Goal: Contribute content: Contribute content

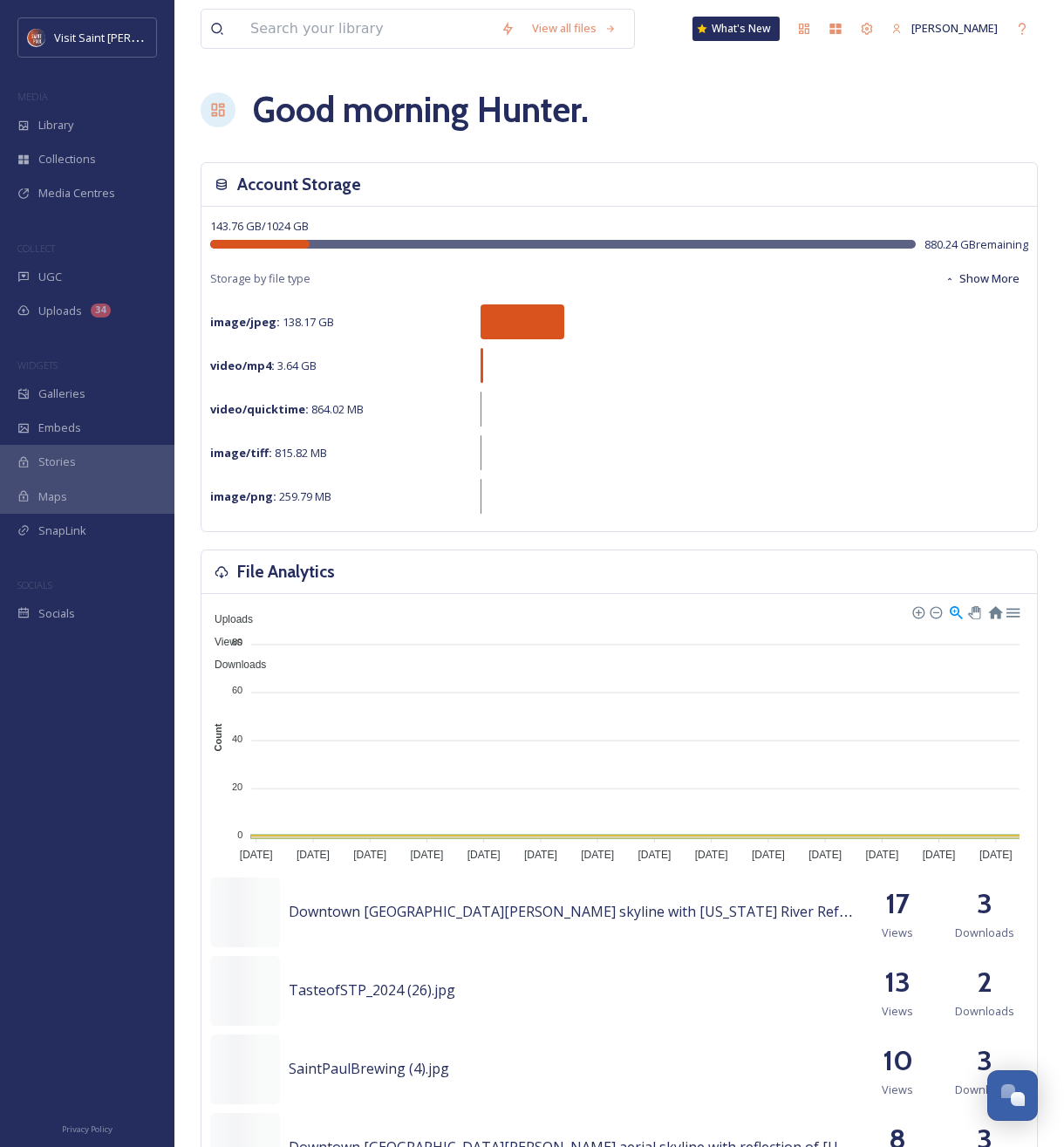
scroll to position [2973, 0]
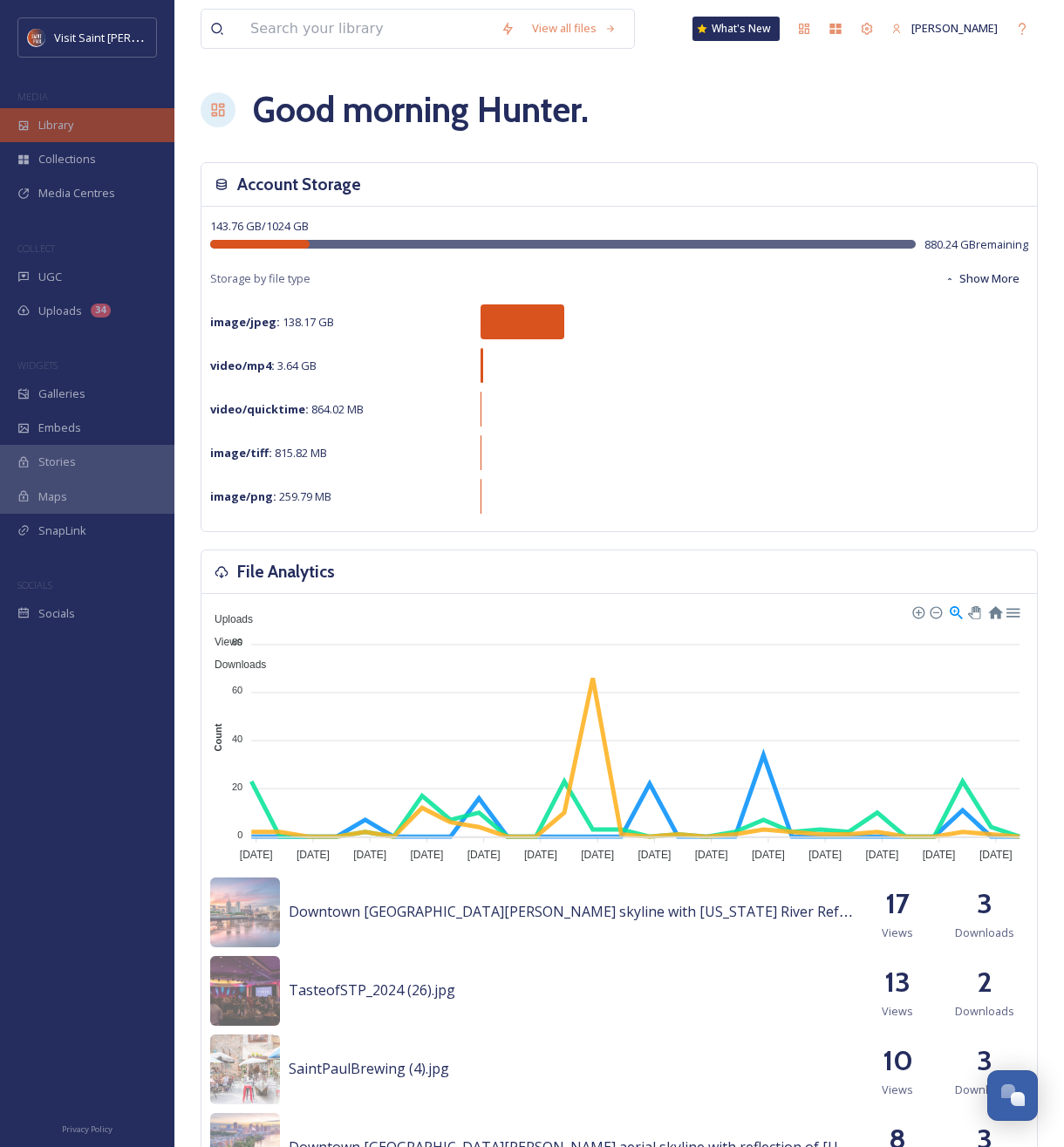
click at [76, 129] on div "Library" at bounding box center [87, 126] width 174 height 34
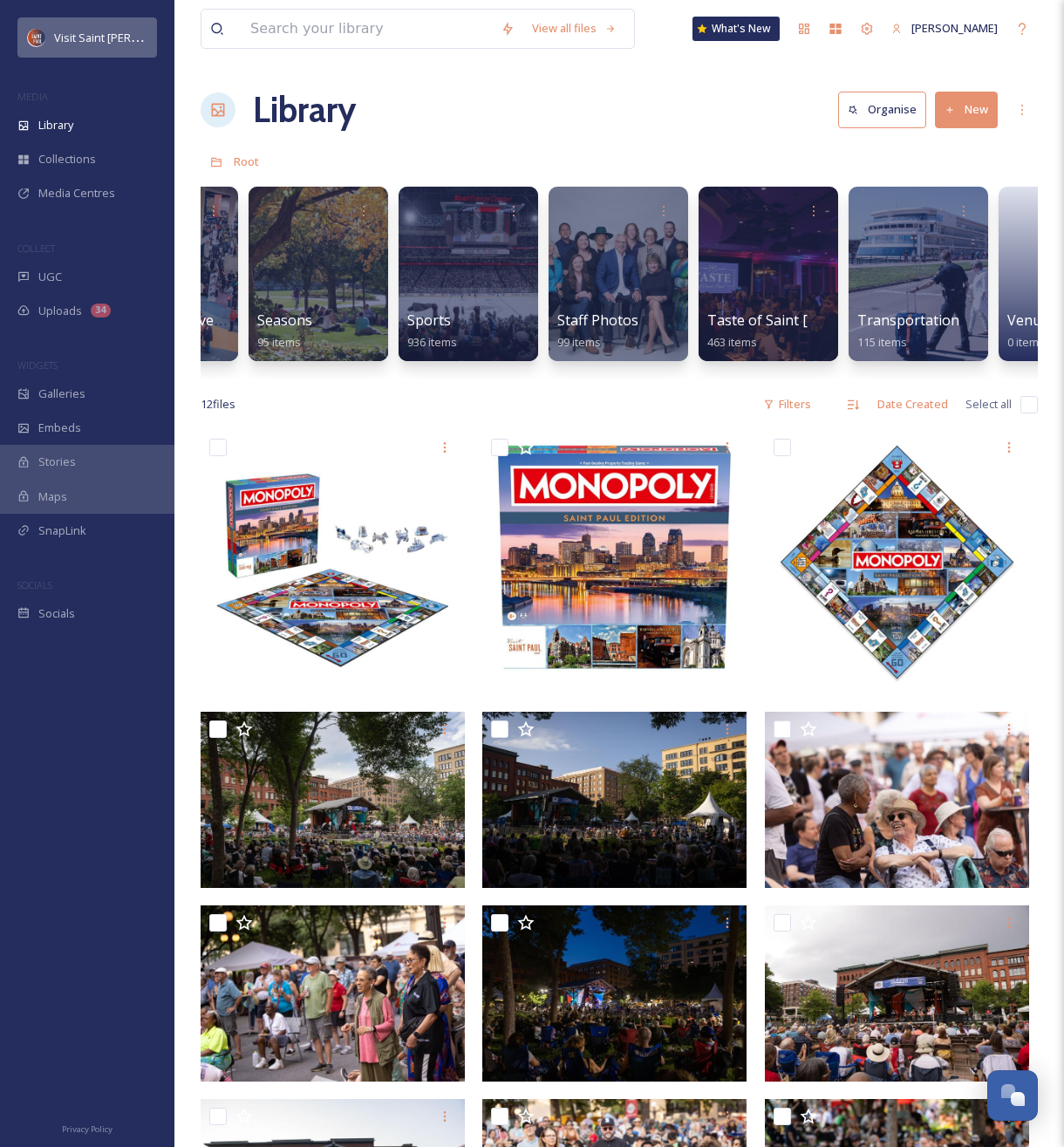
scroll to position [0, 2913]
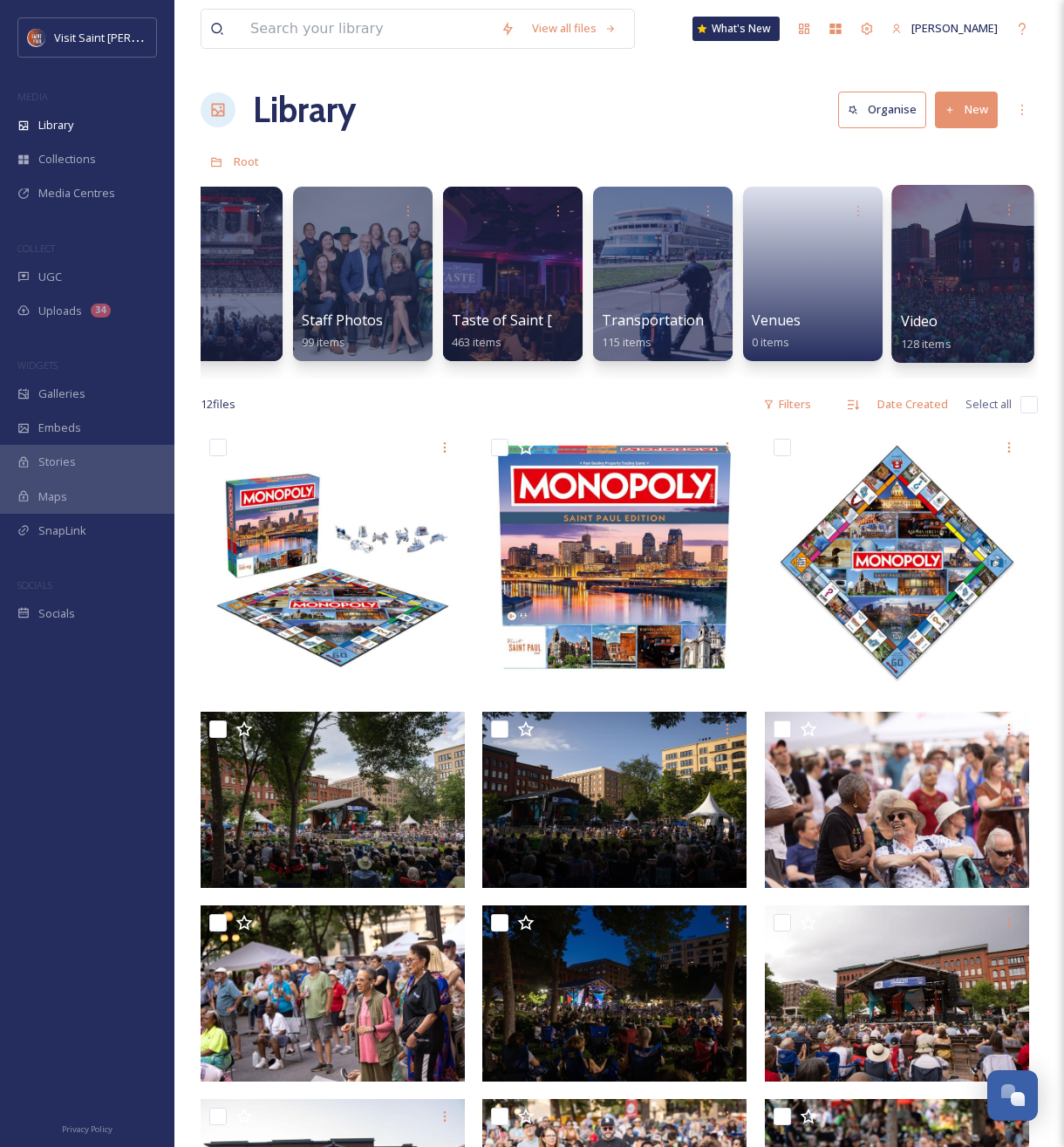
click at [942, 296] on div at bounding box center [962, 274] width 142 height 178
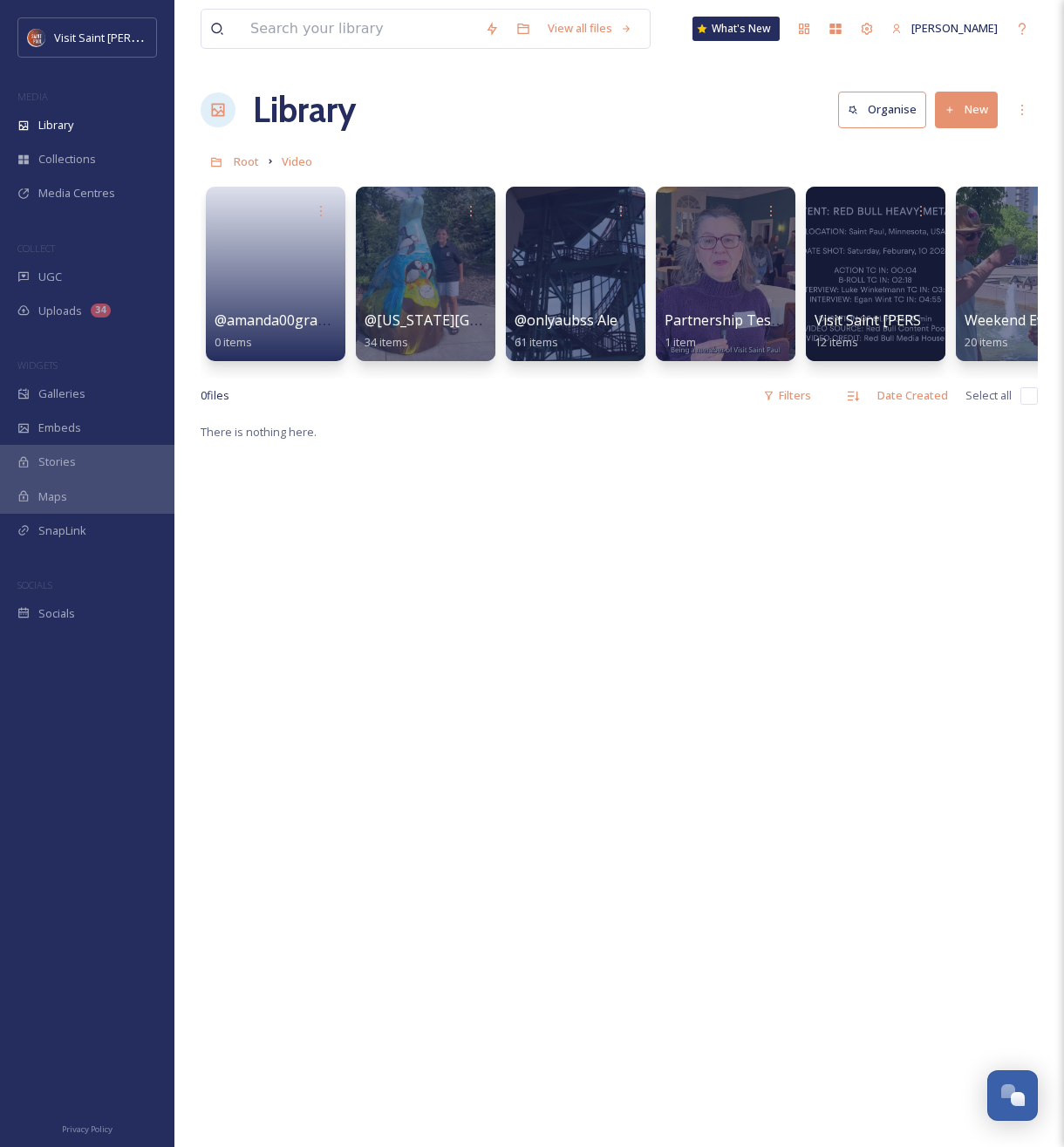
click at [958, 104] on button "New" at bounding box center [966, 110] width 63 height 36
click at [937, 210] on span "Folder" at bounding box center [945, 218] width 33 height 17
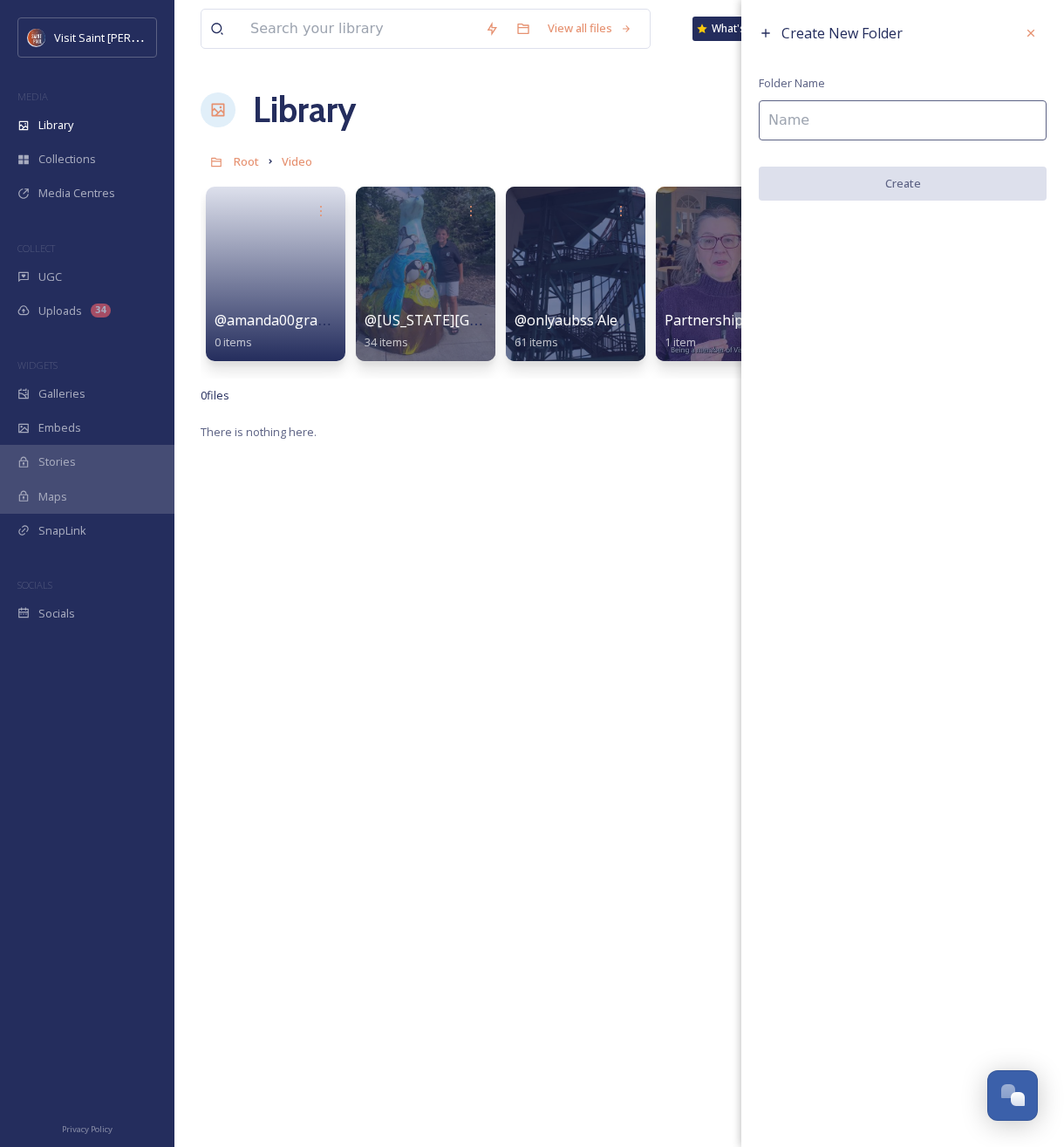
click at [851, 129] on input at bounding box center [903, 121] width 288 height 40
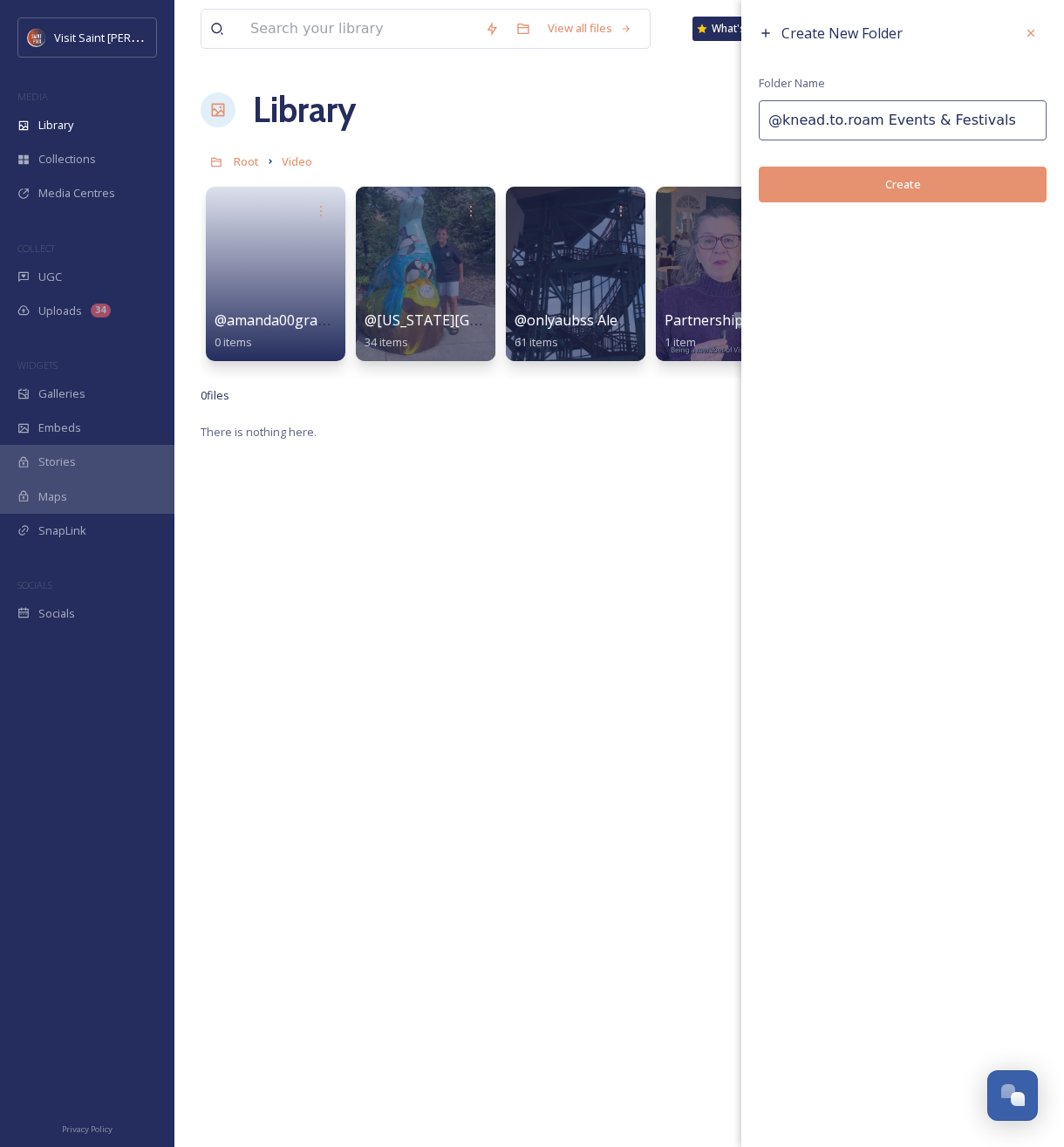
type input "@knead.to.roam Events & Festivals"
click at [851, 183] on button "Create" at bounding box center [903, 184] width 288 height 36
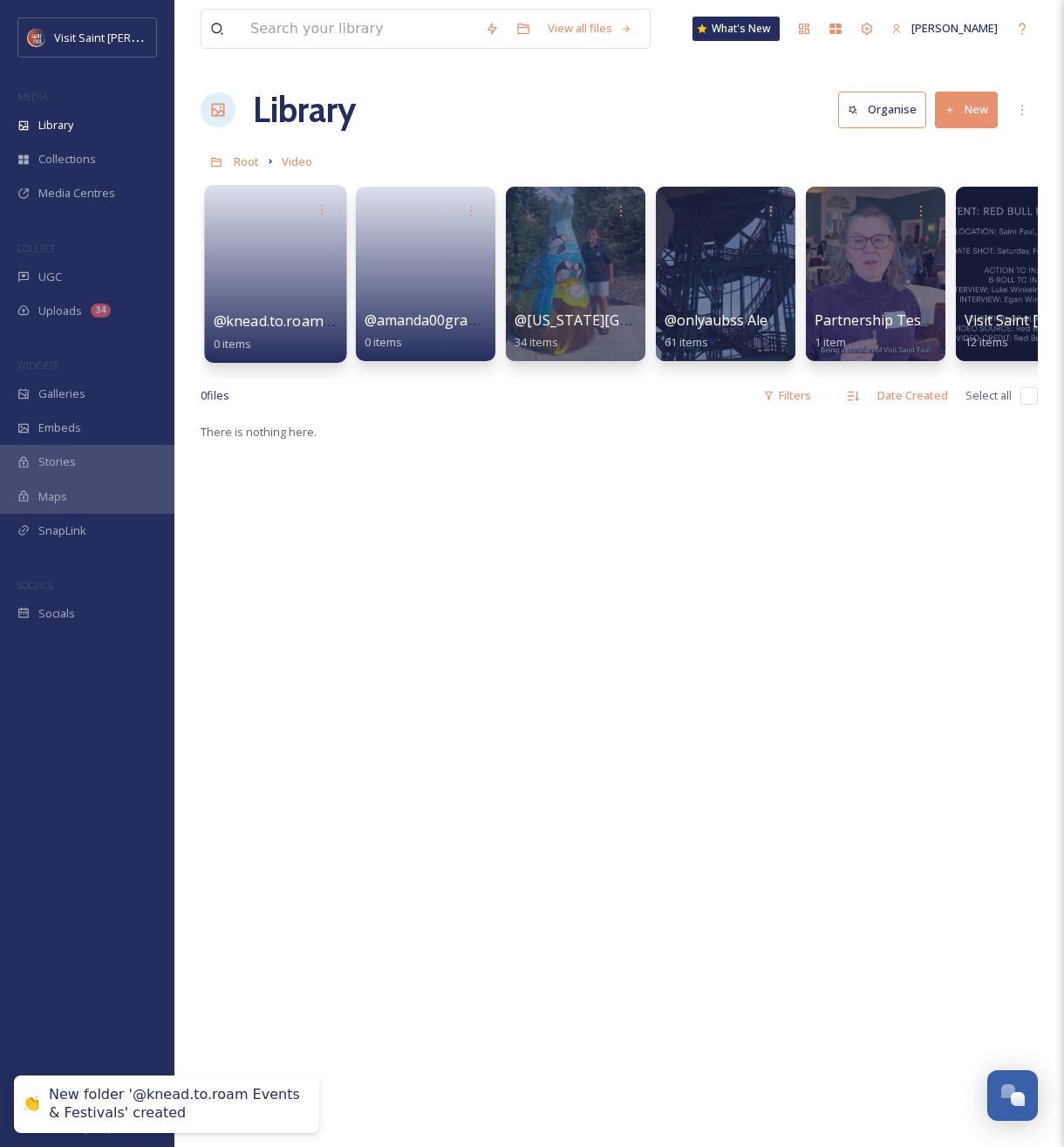
click at [273, 292] on link at bounding box center [275, 268] width 125 height 85
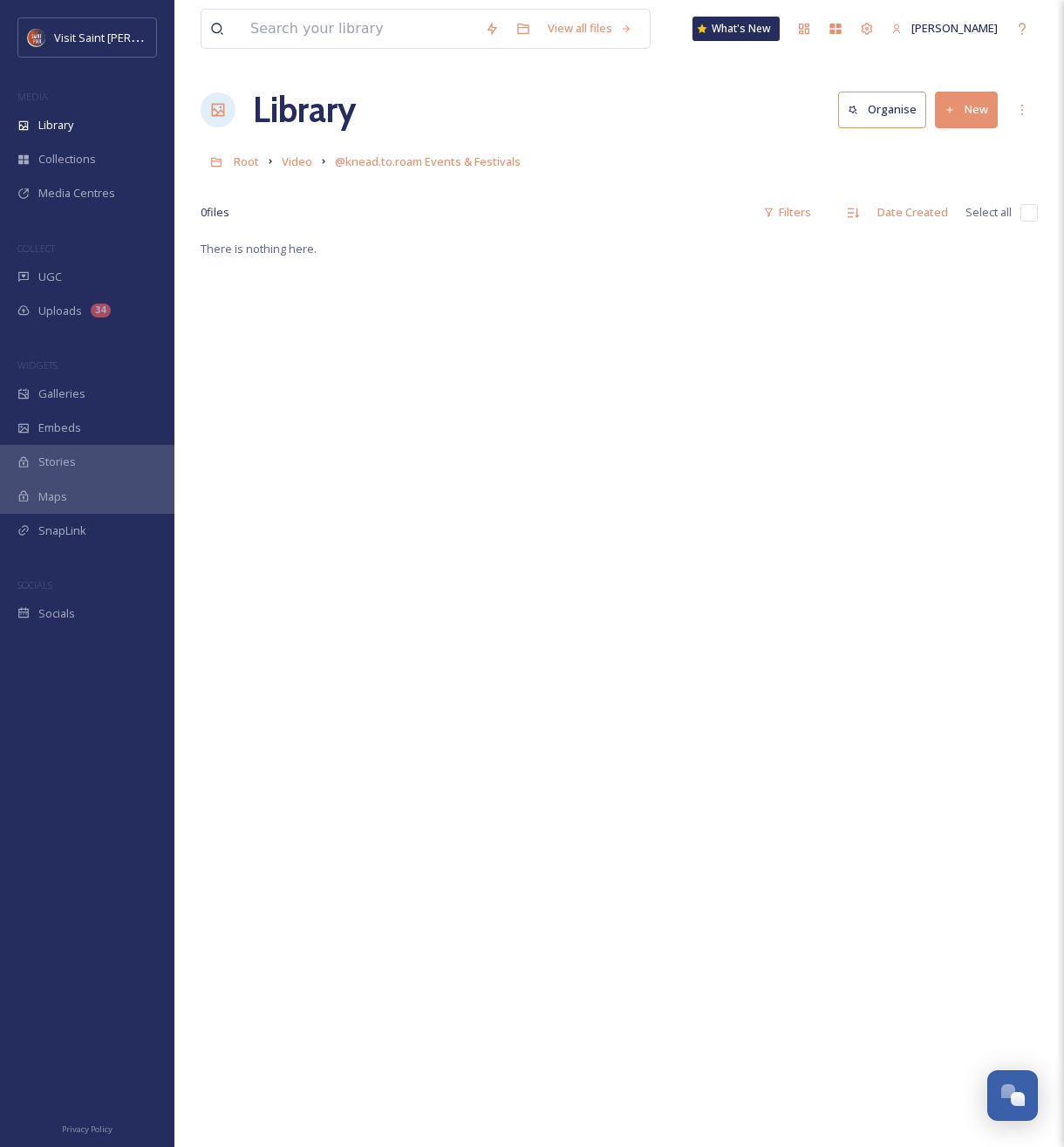
drag, startPoint x: 950, startPoint y: 103, endPoint x: 951, endPoint y: 117, distance: 14.0
click at [950, 103] on button "New" at bounding box center [966, 110] width 63 height 36
click at [947, 143] on span "File Upload" at bounding box center [958, 150] width 58 height 17
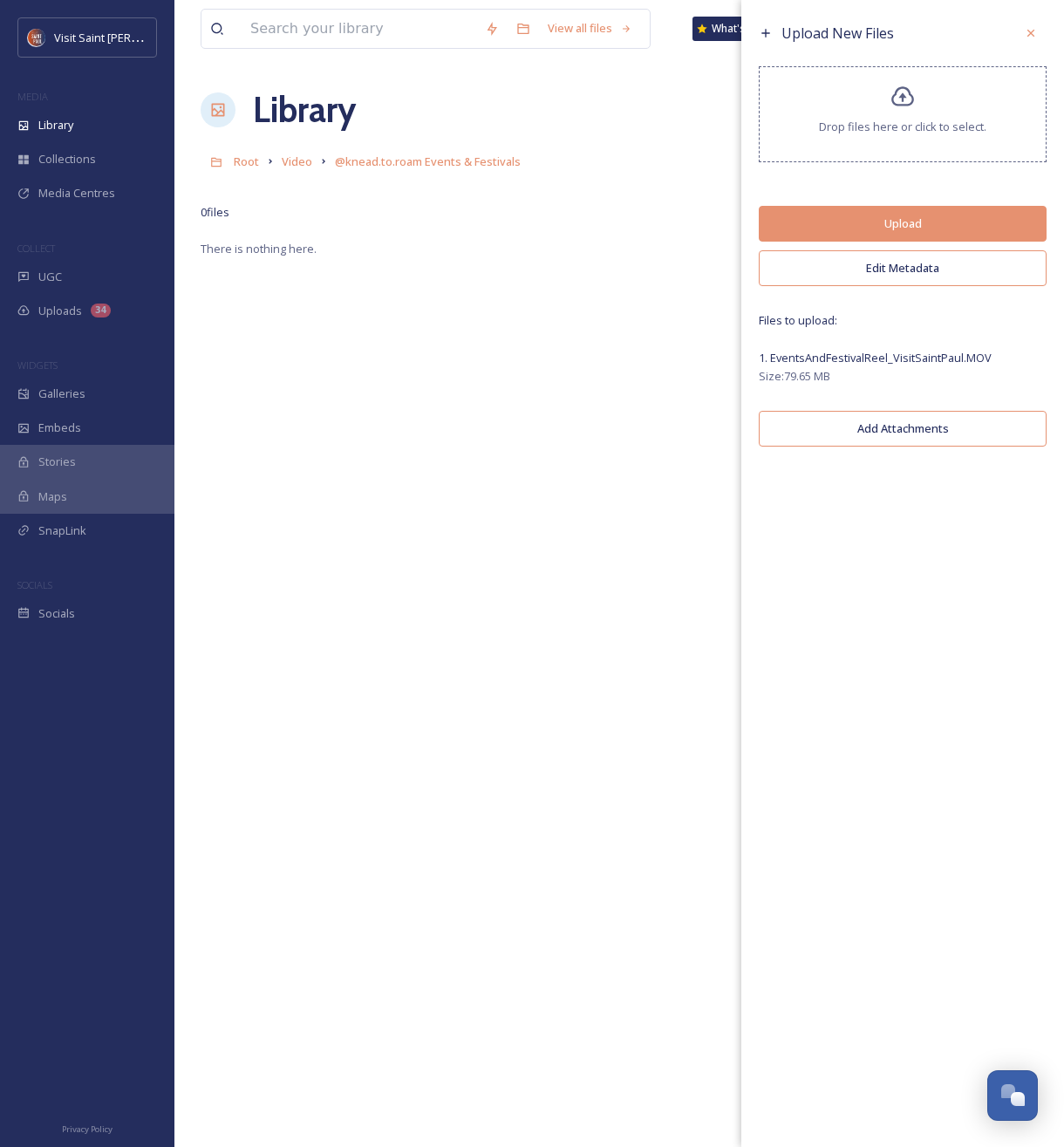
click at [931, 228] on button "Upload" at bounding box center [903, 224] width 288 height 36
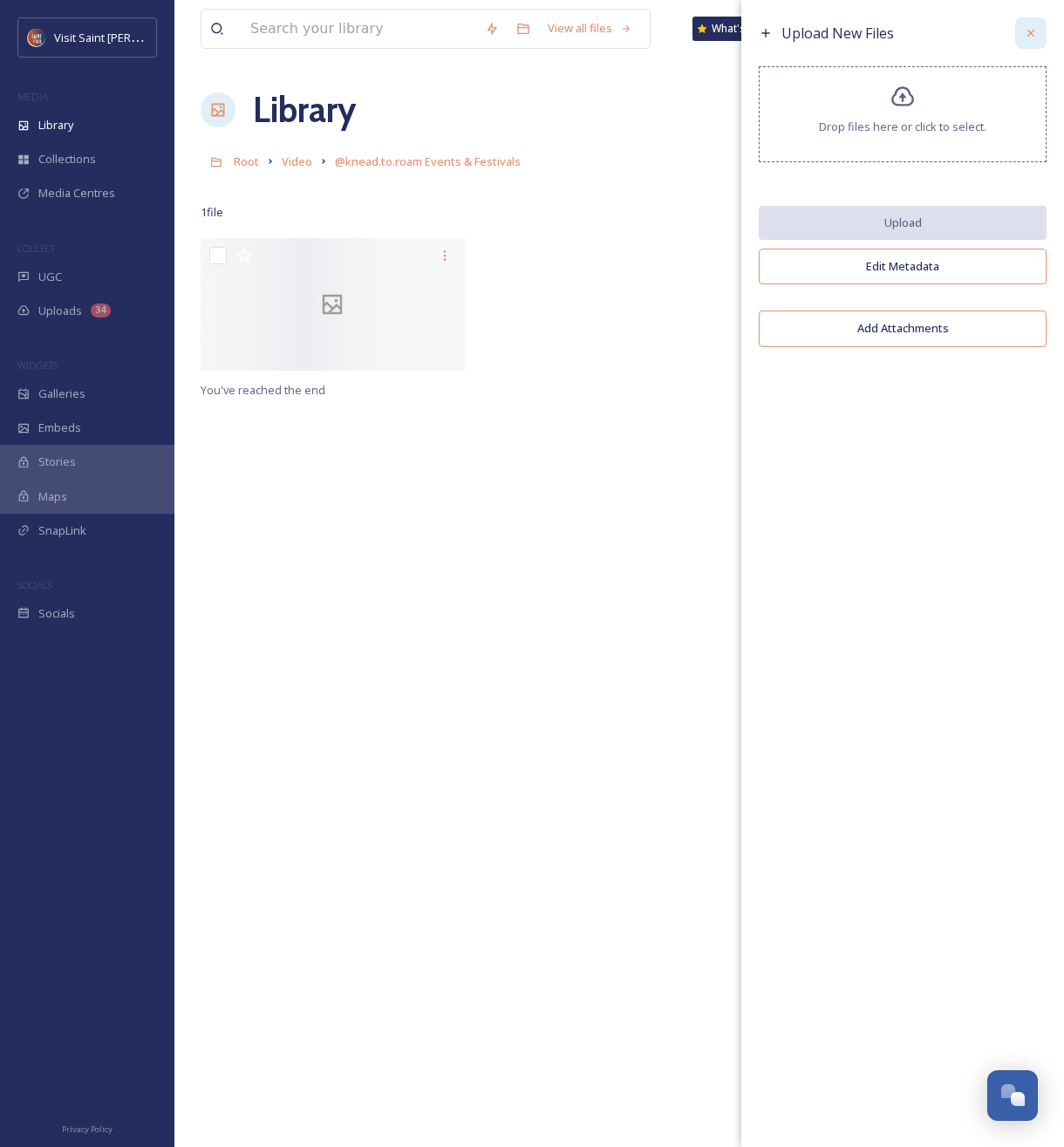
click at [1032, 32] on icon at bounding box center [1030, 33] width 7 height 7
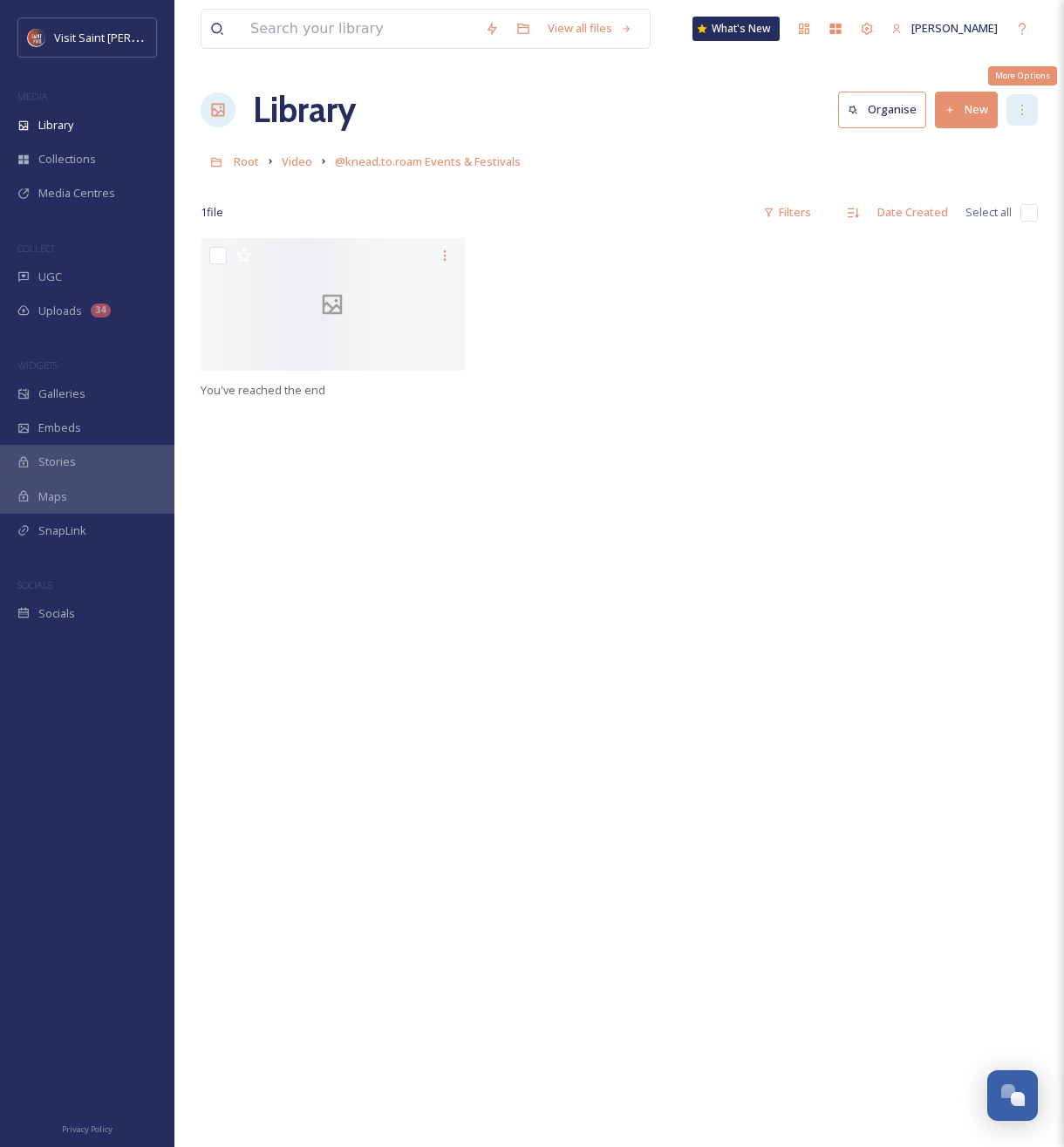
click at [1022, 117] on div "More Options" at bounding box center [1022, 111] width 32 height 32
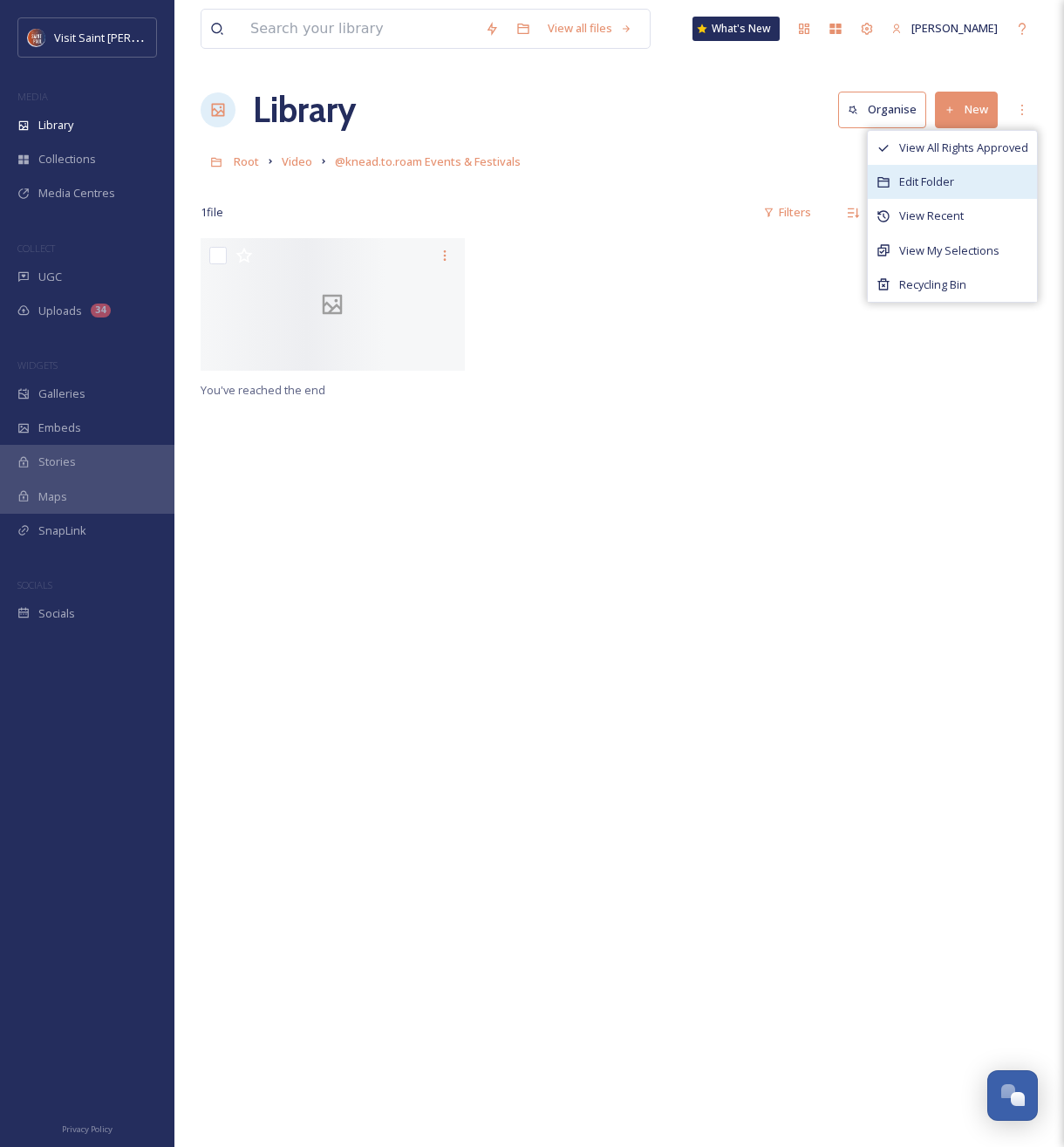
click at [967, 176] on div "Edit Folder" at bounding box center [952, 181] width 169 height 34
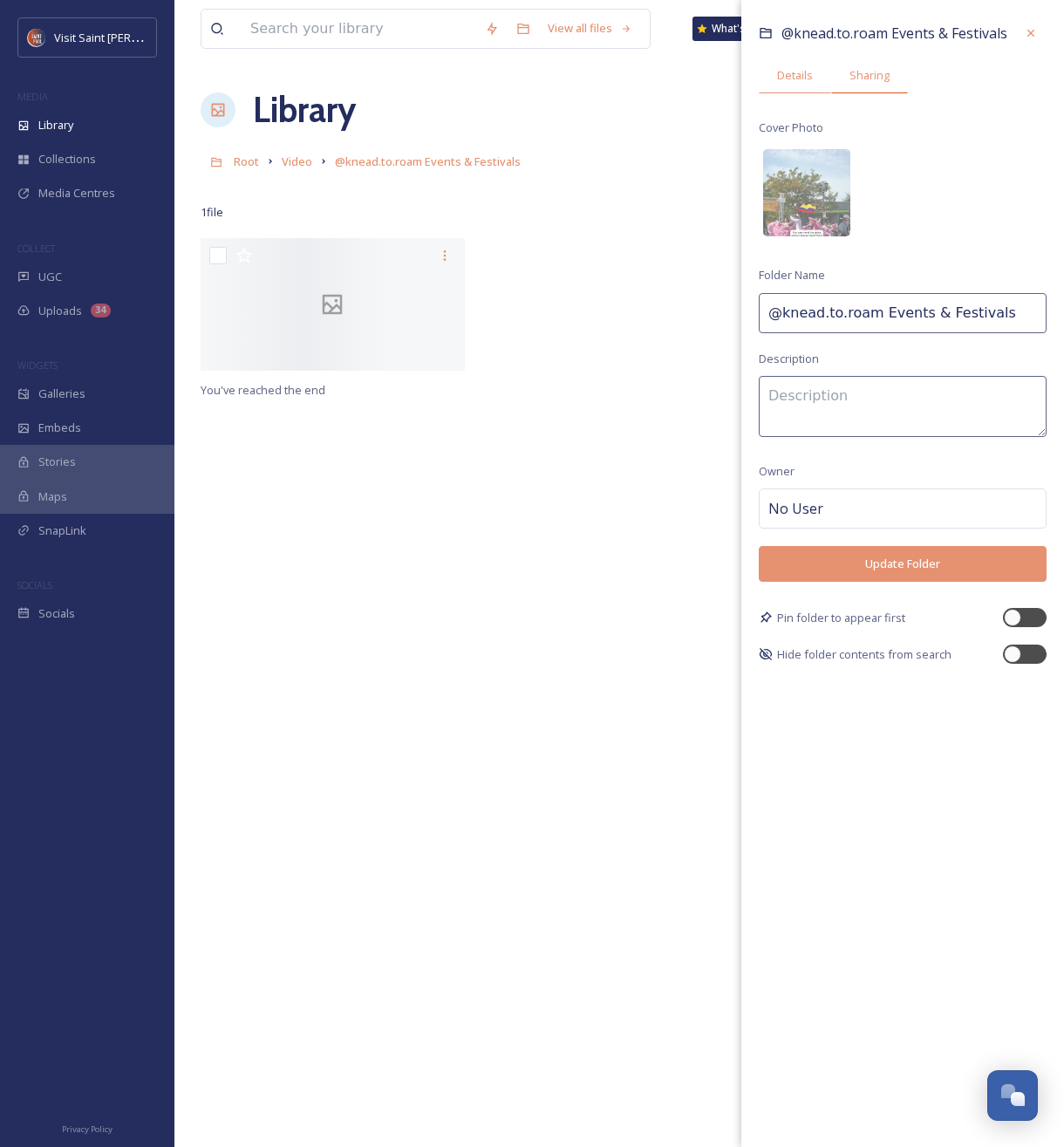
drag, startPoint x: 863, startPoint y: 67, endPoint x: 874, endPoint y: 73, distance: 12.5
click at [863, 67] on span "Sharing" at bounding box center [870, 75] width 40 height 17
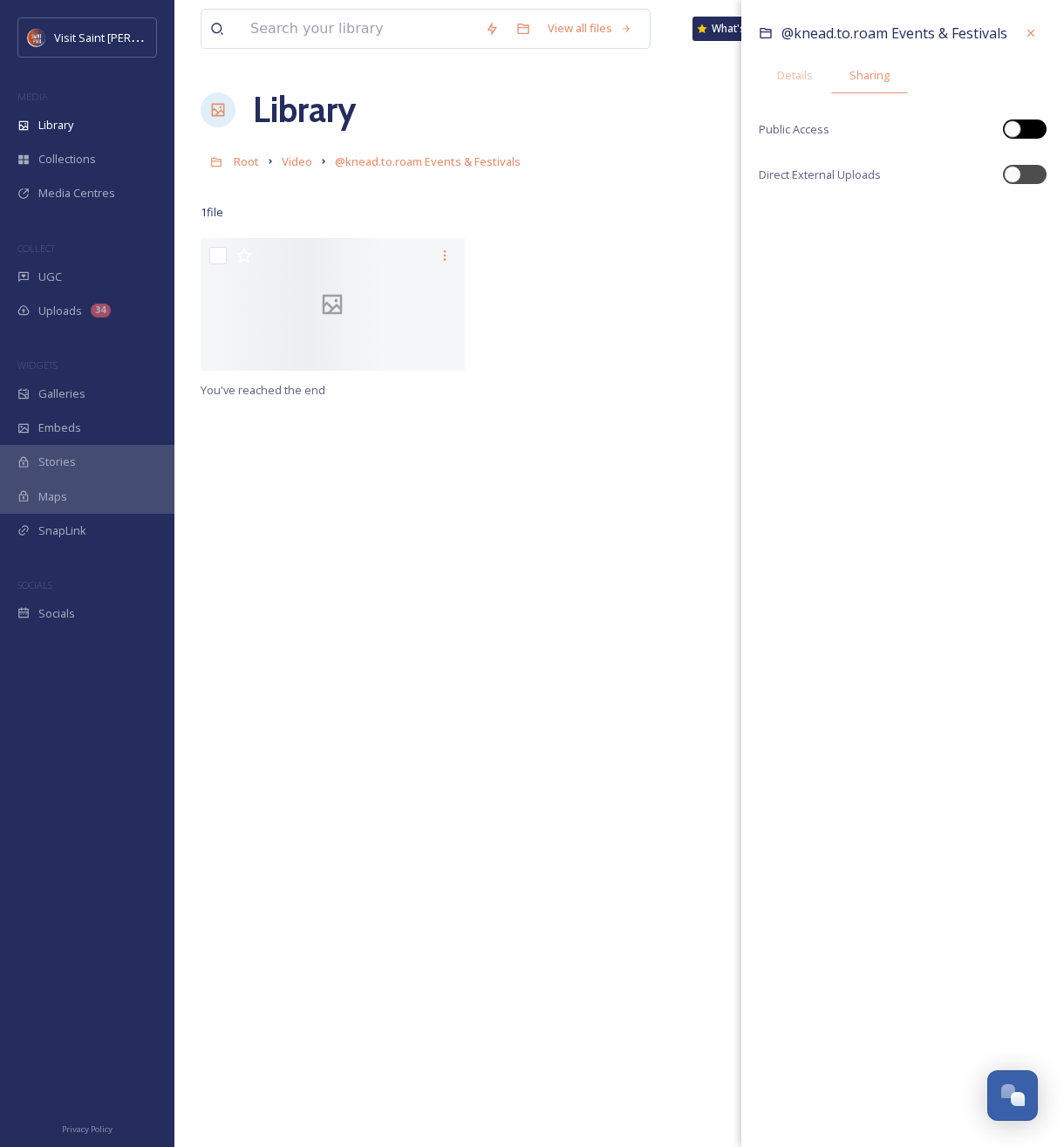
click at [1018, 133] on div at bounding box center [1013, 130] width 18 height 18
checkbox input "true"
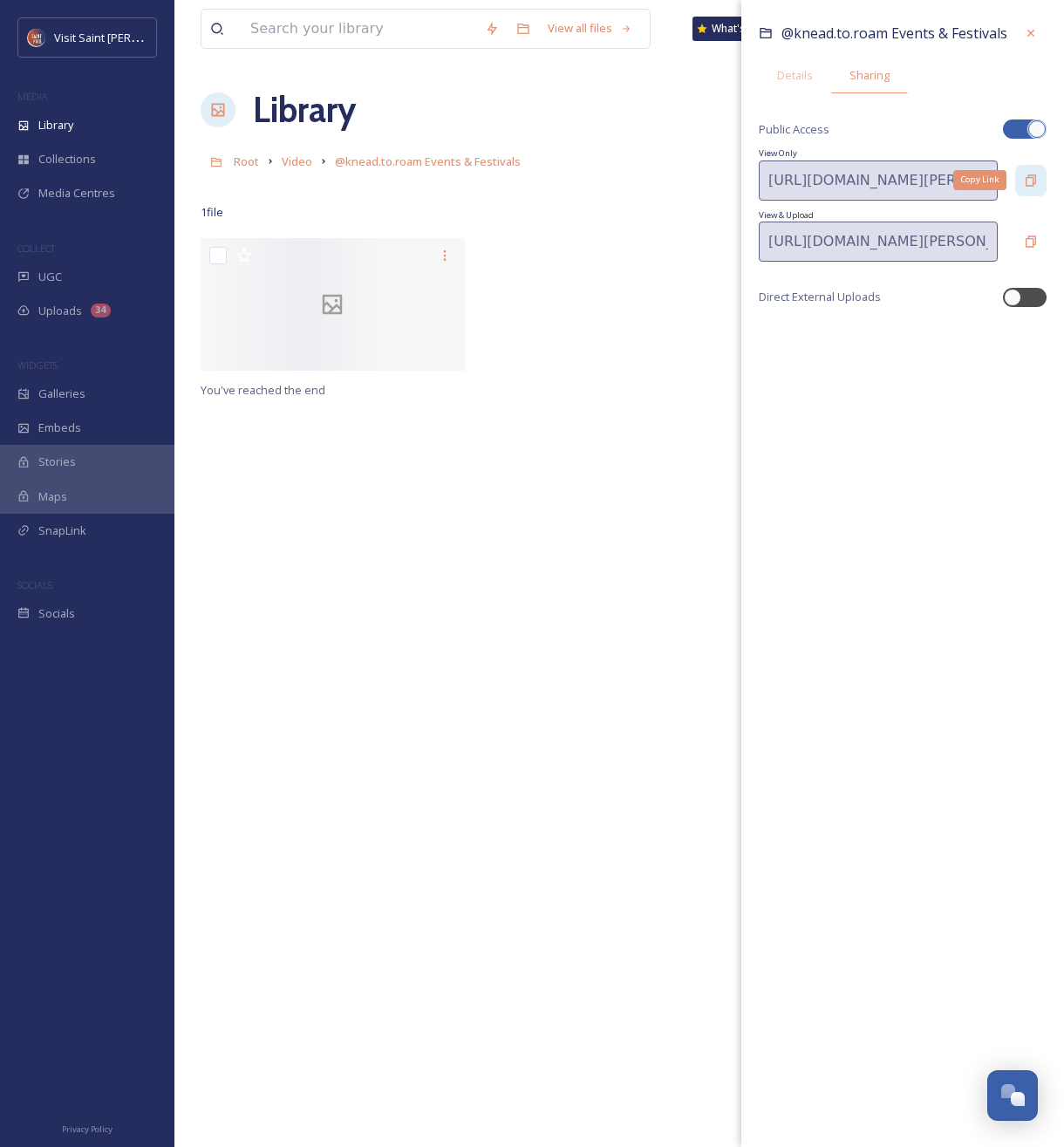
click at [1031, 174] on icon at bounding box center [1031, 179] width 11 height 11
click at [1037, 32] on icon at bounding box center [1031, 33] width 14 height 14
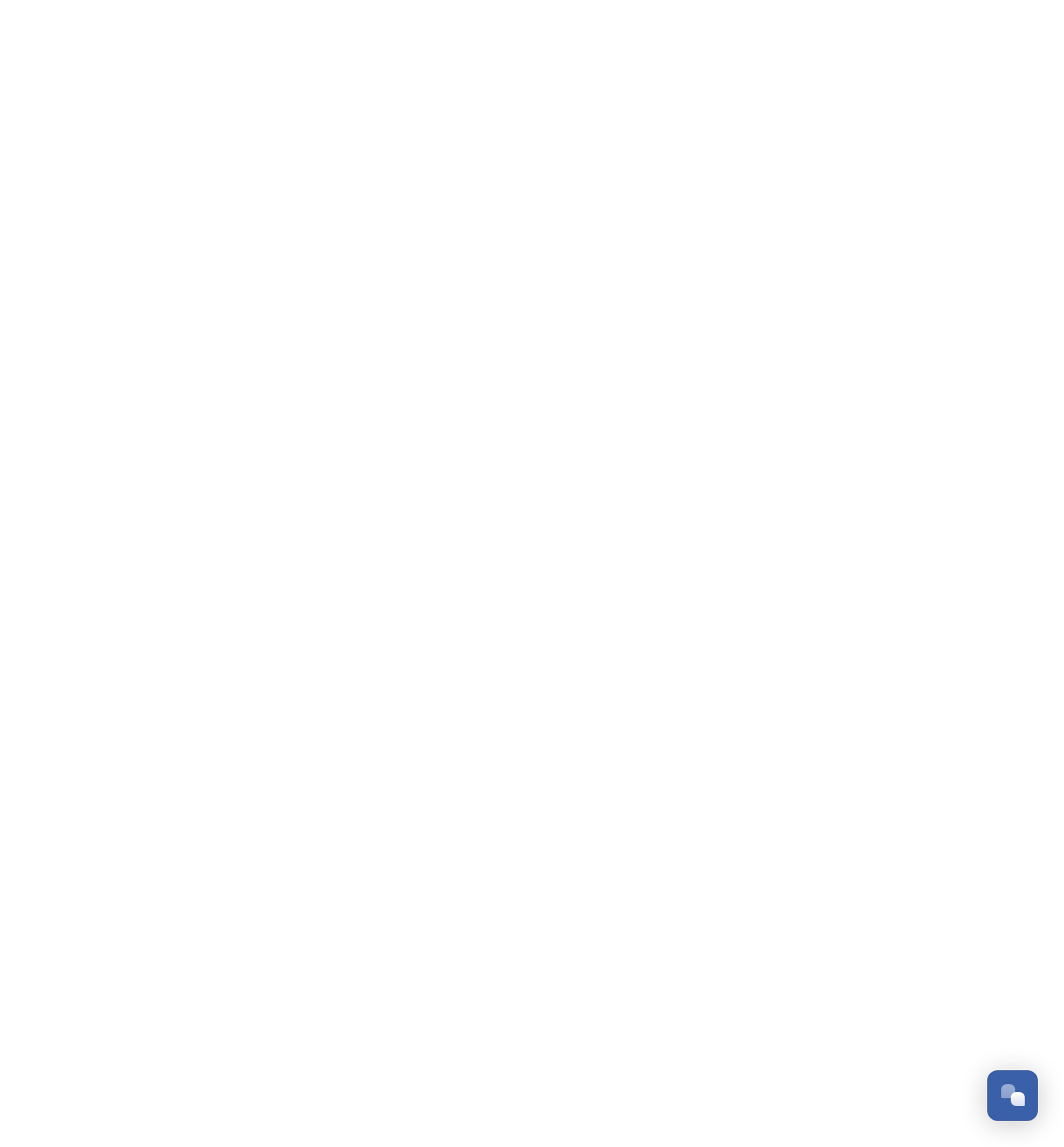
scroll to position [2973, 0]
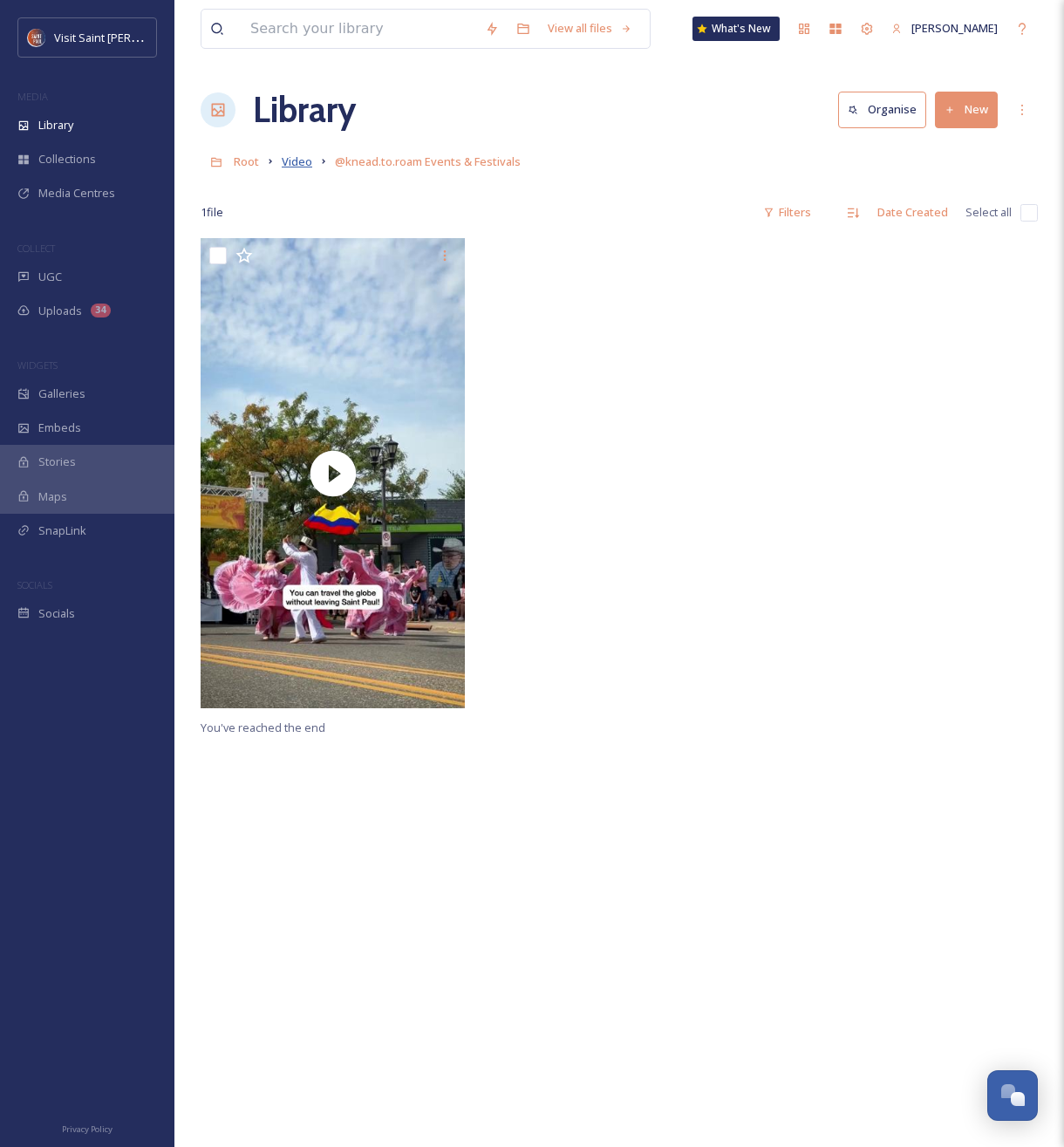
click at [298, 164] on span "Video" at bounding box center [297, 161] width 31 height 16
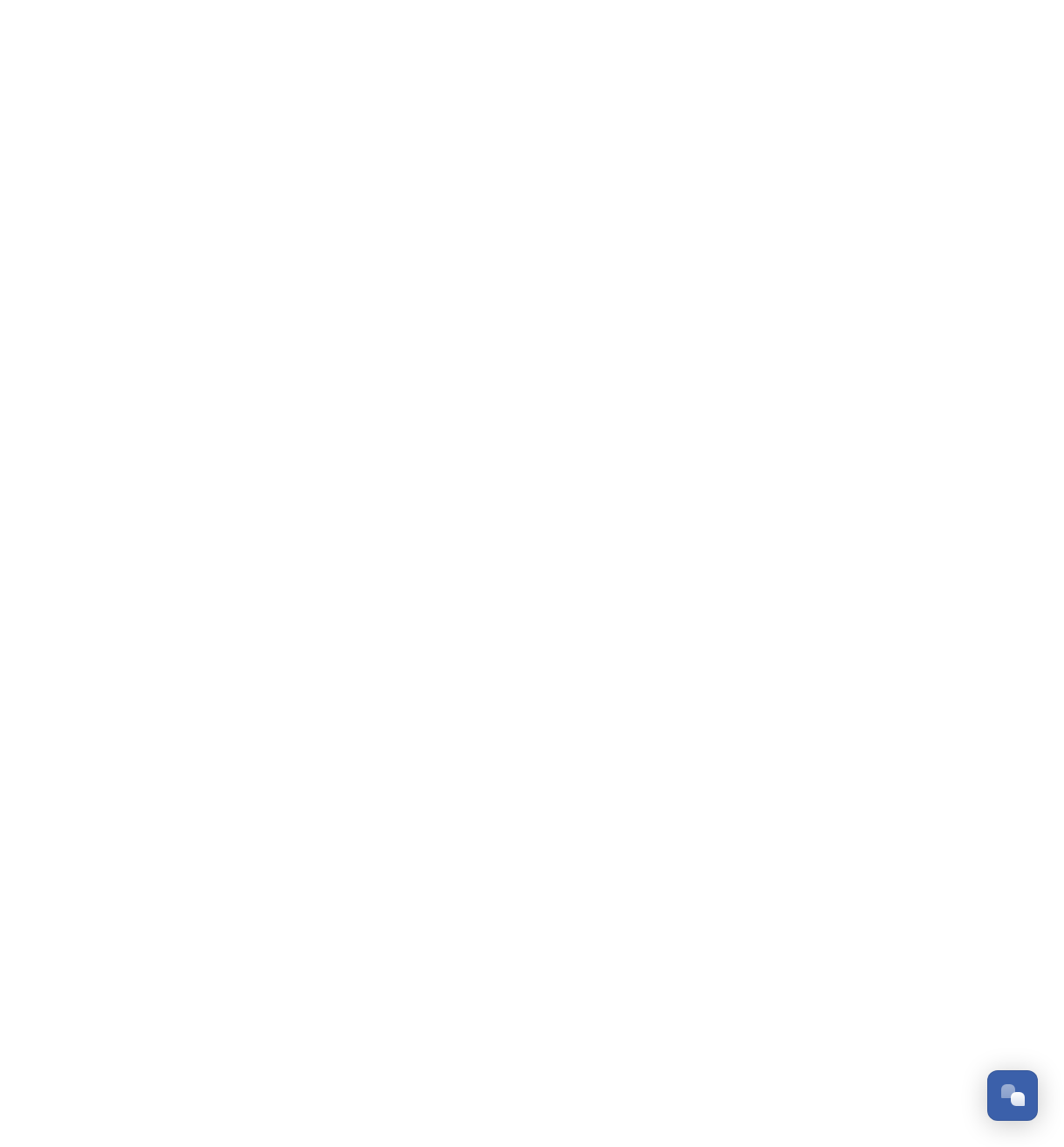
scroll to position [2973, 0]
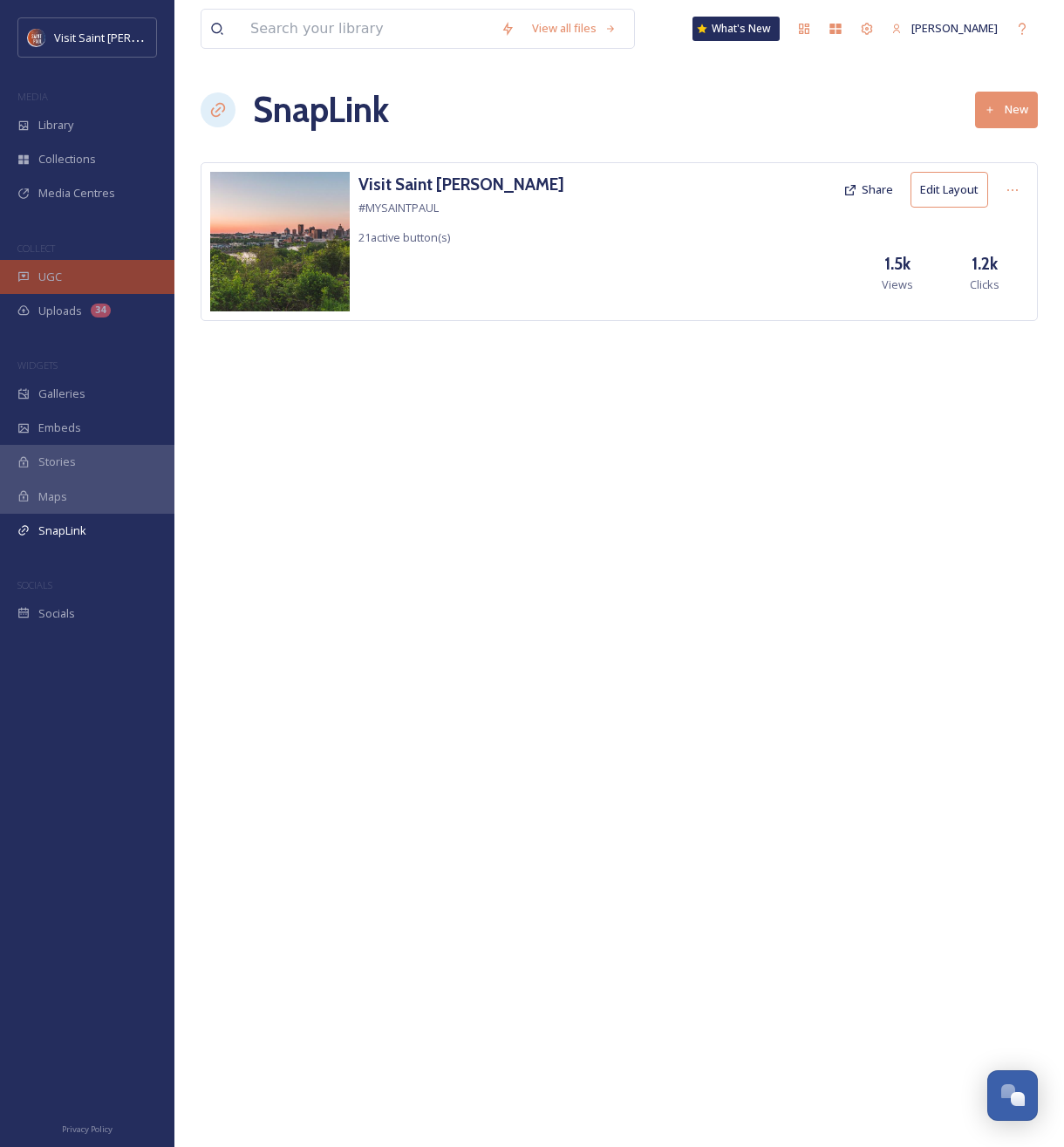
click at [108, 271] on div "UGC" at bounding box center [87, 277] width 174 height 34
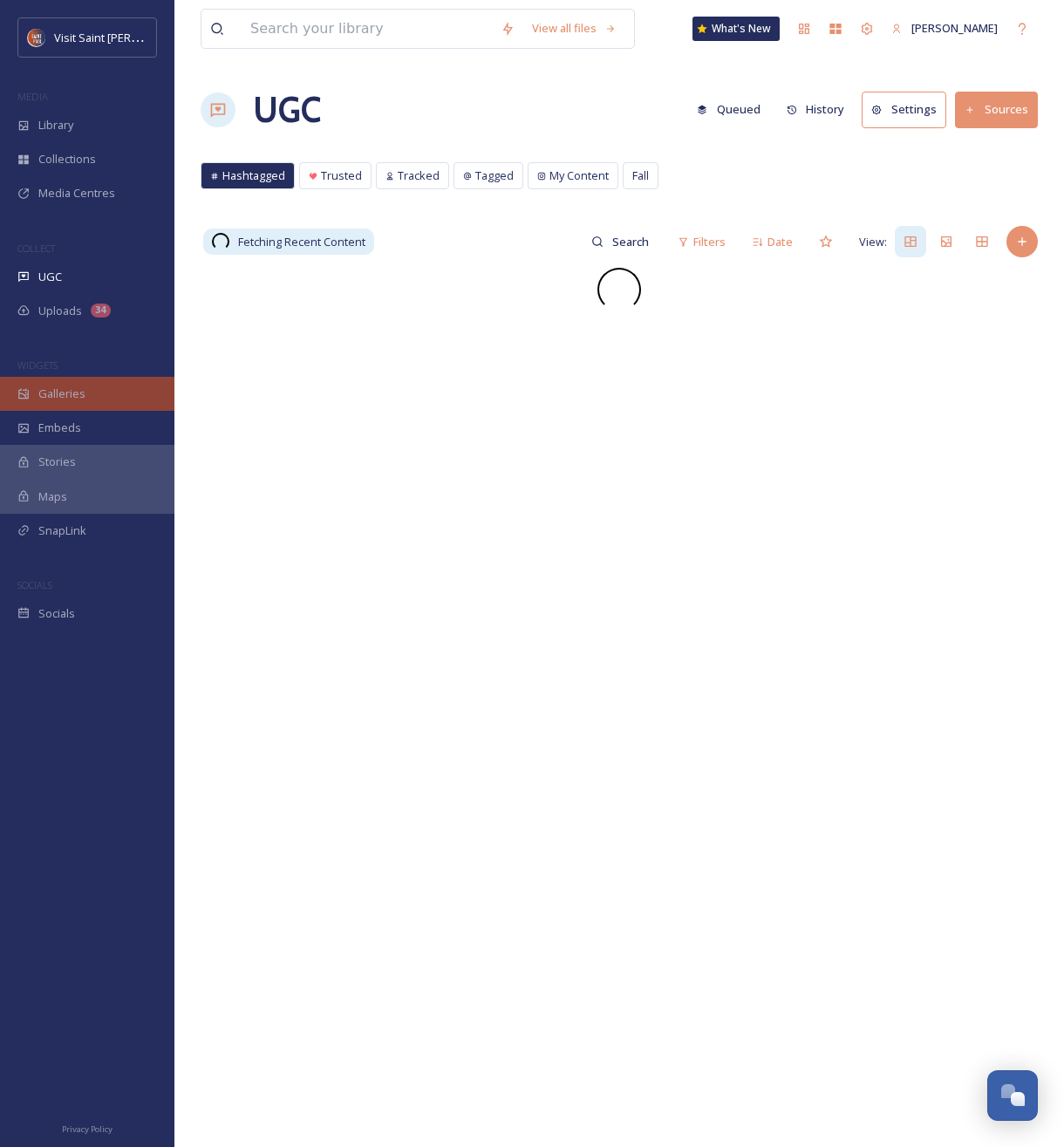
click at [95, 393] on div "Galleries" at bounding box center [87, 394] width 174 height 34
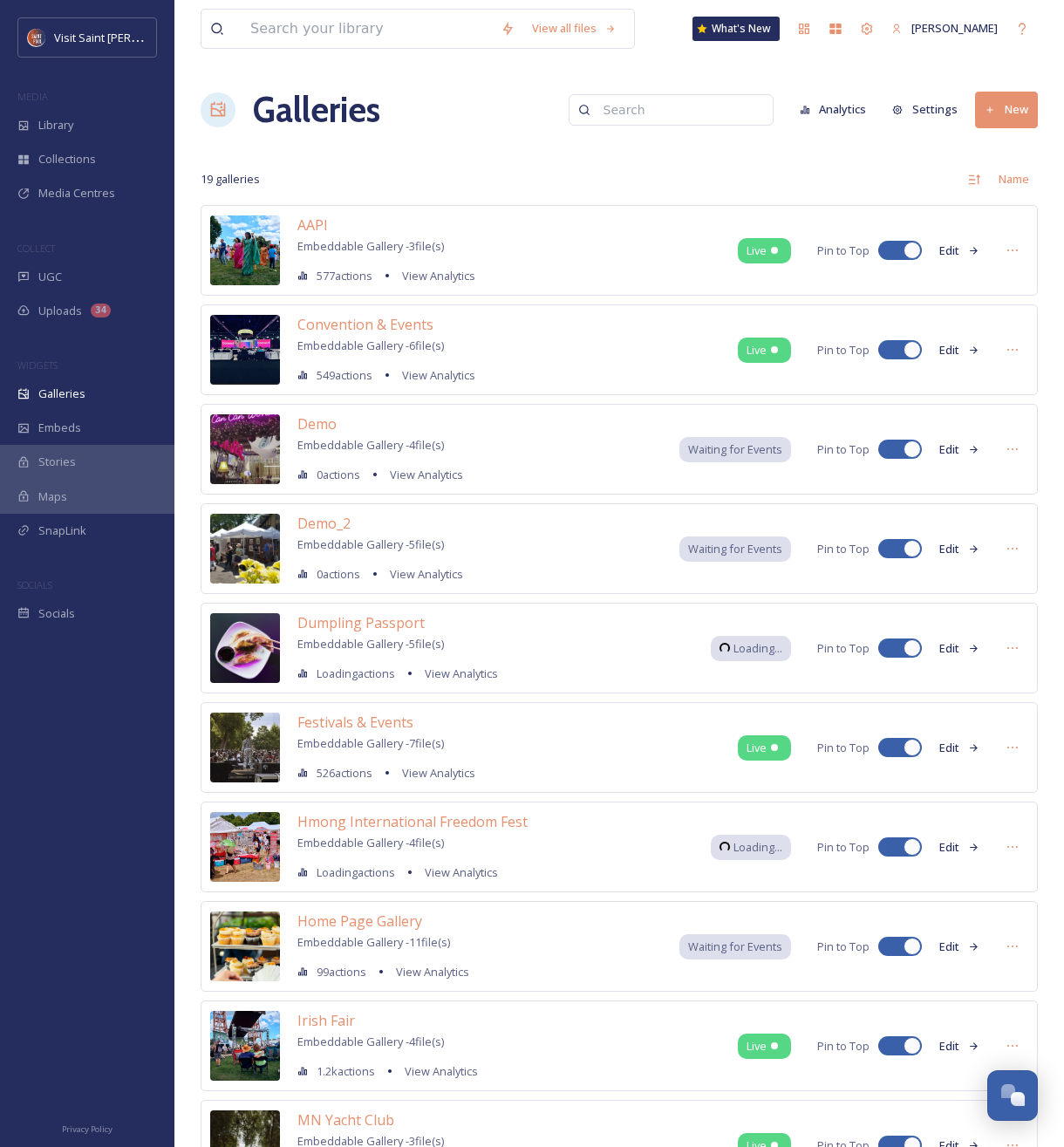
click at [1020, 111] on button "New" at bounding box center [1006, 110] width 63 height 36
click at [1018, 145] on span "Gallery" at bounding box center [1009, 150] width 37 height 17
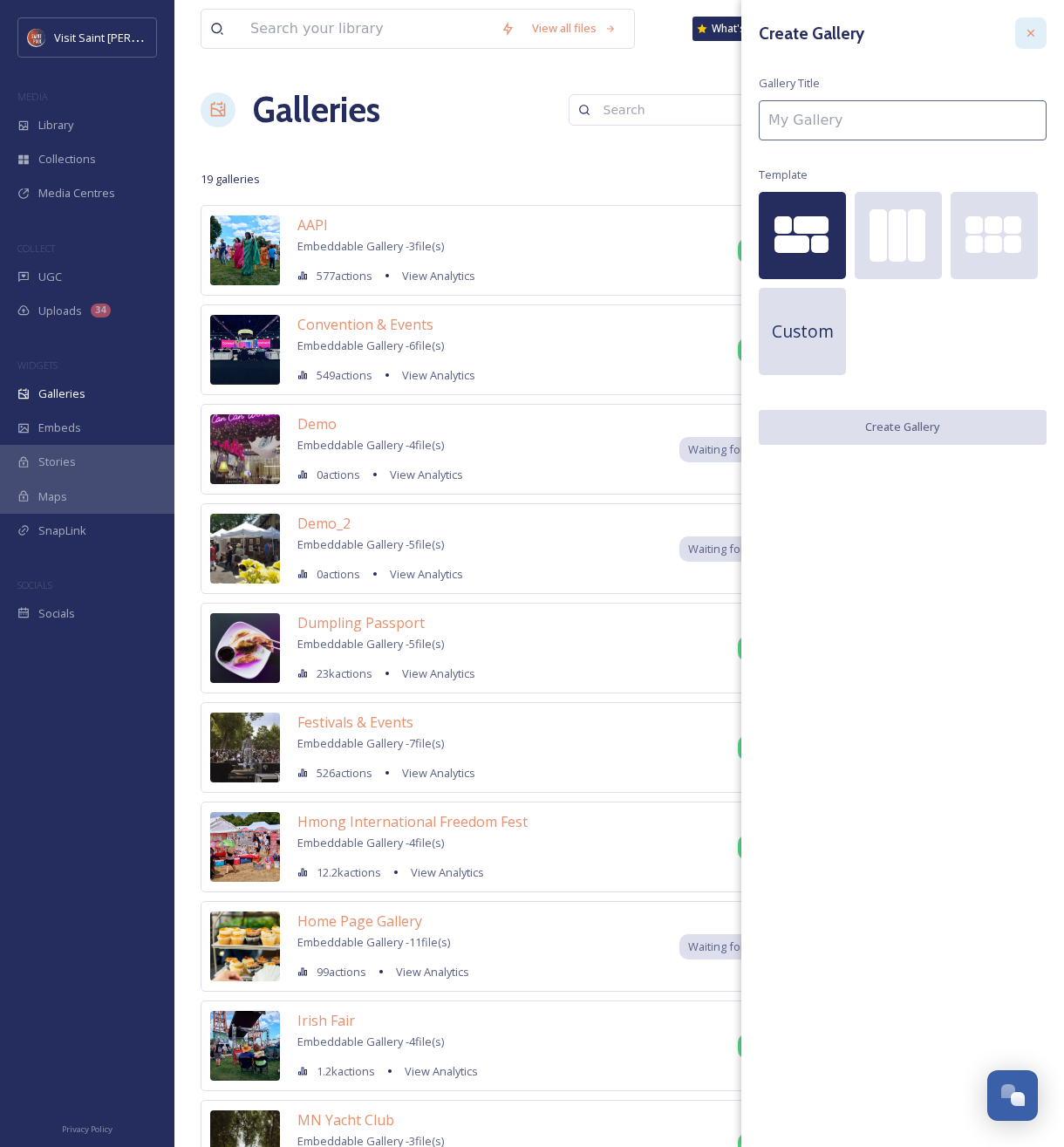
click at [1037, 35] on icon at bounding box center [1031, 33] width 14 height 14
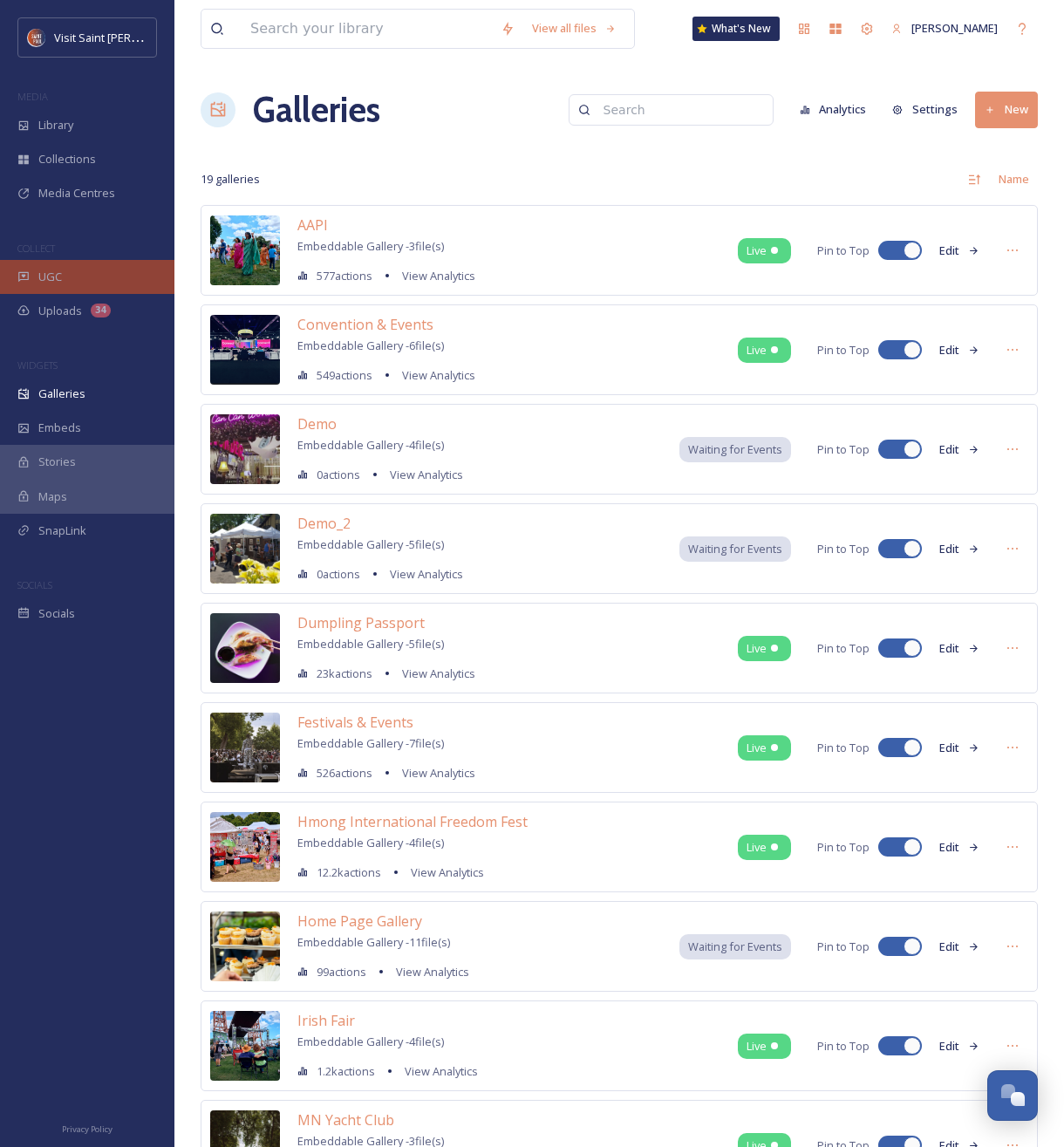
click at [56, 288] on div "UGC" at bounding box center [87, 277] width 174 height 34
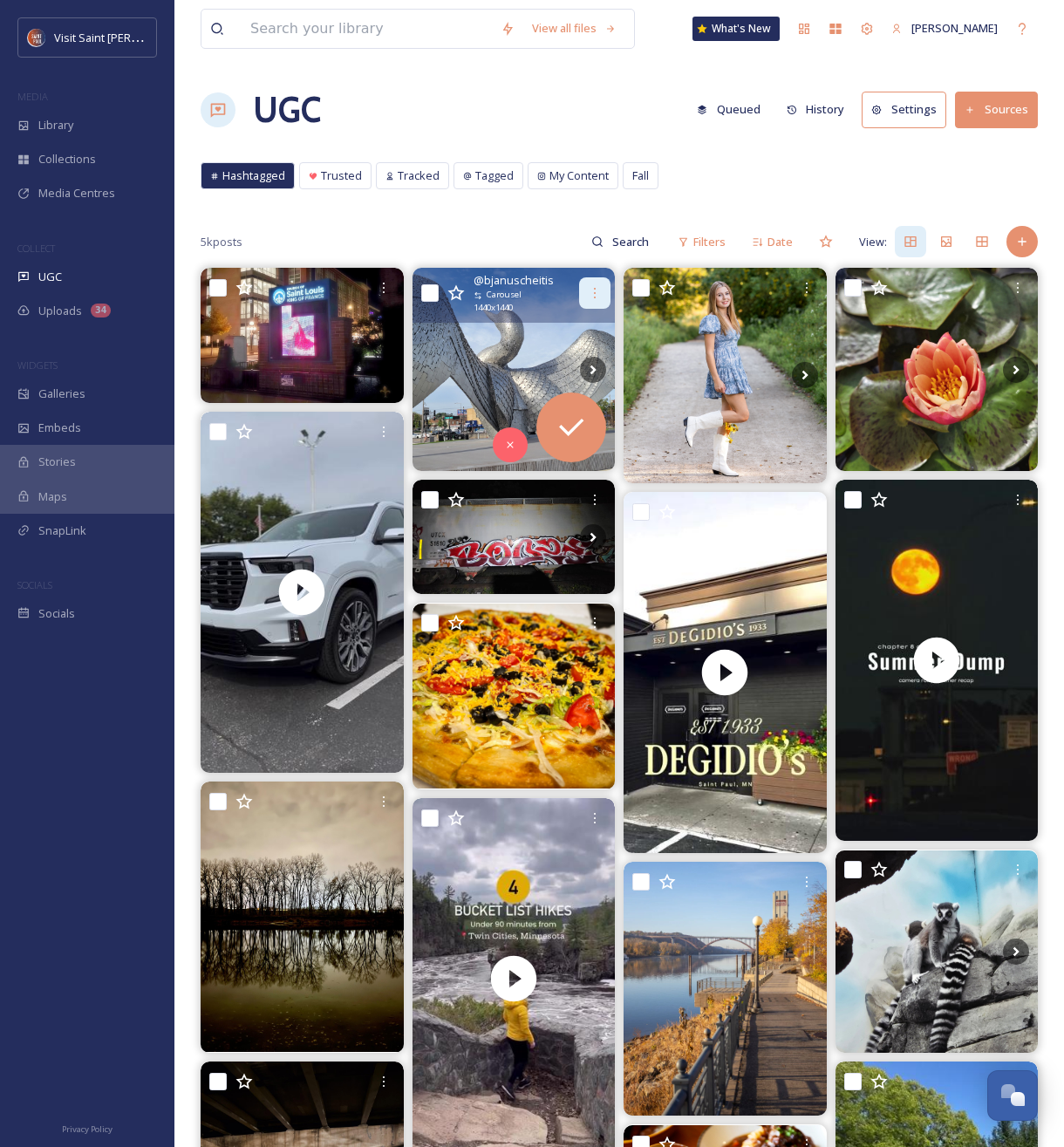
click at [583, 294] on div at bounding box center [595, 293] width 32 height 32
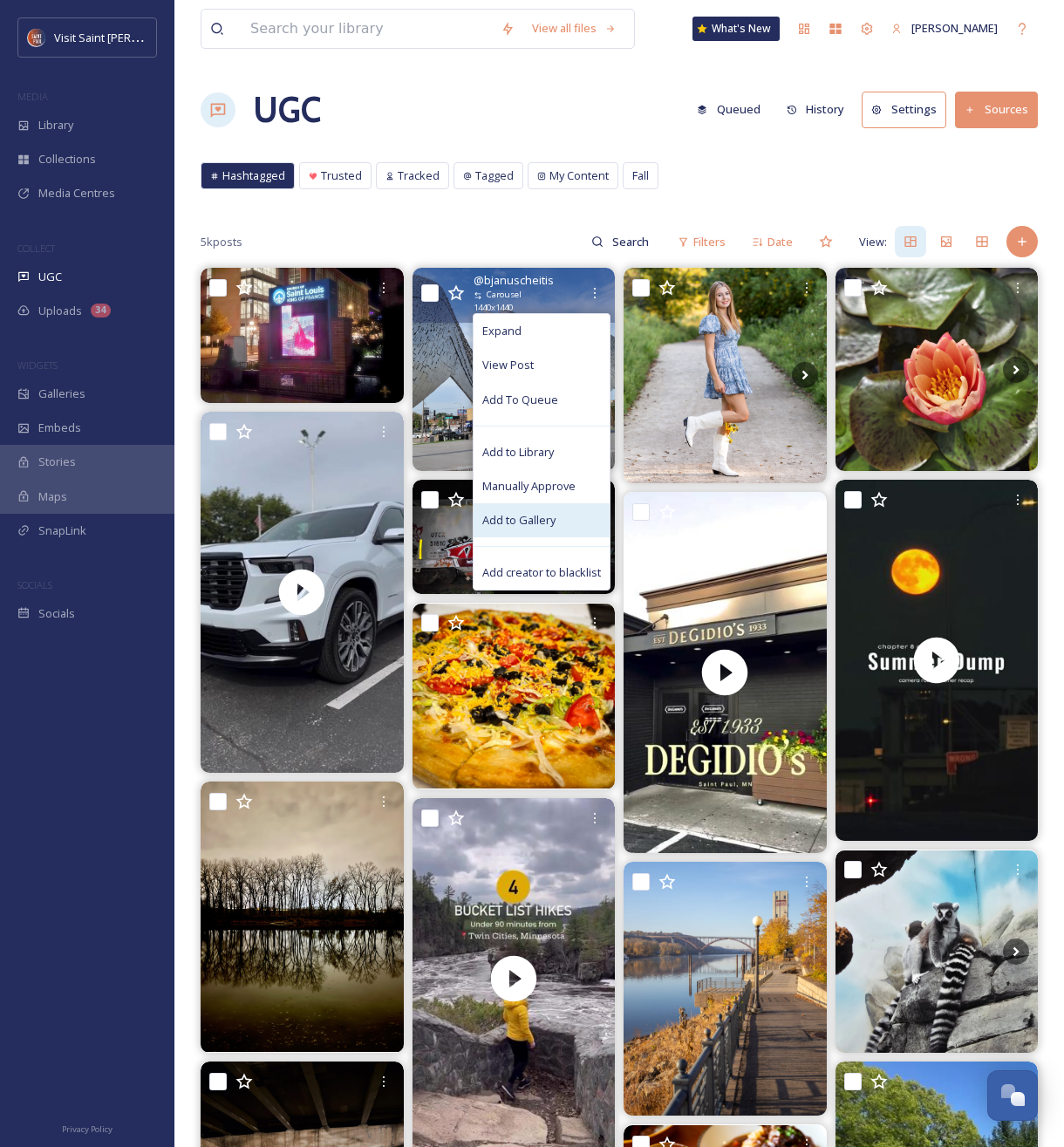
click at [544, 508] on div "Add to Gallery" at bounding box center [541, 520] width 136 height 34
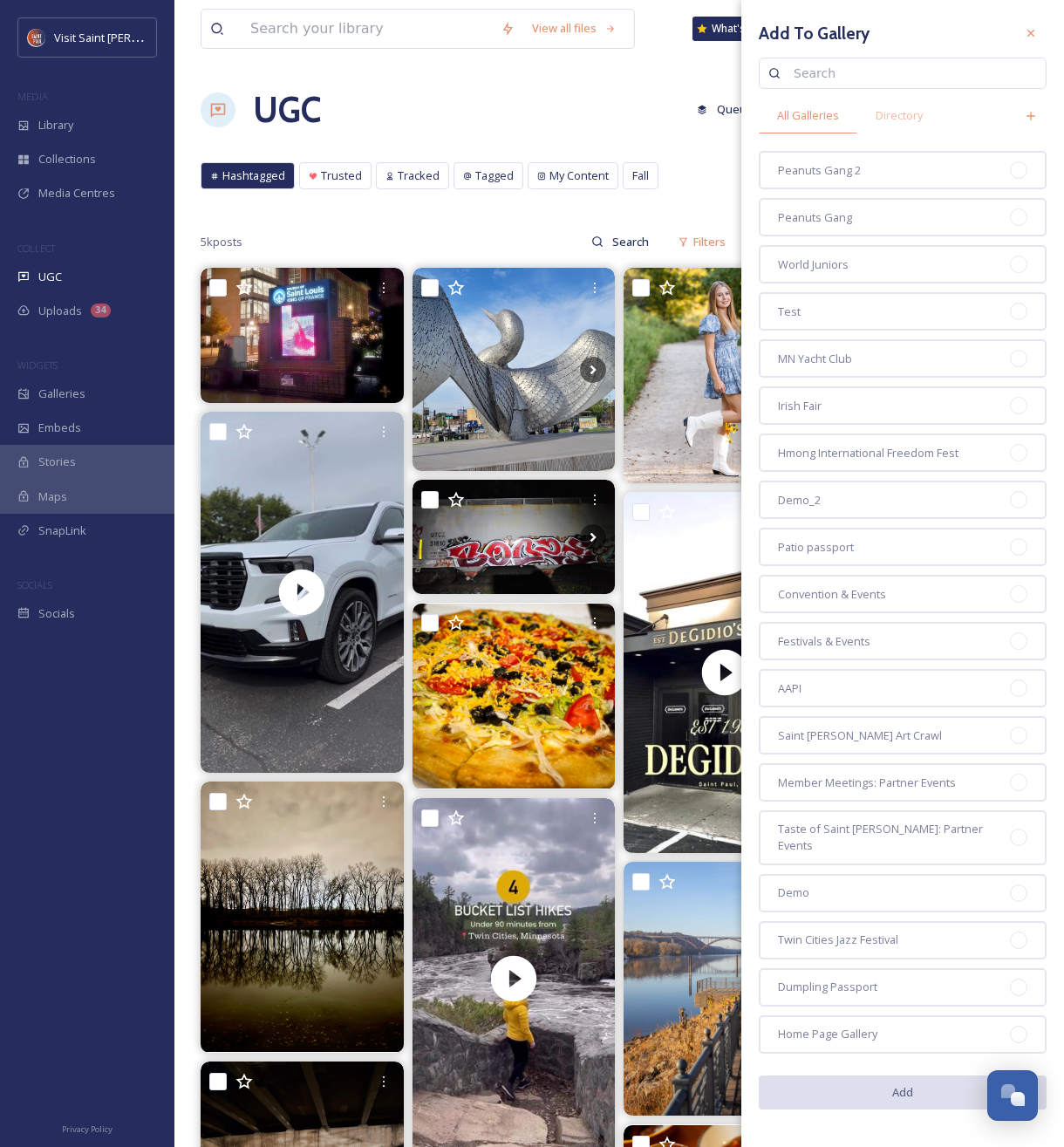
click at [515, 111] on div "UGC Queued History Settings Sources" at bounding box center [619, 110] width 837 height 53
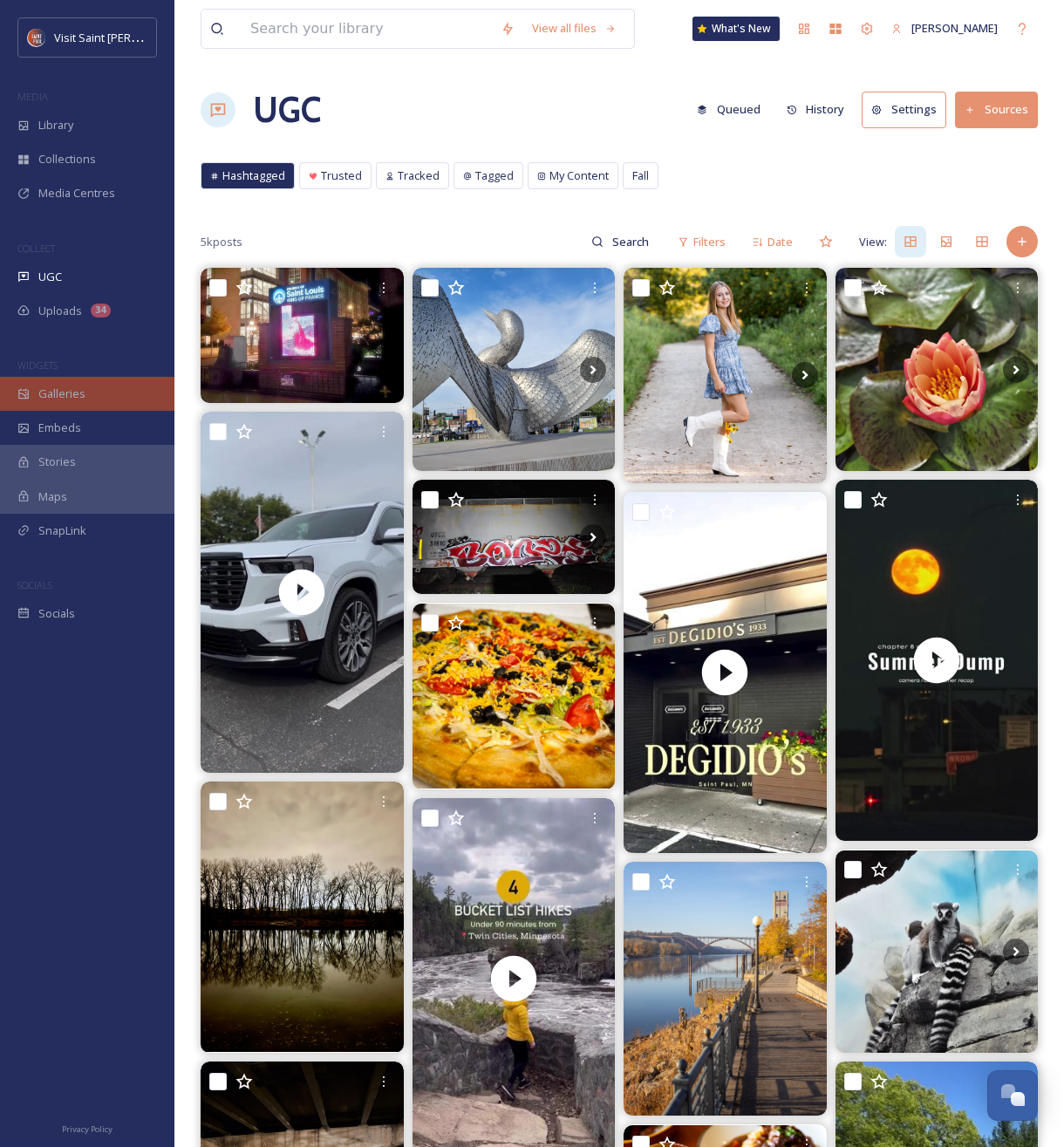
click at [80, 390] on span "Galleries" at bounding box center [62, 394] width 47 height 17
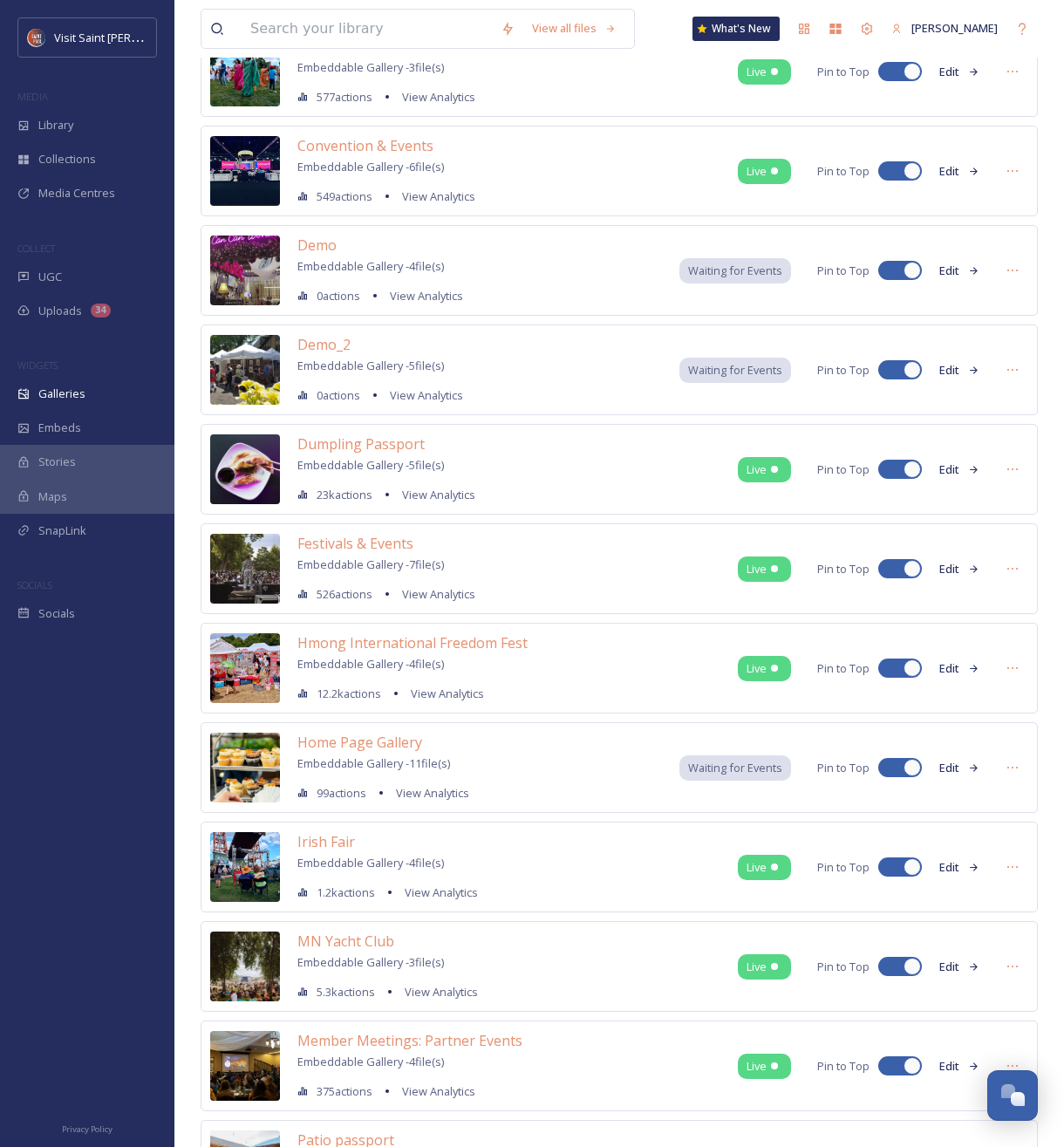
scroll to position [182, 0]
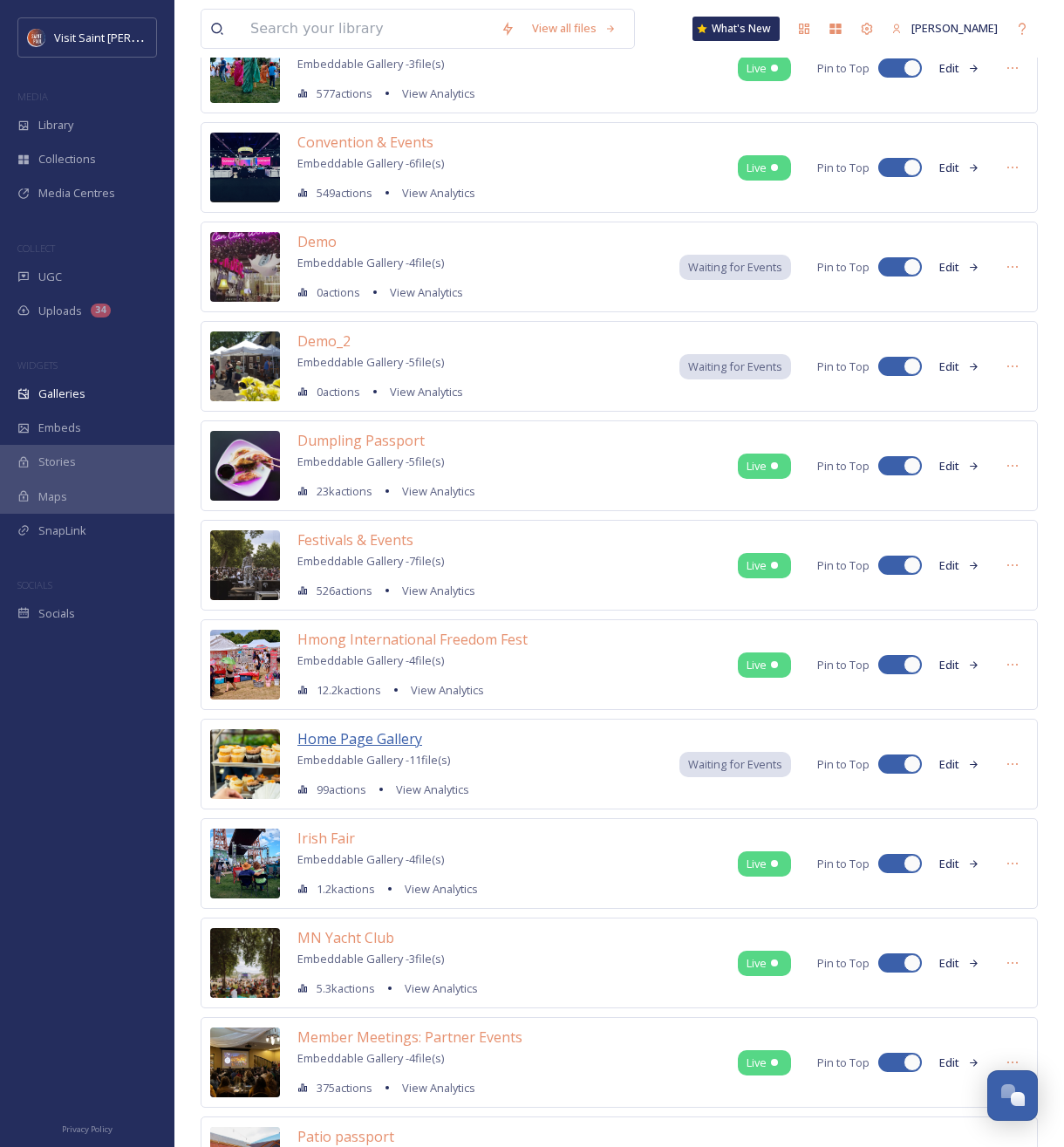
click at [349, 741] on span "Home Page Gallery" at bounding box center [360, 738] width 125 height 19
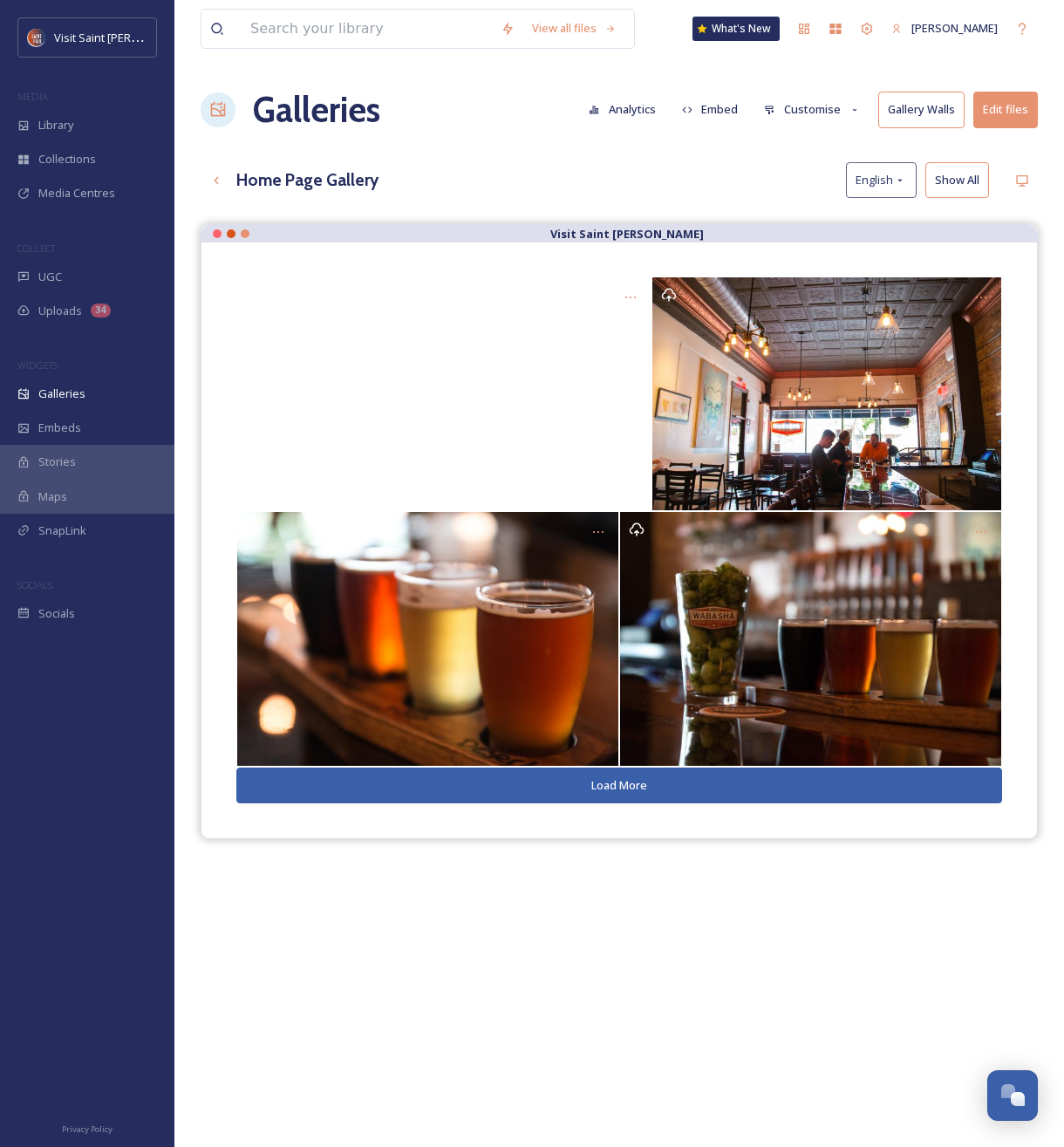
click at [625, 785] on button "Load More" at bounding box center [619, 785] width 766 height 36
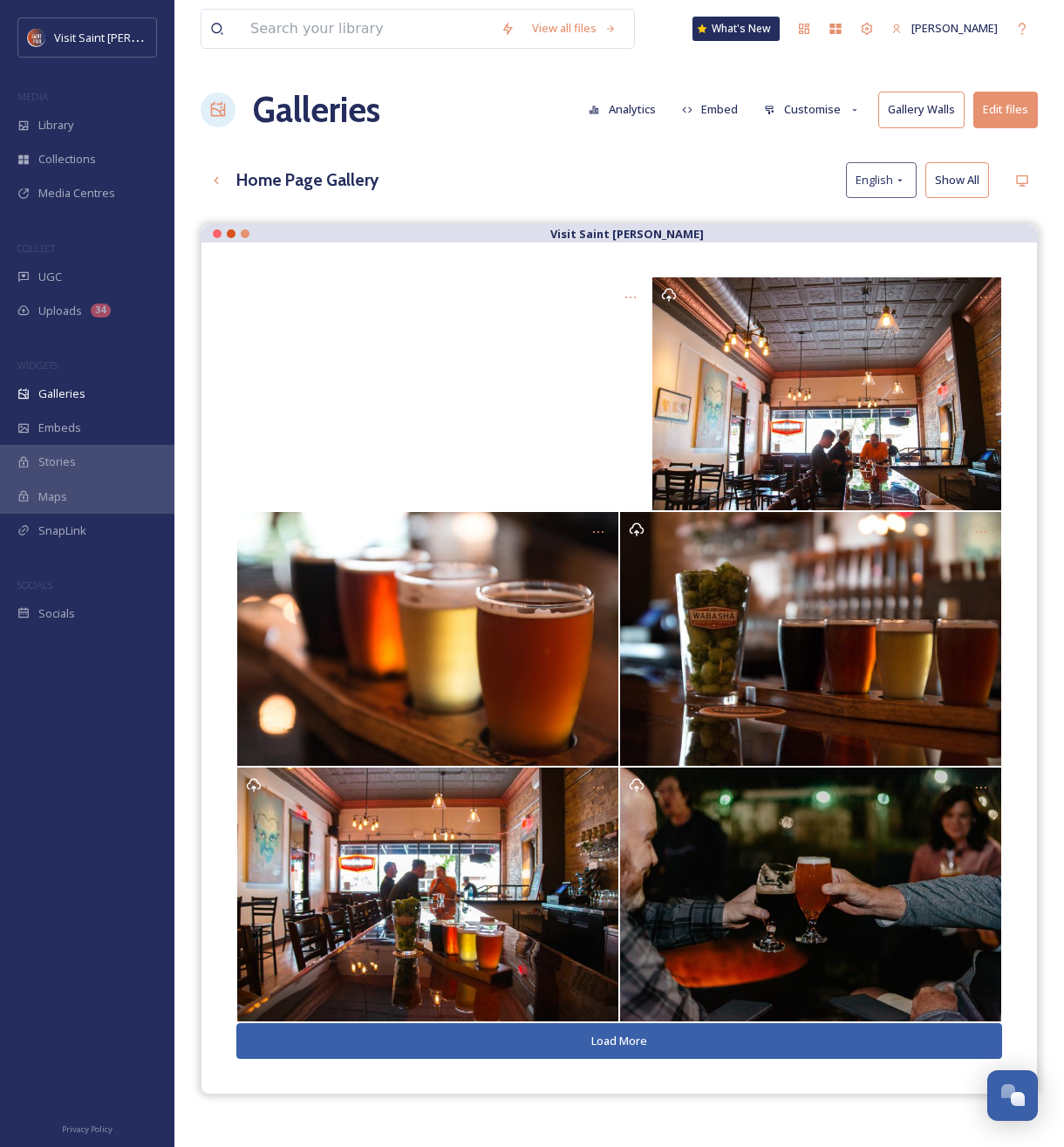
click at [640, 1038] on button "Load More" at bounding box center [619, 1041] width 766 height 36
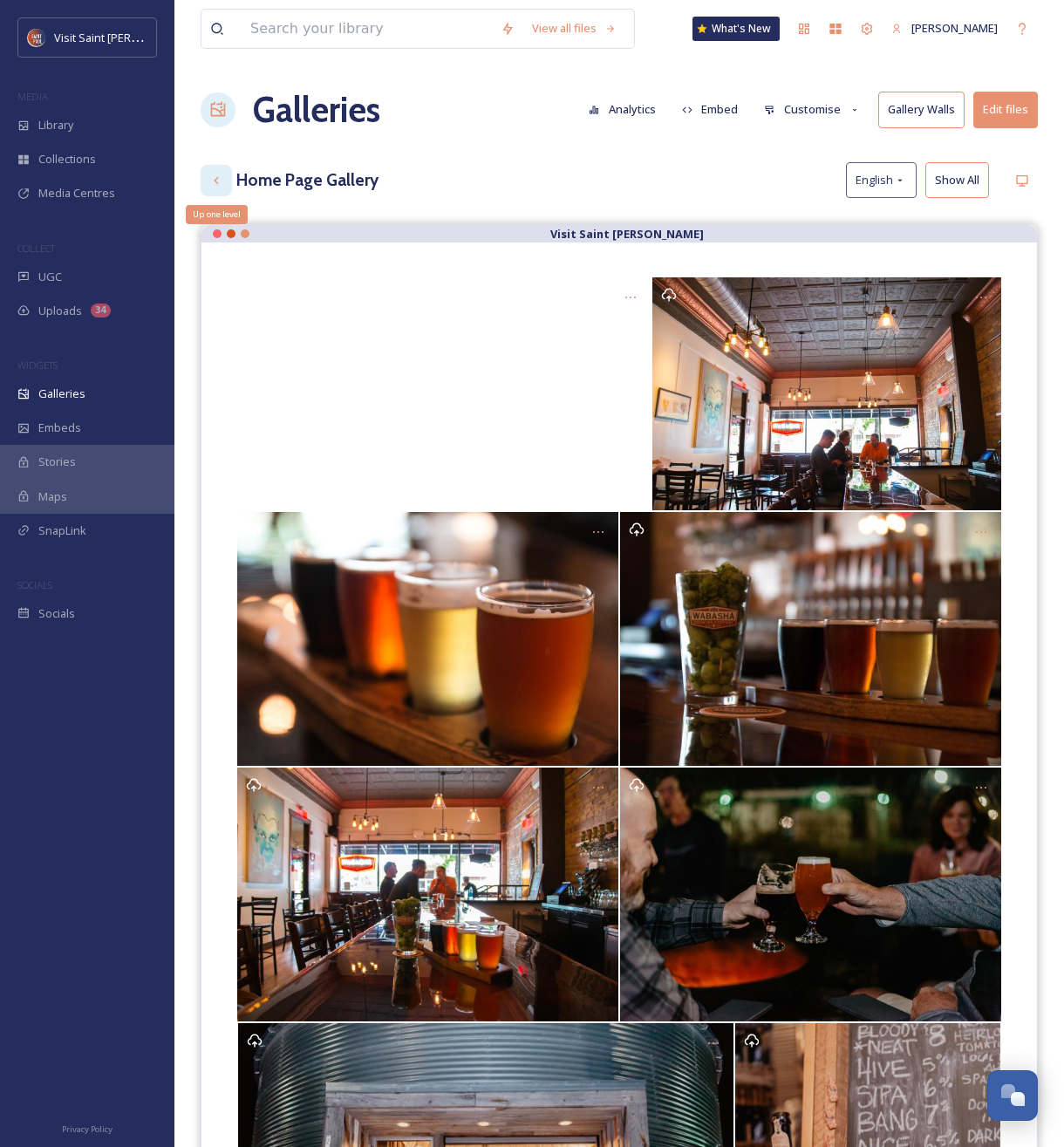
click at [209, 180] on icon at bounding box center [216, 180] width 14 height 14
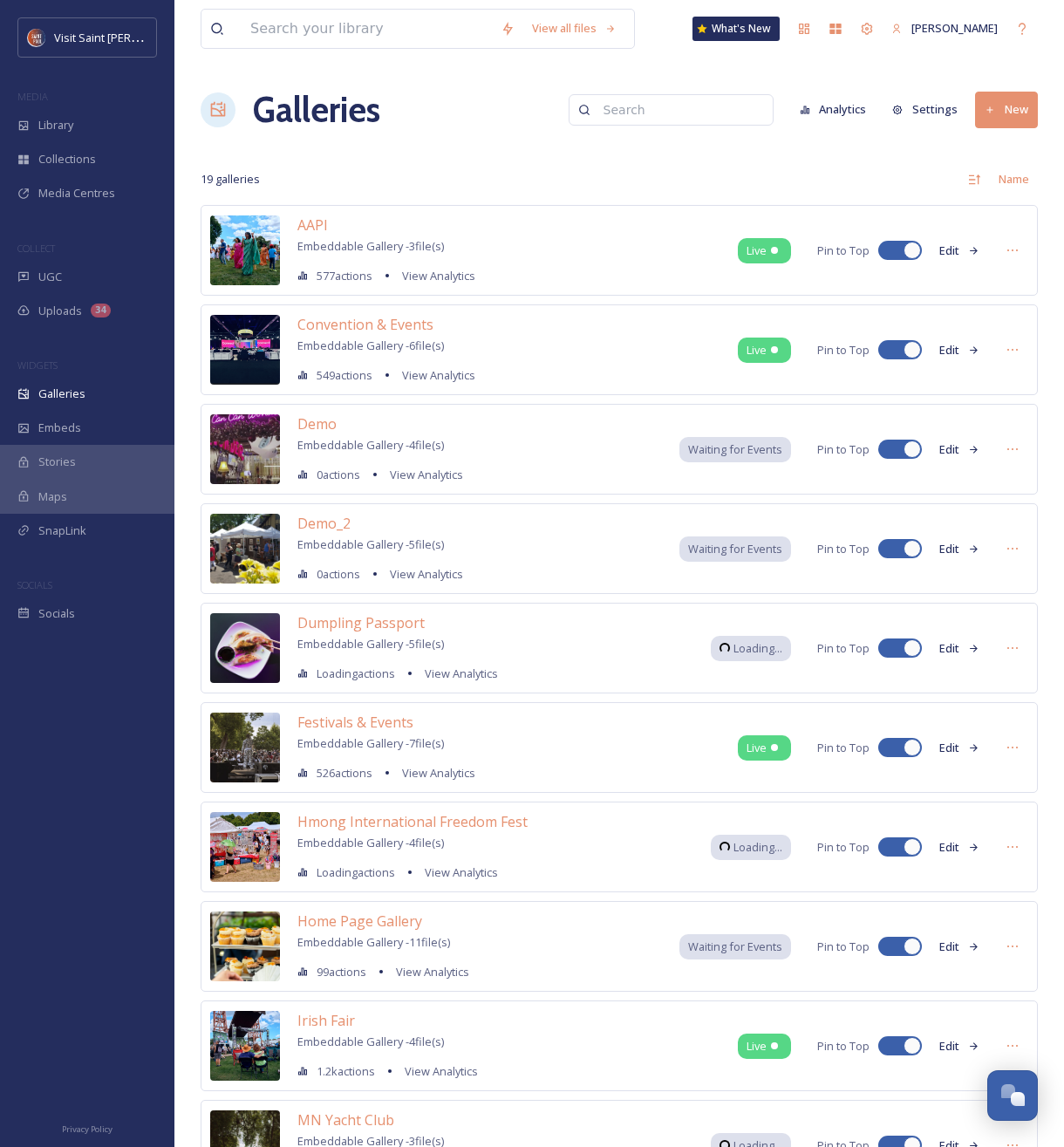
click at [990, 116] on icon at bounding box center [989, 110] width 11 height 11
click at [978, 153] on icon at bounding box center [975, 148] width 11 height 11
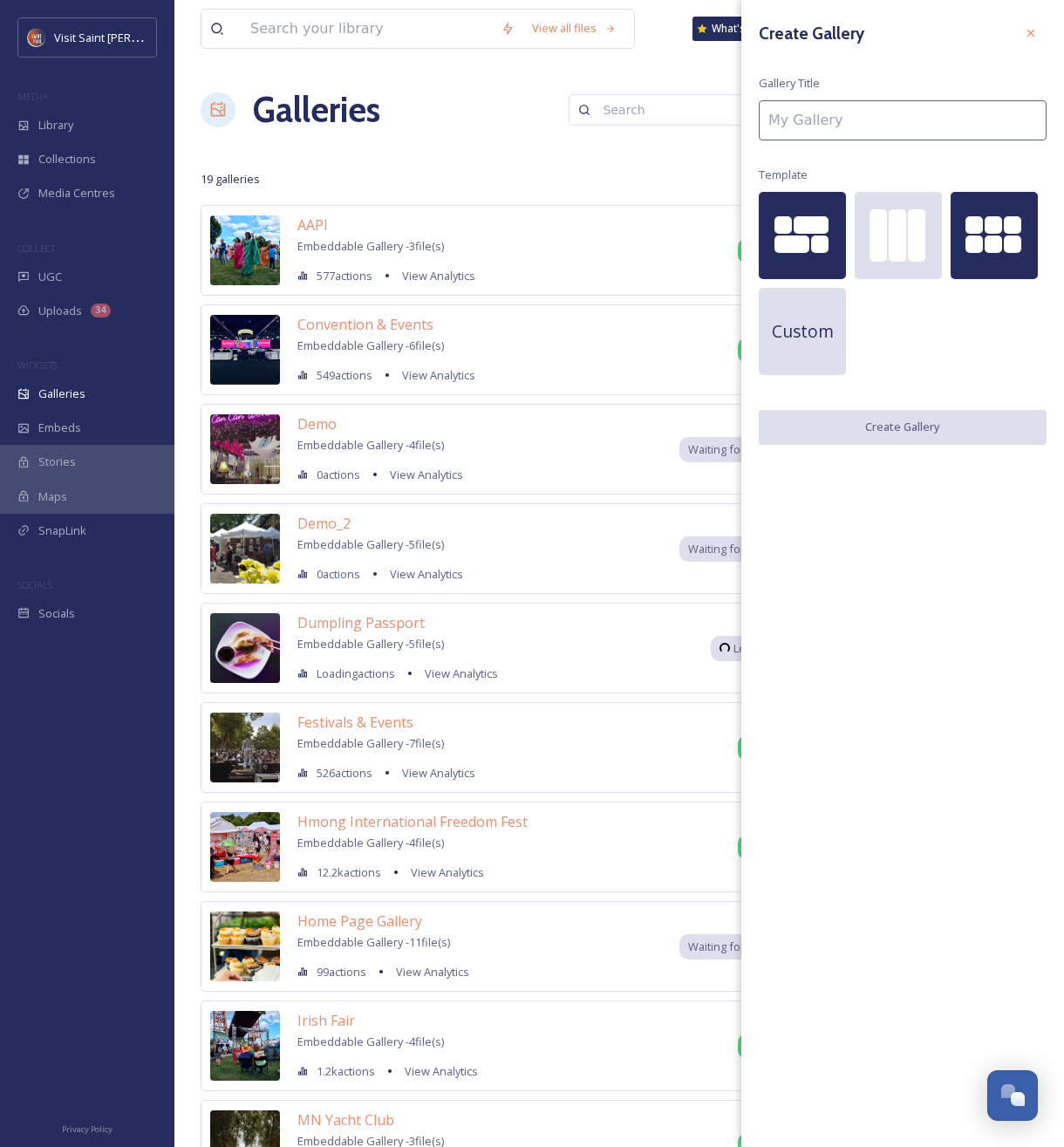
click at [997, 235] on div at bounding box center [993, 244] width 18 height 18
click at [871, 121] on input at bounding box center [903, 121] width 288 height 40
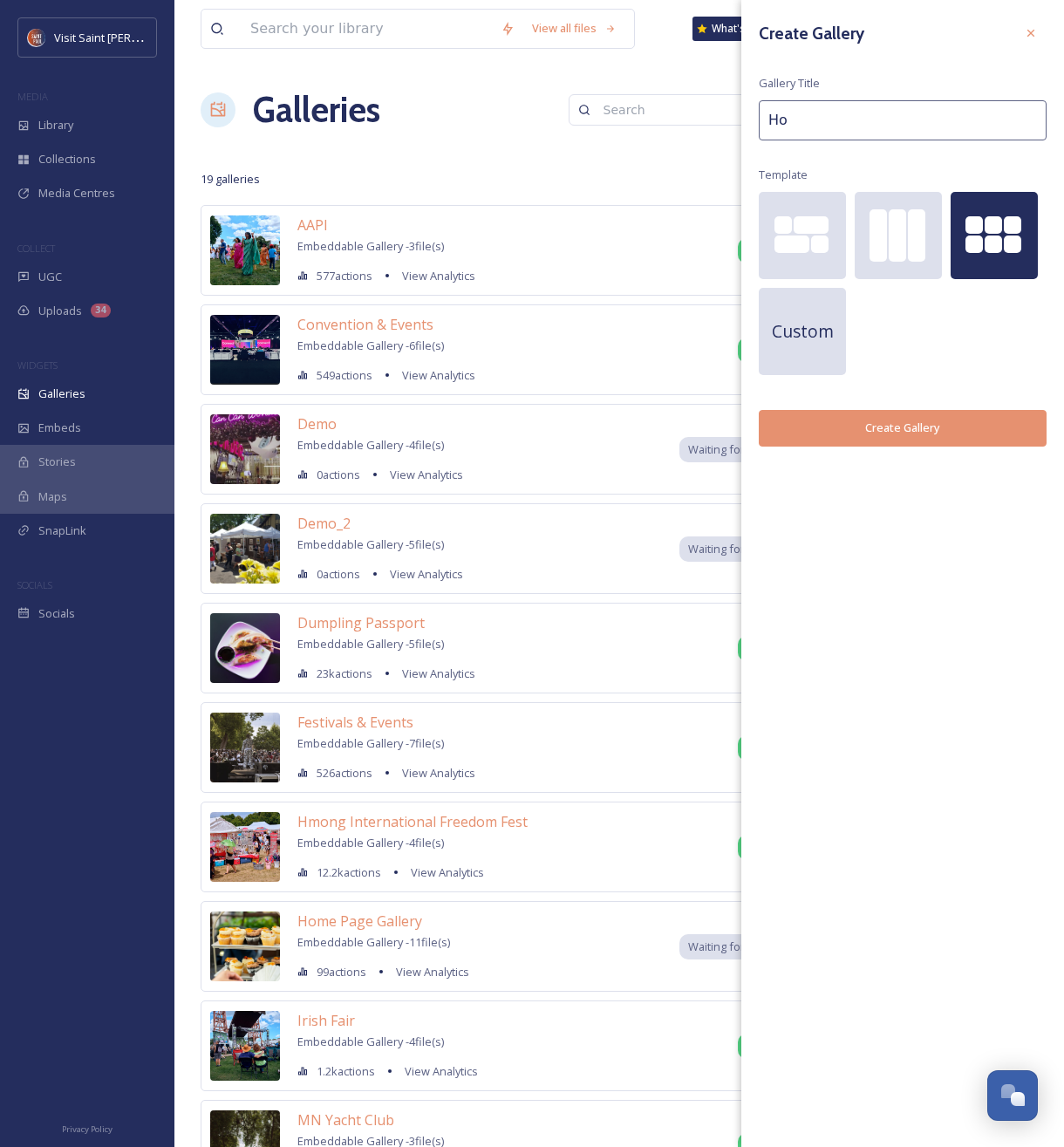
type input "H"
type input "V"
type input "Main Page #MySaintPaul Gallery"
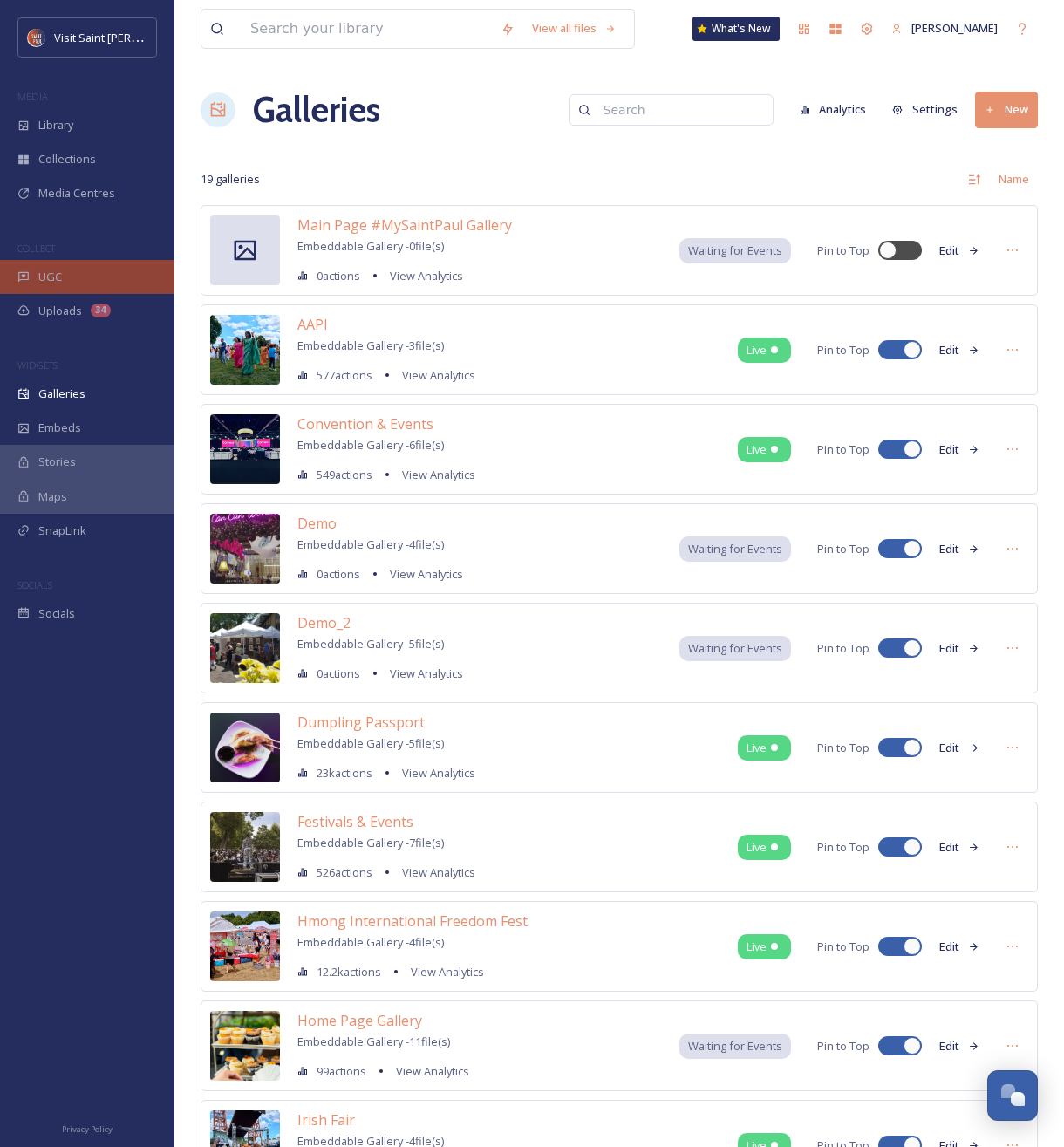
click at [55, 280] on span "UGC" at bounding box center [51, 277] width 24 height 17
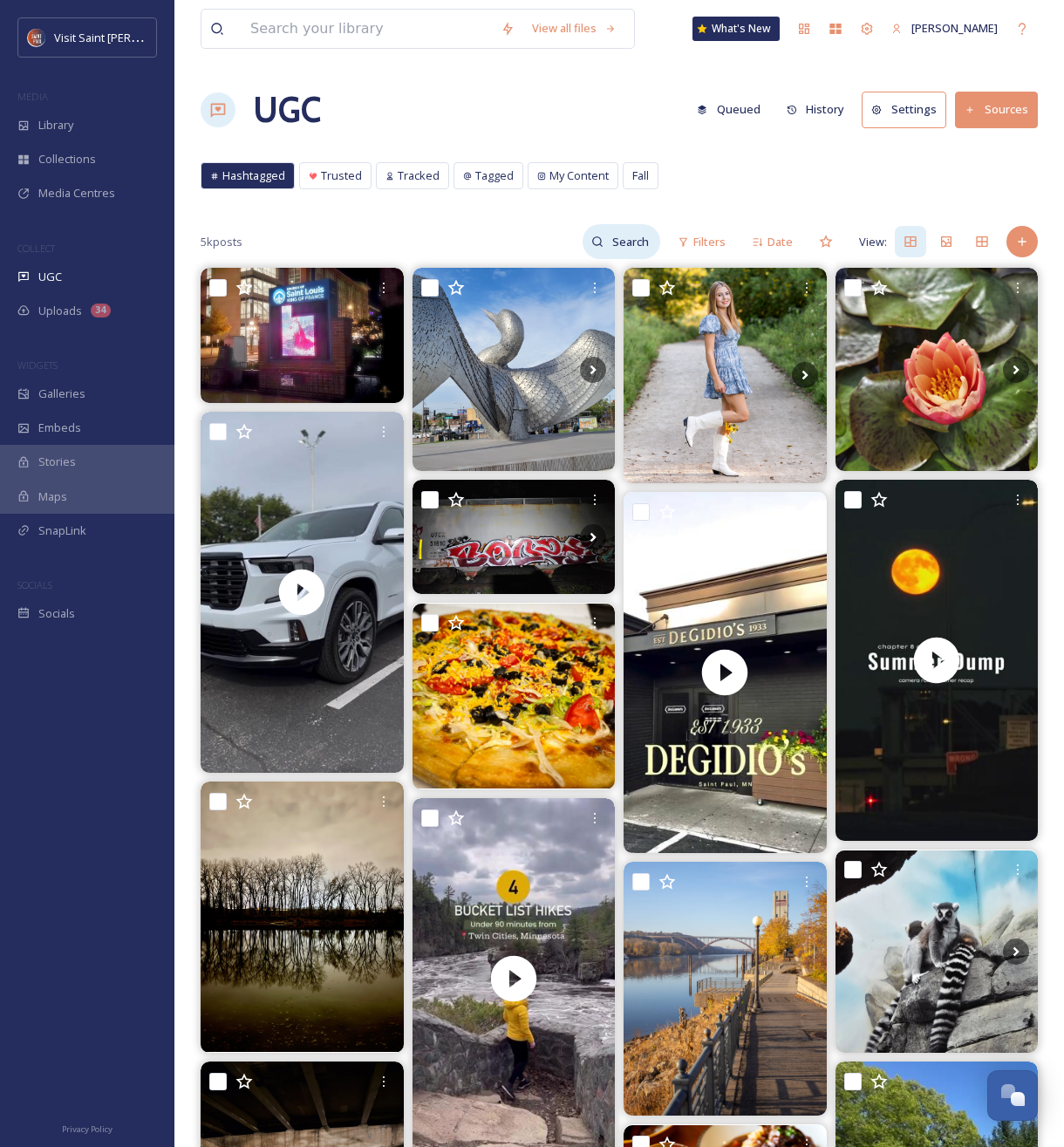
click at [599, 247] on icon at bounding box center [598, 241] width 12 height 12
click at [613, 244] on input at bounding box center [594, 241] width 131 height 35
type input "#mysaintpaul"
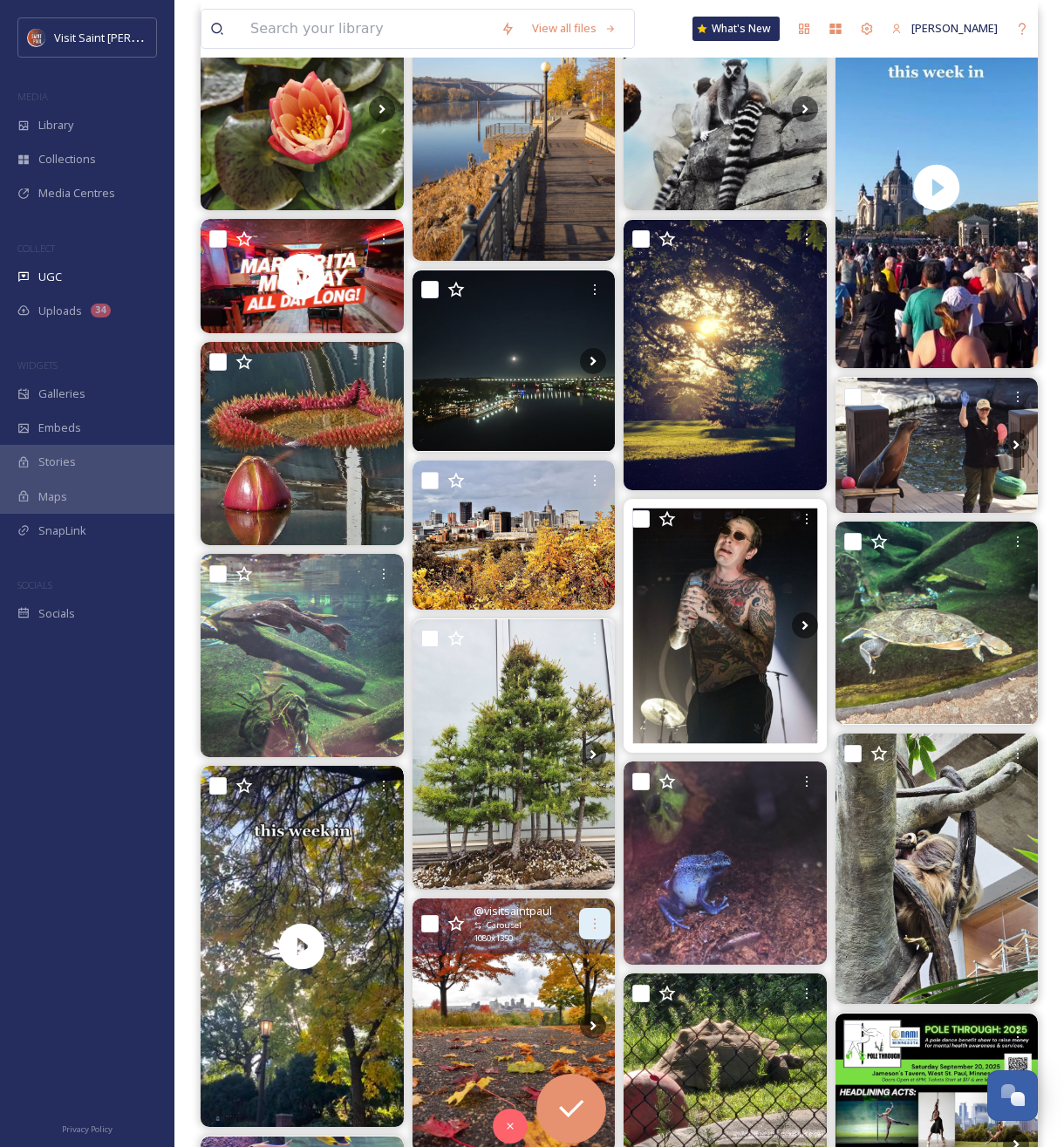
scroll to position [185, 0]
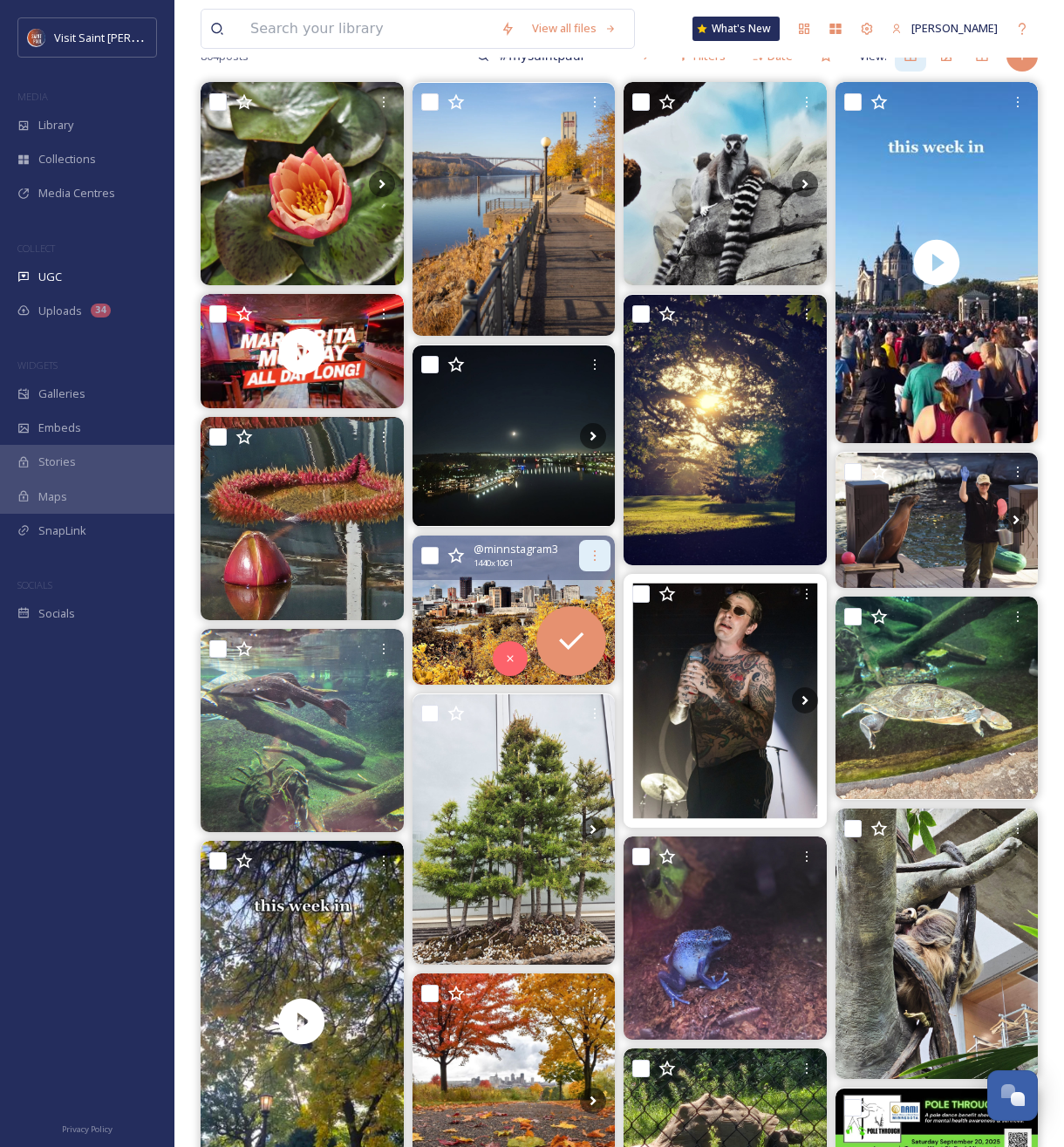
click at [588, 558] on icon at bounding box center [595, 556] width 14 height 14
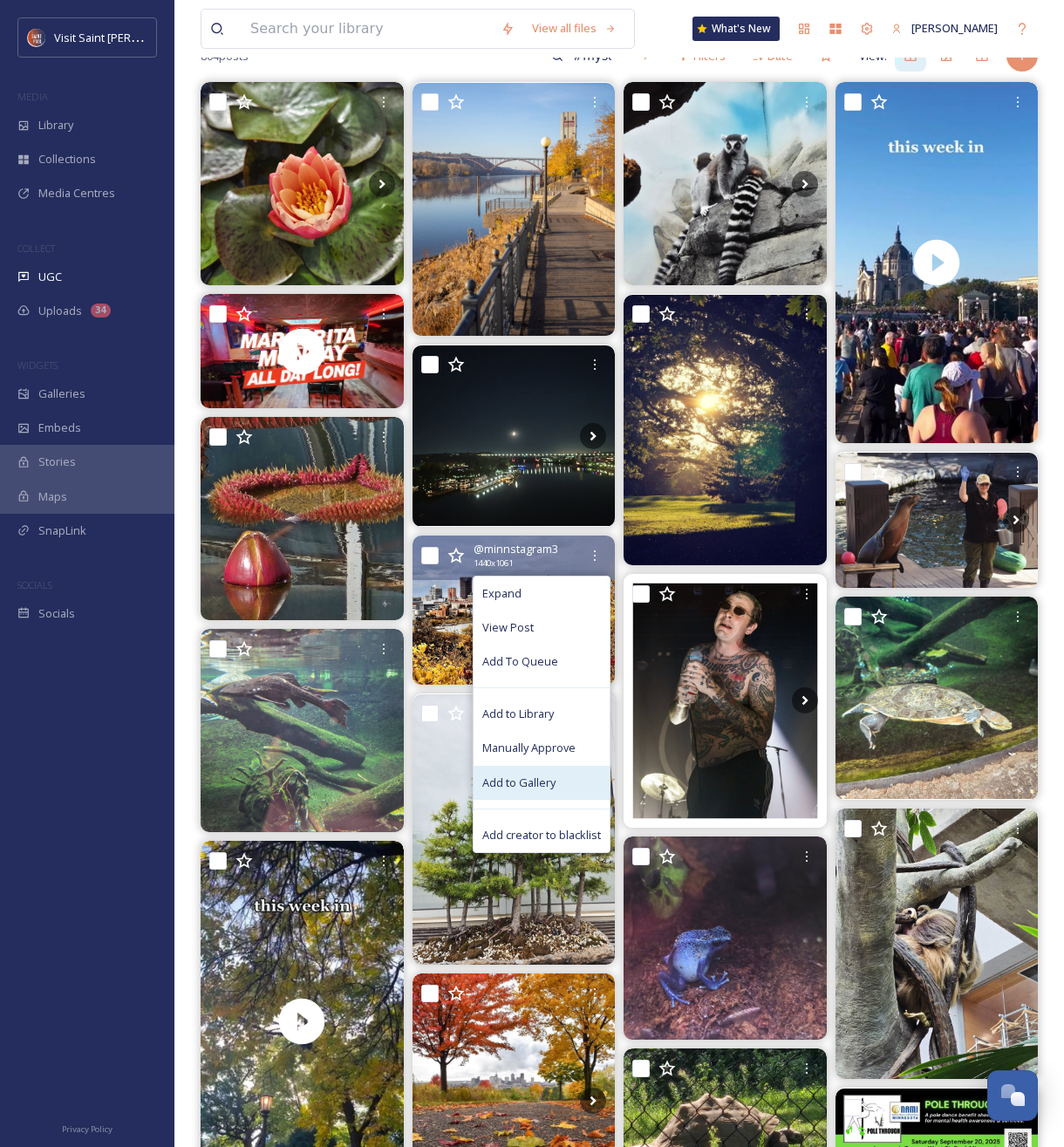
click at [557, 770] on div "Add to Gallery" at bounding box center [541, 783] width 136 height 34
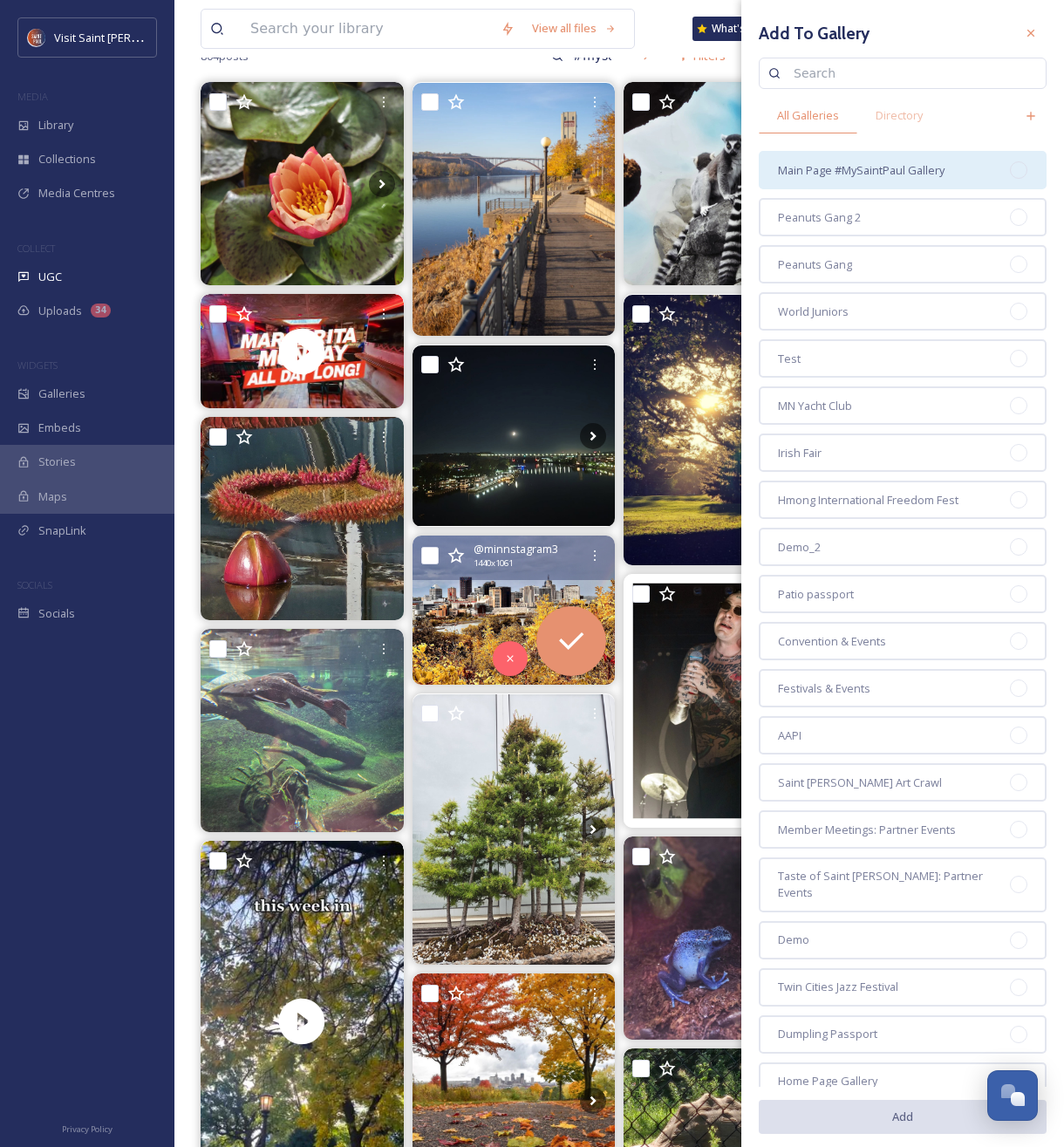
click at [922, 180] on div "Main Page #MySaintPaul Gallery" at bounding box center [903, 169] width 288 height 39
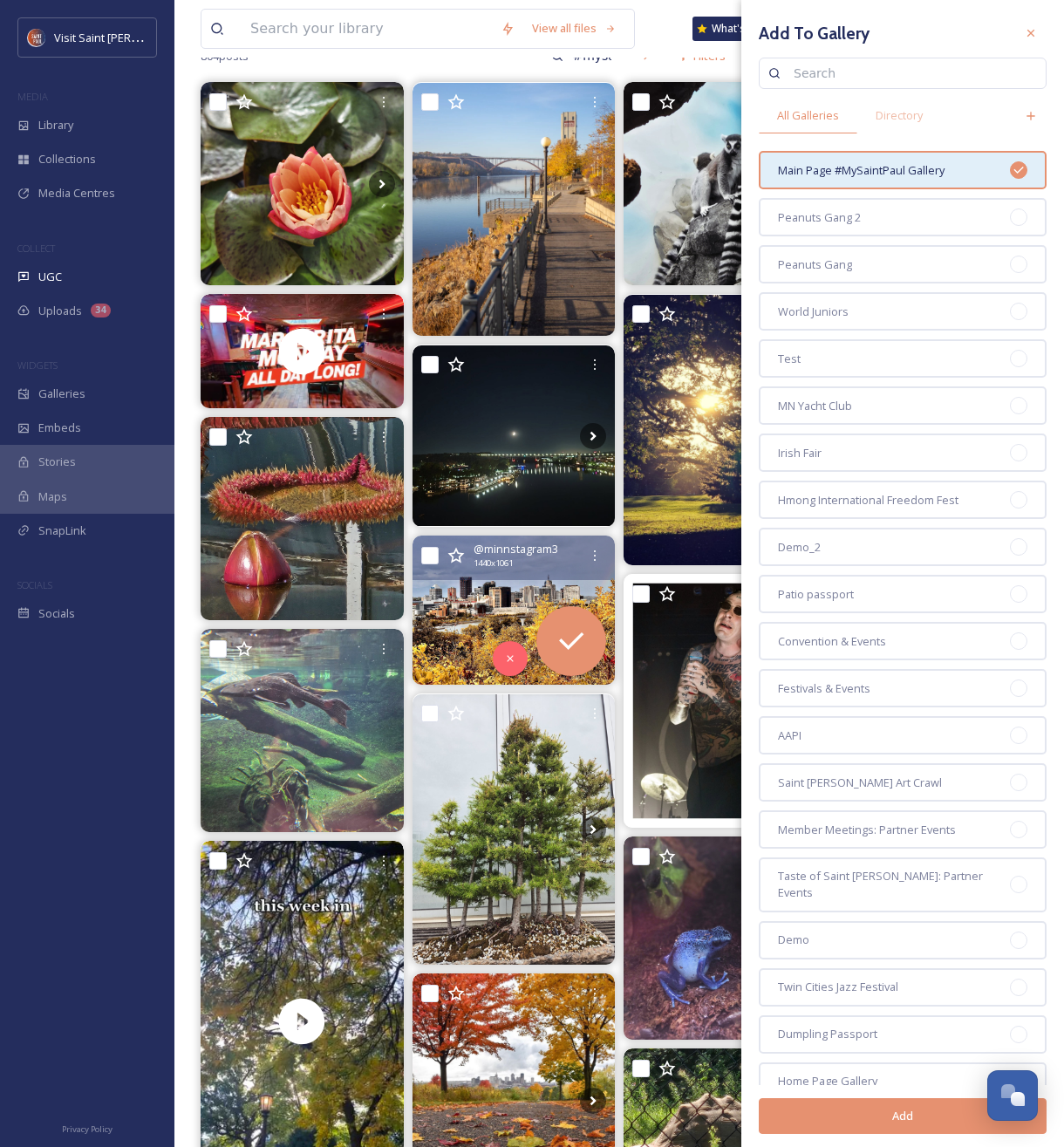
click at [920, 1116] on button "Add" at bounding box center [903, 1116] width 288 height 36
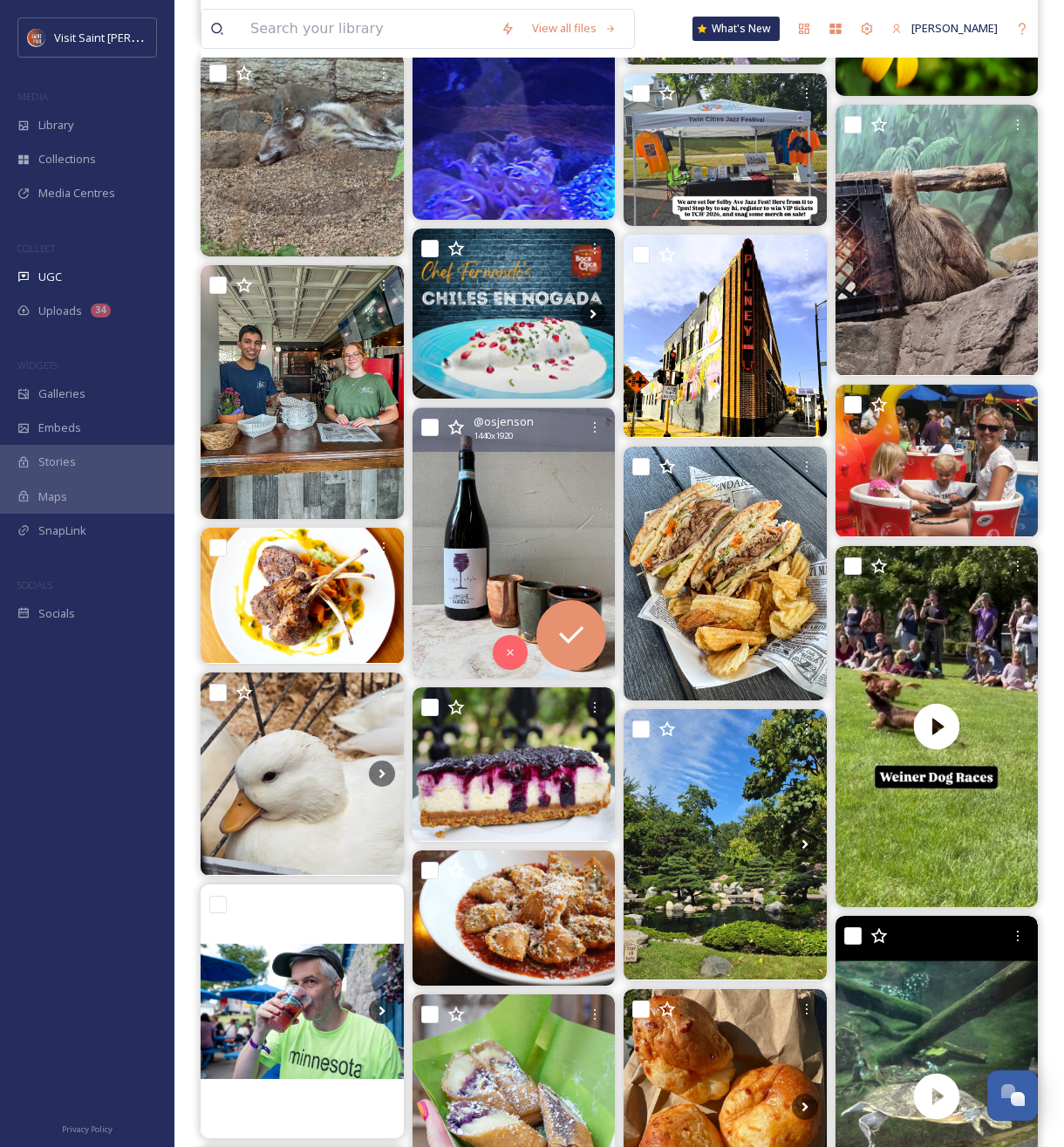
scroll to position [2233, 0]
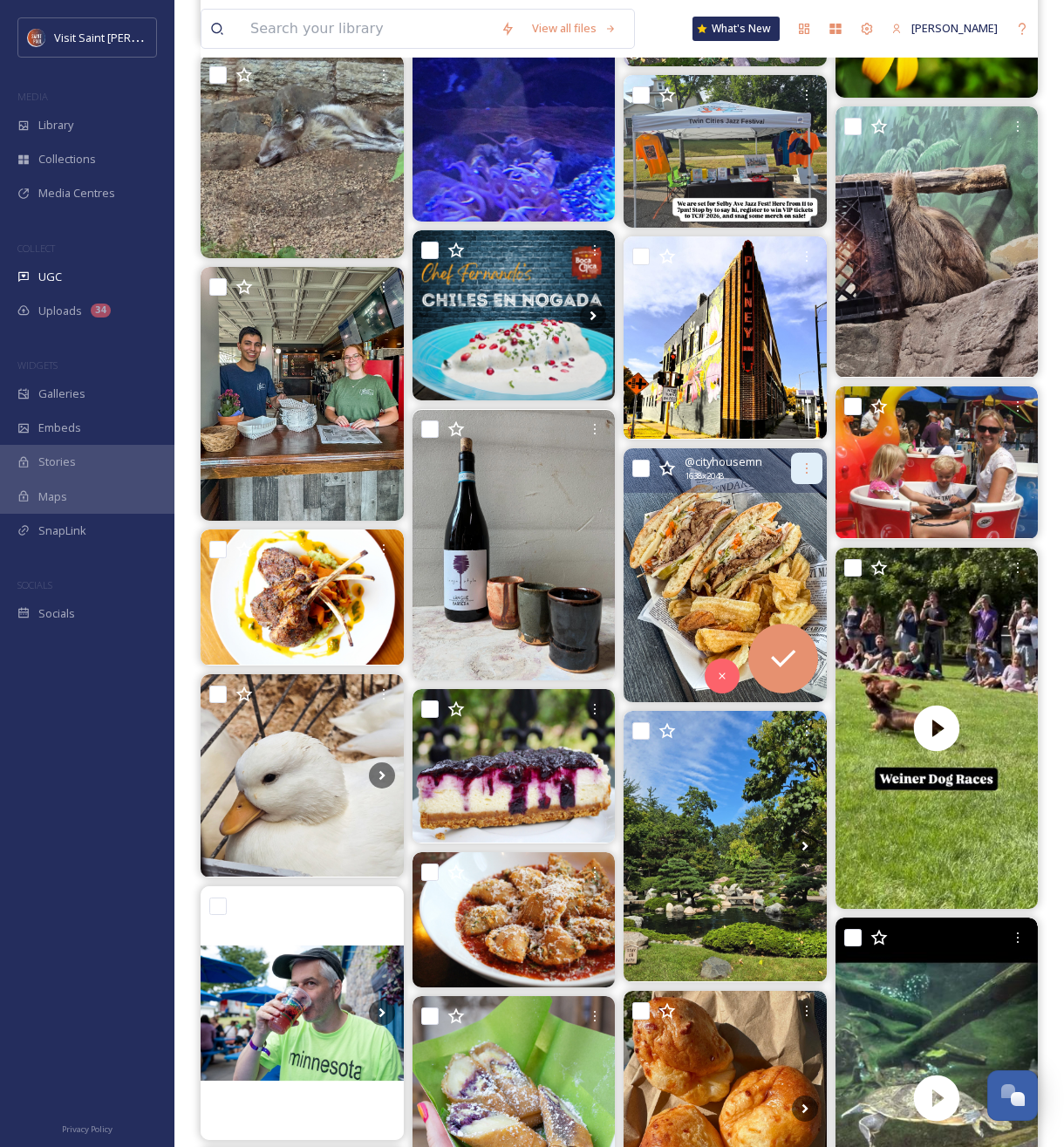
click at [805, 466] on icon at bounding box center [807, 468] width 14 height 14
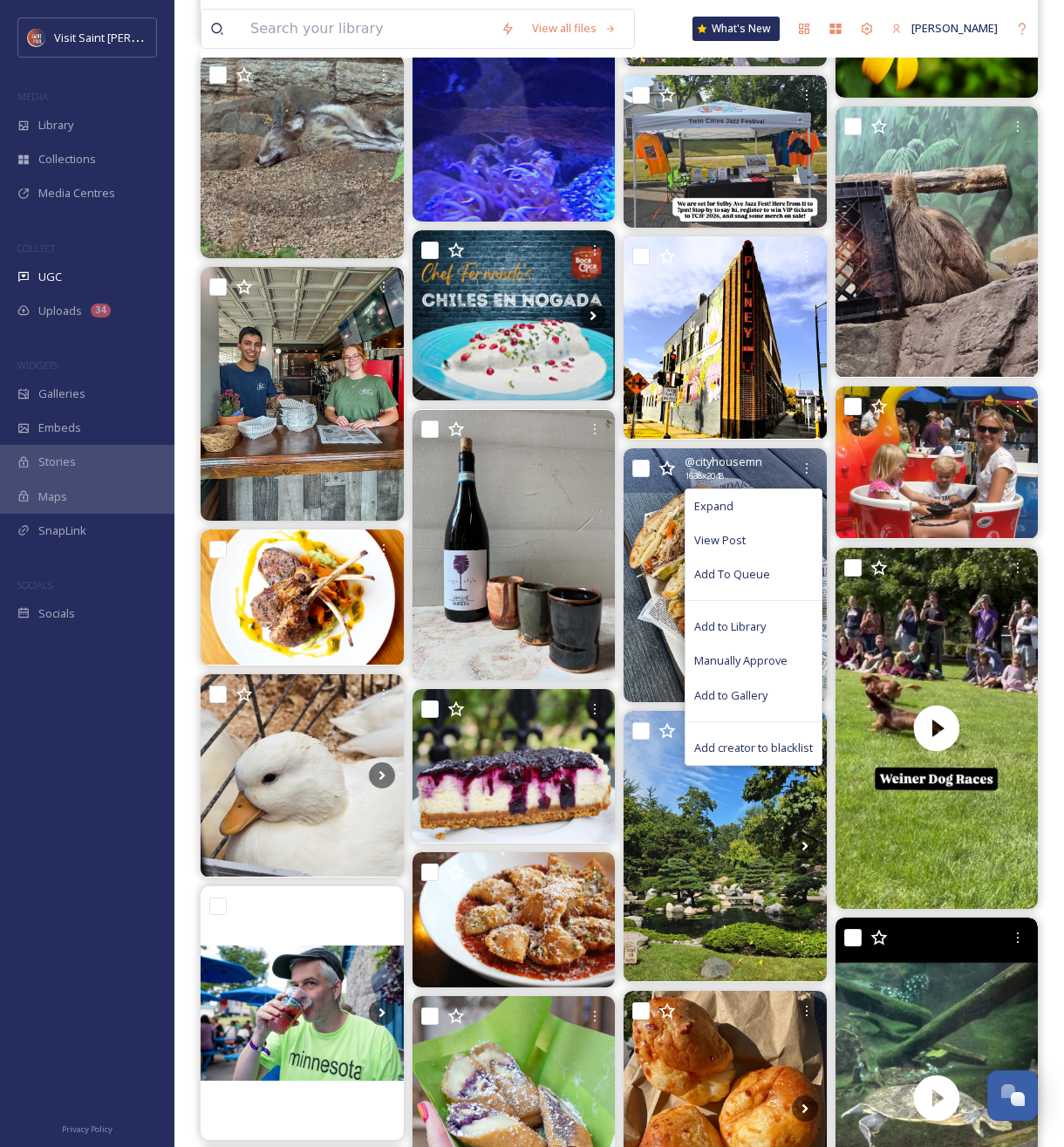
click at [722, 706] on div "Add to Gallery" at bounding box center [753, 696] width 136 height 34
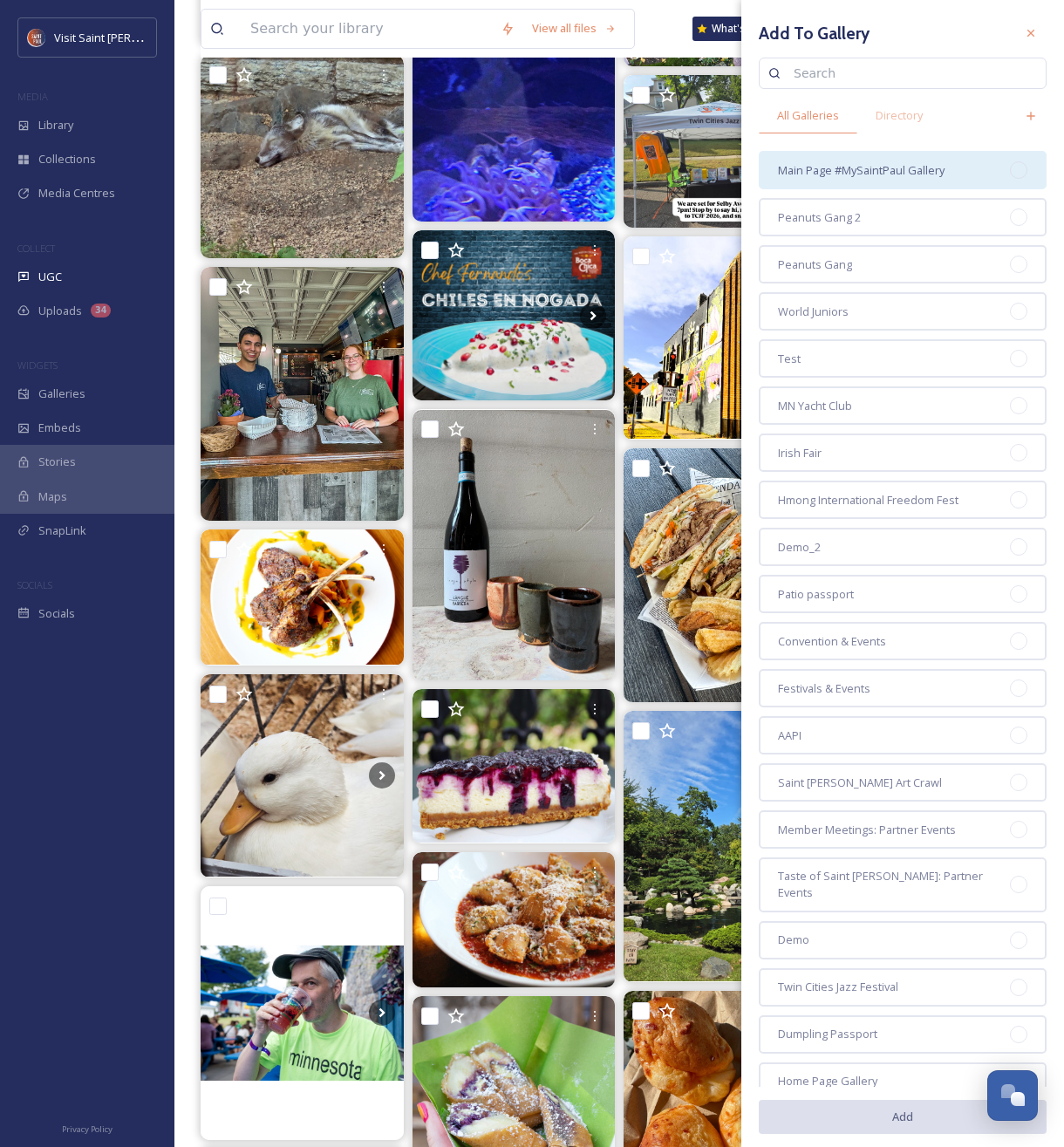
click at [973, 170] on div "Main Page #MySaintPaul Gallery" at bounding box center [903, 169] width 288 height 39
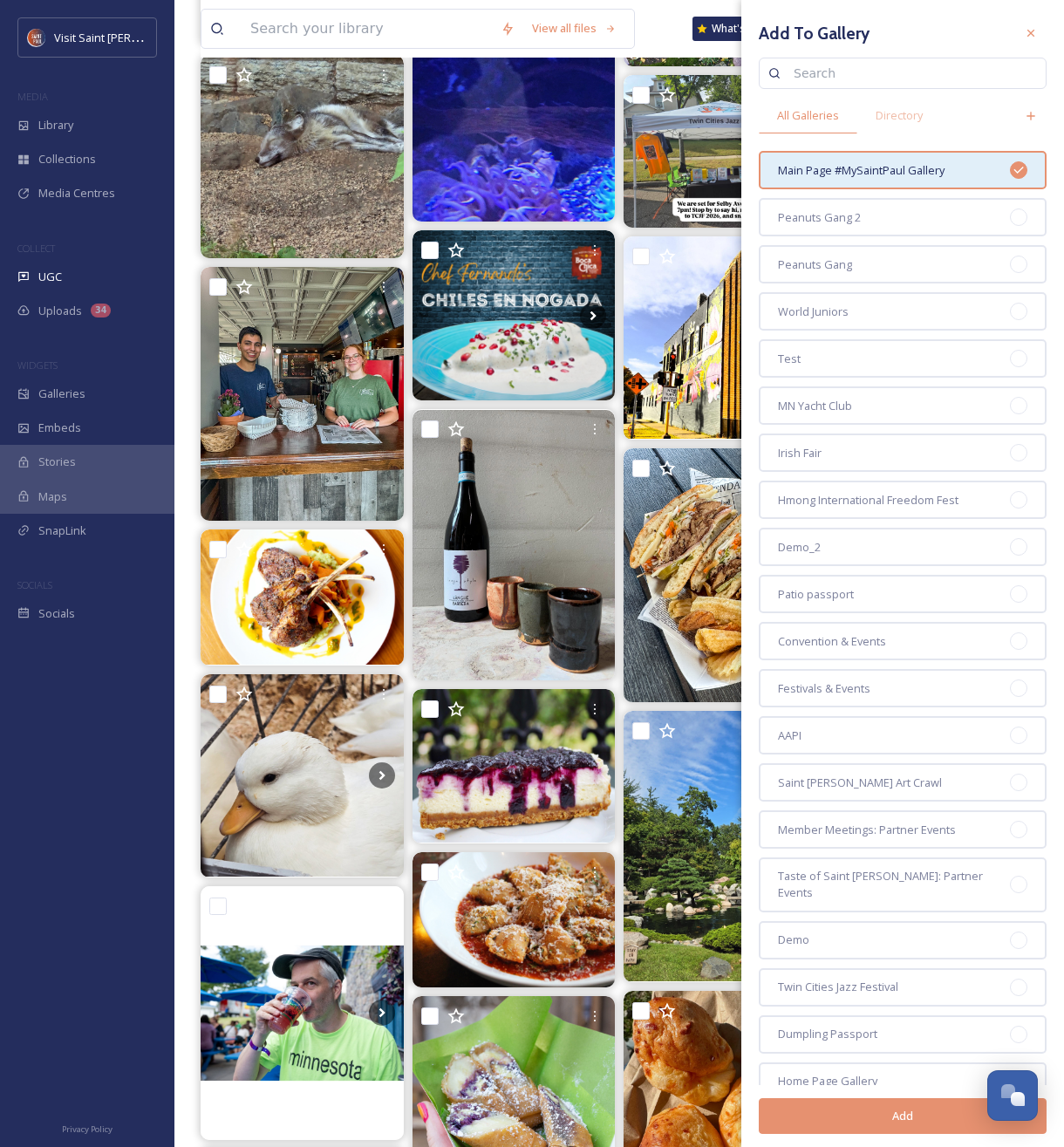
click at [921, 1118] on button "Add" at bounding box center [903, 1116] width 288 height 36
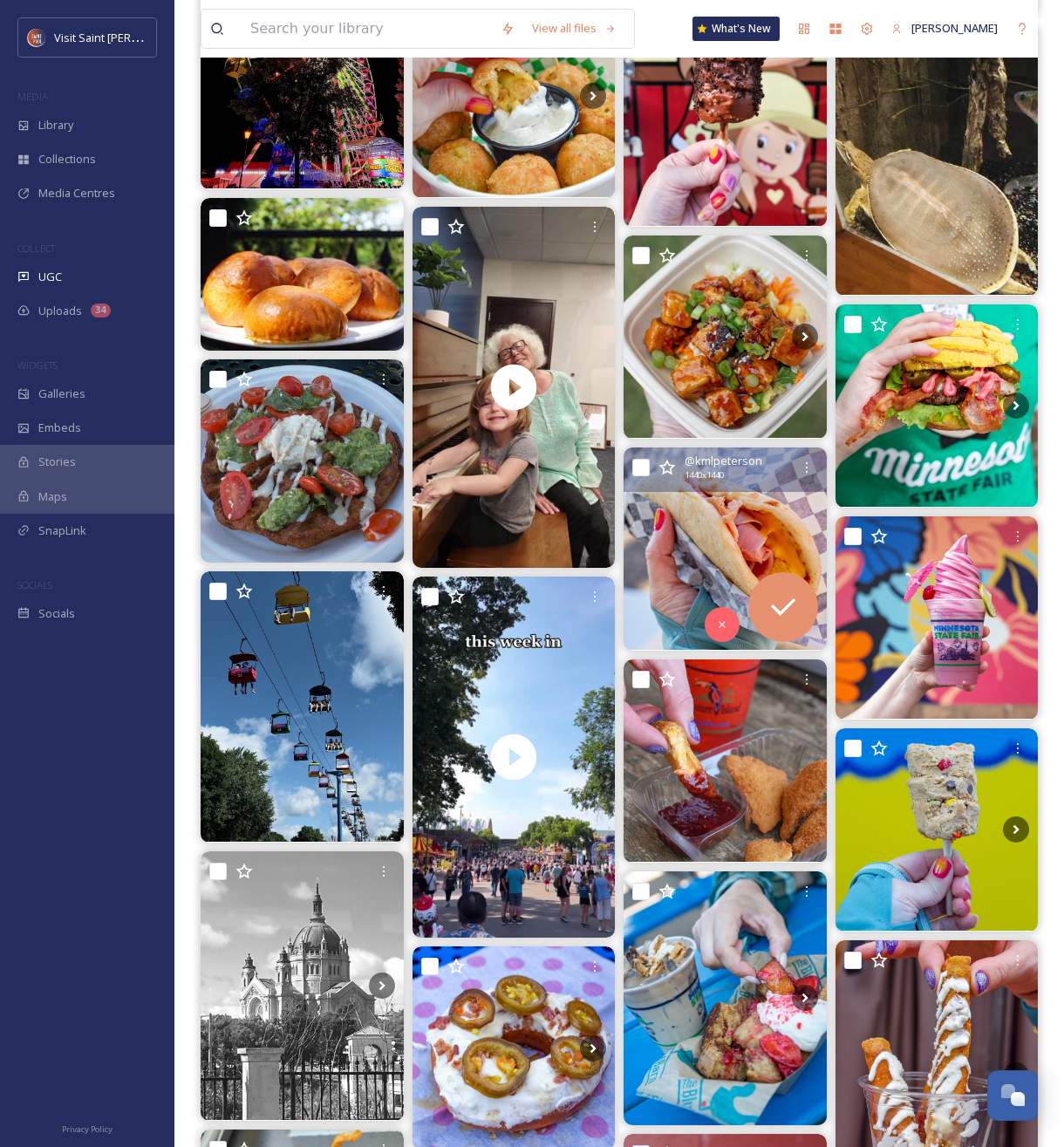
scroll to position [3946, 0]
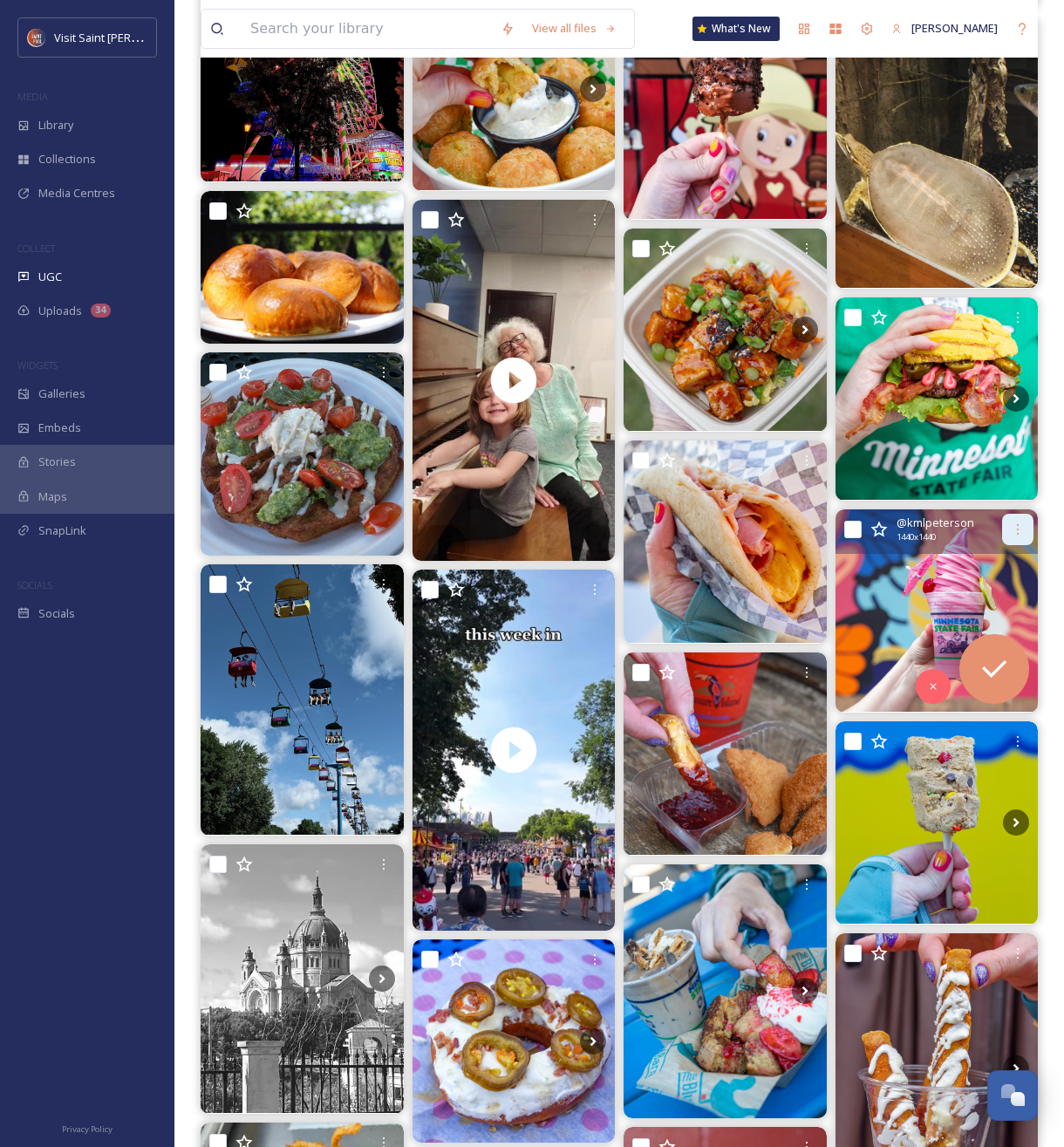
click at [1019, 527] on icon at bounding box center [1018, 529] width 14 height 14
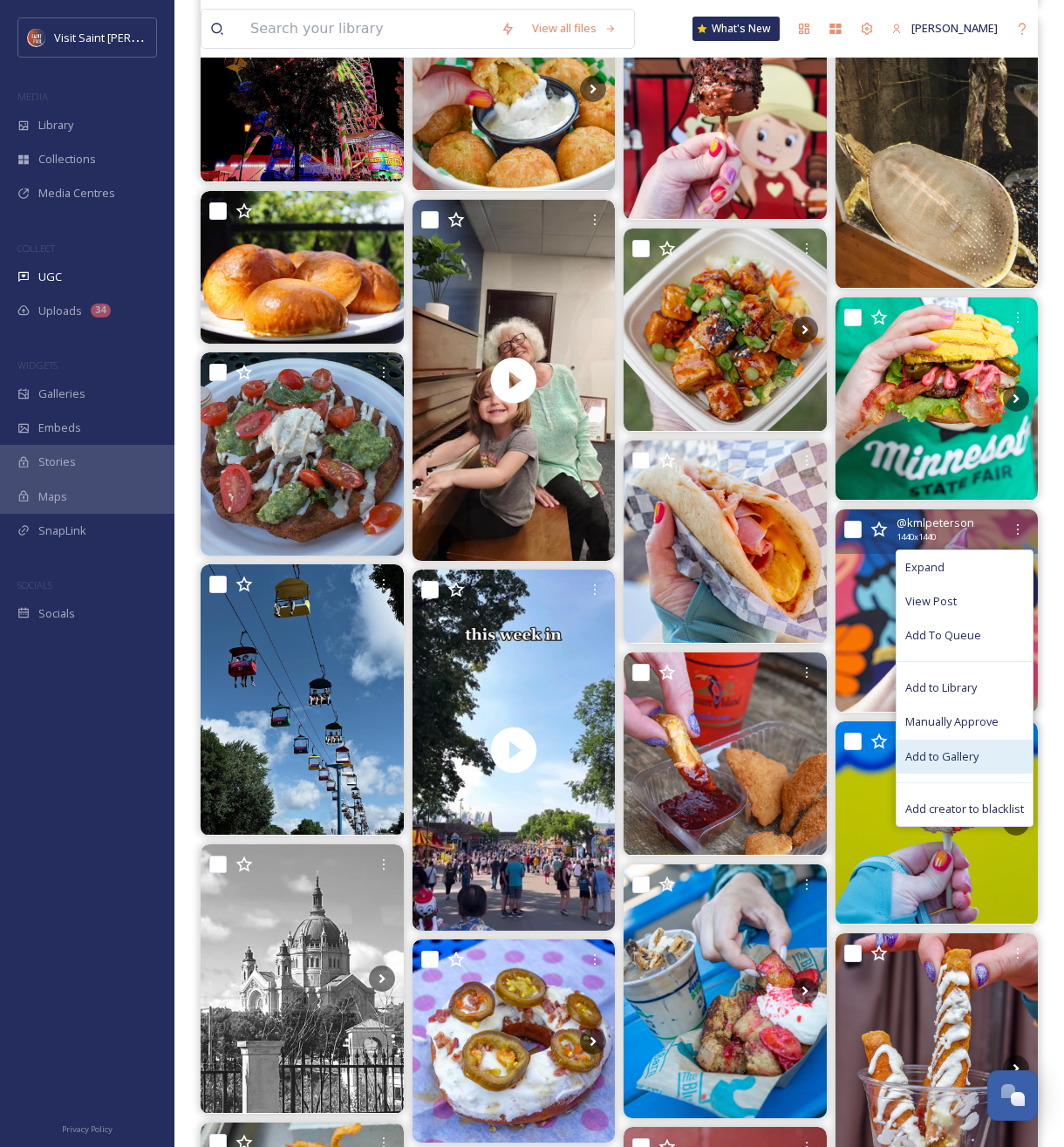
click at [939, 753] on span "Add to Gallery" at bounding box center [942, 756] width 74 height 17
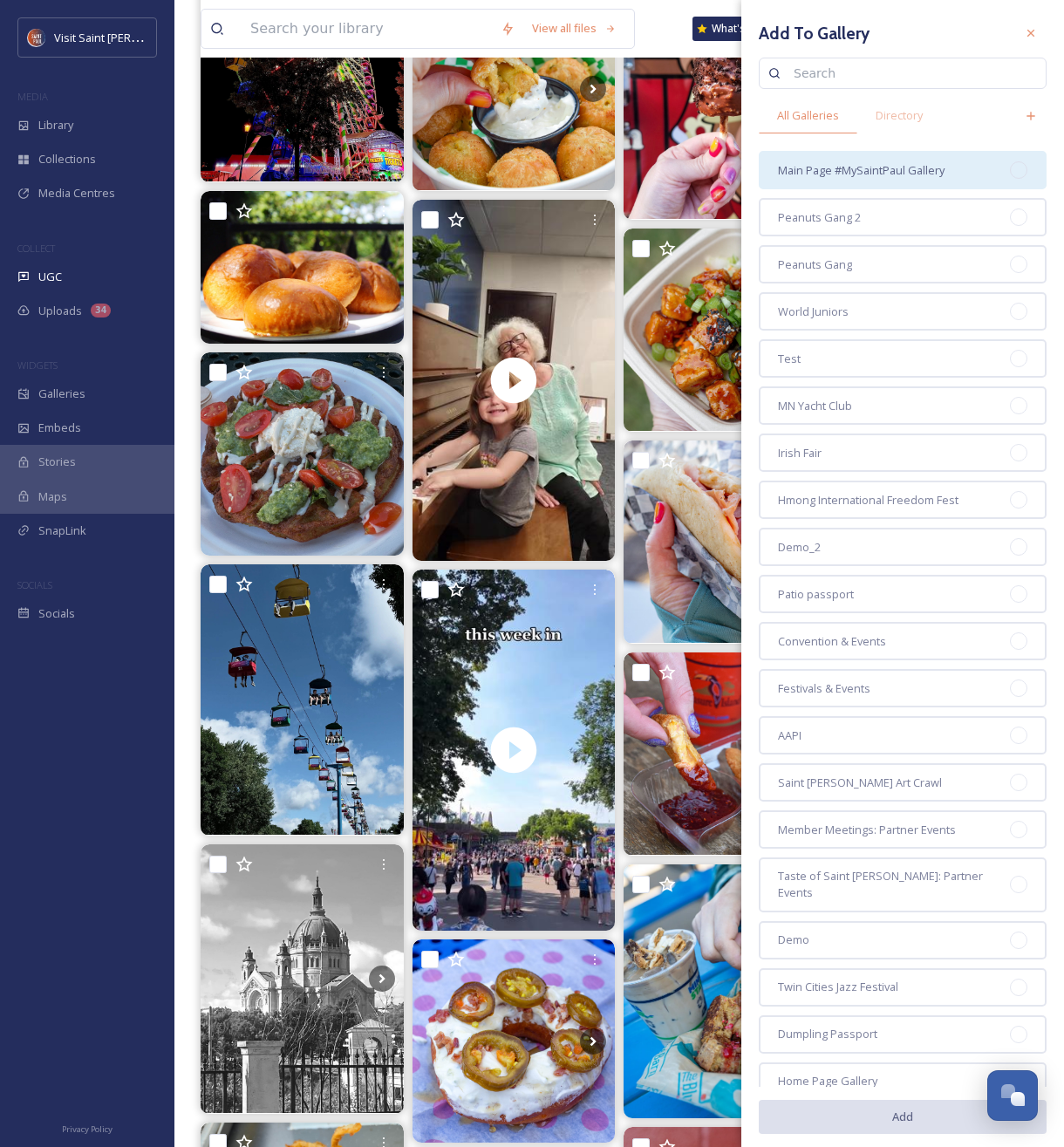
click at [912, 158] on div "Main Page #MySaintPaul Gallery" at bounding box center [903, 169] width 288 height 39
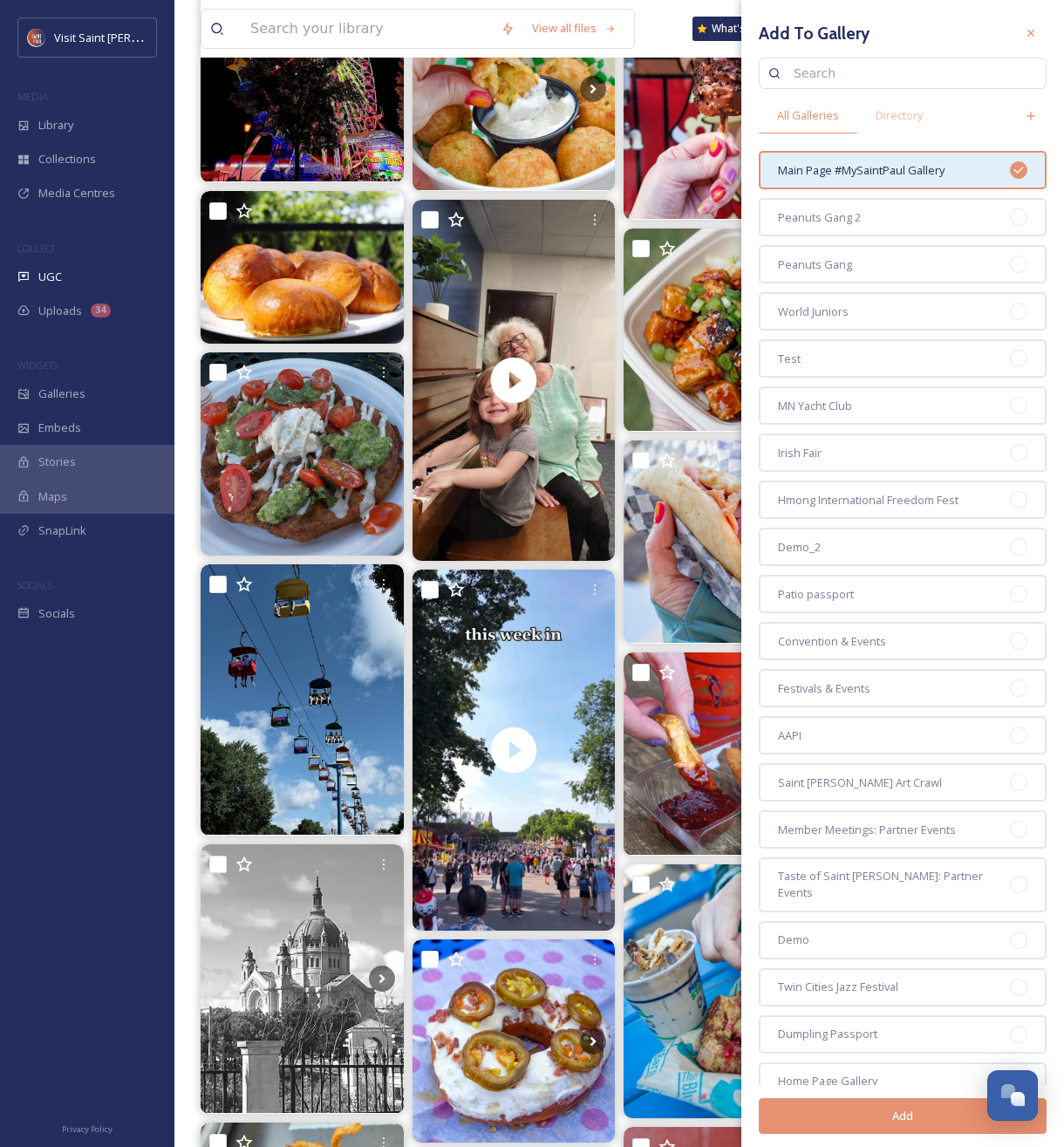
click at [946, 1110] on button "Add" at bounding box center [903, 1116] width 288 height 36
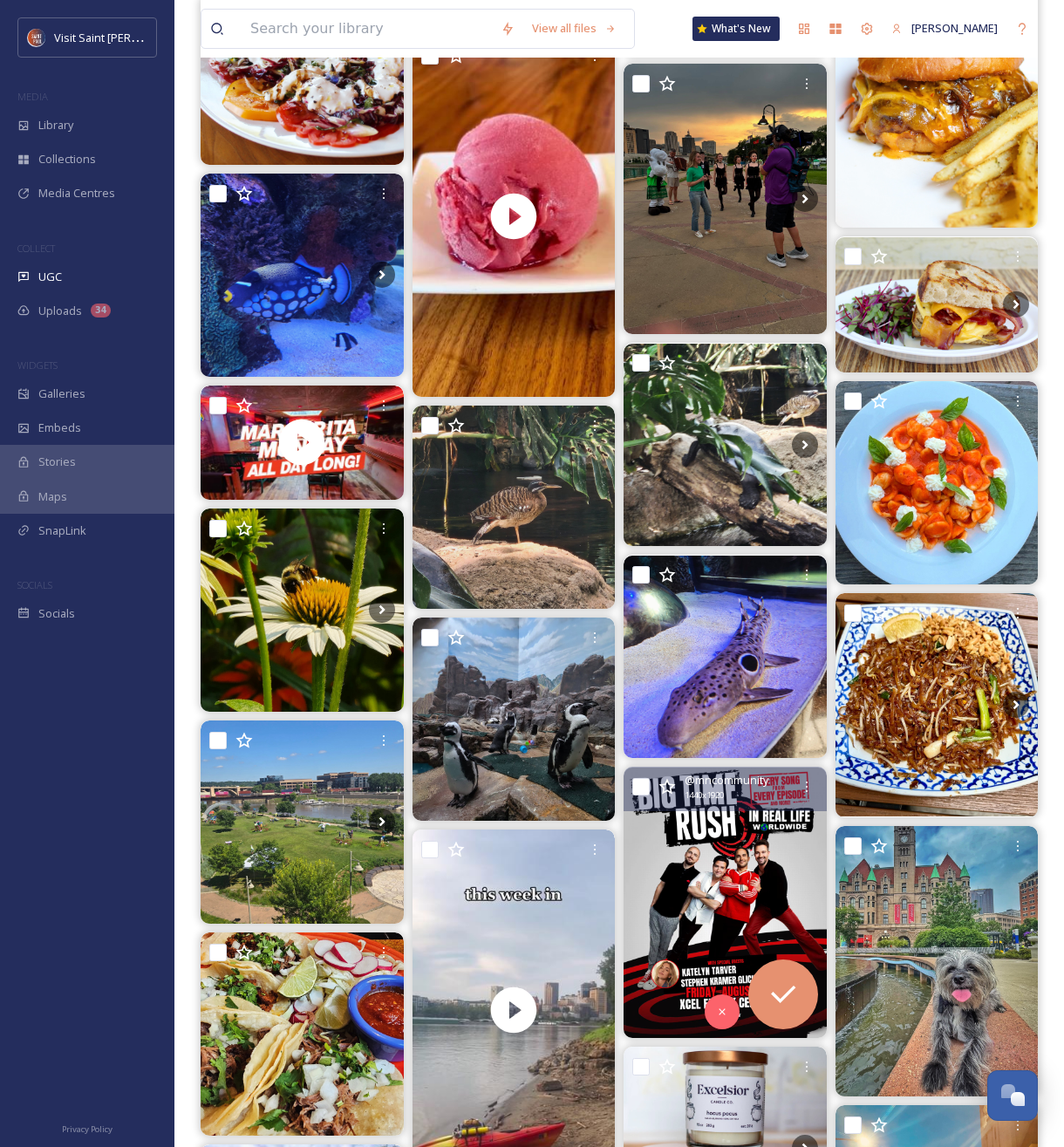
scroll to position [6679, 0]
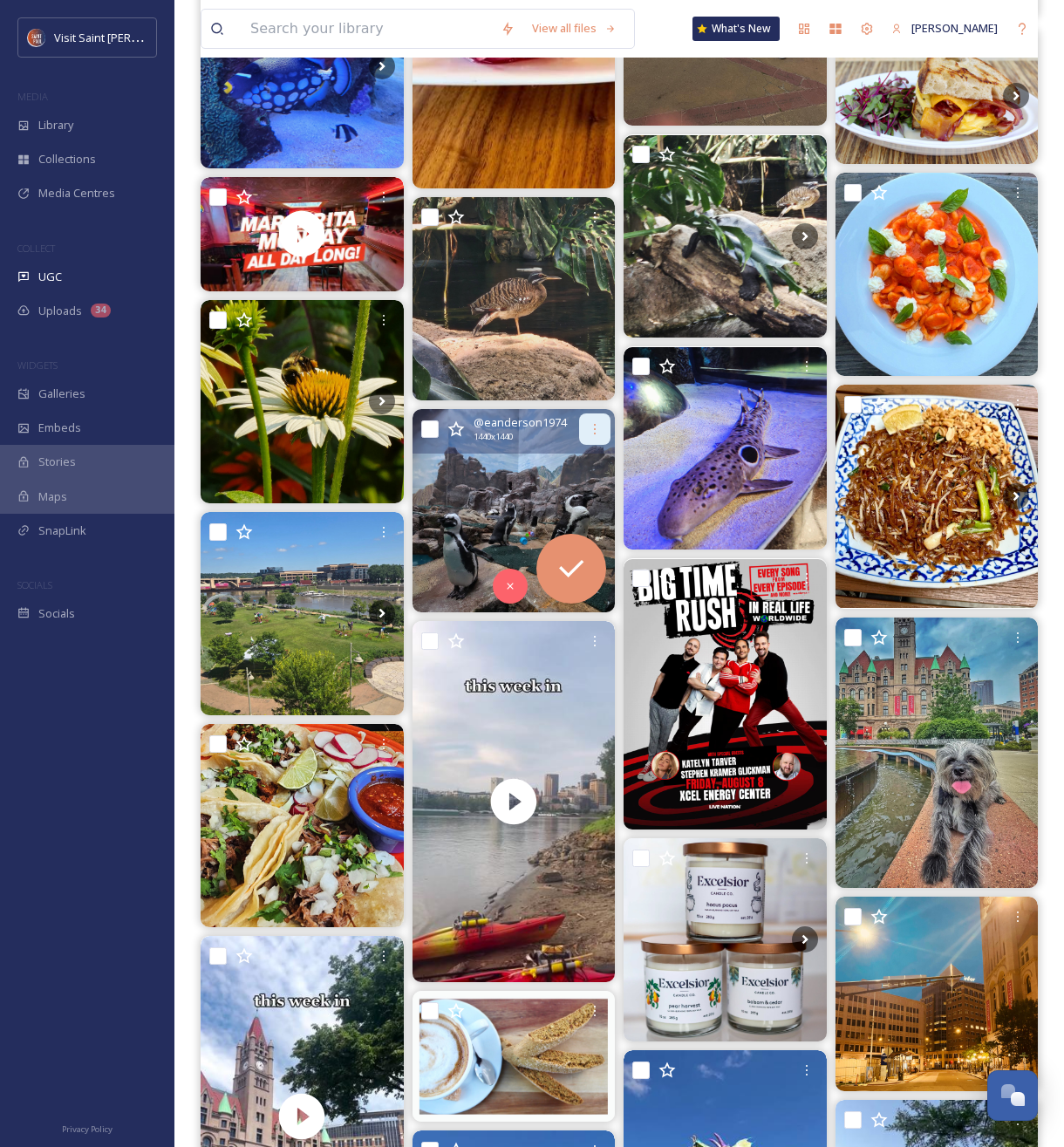
click at [589, 431] on icon at bounding box center [595, 430] width 14 height 14
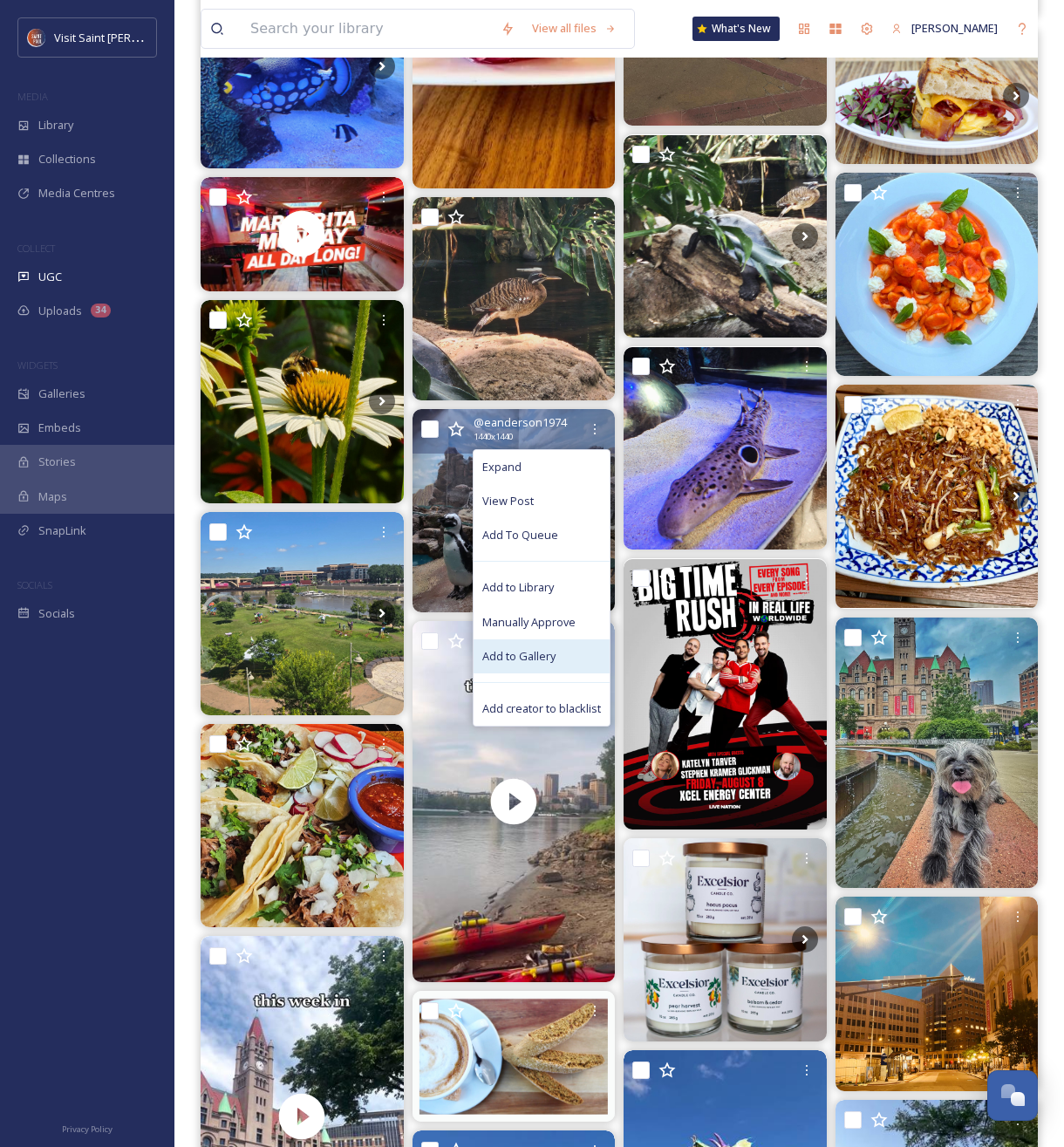
click at [546, 657] on span "Add to Gallery" at bounding box center [519, 656] width 74 height 17
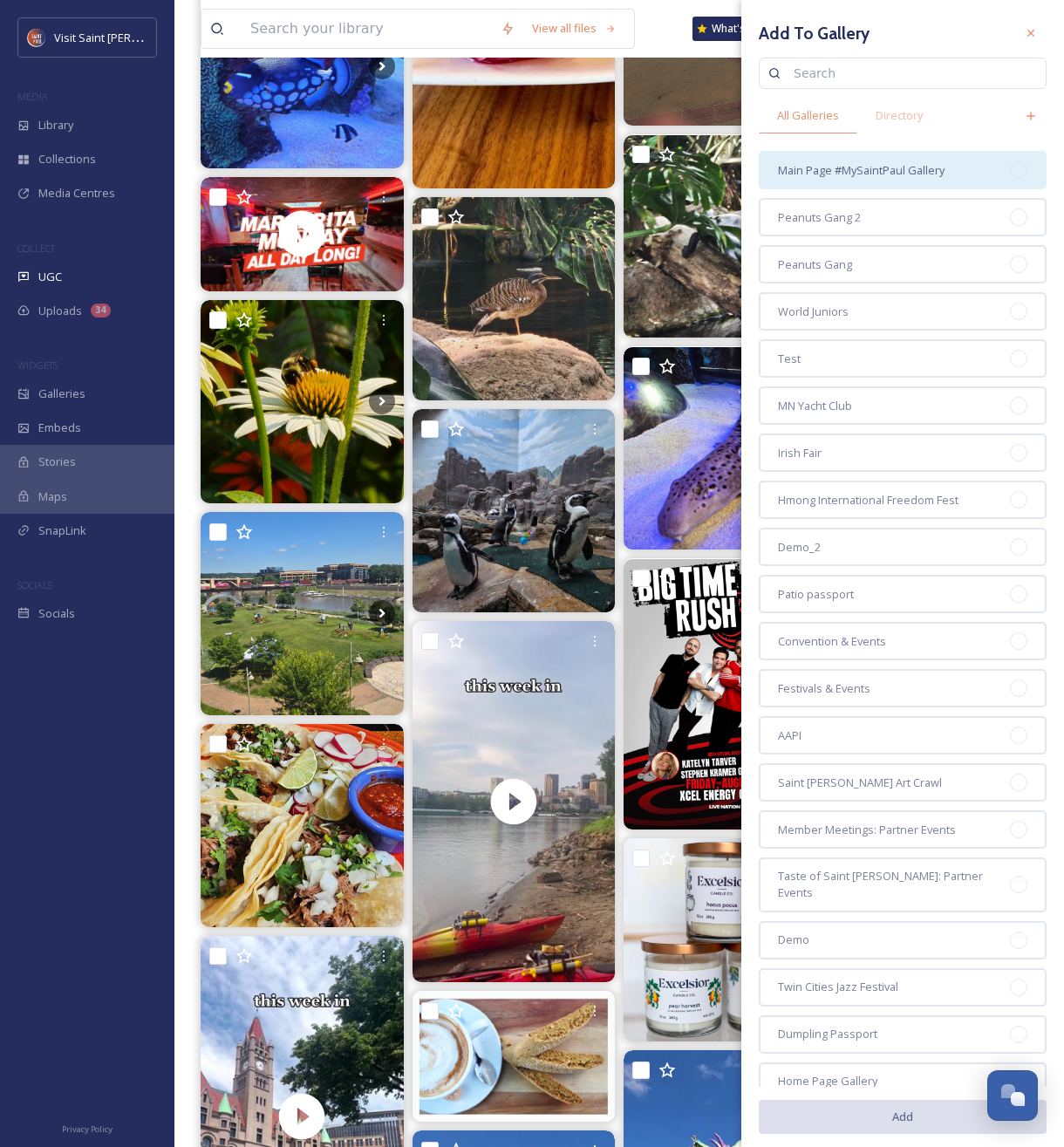
click at [882, 172] on span "Main Page #MySaintPaul Gallery" at bounding box center [861, 170] width 166 height 17
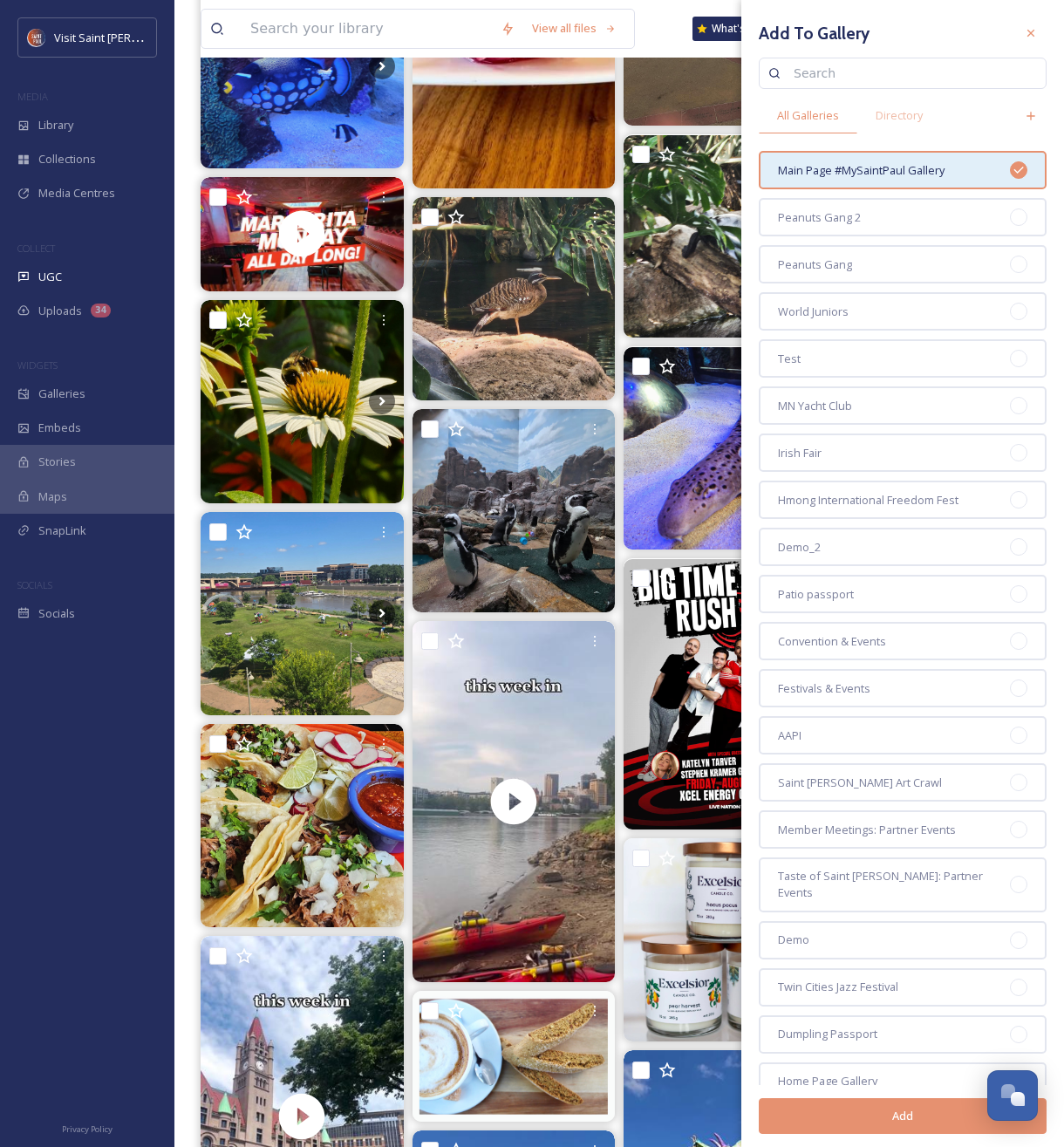
click at [844, 1136] on div "Add" at bounding box center [903, 1116] width 288 height 62
click at [870, 1112] on button "Add" at bounding box center [903, 1116] width 288 height 36
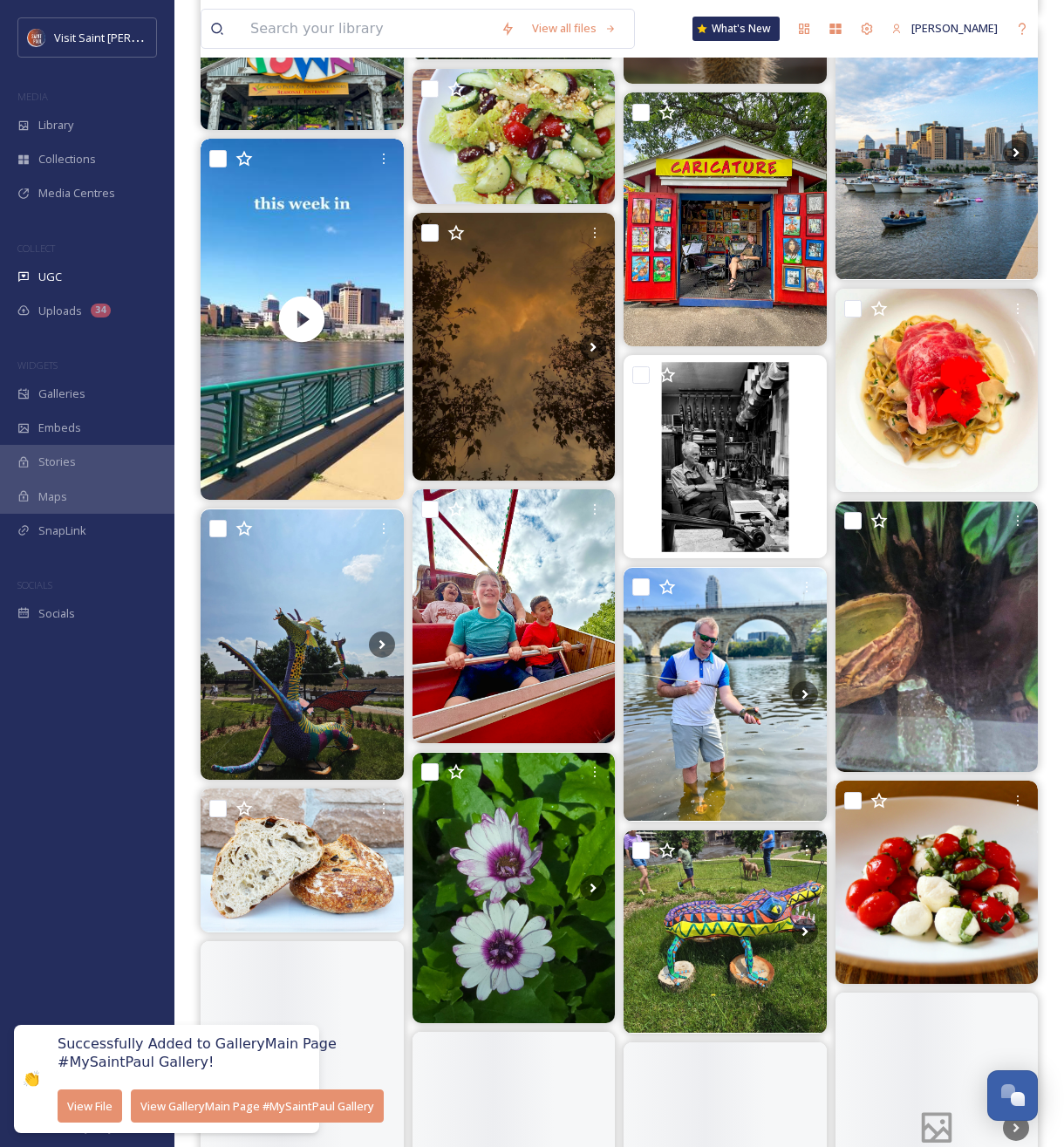
scroll to position [9038, 0]
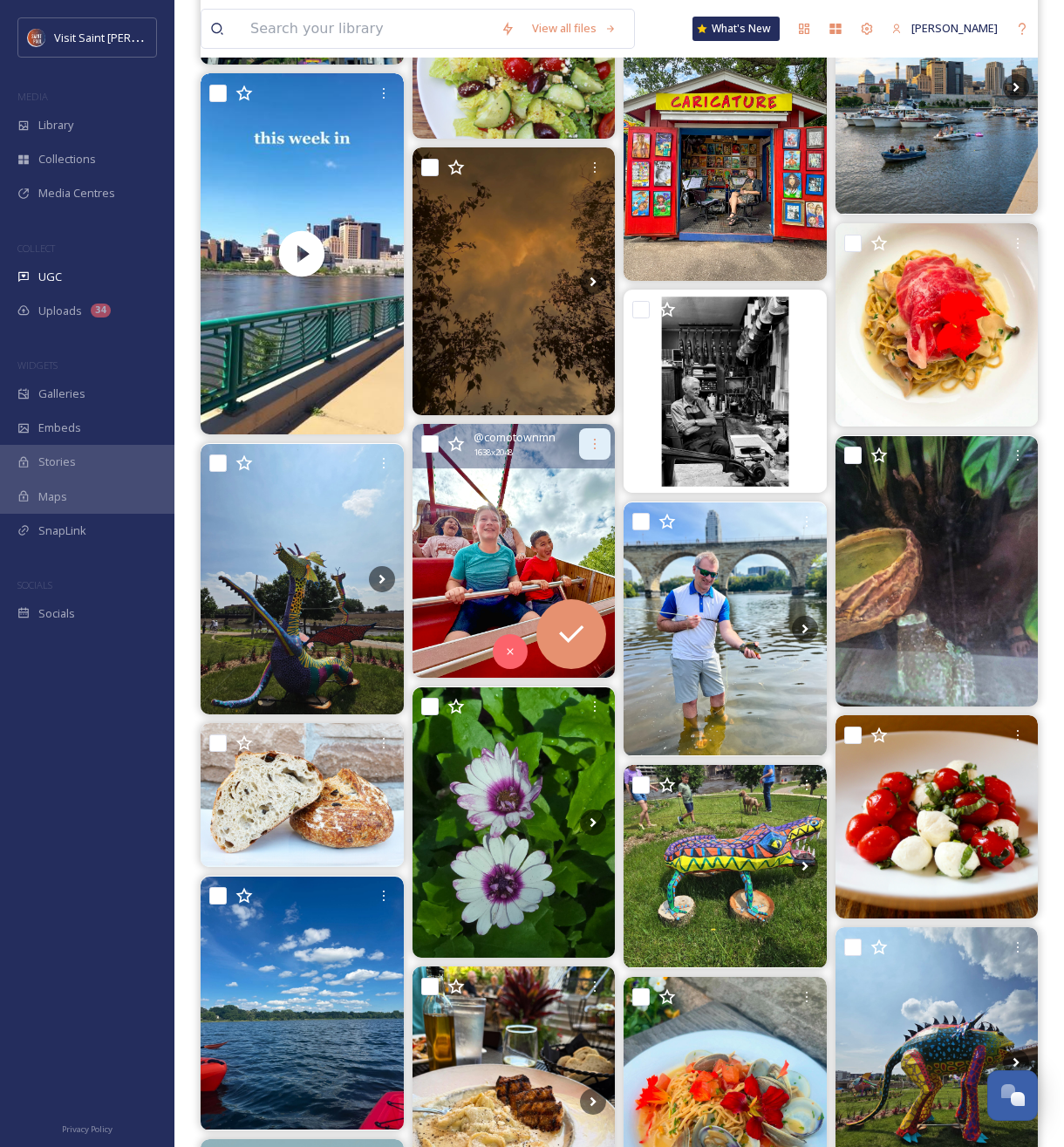
click at [598, 435] on div at bounding box center [595, 444] width 32 height 32
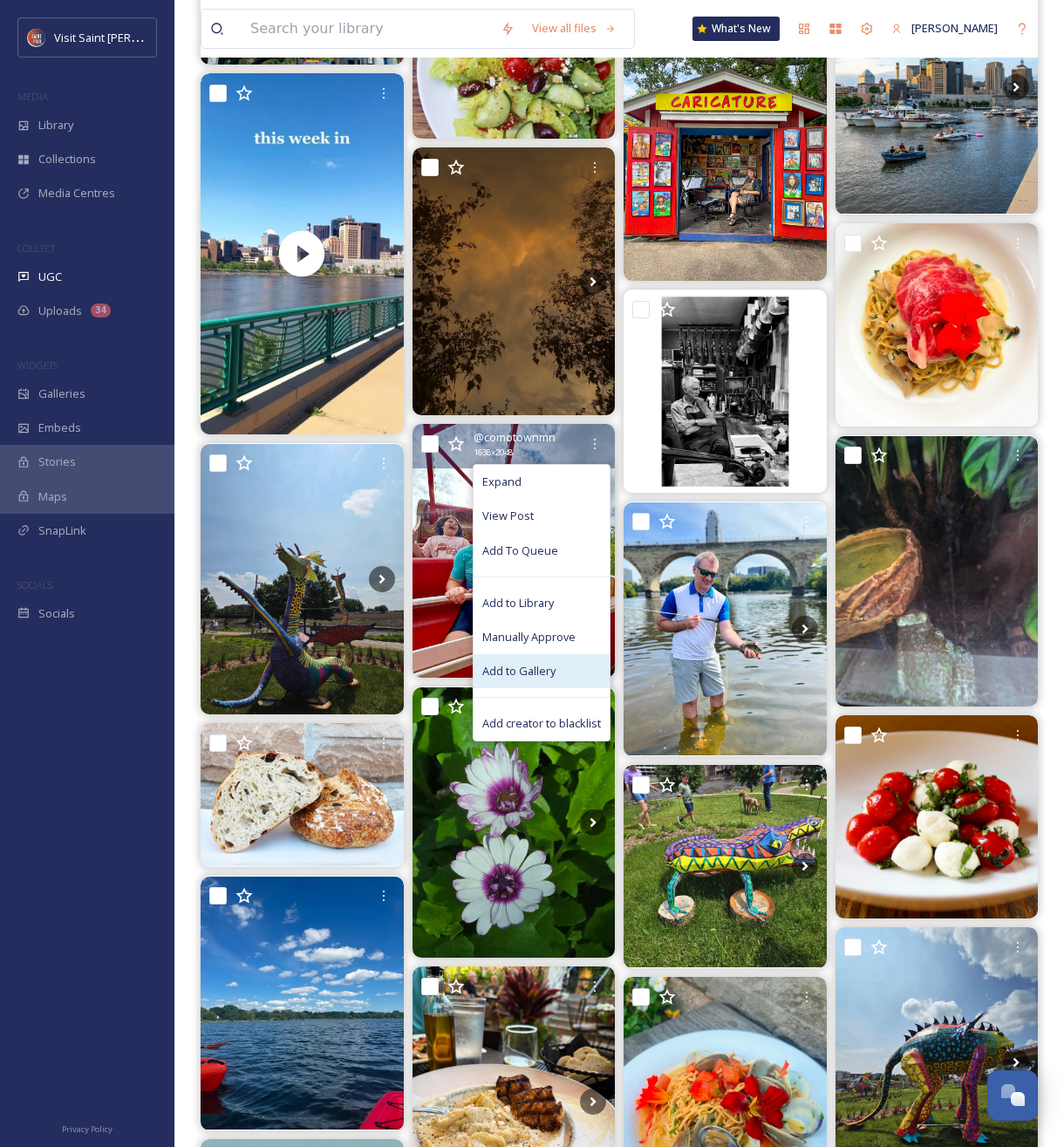
click at [569, 671] on div "Add to Gallery" at bounding box center [541, 672] width 136 height 34
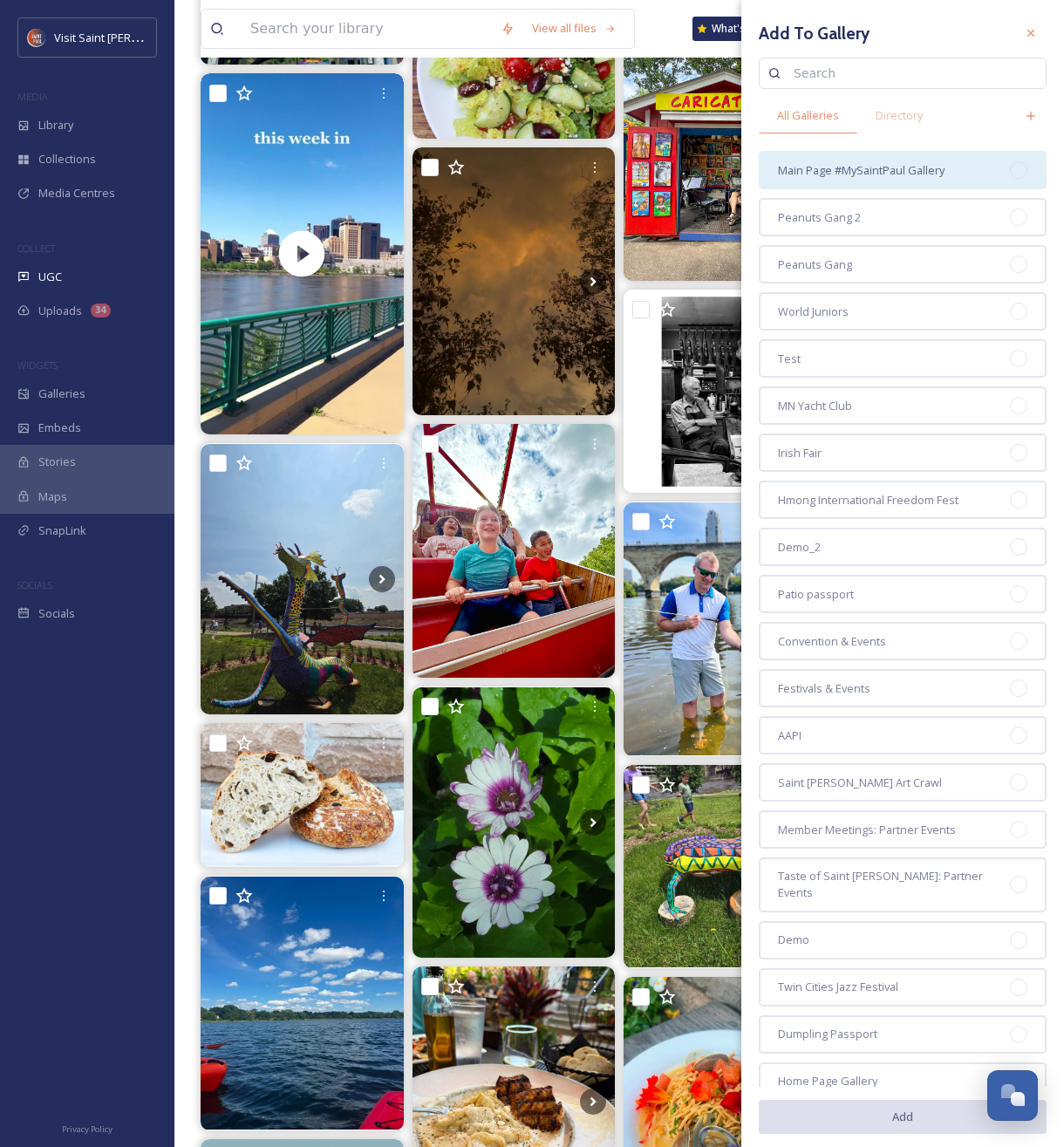
click at [845, 171] on span "Main Page #MySaintPaul Gallery" at bounding box center [861, 170] width 166 height 17
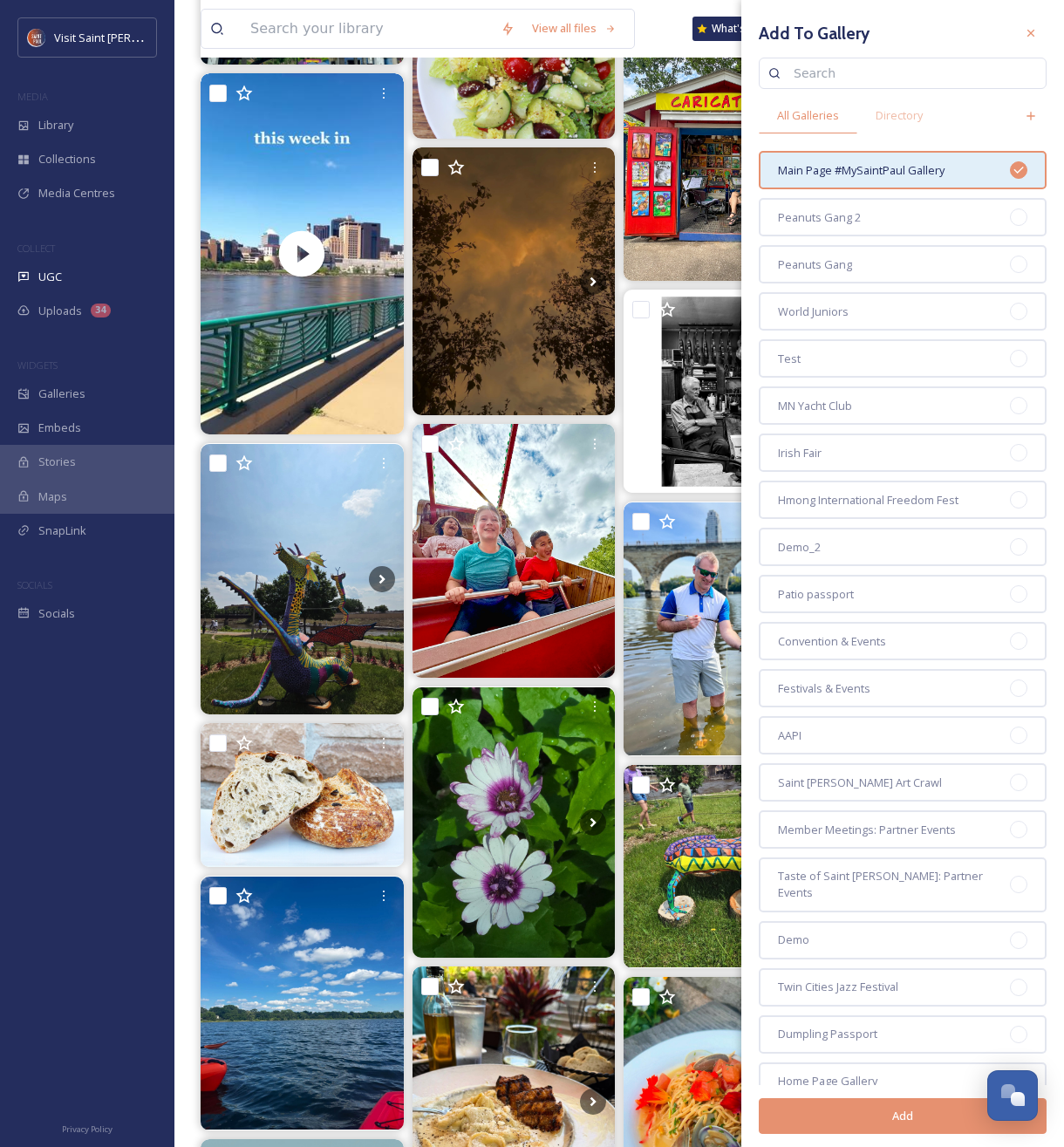
click at [878, 1120] on button "Add" at bounding box center [903, 1116] width 288 height 36
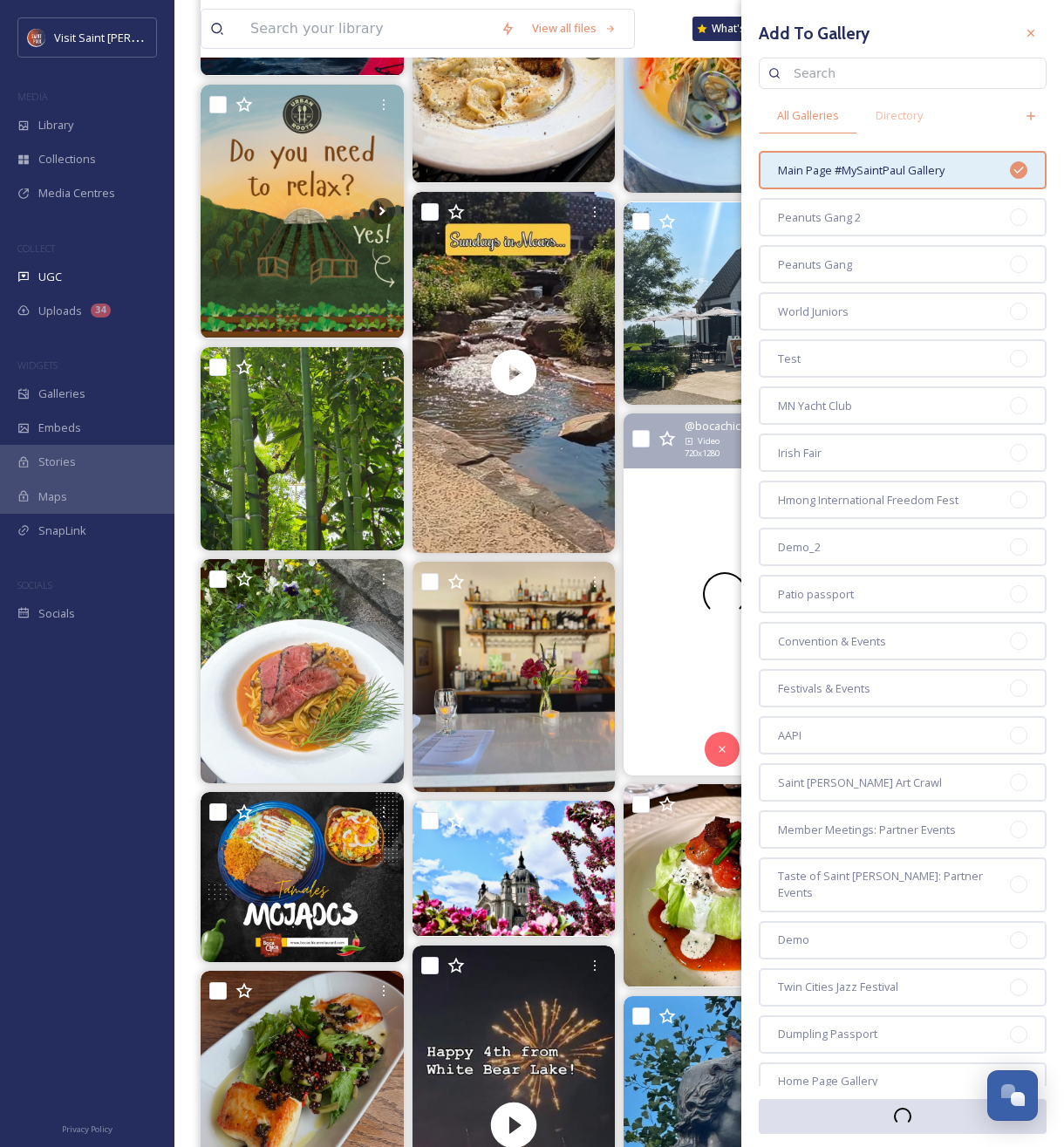
scroll to position [10325, 0]
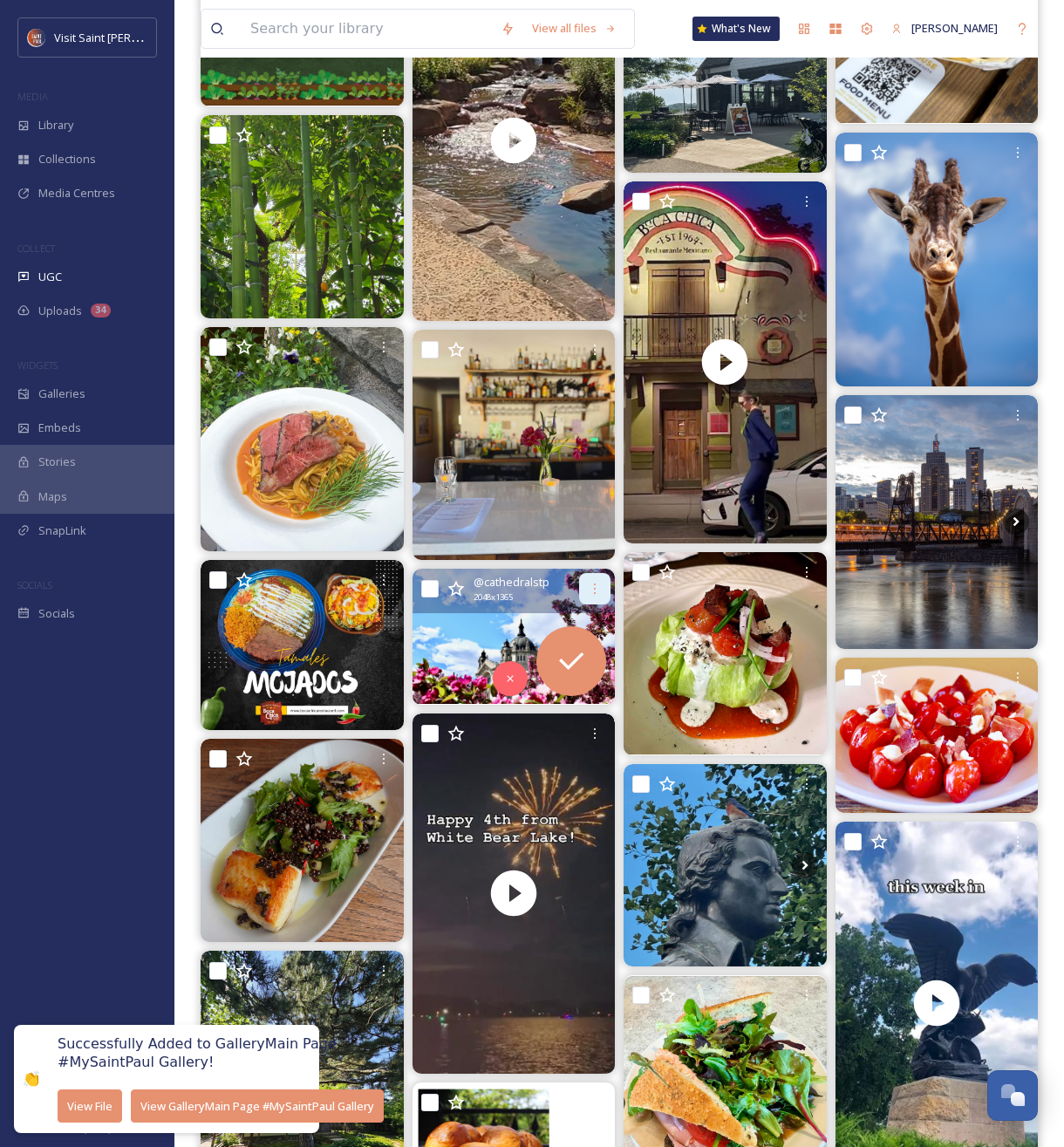
drag, startPoint x: 586, startPoint y: 590, endPoint x: 592, endPoint y: 598, distance: 10.0
click at [586, 591] on div at bounding box center [595, 589] width 32 height 32
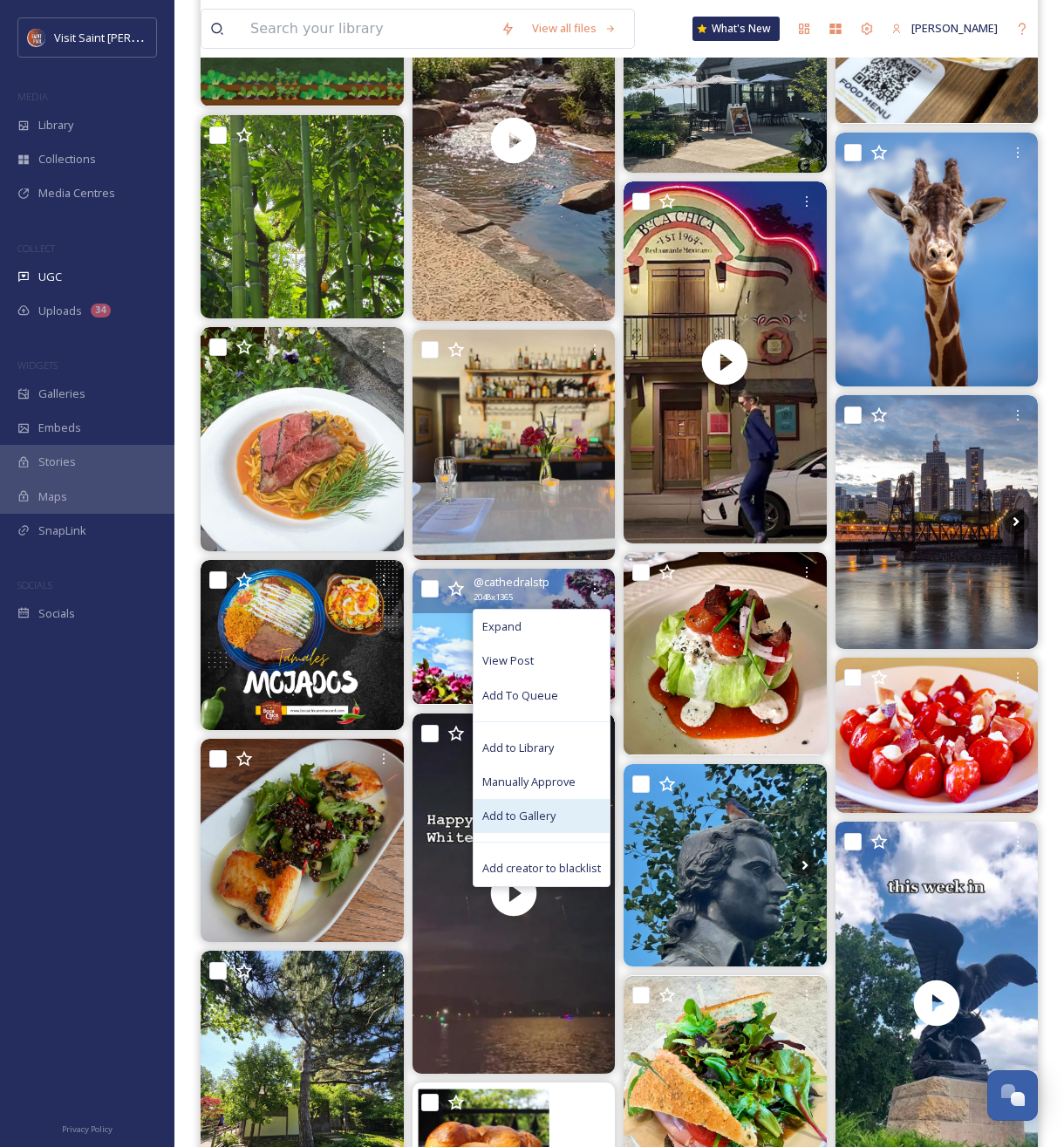
click at [547, 816] on span "Add to Gallery" at bounding box center [519, 816] width 74 height 17
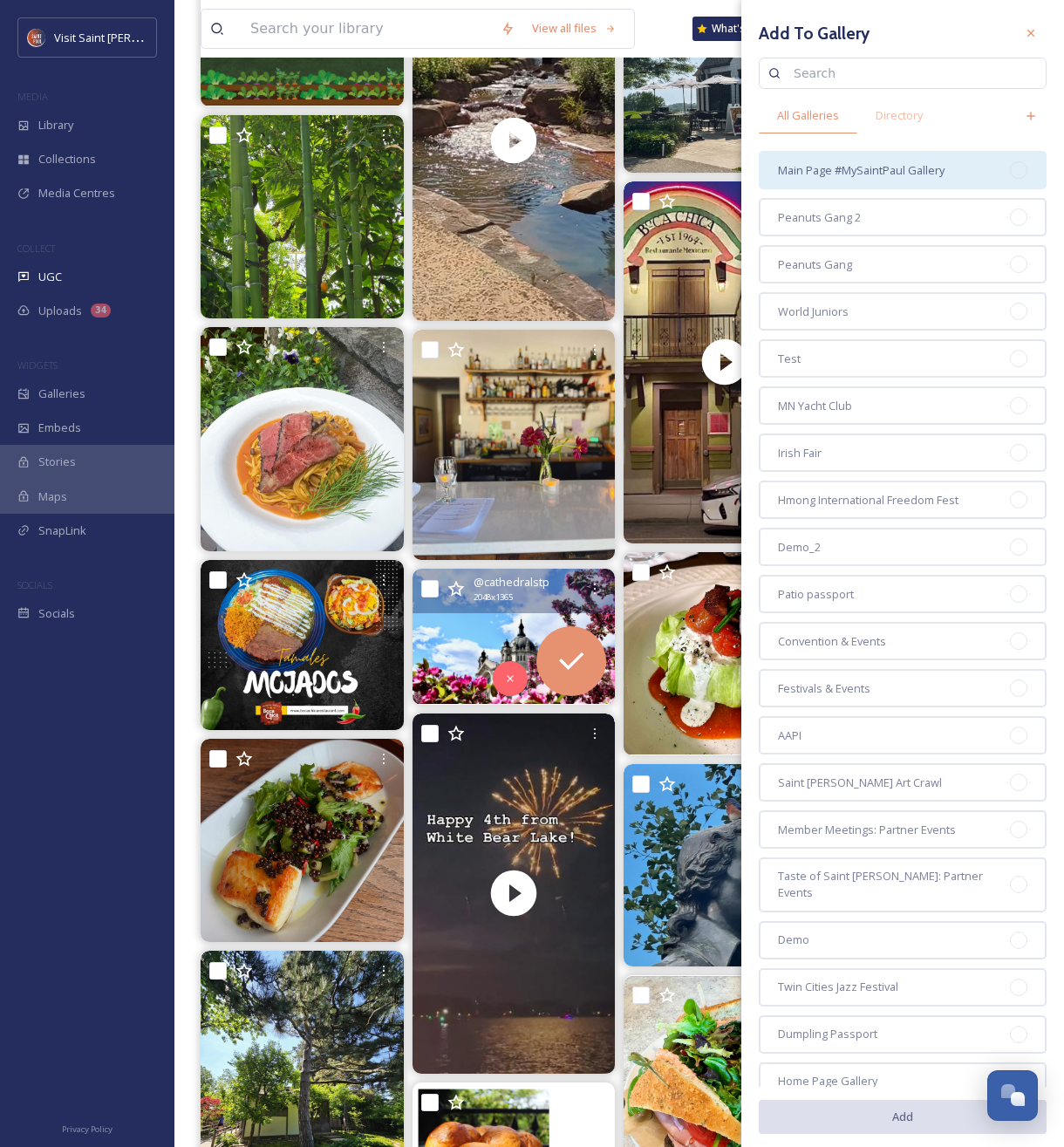
click at [853, 171] on span "Main Page #MySaintPaul Gallery" at bounding box center [861, 170] width 166 height 17
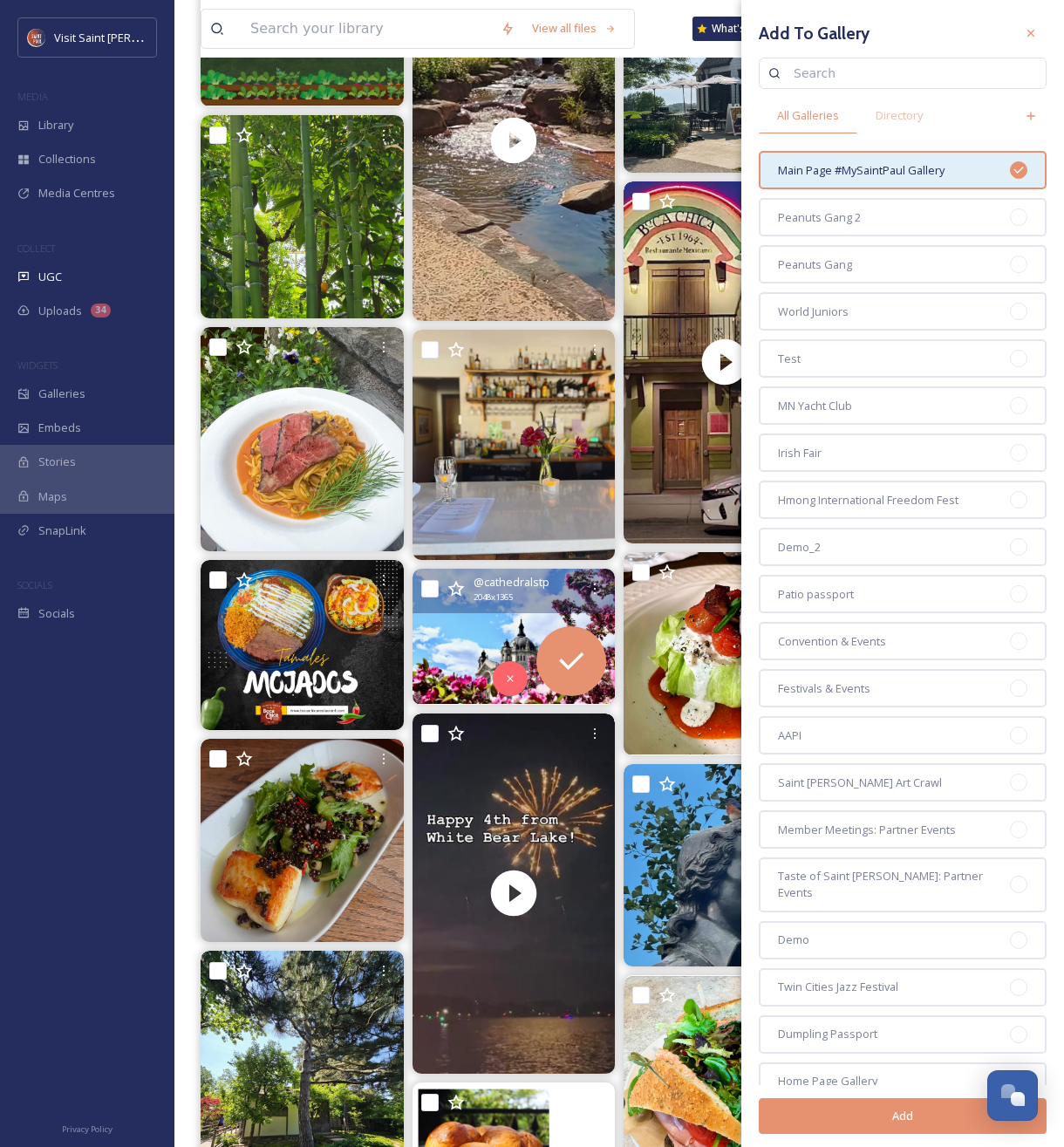
click at [886, 1126] on button "Add" at bounding box center [903, 1116] width 288 height 36
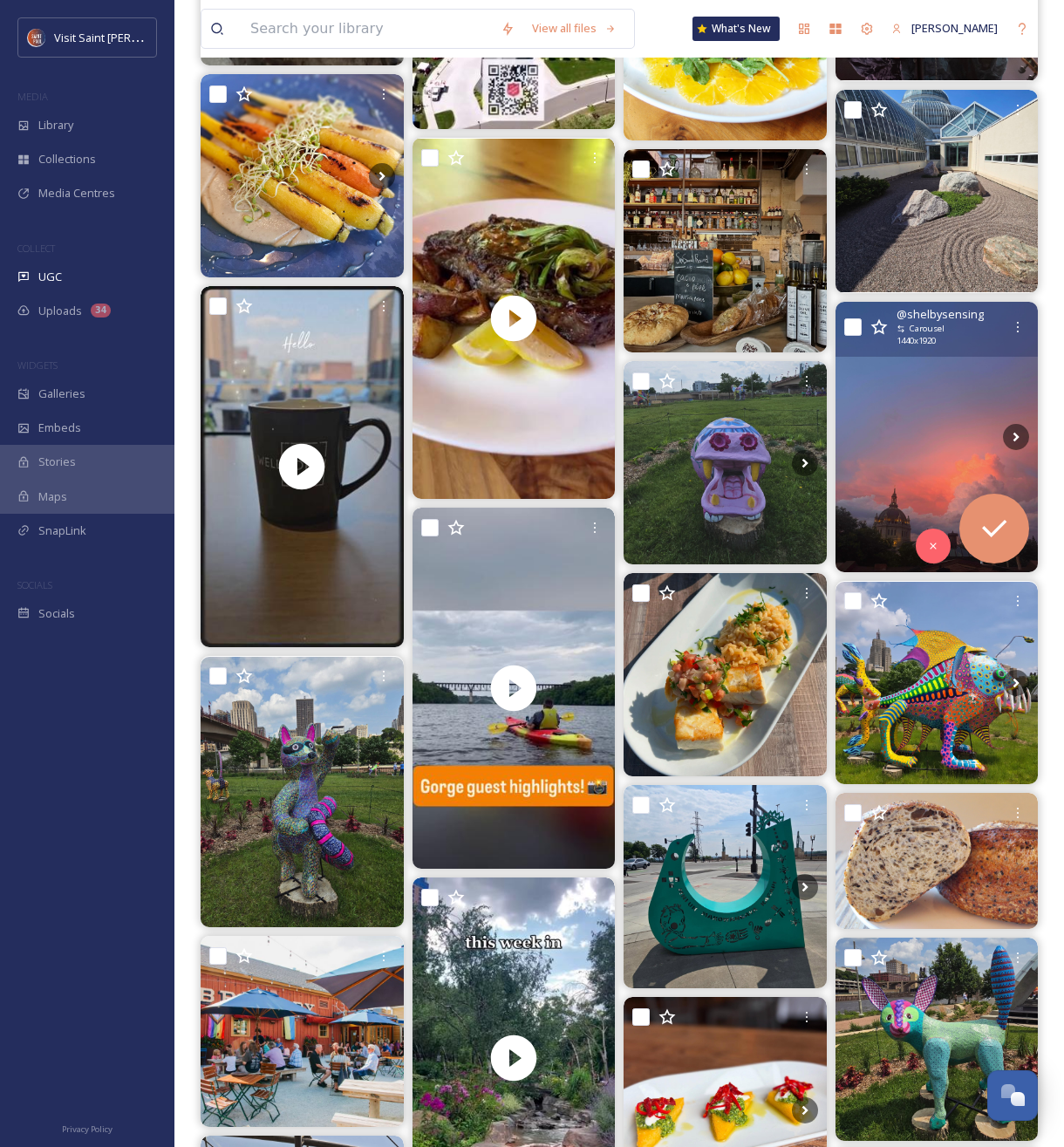
scroll to position [12009, 0]
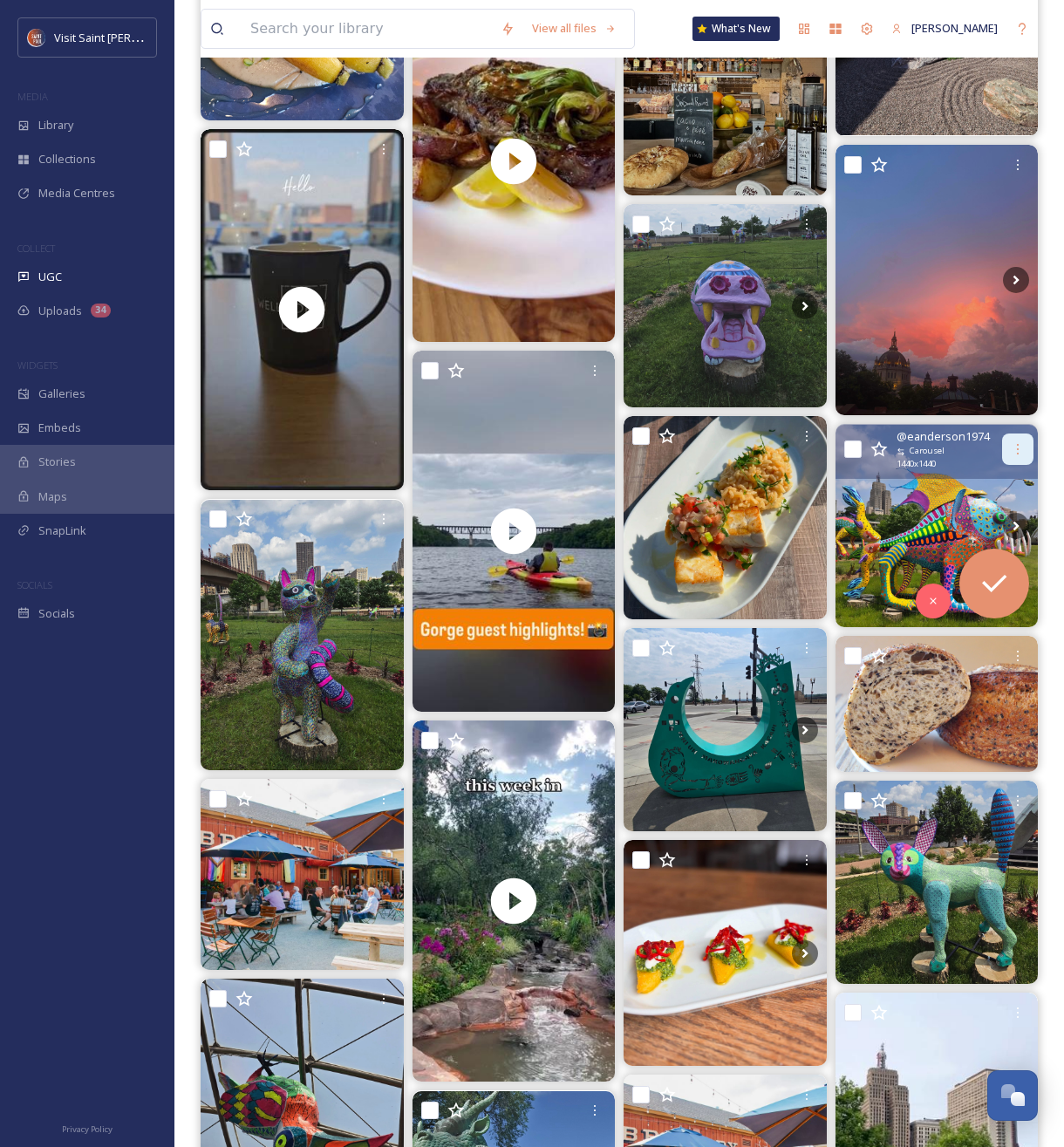
click at [1012, 453] on icon at bounding box center [1018, 449] width 14 height 14
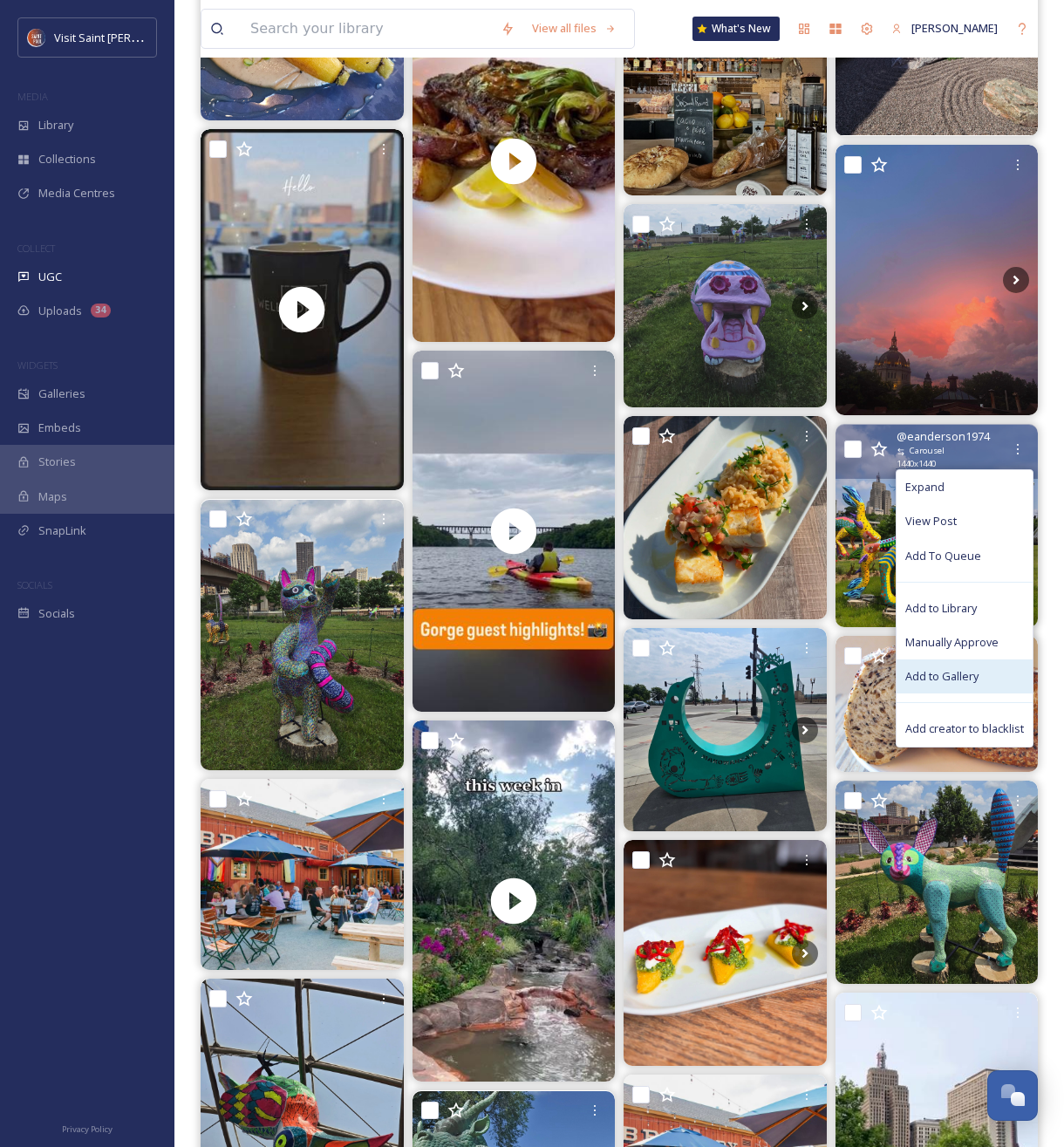
click at [957, 674] on span "Add to Gallery" at bounding box center [942, 677] width 74 height 17
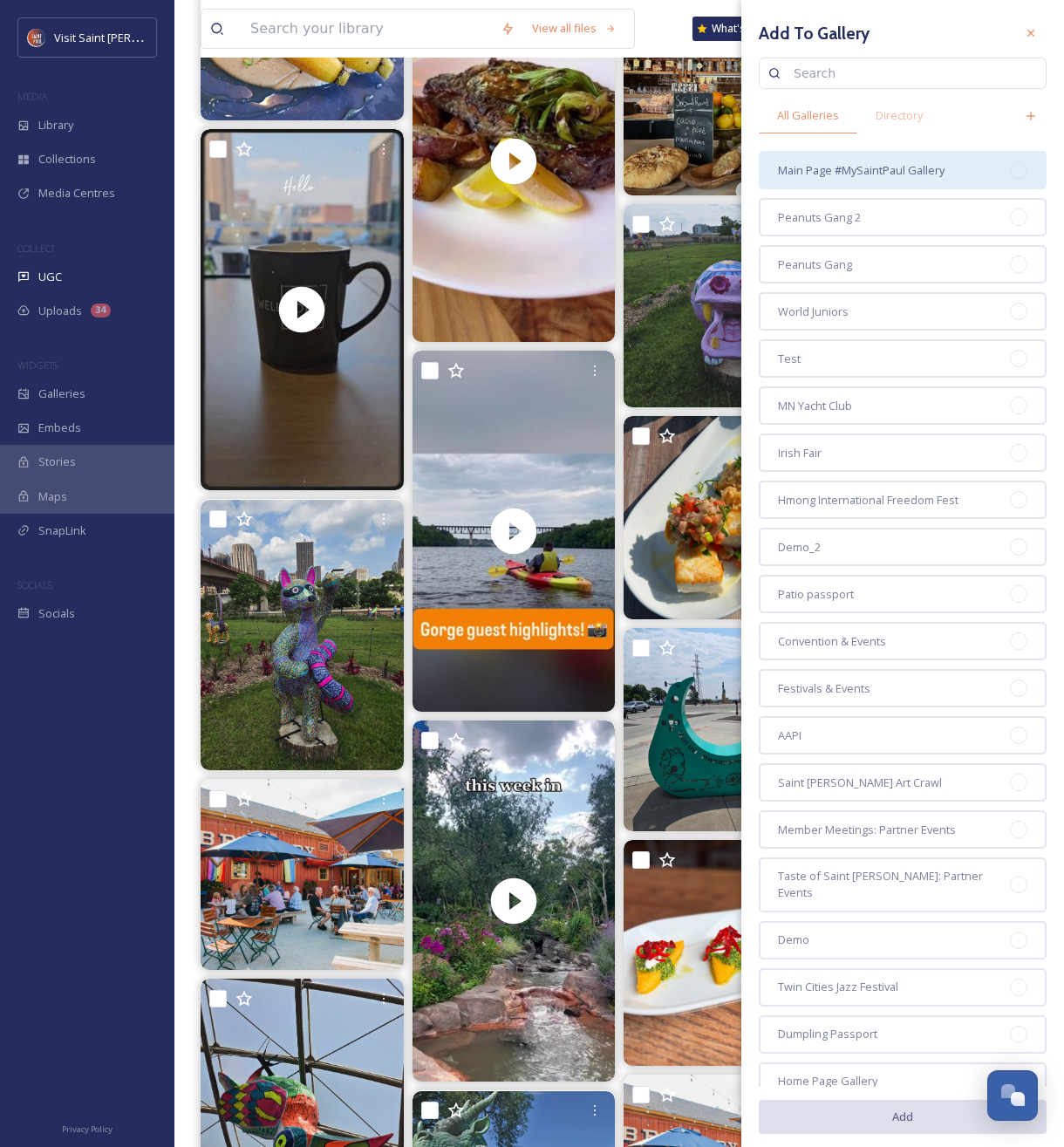
click at [882, 185] on div "Main Page #MySaintPaul Gallery" at bounding box center [903, 169] width 288 height 39
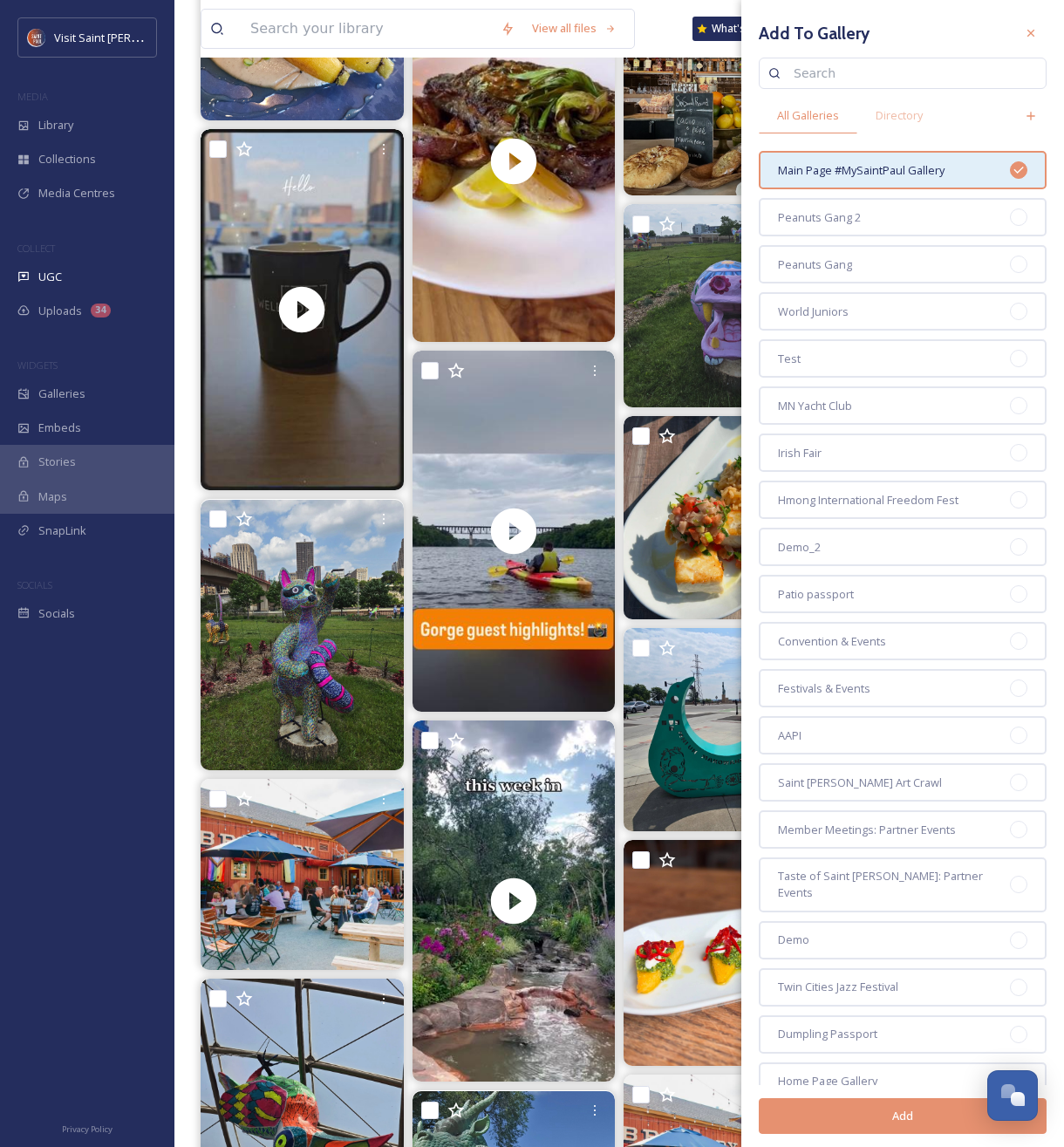
drag, startPoint x: 900, startPoint y: 1117, endPoint x: 897, endPoint y: 1071, distance: 46.1
click at [900, 1117] on button "Add" at bounding box center [903, 1116] width 288 height 36
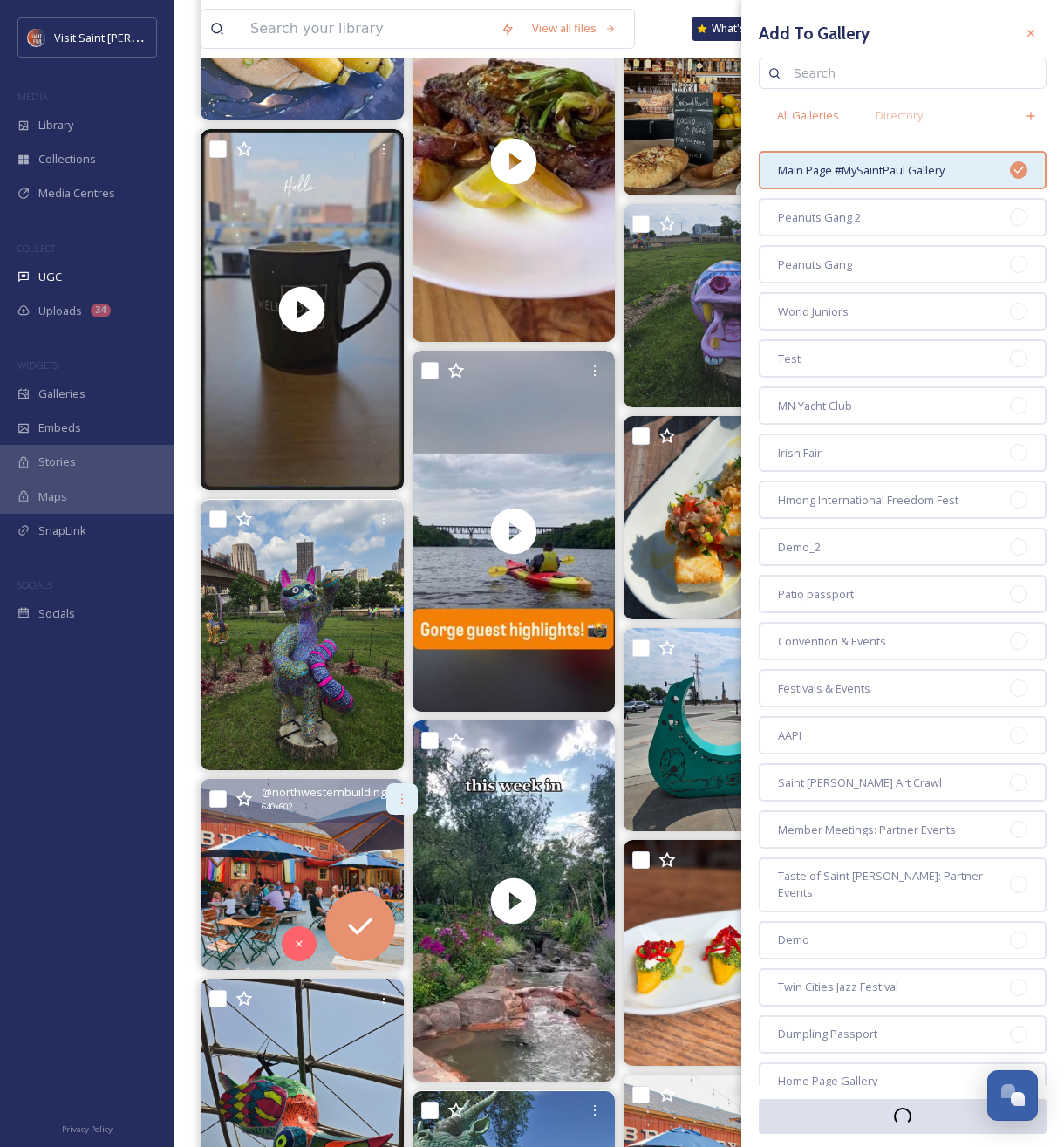
click at [387, 798] on div at bounding box center [402, 799] width 32 height 32
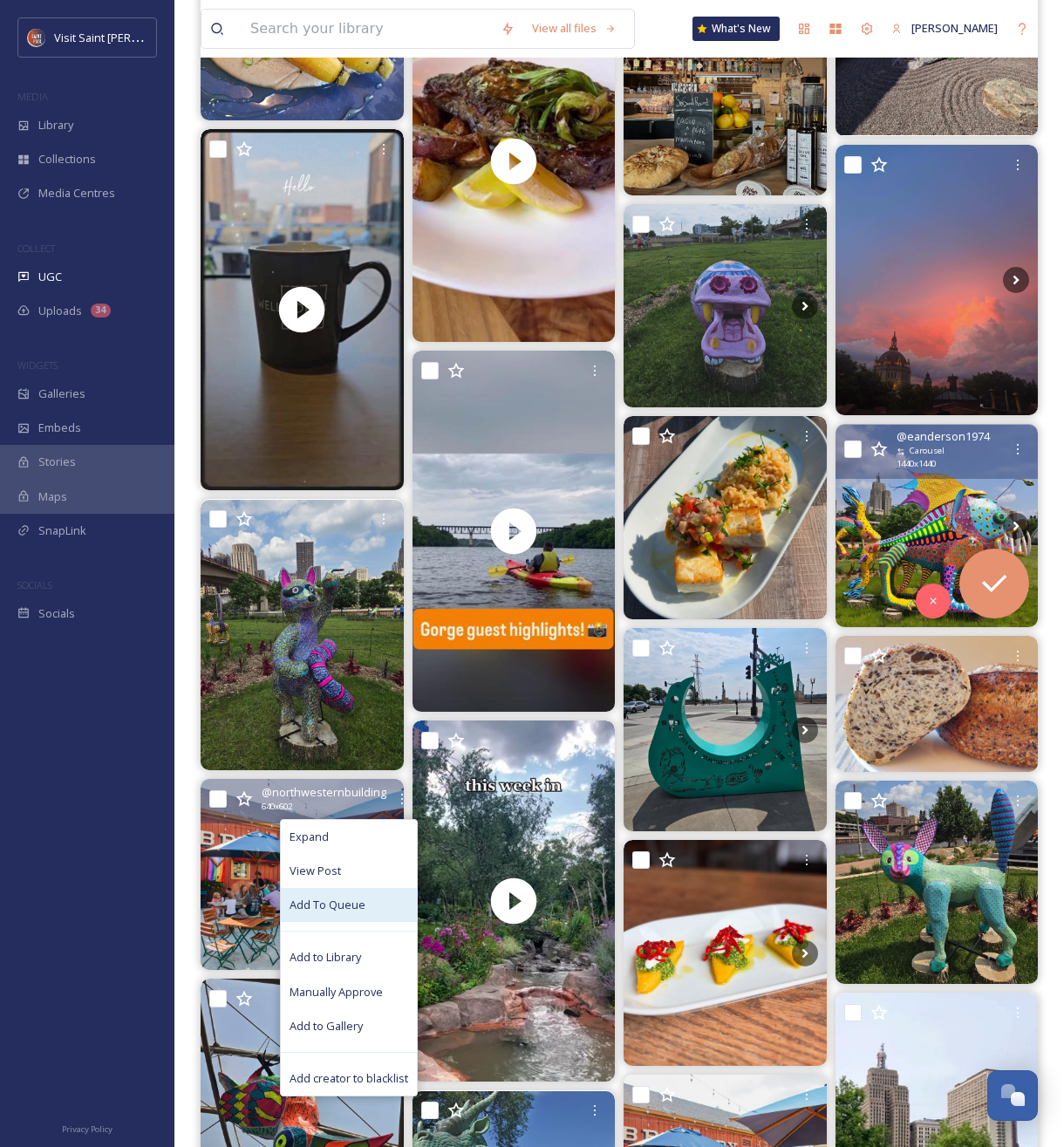
click at [359, 905] on span "Add To Queue" at bounding box center [328, 905] width 76 height 17
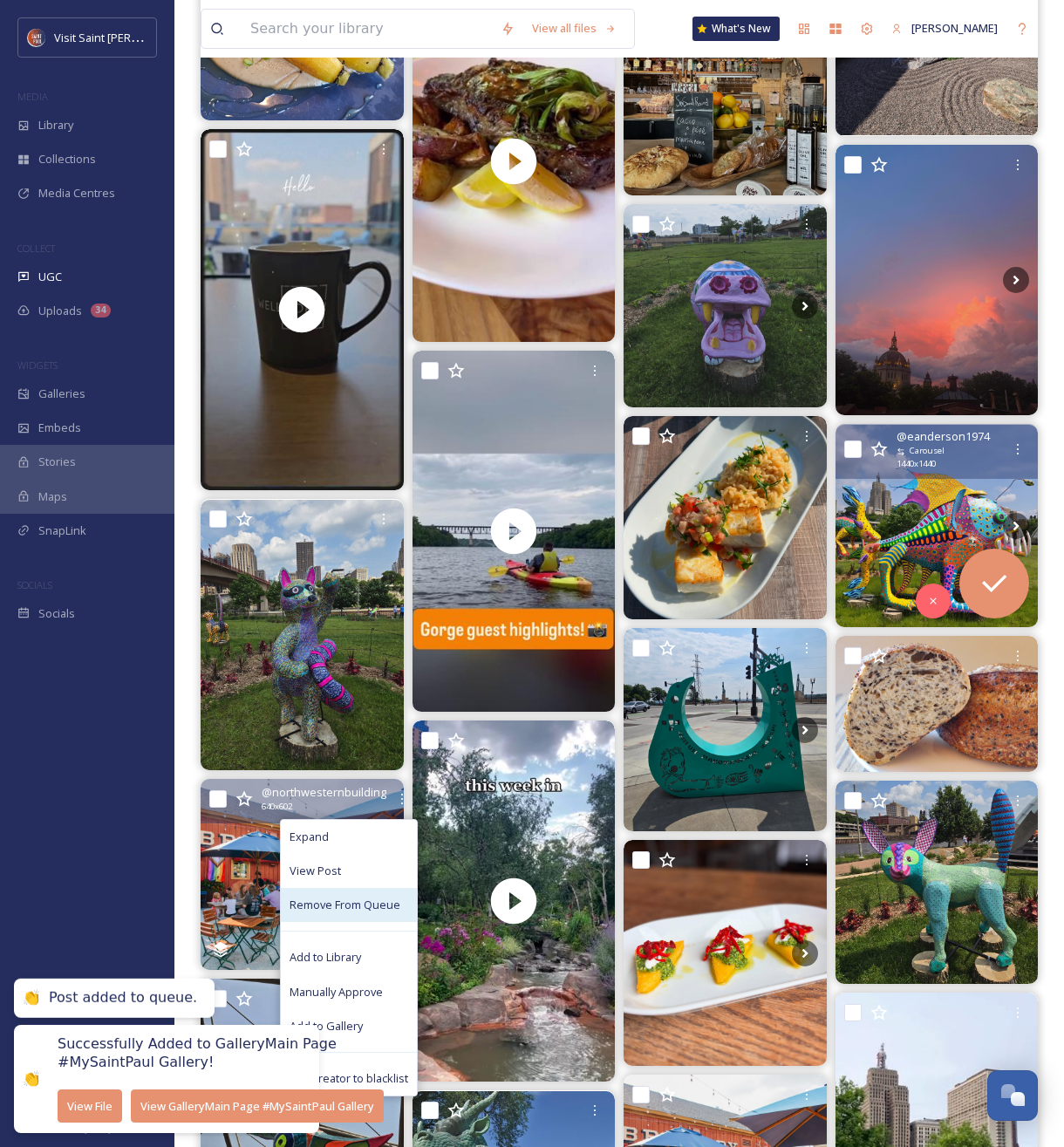
click at [359, 906] on span "Remove From Queue" at bounding box center [345, 905] width 111 height 17
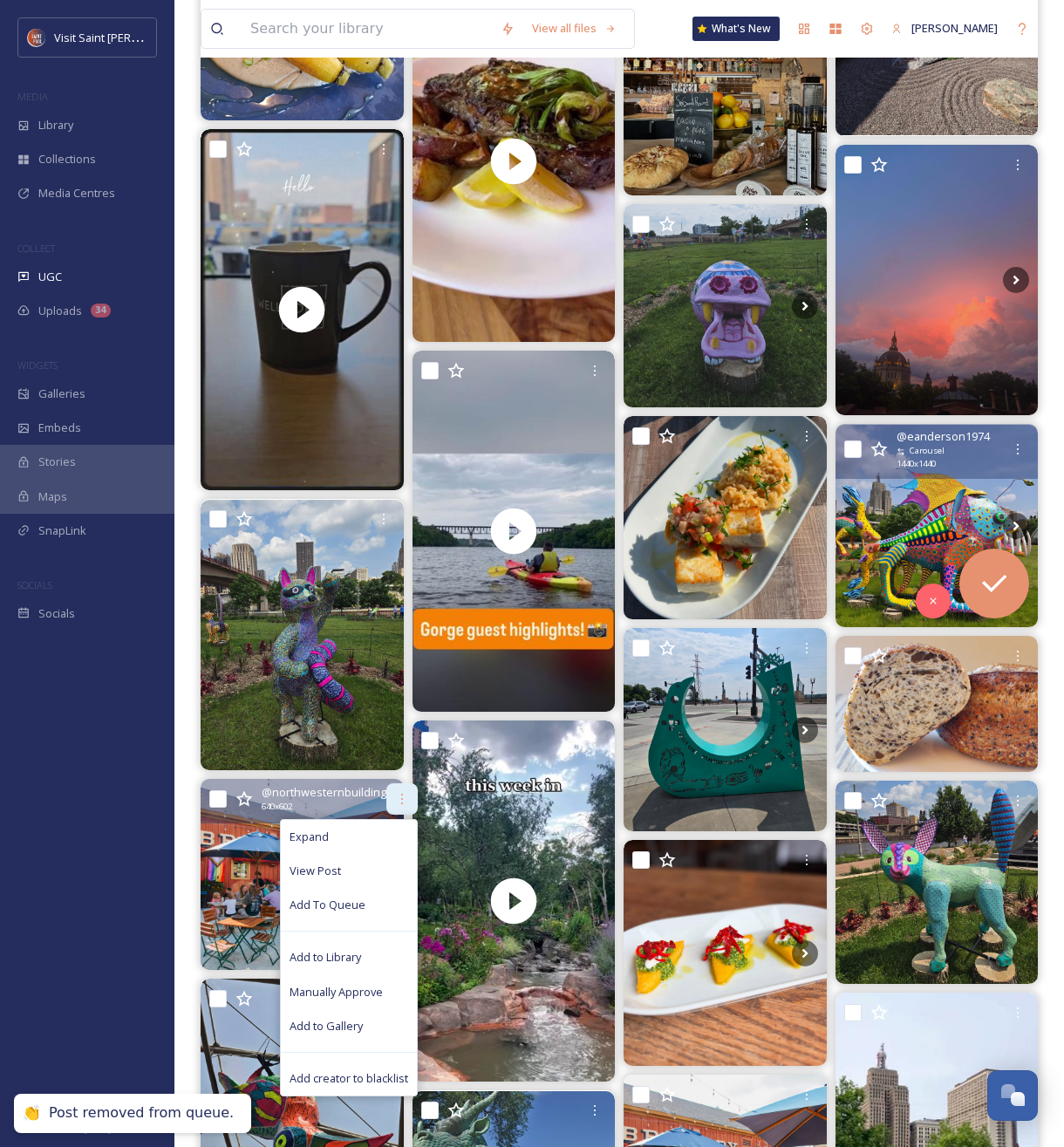
click at [396, 801] on icon at bounding box center [402, 799] width 14 height 14
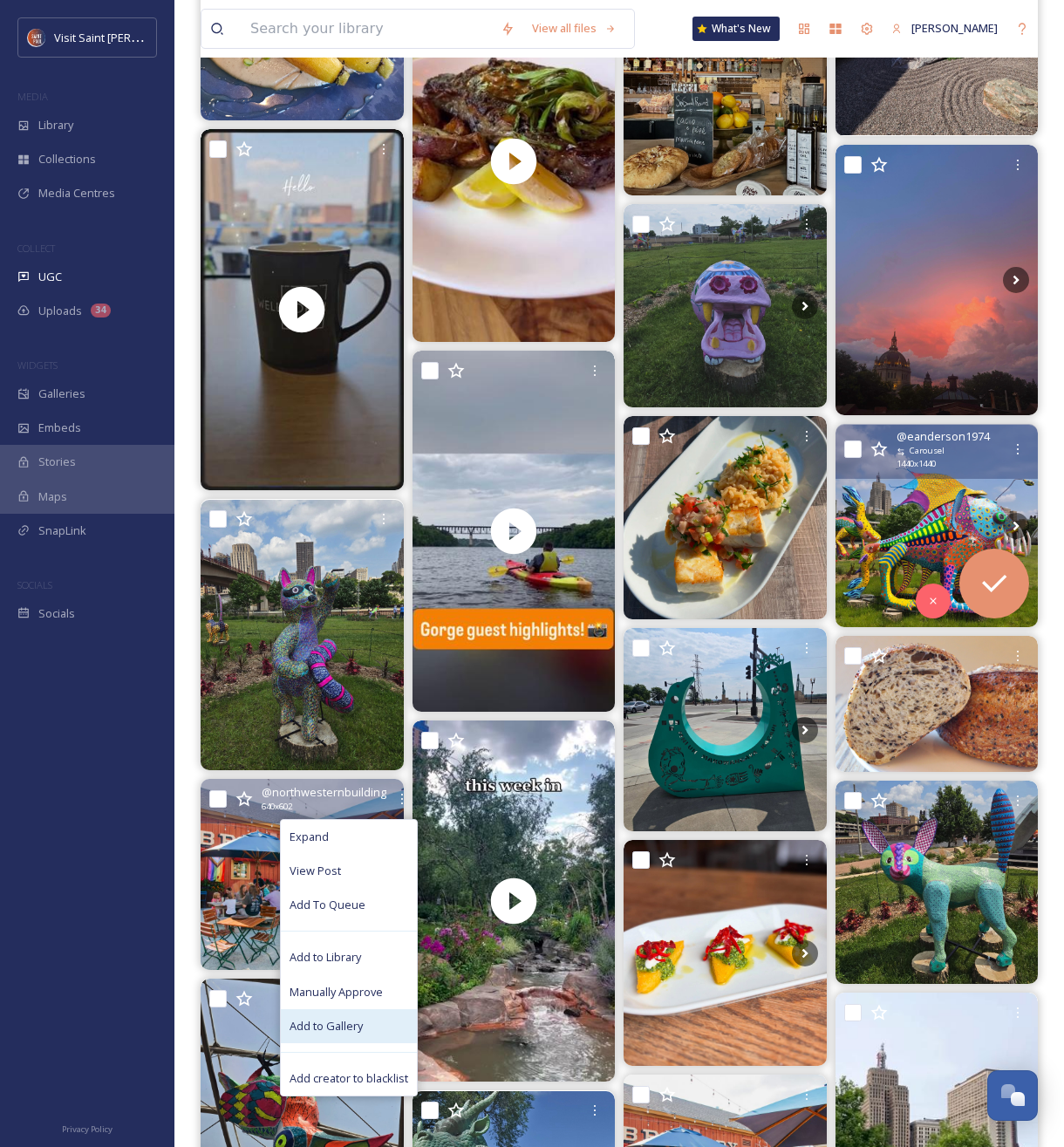
click at [337, 1022] on span "Add to Gallery" at bounding box center [327, 1026] width 74 height 17
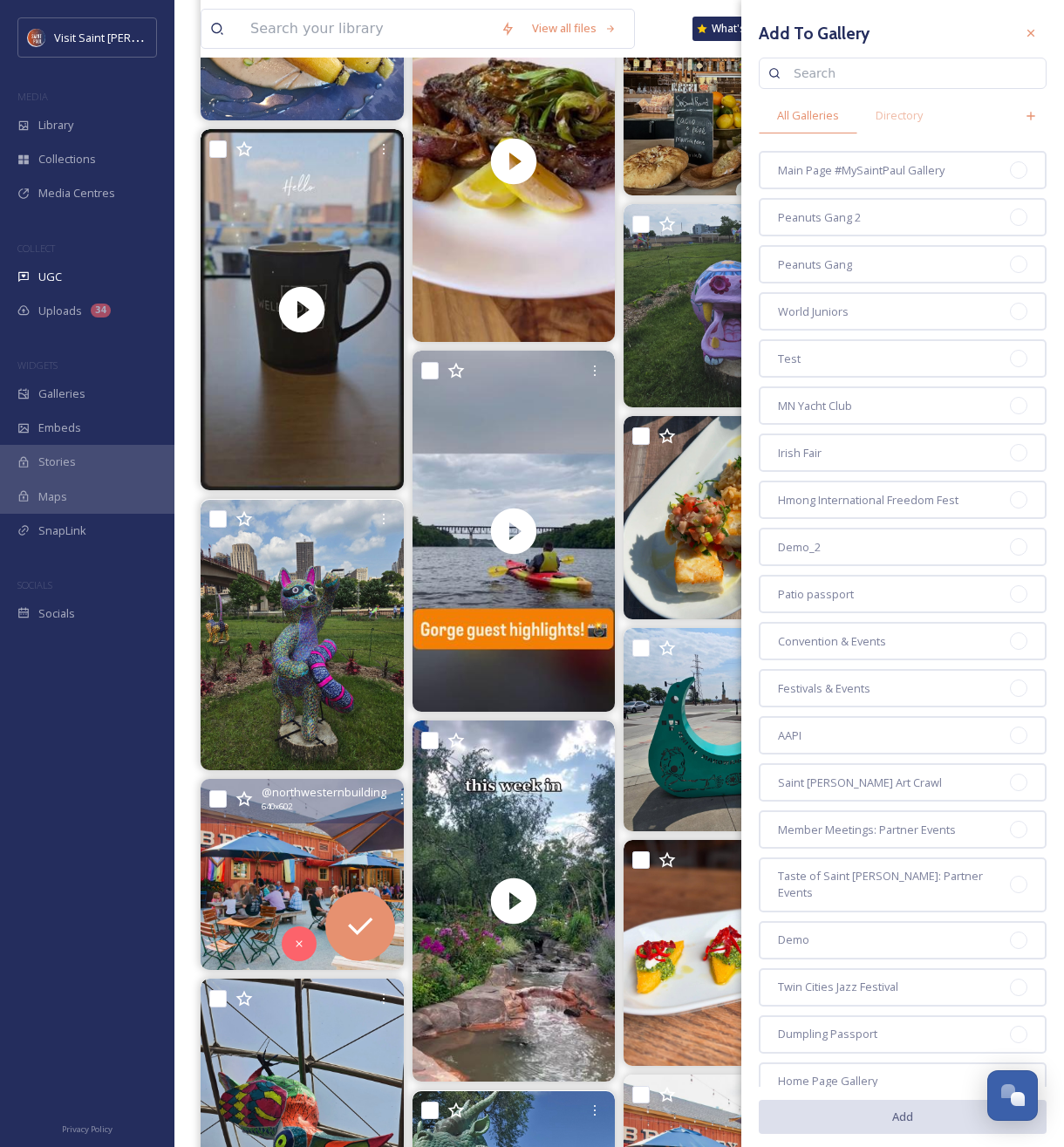
drag, startPoint x: 846, startPoint y: 166, endPoint x: 876, endPoint y: 617, distance: 452.0
click at [846, 166] on span "Main Page #MySaintPaul Gallery" at bounding box center [861, 170] width 166 height 17
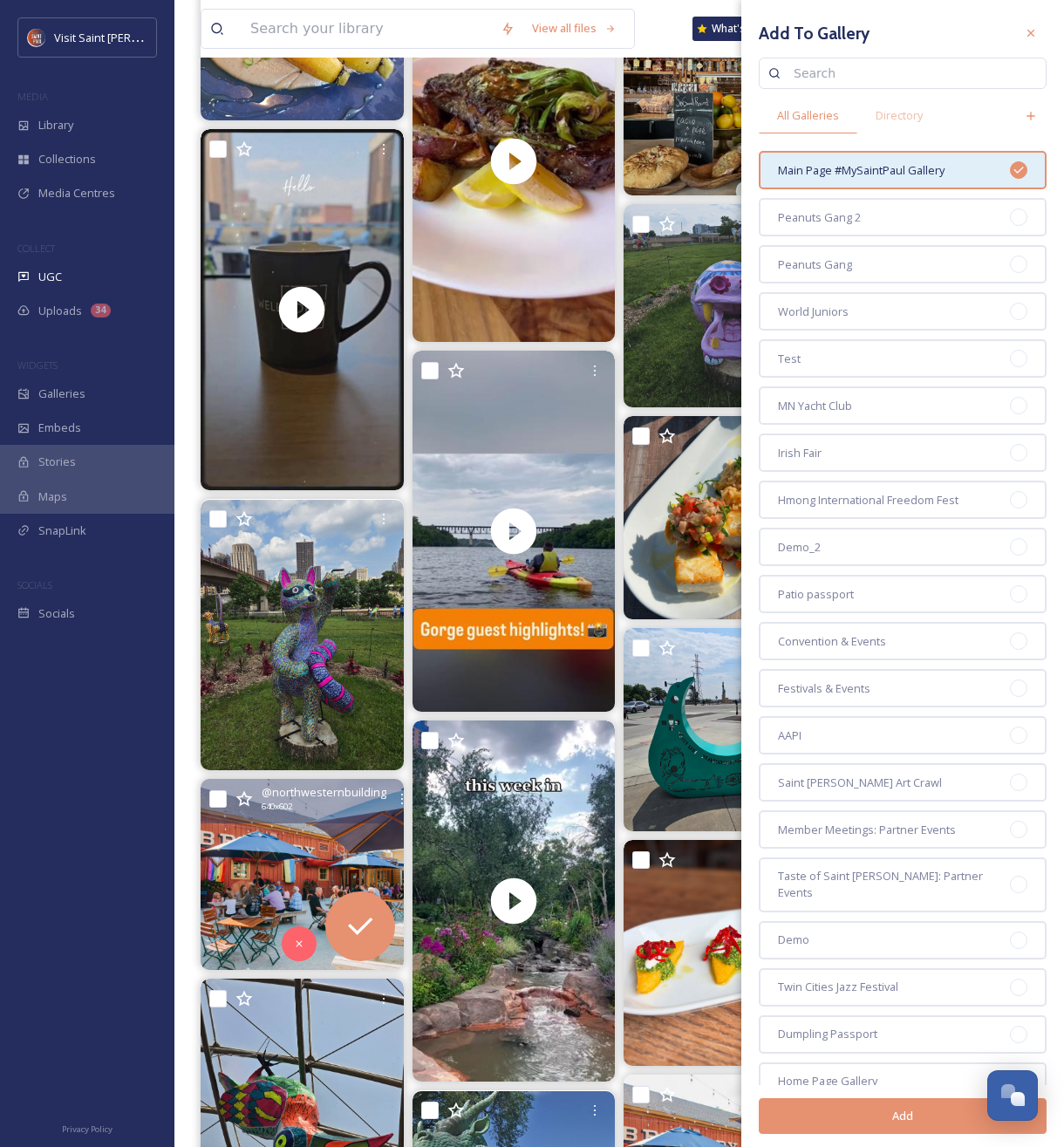
click at [851, 1114] on button "Add" at bounding box center [903, 1116] width 288 height 36
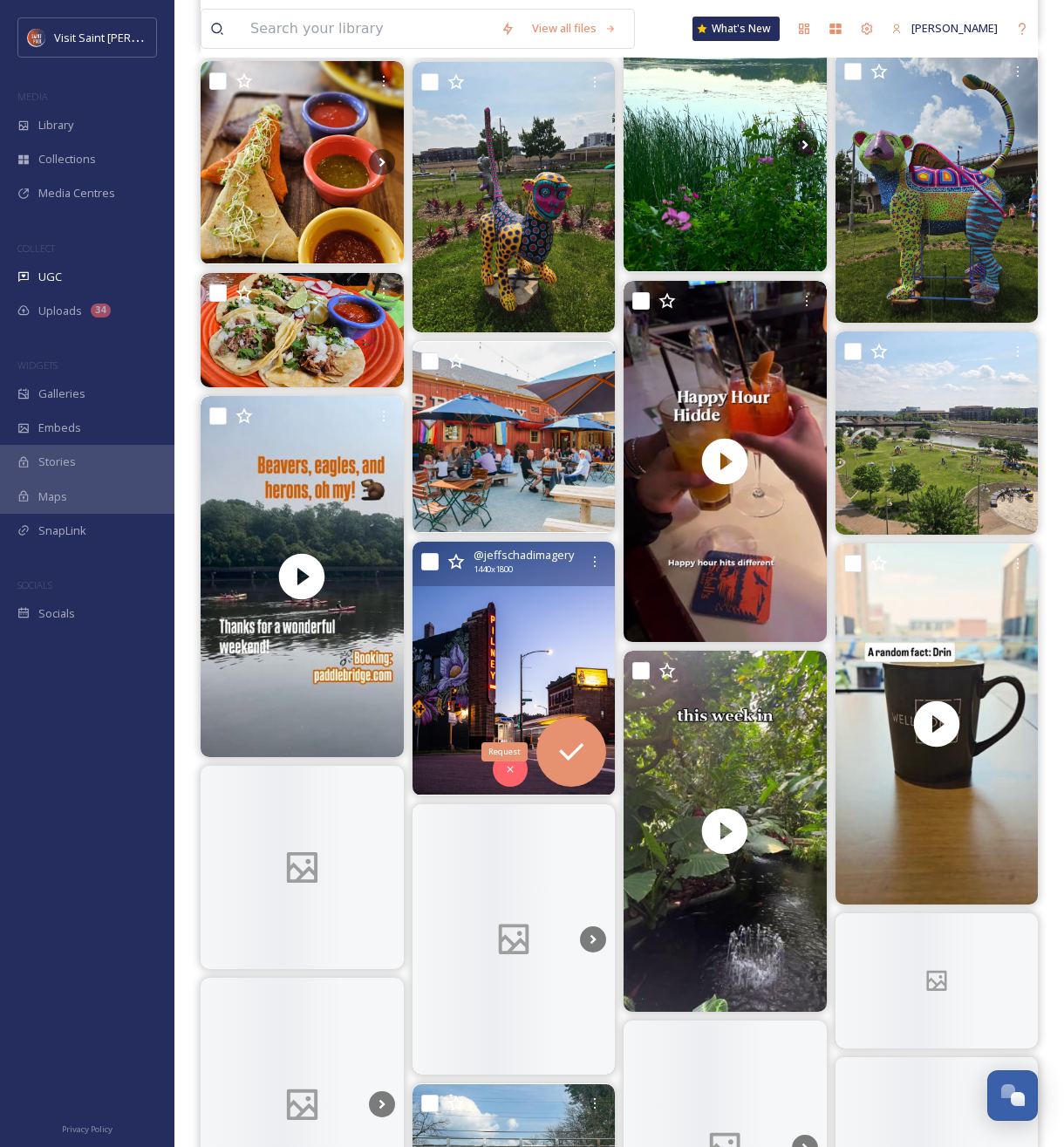
scroll to position [13689, 0]
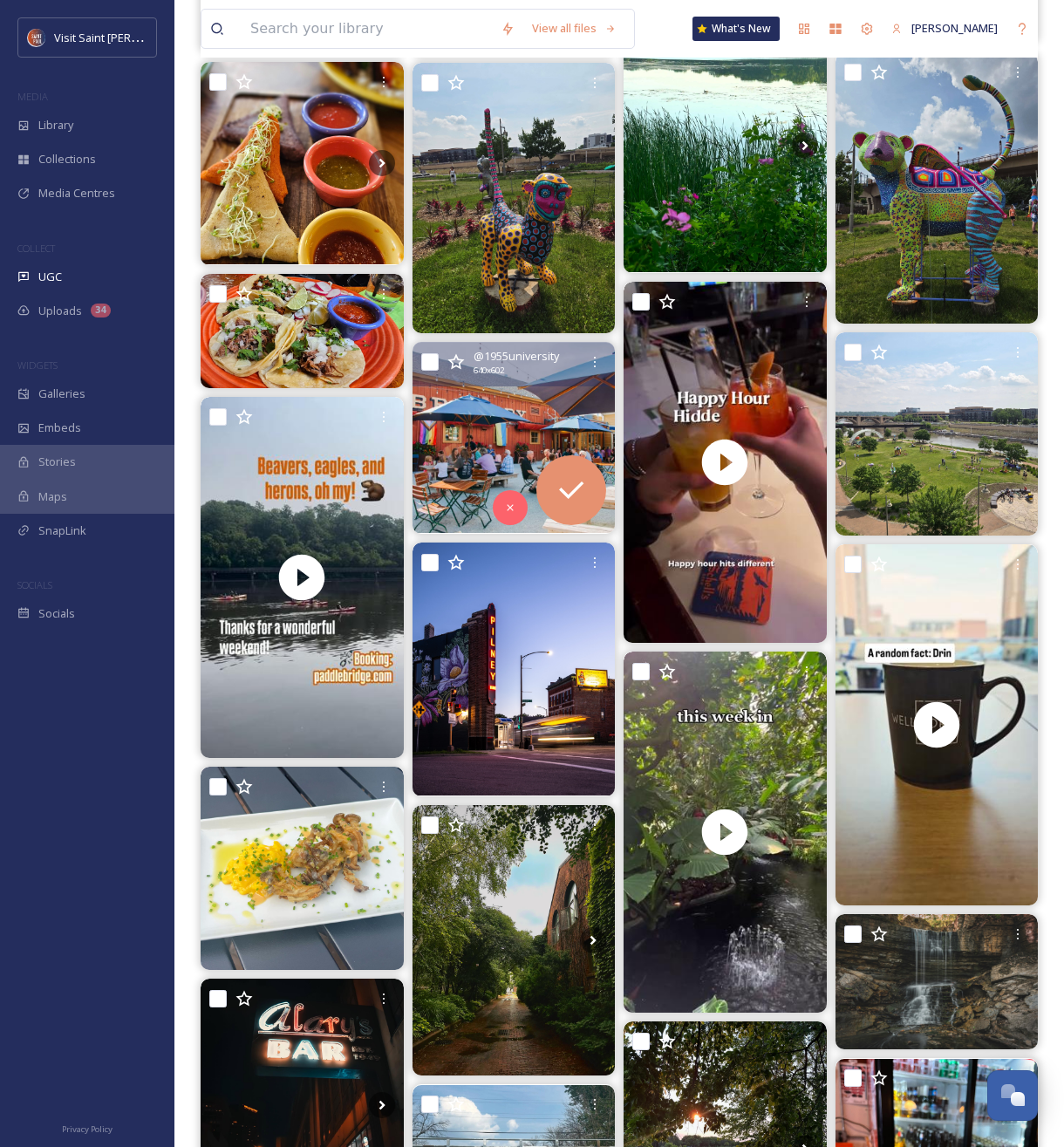
click at [494, 451] on img at bounding box center [514, 438] width 203 height 191
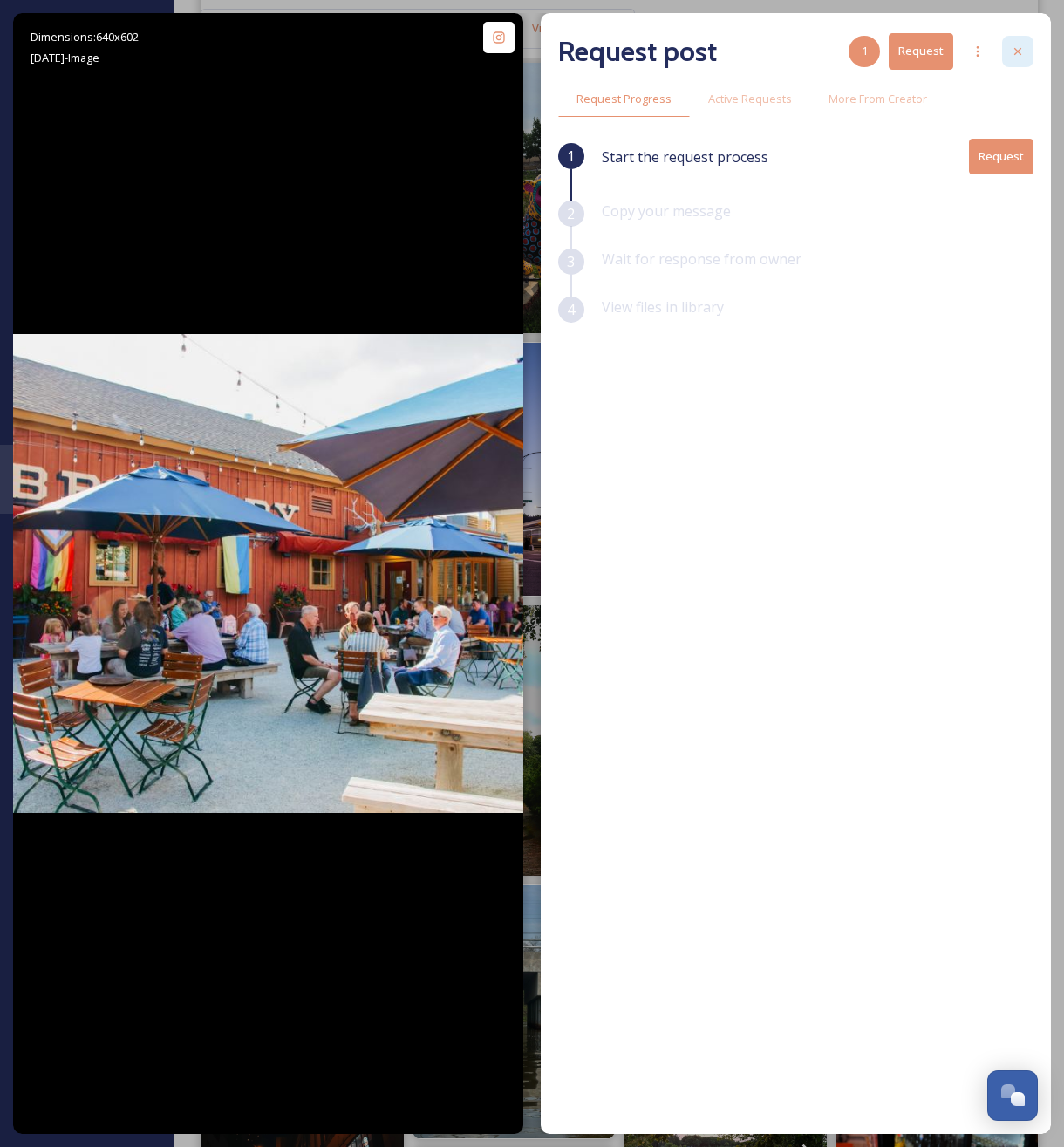
click at [1029, 52] on div at bounding box center [1018, 52] width 32 height 32
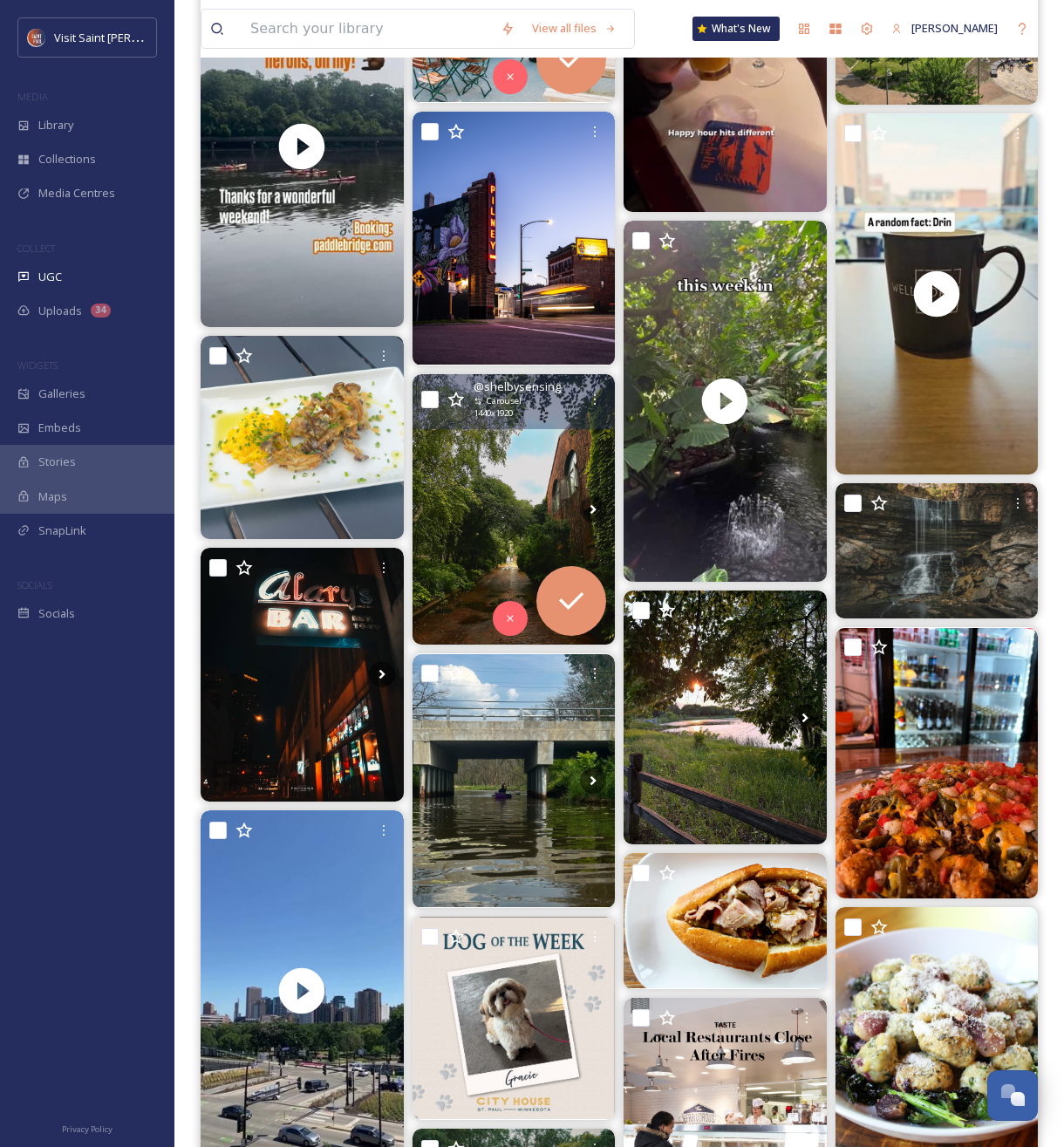
scroll to position [14148, 0]
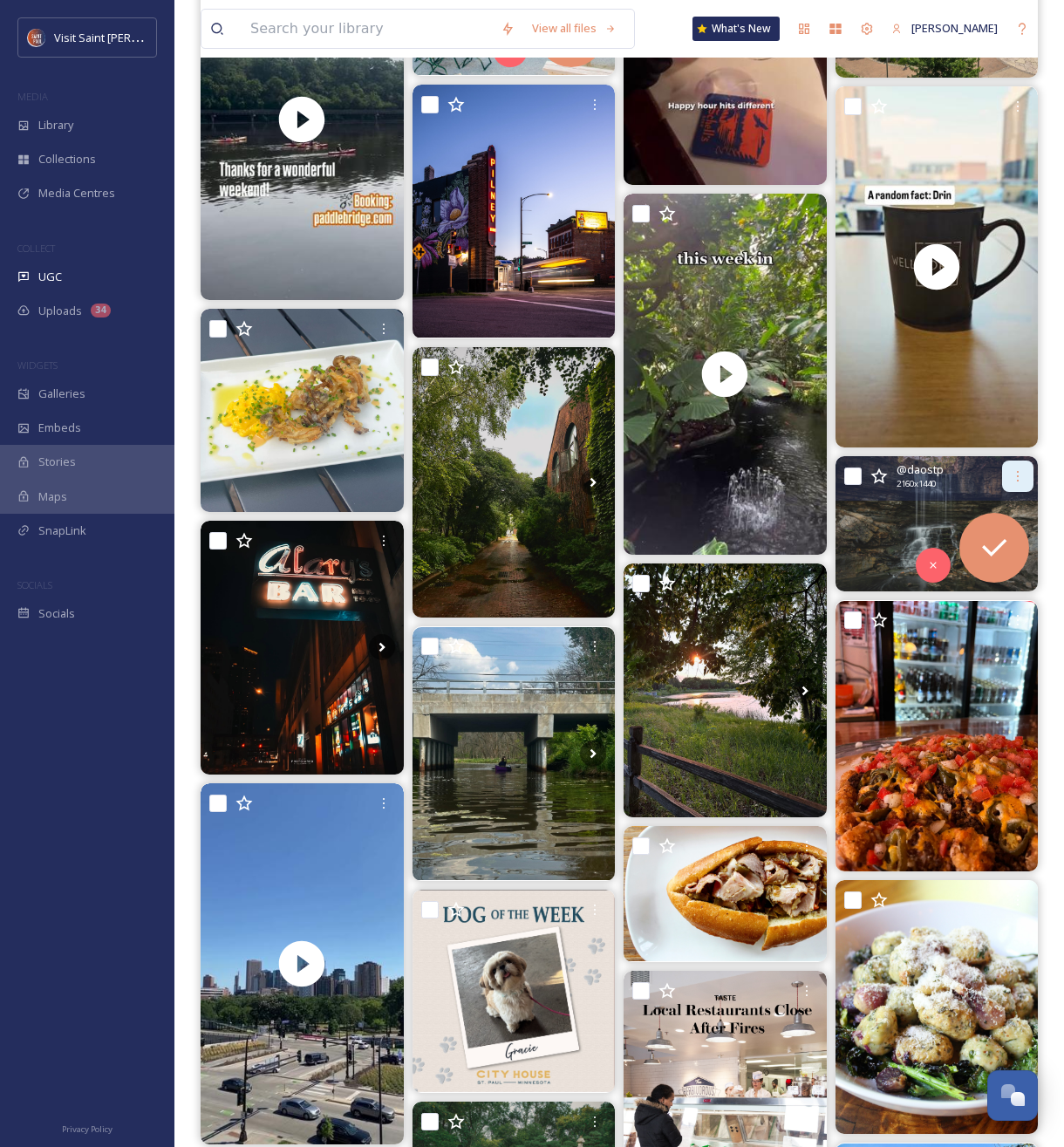
click at [1022, 478] on icon at bounding box center [1018, 476] width 14 height 14
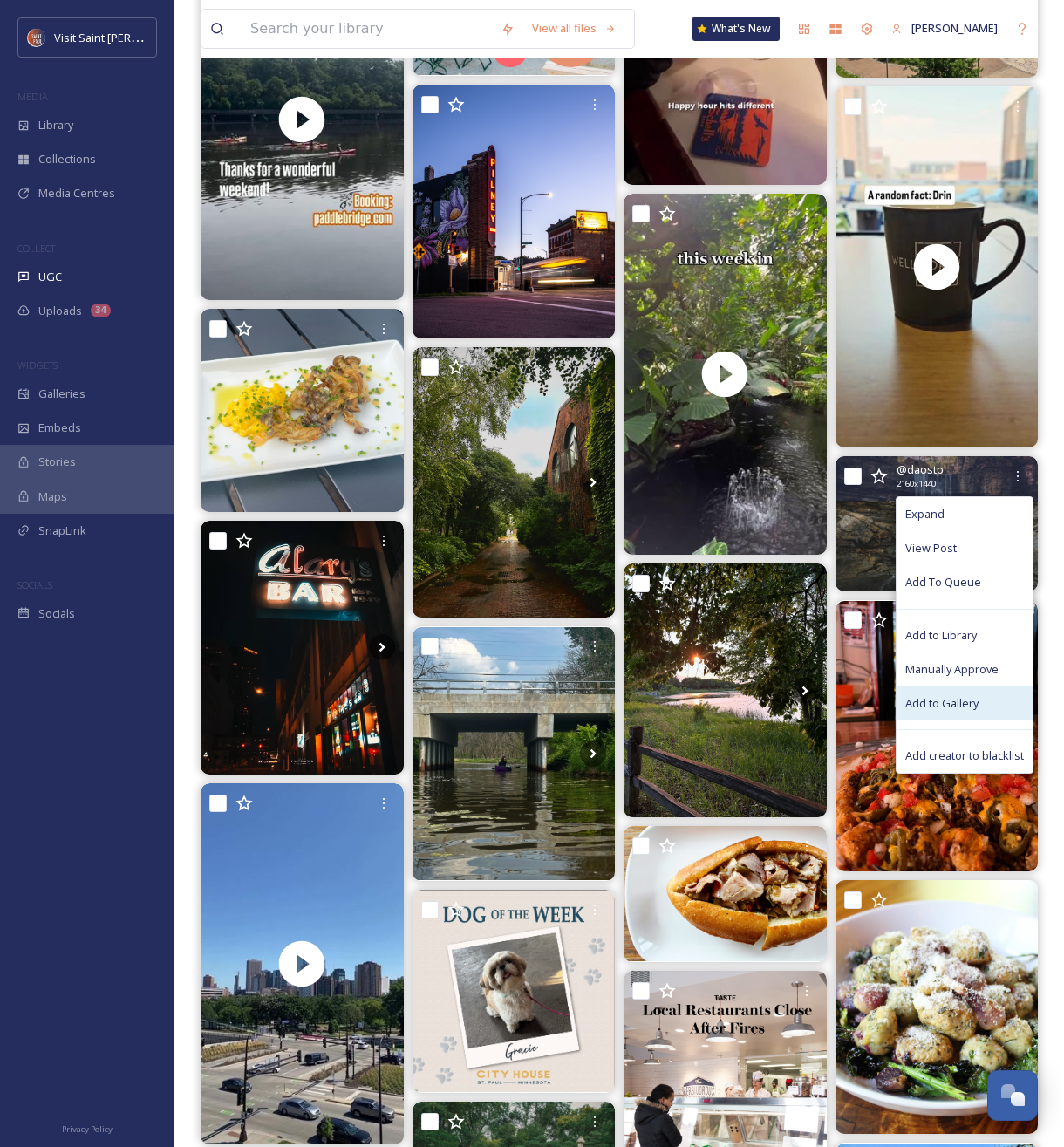
click at [945, 702] on span "Add to Gallery" at bounding box center [942, 704] width 74 height 17
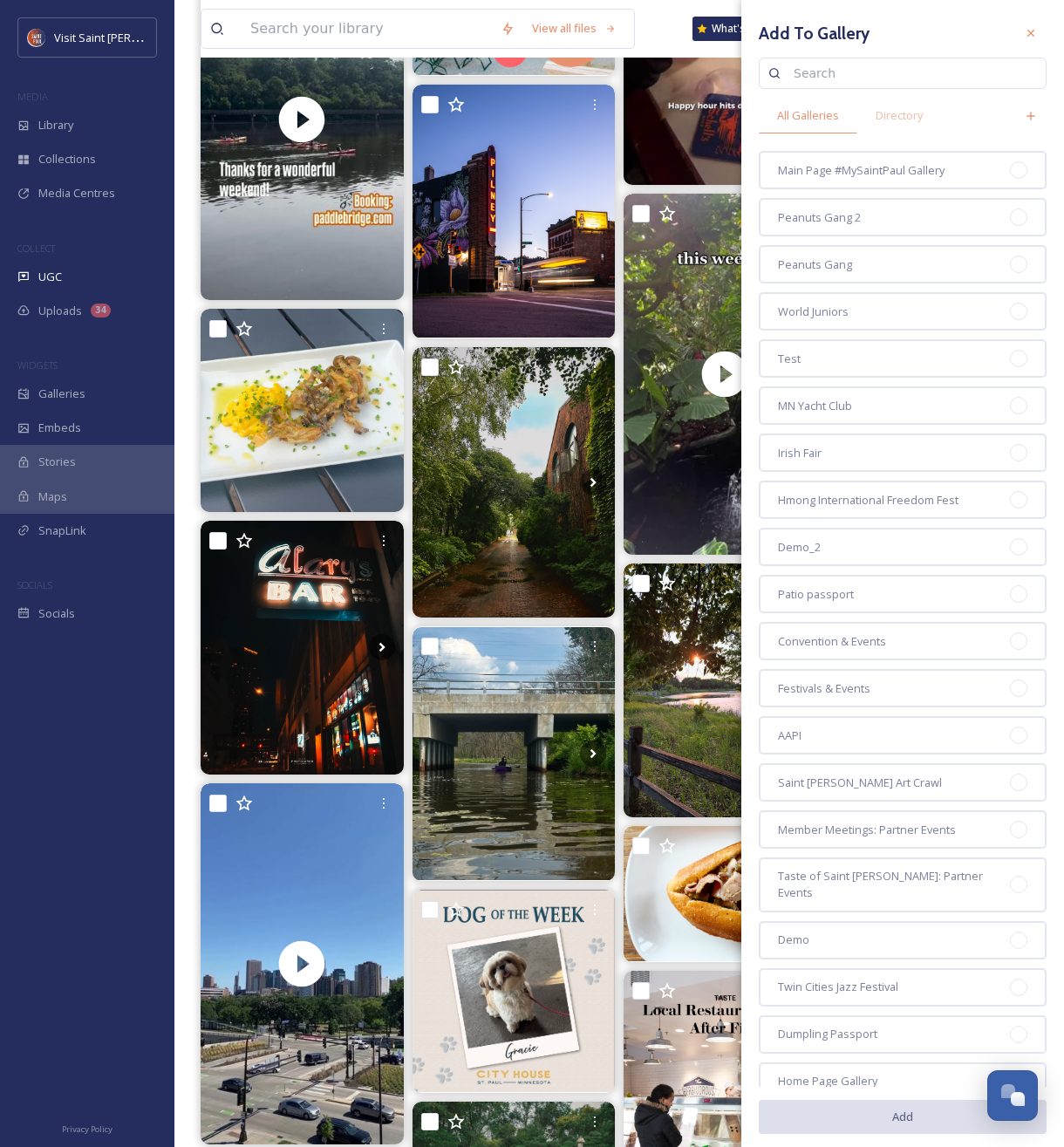
drag, startPoint x: 850, startPoint y: 180, endPoint x: 874, endPoint y: 802, distance: 622.5
click at [850, 180] on div "Main Page #MySaintPaul Gallery" at bounding box center [903, 169] width 288 height 39
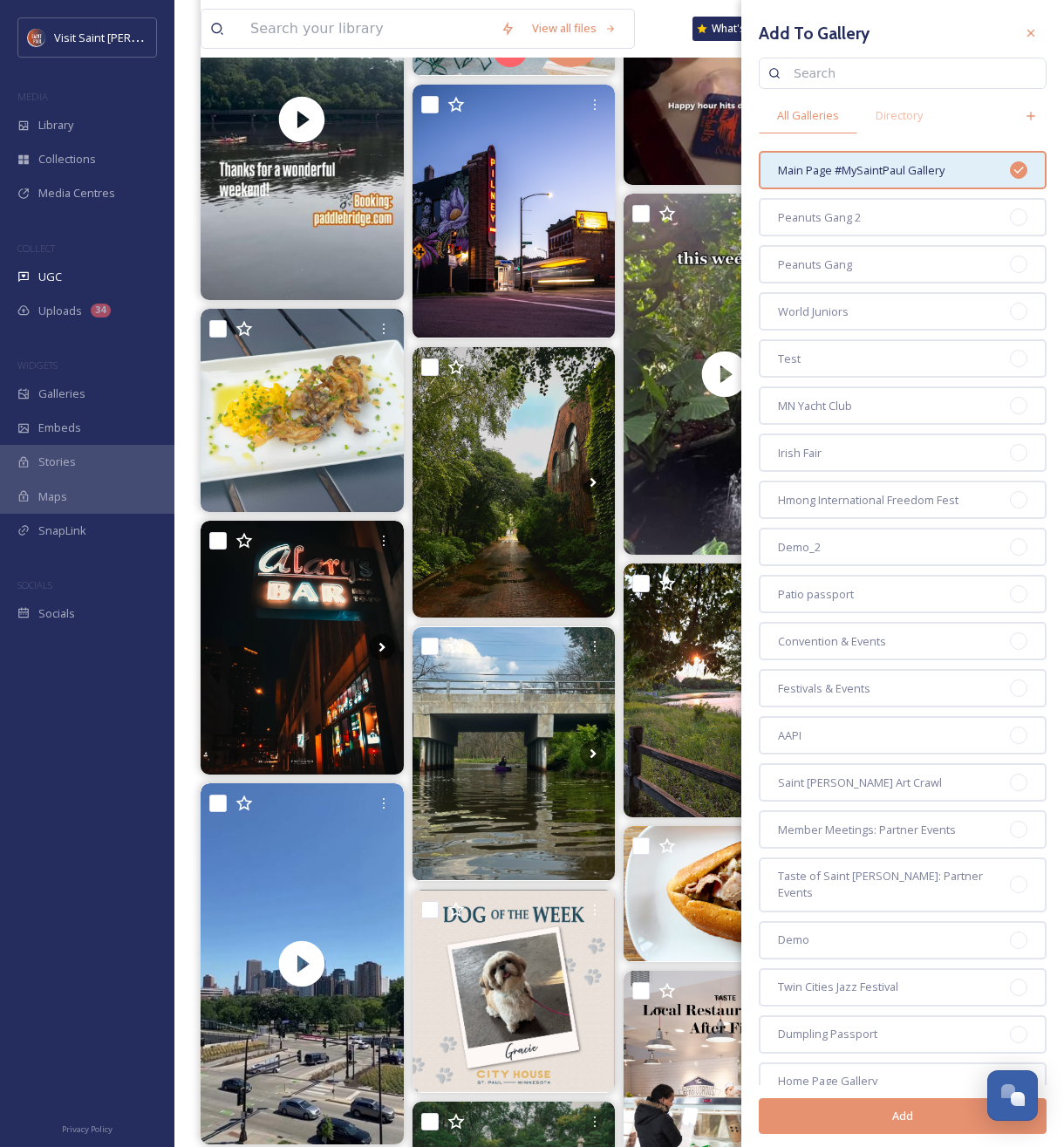
click at [888, 1127] on button "Add" at bounding box center [903, 1116] width 288 height 36
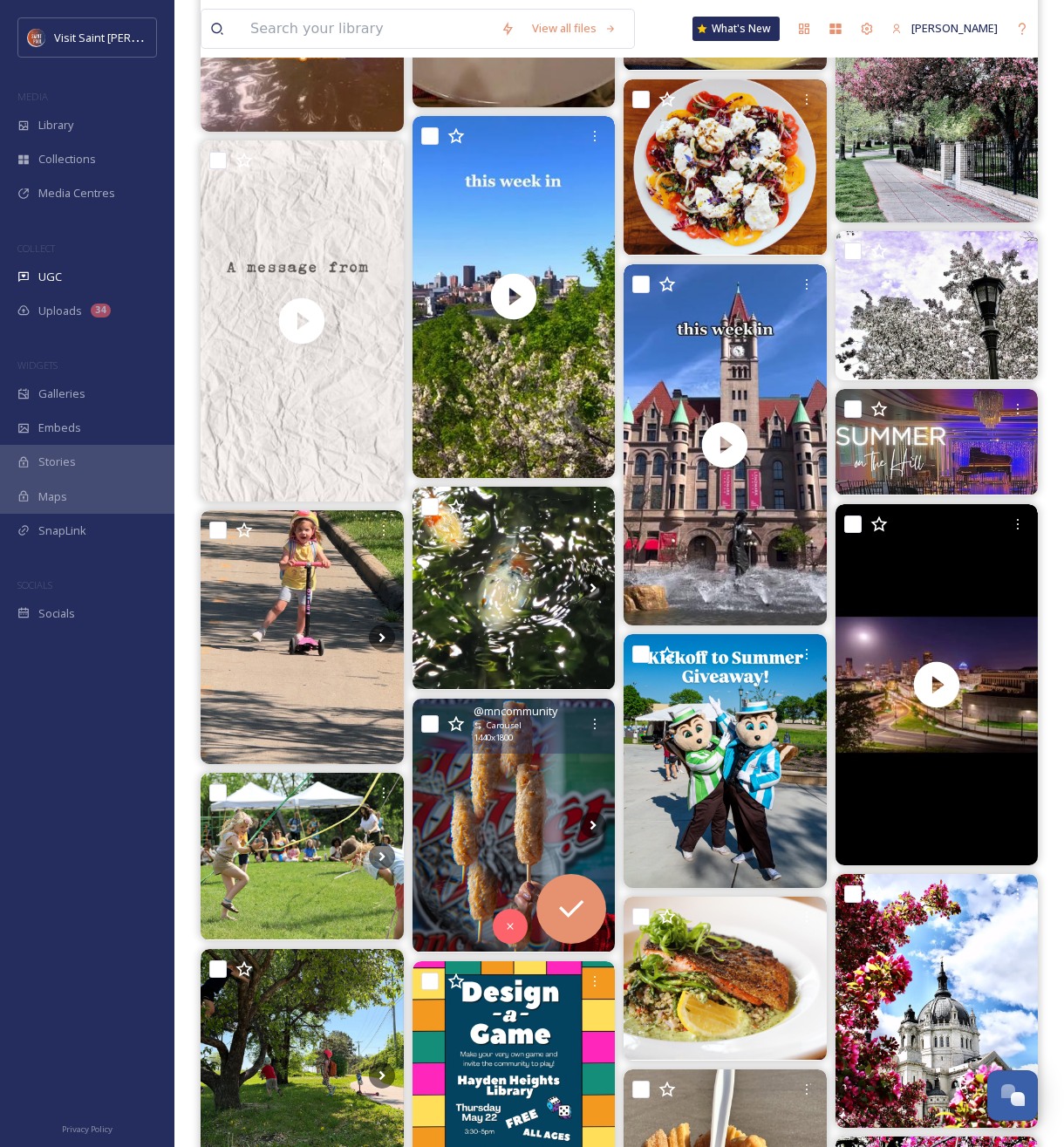
scroll to position [16332, 0]
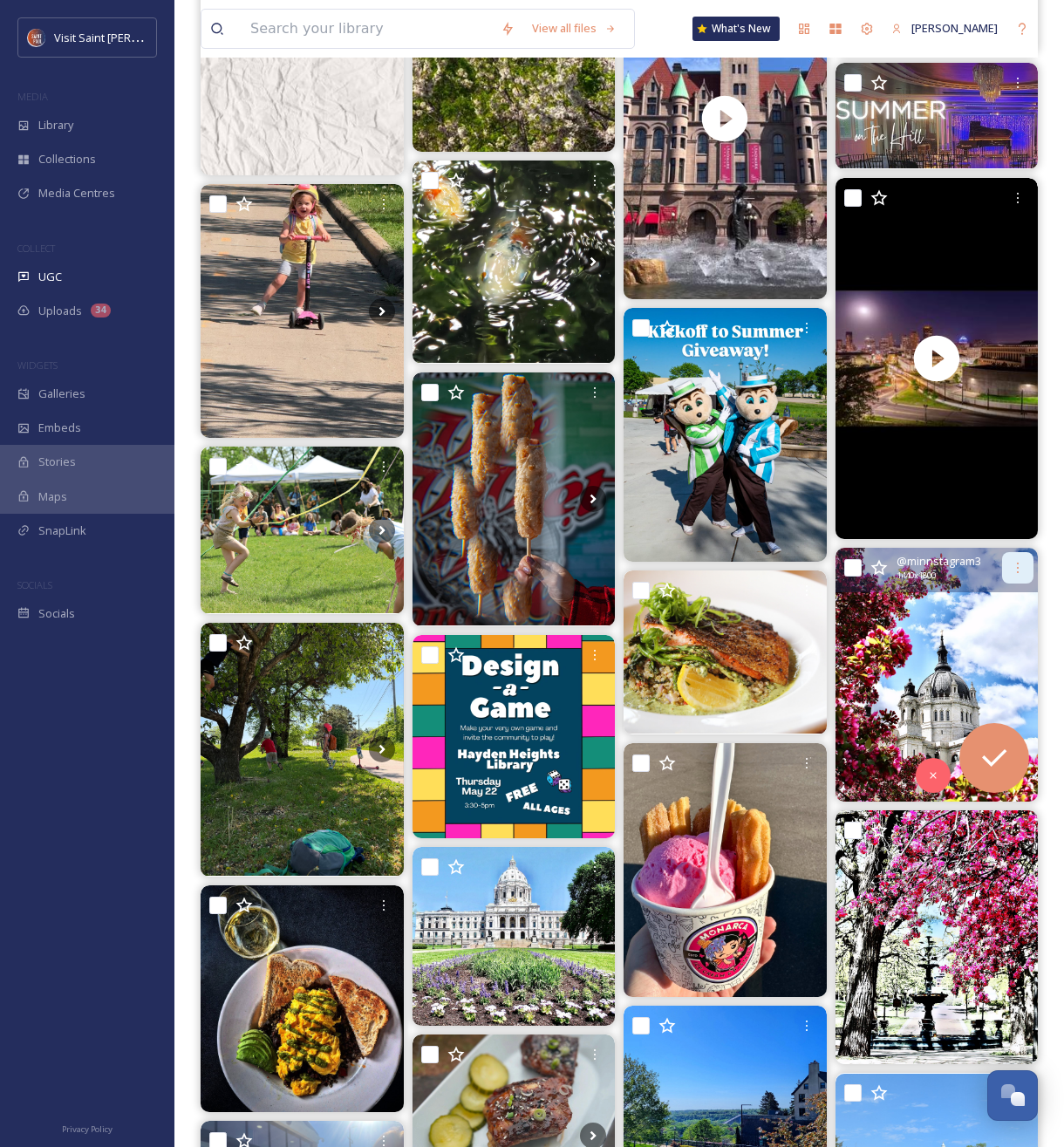
click at [1024, 571] on icon at bounding box center [1018, 568] width 14 height 14
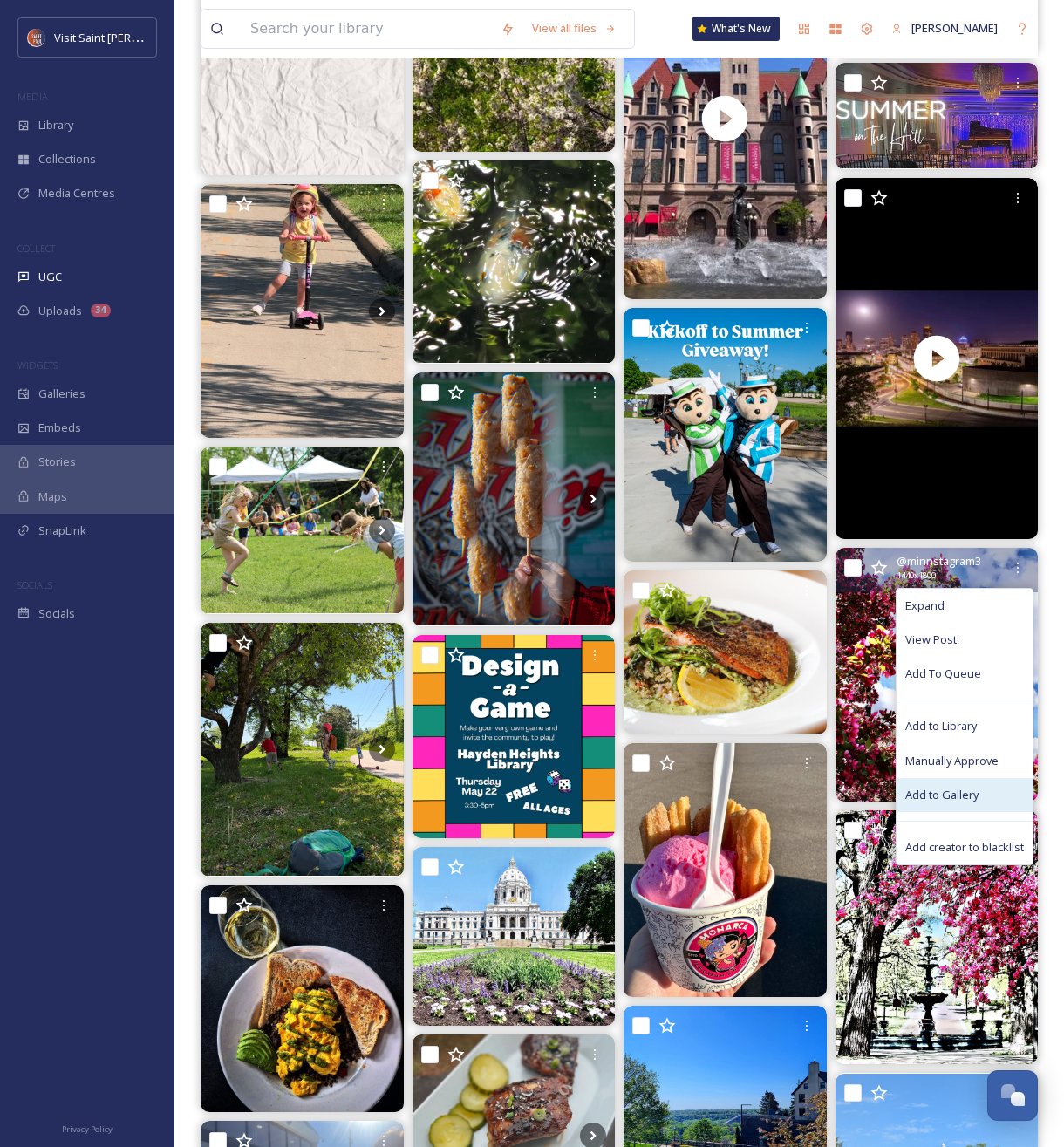
click at [981, 795] on div "Add to Gallery" at bounding box center [964, 795] width 136 height 34
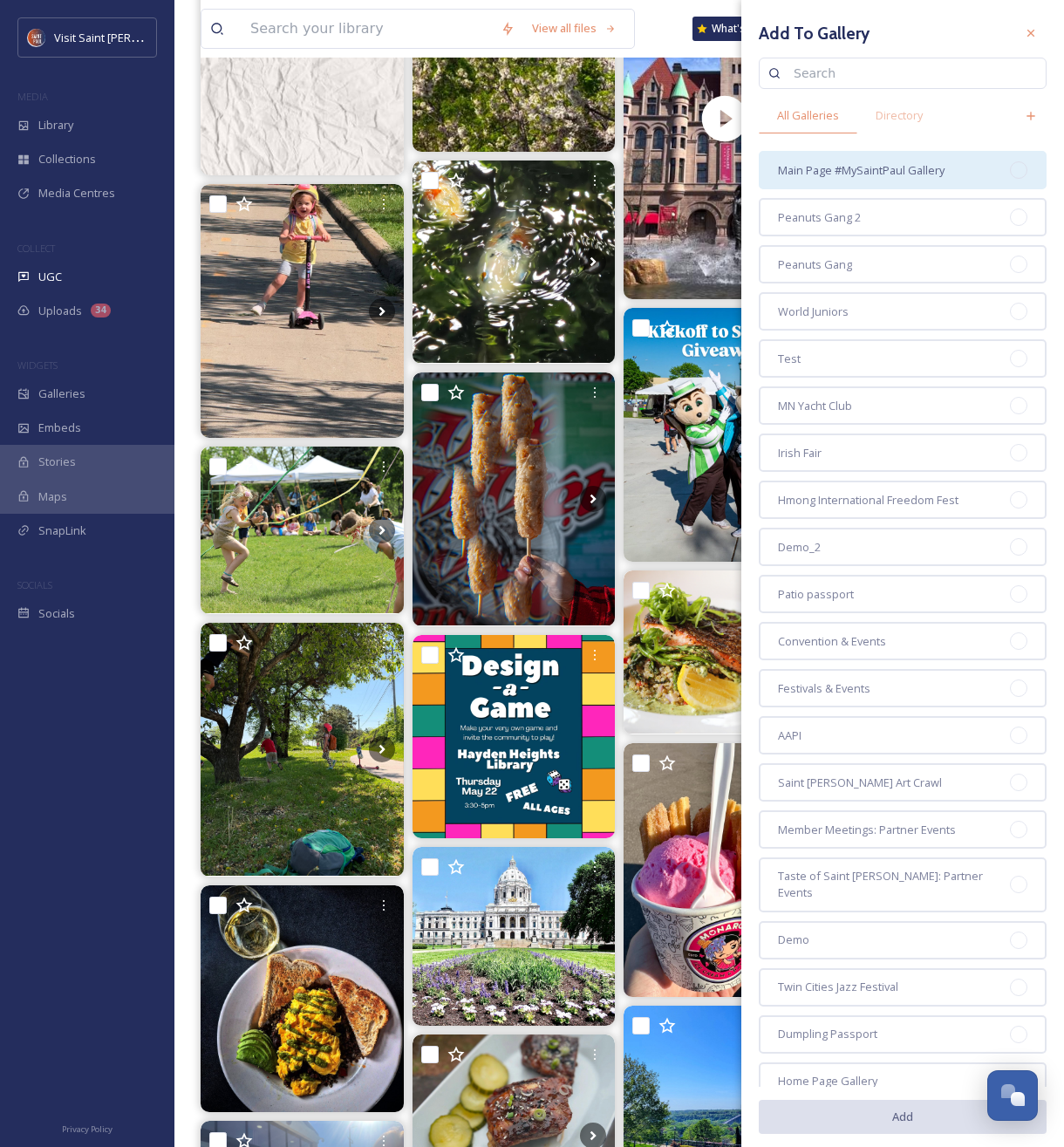
click at [908, 167] on span "Main Page #MySaintPaul Gallery" at bounding box center [861, 170] width 166 height 17
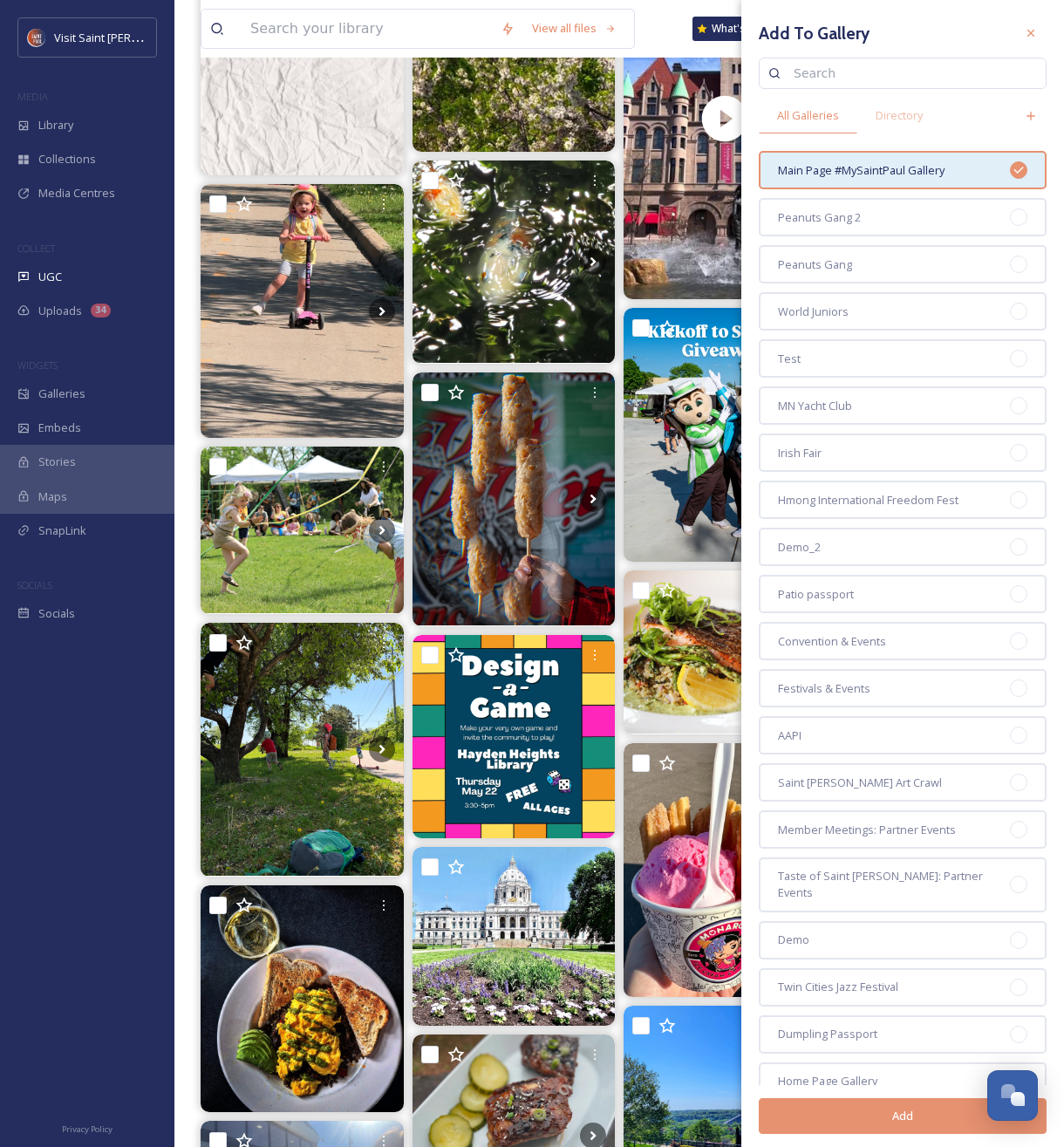
click at [867, 1125] on button "Add" at bounding box center [903, 1116] width 288 height 36
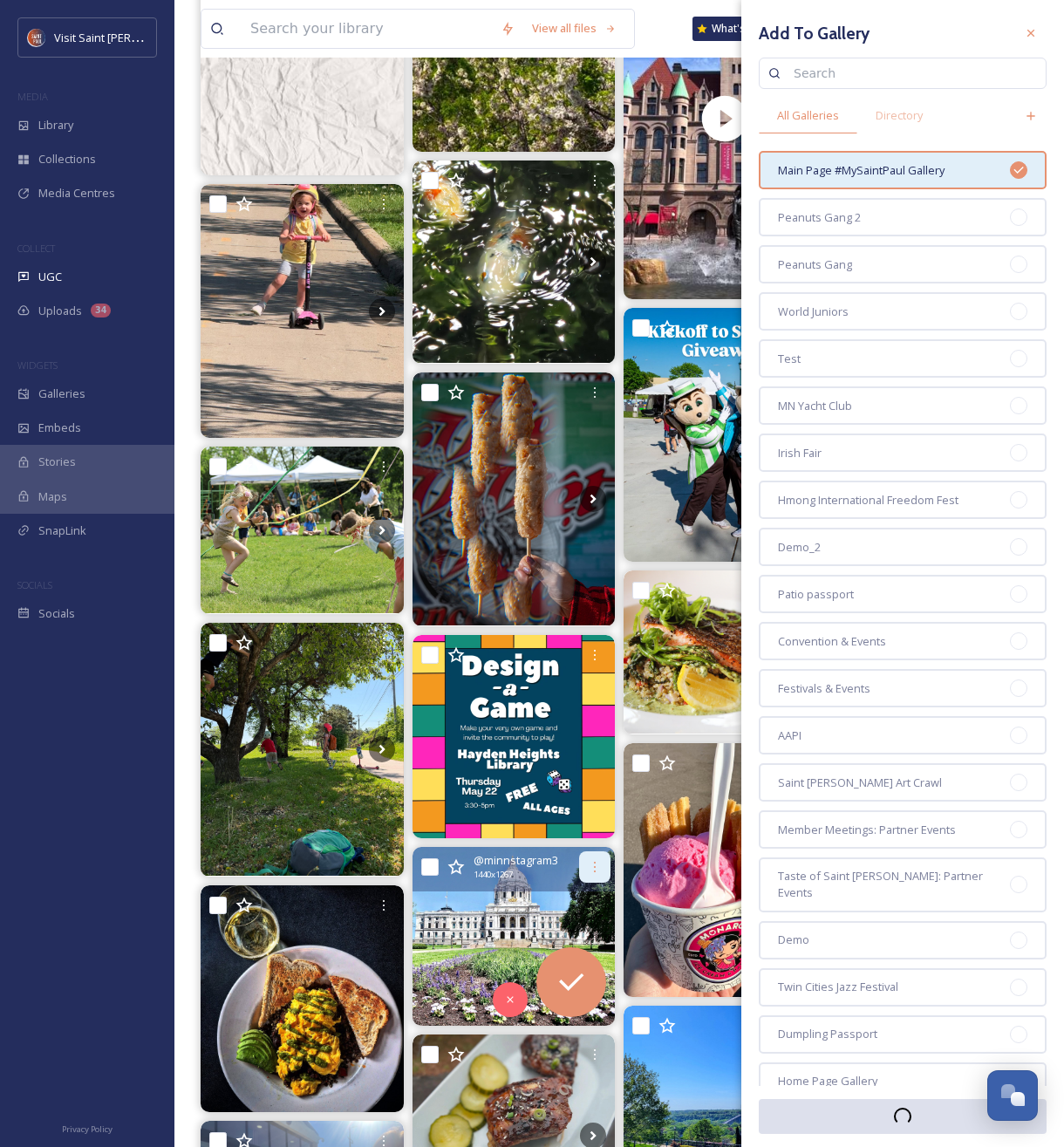
click at [589, 869] on icon at bounding box center [595, 867] width 14 height 14
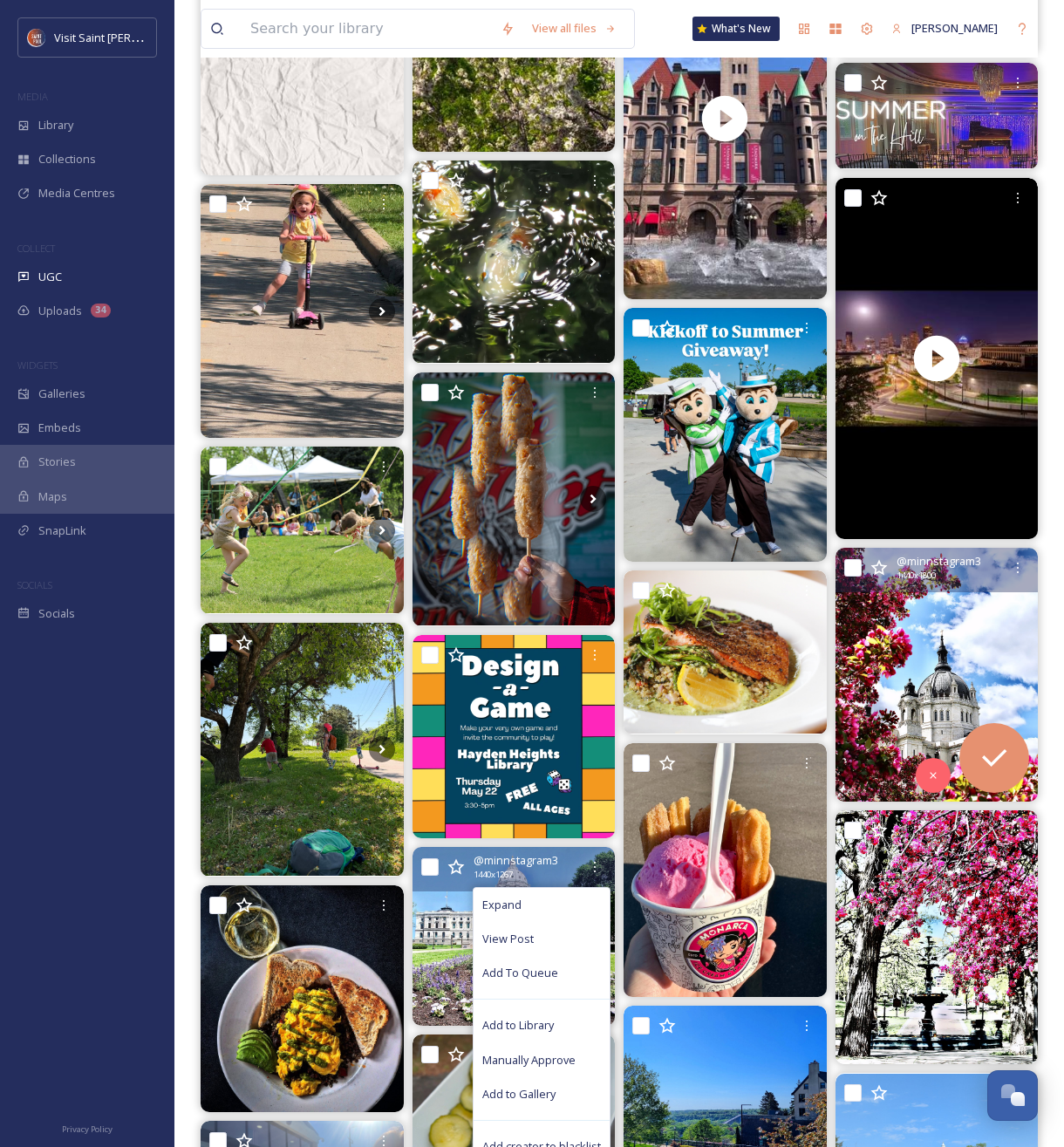
click at [529, 1089] on span "Add to Gallery" at bounding box center [519, 1094] width 74 height 17
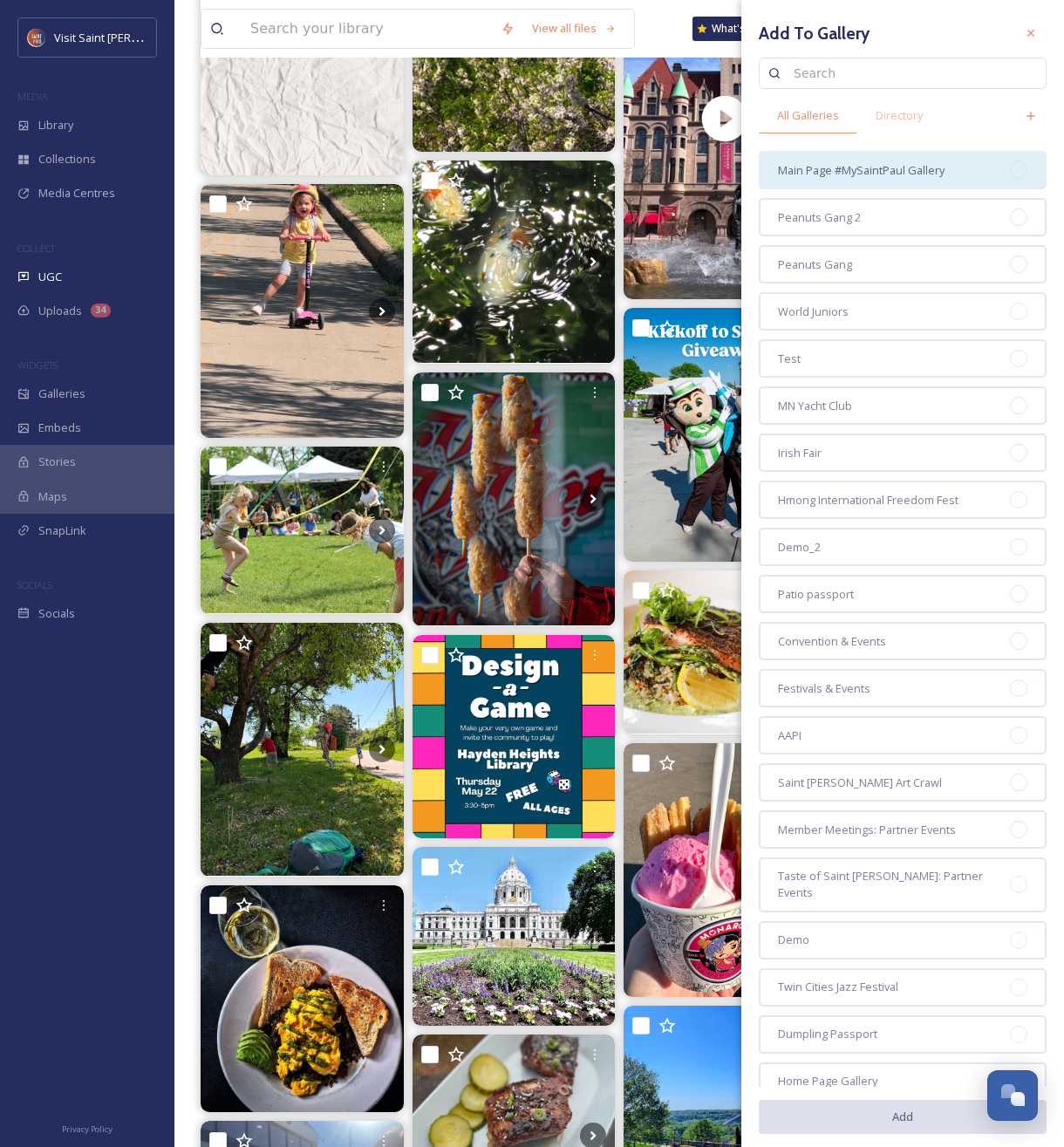
click at [908, 162] on span "Main Page #MySaintPaul Gallery" at bounding box center [861, 170] width 166 height 17
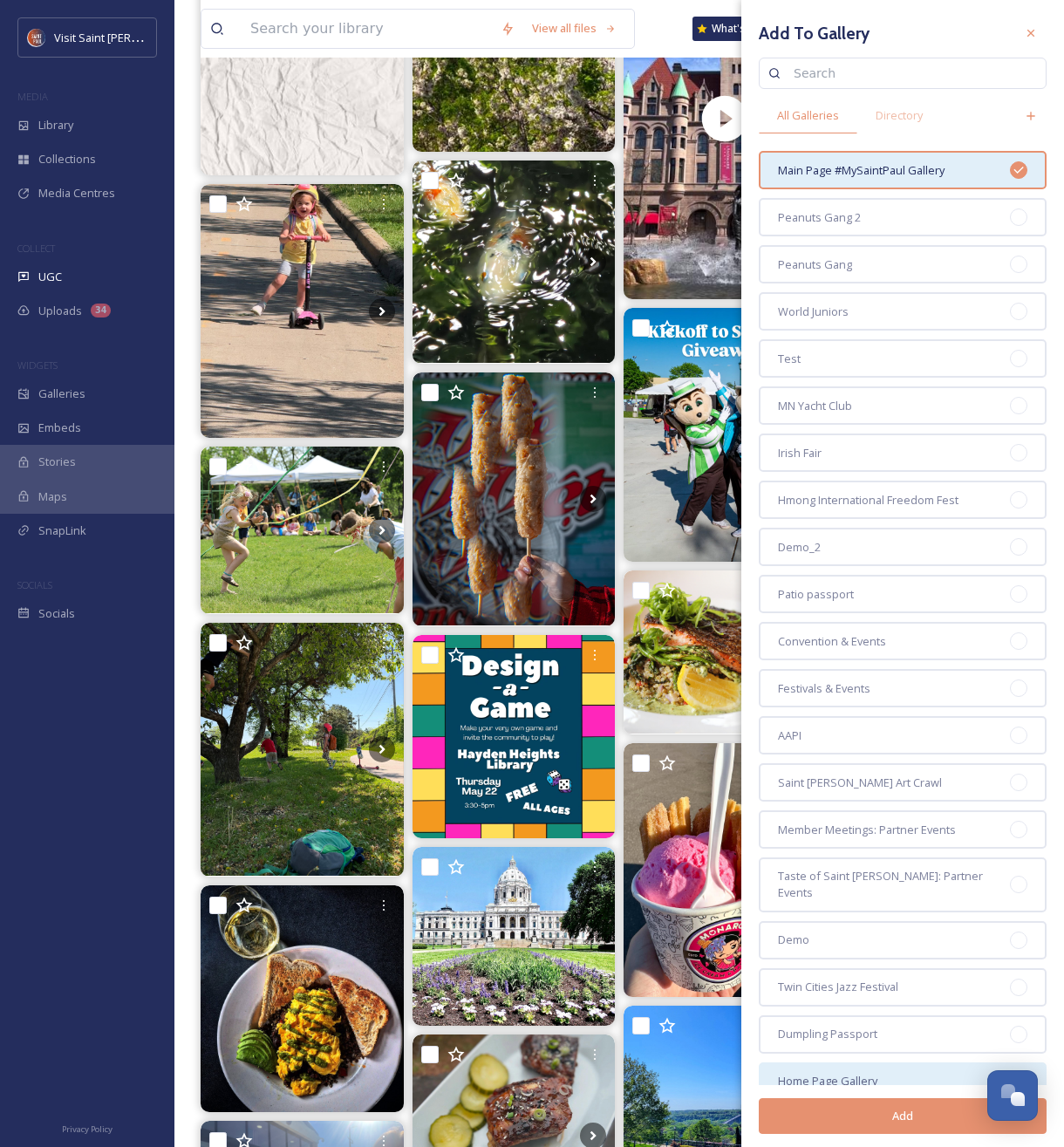
drag, startPoint x: 898, startPoint y: 1124, endPoint x: 897, endPoint y: 1077, distance: 47.0
click at [897, 1125] on button "Add" at bounding box center [903, 1116] width 288 height 36
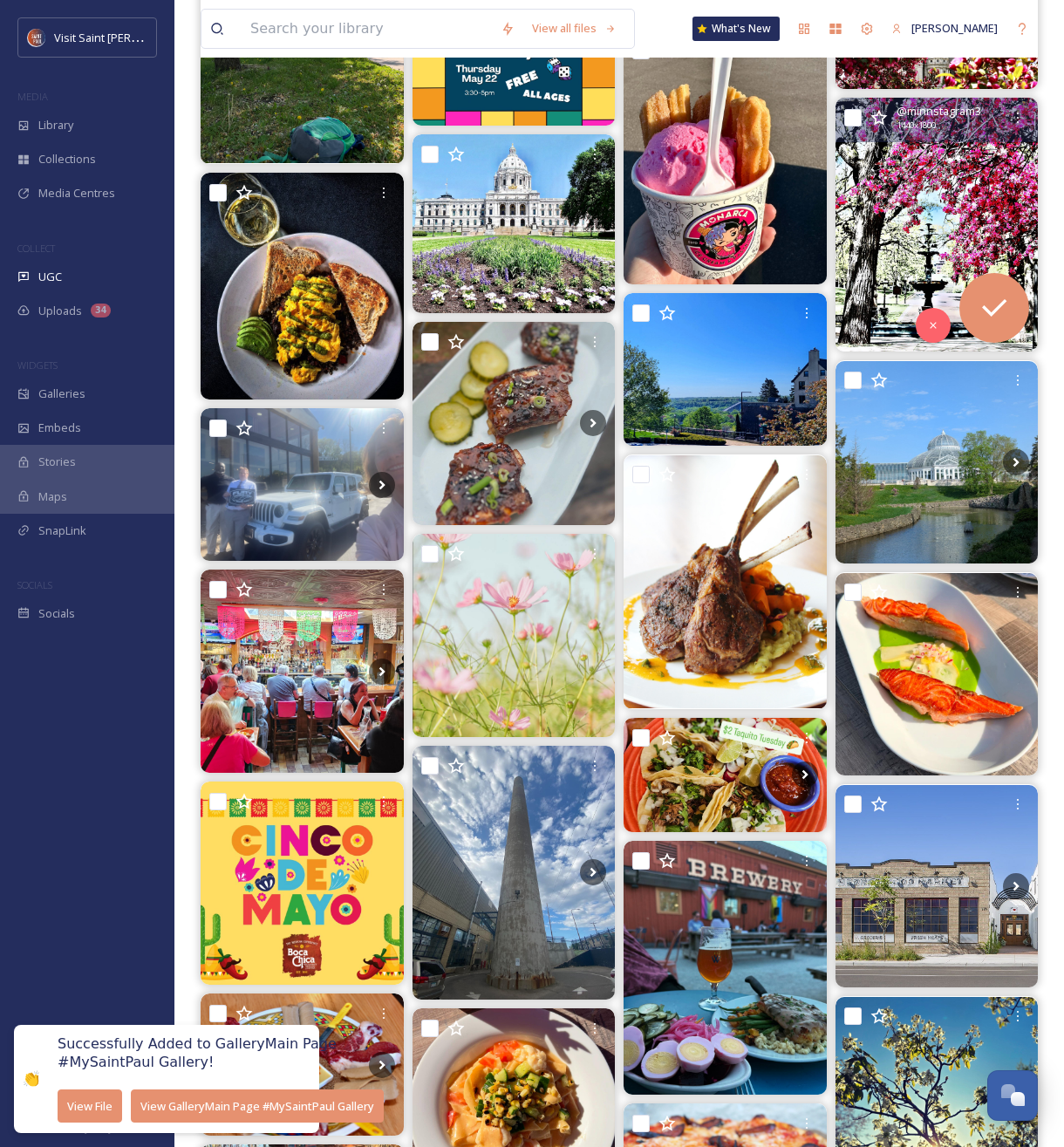
scroll to position [17052, 0]
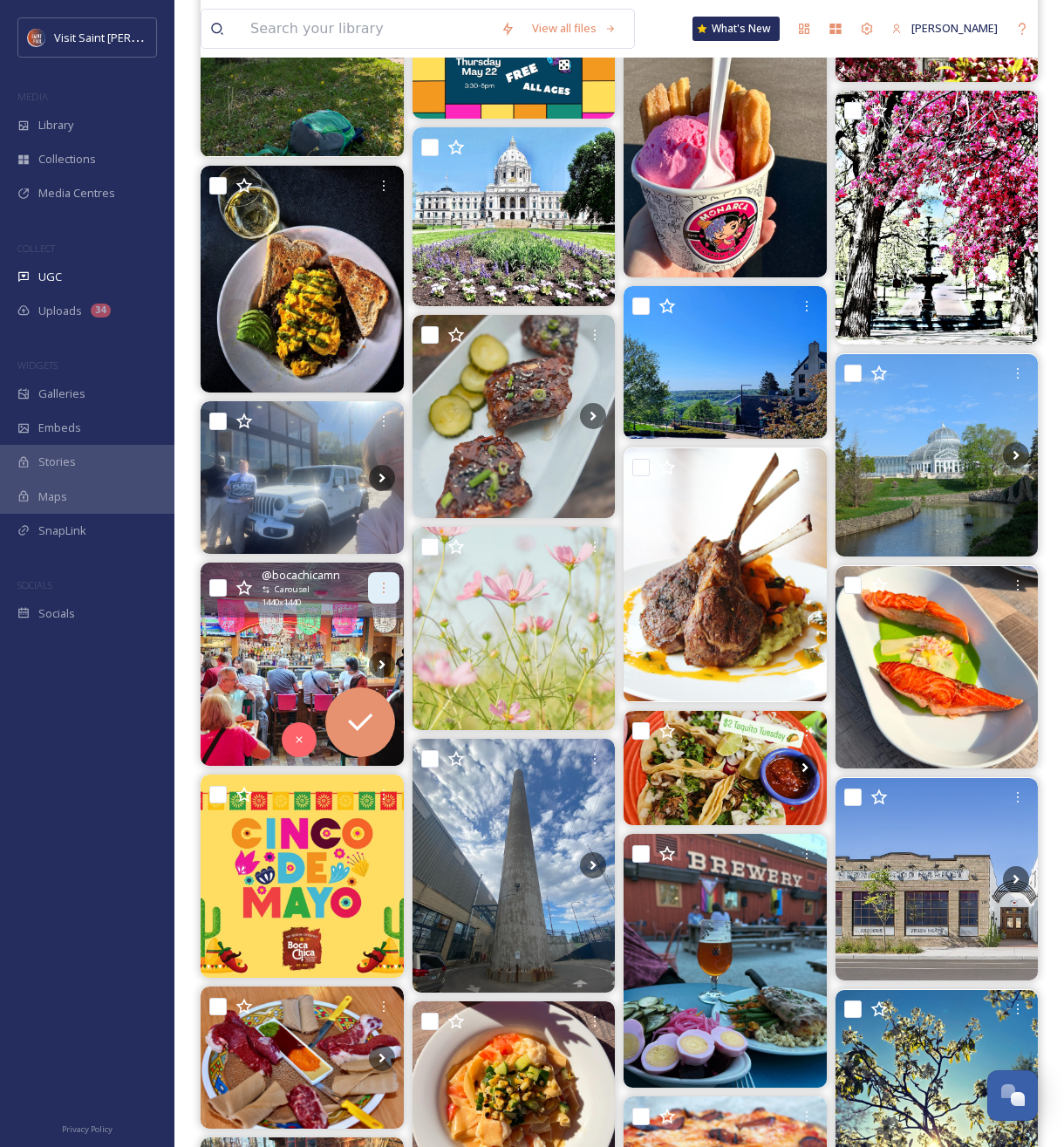
click at [377, 585] on icon at bounding box center [384, 588] width 14 height 14
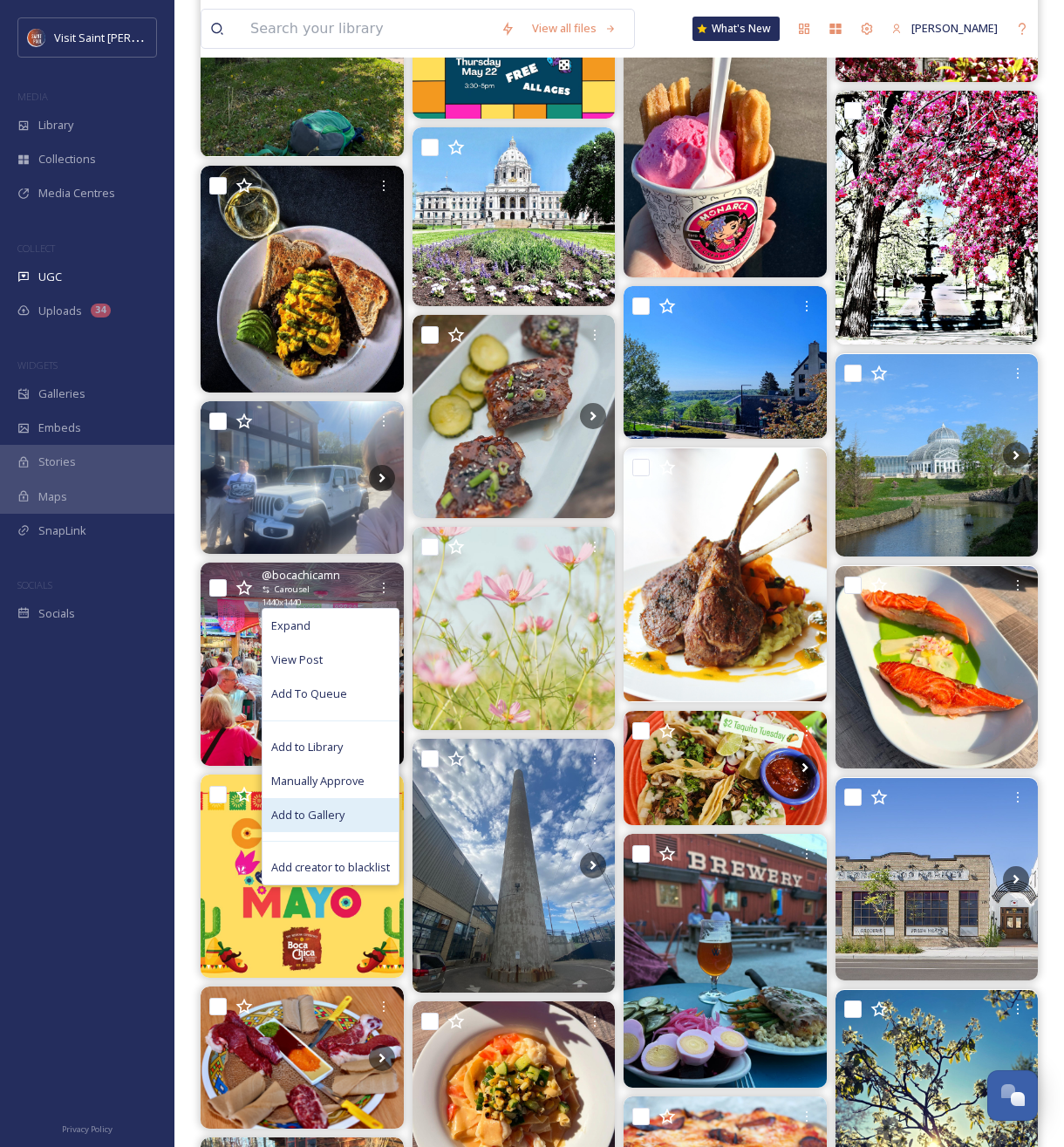
click at [349, 812] on div "Add to Gallery" at bounding box center [331, 815] width 136 height 34
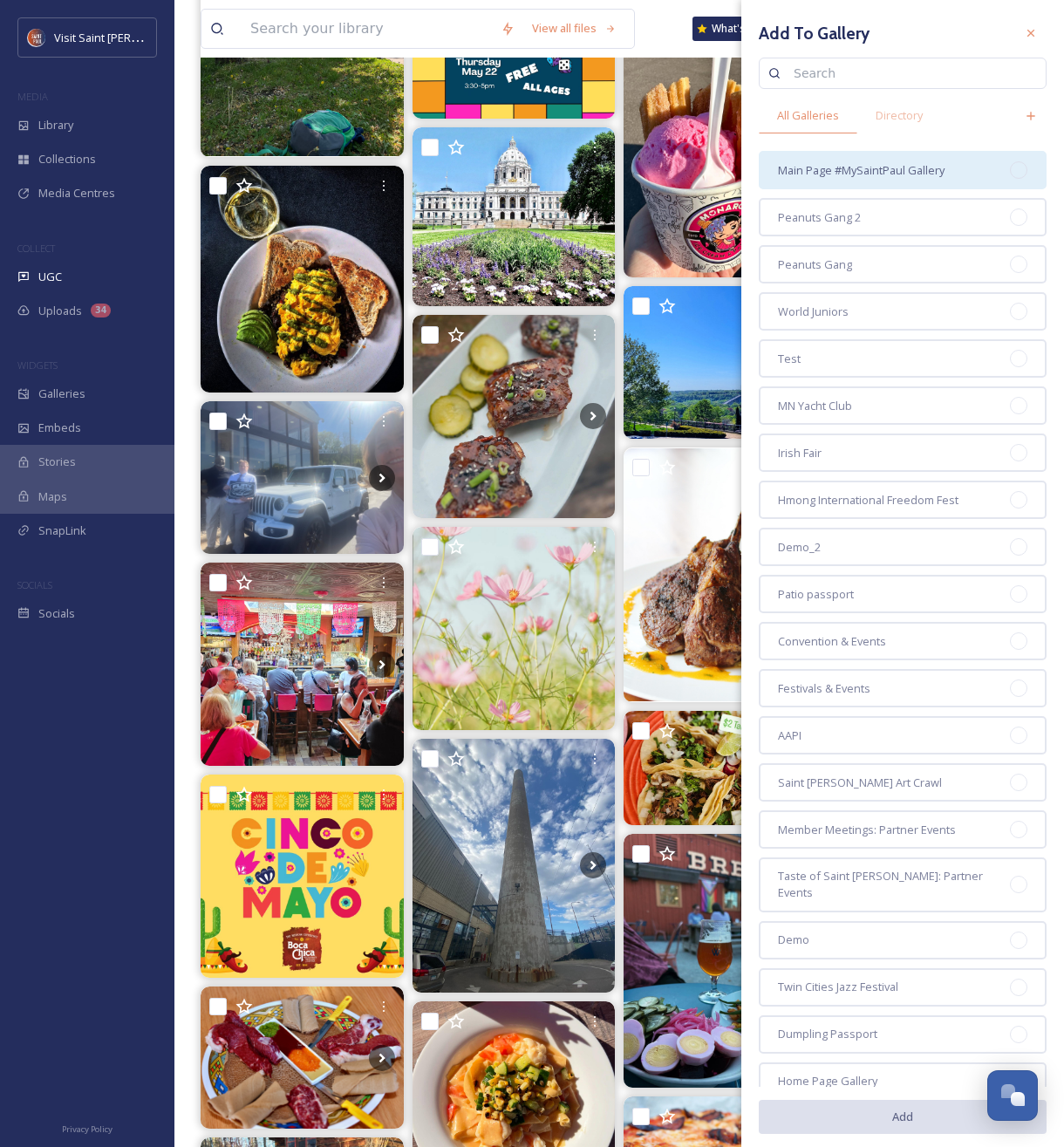
click at [833, 168] on span "Main Page #MySaintPaul Gallery" at bounding box center [861, 170] width 166 height 17
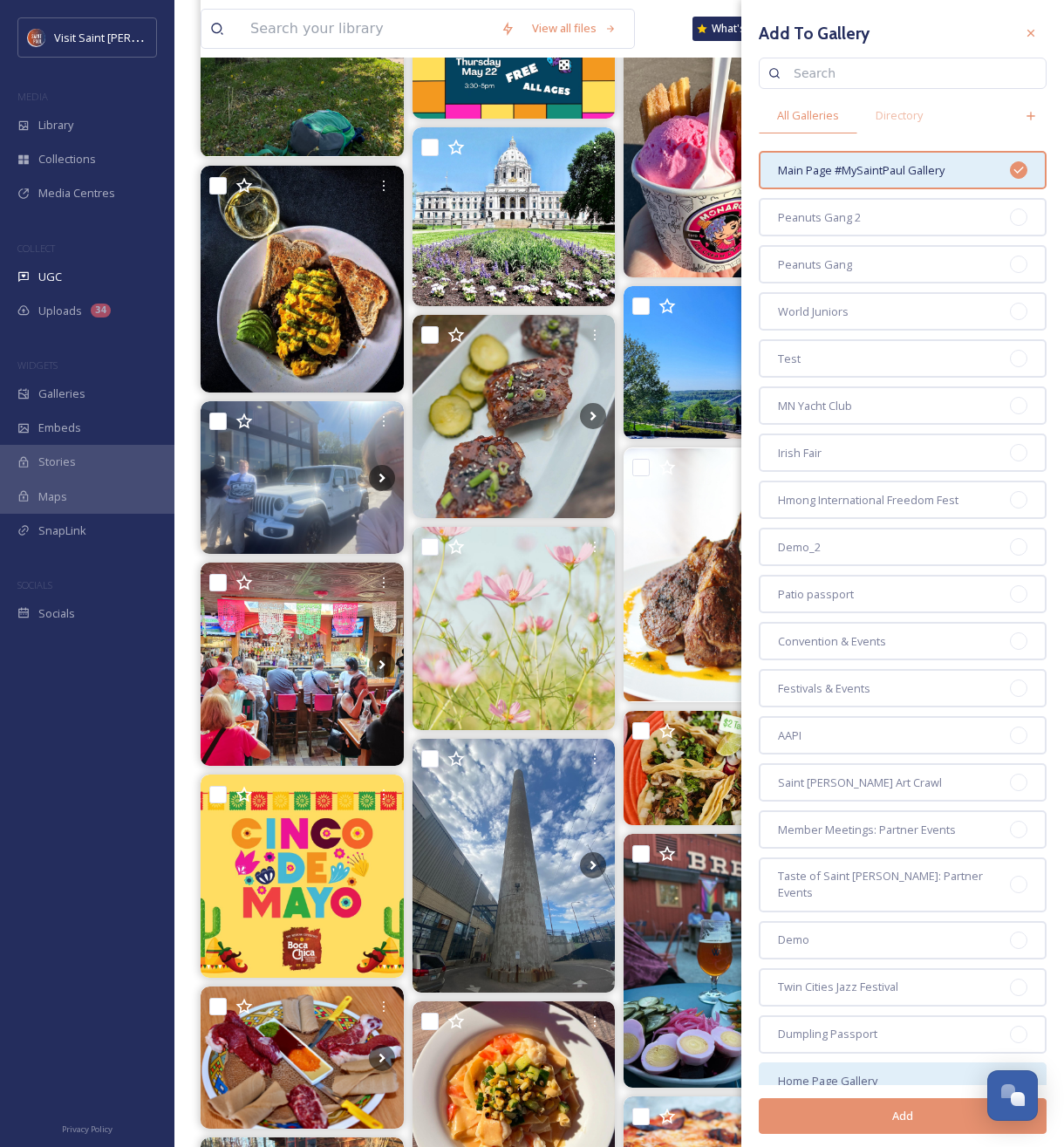
drag, startPoint x: 902, startPoint y: 1116, endPoint x: 898, endPoint y: 1050, distance: 66.1
click at [902, 1115] on button "Add" at bounding box center [903, 1116] width 288 height 36
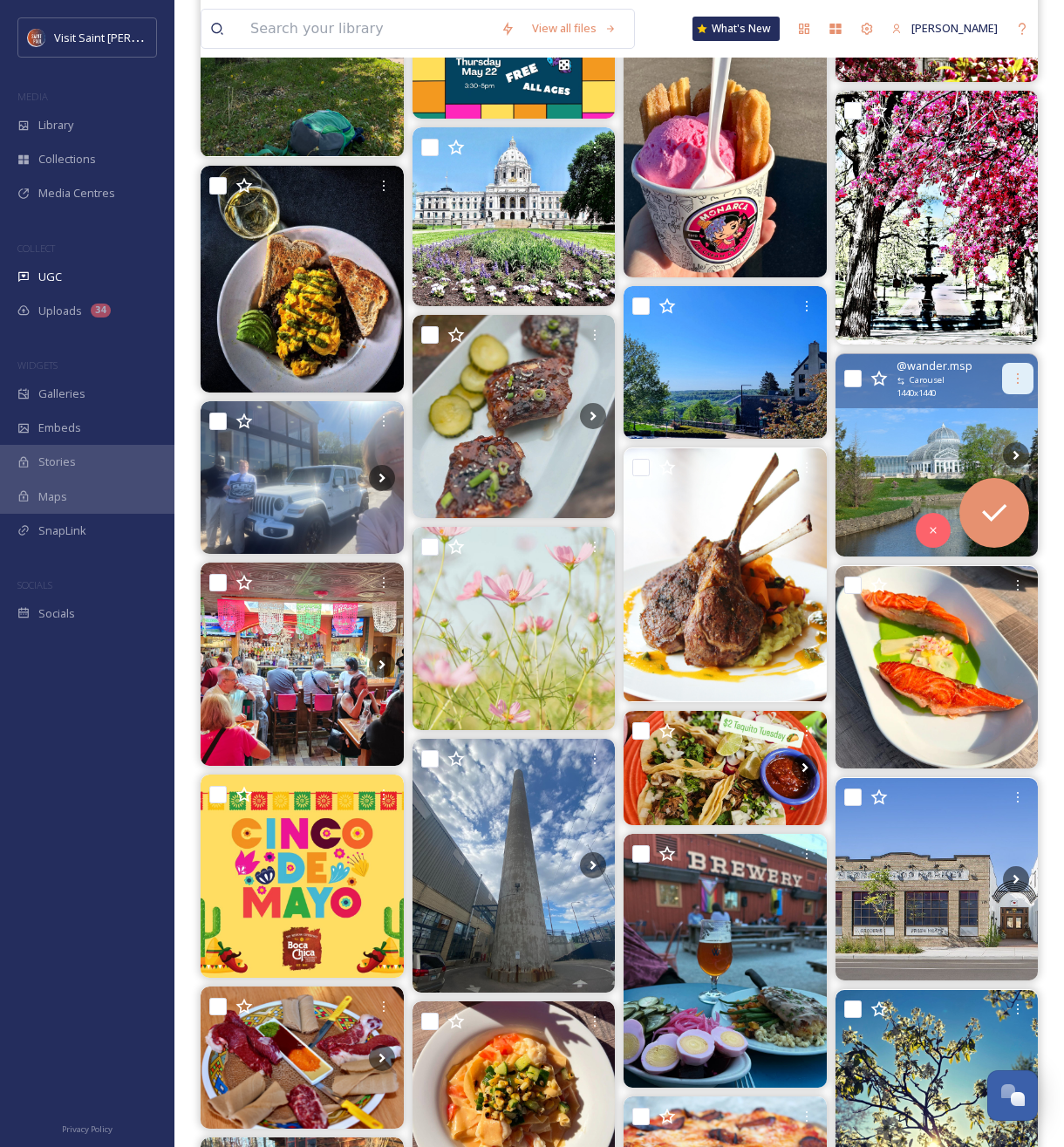
click at [1012, 378] on icon at bounding box center [1018, 379] width 14 height 14
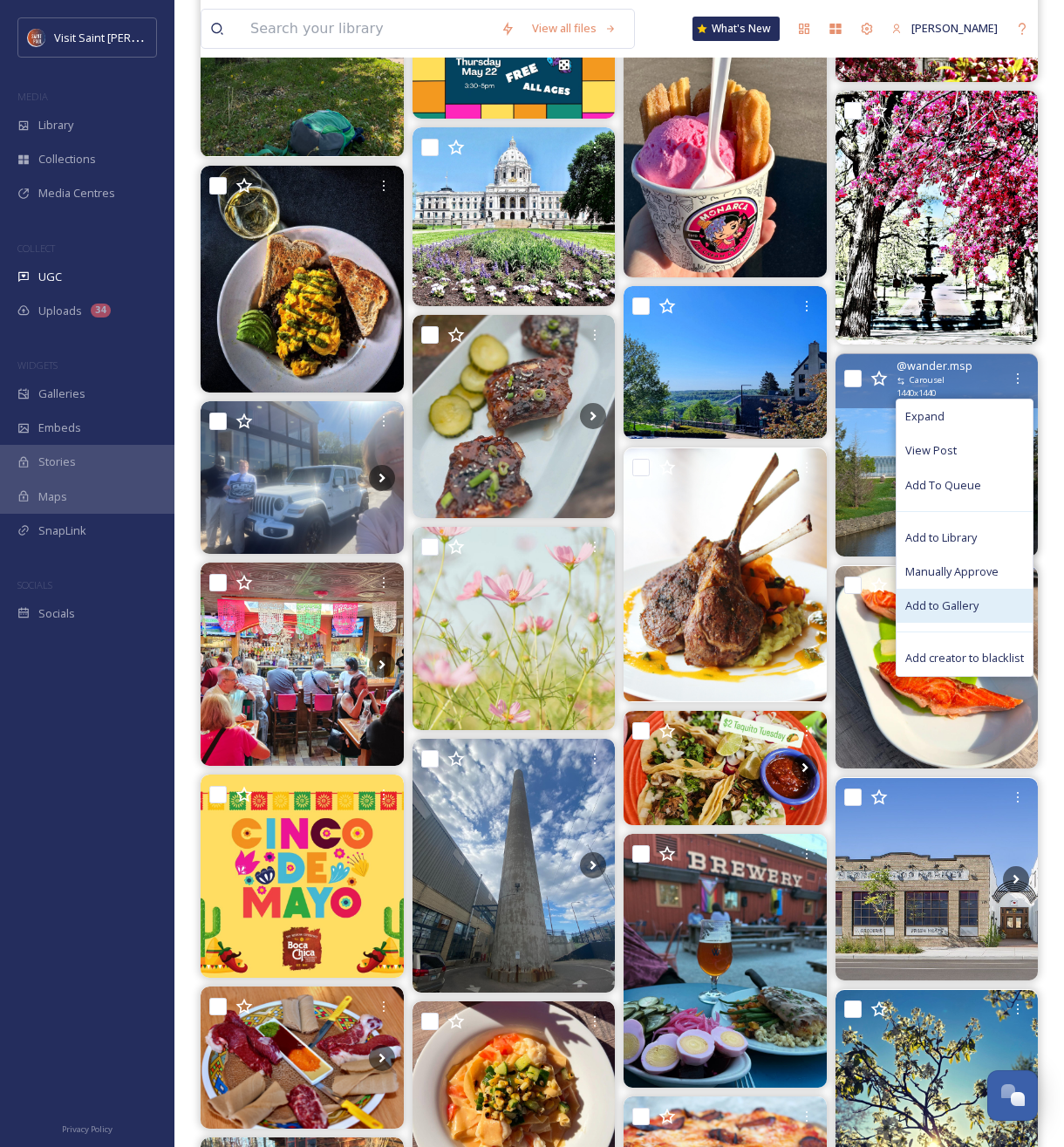
click at [944, 606] on span "Add to Gallery" at bounding box center [942, 606] width 74 height 17
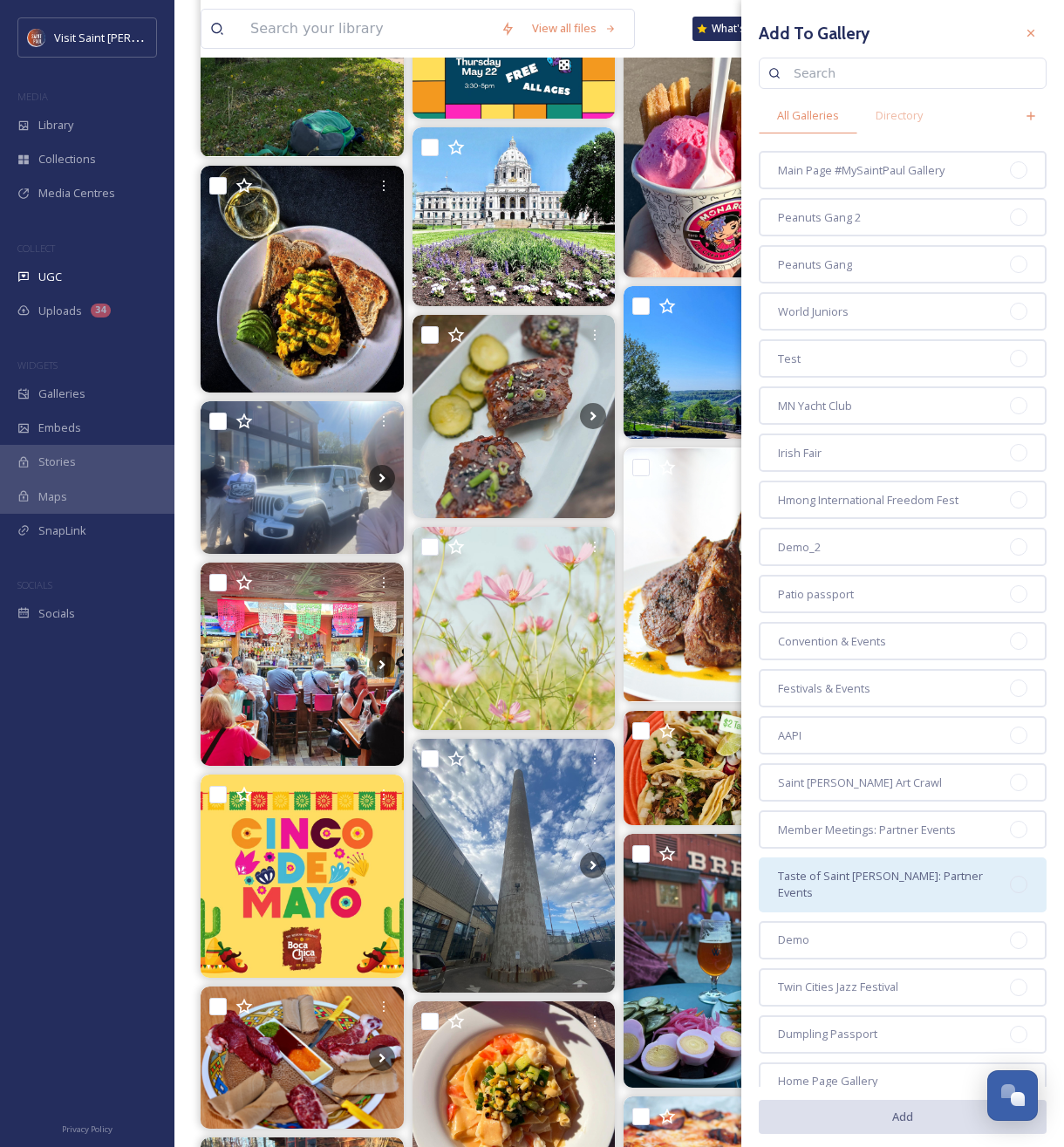
drag, startPoint x: 851, startPoint y: 163, endPoint x: 790, endPoint y: 886, distance: 725.6
click at [851, 164] on span "Main Page #MySaintPaul Gallery" at bounding box center [861, 170] width 166 height 17
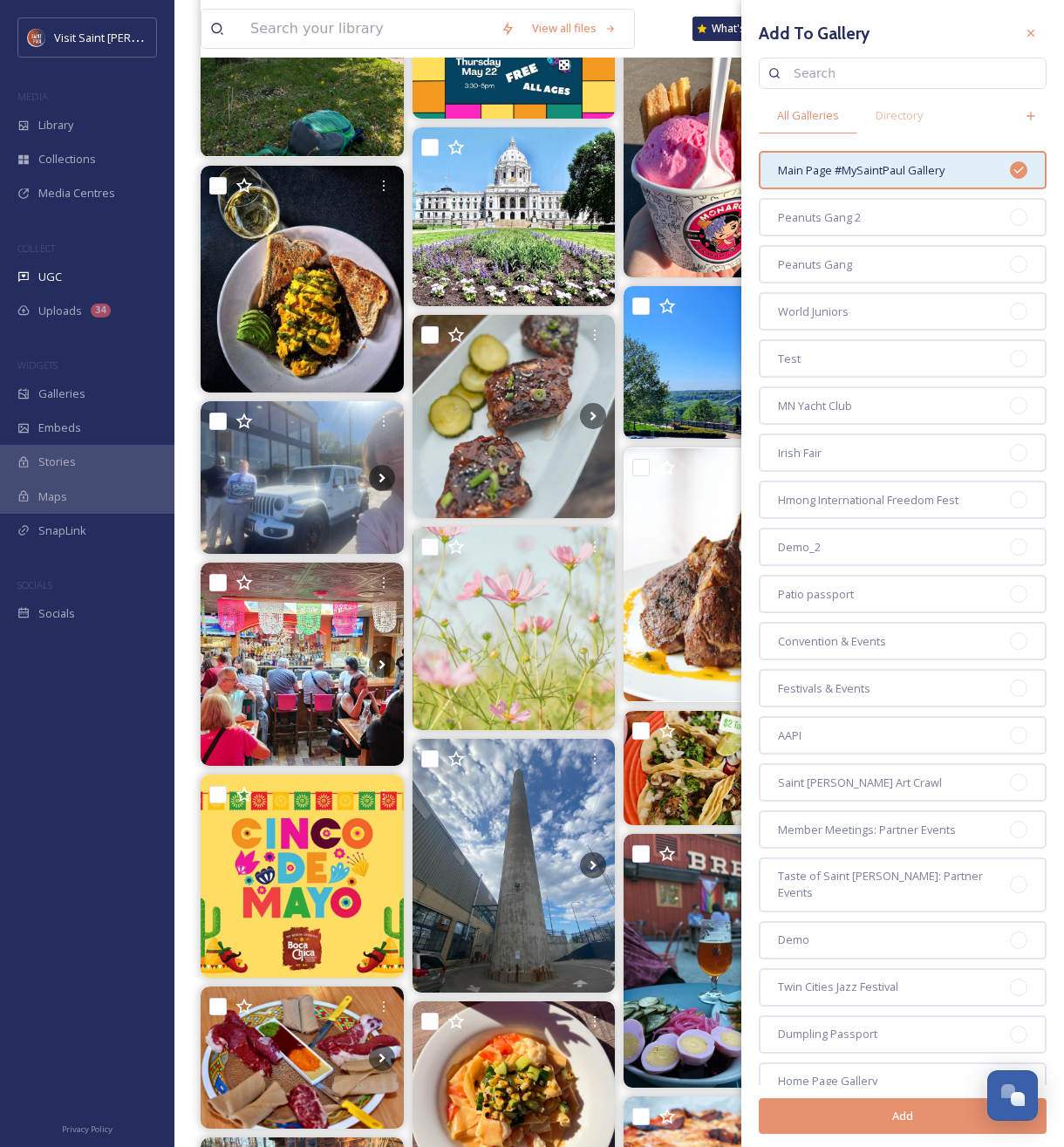
click at [841, 1119] on button "Add" at bounding box center [903, 1116] width 288 height 36
click at [1029, 39] on icon at bounding box center [1031, 33] width 14 height 14
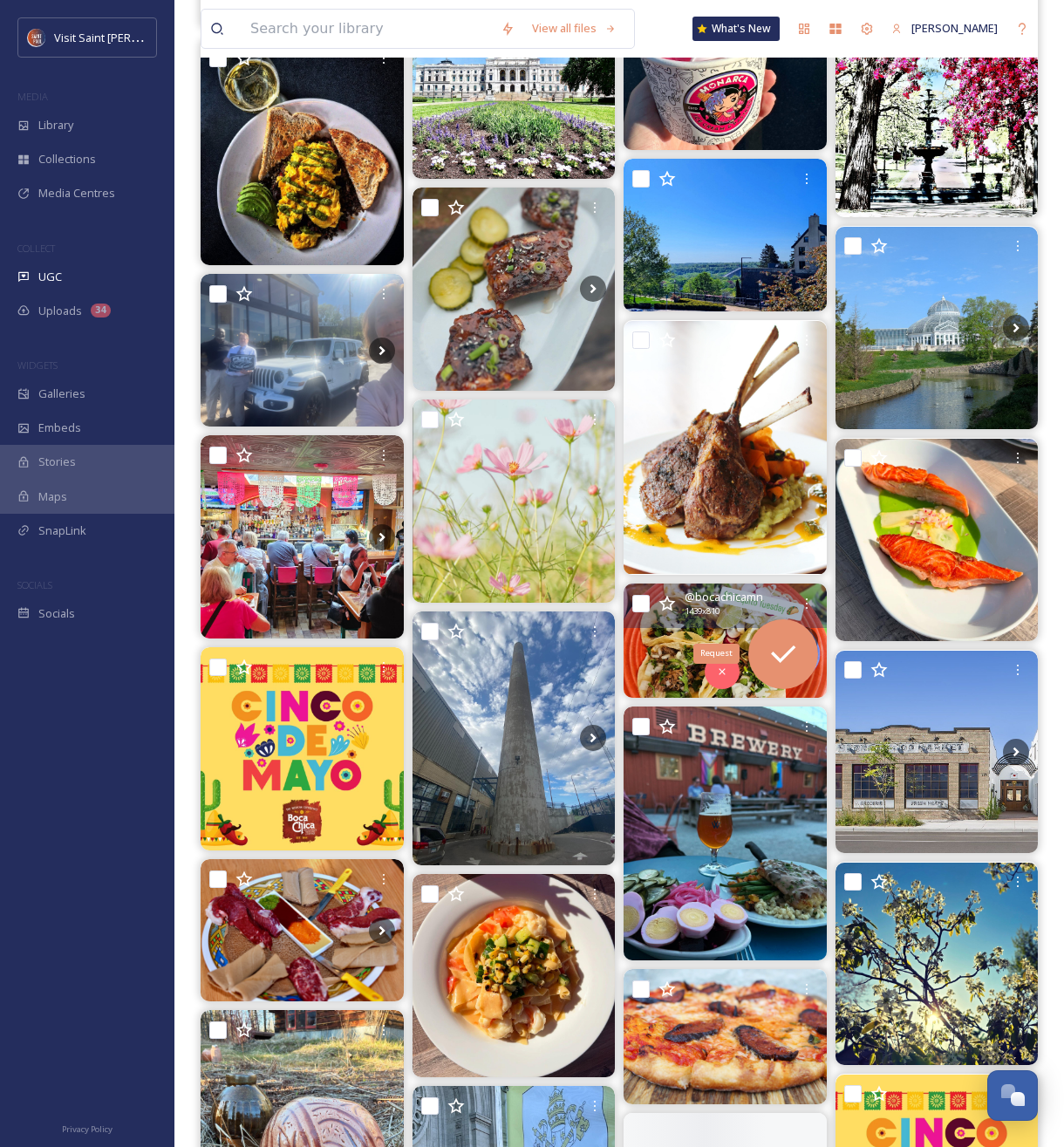
scroll to position [17227, 0]
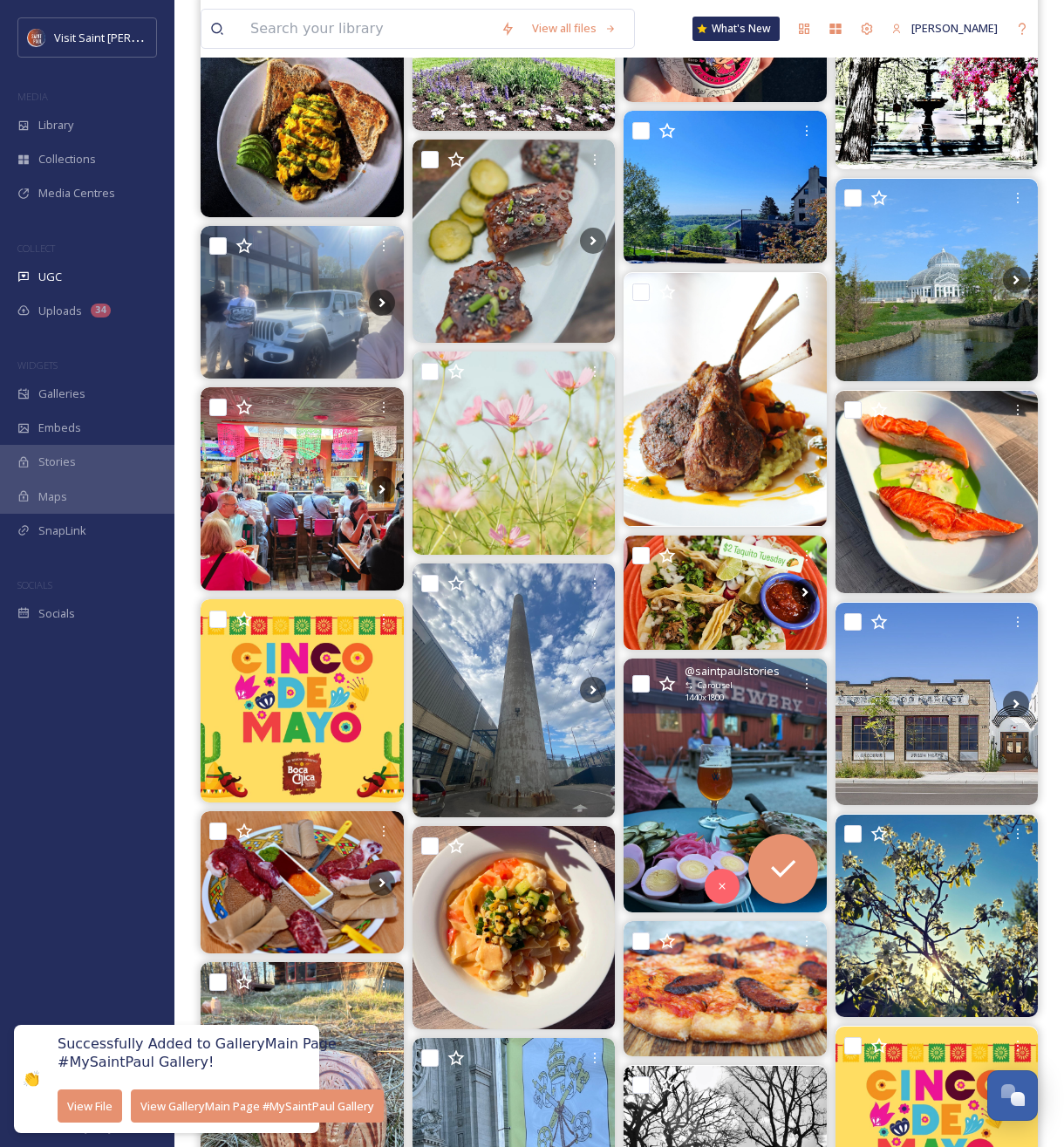
click at [641, 686] on input "checkbox" at bounding box center [642, 685] width 18 height 18
checkbox input "true"
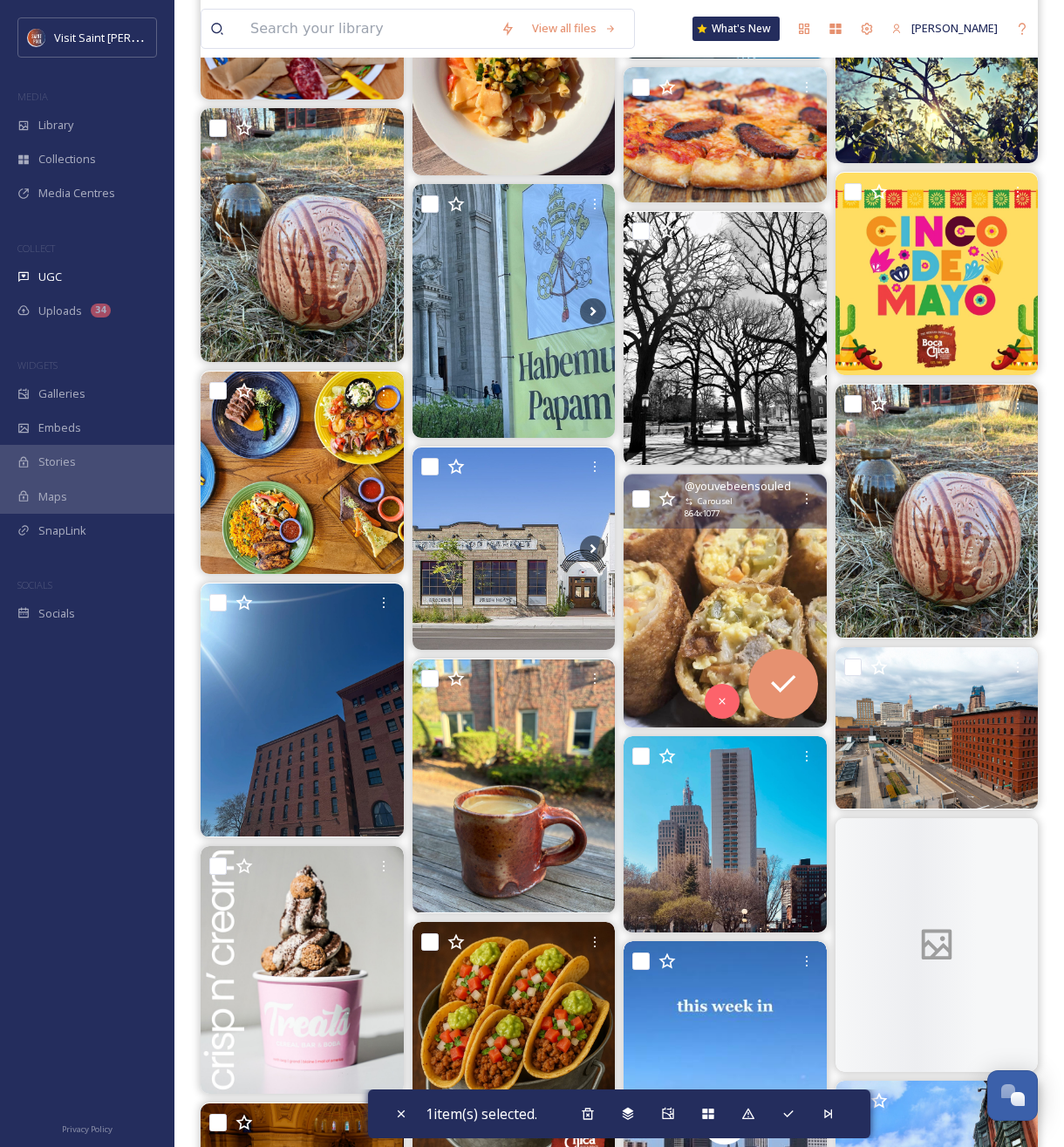
scroll to position [18210, 0]
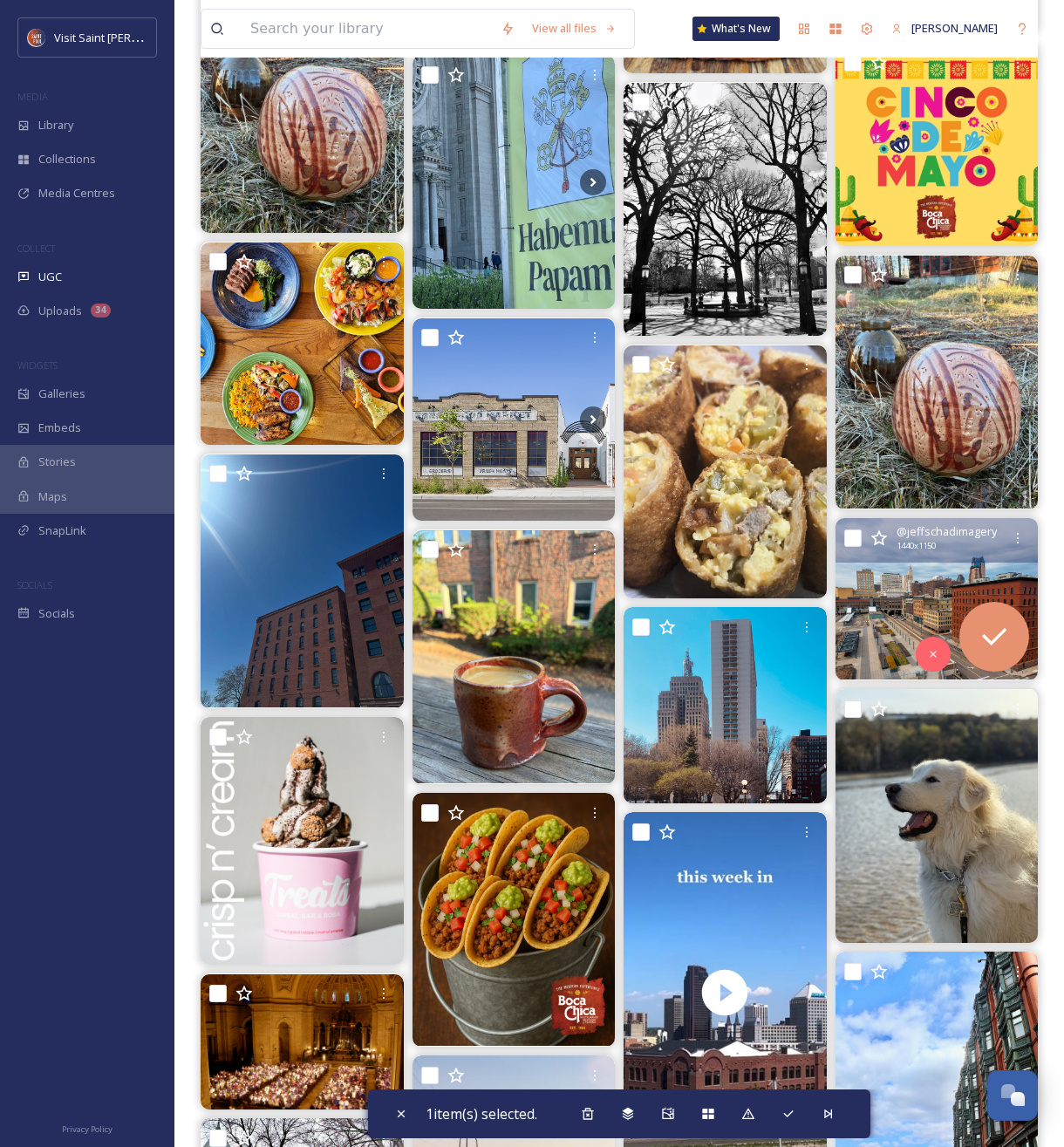
drag, startPoint x: 852, startPoint y: 540, endPoint x: 804, endPoint y: 588, distance: 67.9
click at [852, 540] on input "checkbox" at bounding box center [853, 538] width 18 height 18
checkbox input "true"
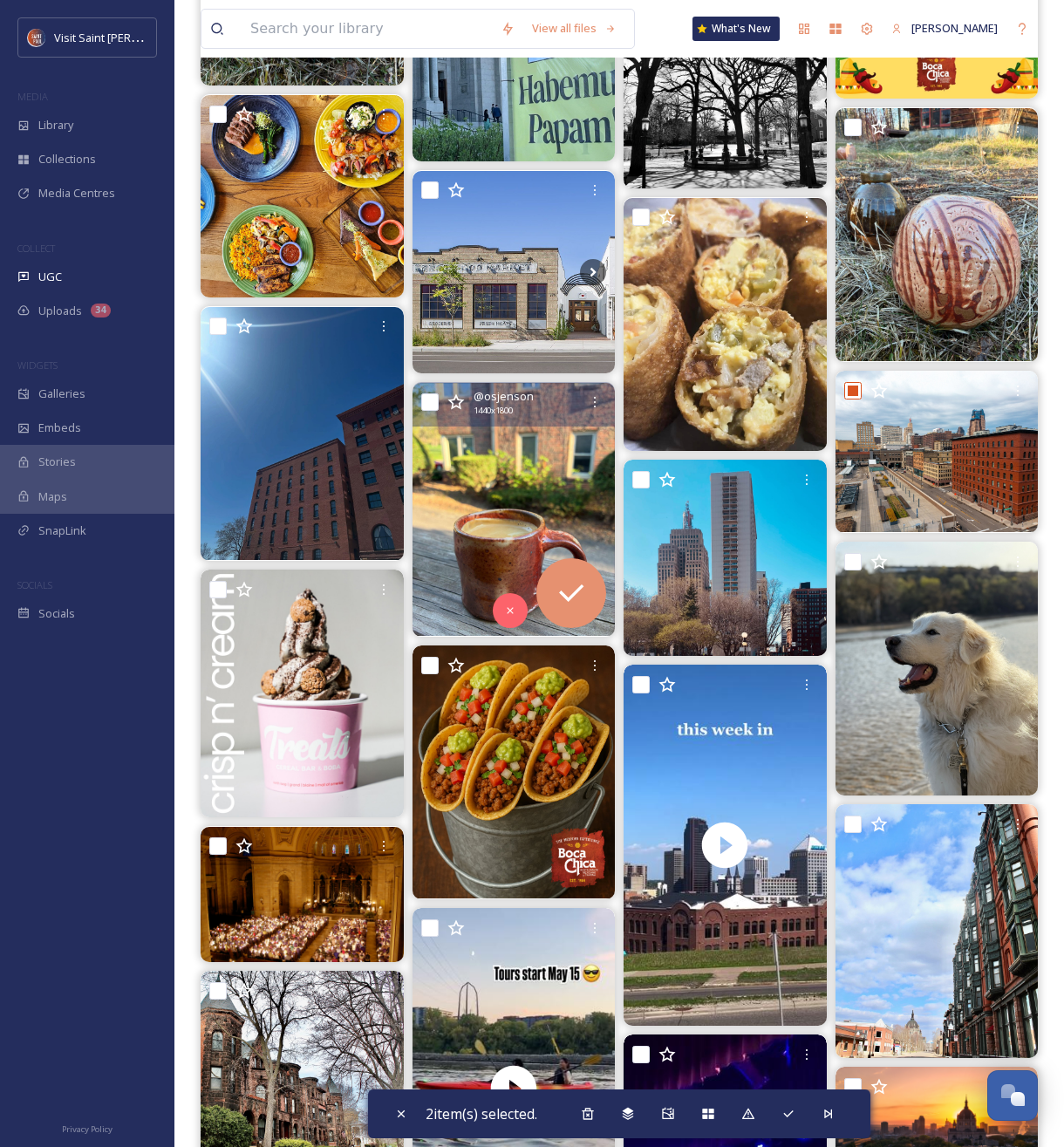
scroll to position [18765, 0]
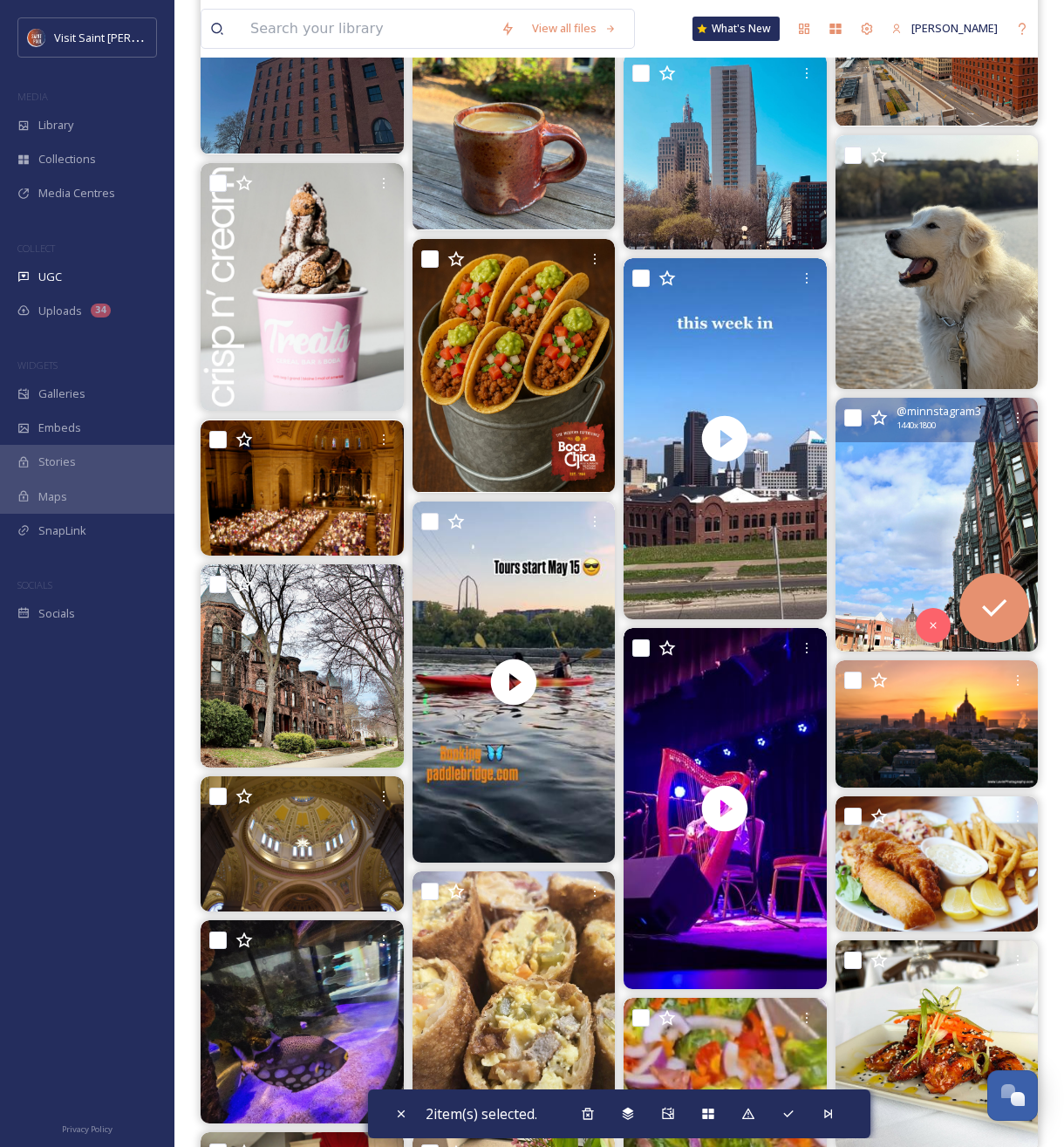
click at [851, 417] on input "checkbox" at bounding box center [853, 419] width 18 height 18
checkbox input "true"
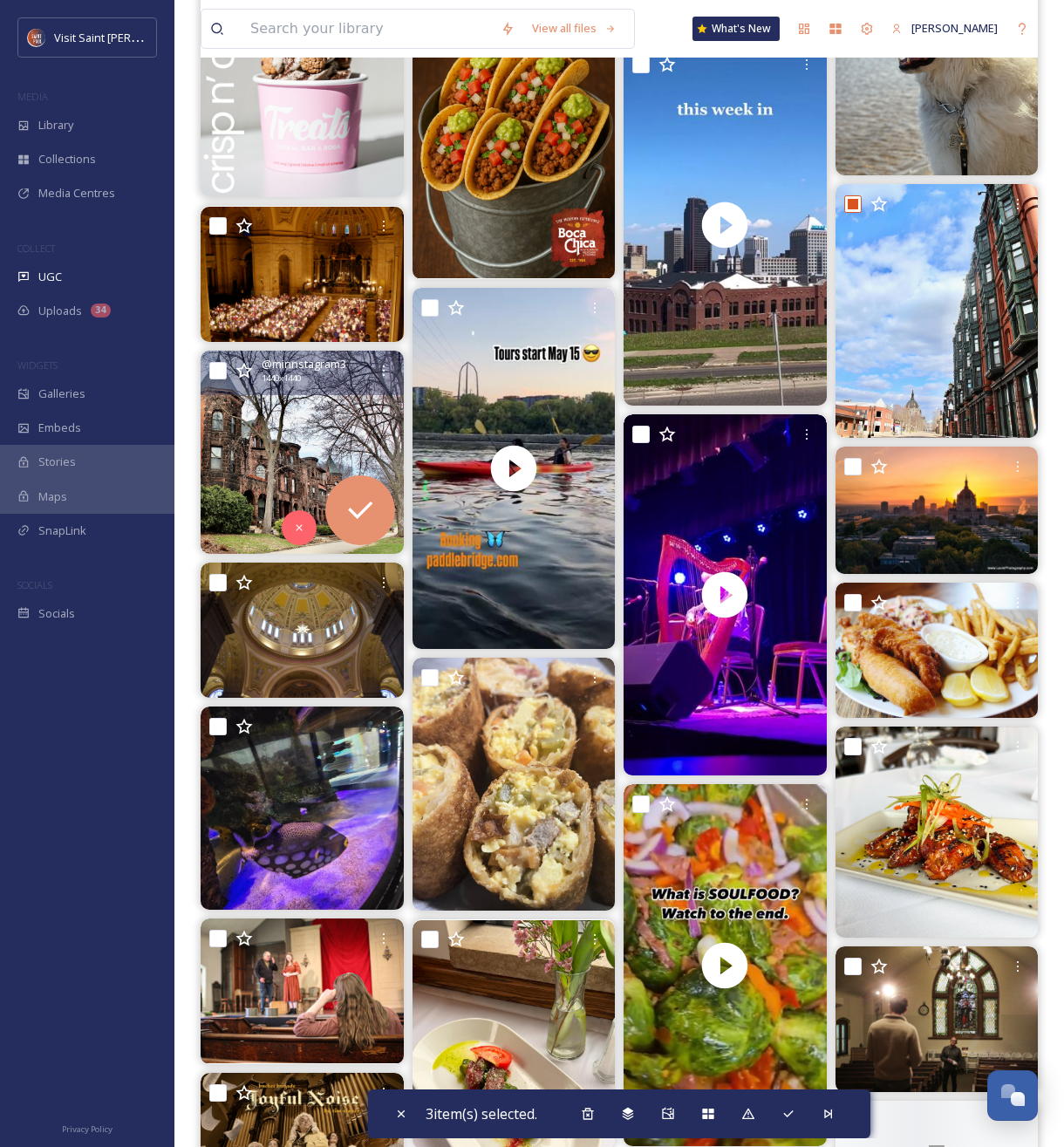
scroll to position [19020, 0]
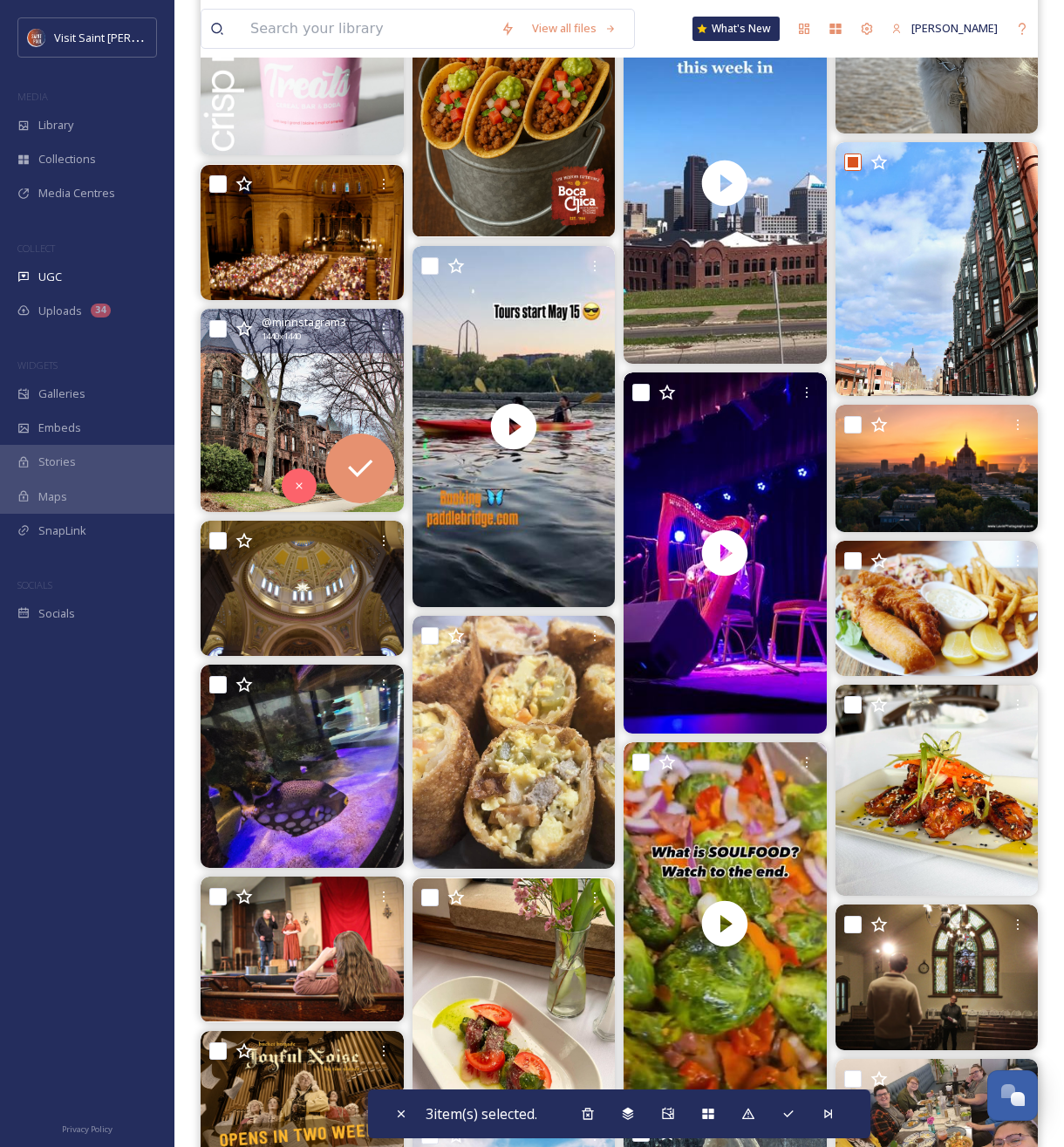
click at [223, 330] on input "checkbox" at bounding box center [218, 329] width 18 height 18
checkbox input "true"
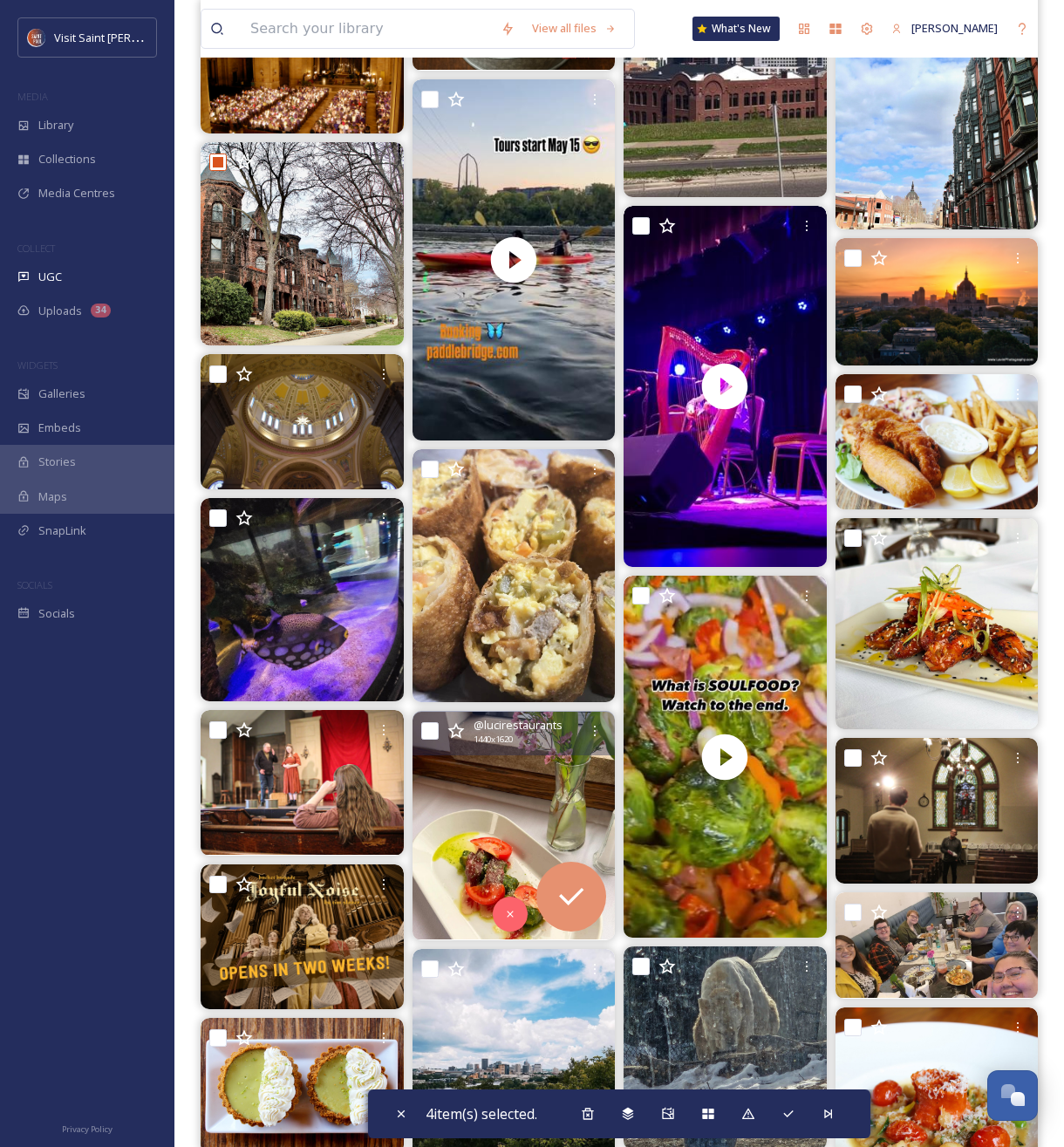
scroll to position [19250, 0]
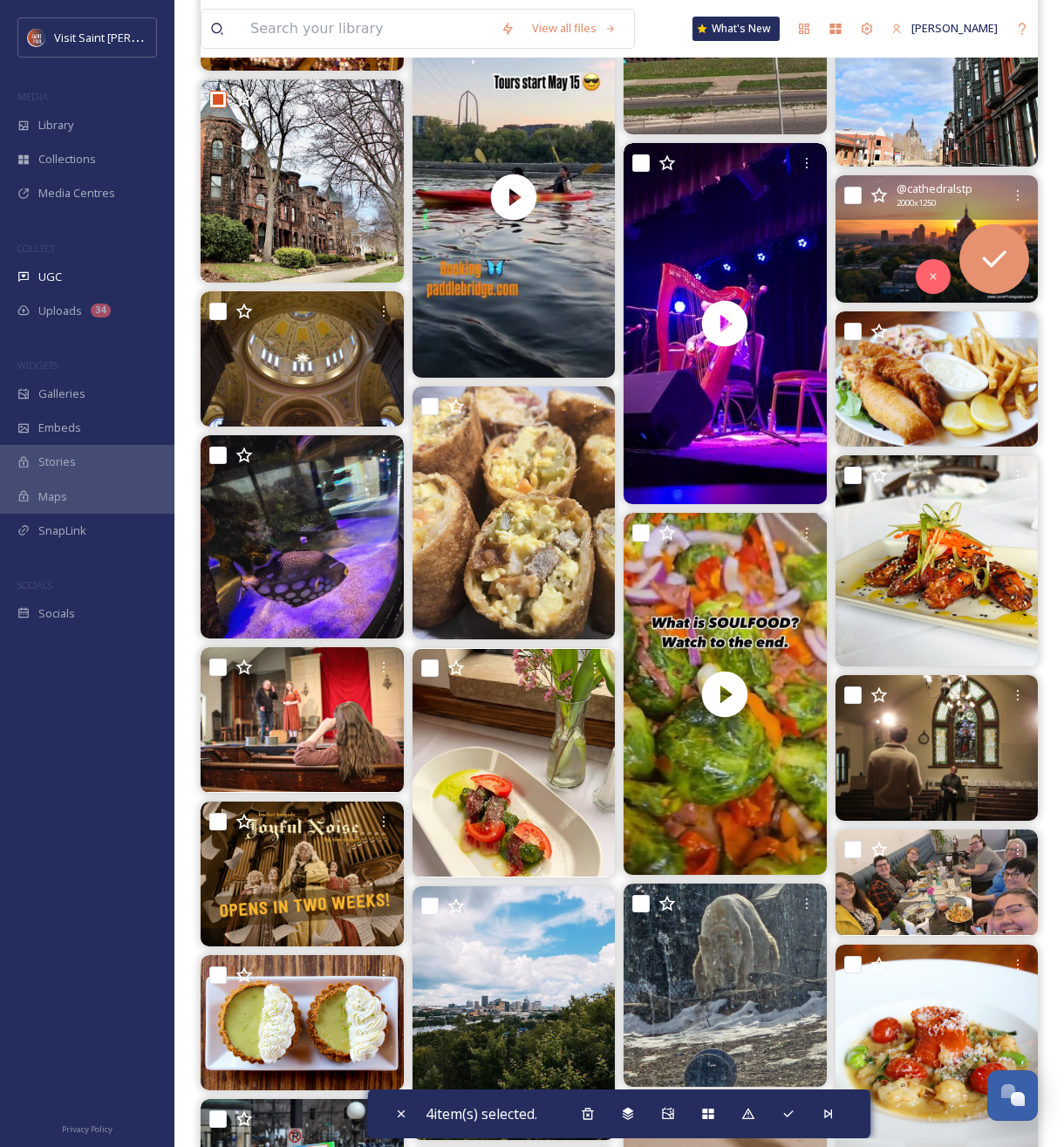
click at [858, 196] on input "checkbox" at bounding box center [853, 195] width 18 height 18
checkbox input "true"
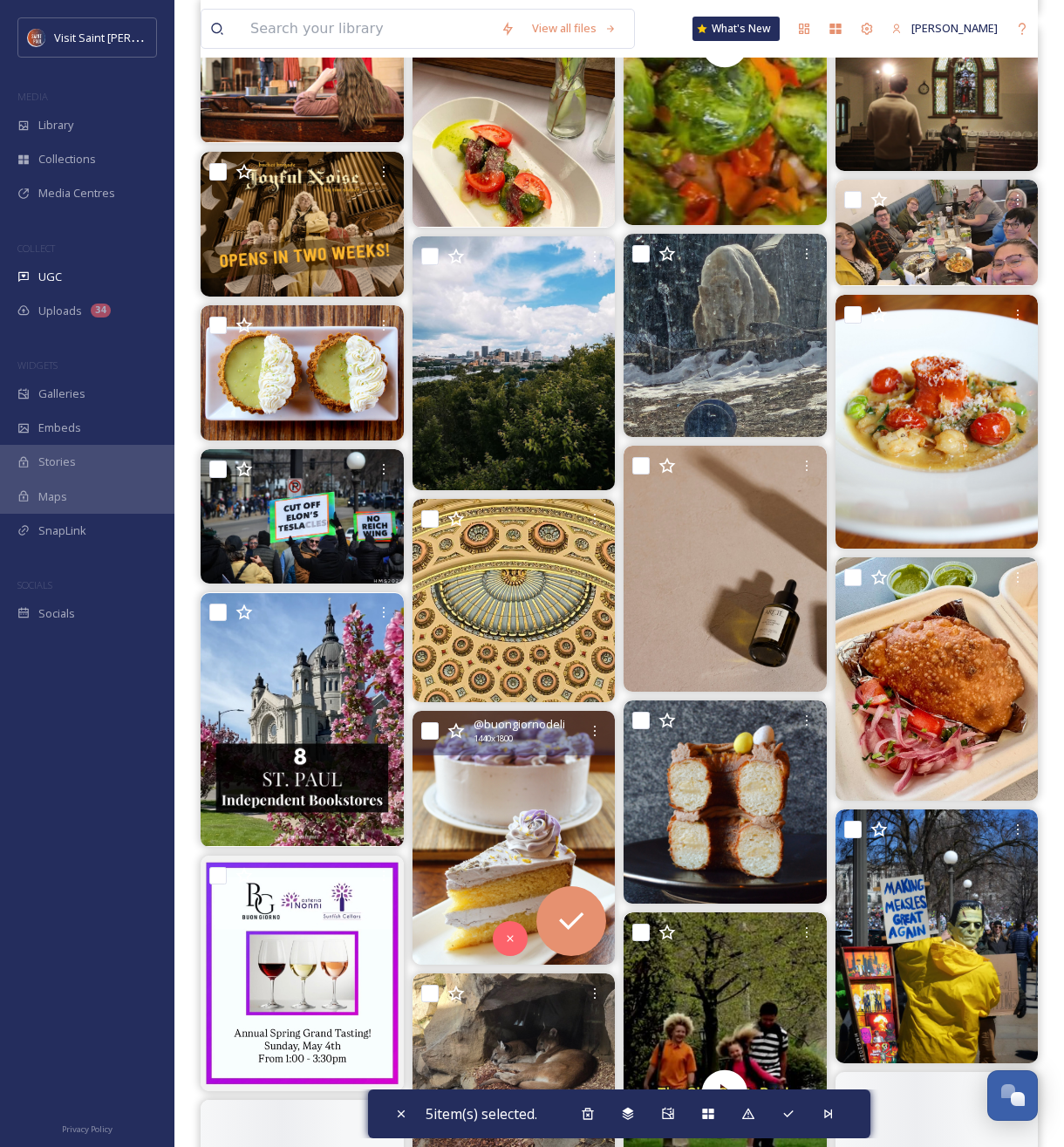
scroll to position [20166, 0]
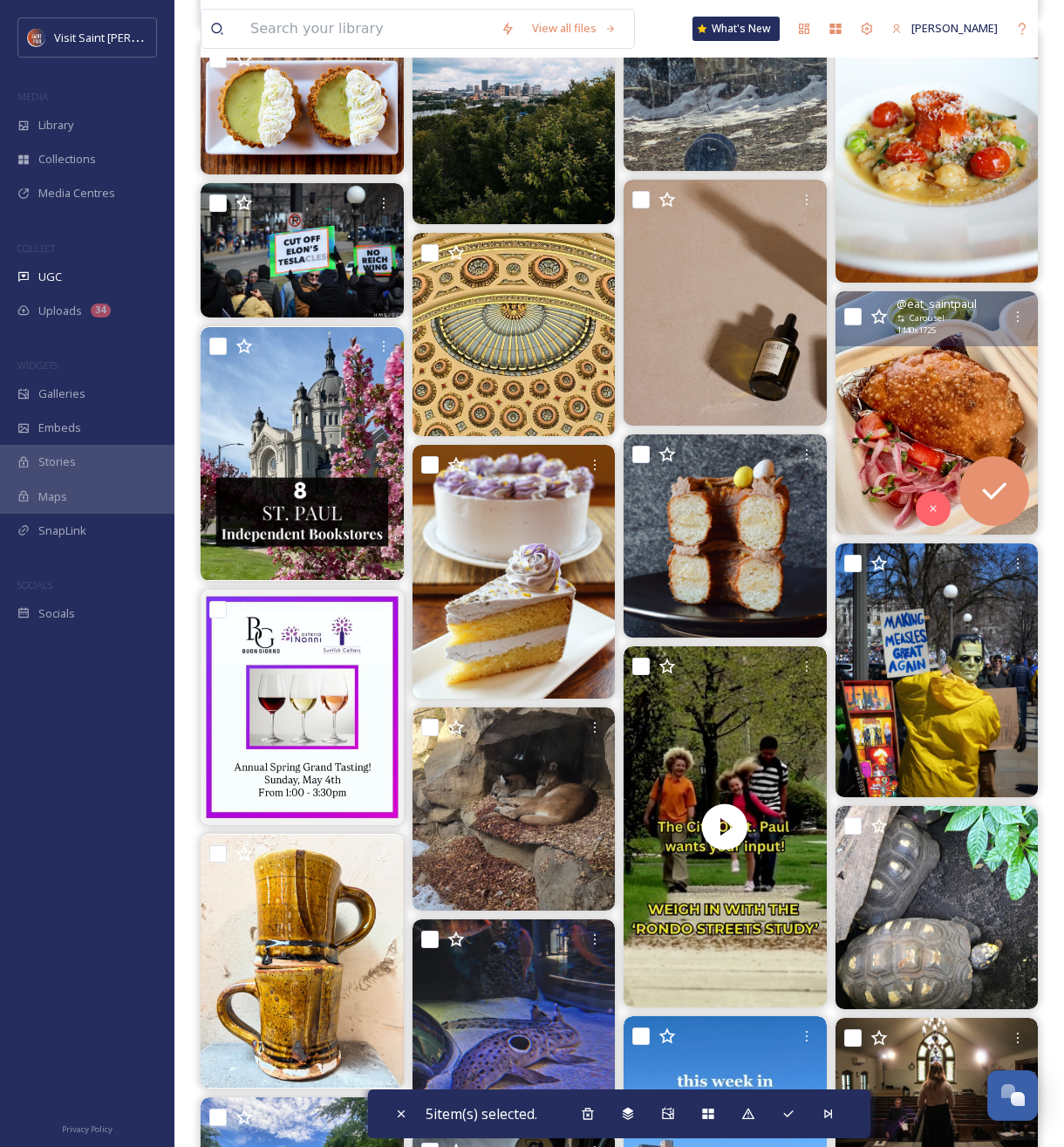
click at [860, 317] on input "checkbox" at bounding box center [853, 317] width 18 height 18
checkbox input "true"
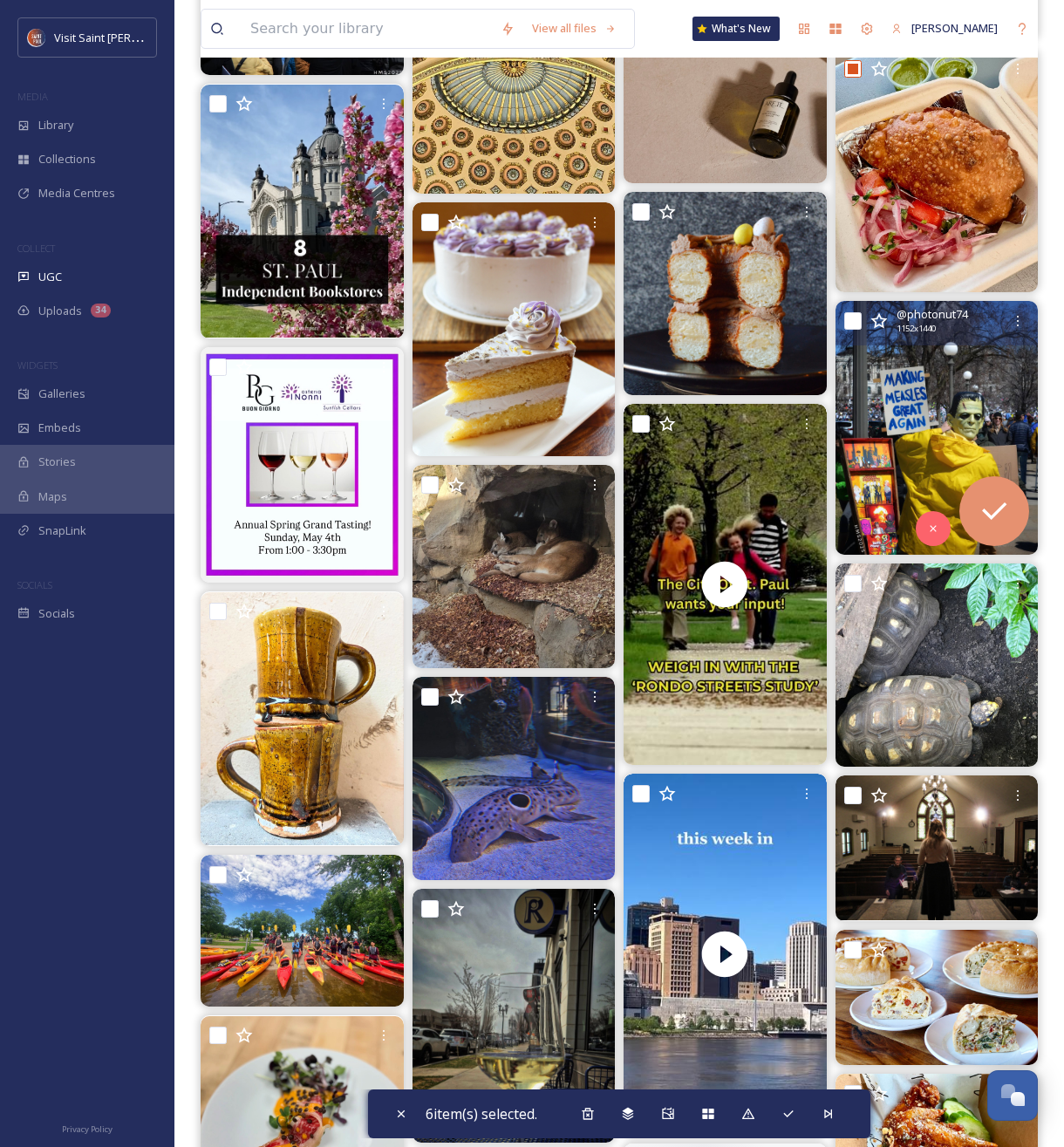
scroll to position [20464, 0]
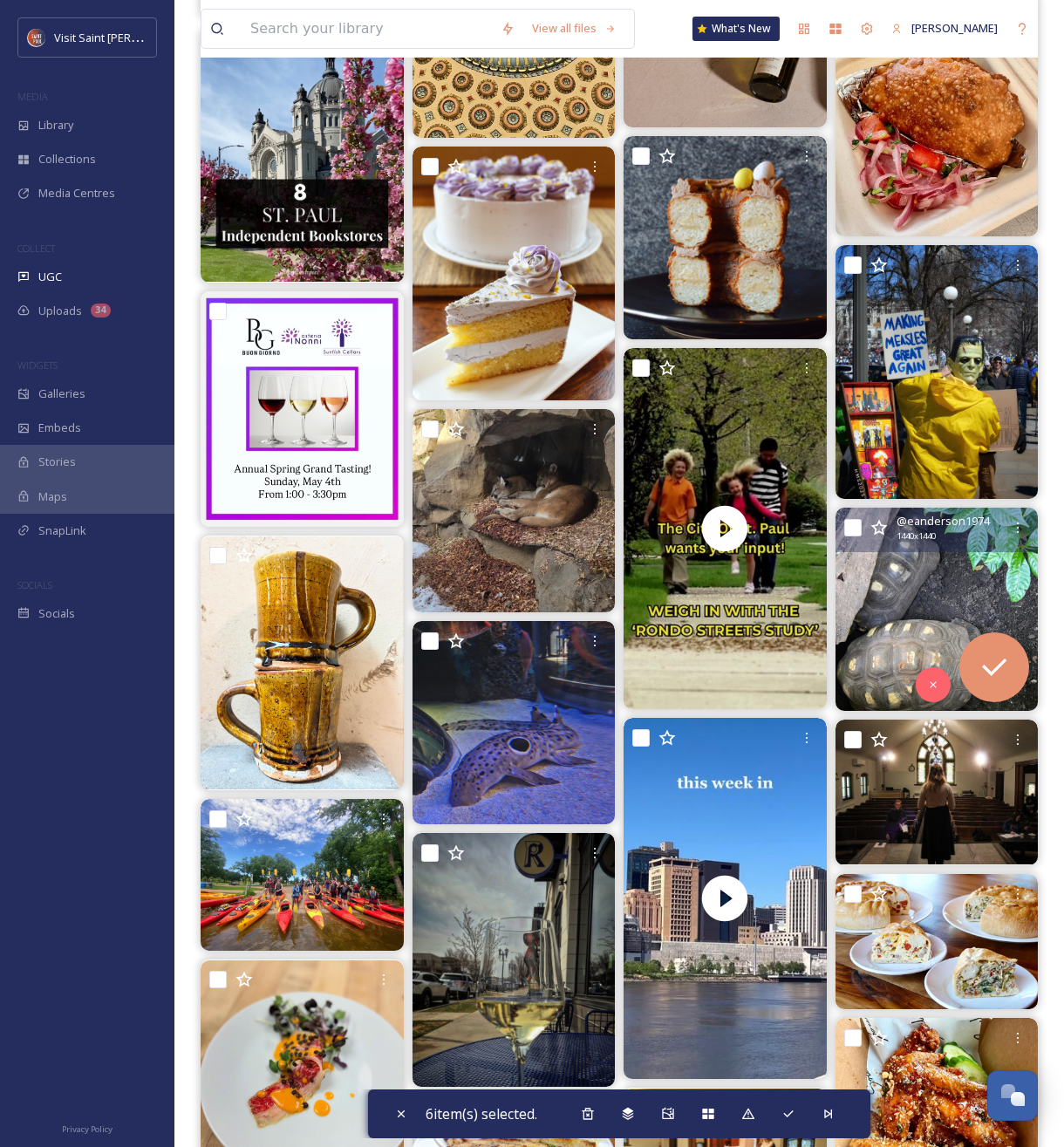
click at [853, 528] on input "checkbox" at bounding box center [853, 528] width 18 height 18
checkbox input "true"
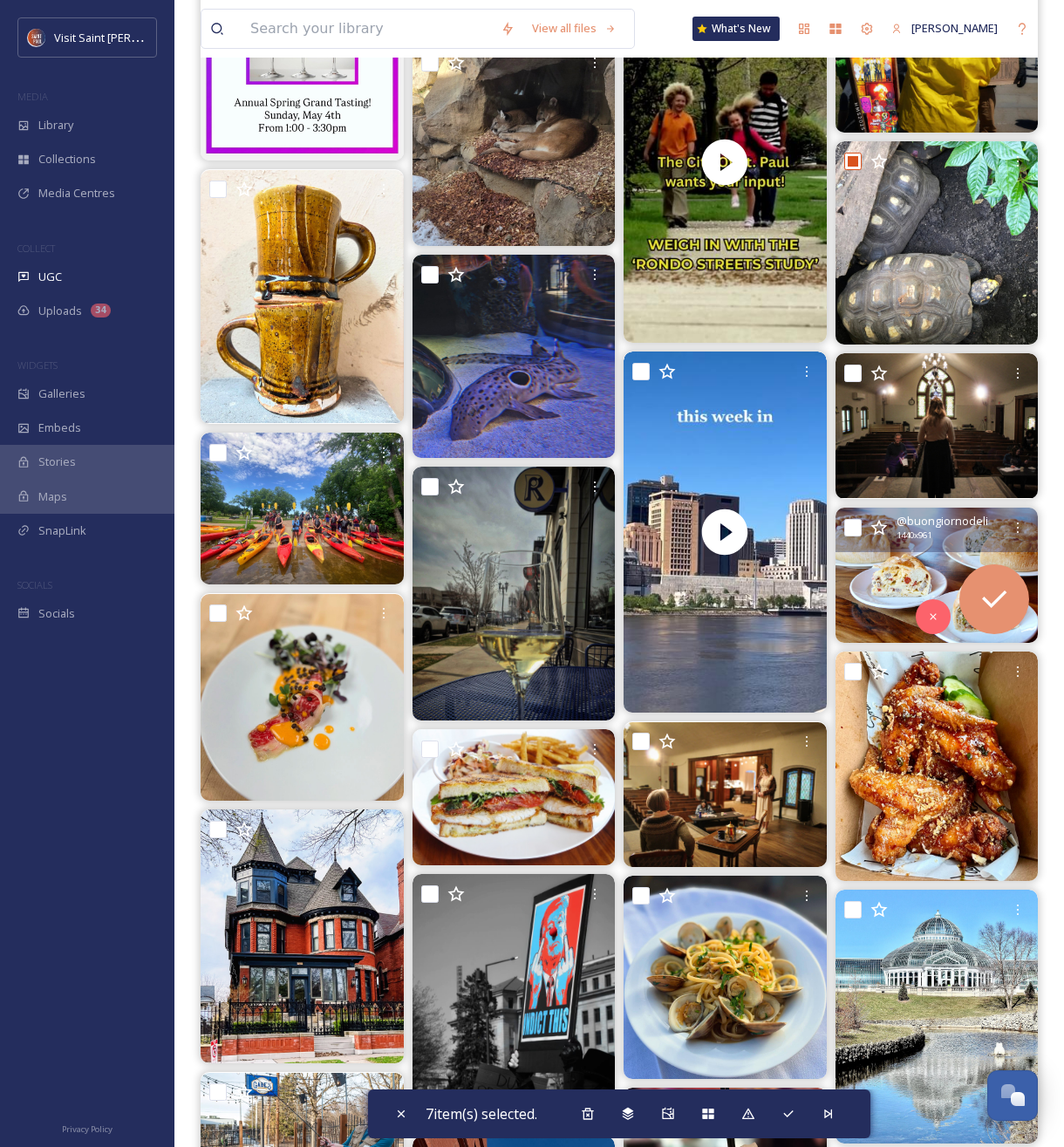
scroll to position [20873, 0]
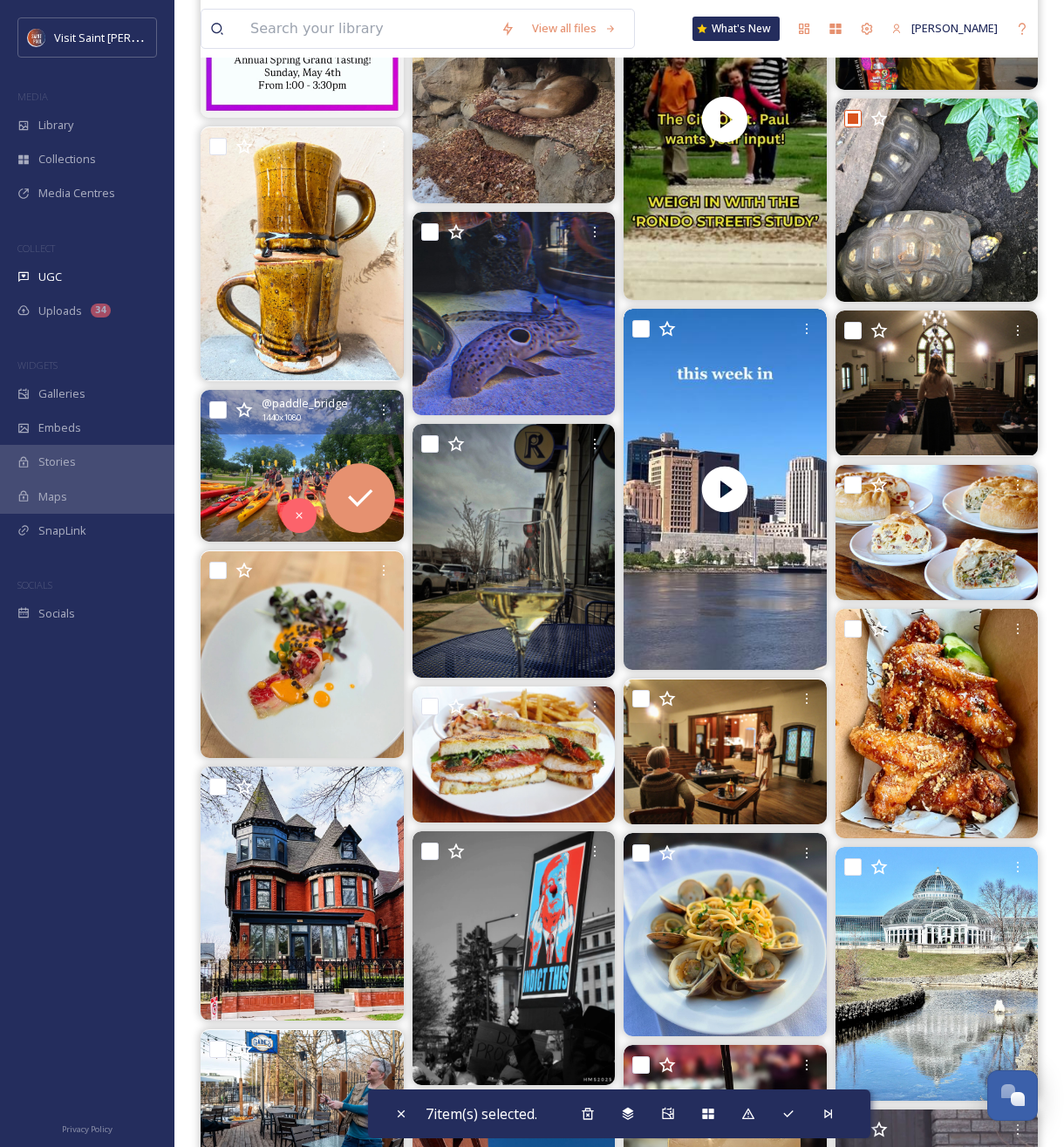
click at [214, 411] on input "checkbox" at bounding box center [218, 411] width 18 height 18
checkbox input "true"
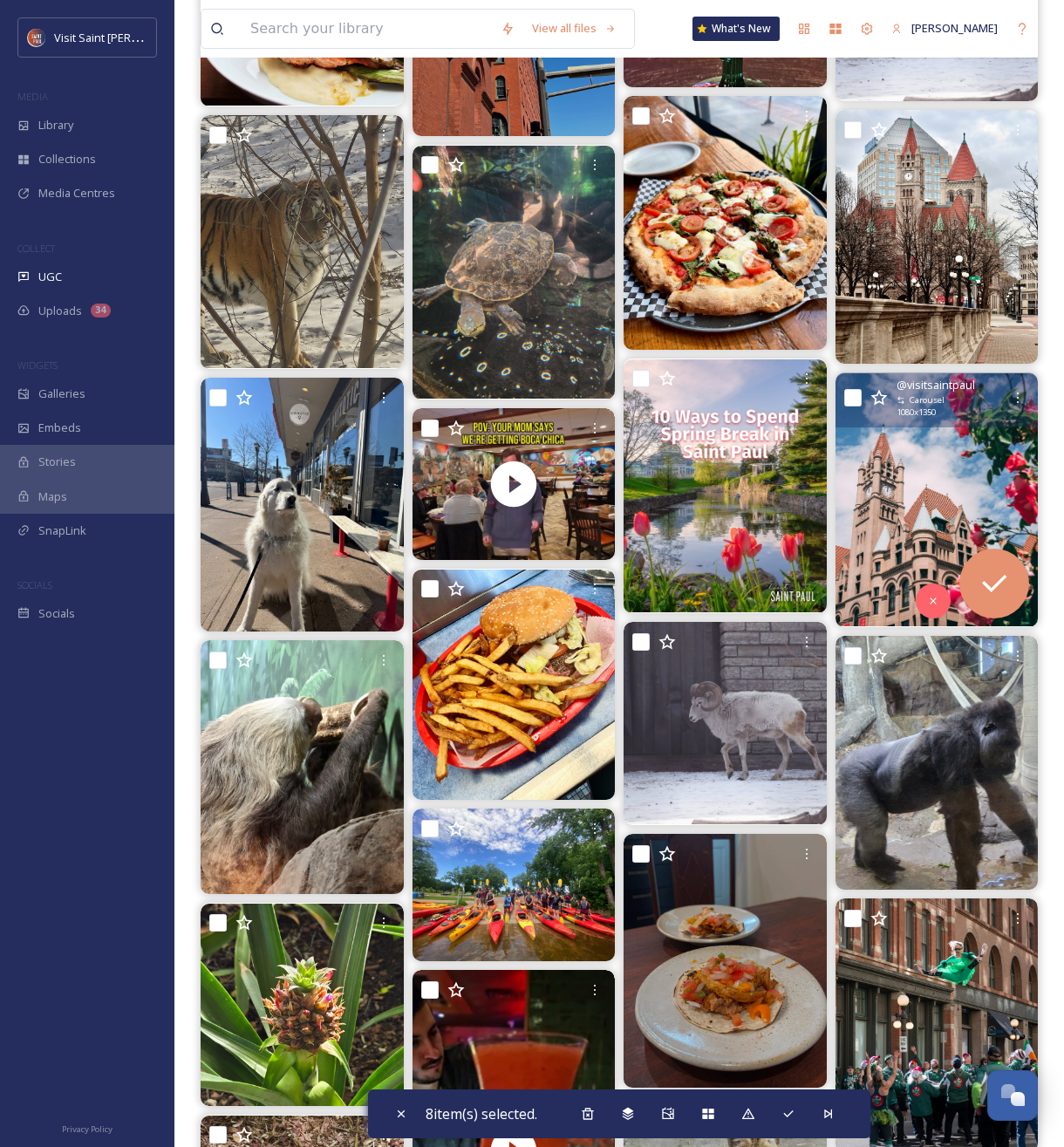
scroll to position [22166, 0]
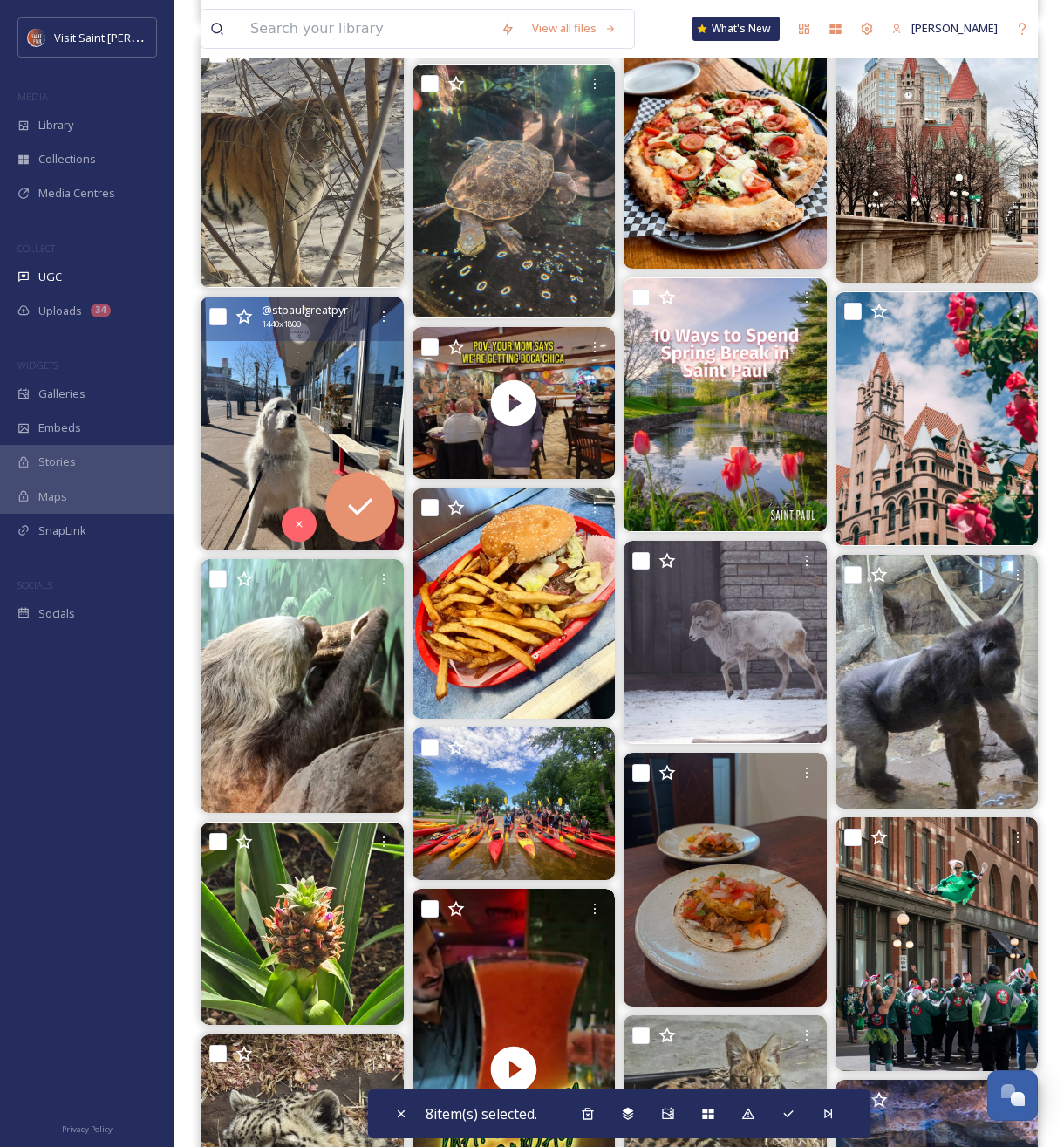
click at [213, 319] on input "checkbox" at bounding box center [218, 317] width 18 height 18
checkbox input "true"
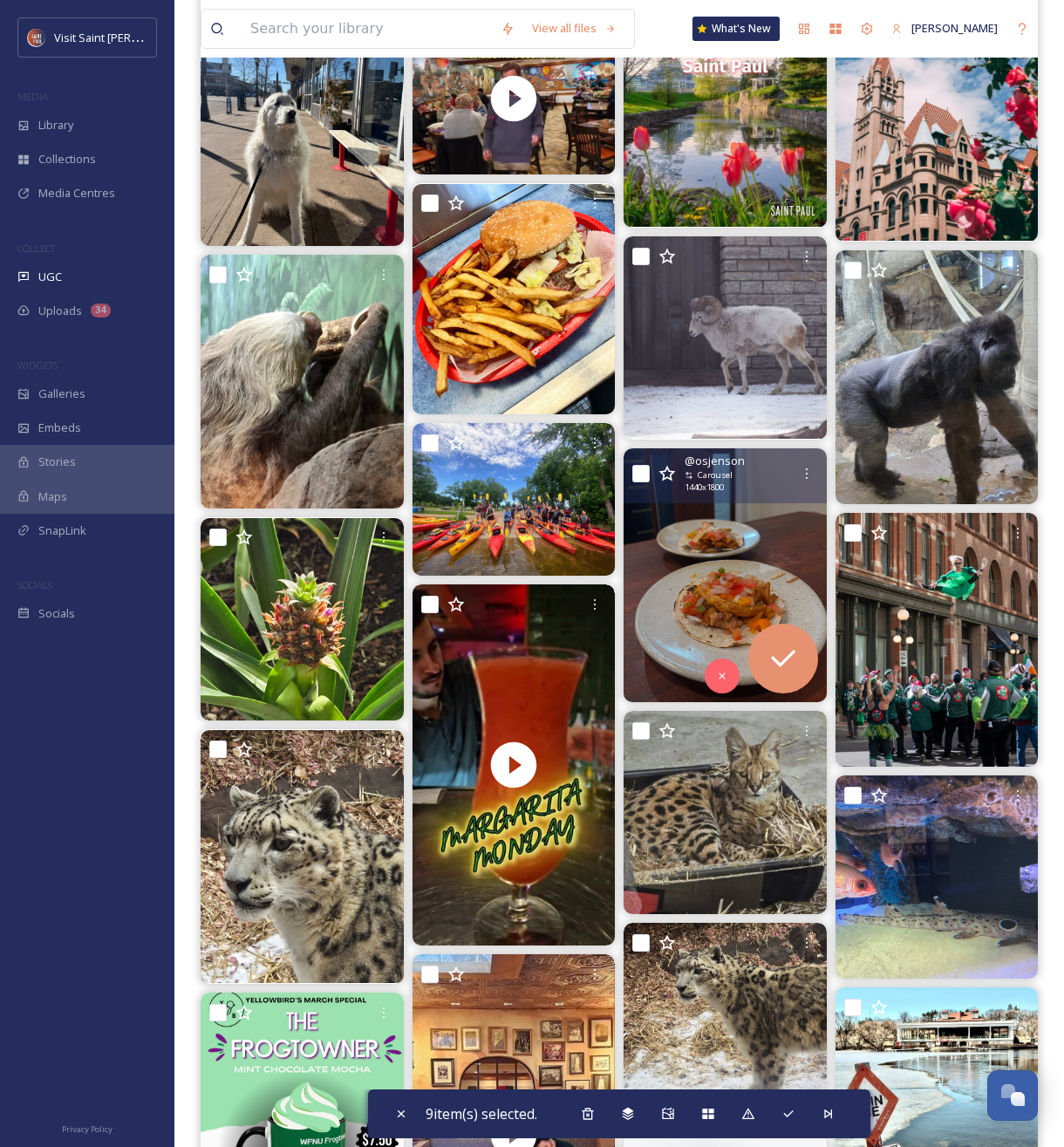
scroll to position [22579, 0]
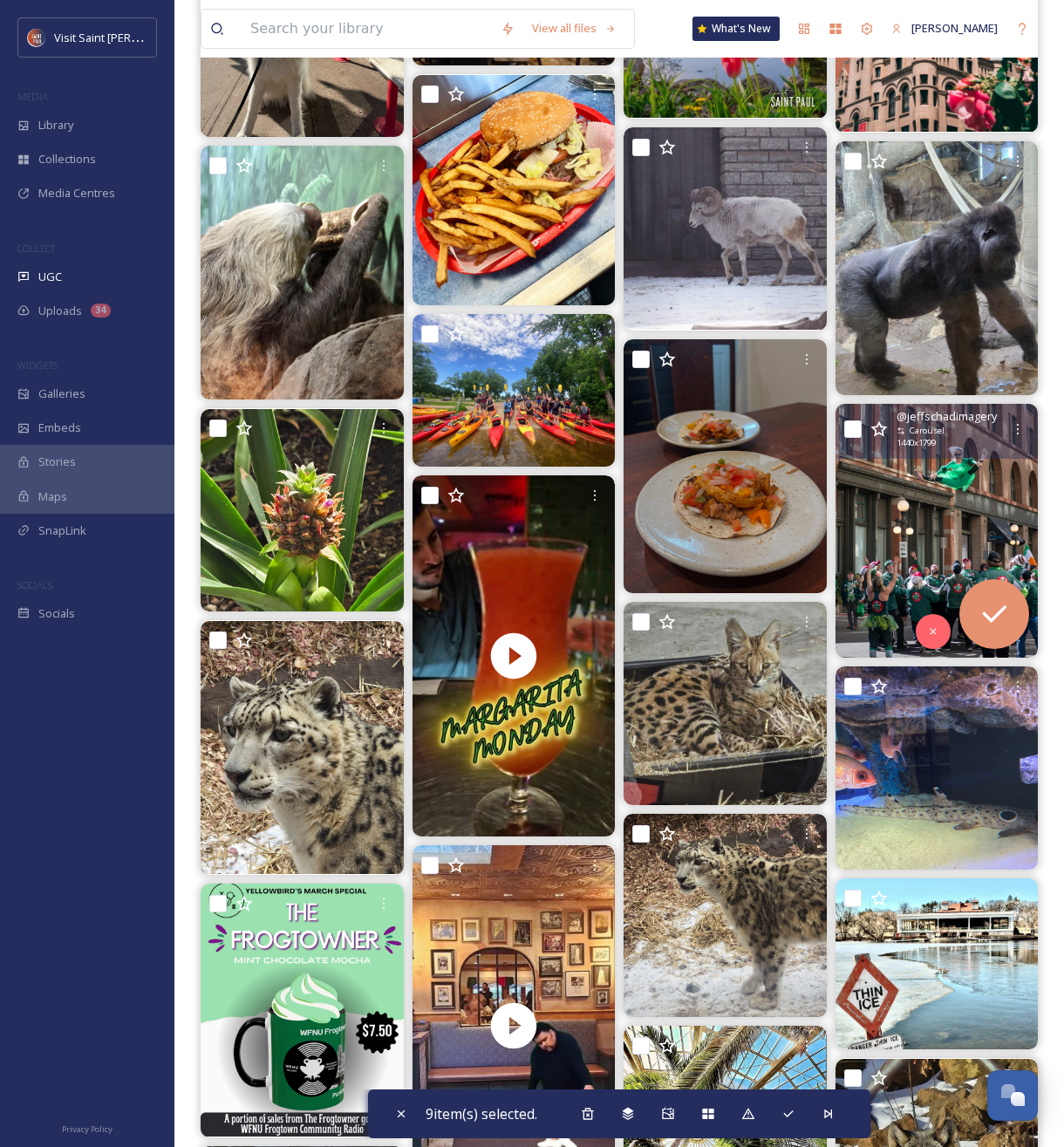
drag, startPoint x: 852, startPoint y: 431, endPoint x: 853, endPoint y: 443, distance: 12.0
click at [852, 431] on input "checkbox" at bounding box center [853, 430] width 18 height 18
checkbox input "true"
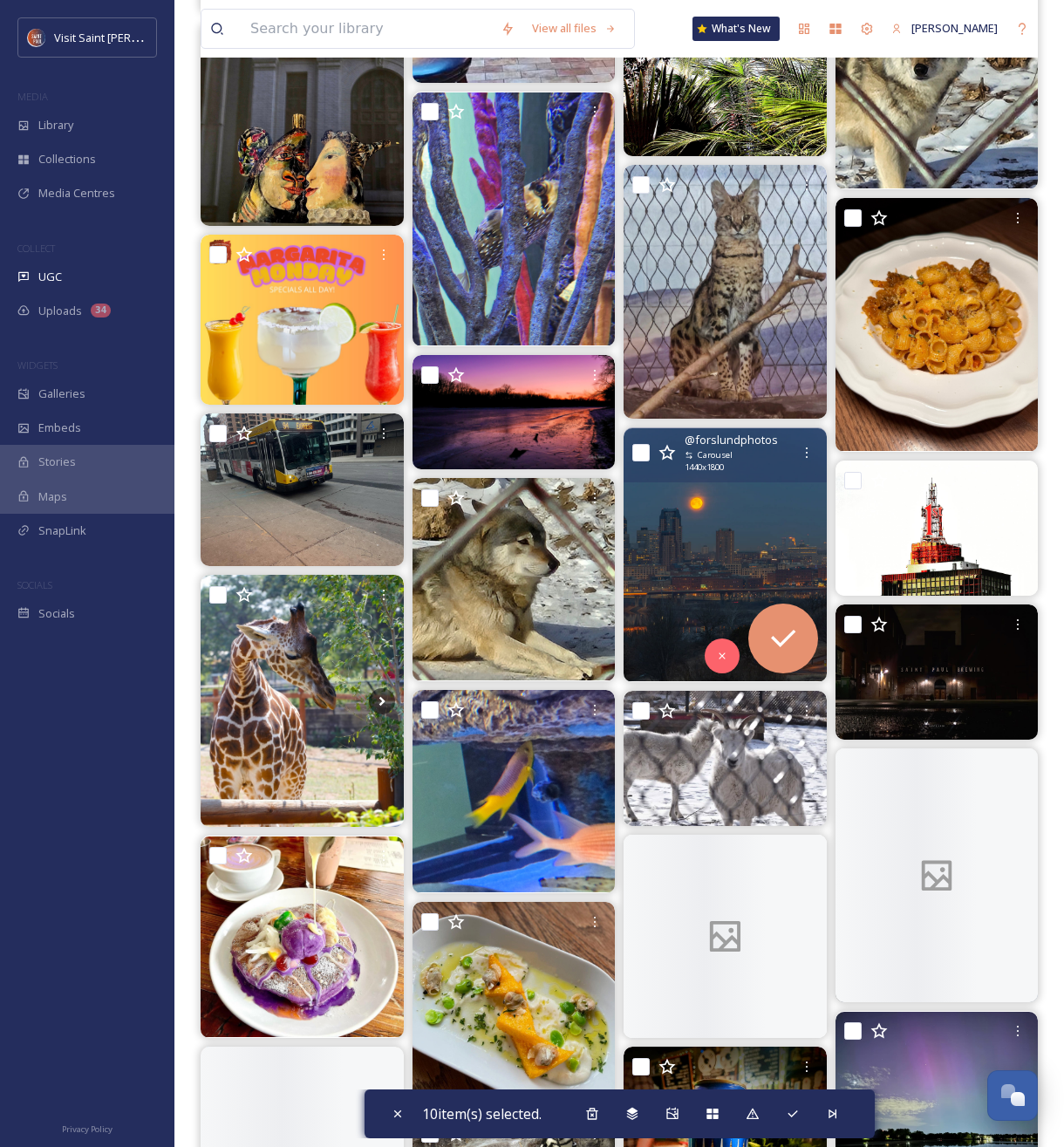
scroll to position [23675, 0]
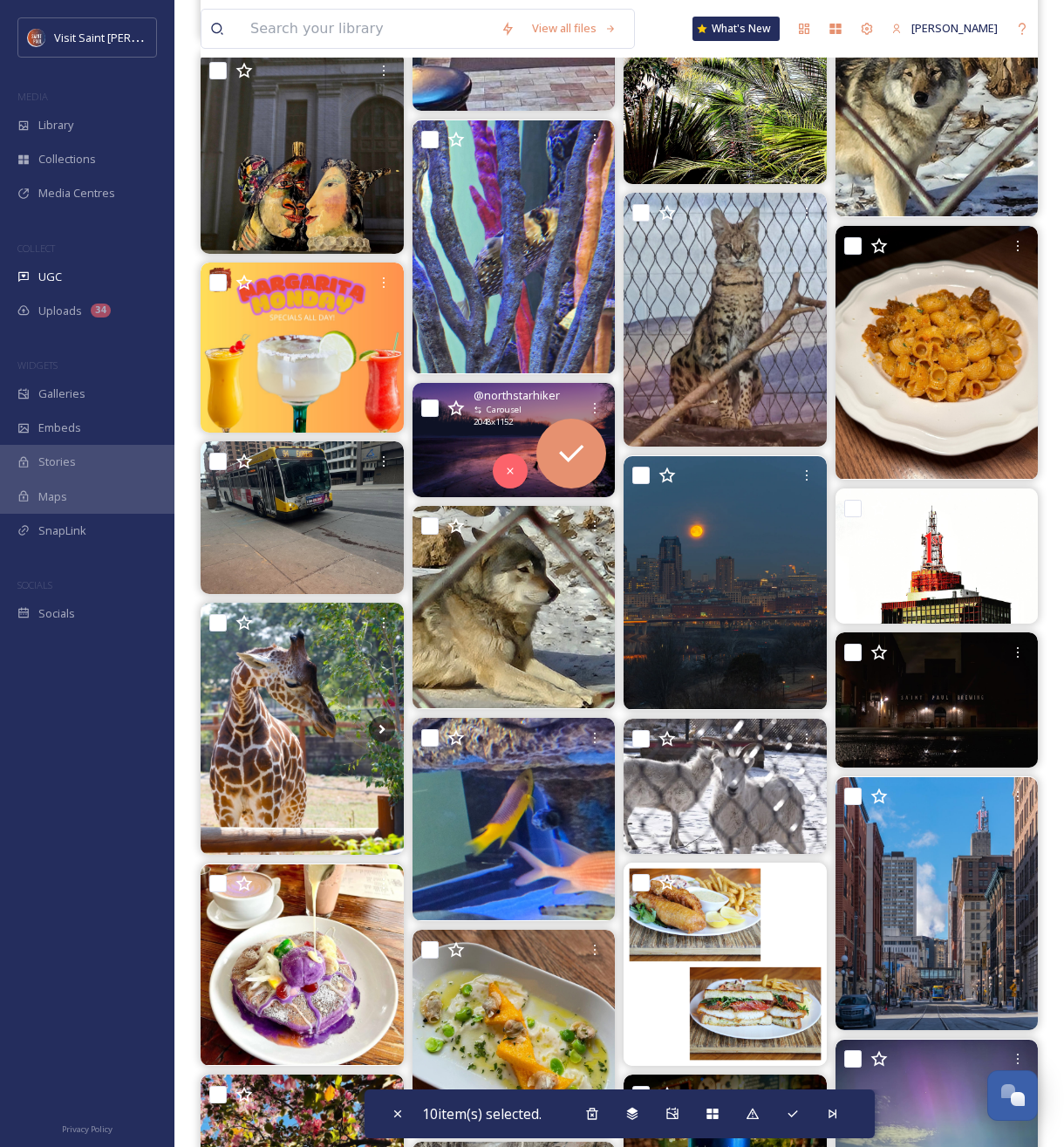
click at [426, 404] on input "checkbox" at bounding box center [430, 409] width 18 height 18
checkbox input "true"
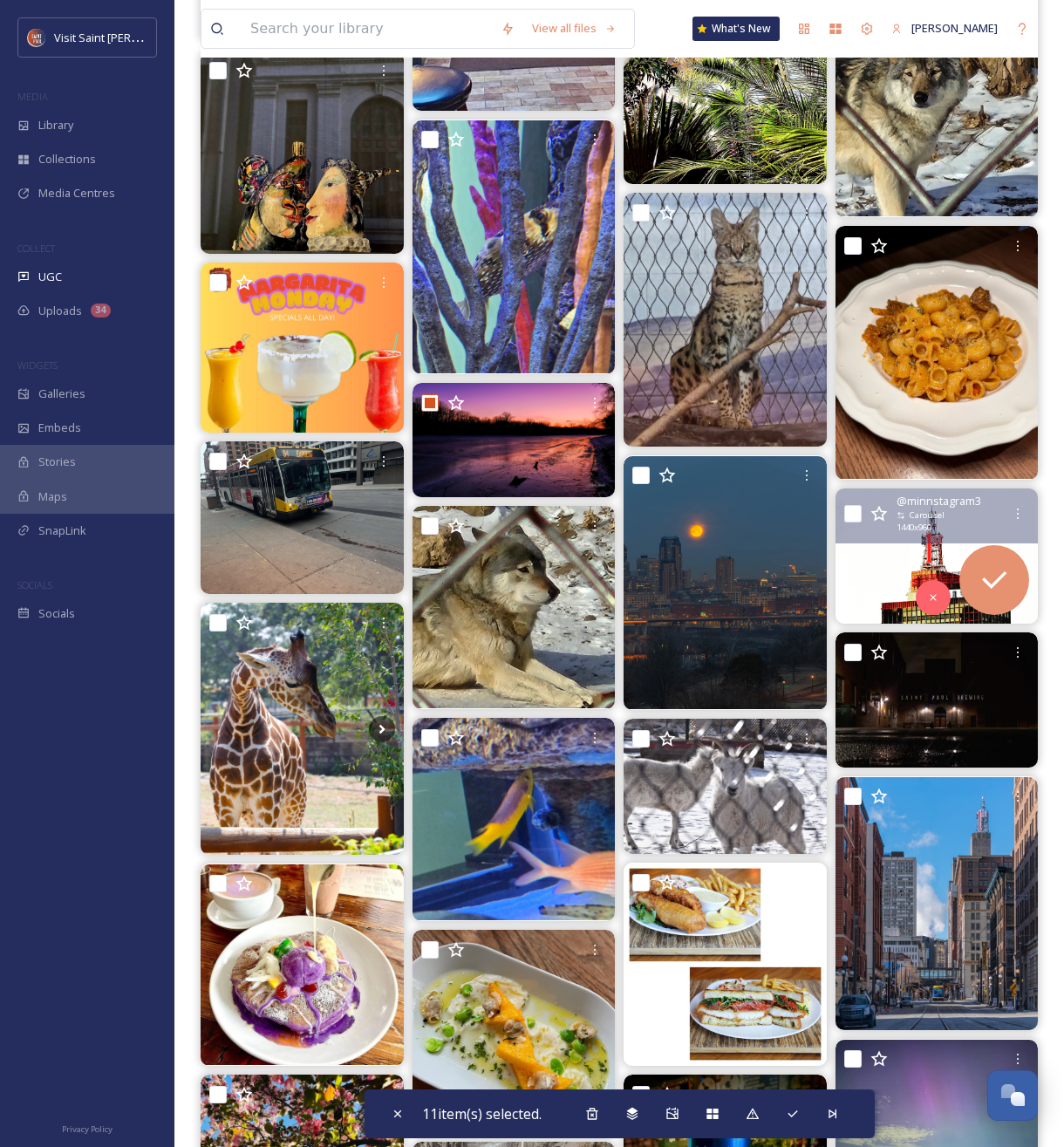
scroll to position [23839, 0]
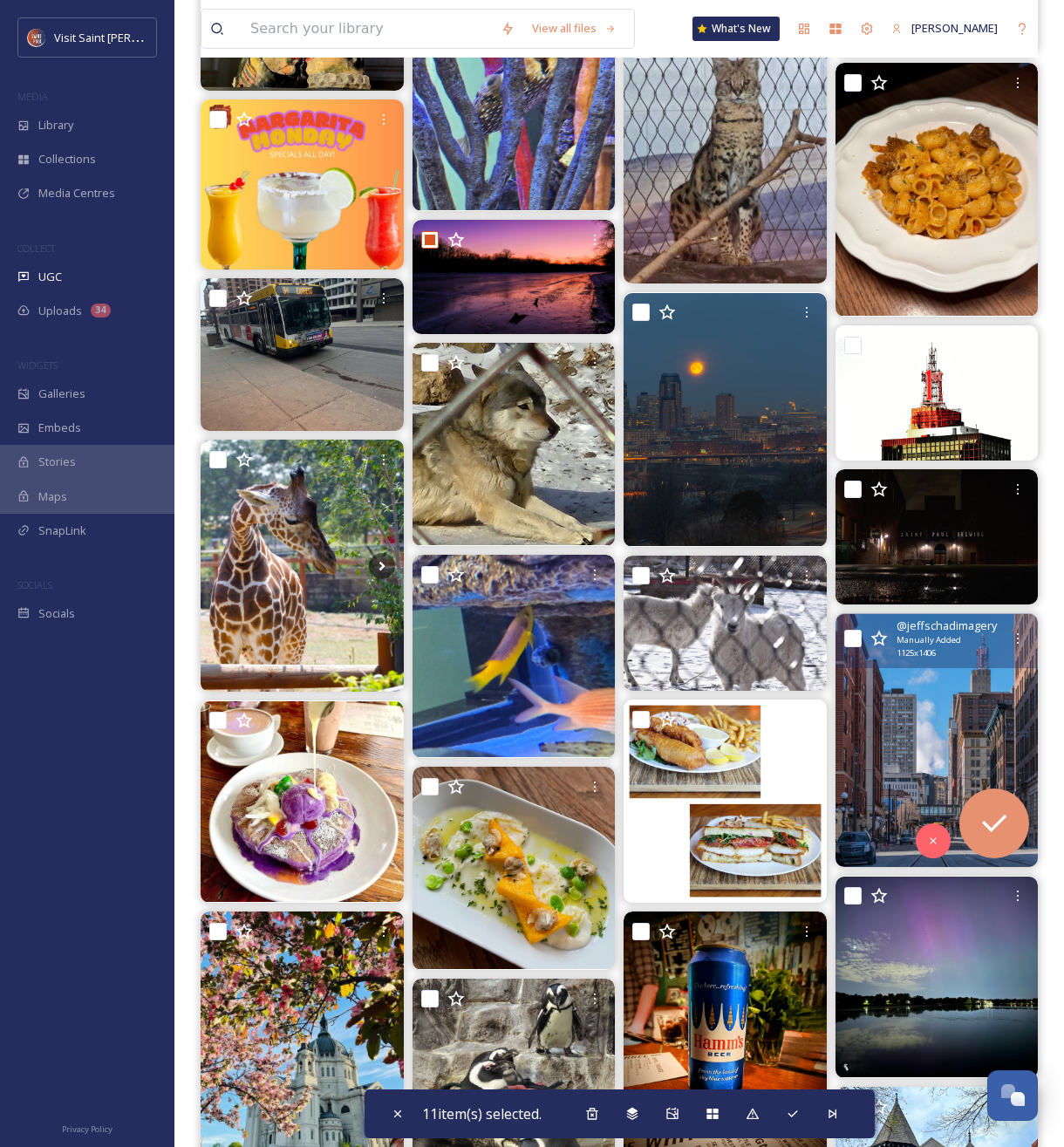
click at [855, 635] on input "checkbox" at bounding box center [853, 639] width 18 height 18
checkbox input "true"
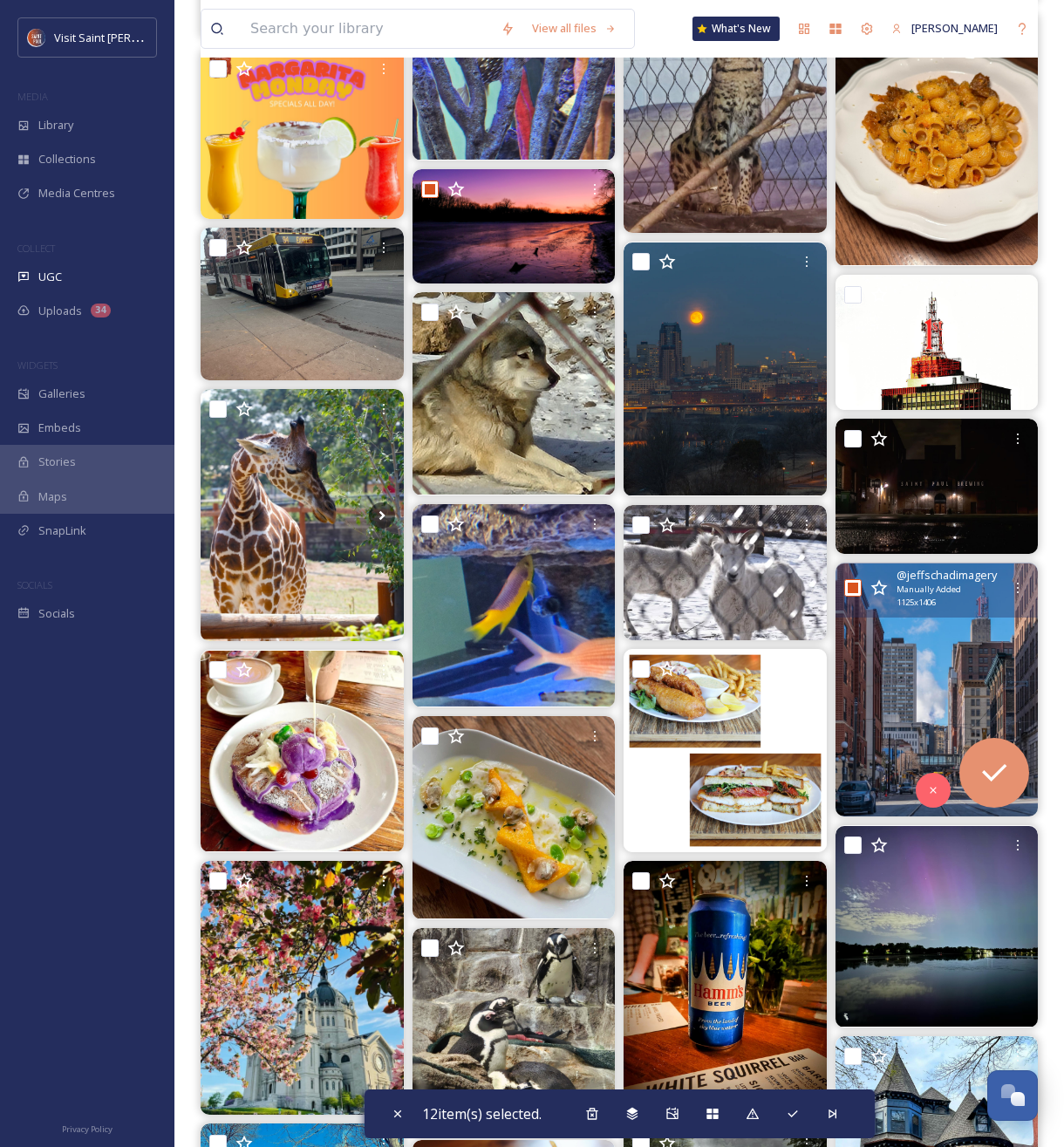
scroll to position [23898, 0]
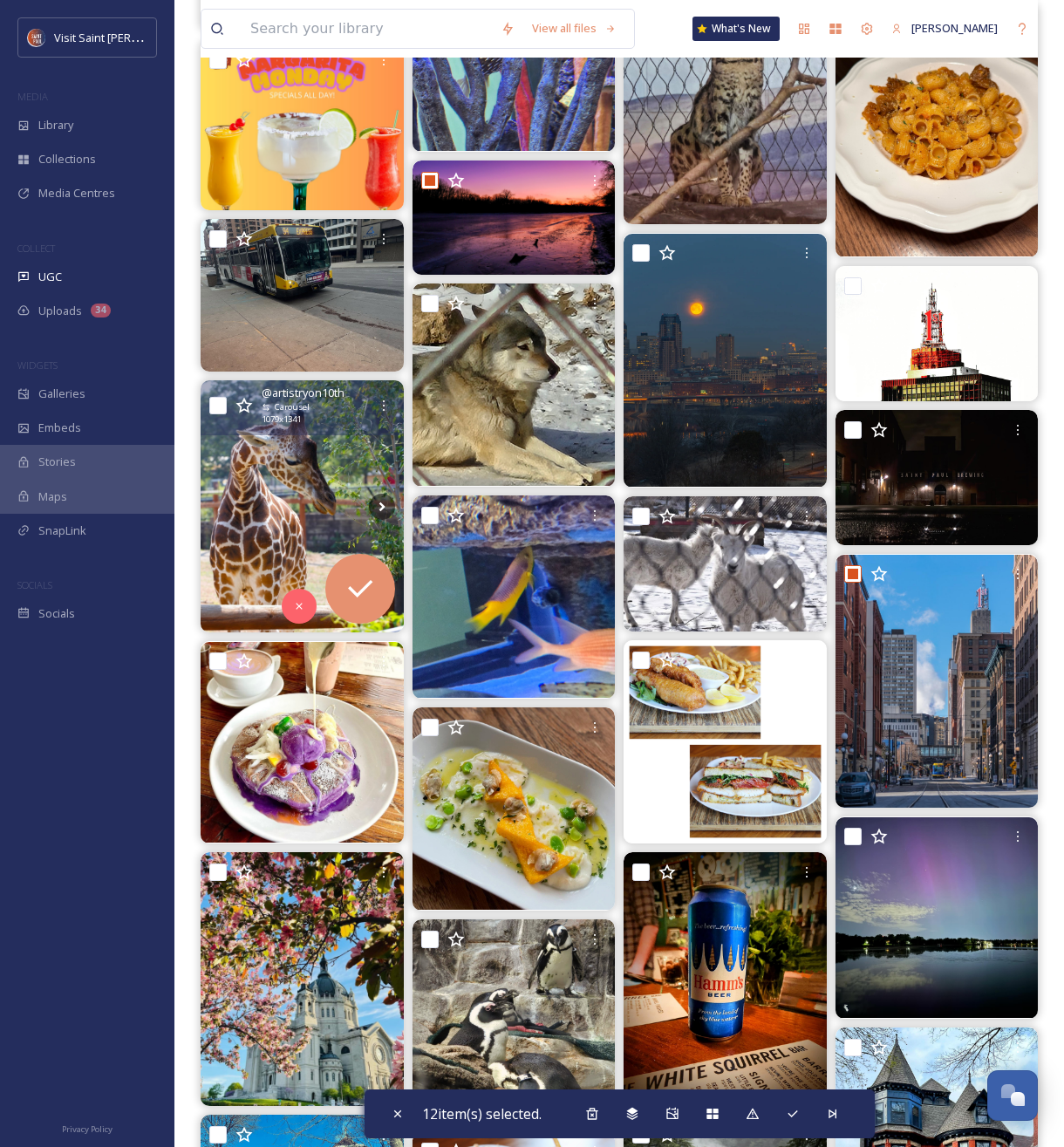
click at [214, 402] on input "checkbox" at bounding box center [218, 406] width 18 height 18
checkbox input "true"
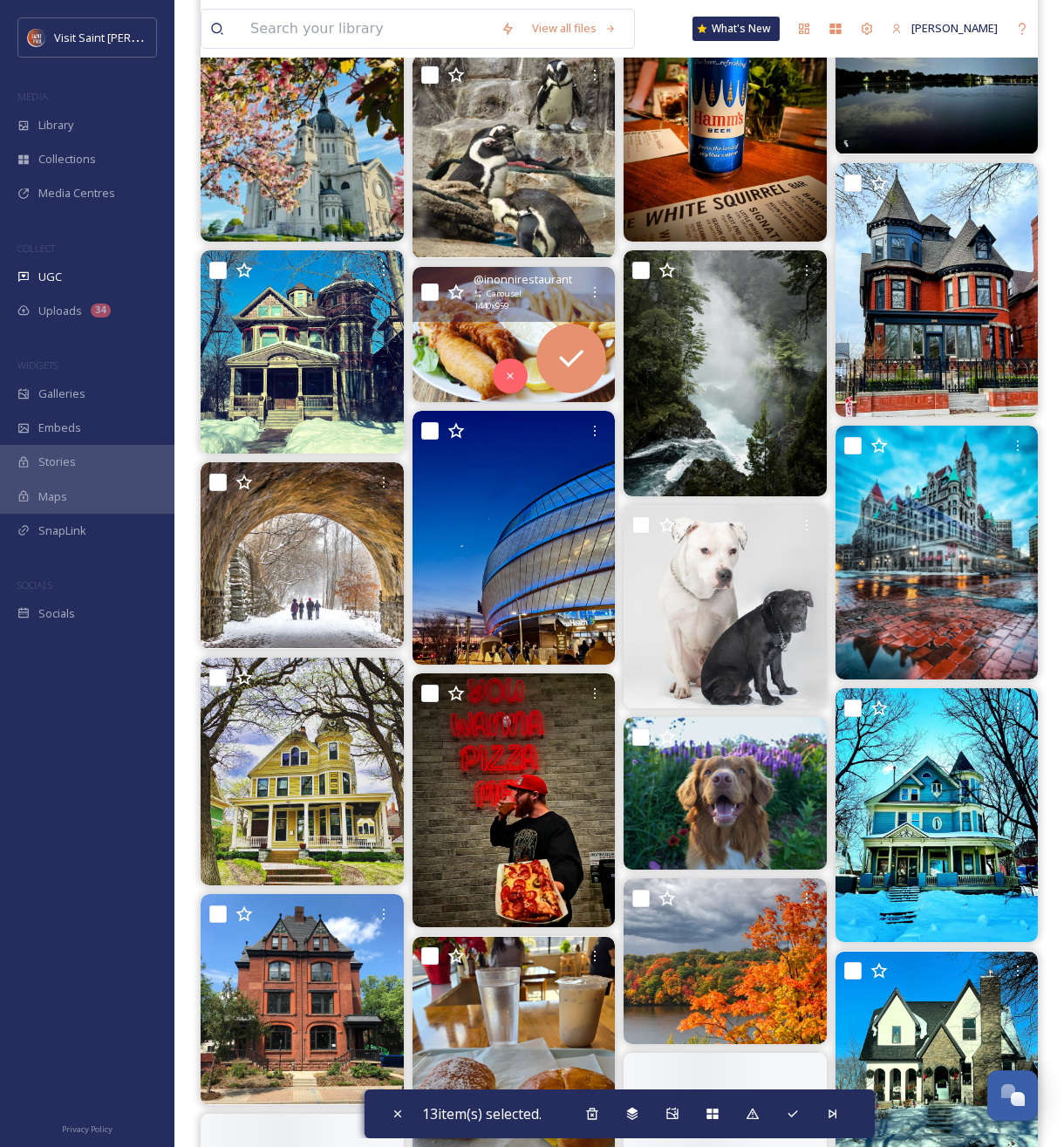
scroll to position [25044, 0]
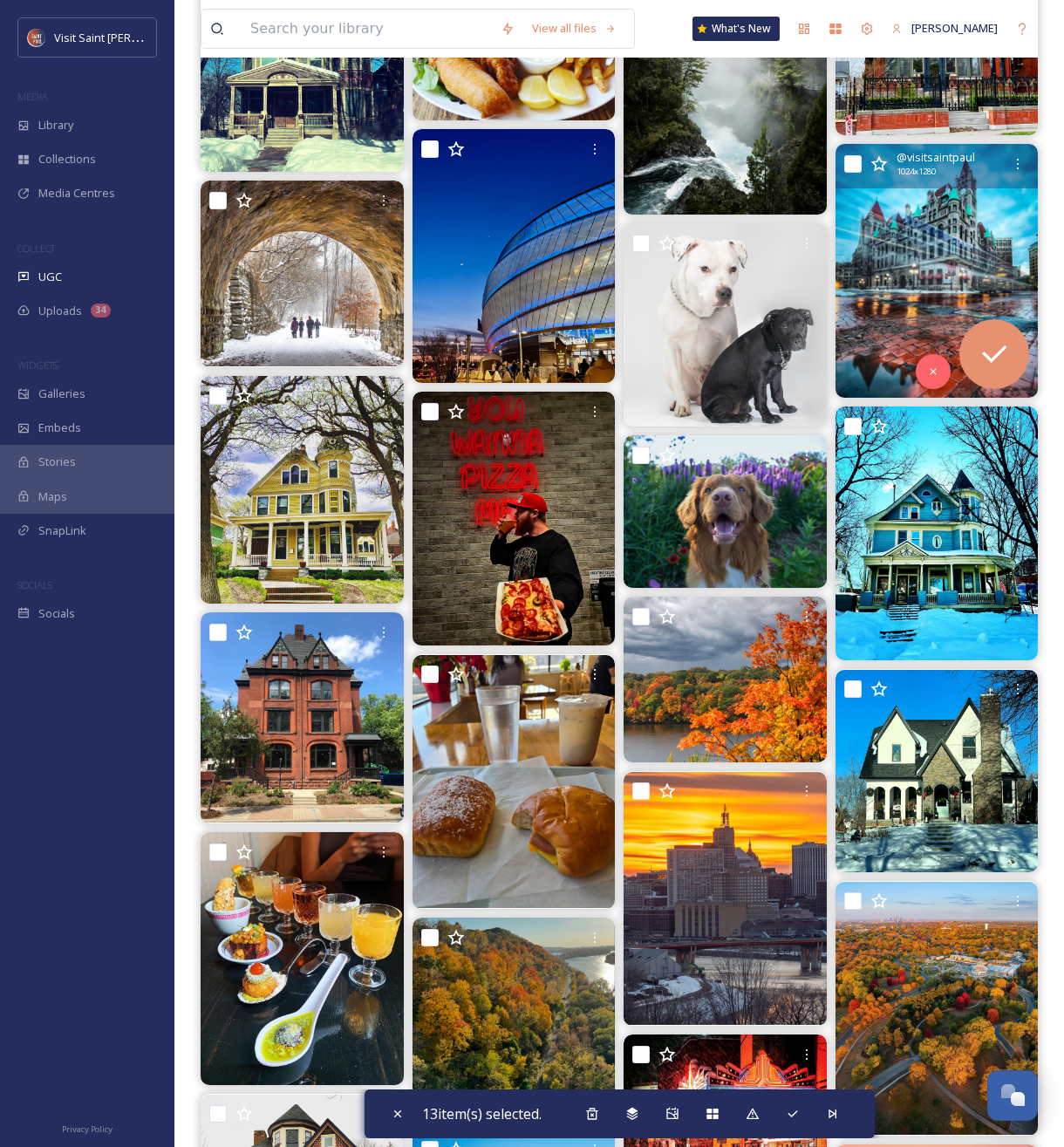
click at [852, 166] on input "checkbox" at bounding box center [853, 164] width 18 height 18
checkbox input "true"
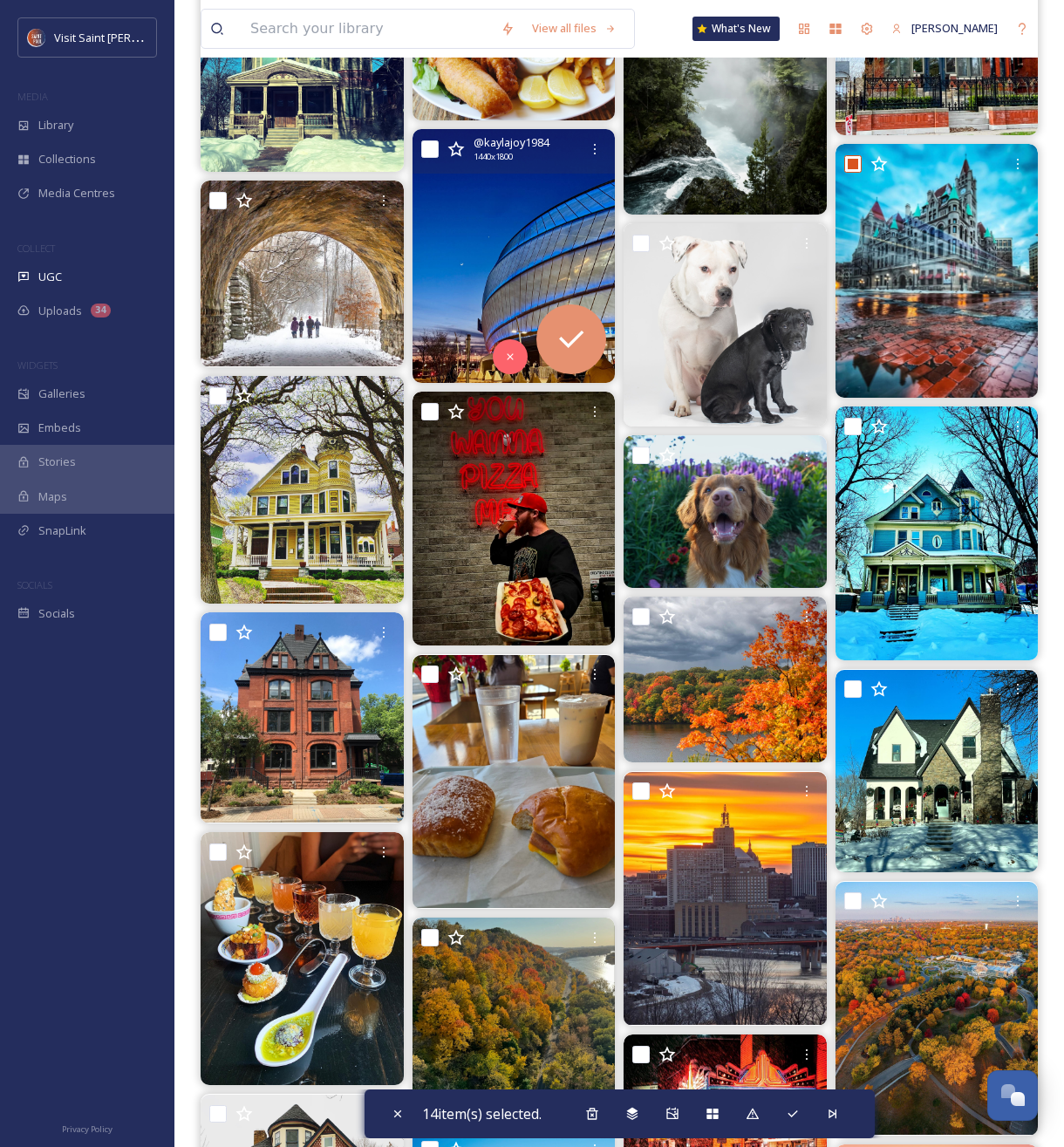
click at [430, 152] on input "checkbox" at bounding box center [430, 149] width 18 height 18
checkbox input "true"
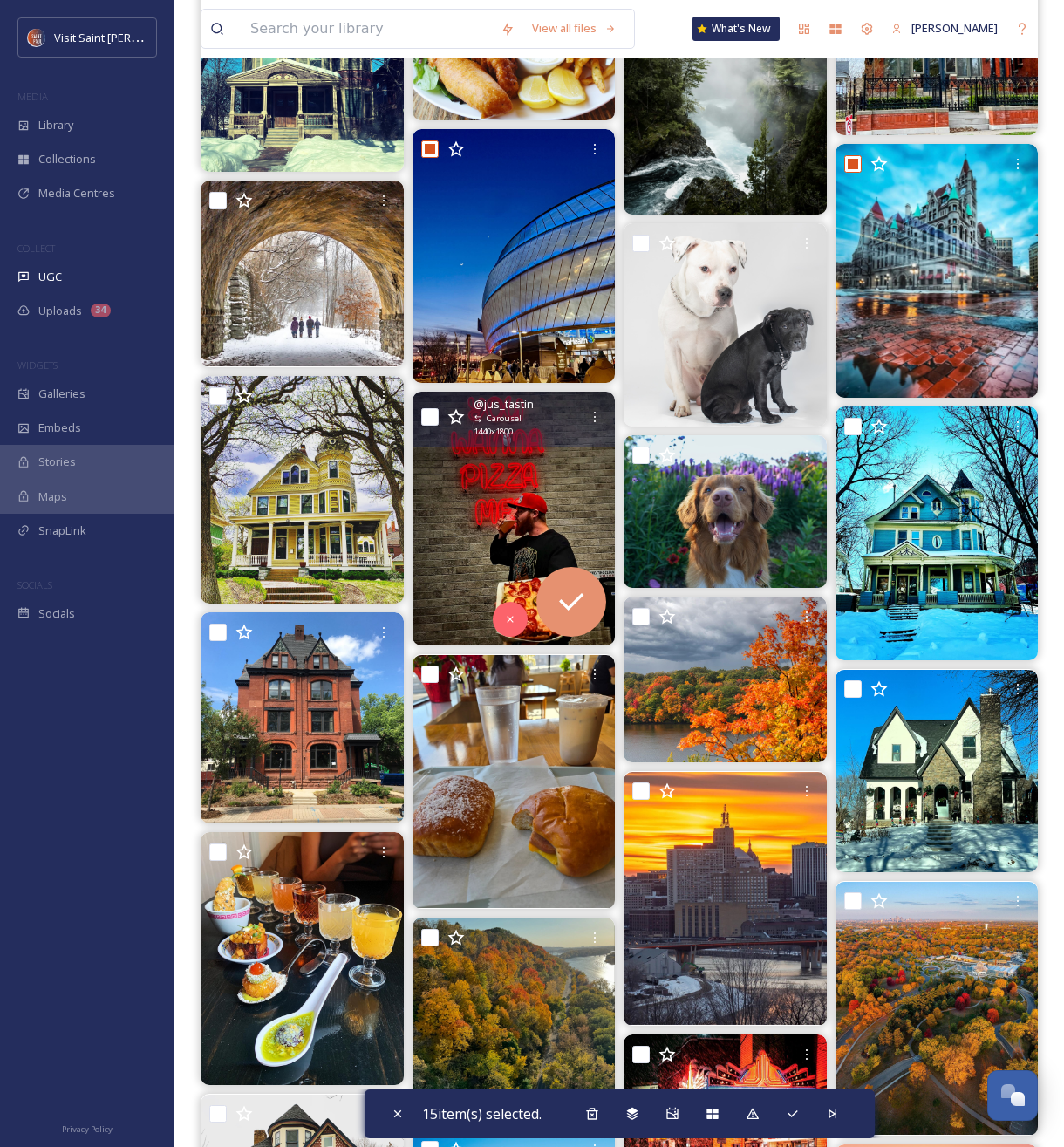
click at [424, 418] on input "checkbox" at bounding box center [430, 418] width 18 height 18
checkbox input "true"
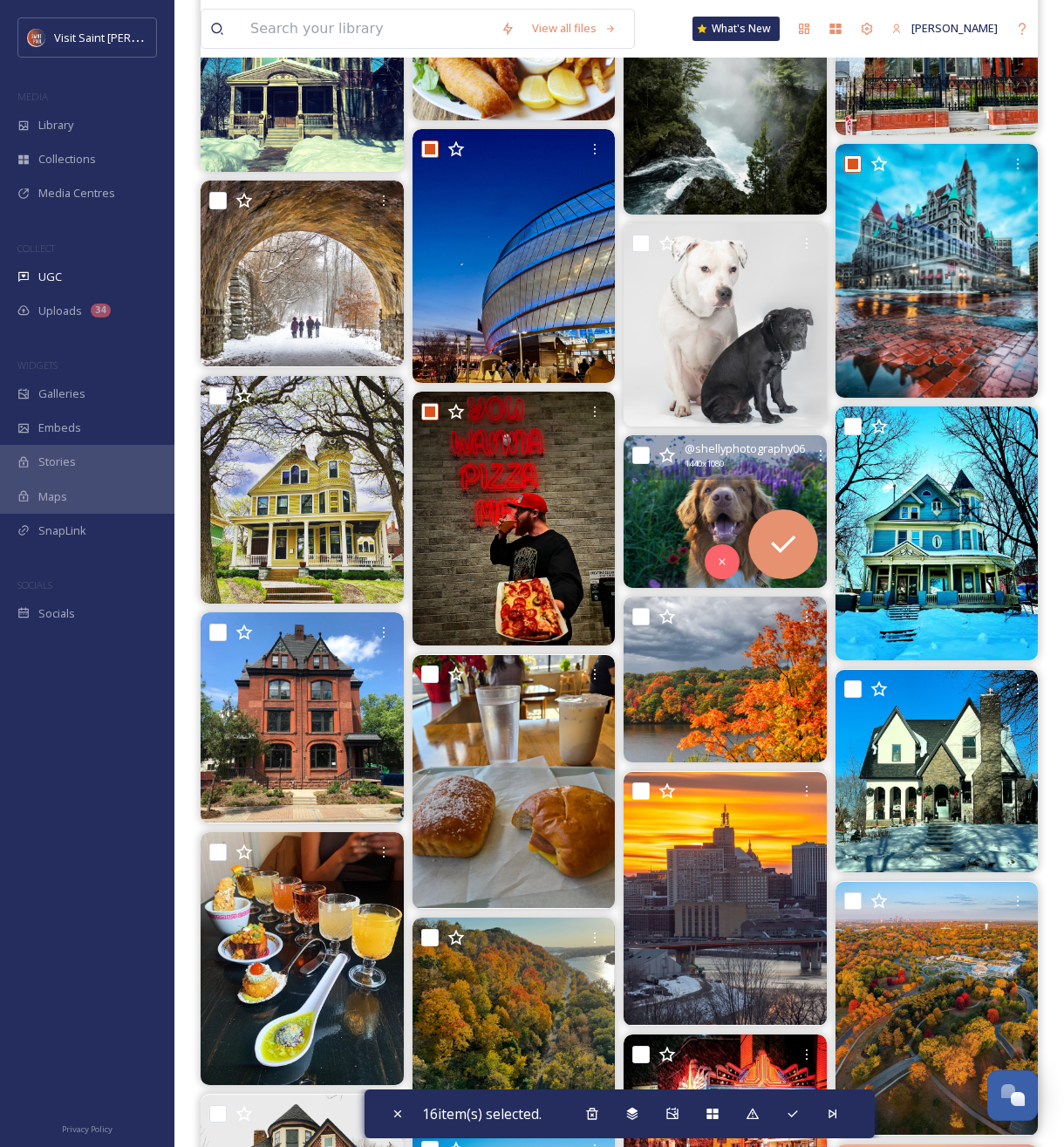
click at [644, 459] on input "checkbox" at bounding box center [642, 455] width 18 height 18
checkbox input "true"
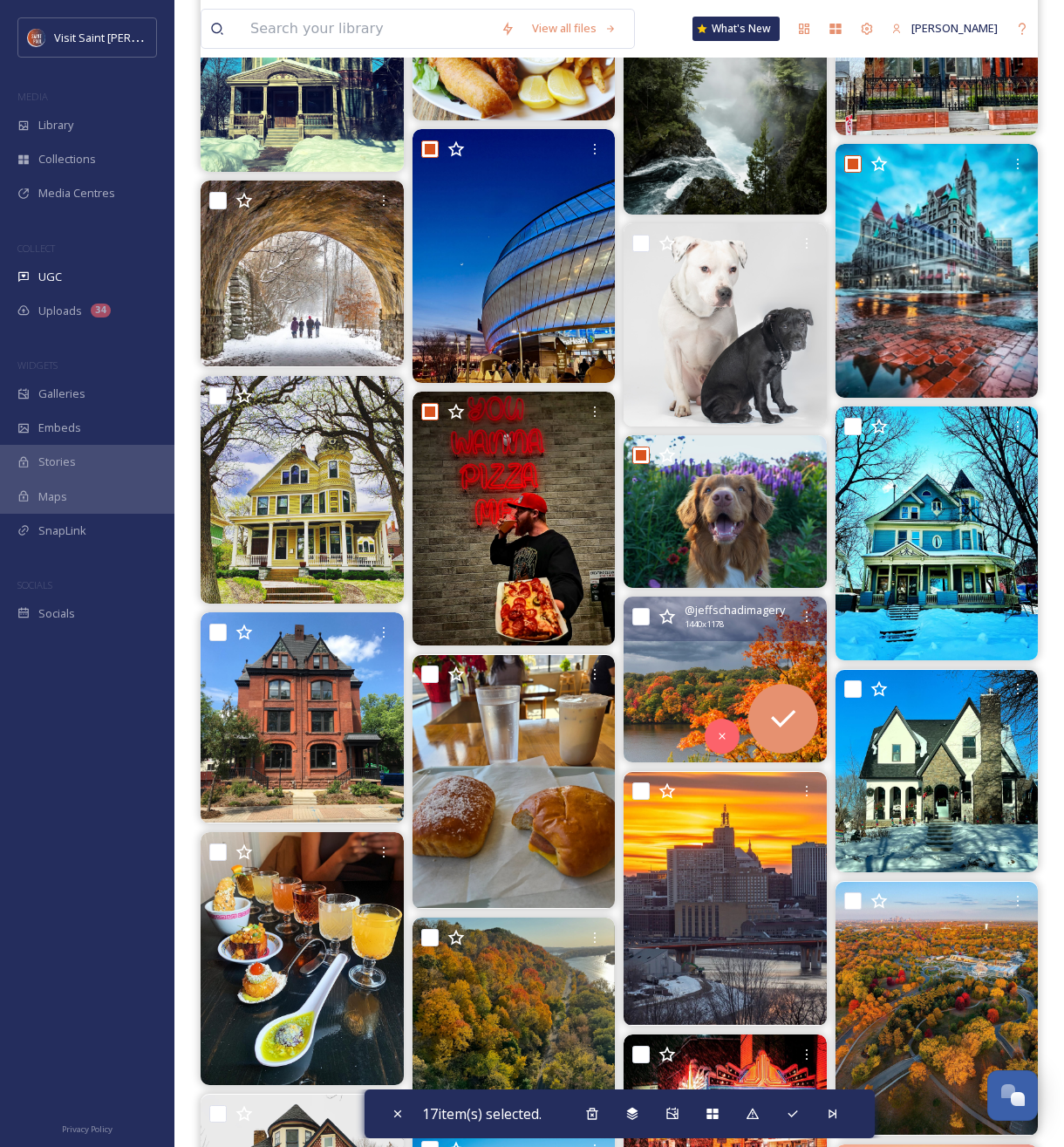
click at [643, 621] on input "checkbox" at bounding box center [642, 617] width 18 height 18
checkbox input "true"
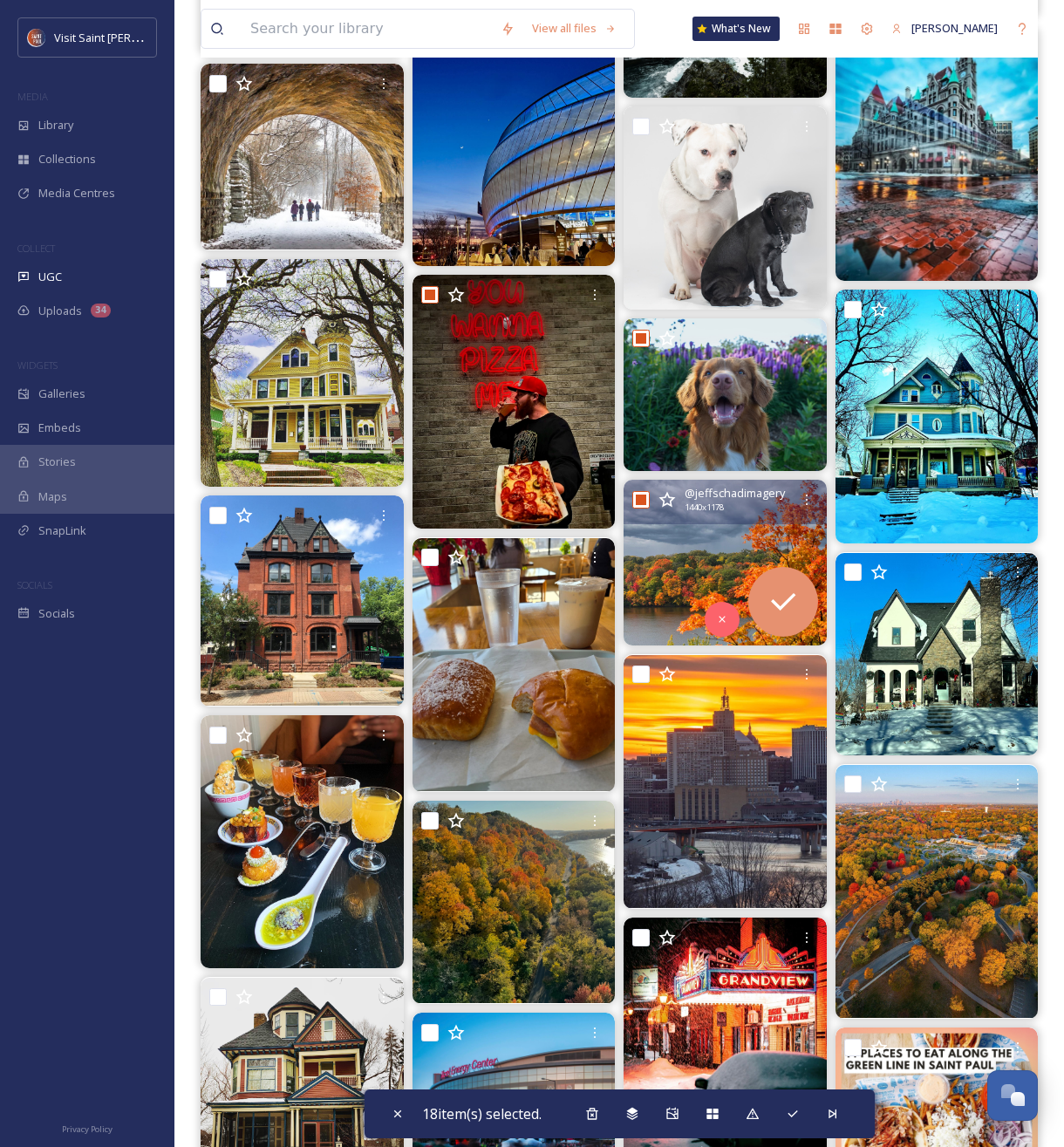
scroll to position [25162, 0]
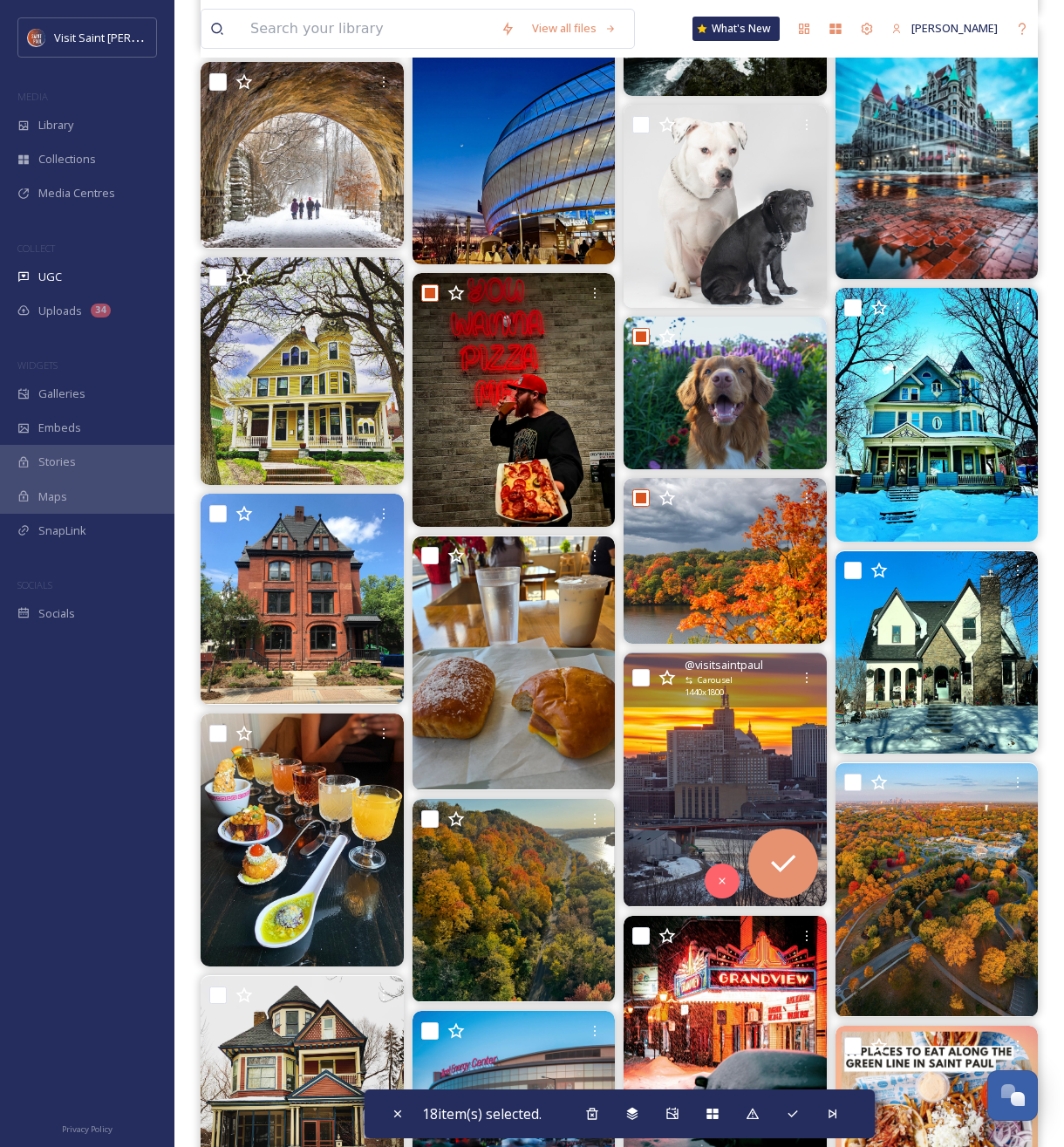
click at [641, 681] on input "checkbox" at bounding box center [642, 678] width 18 height 18
checkbox input "true"
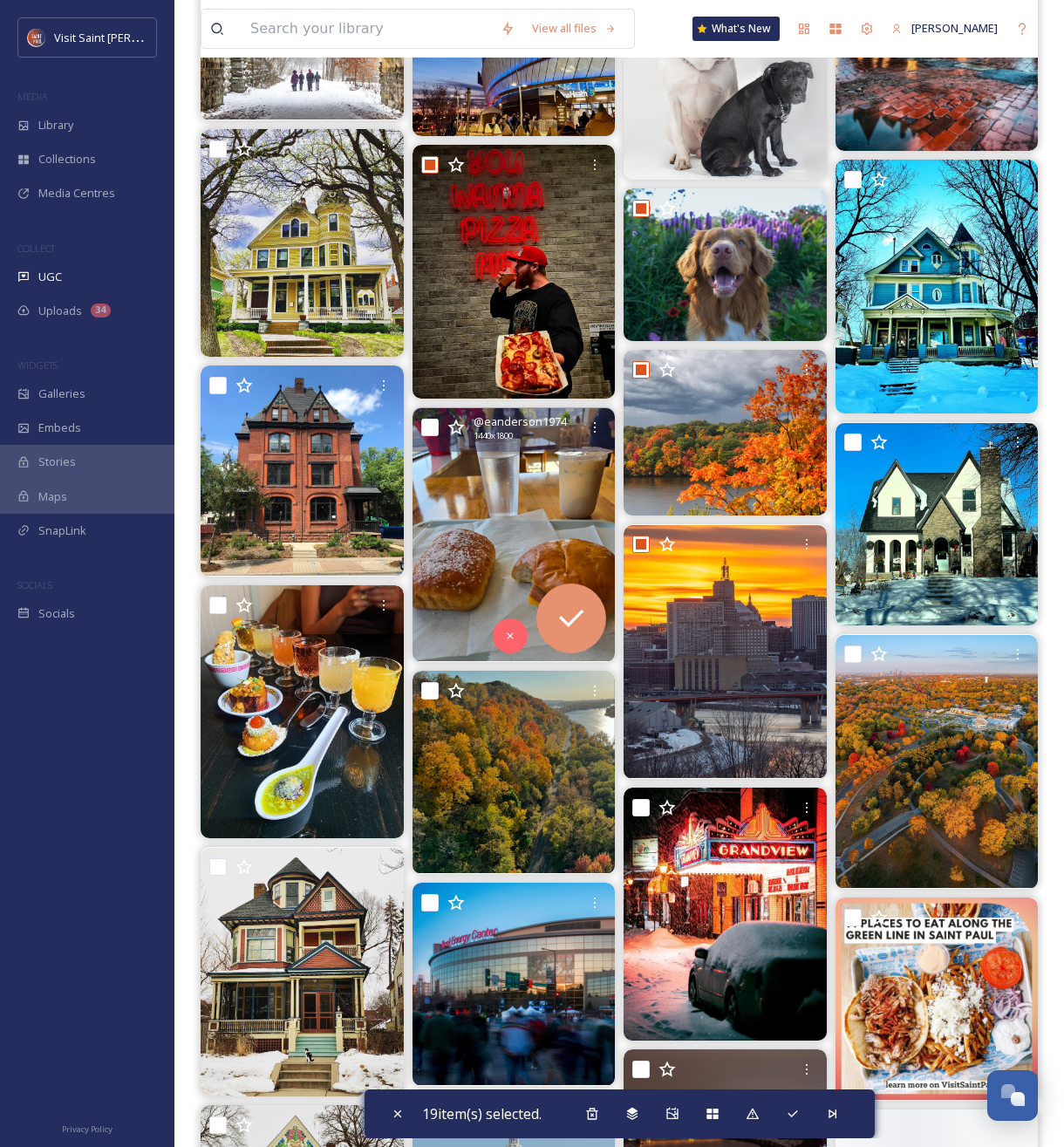
scroll to position [25361, 0]
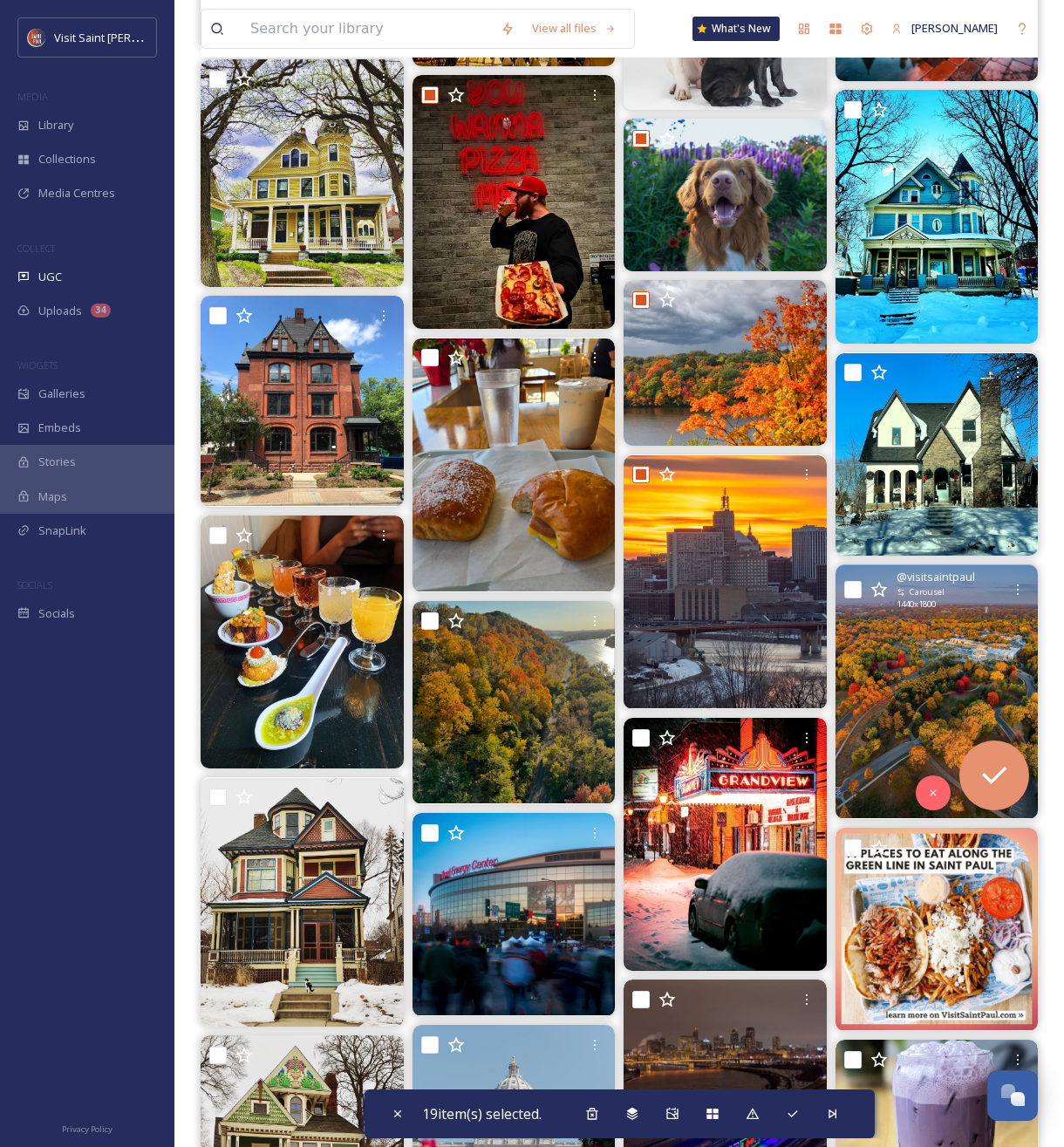
click at [861, 588] on div "@ visitsaintpaul Carousel 1440 x 1800" at bounding box center [937, 591] width 203 height 55
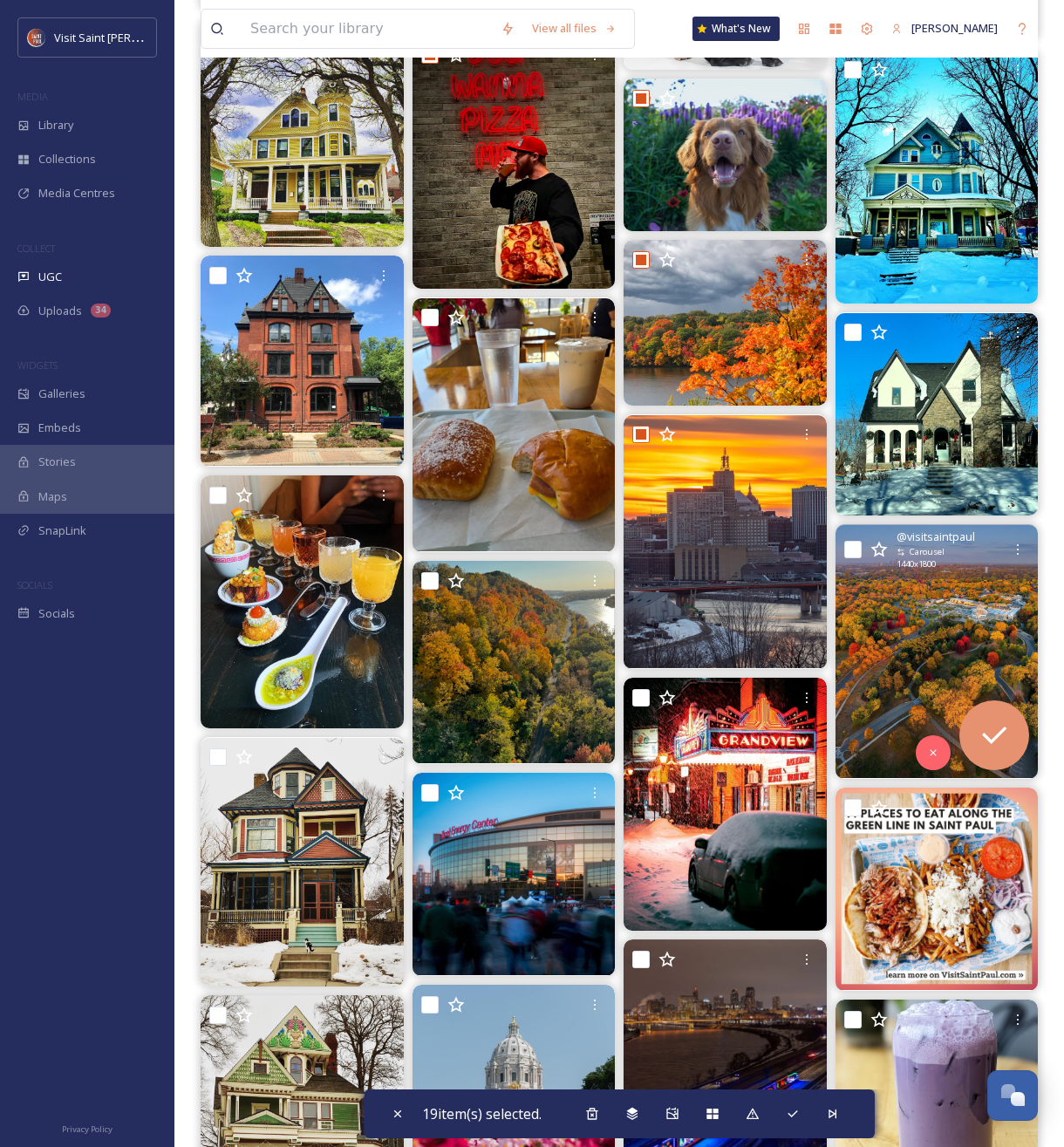
scroll to position [25403, 0]
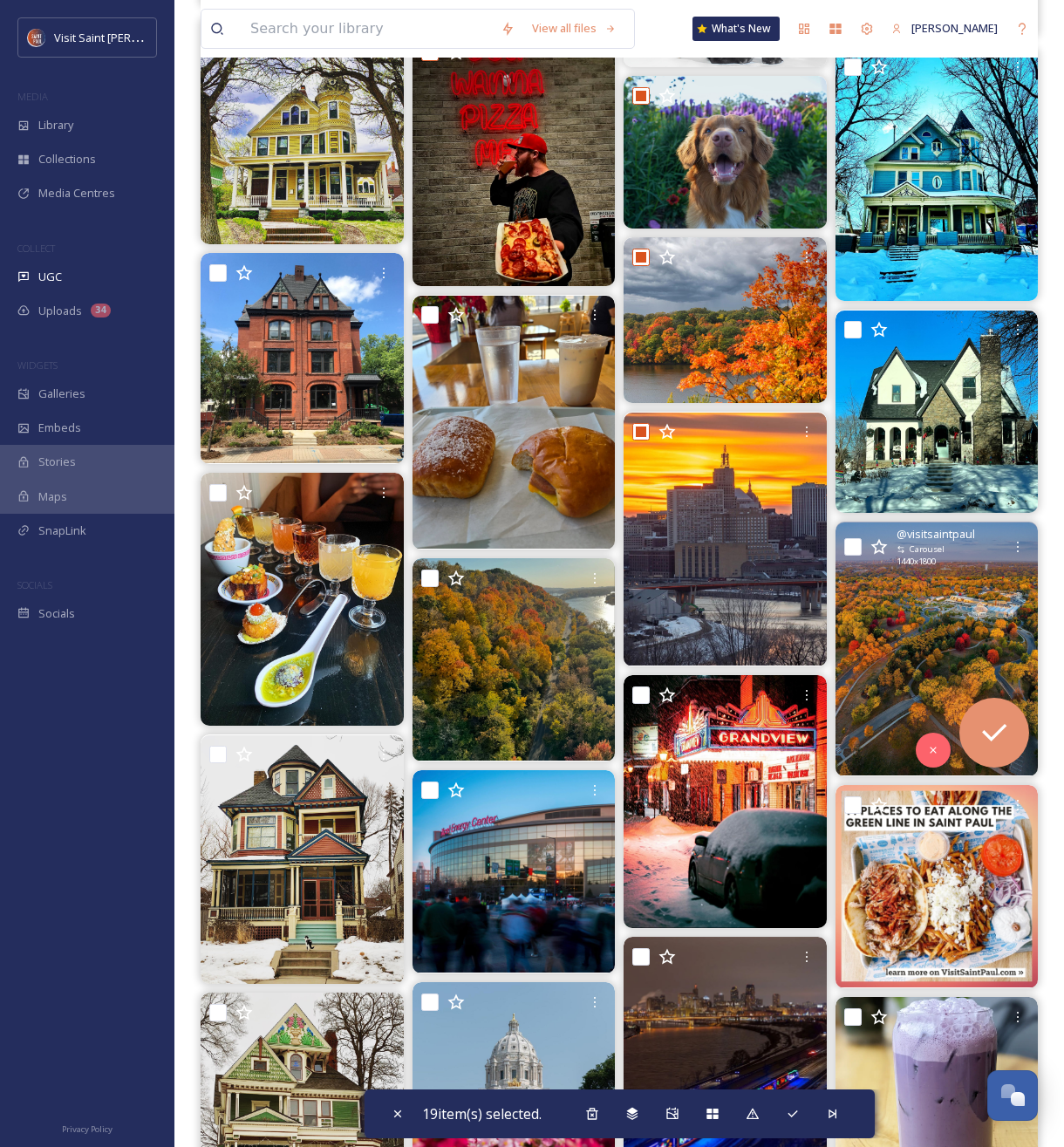
click at [853, 547] on input "checkbox" at bounding box center [853, 547] width 18 height 18
checkbox input "true"
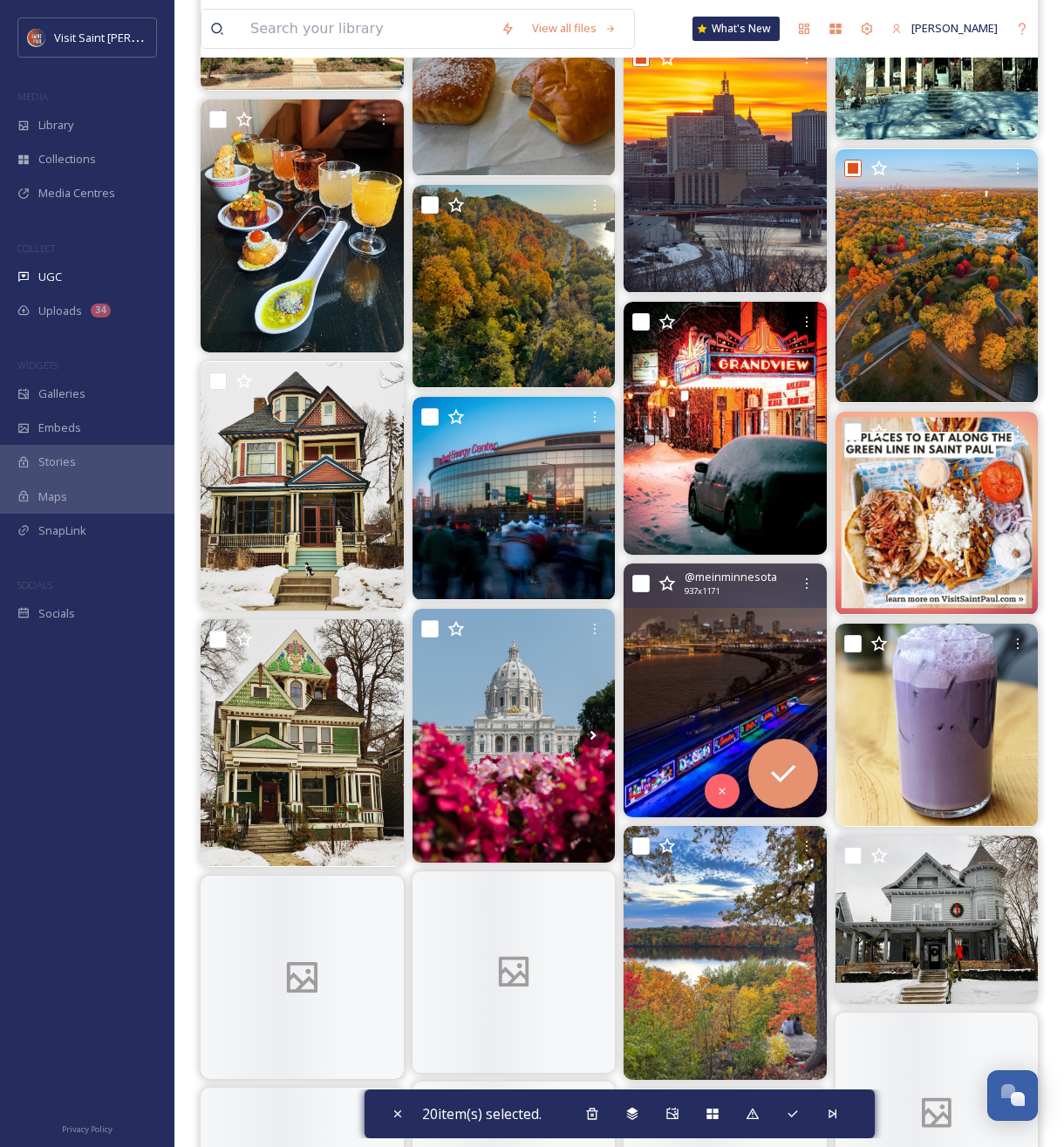
scroll to position [25865, 0]
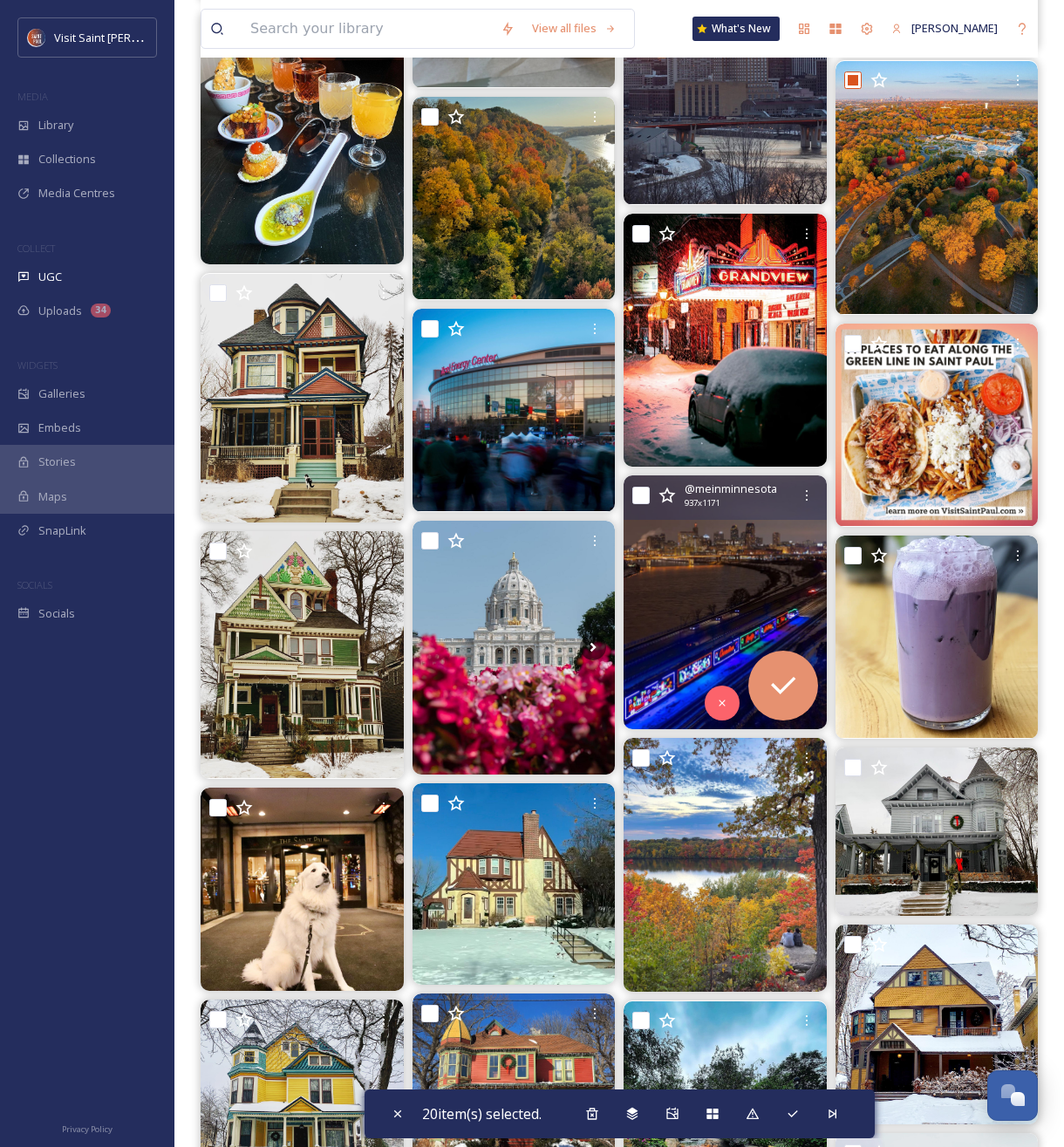
click at [641, 497] on input "checkbox" at bounding box center [642, 496] width 18 height 18
checkbox input "true"
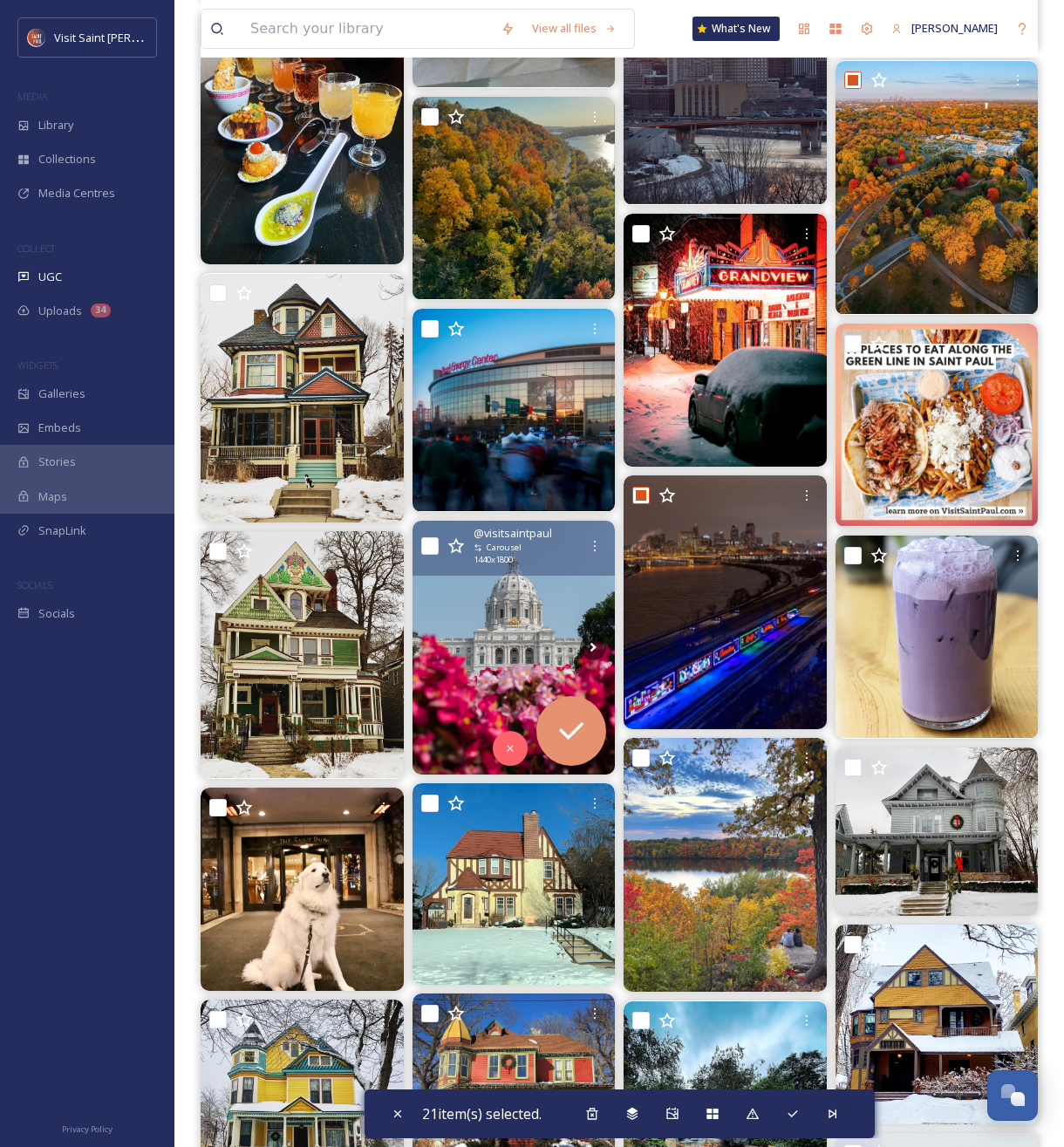
click at [424, 546] on input "checkbox" at bounding box center [430, 546] width 18 height 18
checkbox input "true"
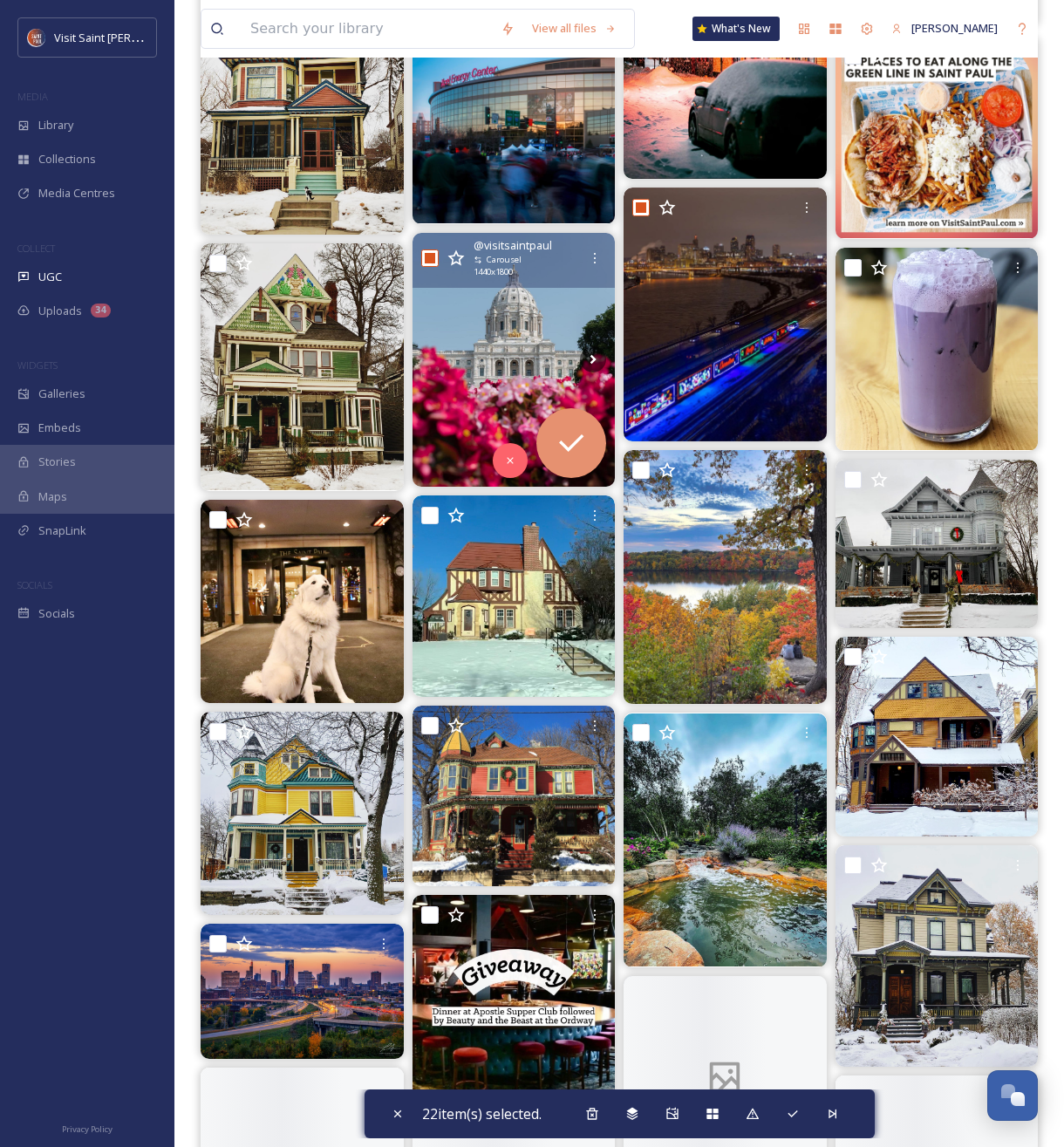
scroll to position [26276, 0]
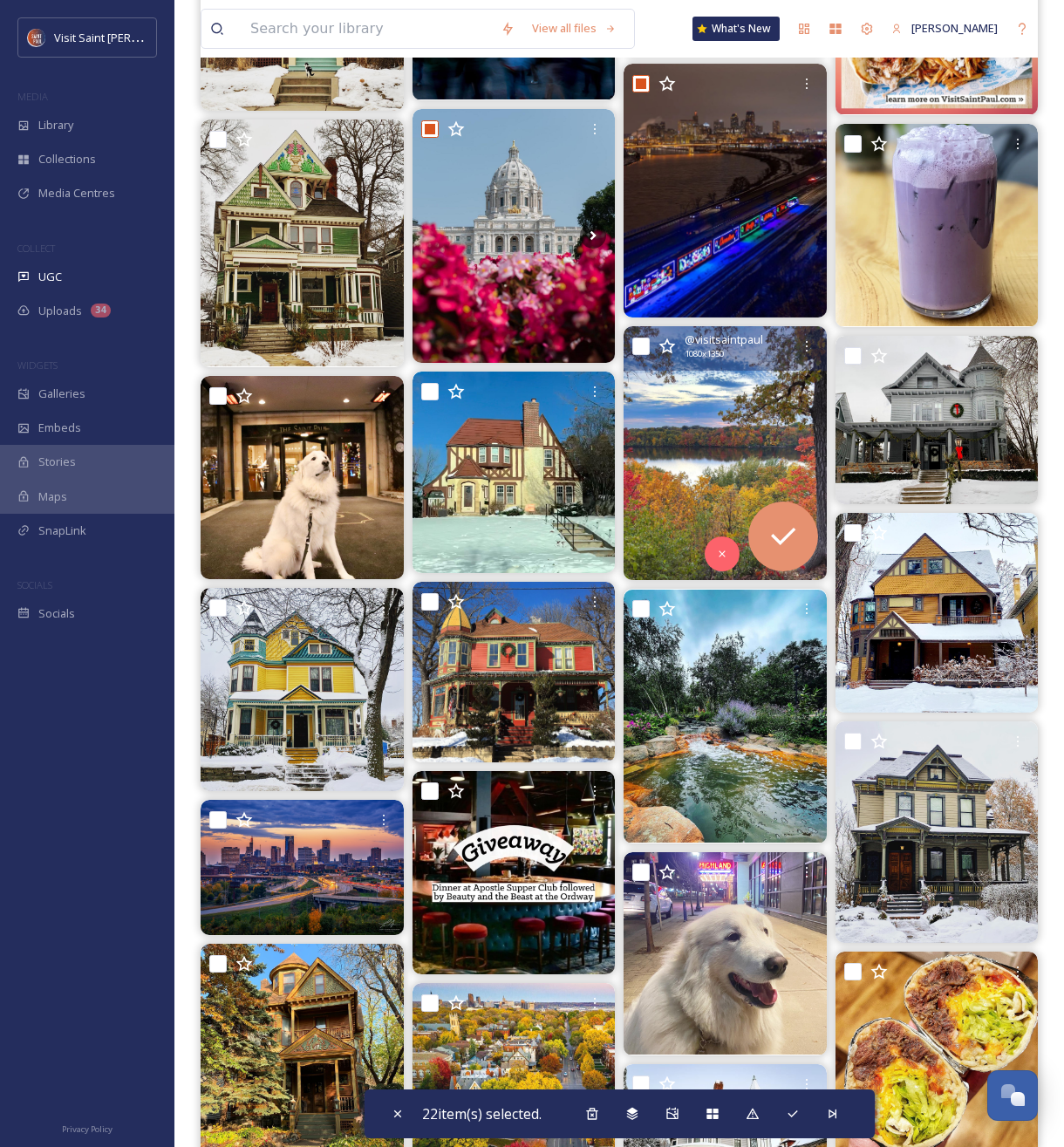
click at [636, 343] on input "checkbox" at bounding box center [642, 347] width 18 height 18
checkbox input "true"
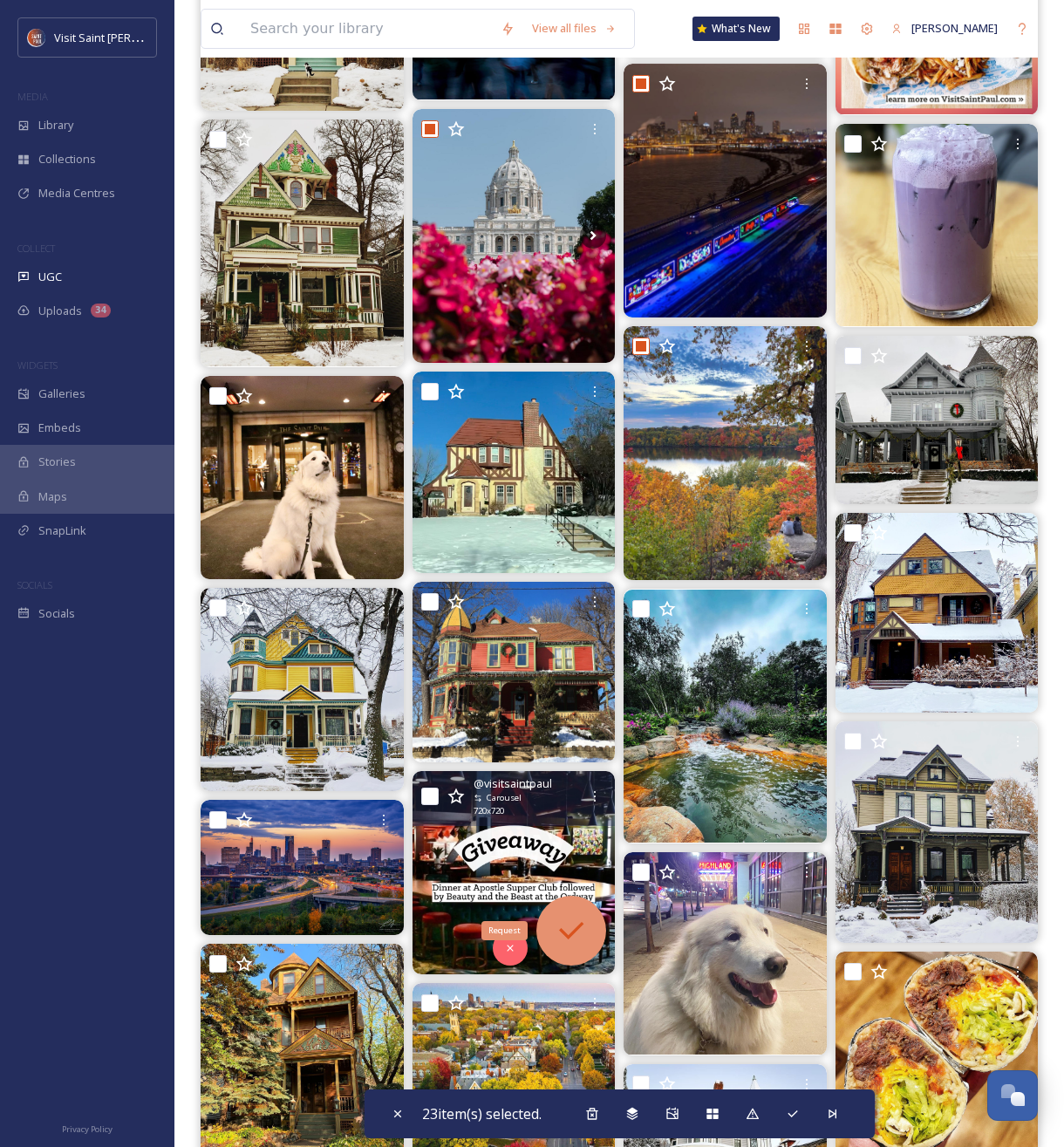
scroll to position [26572, 0]
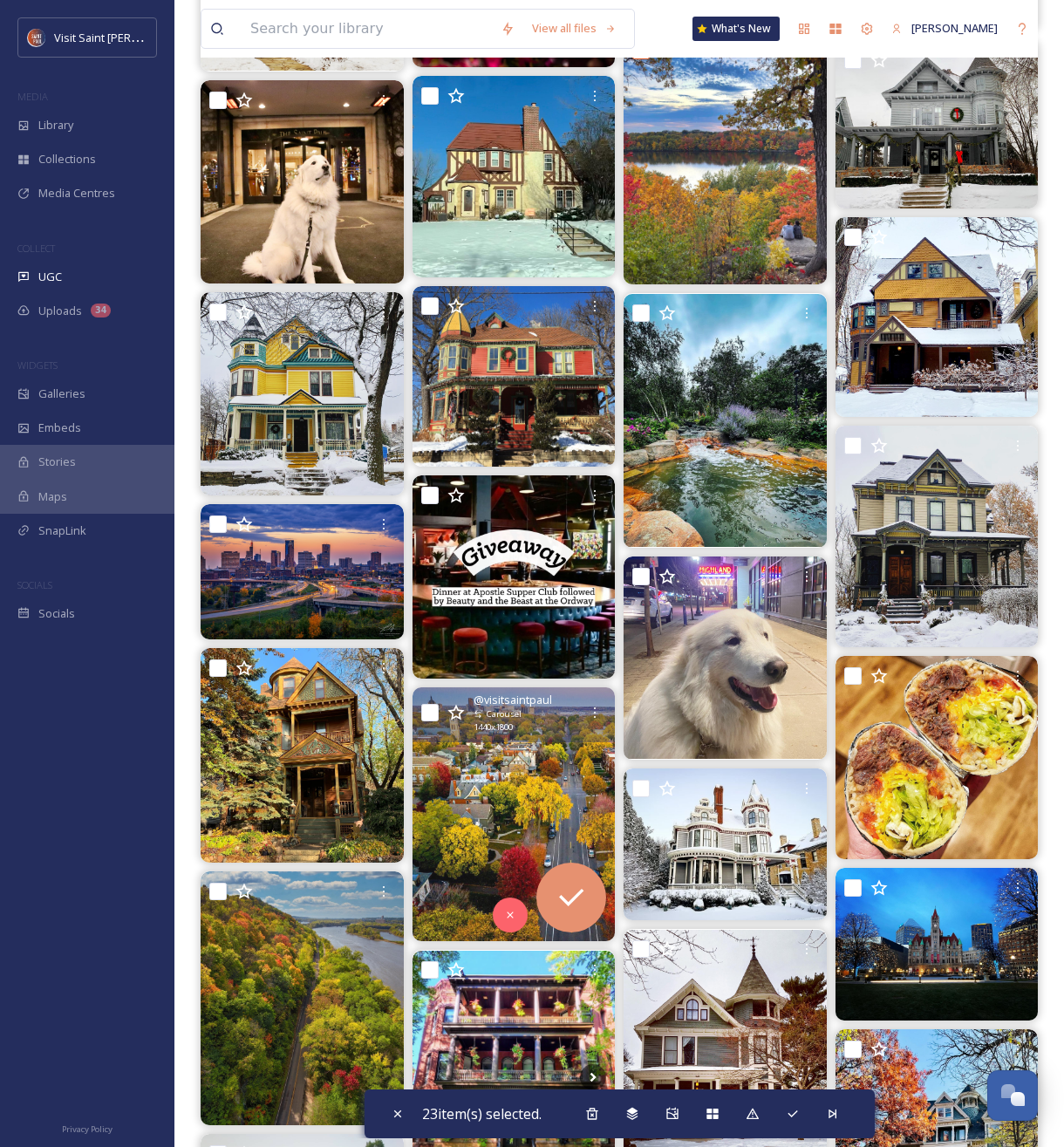
drag, startPoint x: 428, startPoint y: 712, endPoint x: 447, endPoint y: 723, distance: 22.0
click at [428, 712] on input "checkbox" at bounding box center [430, 714] width 18 height 18
checkbox input "true"
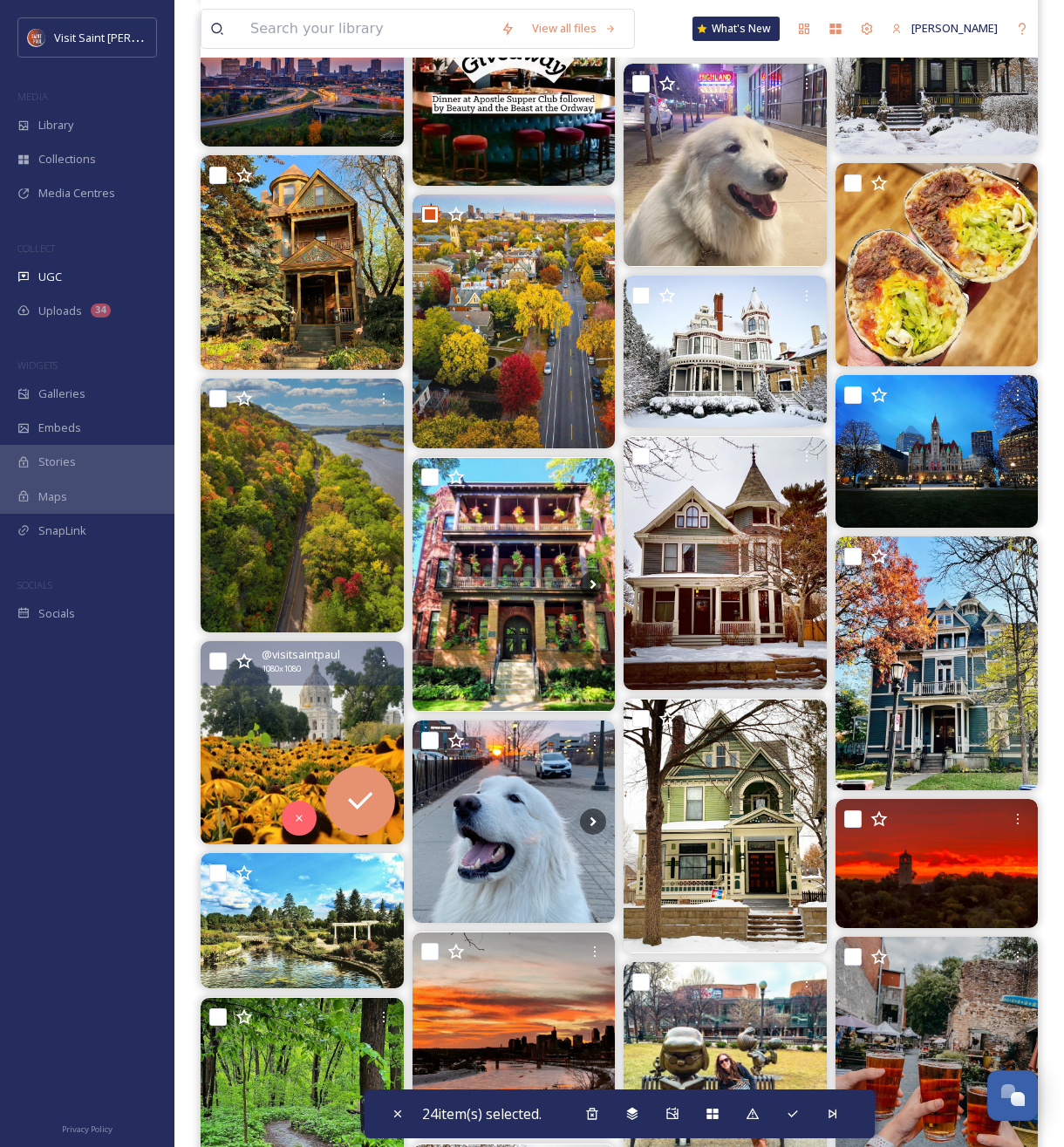
drag, startPoint x: 212, startPoint y: 660, endPoint x: 228, endPoint y: 666, distance: 17.1
click at [212, 660] on input "checkbox" at bounding box center [218, 662] width 18 height 18
checkbox input "true"
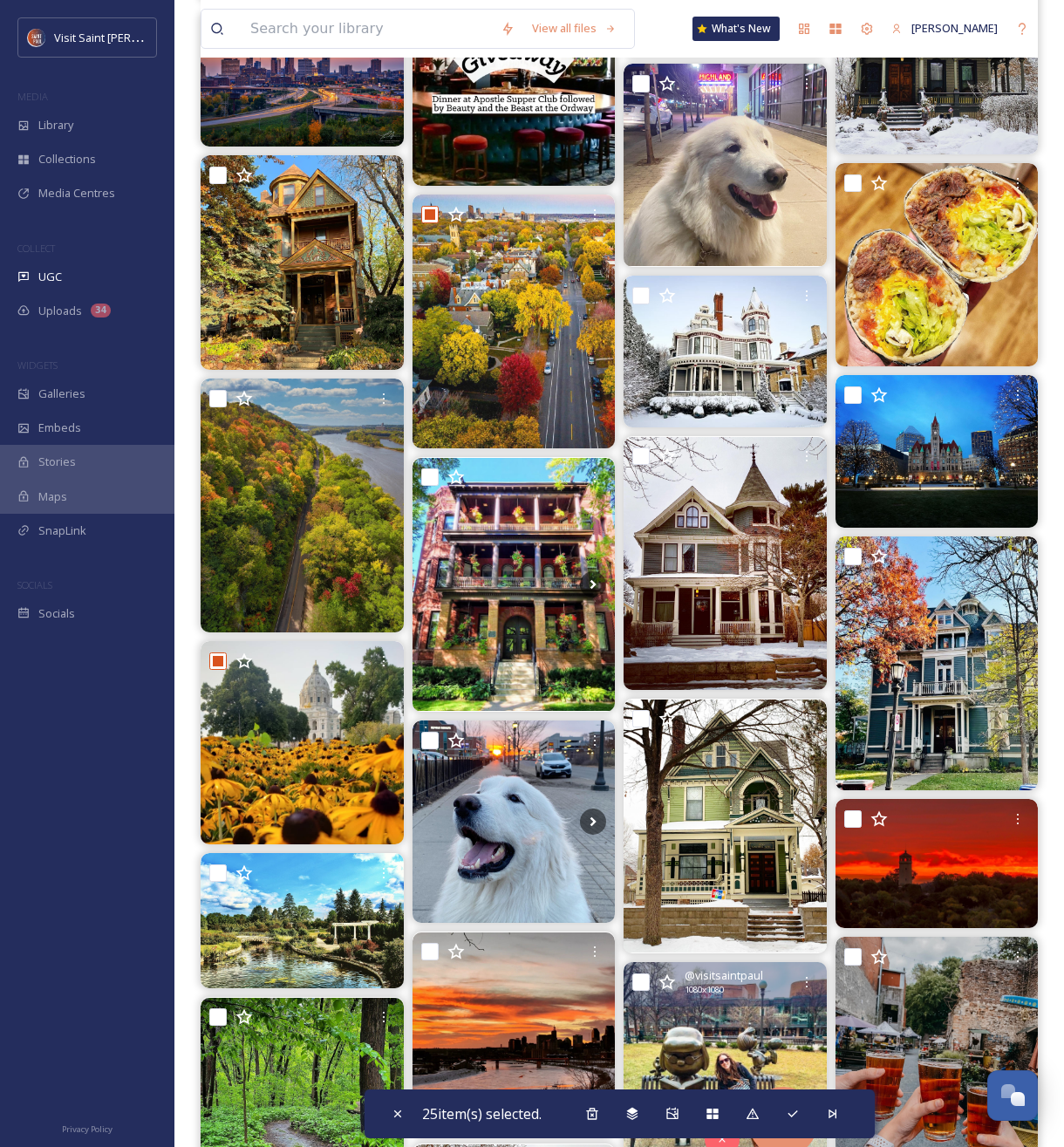
scroll to position [27685, 0]
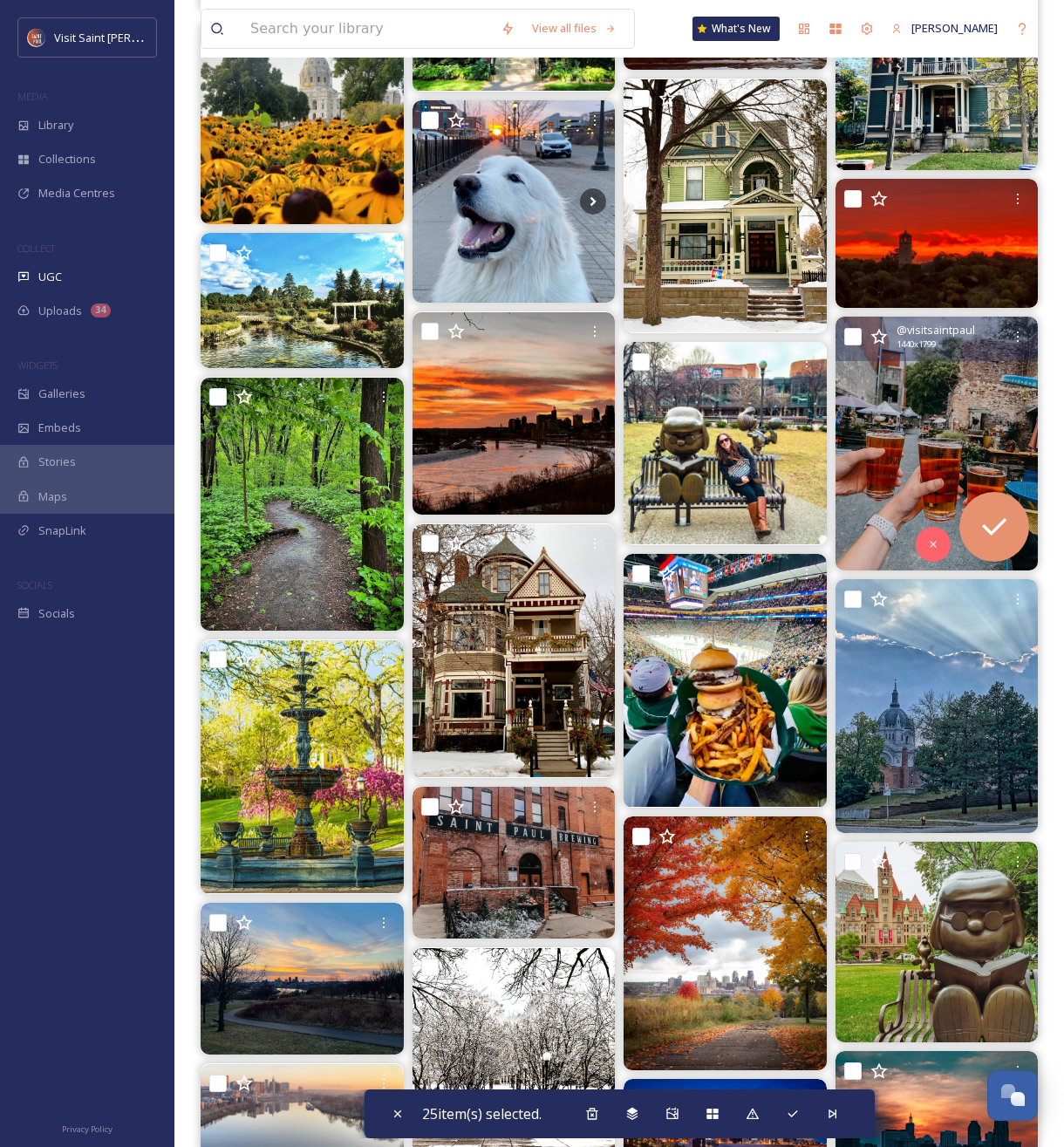
click at [848, 339] on input "checkbox" at bounding box center [853, 337] width 18 height 18
checkbox input "true"
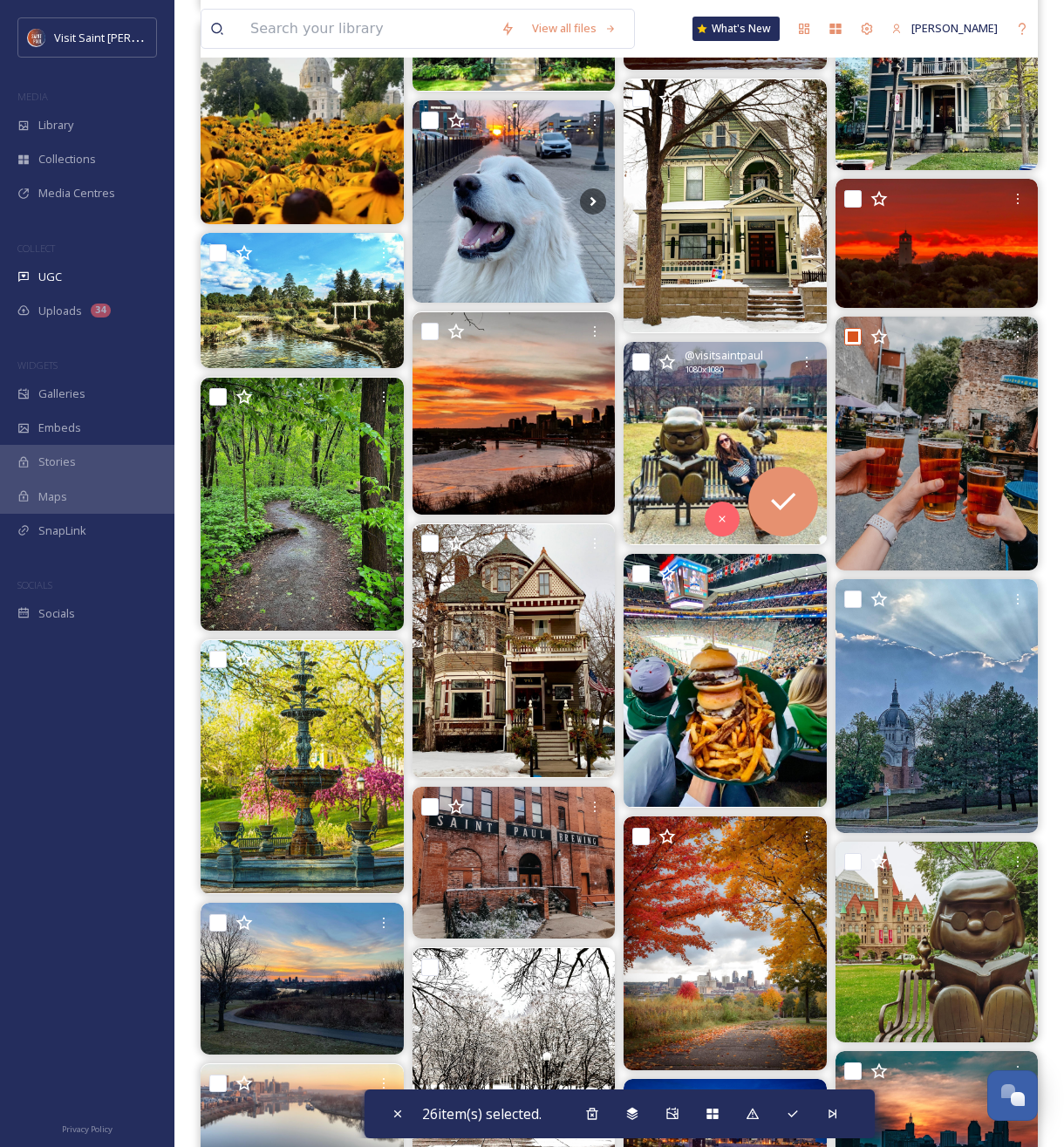
click at [641, 361] on input "checkbox" at bounding box center [642, 363] width 18 height 18
checkbox input "true"
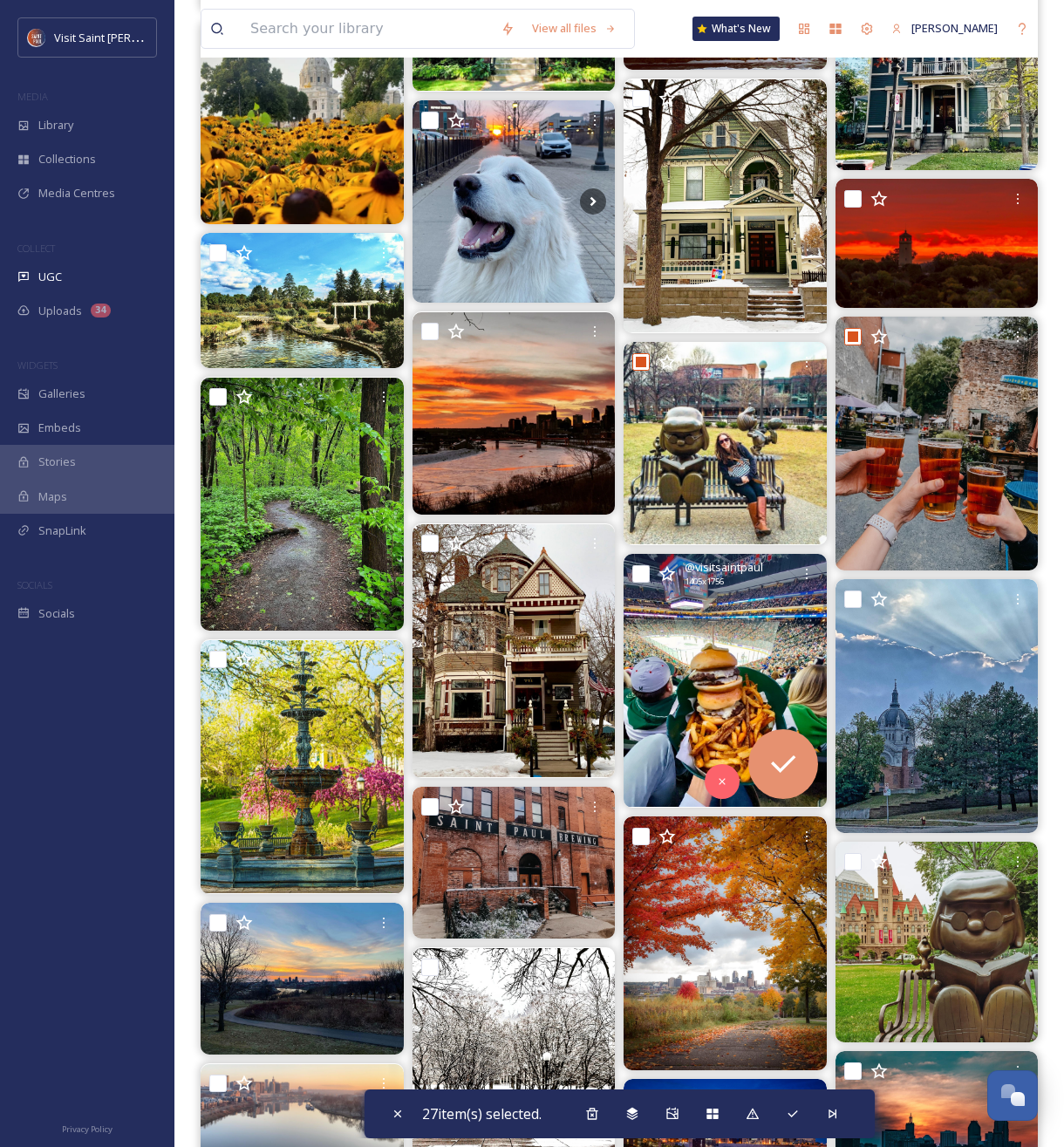
click at [640, 576] on input "checkbox" at bounding box center [642, 574] width 18 height 18
checkbox input "true"
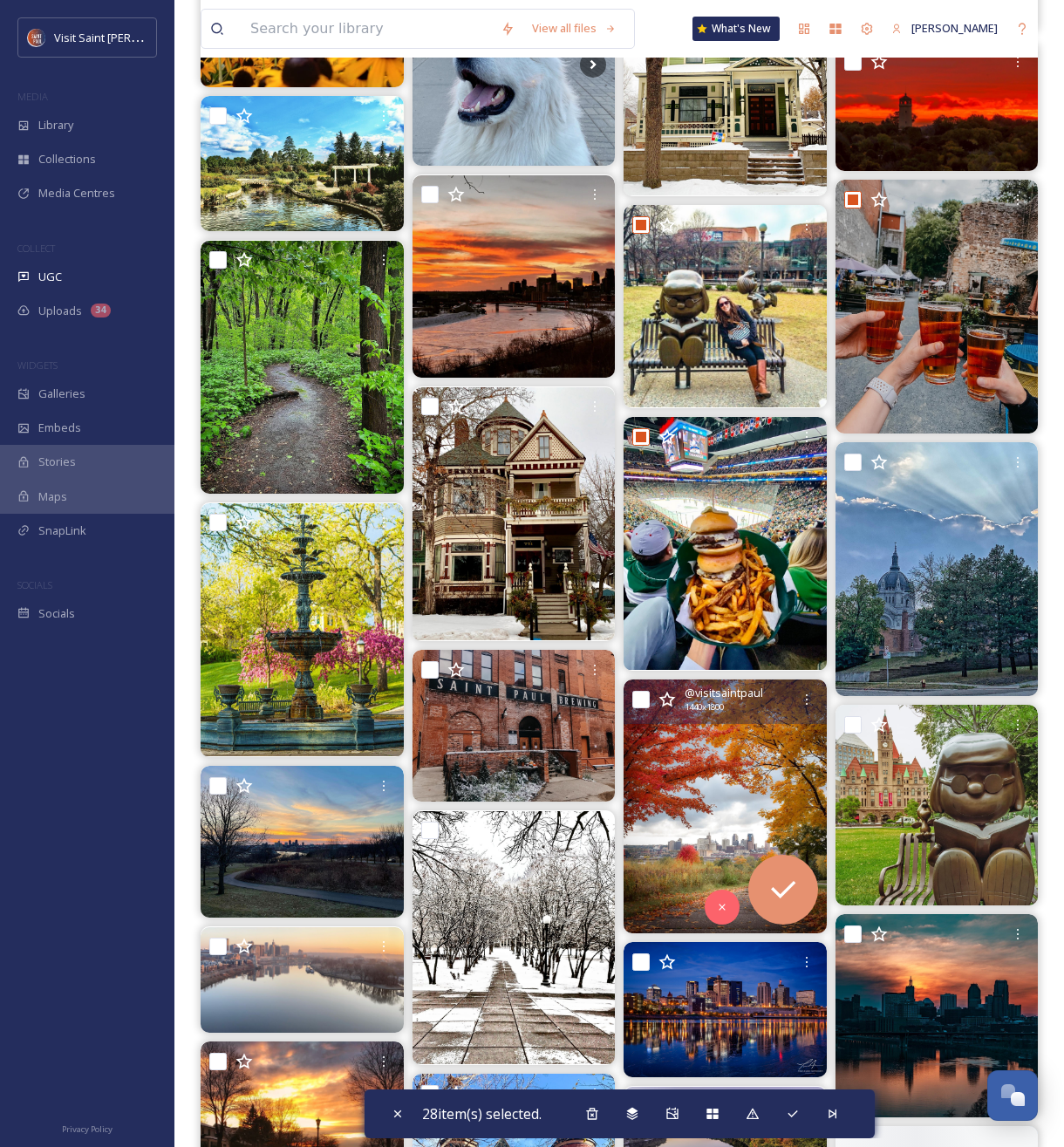
scroll to position [27903, 0]
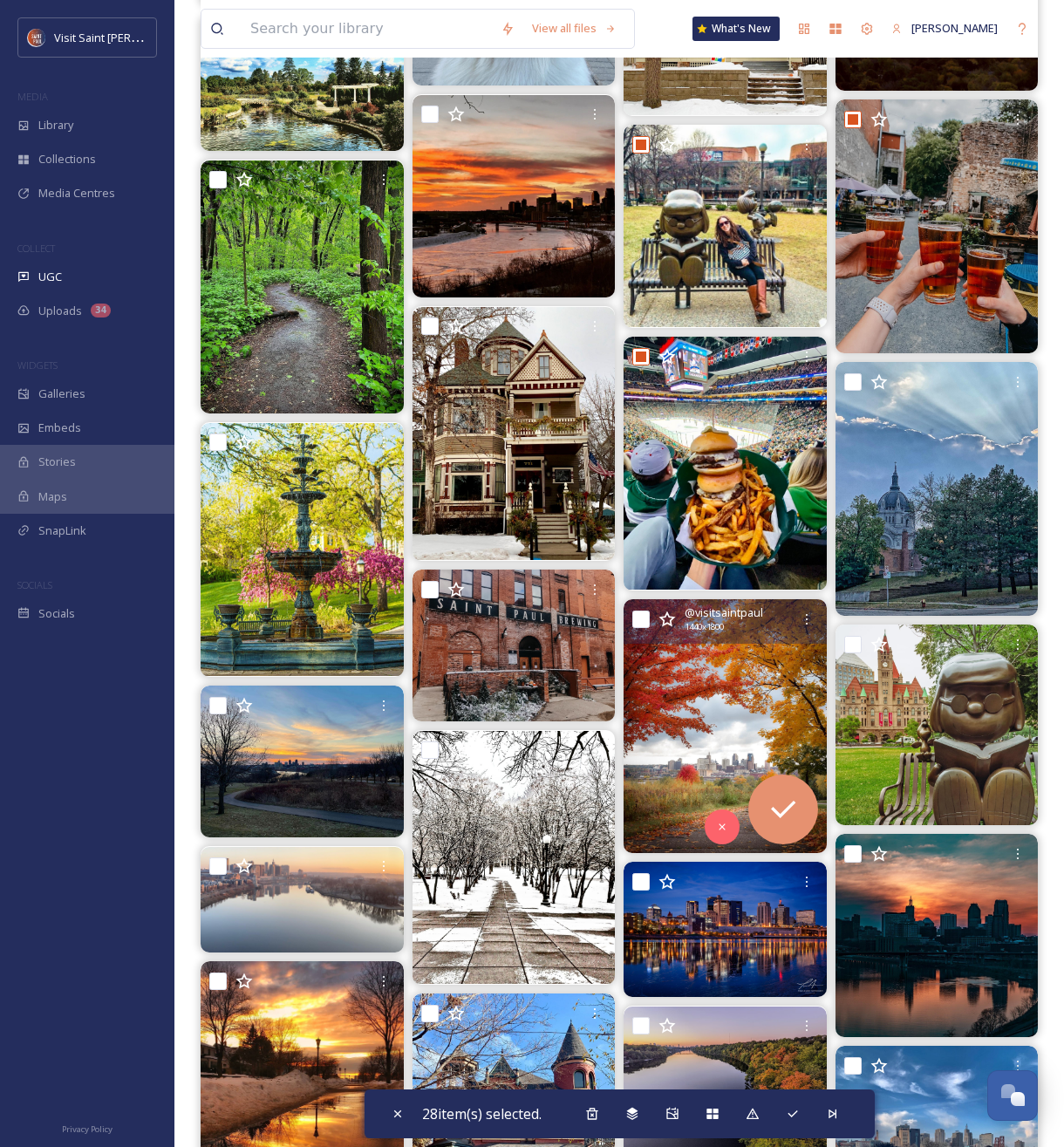
click at [641, 624] on input "checkbox" at bounding box center [642, 620] width 18 height 18
checkbox input "true"
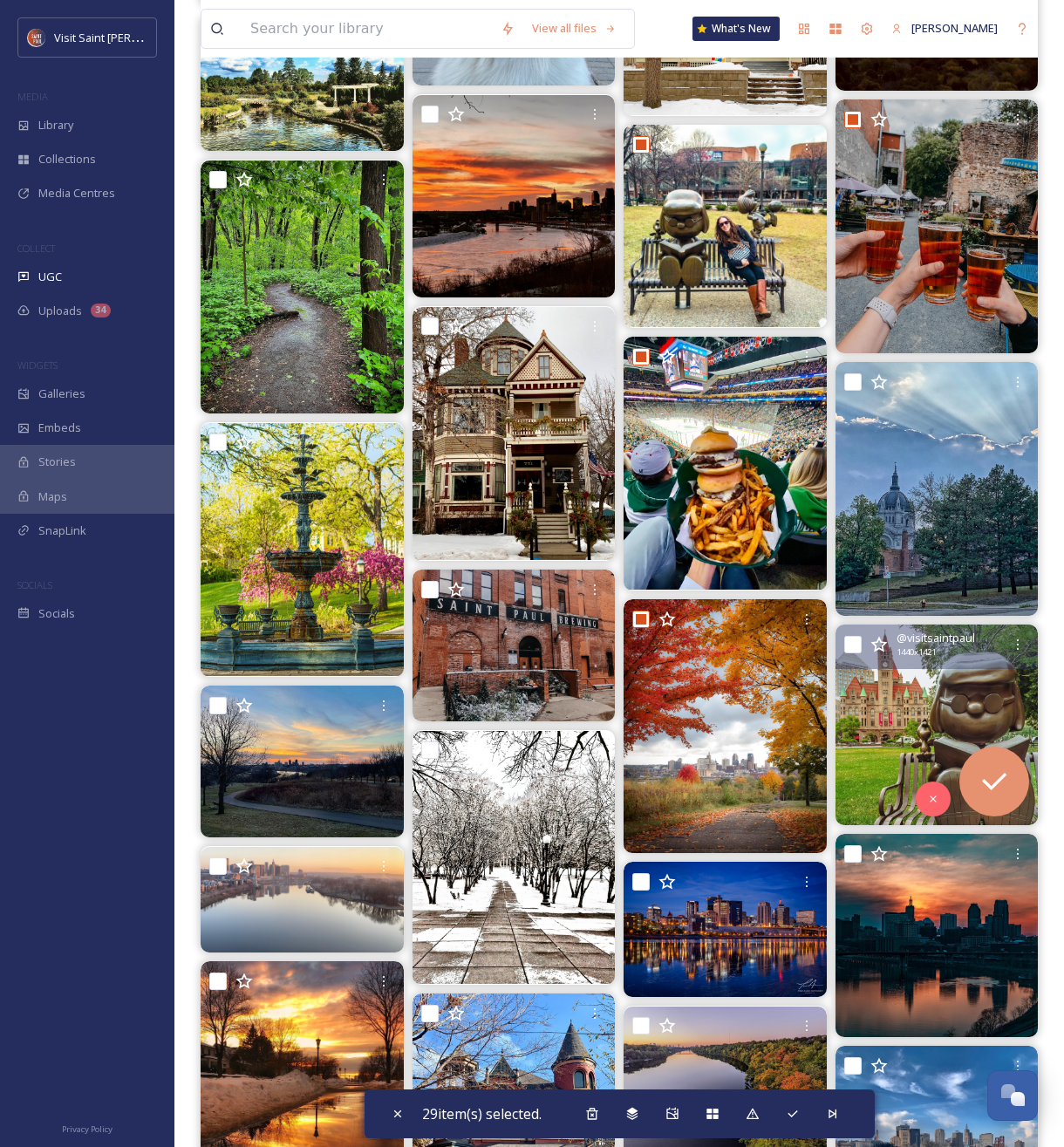
click at [851, 648] on input "checkbox" at bounding box center [853, 645] width 18 height 18
checkbox input "true"
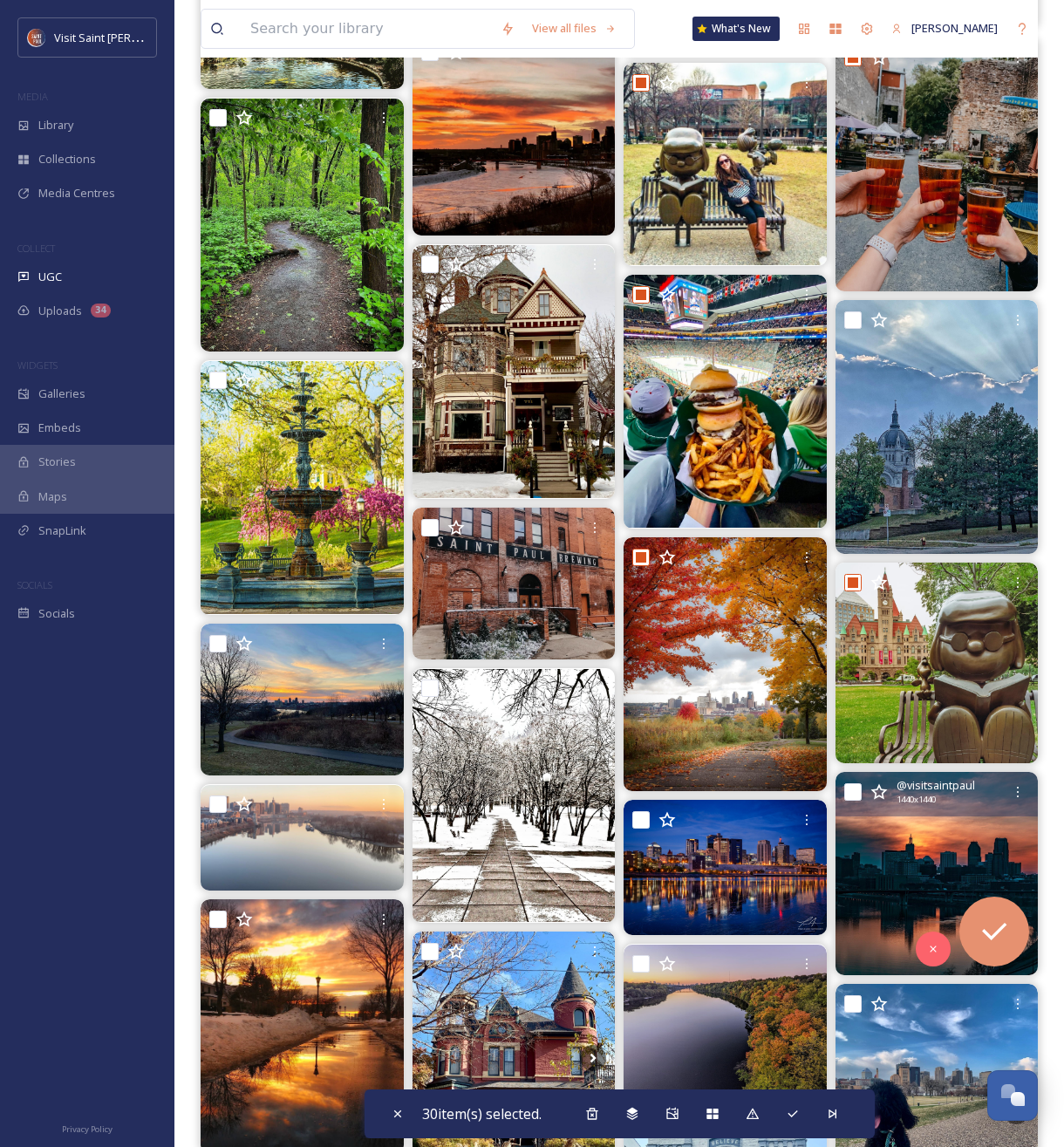
scroll to position [27970, 0]
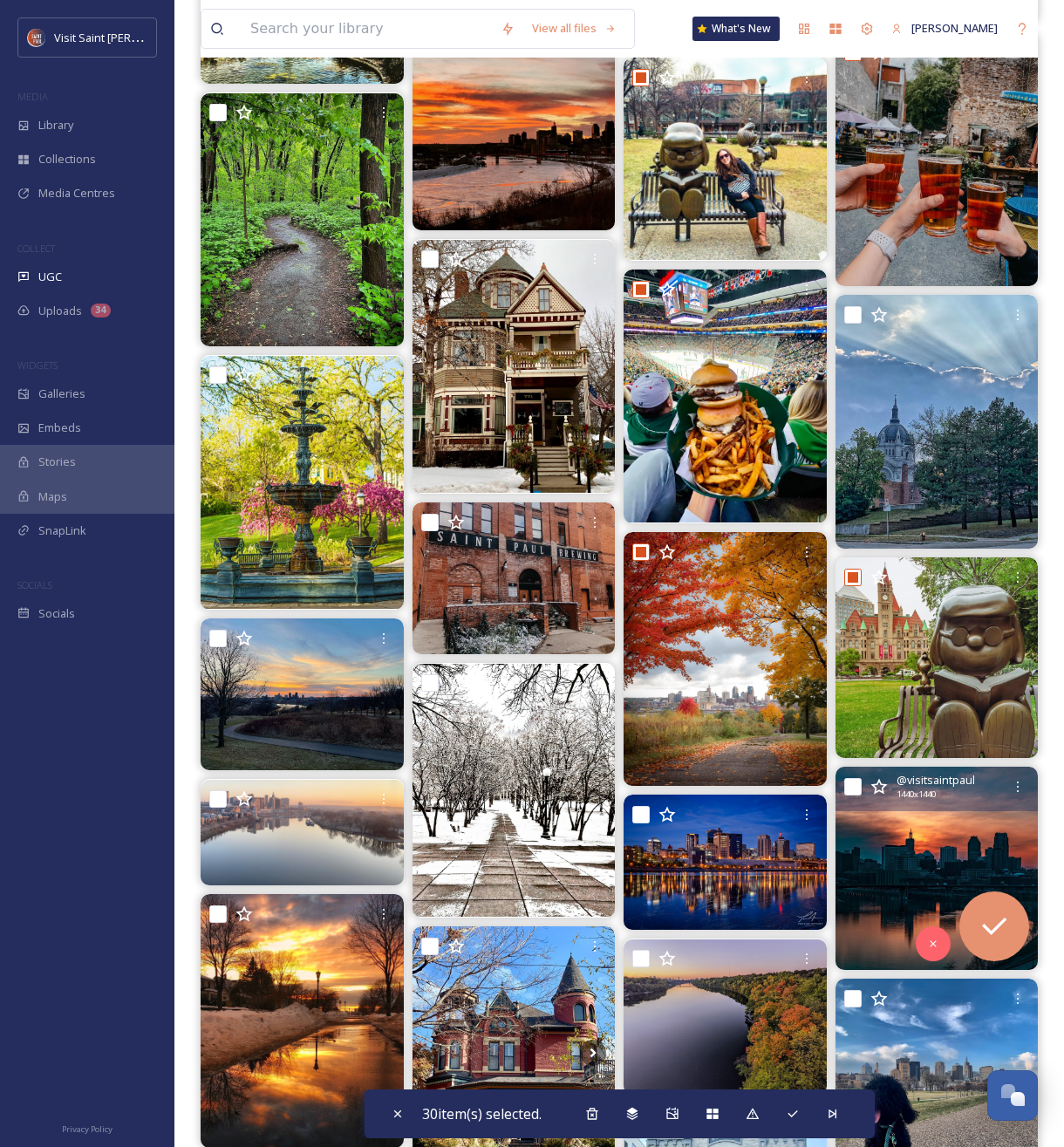
click at [853, 788] on input "checkbox" at bounding box center [853, 787] width 18 height 18
checkbox input "true"
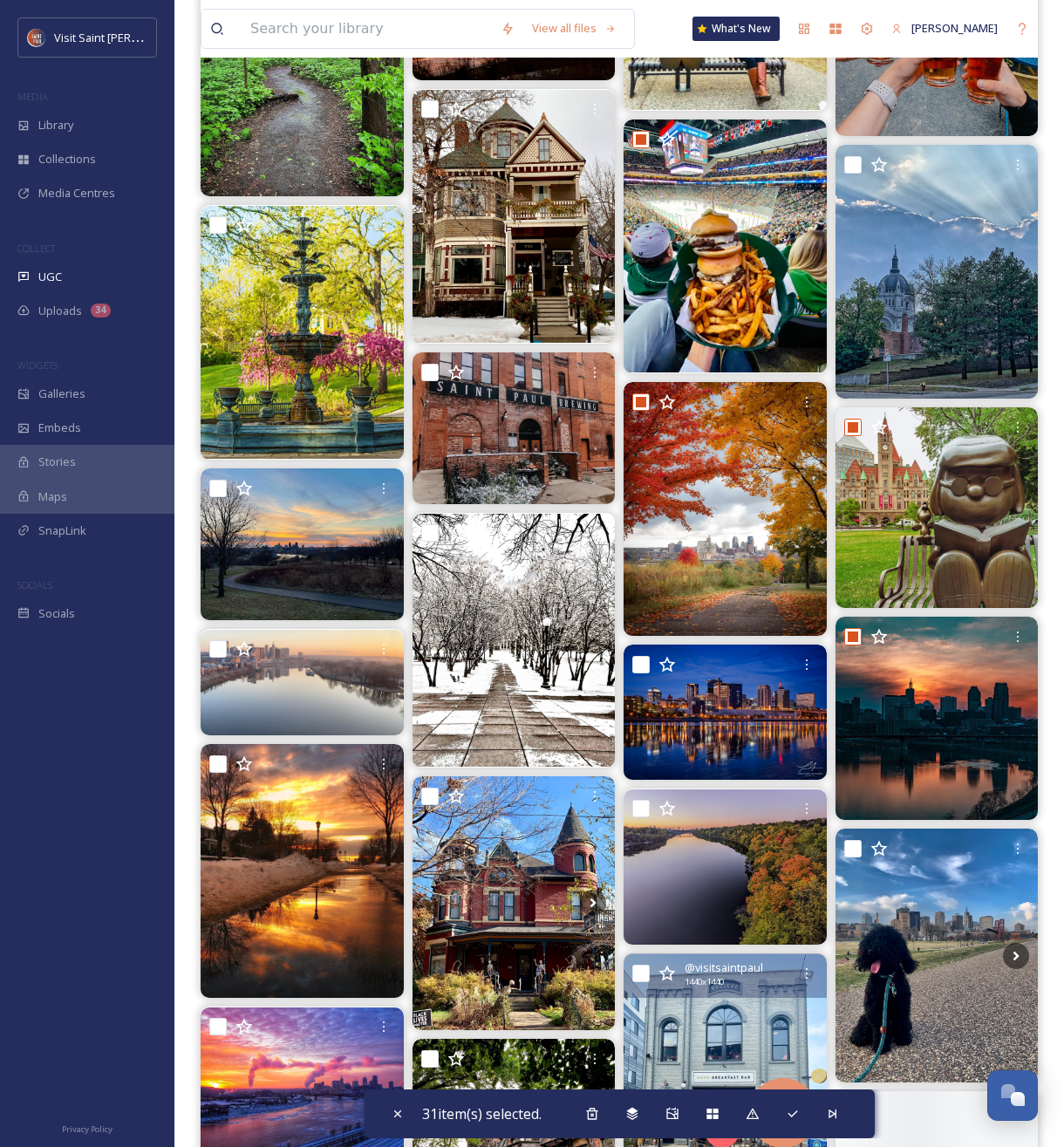
scroll to position [28447, 0]
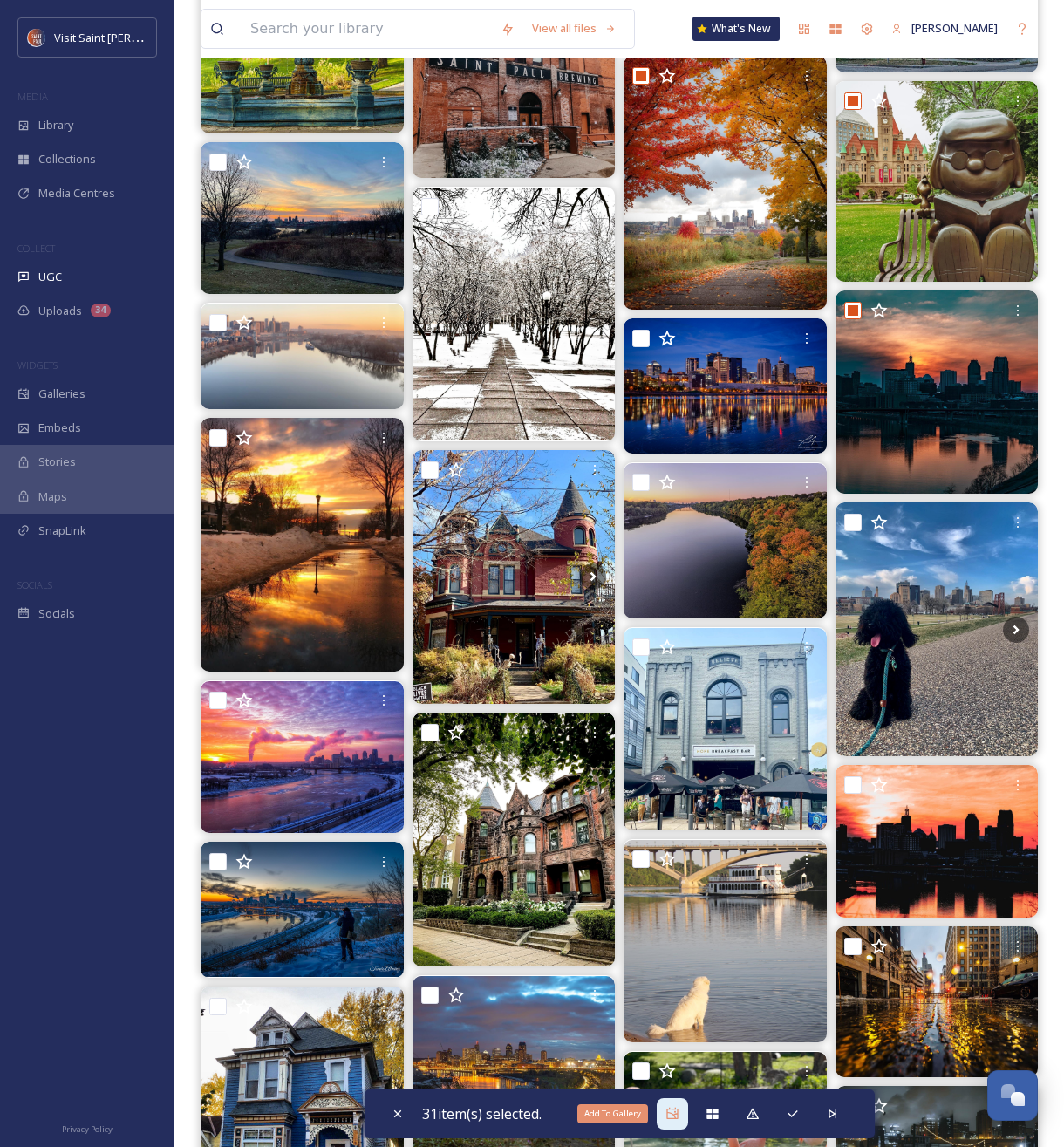
click at [674, 1119] on icon at bounding box center [672, 1114] width 14 height 14
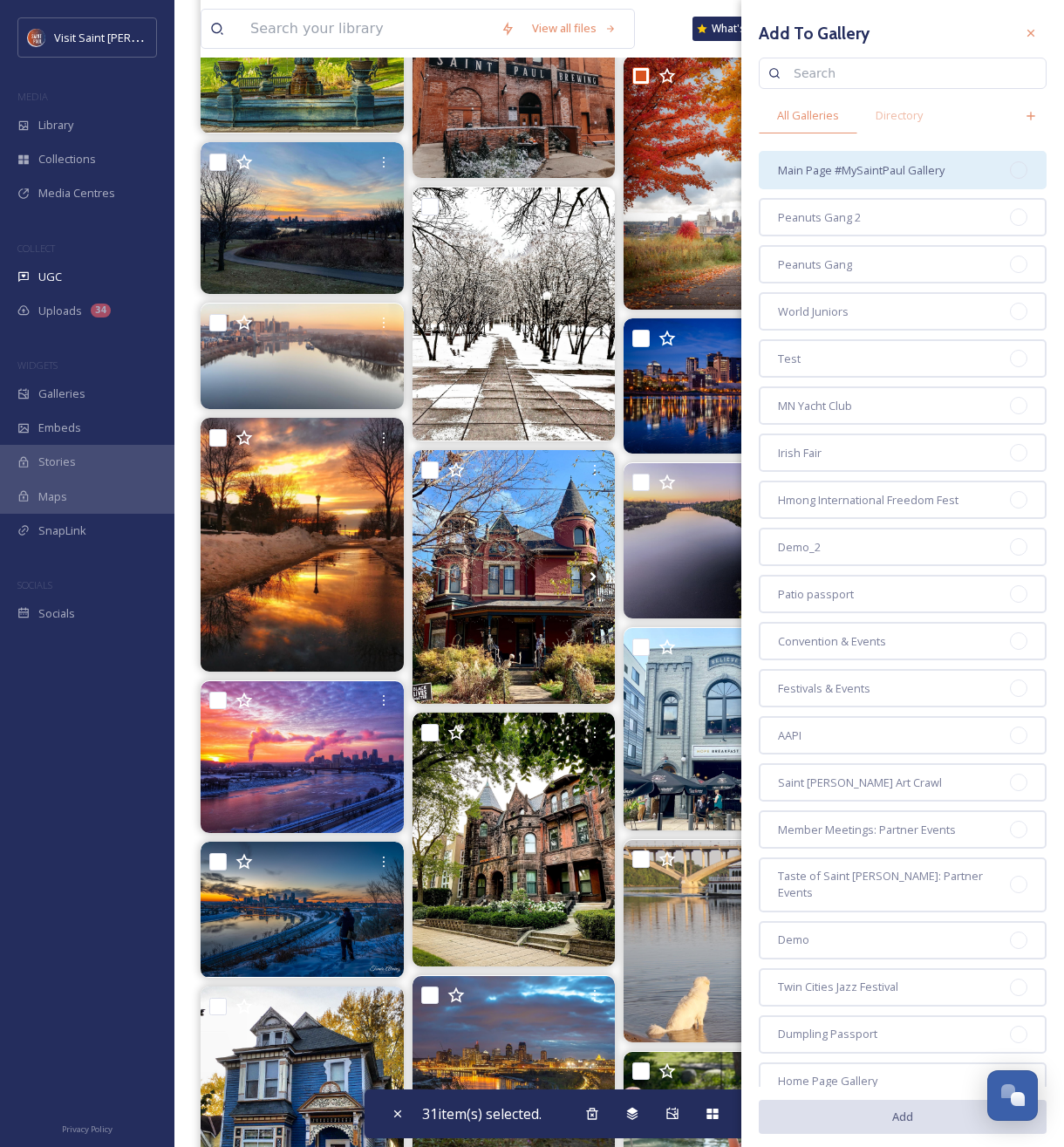
click at [929, 162] on span "Main Page #MySaintPaul Gallery" at bounding box center [861, 170] width 166 height 17
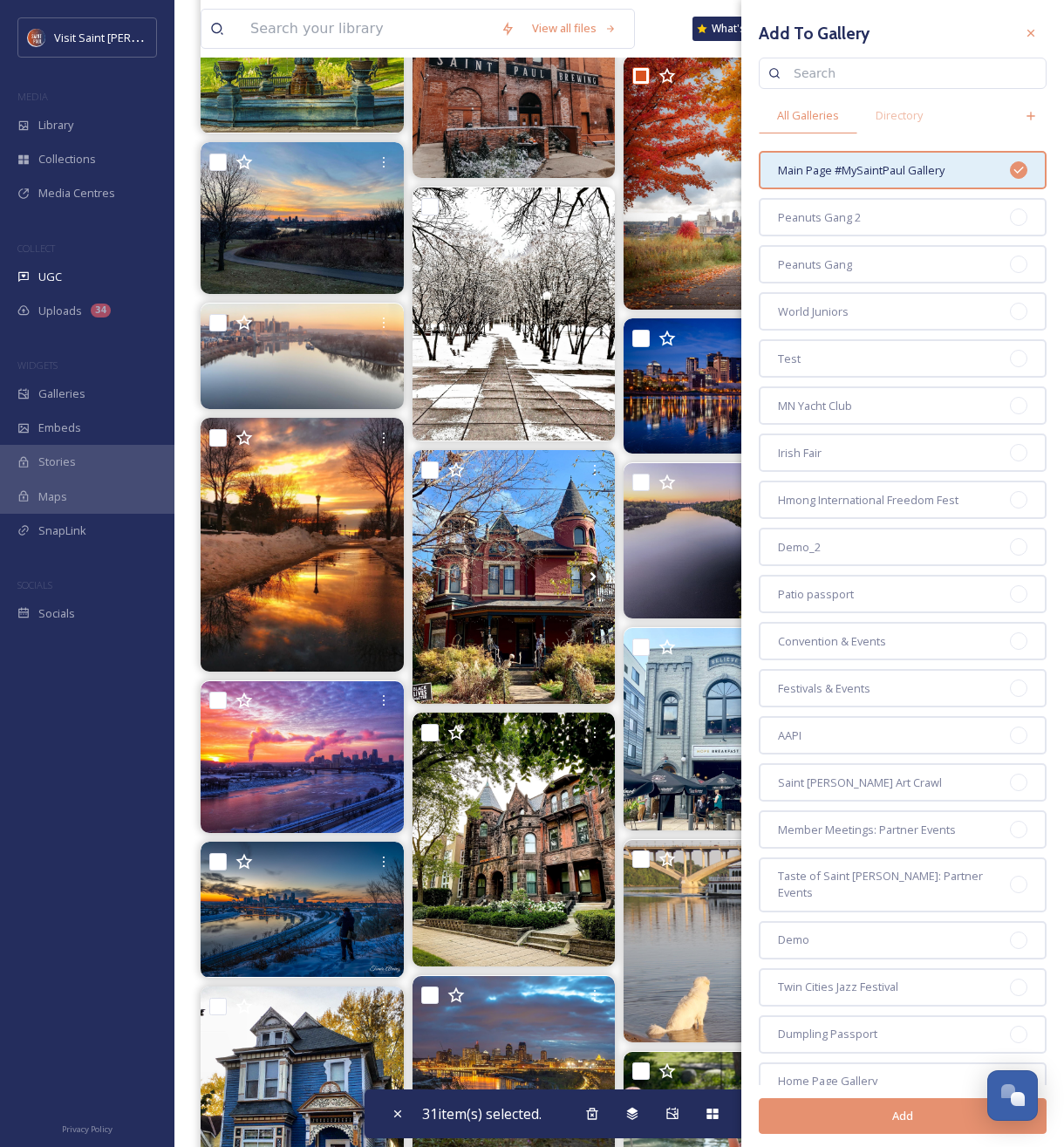
click at [916, 1131] on button "Add" at bounding box center [903, 1116] width 288 height 36
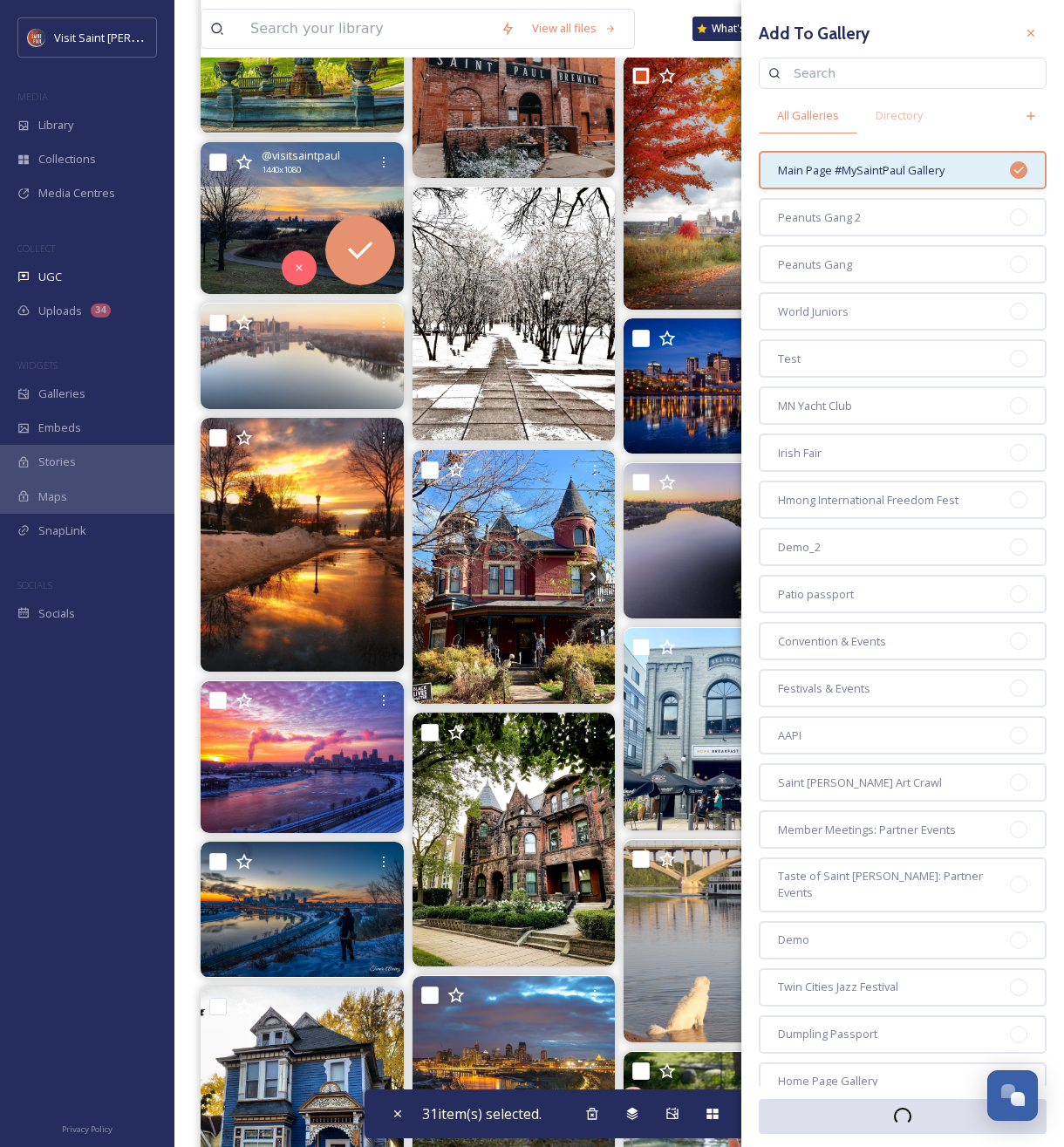
click at [217, 165] on input "checkbox" at bounding box center [218, 162] width 18 height 18
checkbox input "true"
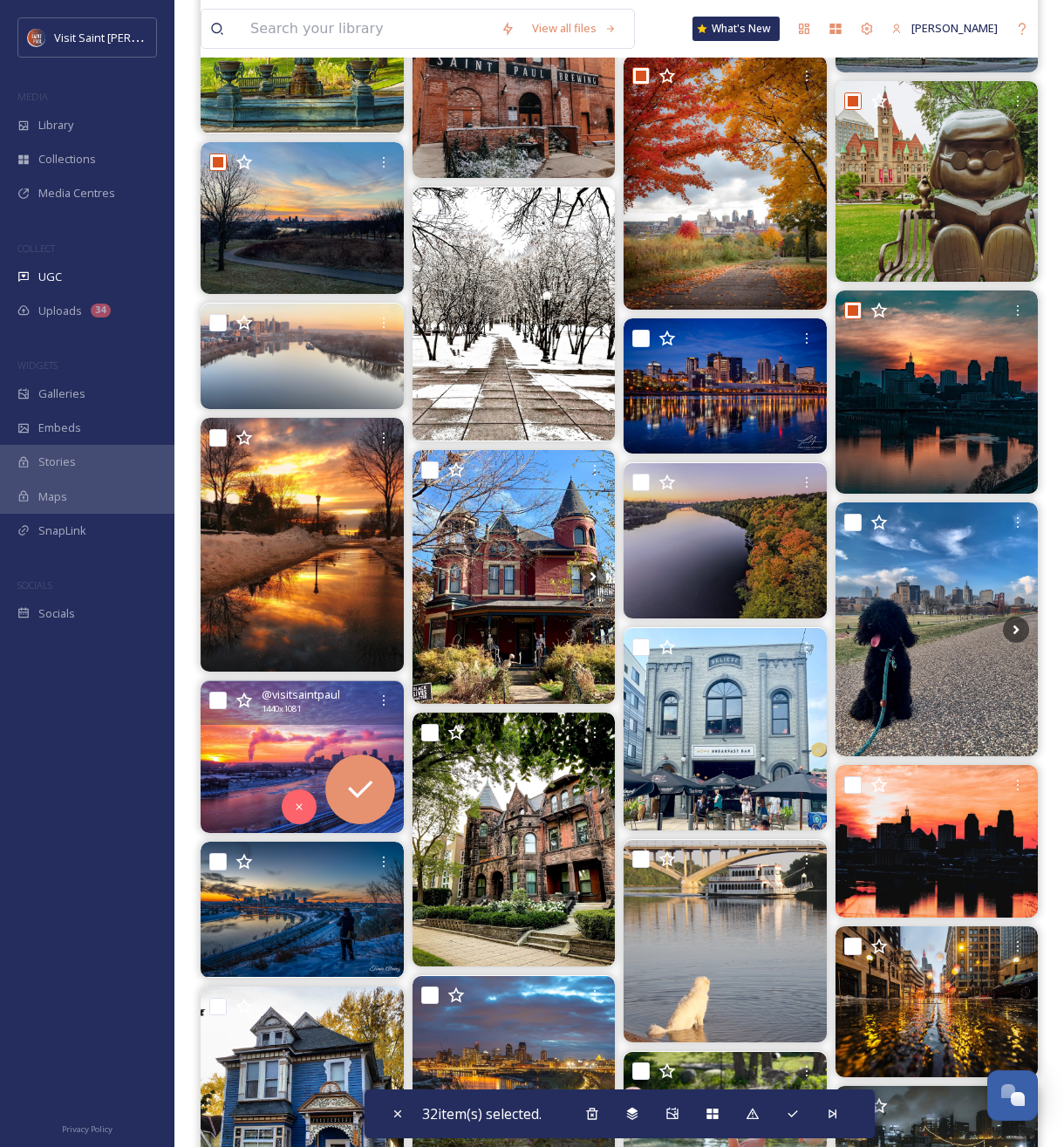
click at [219, 705] on input "checkbox" at bounding box center [218, 701] width 18 height 18
checkbox input "true"
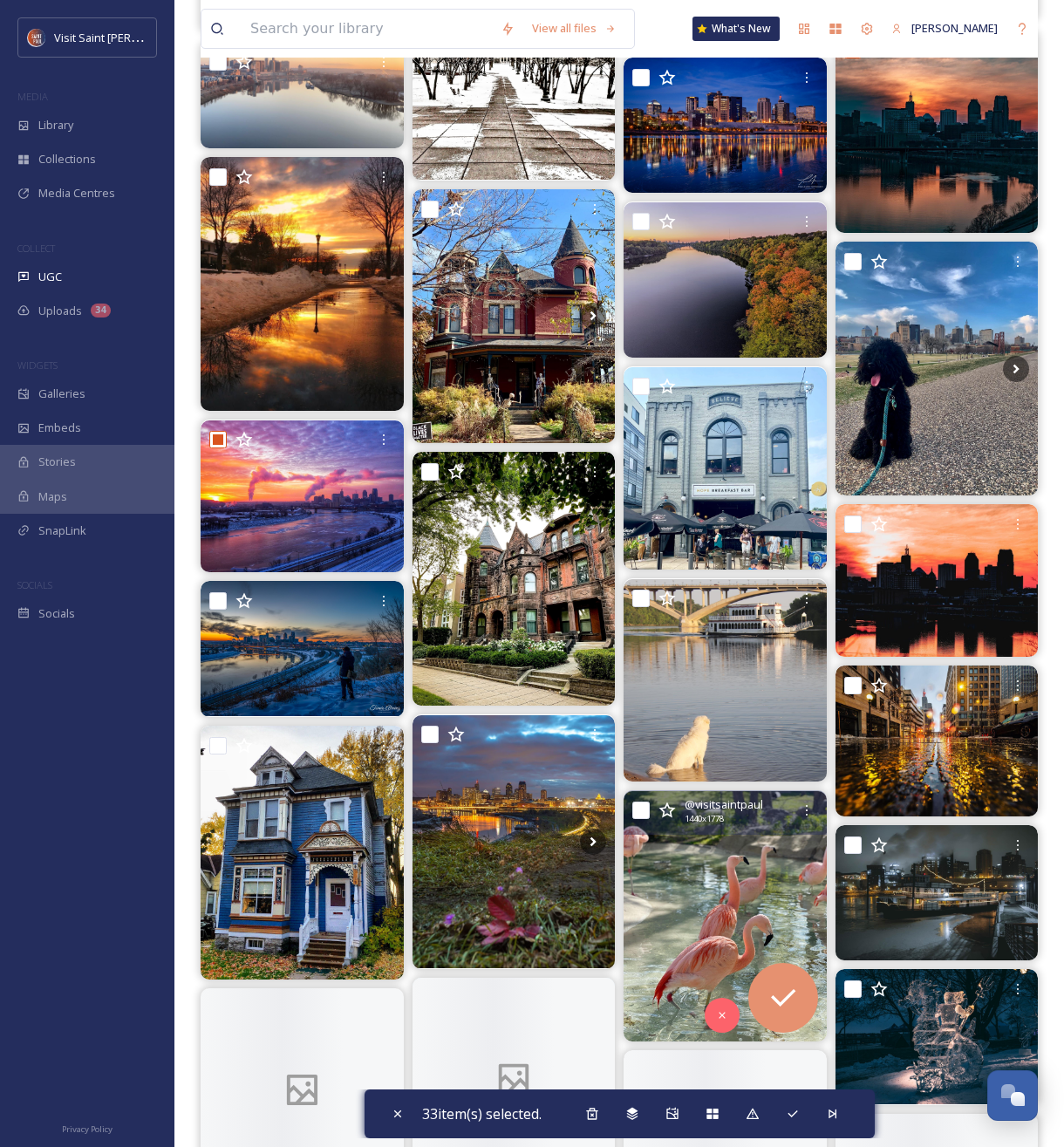
scroll to position [28871, 0]
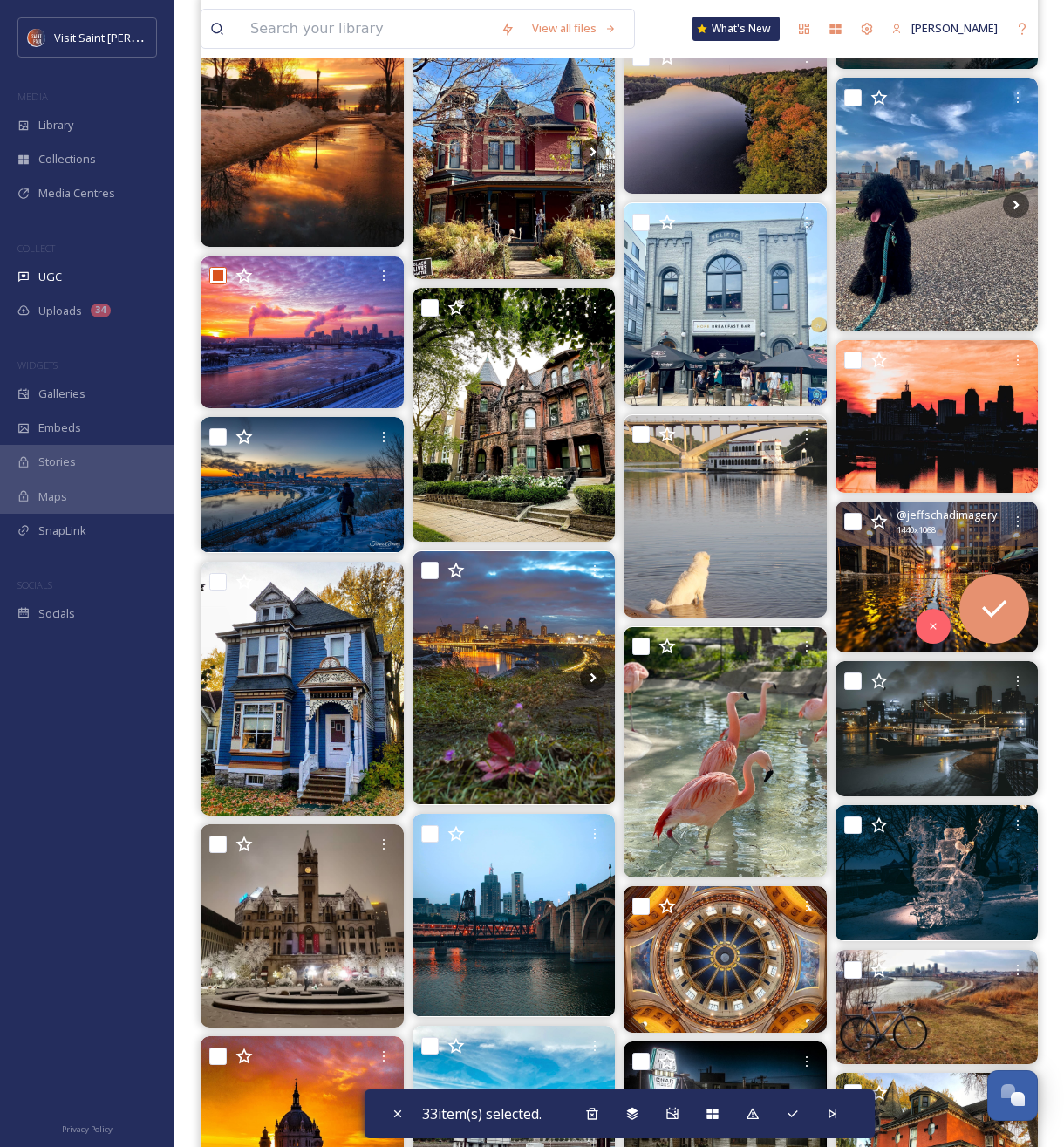
click at [846, 522] on input "checkbox" at bounding box center [853, 522] width 18 height 18
checkbox input "true"
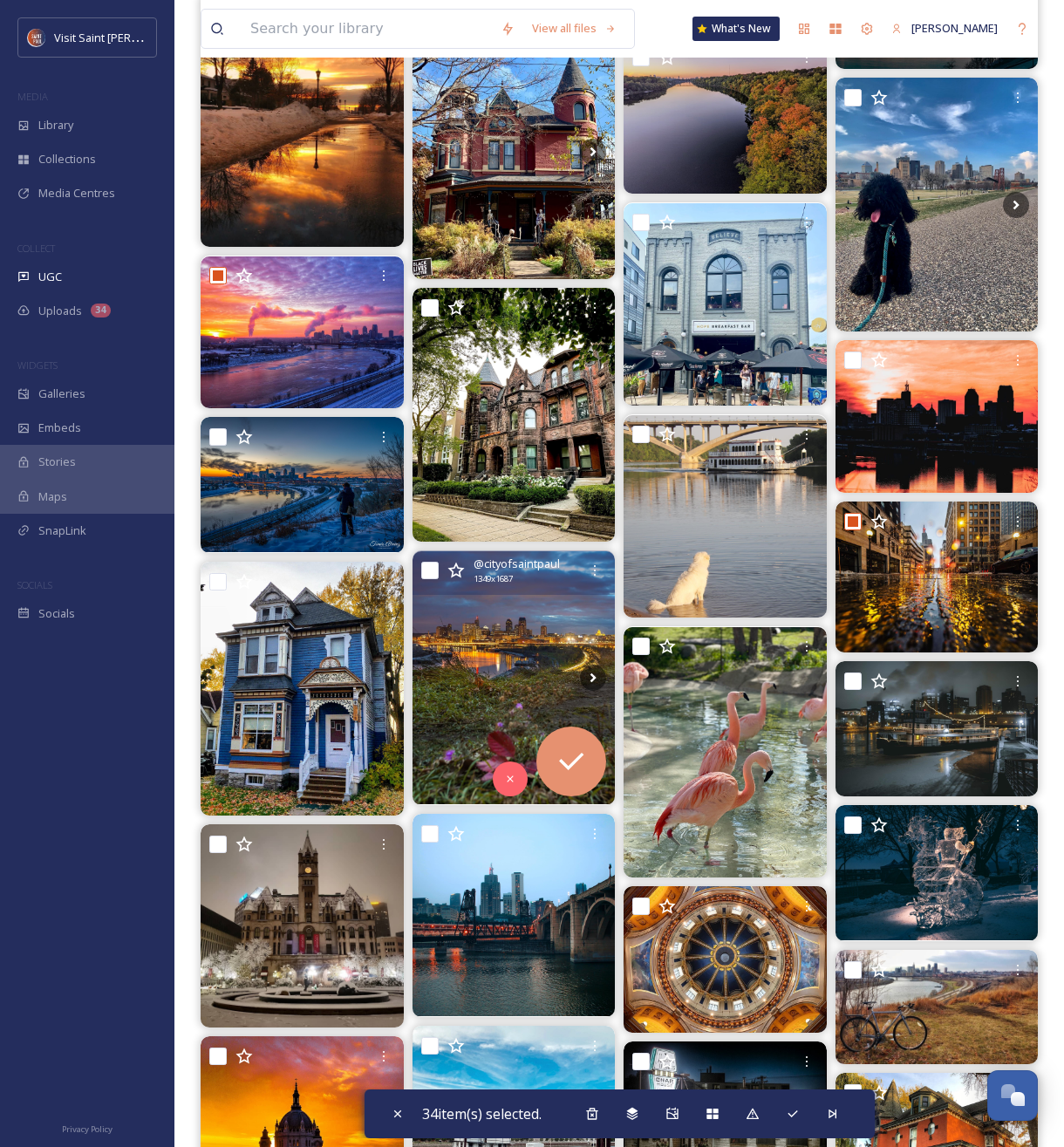
click at [433, 572] on input "checkbox" at bounding box center [430, 571] width 18 height 18
checkbox input "true"
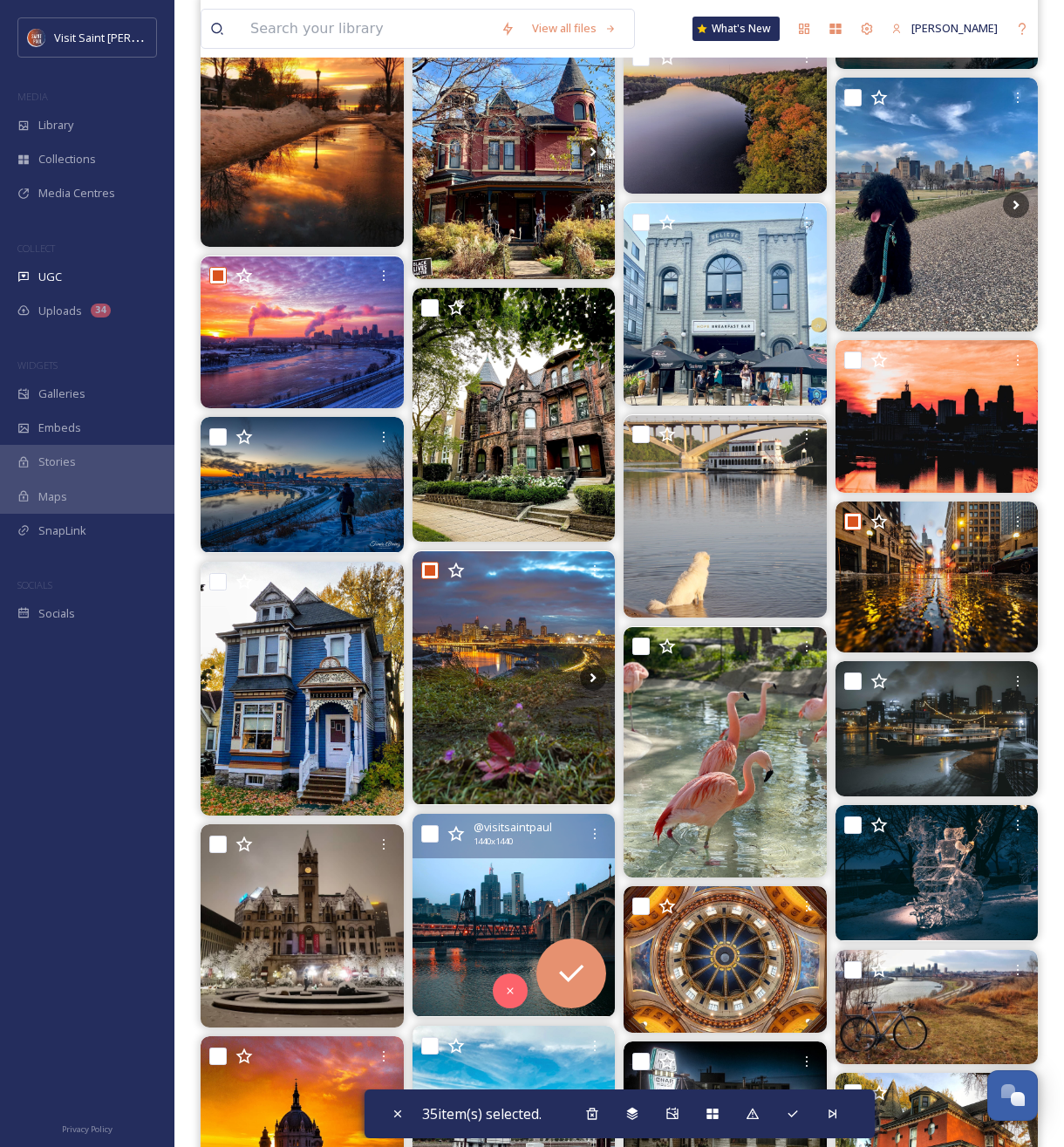
scroll to position [29152, 0]
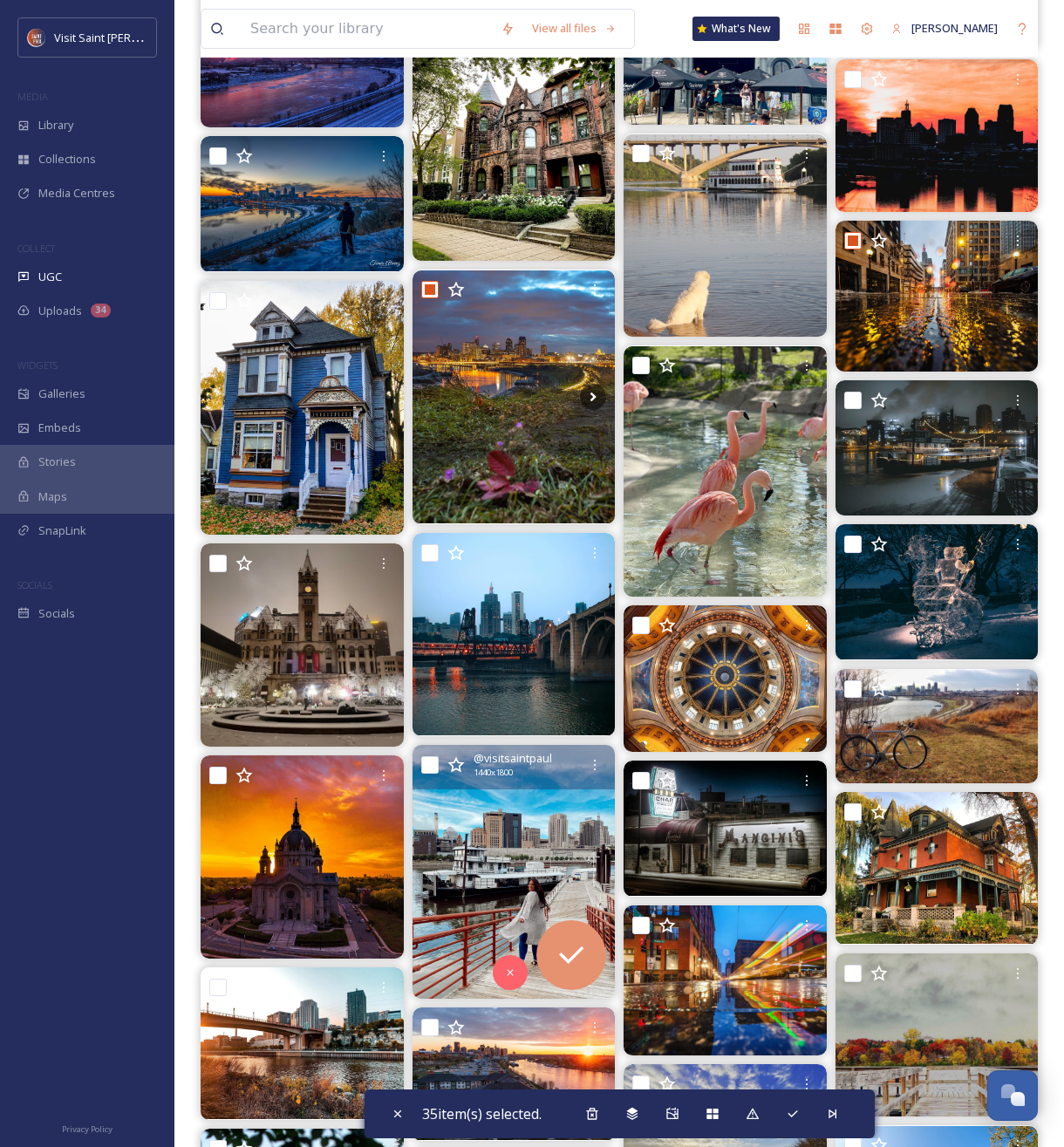
click at [423, 766] on input "checkbox" at bounding box center [430, 765] width 18 height 18
checkbox input "true"
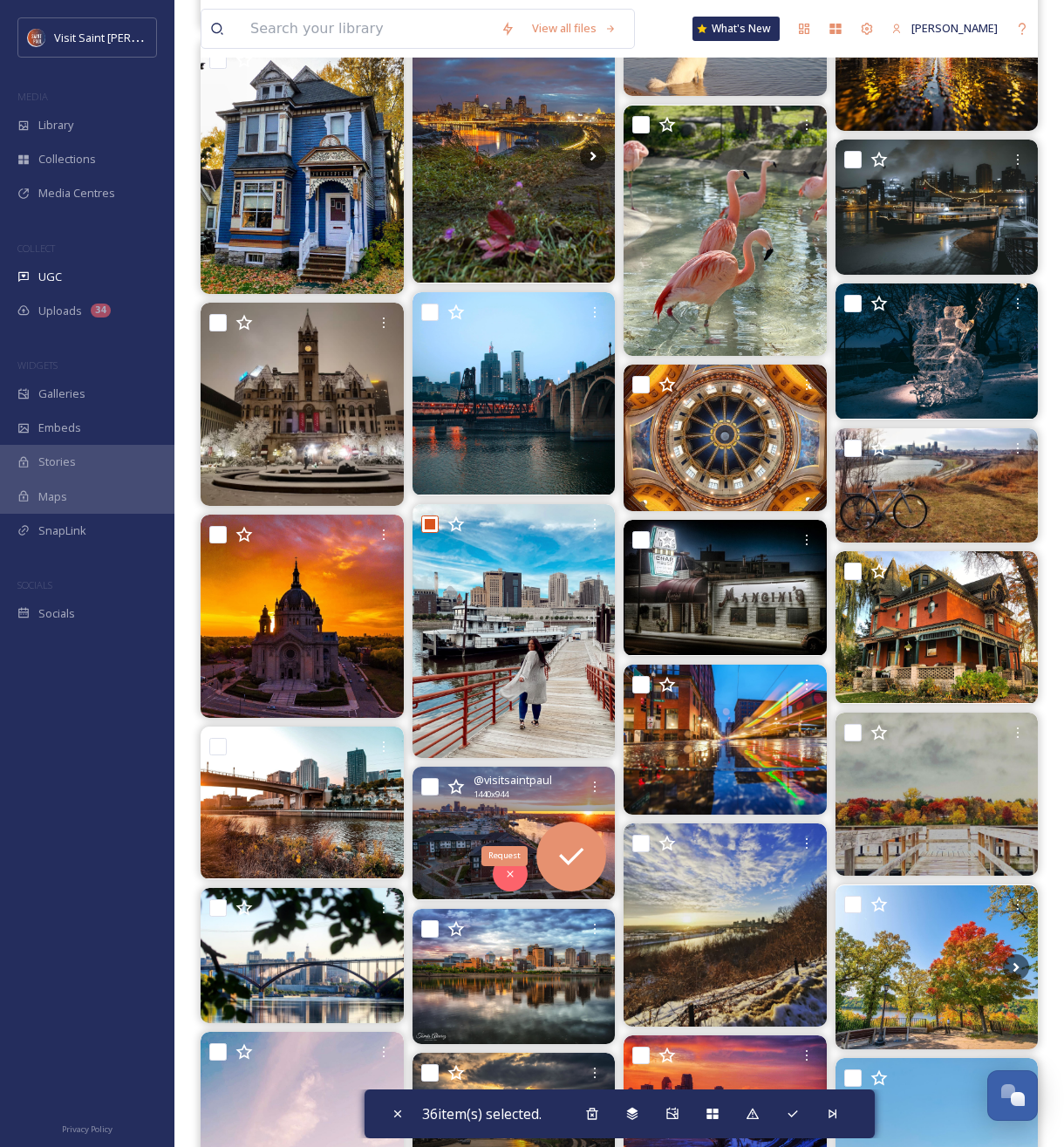
scroll to position [29417, 0]
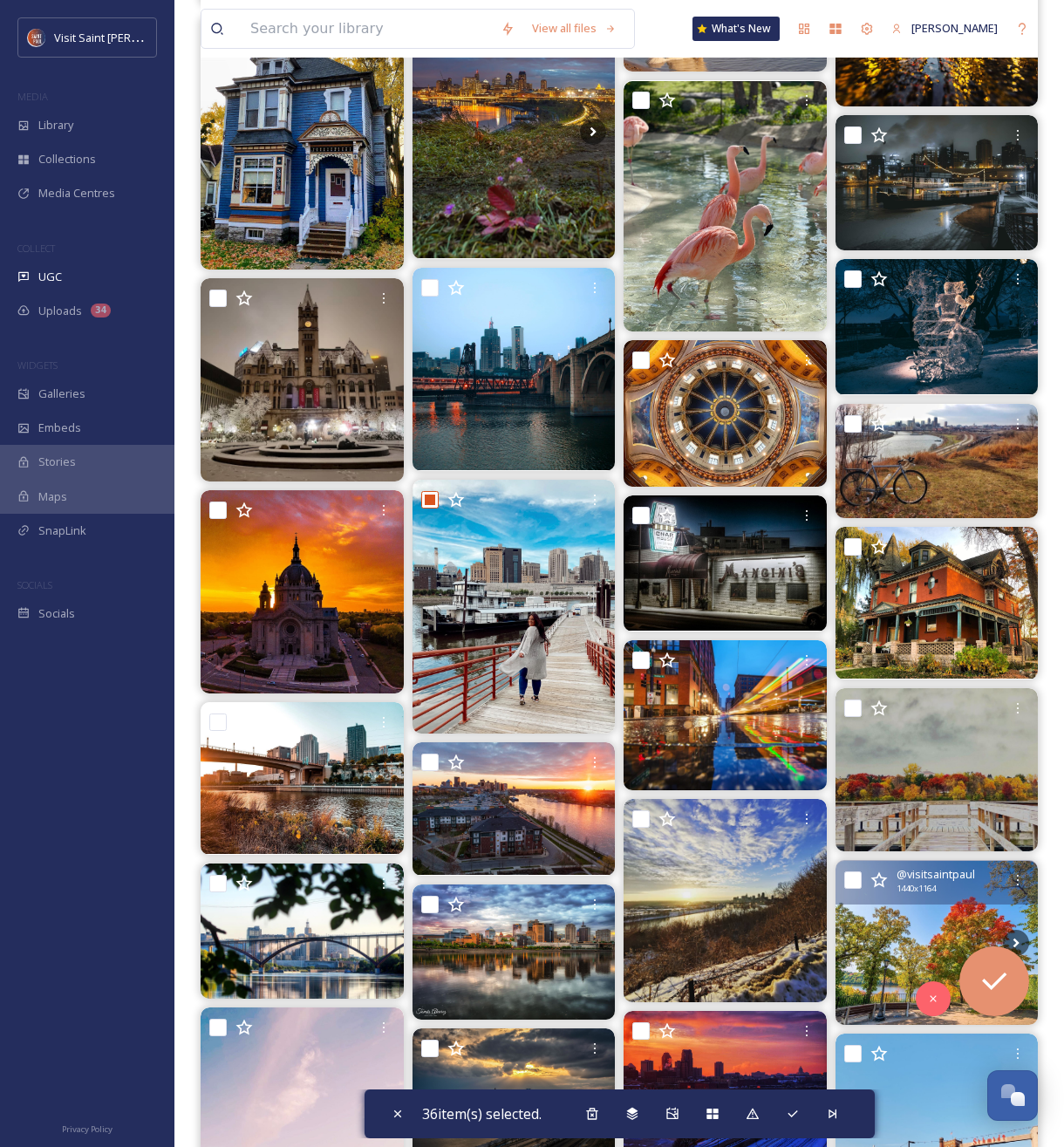
click at [848, 888] on input "checkbox" at bounding box center [853, 881] width 18 height 18
checkbox input "true"
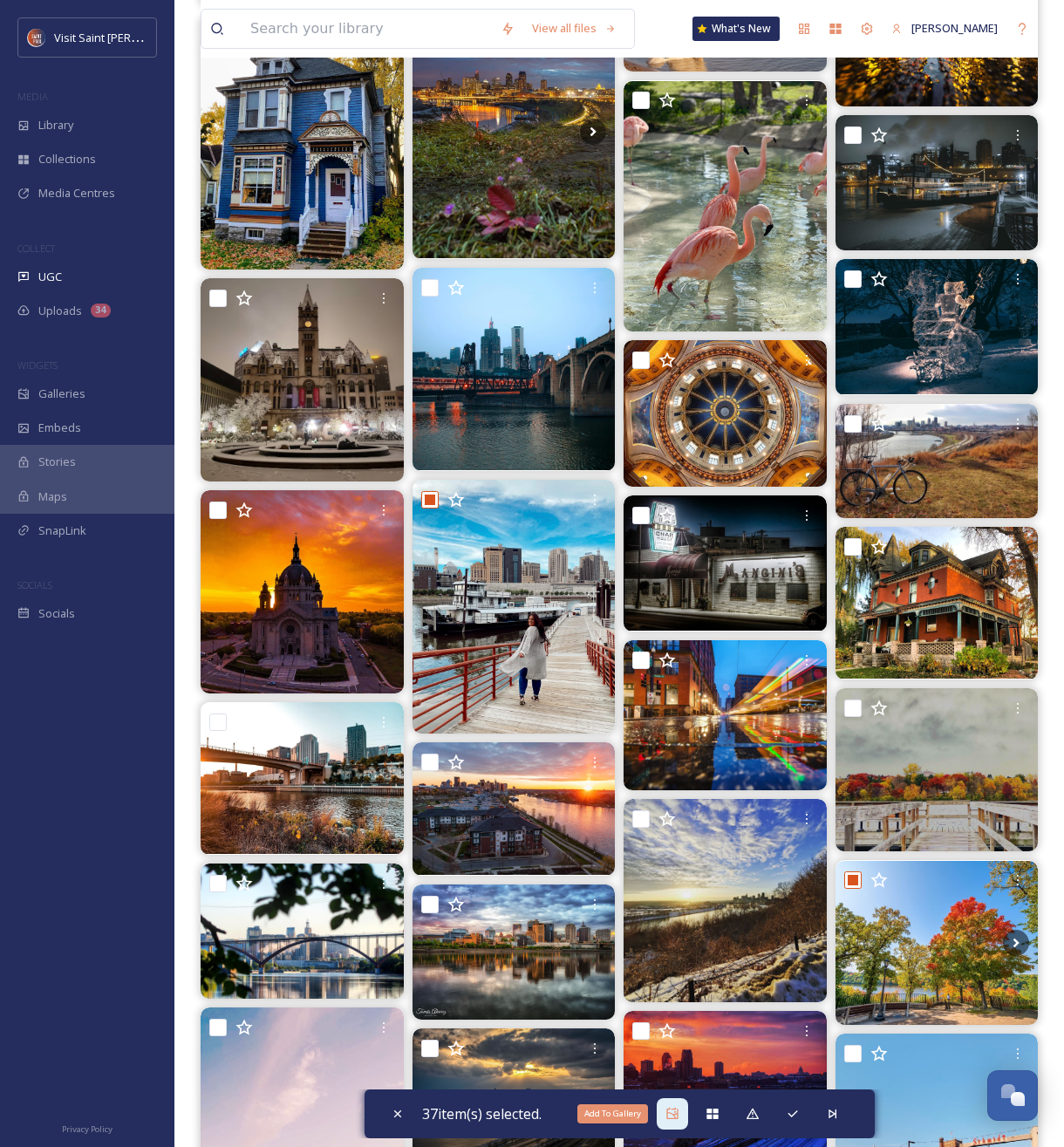
click at [684, 1109] on div "Add To Gallery" at bounding box center [672, 1114] width 32 height 32
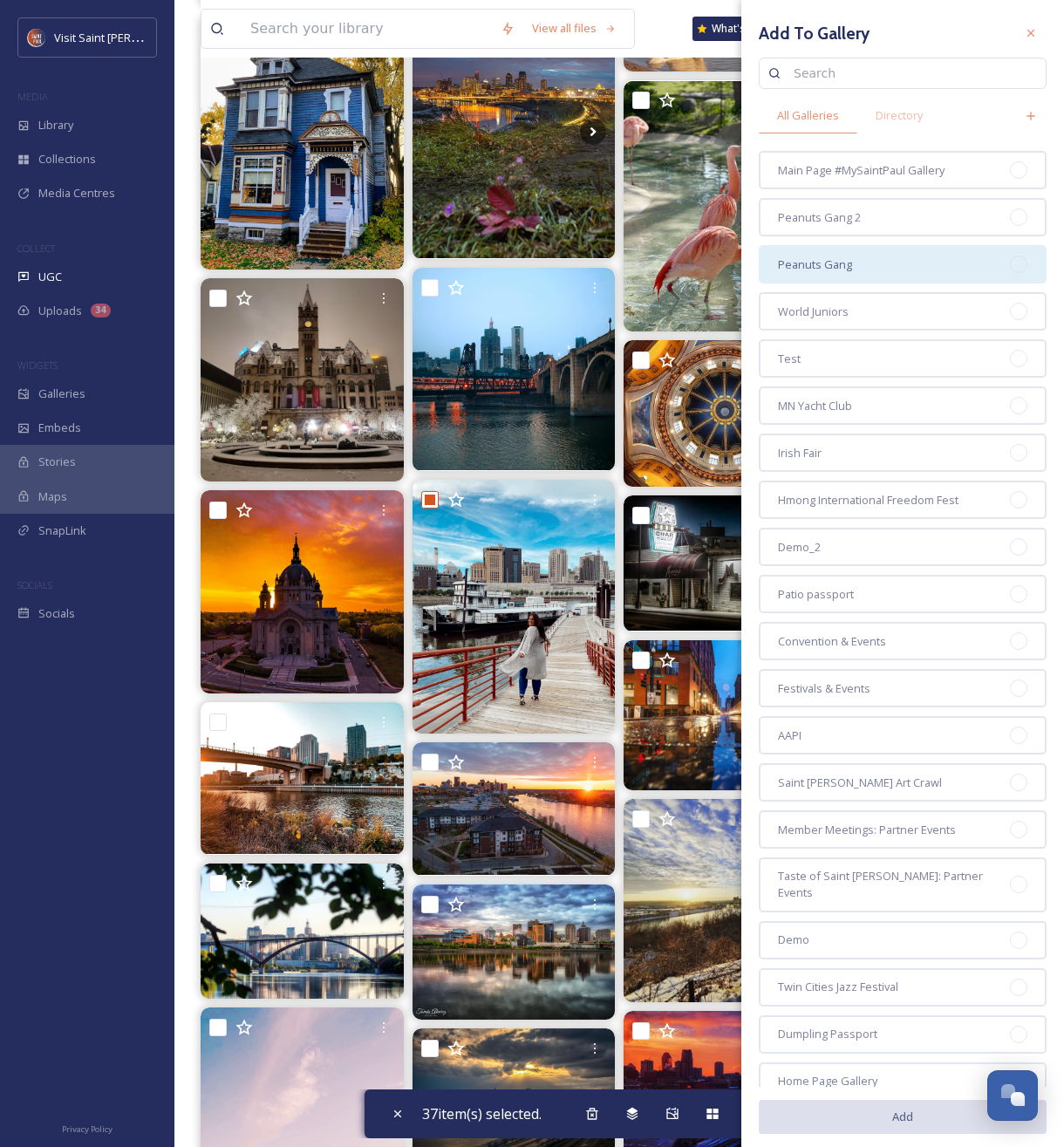
drag, startPoint x: 882, startPoint y: 160, endPoint x: 879, endPoint y: 256, distance: 96.0
click at [882, 162] on span "Main Page #MySaintPaul Gallery" at bounding box center [861, 170] width 166 height 17
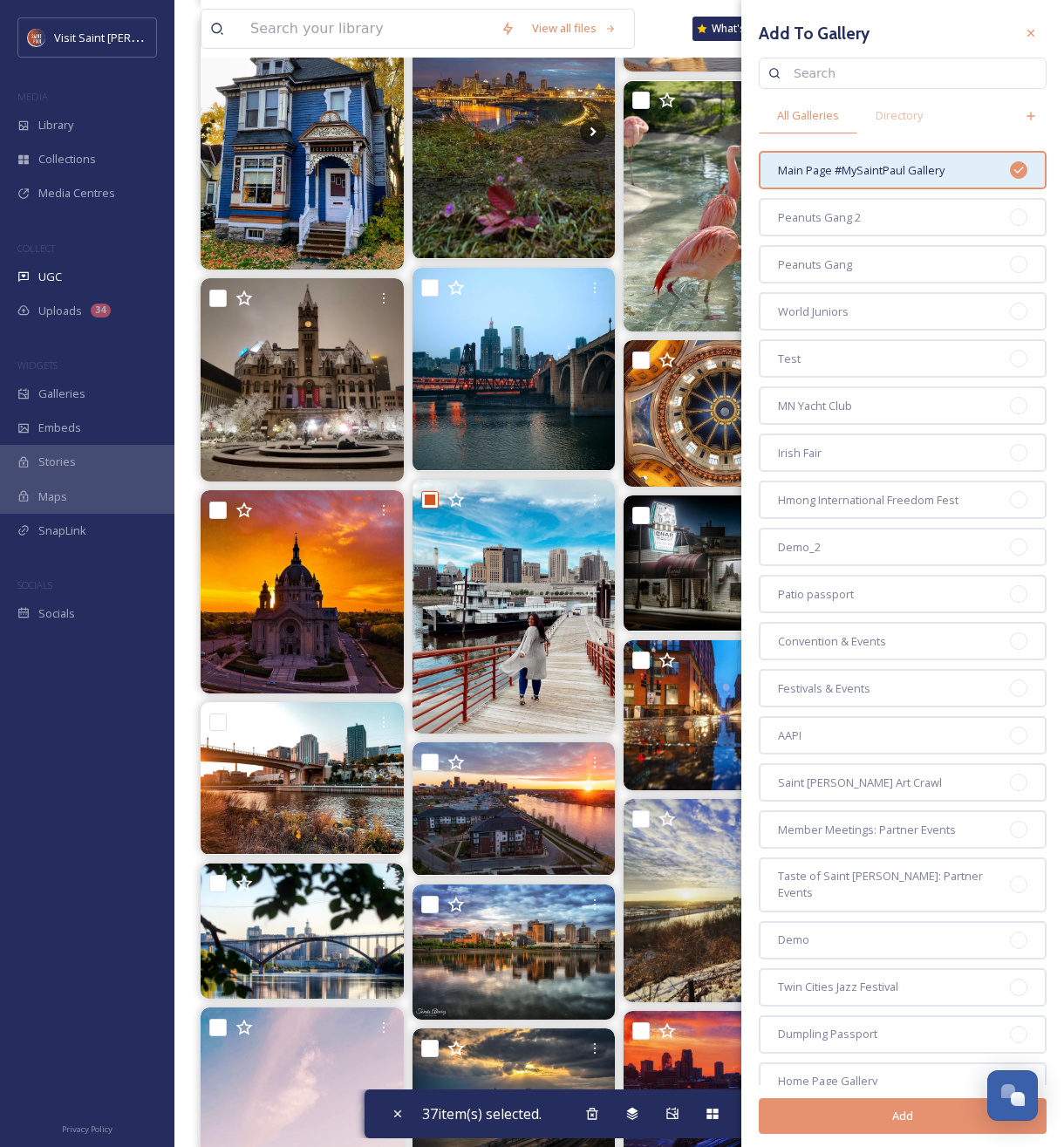
click at [859, 1111] on button "Add" at bounding box center [903, 1116] width 288 height 36
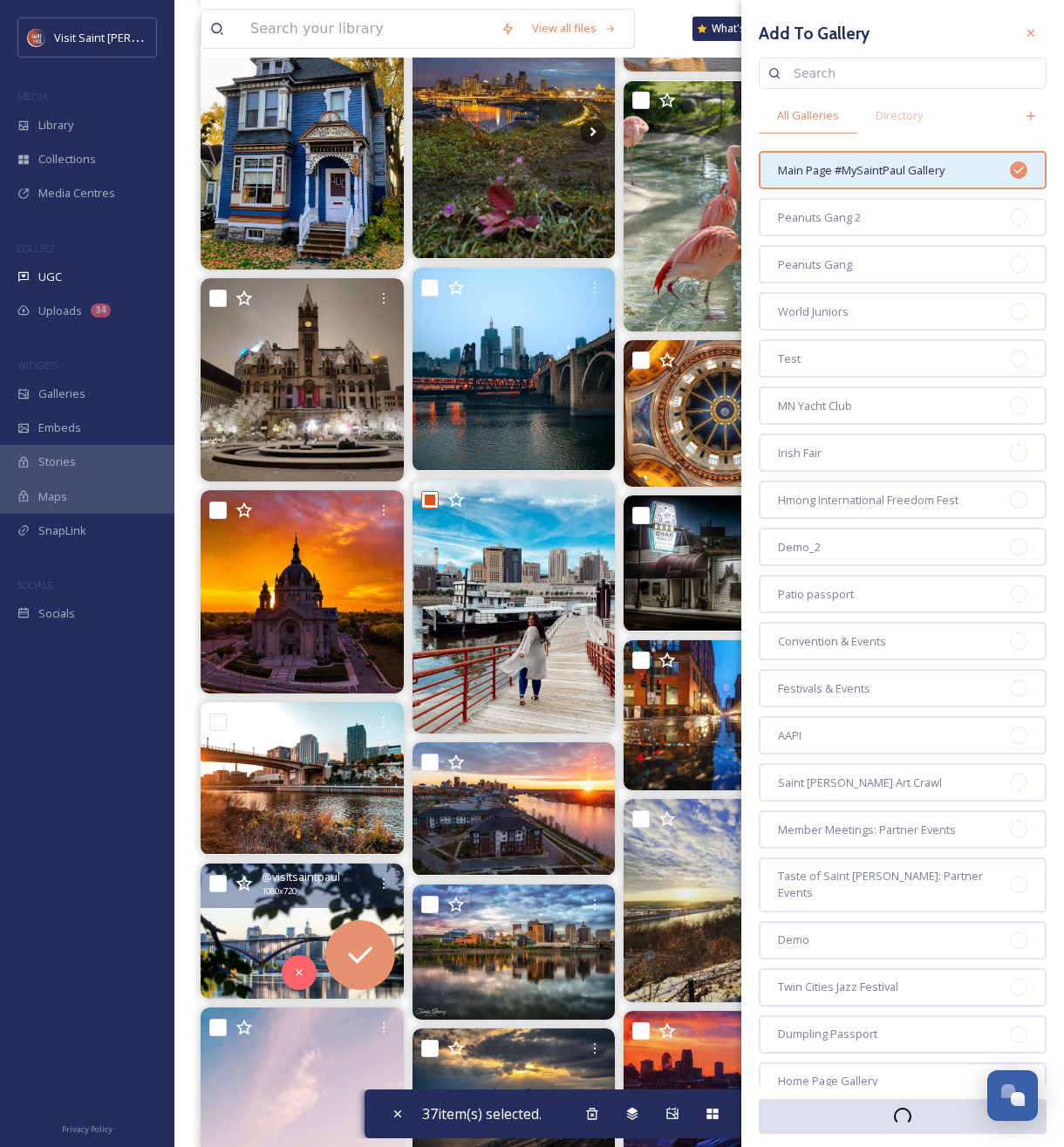
click at [214, 885] on input "checkbox" at bounding box center [218, 884] width 18 height 18
checkbox input "true"
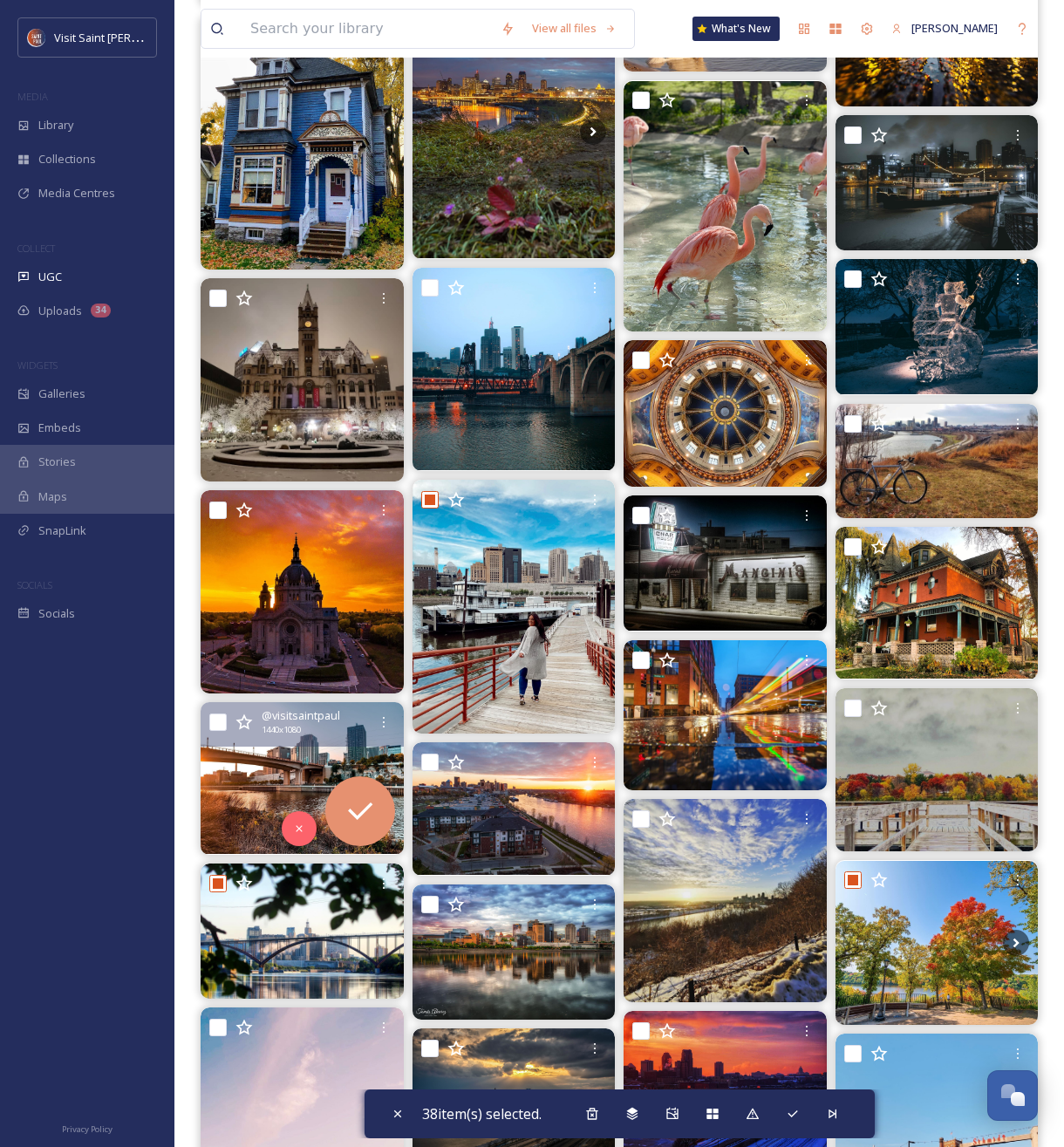
click at [220, 721] on input "checkbox" at bounding box center [218, 722] width 18 height 18
checkbox input "true"
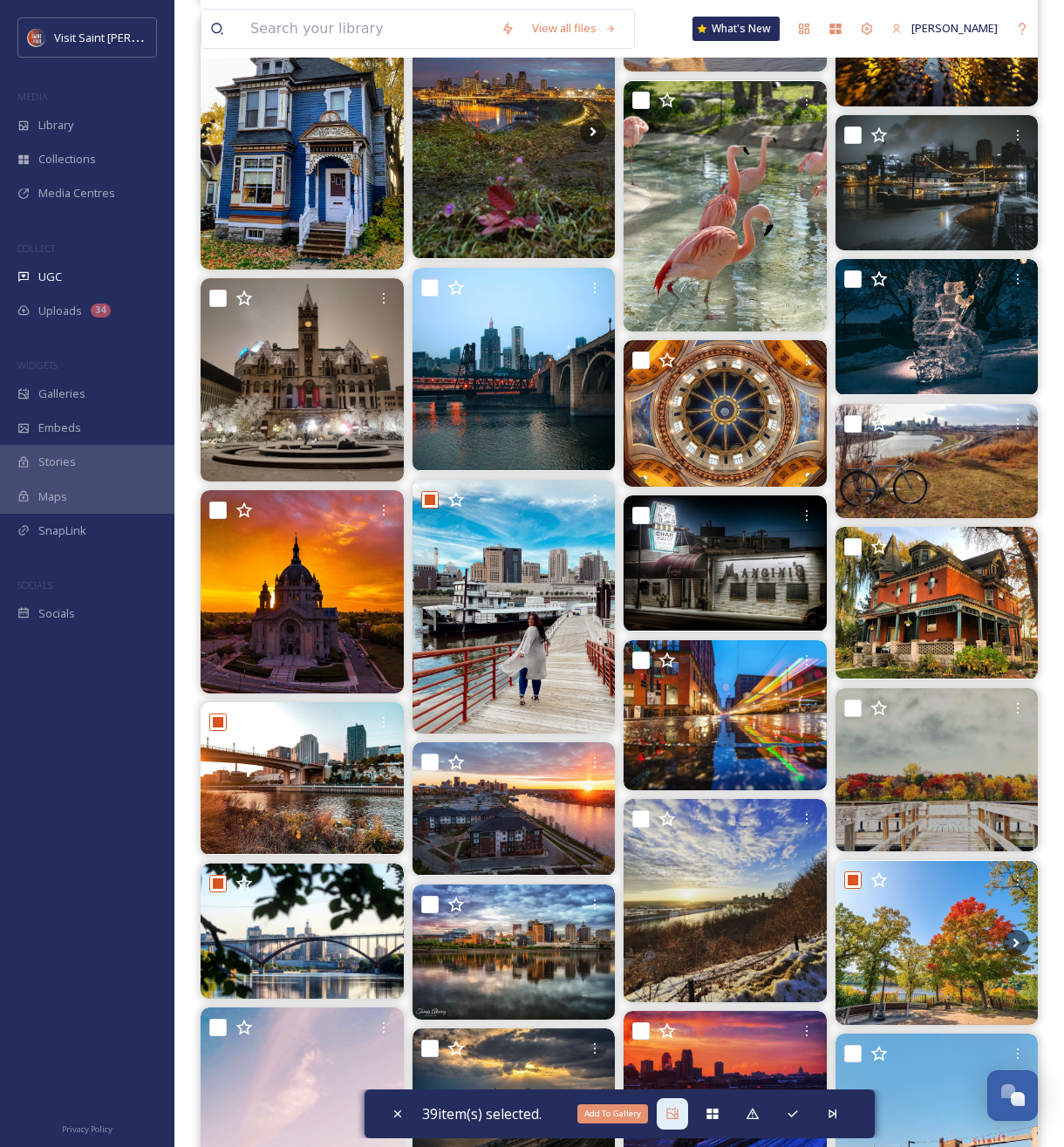
click at [682, 1121] on div "Add To Gallery" at bounding box center [672, 1114] width 32 height 32
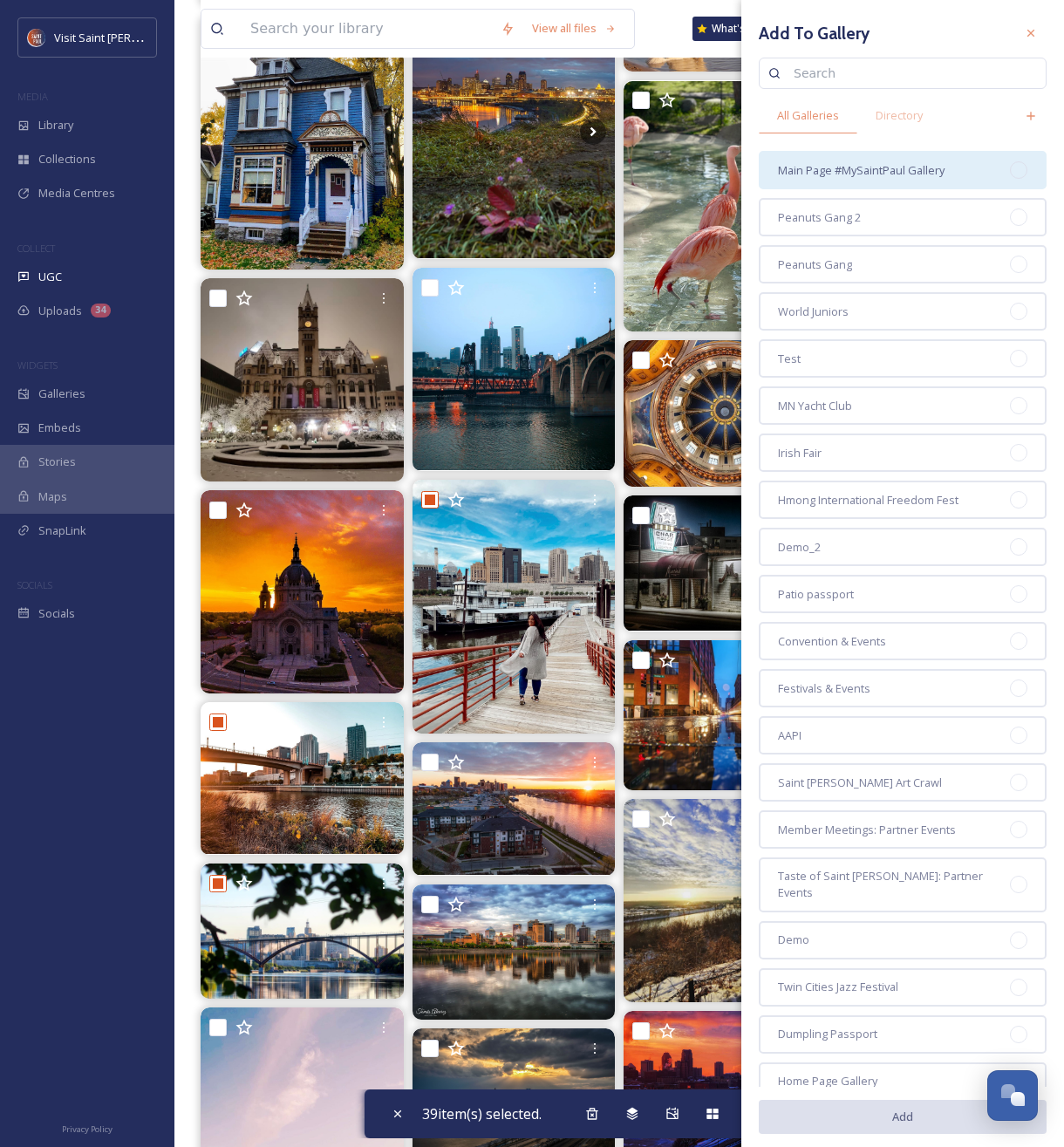
click at [913, 180] on div "Main Page #MySaintPaul Gallery" at bounding box center [903, 169] width 288 height 39
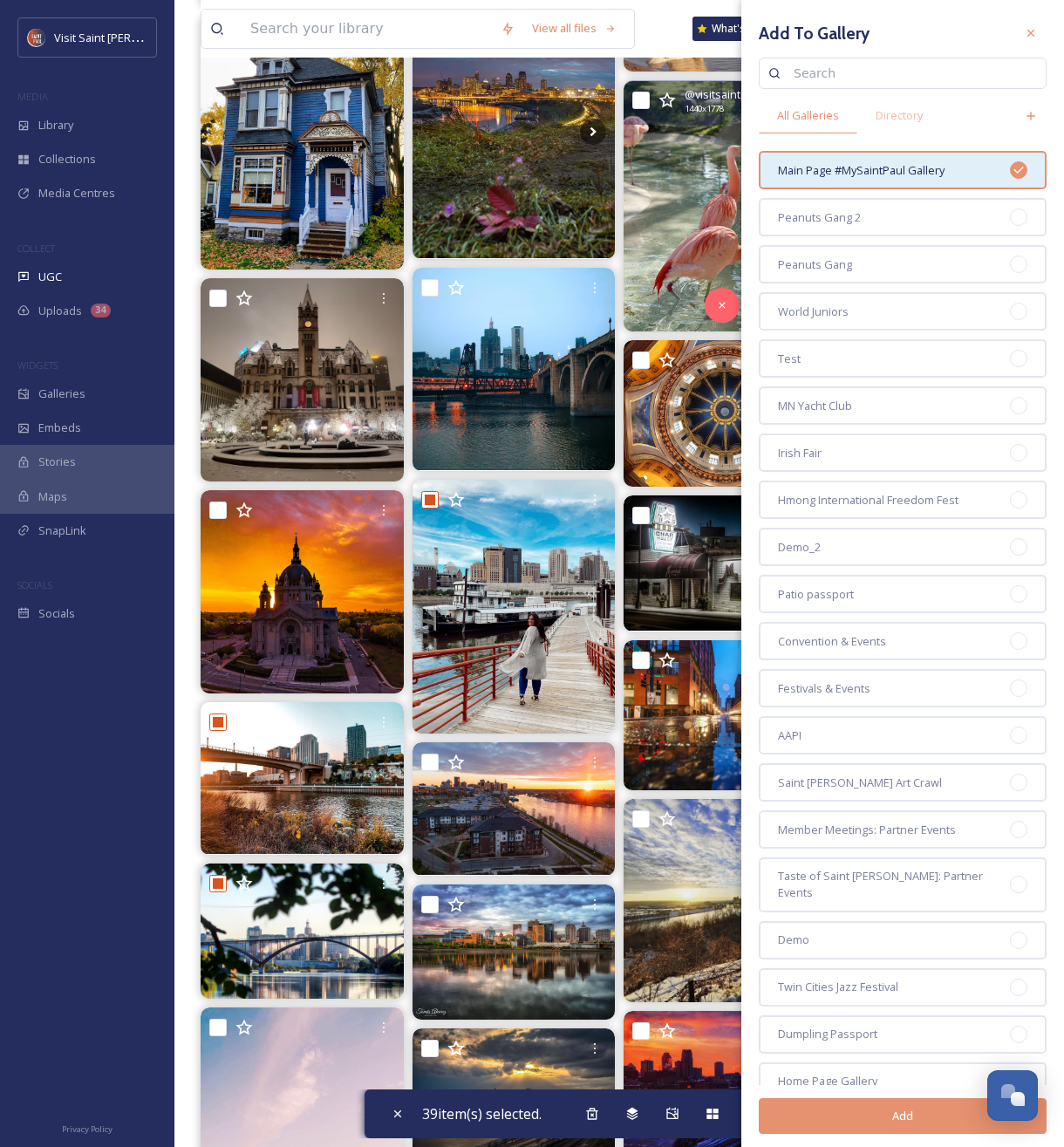
drag, startPoint x: 641, startPoint y: 101, endPoint x: 646, endPoint y: 109, distance: 9.4
click at [641, 101] on input "checkbox" at bounding box center [642, 101] width 18 height 18
checkbox input "true"
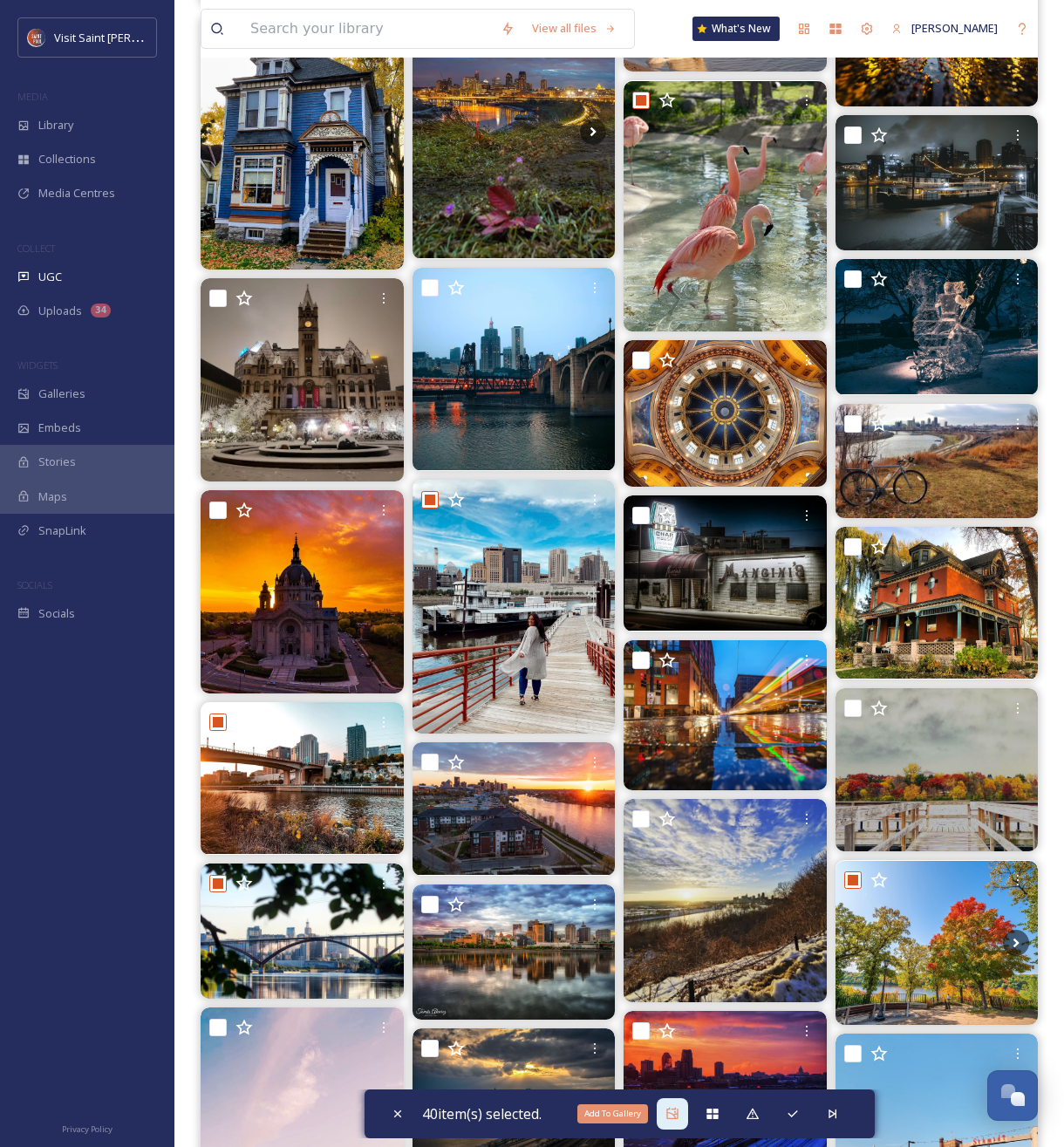
click at [682, 1123] on div "Add To Gallery" at bounding box center [672, 1114] width 32 height 32
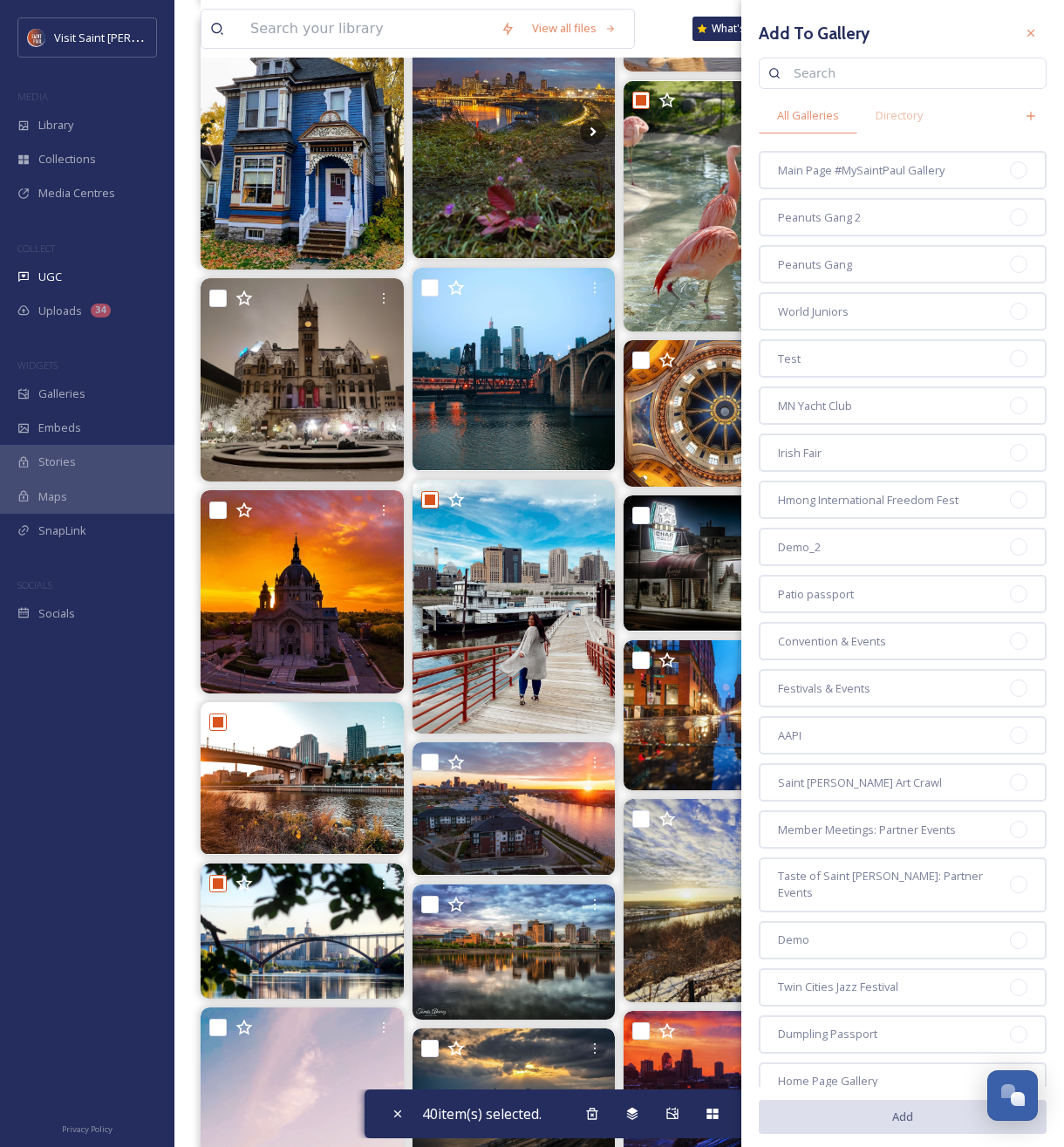
drag, startPoint x: 837, startPoint y: 168, endPoint x: 615, endPoint y: 989, distance: 850.5
click at [837, 169] on span "Main Page #MySaintPaul Gallery" at bounding box center [861, 170] width 166 height 17
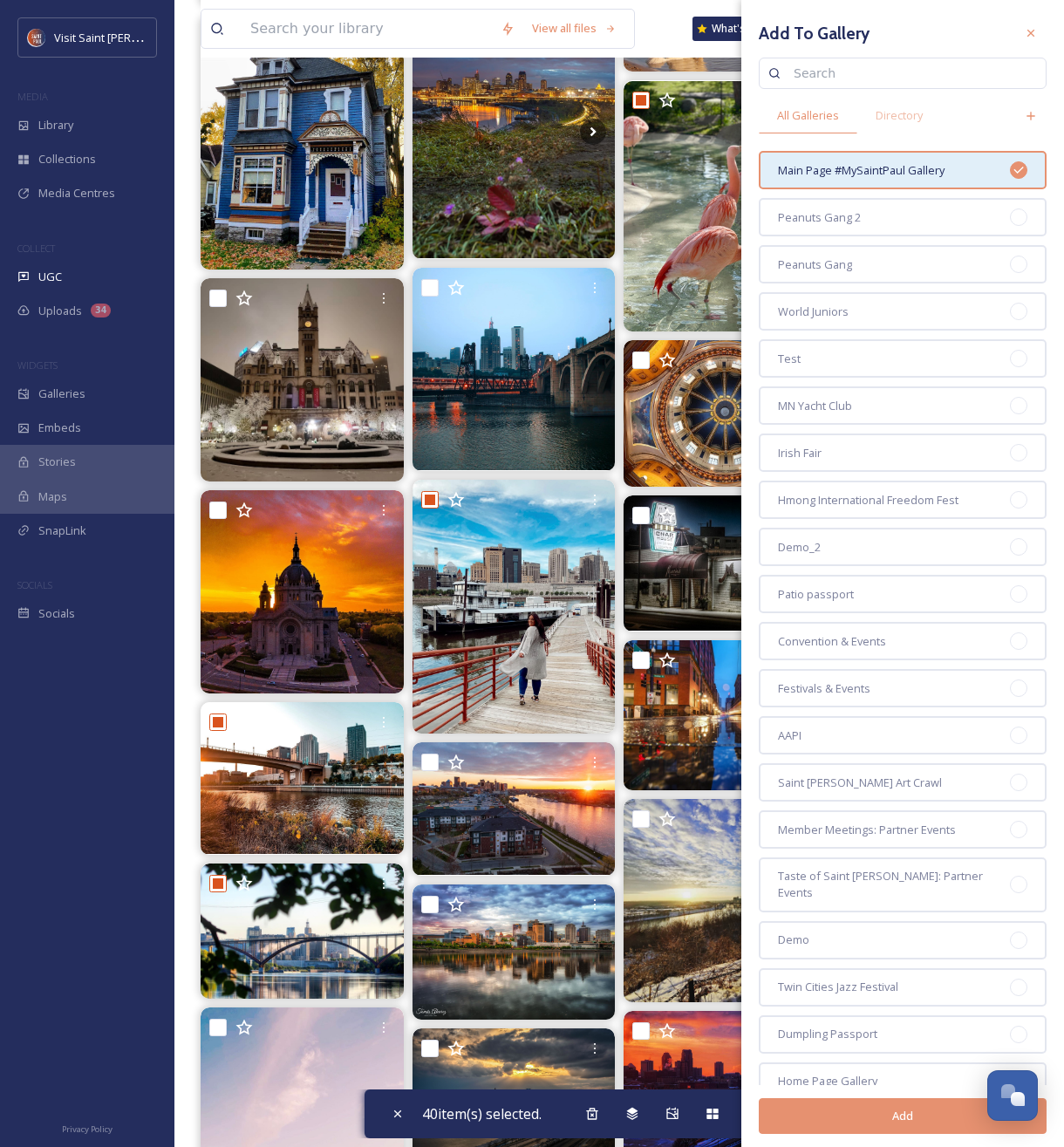
click at [823, 1122] on button "Add" at bounding box center [903, 1116] width 288 height 36
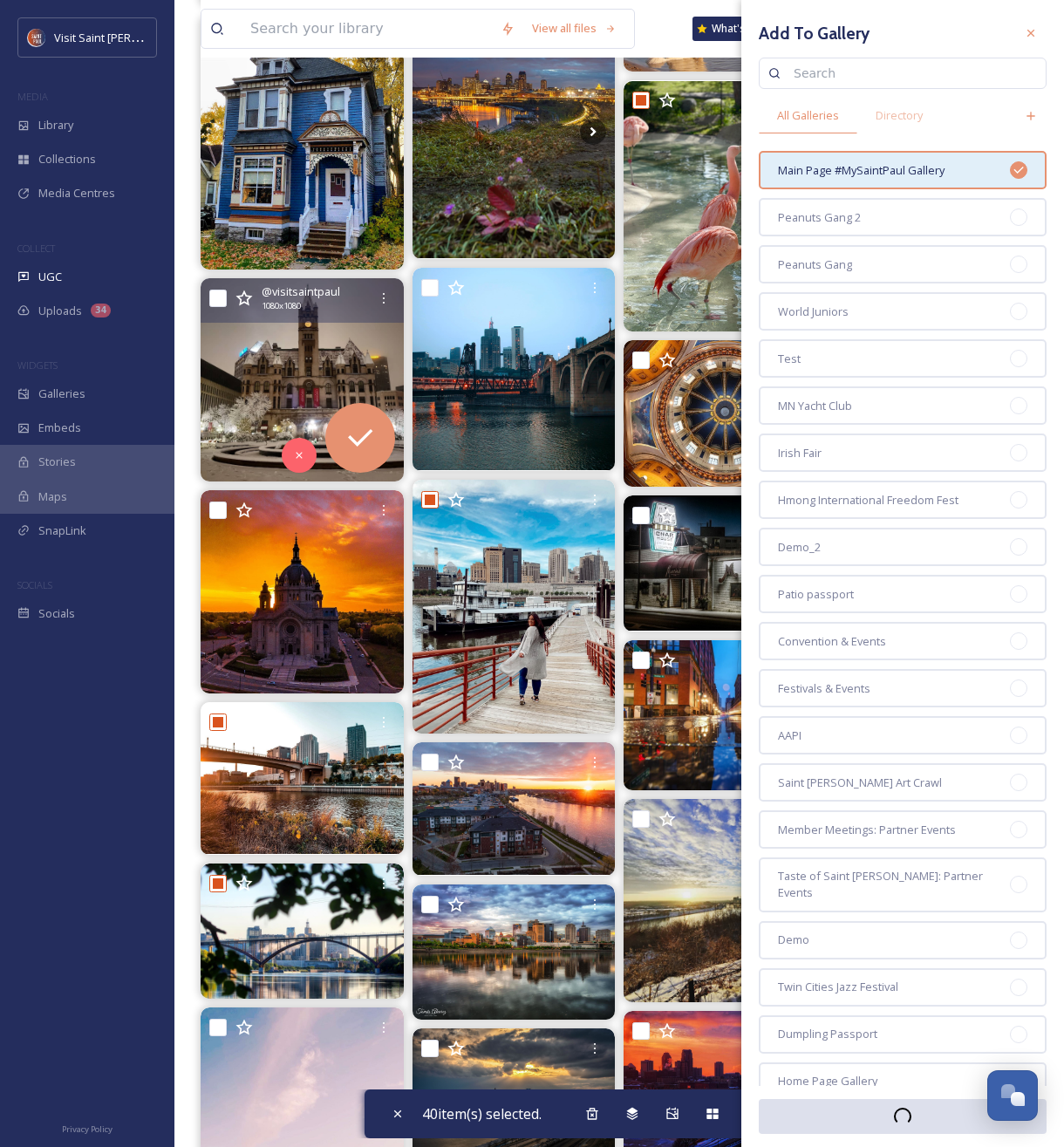
click at [213, 302] on input "checkbox" at bounding box center [218, 299] width 18 height 18
checkbox input "true"
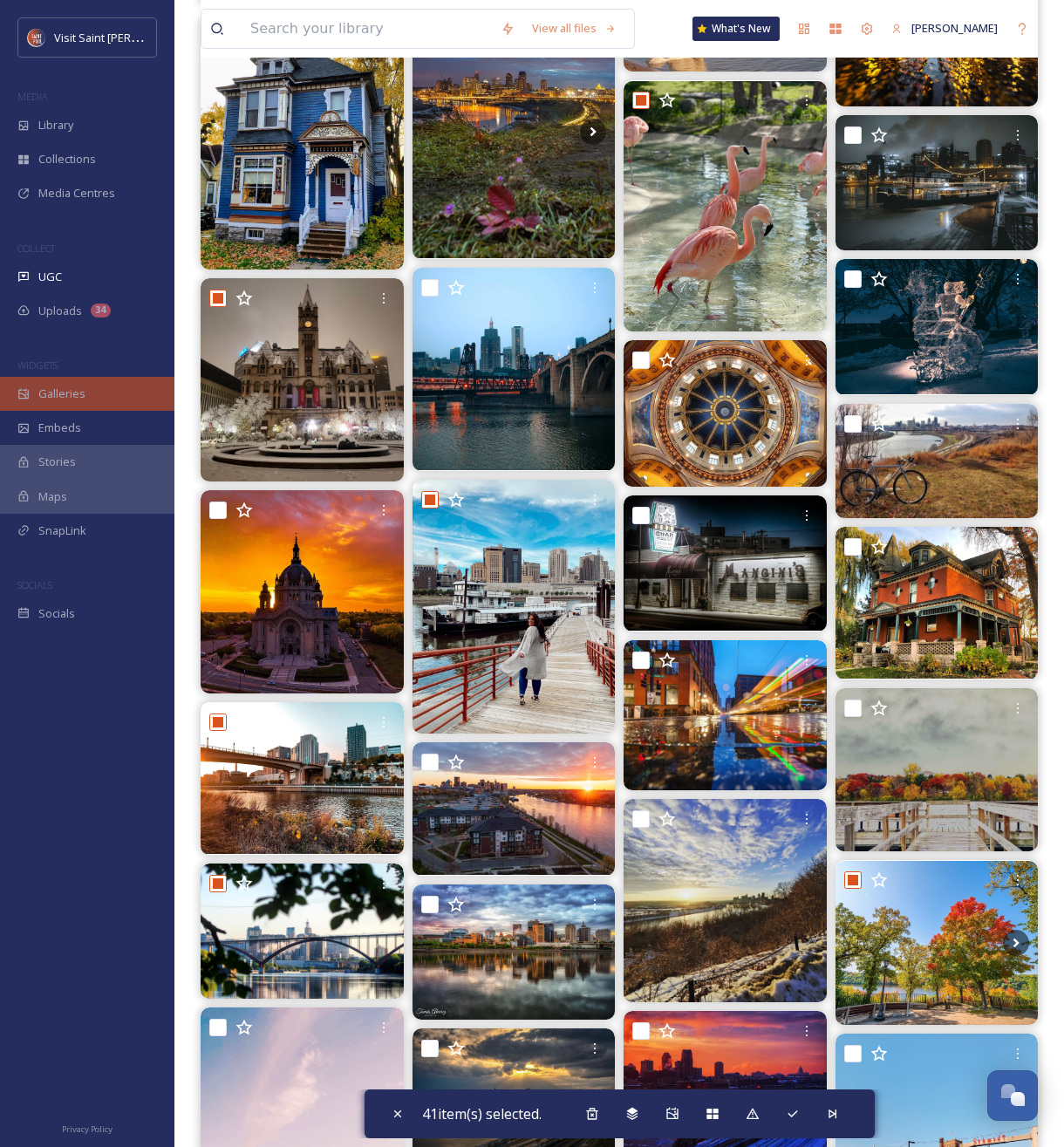
click at [92, 400] on div "Galleries" at bounding box center [87, 394] width 174 height 34
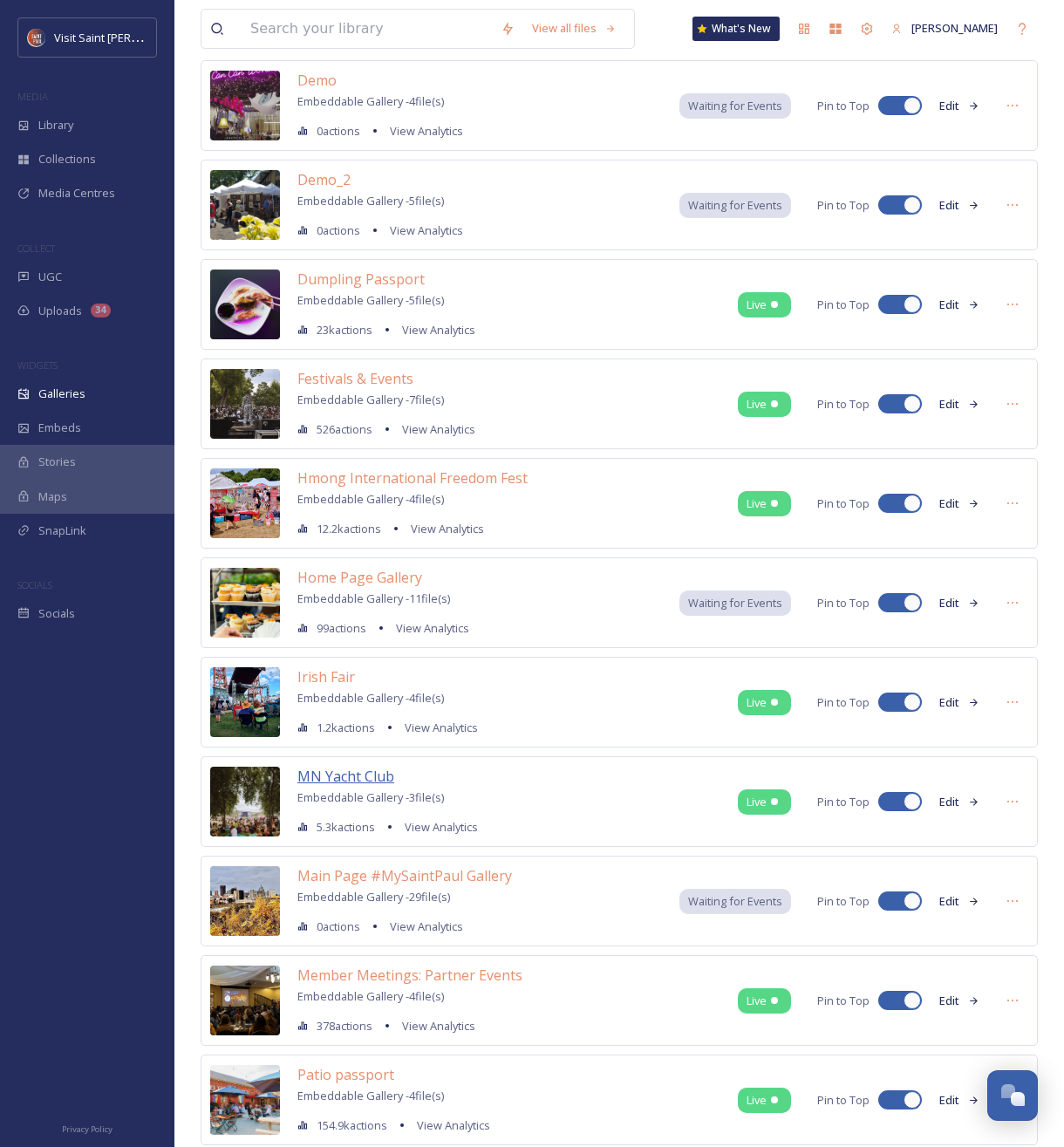
scroll to position [576, 0]
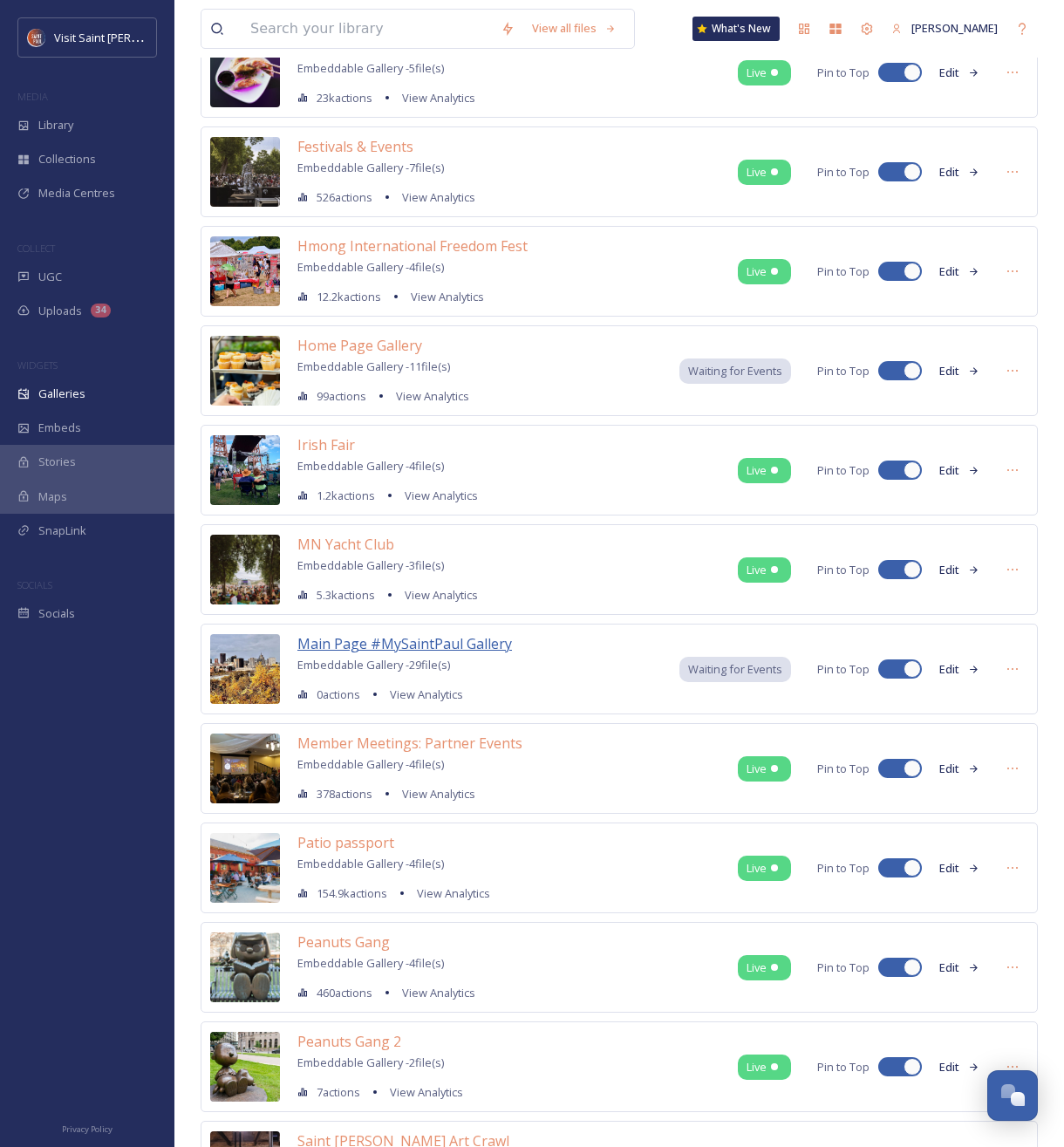
click at [366, 641] on span "Main Page #MySaintPaul Gallery" at bounding box center [404, 643] width 214 height 19
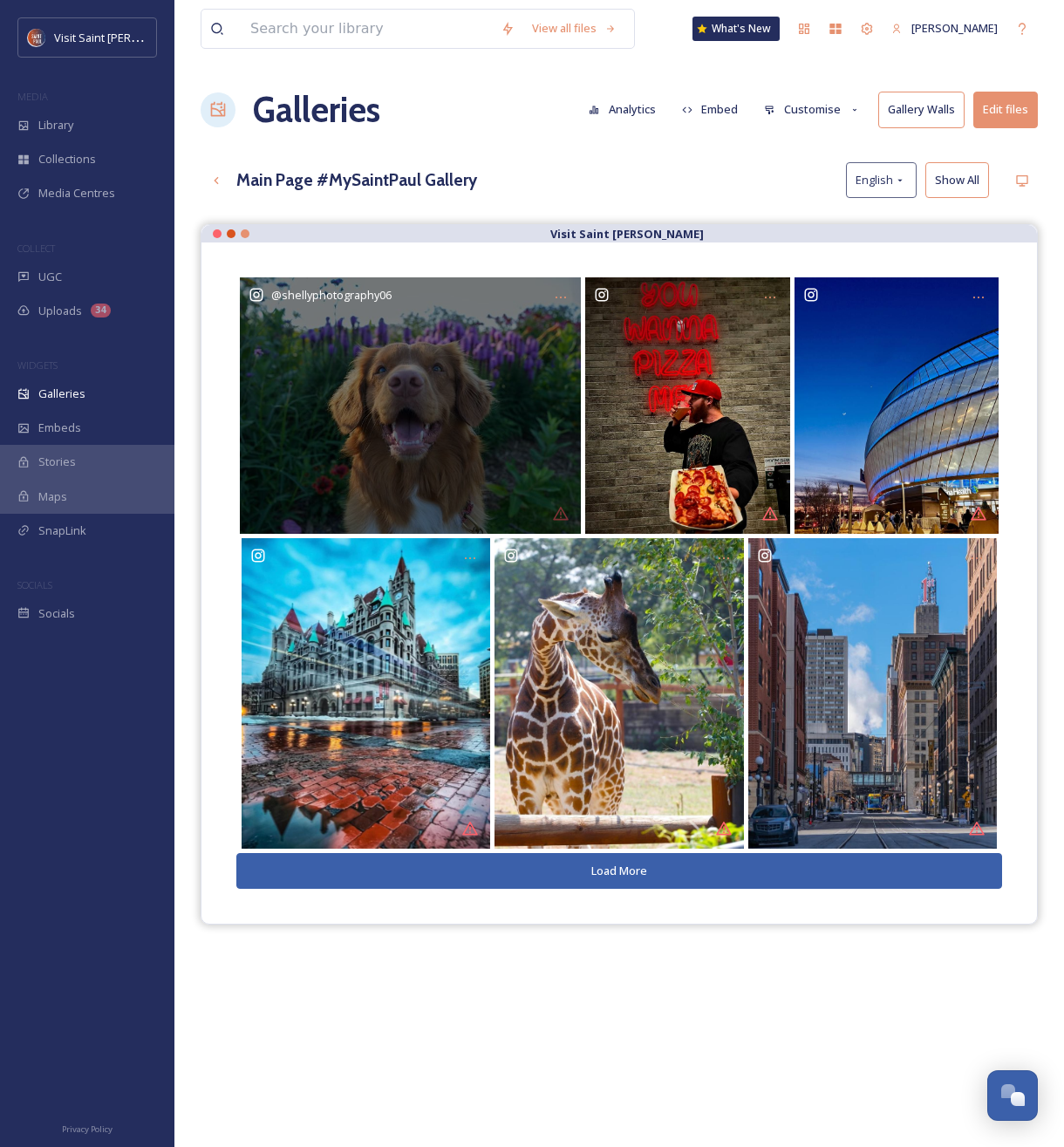
click at [564, 516] on div "@ shellyphotography06" at bounding box center [410, 405] width 341 height 256
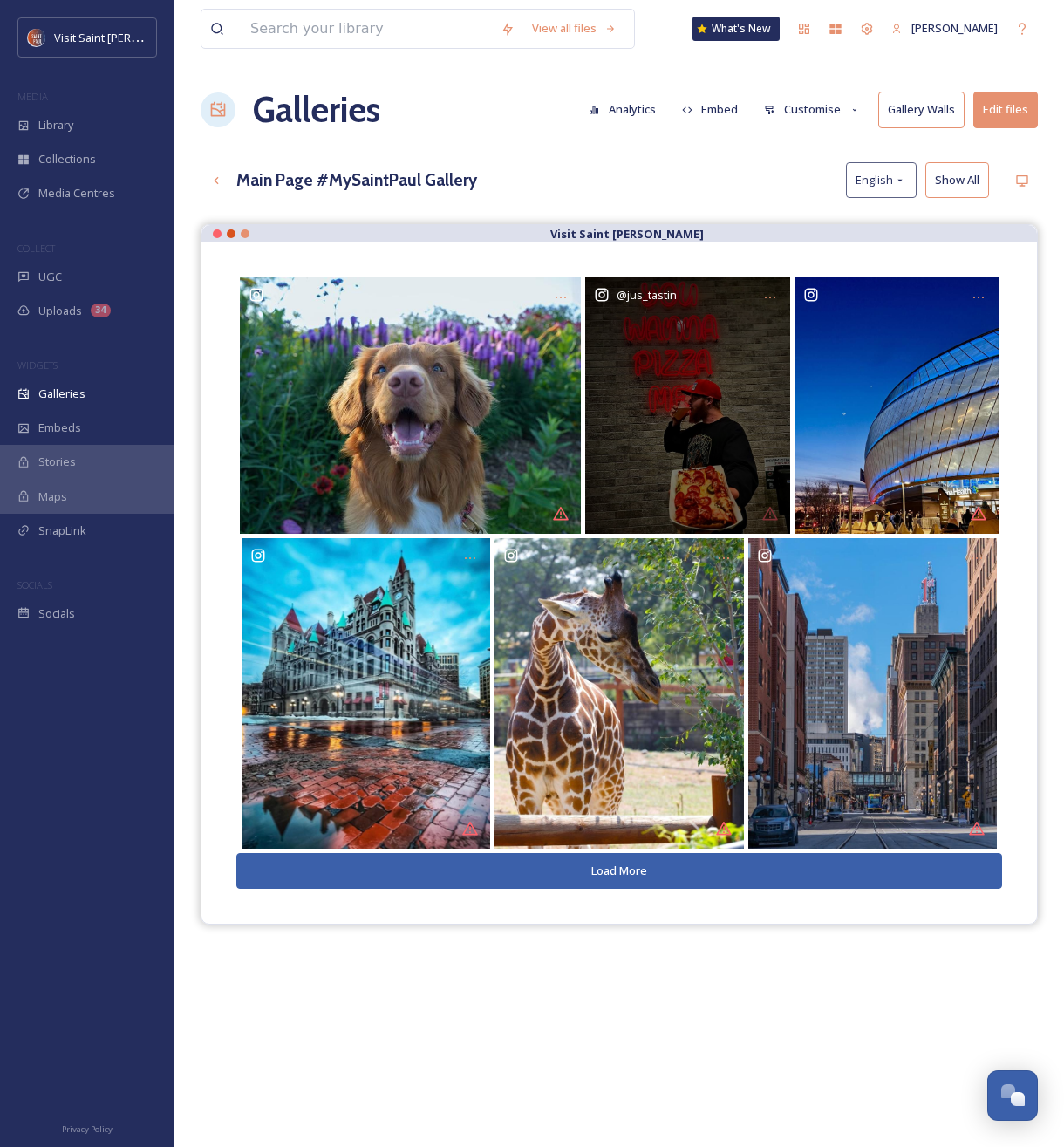
click at [690, 427] on div "@ jus_tastin" at bounding box center [687, 405] width 205 height 256
click at [771, 296] on icon "Opens media popup. Media description: jus_tastin-2924394.heic." at bounding box center [770, 298] width 14 height 14
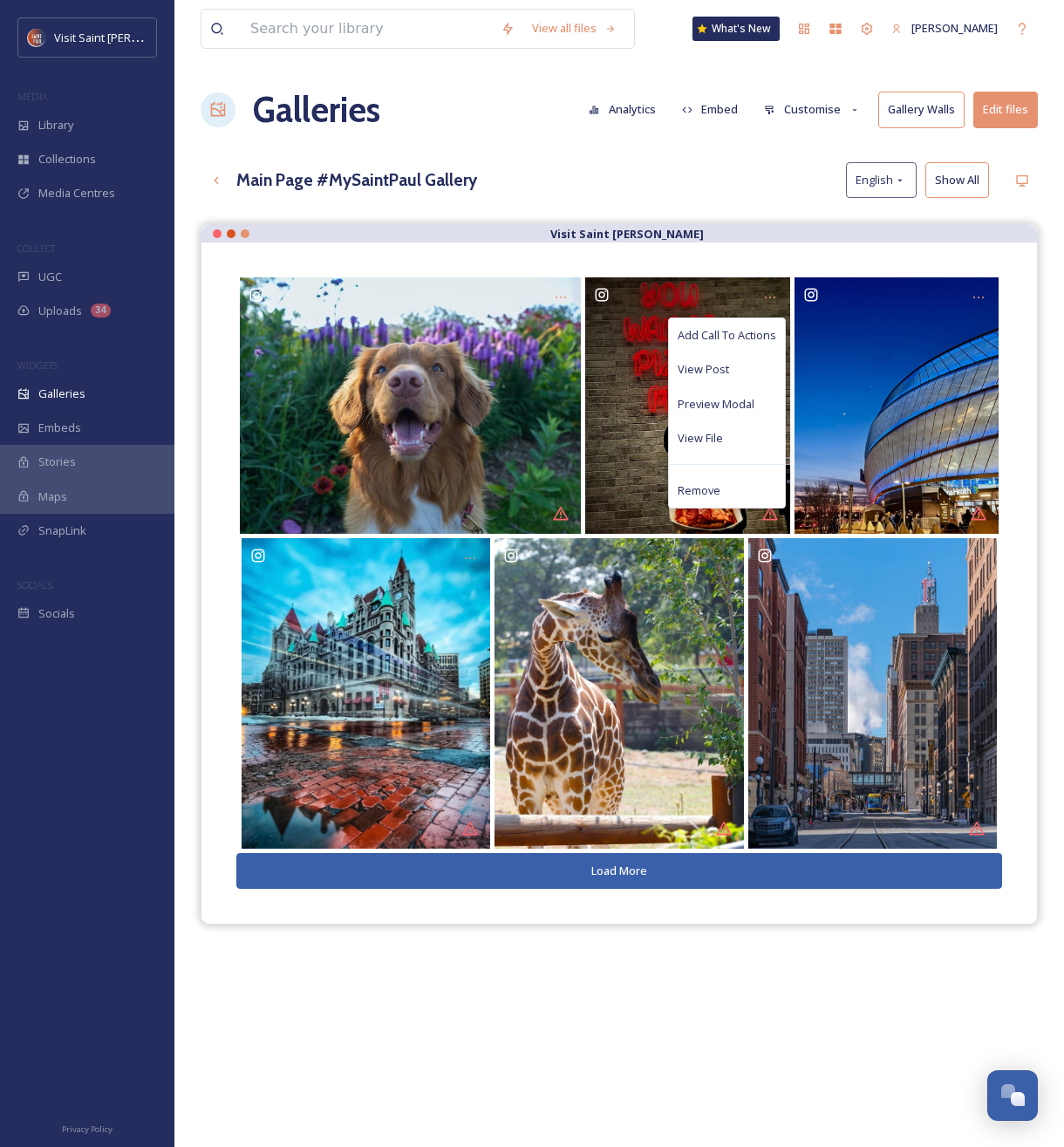
click at [726, 207] on div "View all files What's New Hunter Meyer Galleries Analytics Embed Customise Gall…" at bounding box center [619, 699] width 890 height 1398
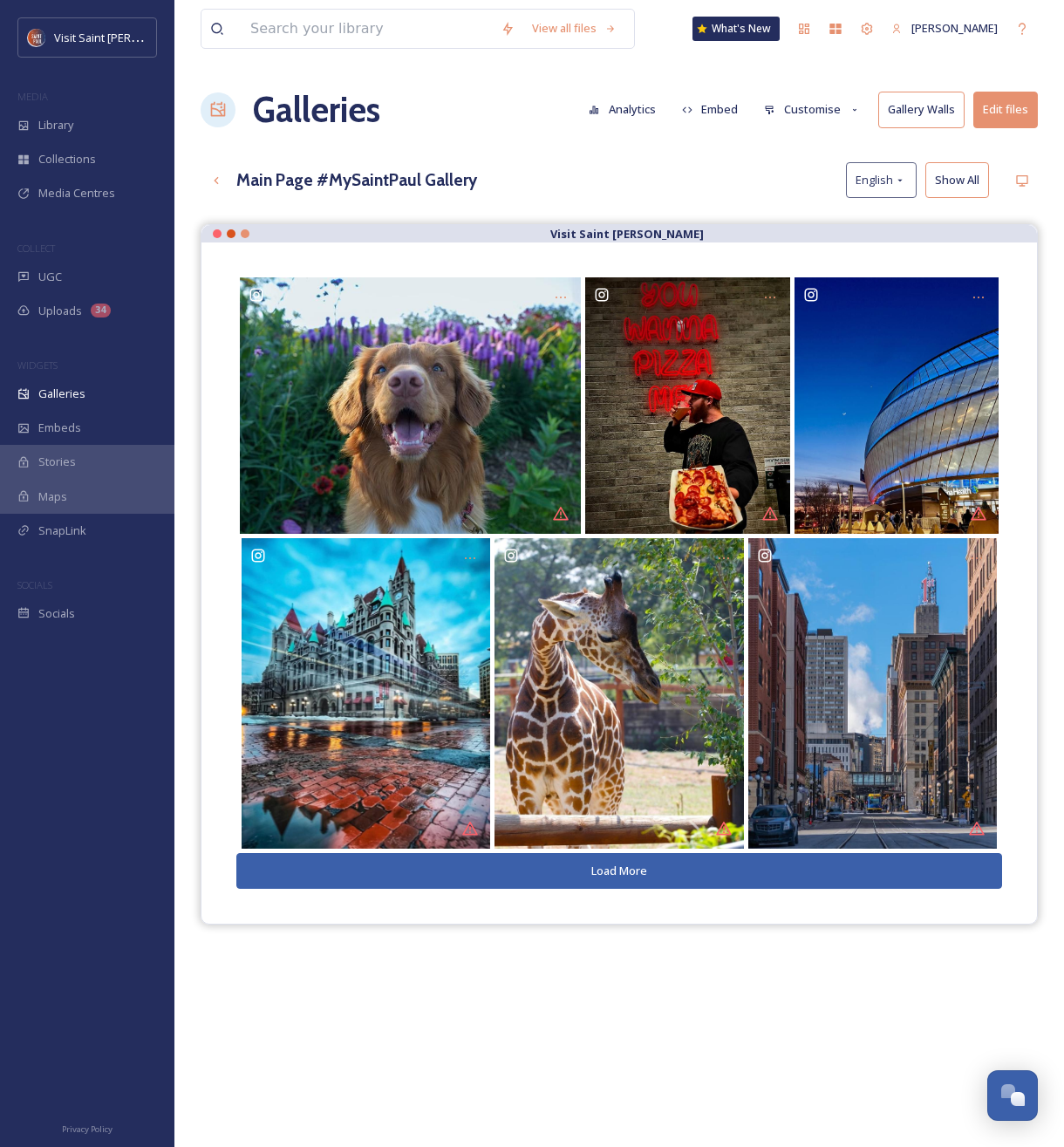
click at [730, 874] on button "Load More" at bounding box center [619, 871] width 766 height 36
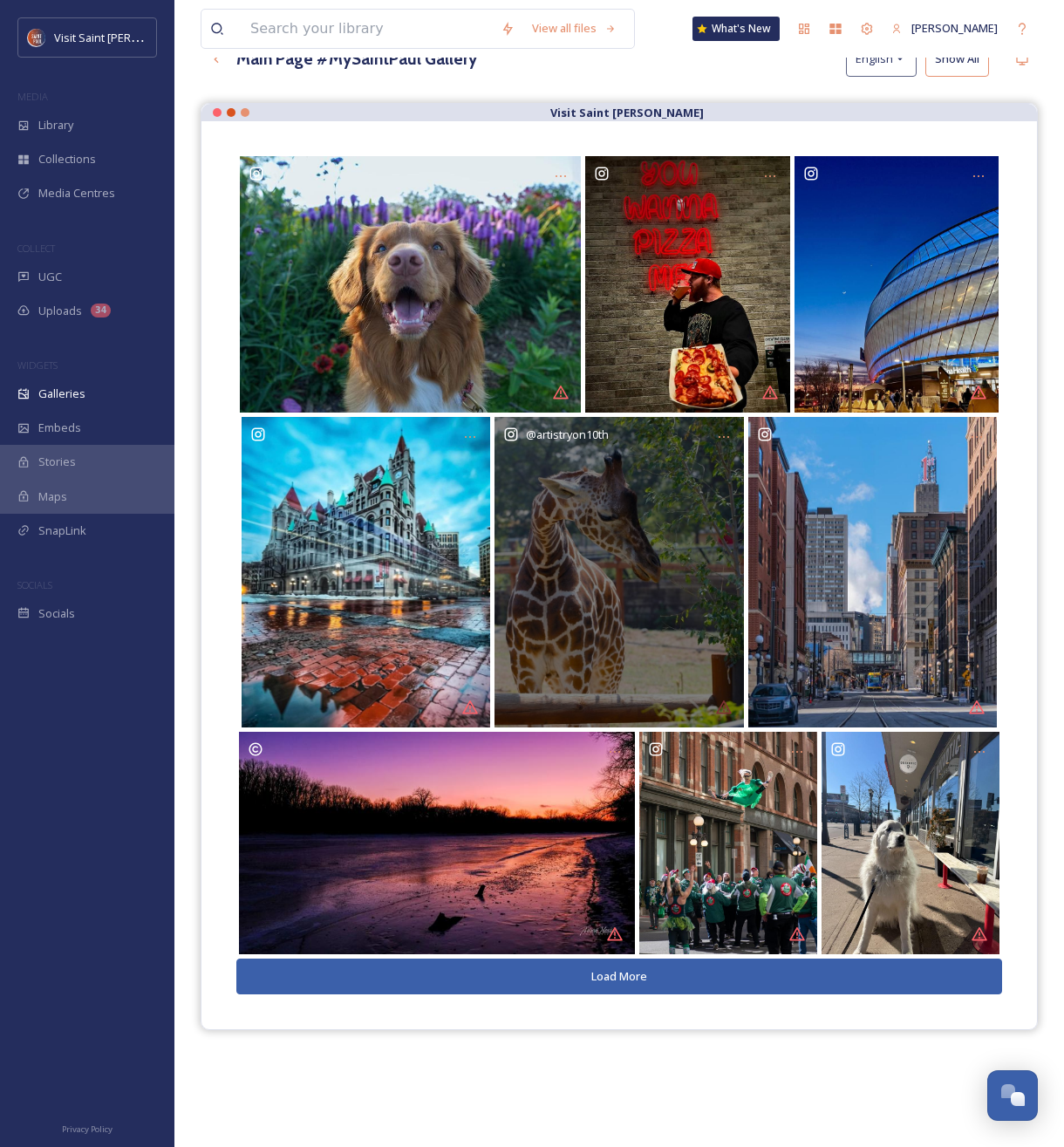
scroll to position [173, 0]
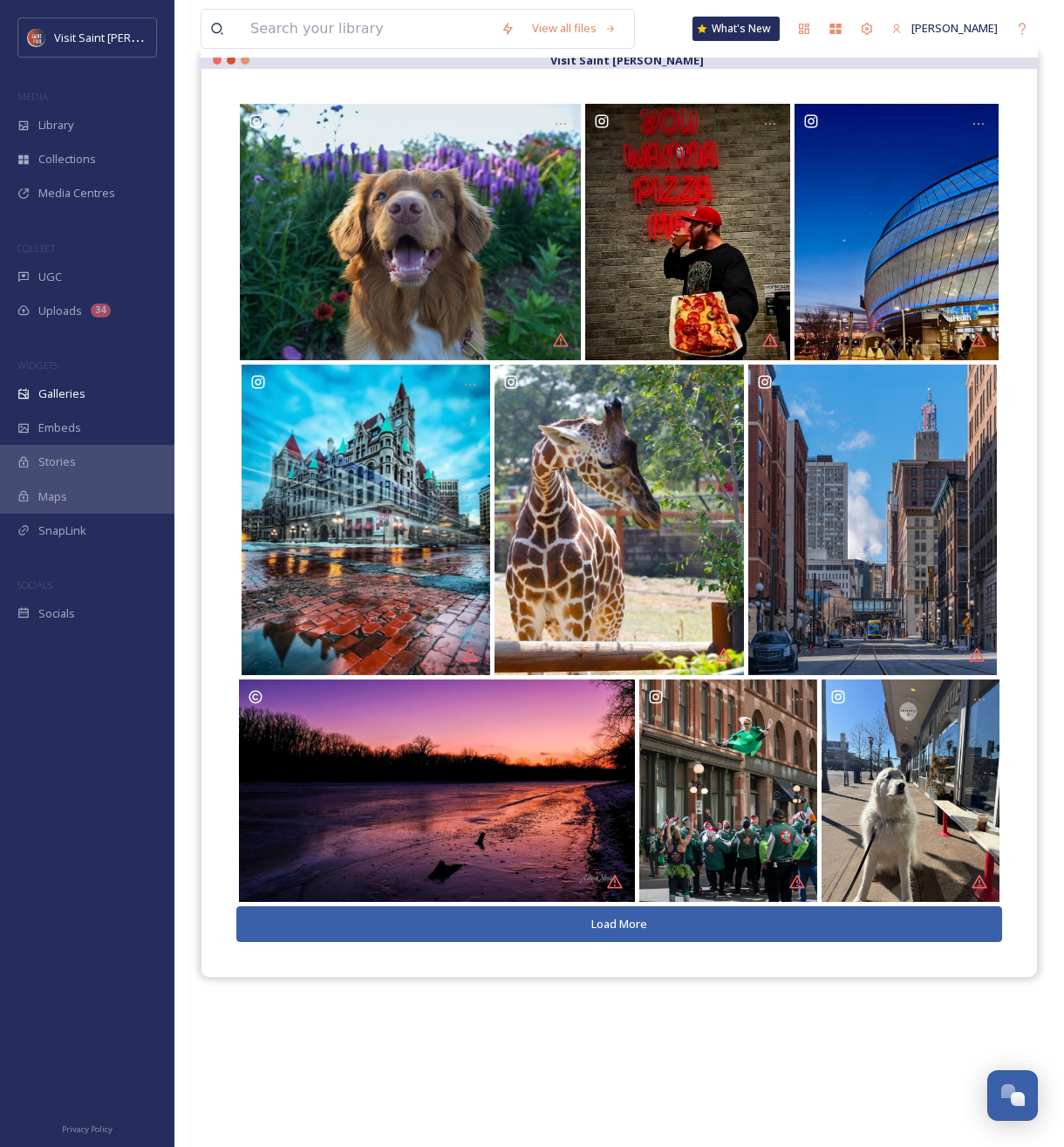
click at [643, 925] on button "Load More" at bounding box center [619, 925] width 766 height 36
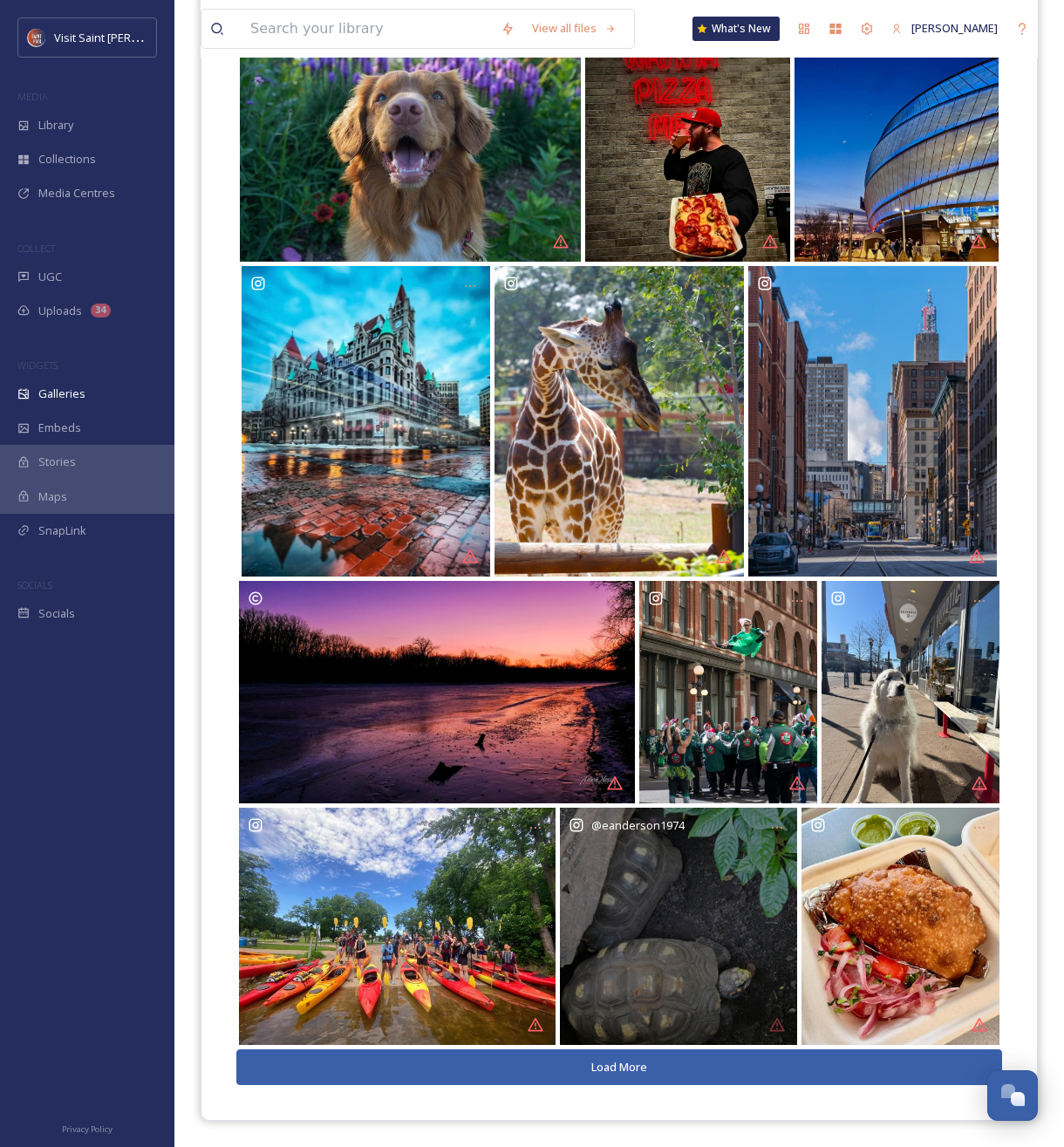
scroll to position [0, 0]
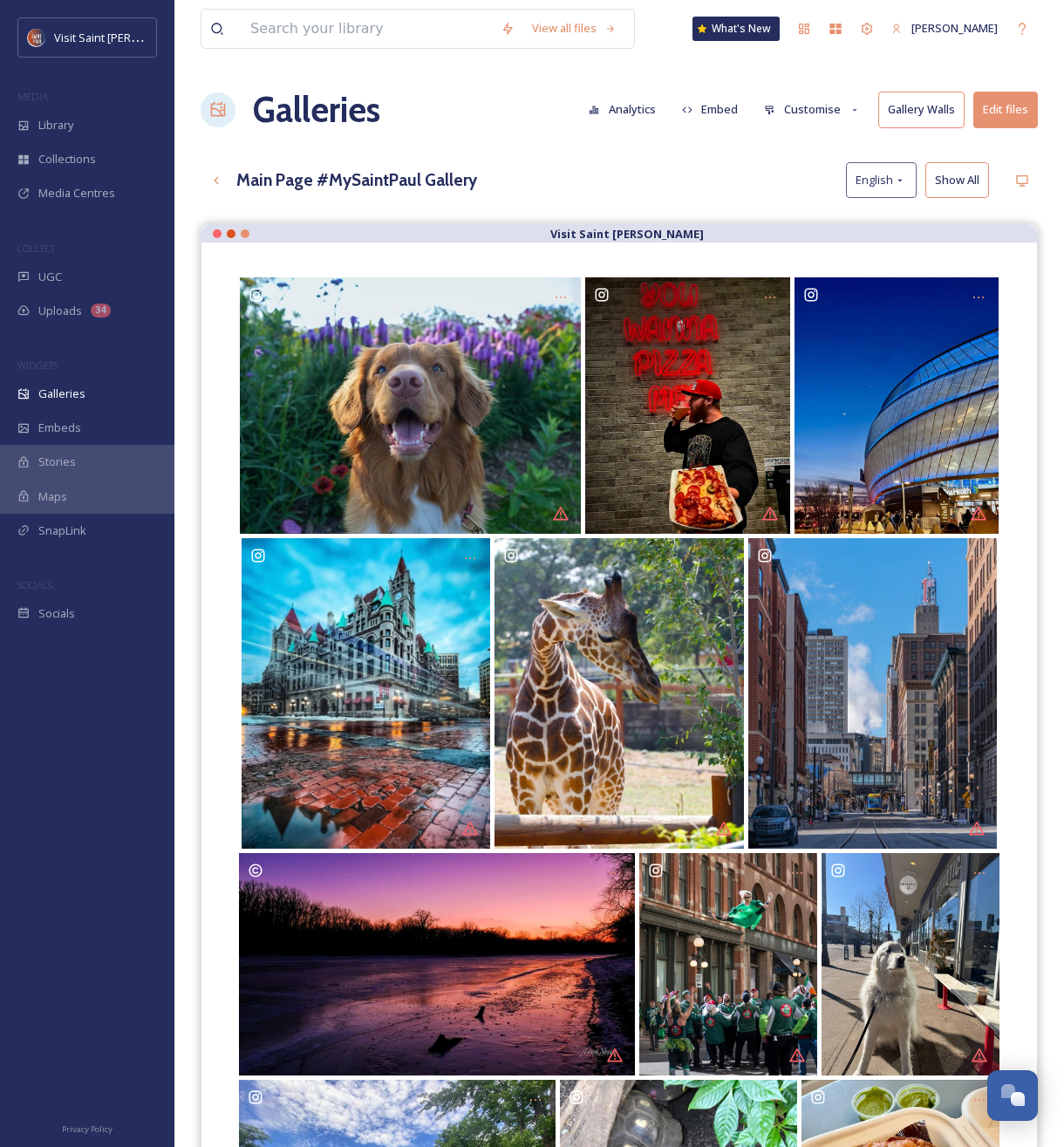
click at [1040, 179] on div "View all files What's New Hunter Meyer Galleries Analytics Embed Customise Gall…" at bounding box center [619, 710] width 890 height 1419
click at [1033, 181] on div "Preview Mobile" at bounding box center [1022, 180] width 32 height 32
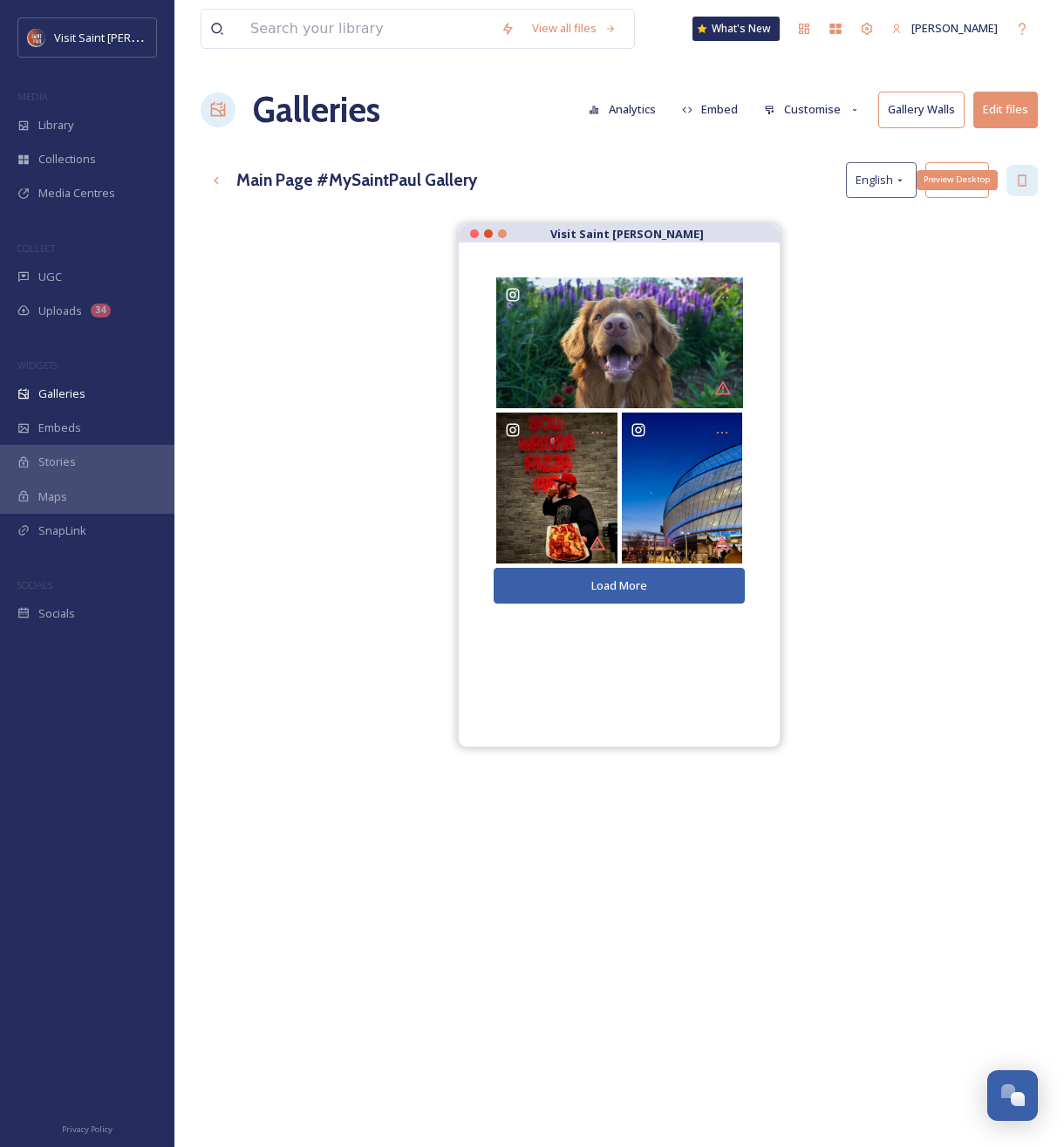
click at [1029, 181] on div "Preview Desktop" at bounding box center [1022, 180] width 32 height 32
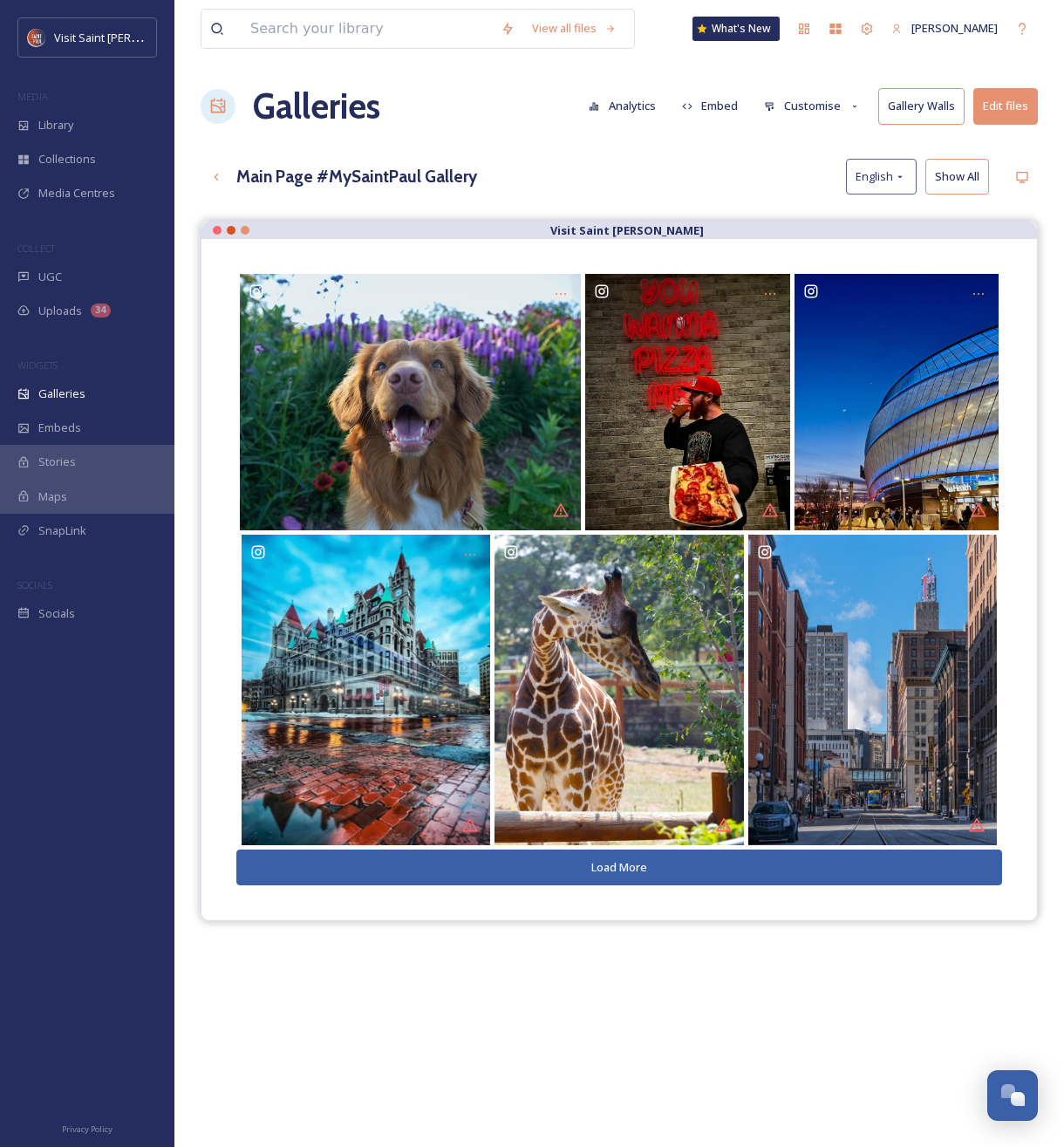
click at [792, 114] on button "Customise" at bounding box center [812, 106] width 115 height 34
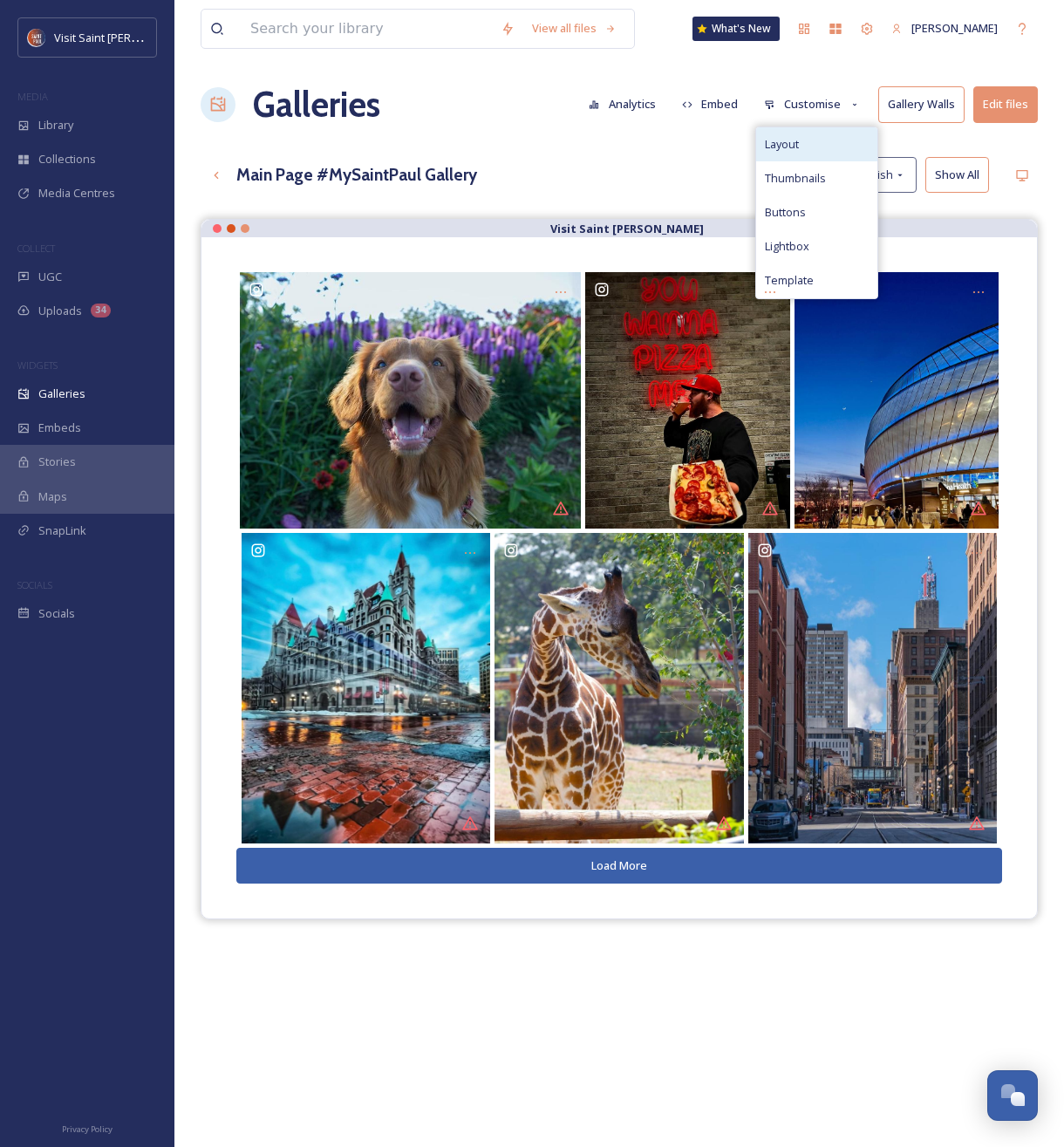
click at [797, 146] on span "Layout" at bounding box center [782, 144] width 34 height 17
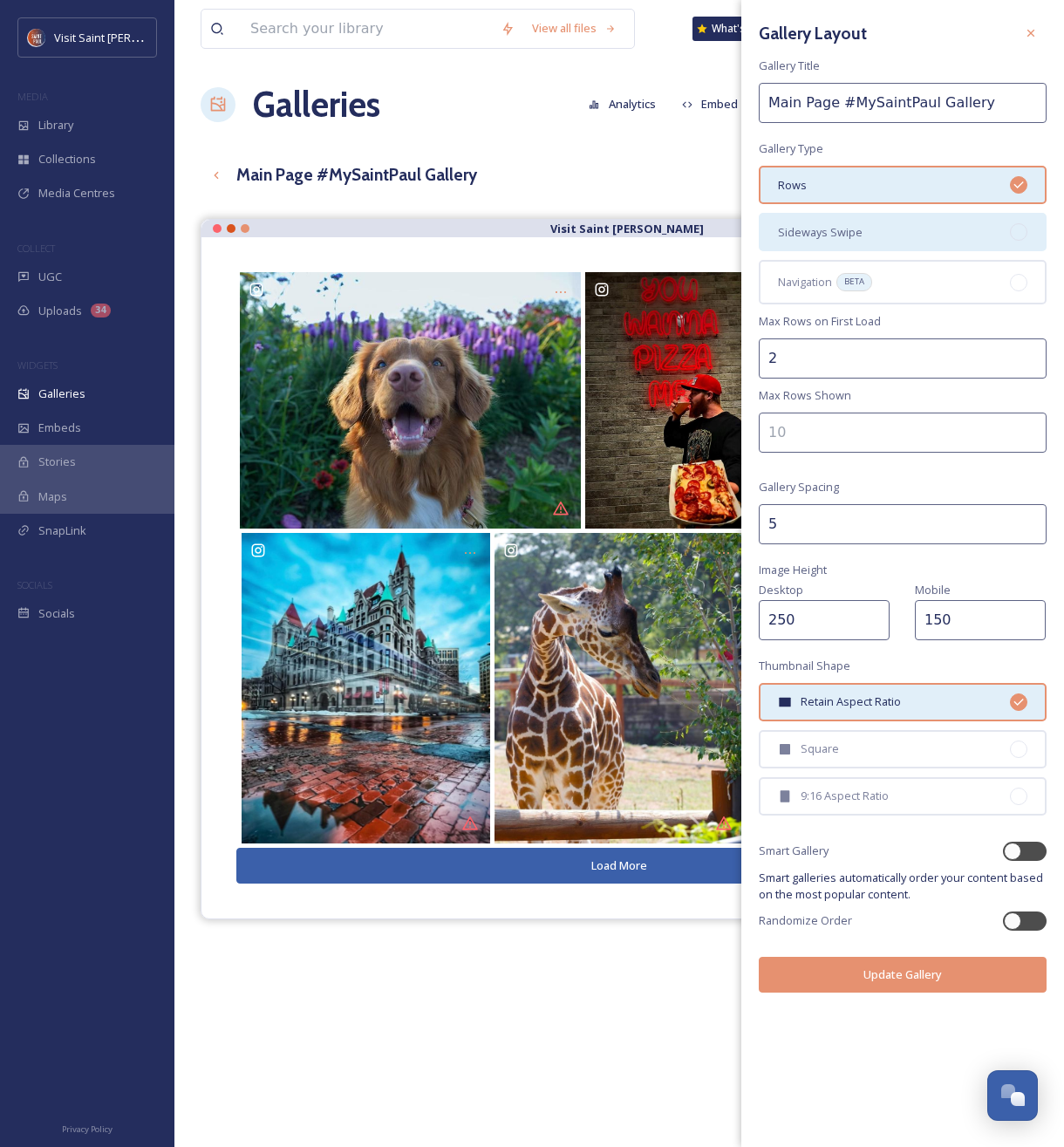
click at [870, 230] on div "Sideways Swipe" at bounding box center [903, 232] width 288 height 39
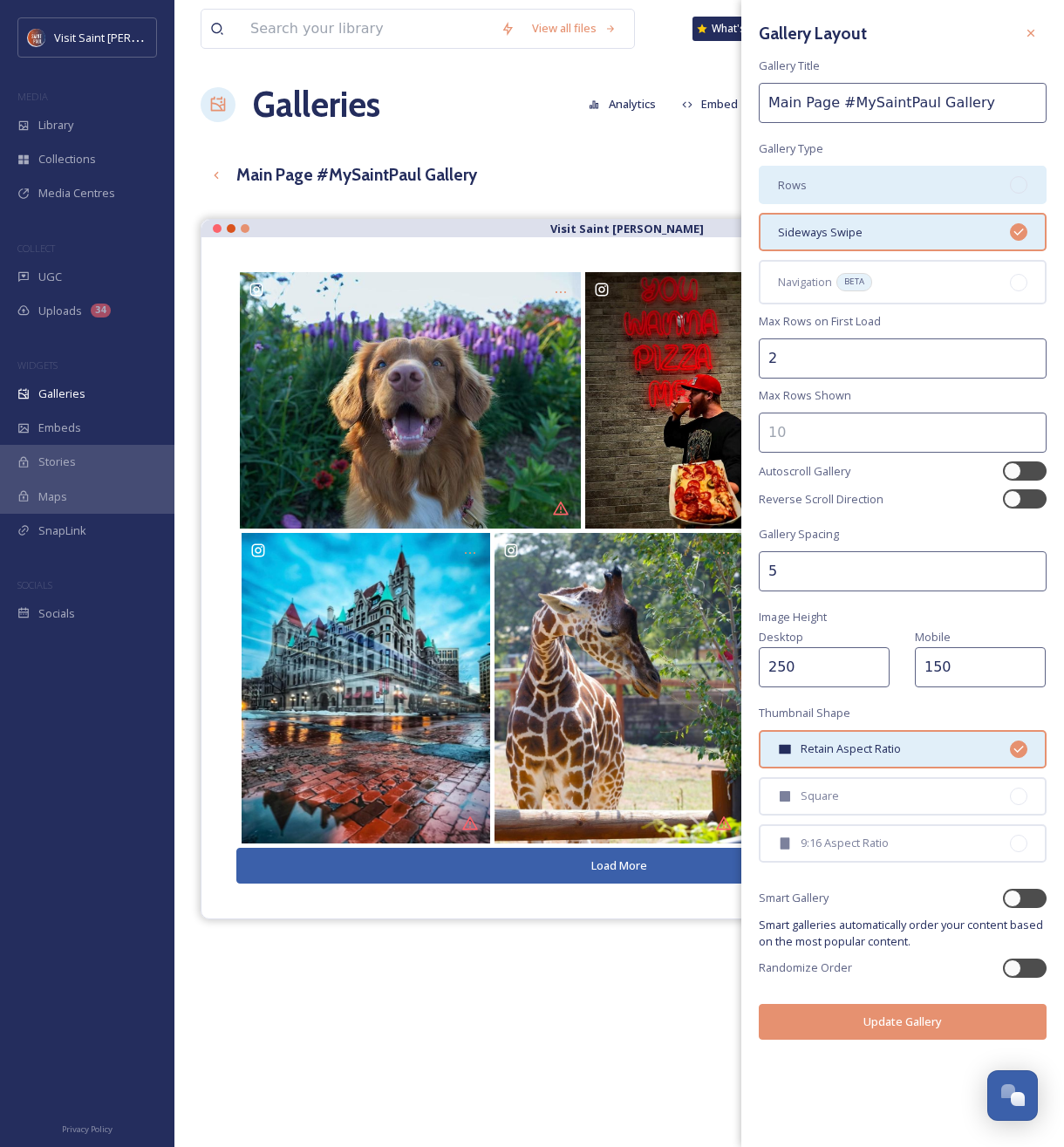
click at [881, 185] on div "Rows" at bounding box center [903, 184] width 288 height 39
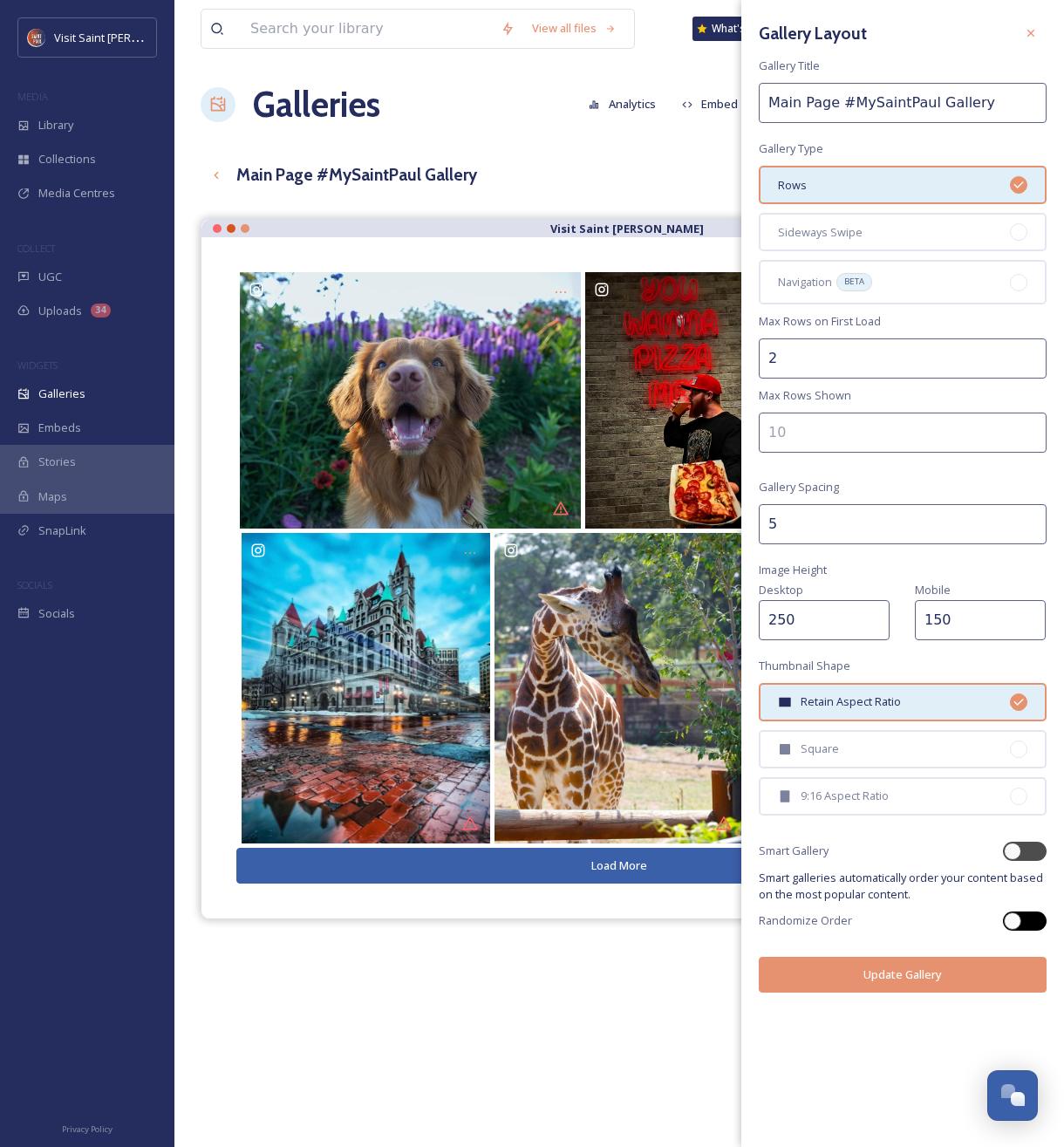
click at [1026, 915] on div at bounding box center [1025, 921] width 44 height 19
checkbox input "true"
click at [947, 746] on div "Square" at bounding box center [903, 749] width 288 height 39
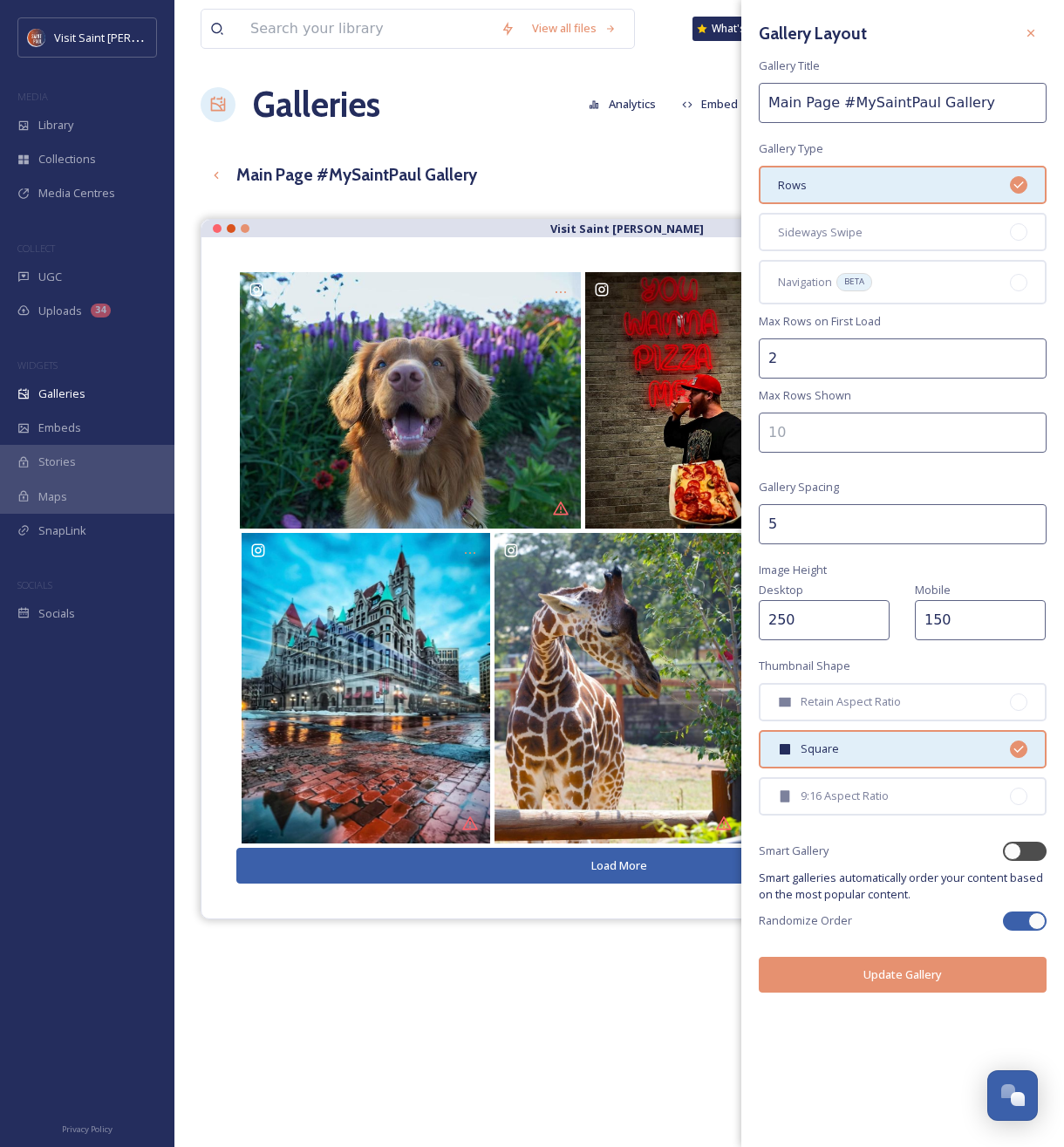
click at [954, 977] on button "Update Gallery" at bounding box center [903, 975] width 288 height 36
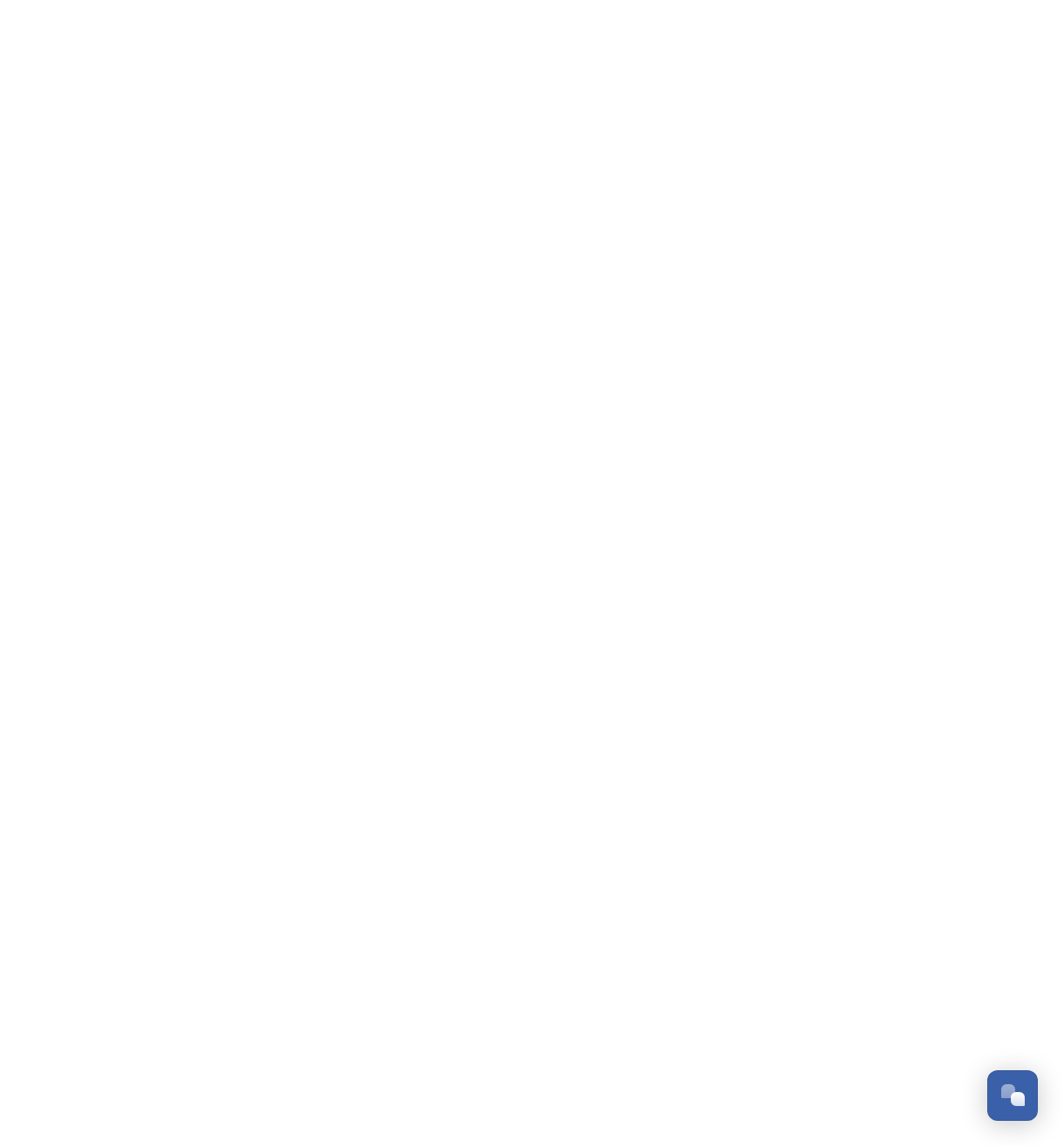
scroll to position [2973, 0]
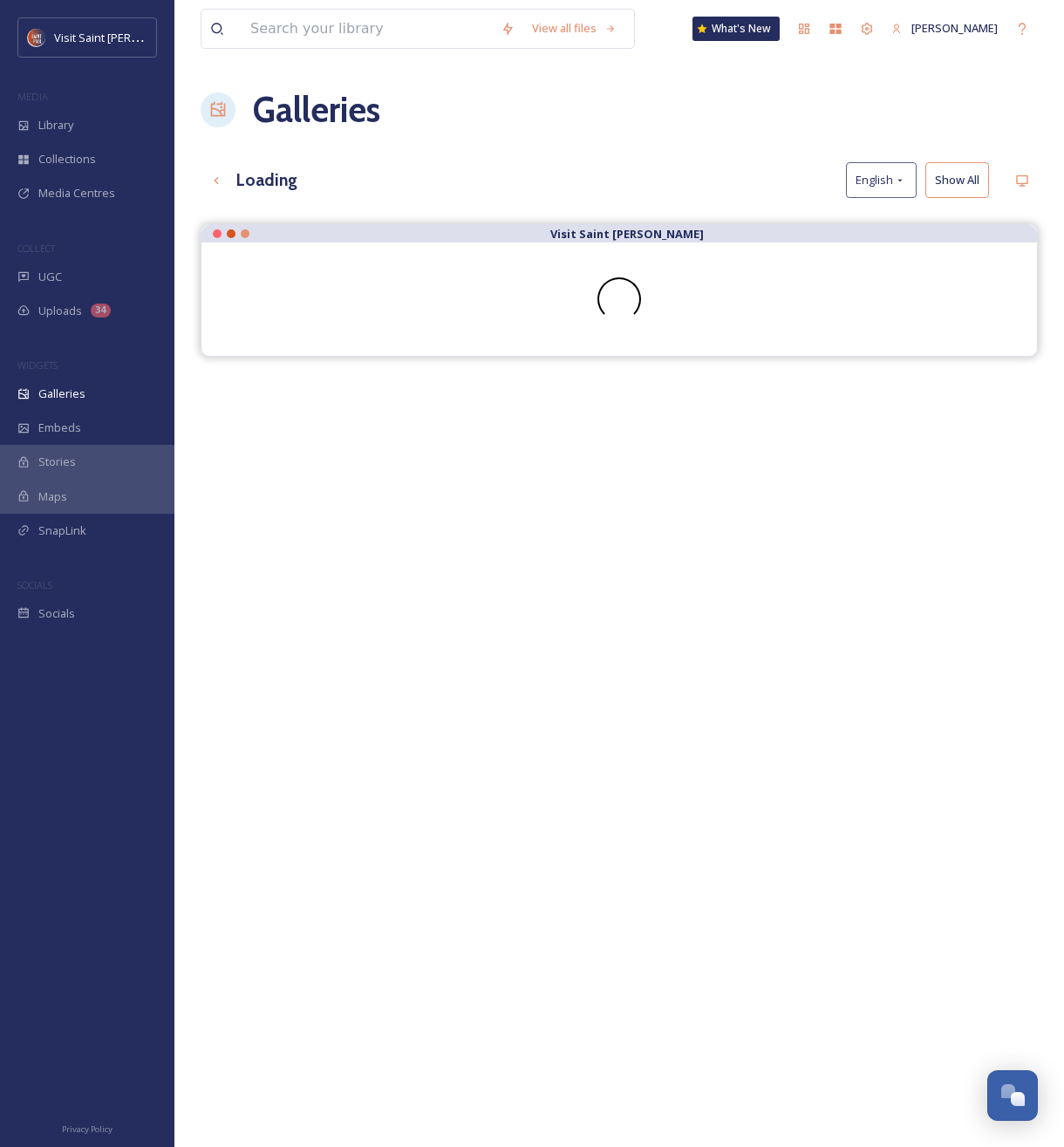
click at [249, 183] on h3 "Loading" at bounding box center [266, 179] width 61 height 25
click at [219, 182] on icon at bounding box center [216, 180] width 14 height 14
click at [65, 401] on span "Galleries" at bounding box center [62, 394] width 47 height 17
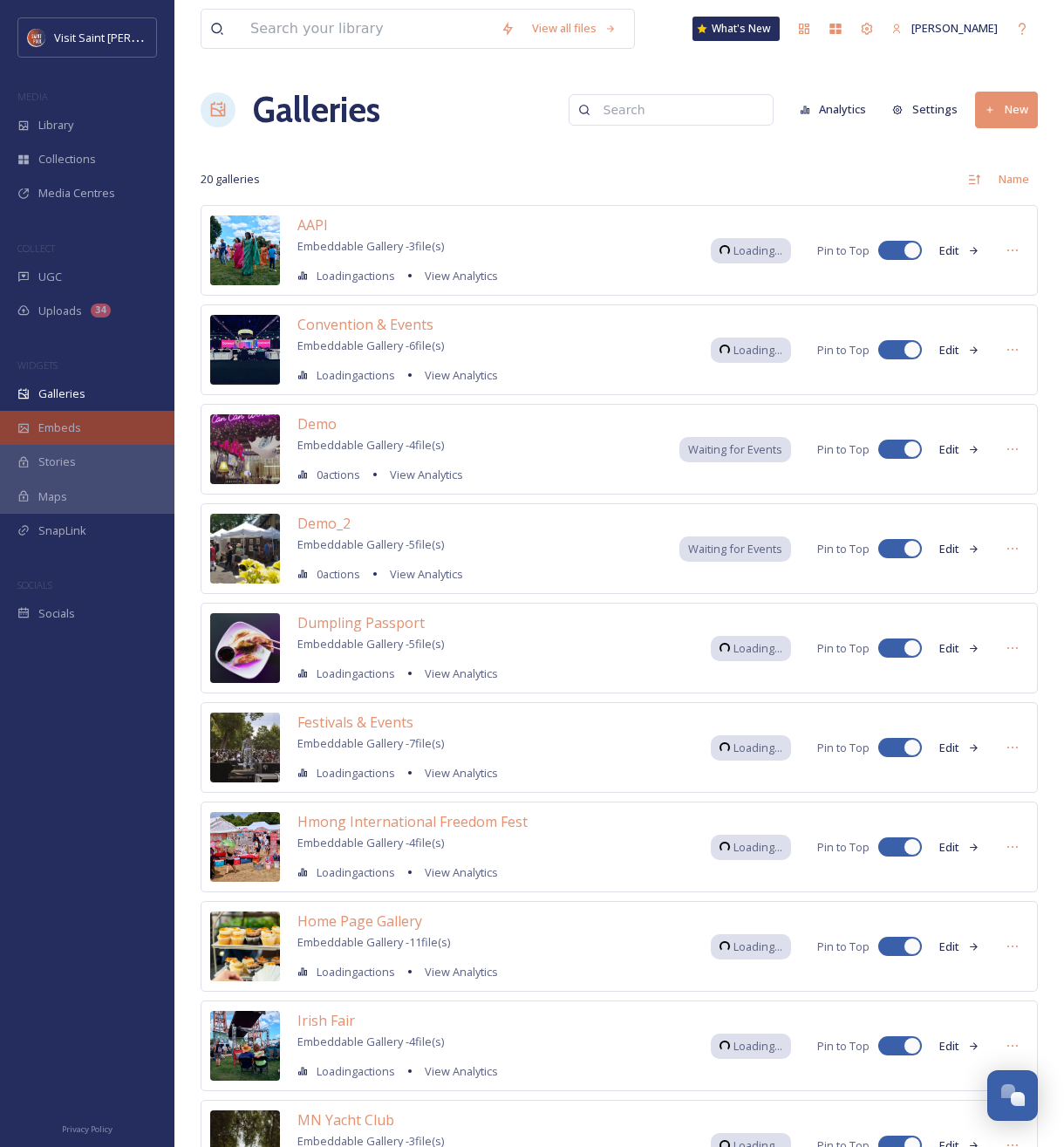
click at [66, 427] on span "Embeds" at bounding box center [60, 428] width 43 height 17
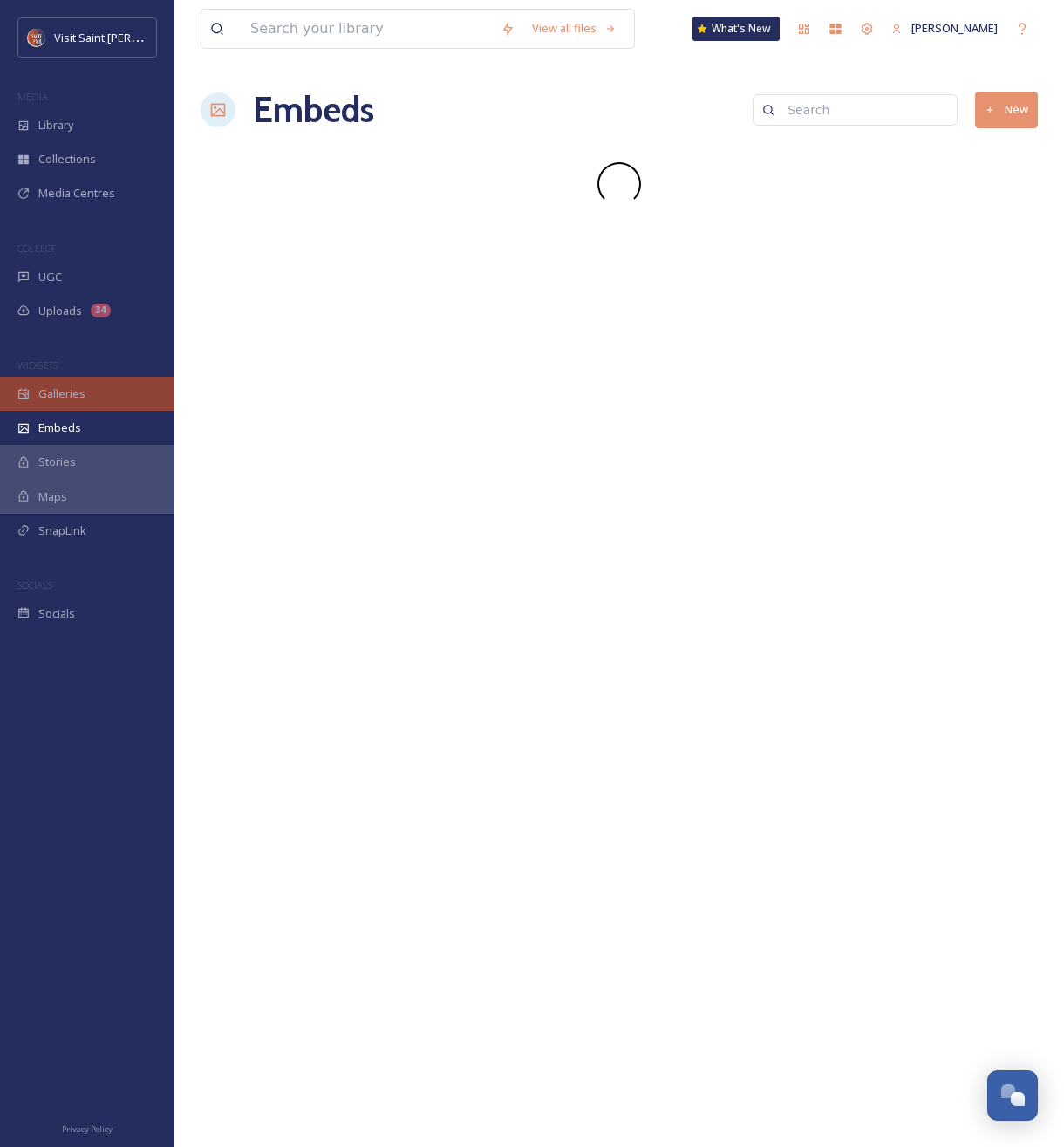
click at [59, 382] on div "Galleries" at bounding box center [87, 394] width 174 height 34
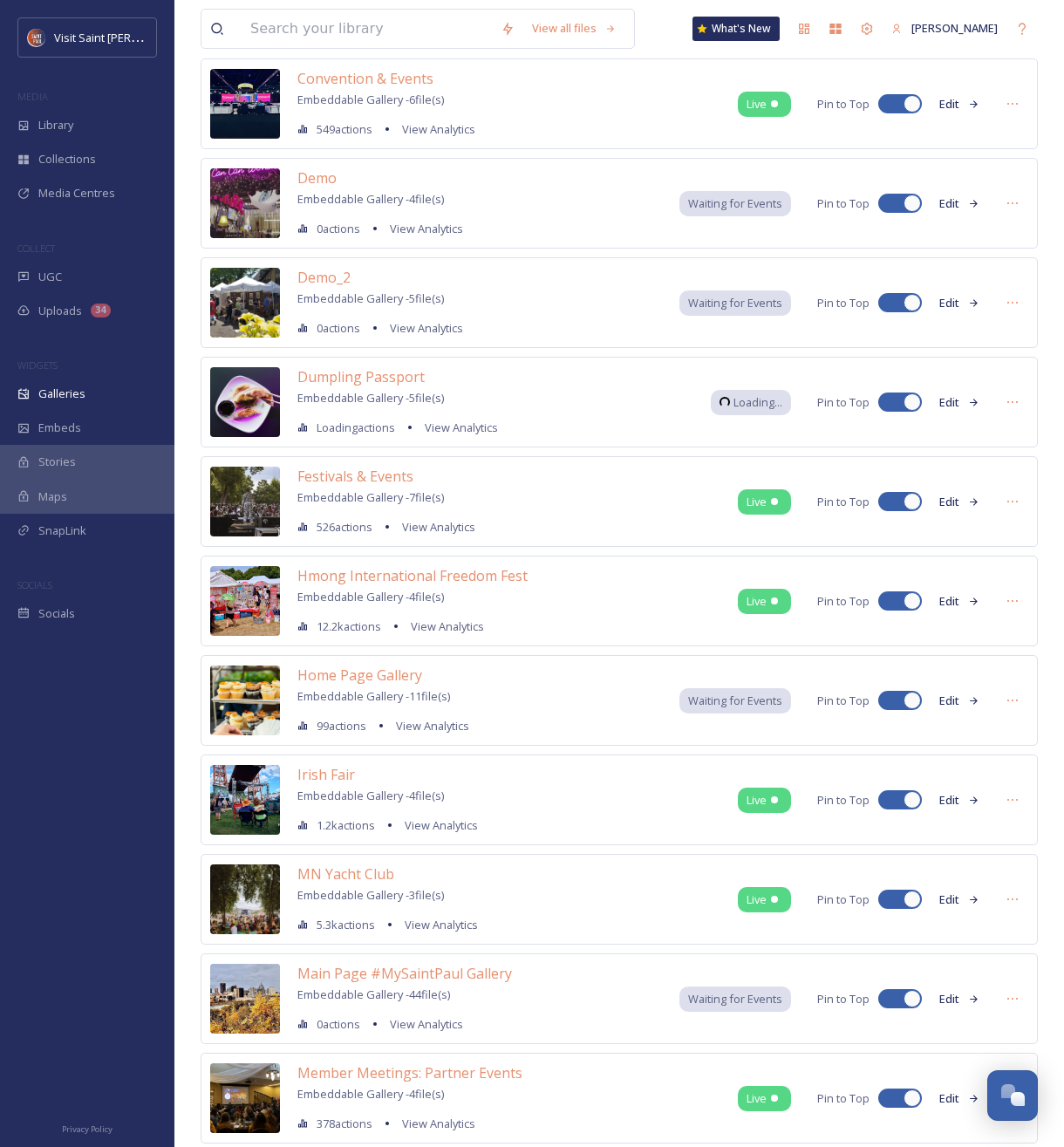
scroll to position [371, 0]
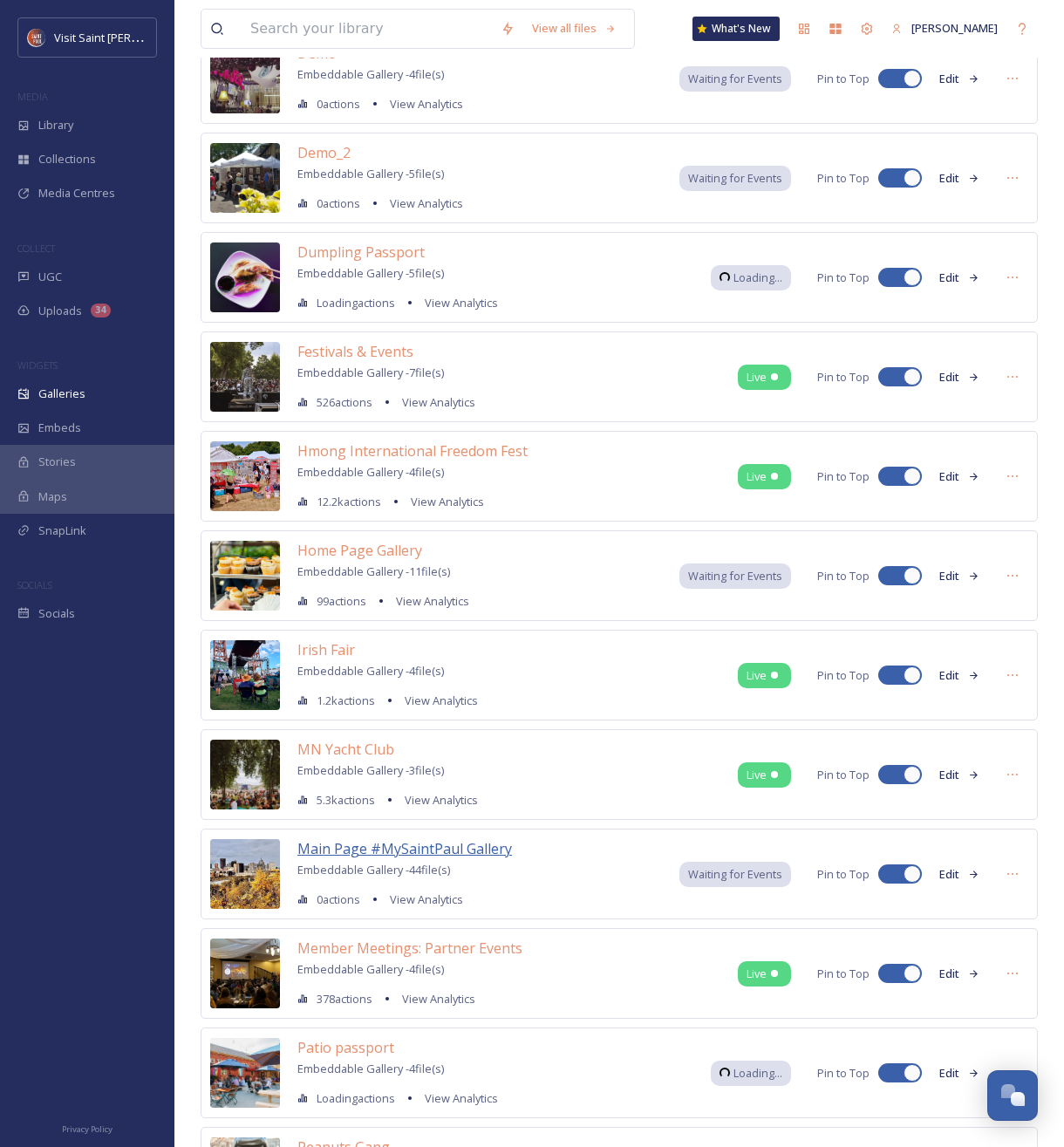
click at [373, 844] on span "Main Page #MySaintPaul Gallery" at bounding box center [404, 848] width 214 height 19
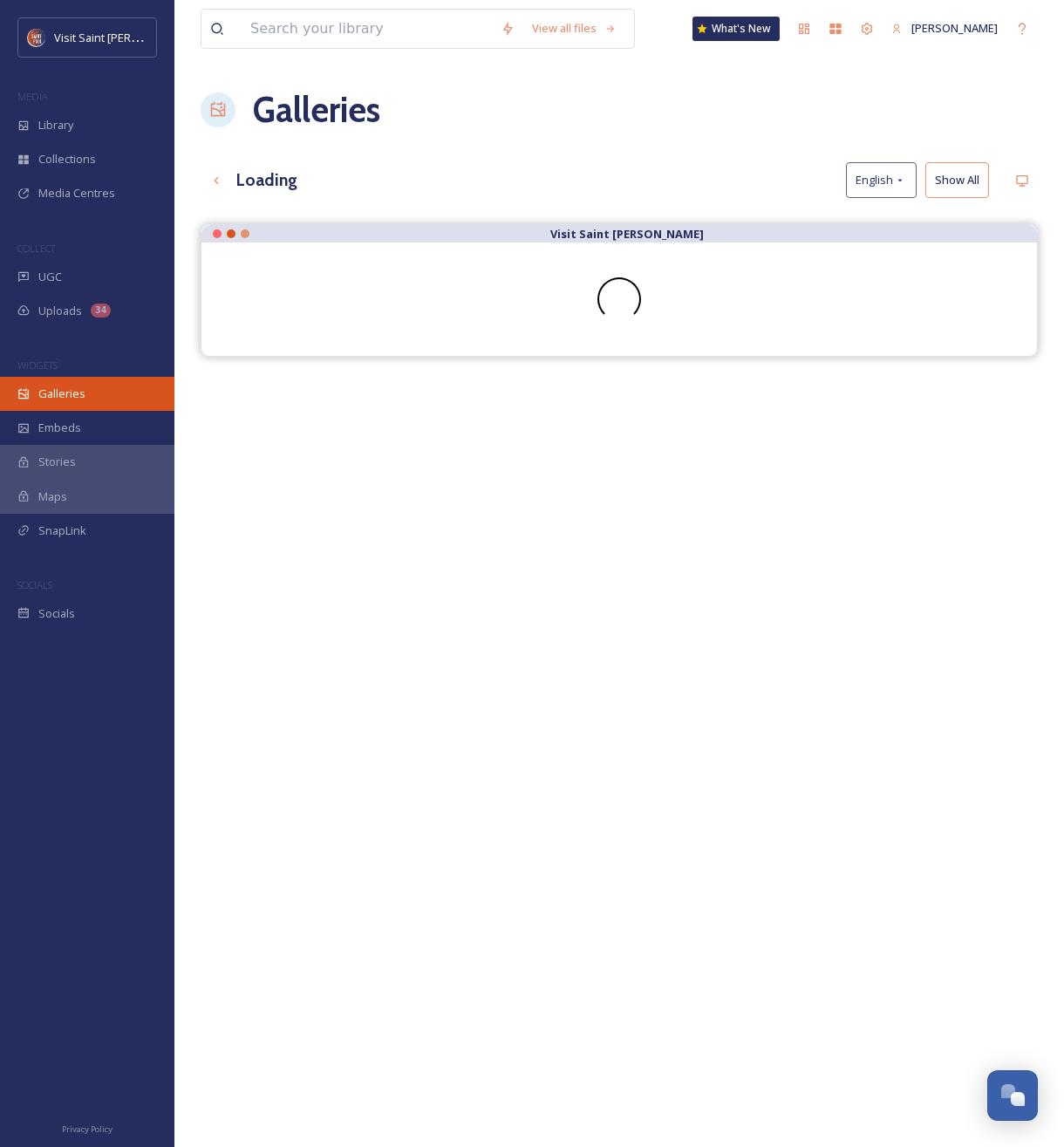
click at [66, 403] on div "Galleries" at bounding box center [87, 394] width 174 height 34
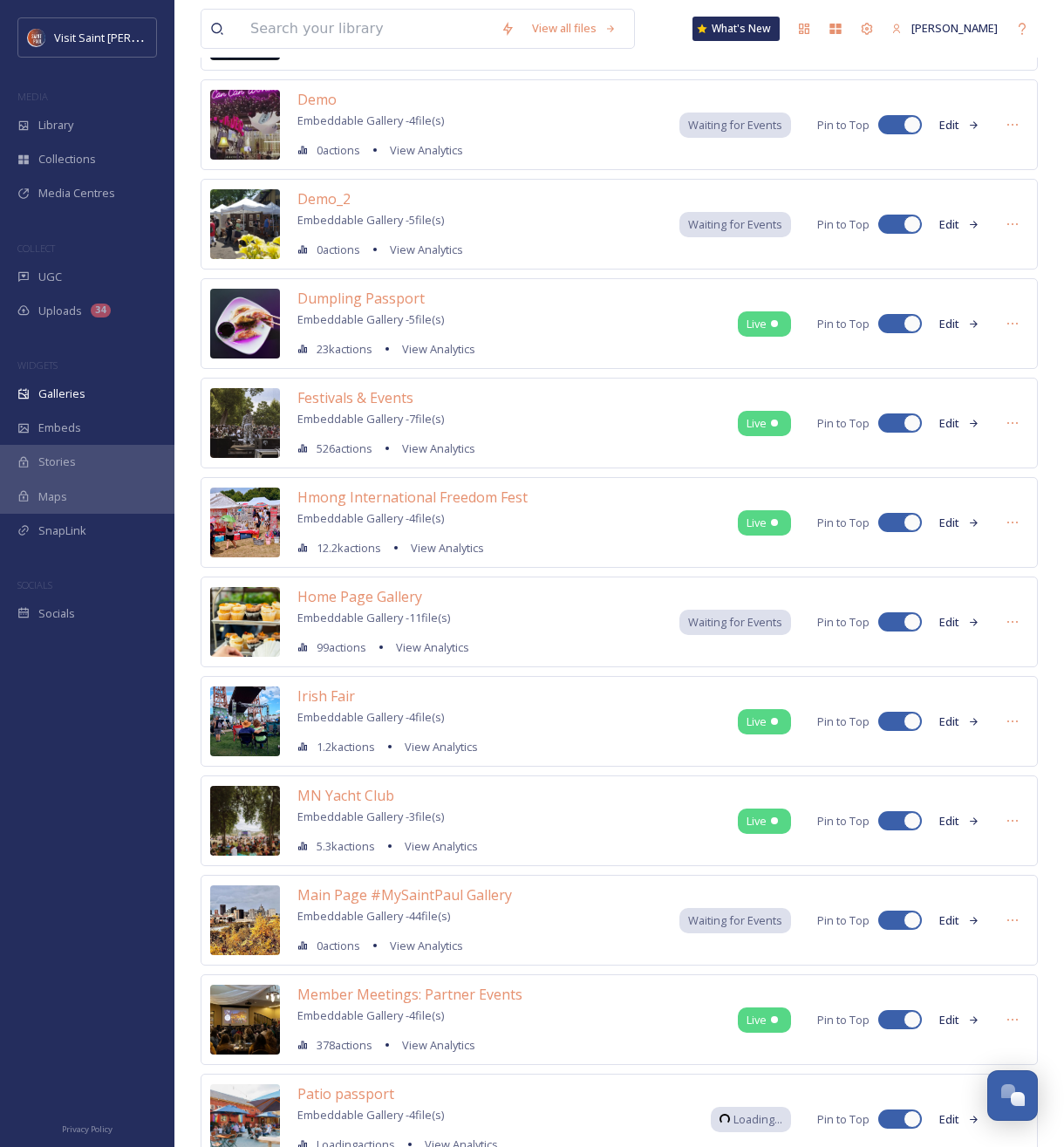
scroll to position [357, 0]
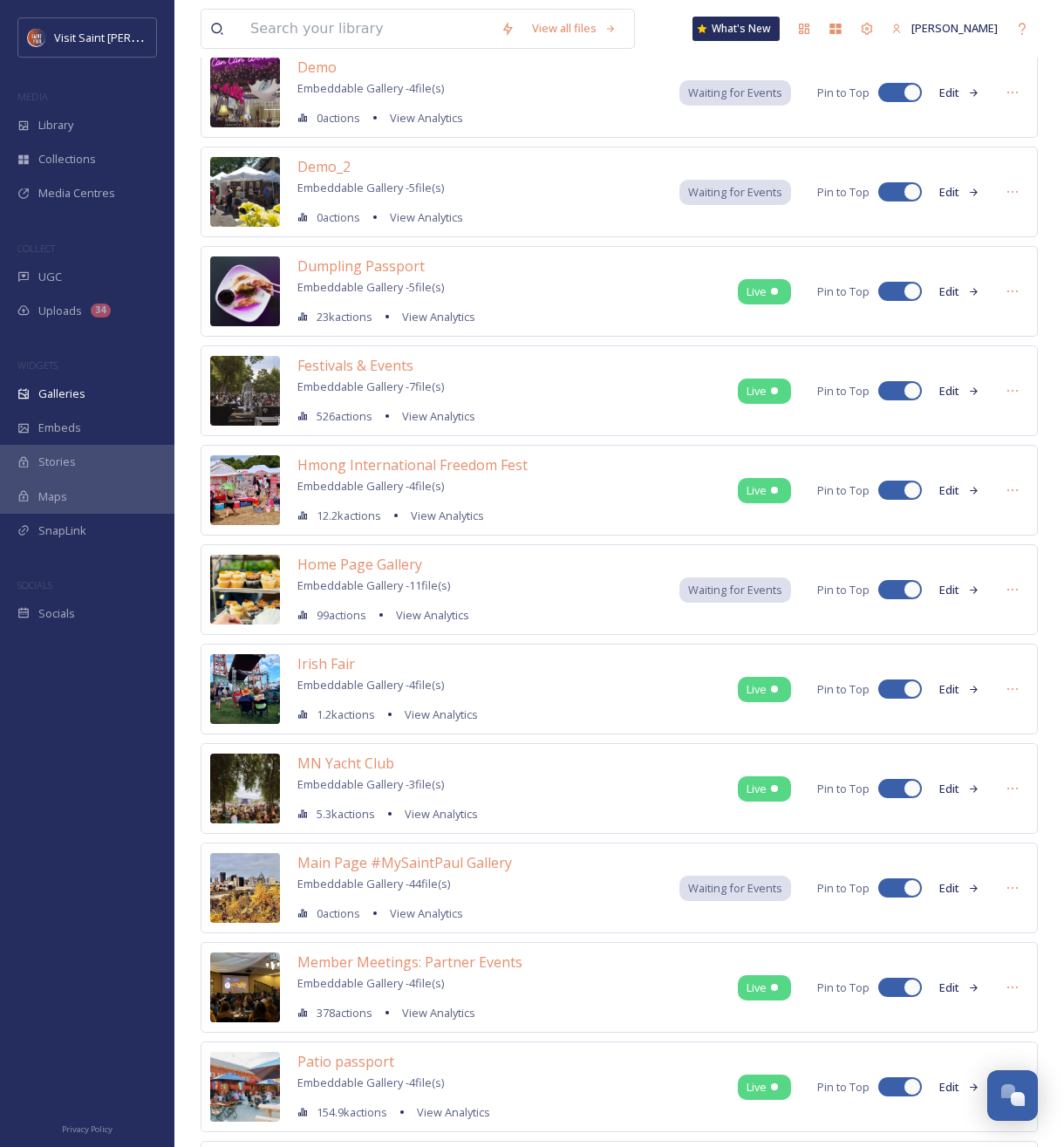
click at [736, 887] on span "Waiting for Events" at bounding box center [735, 888] width 95 height 17
click at [451, 864] on span "Main Page #MySaintPaul Gallery" at bounding box center [404, 862] width 214 height 19
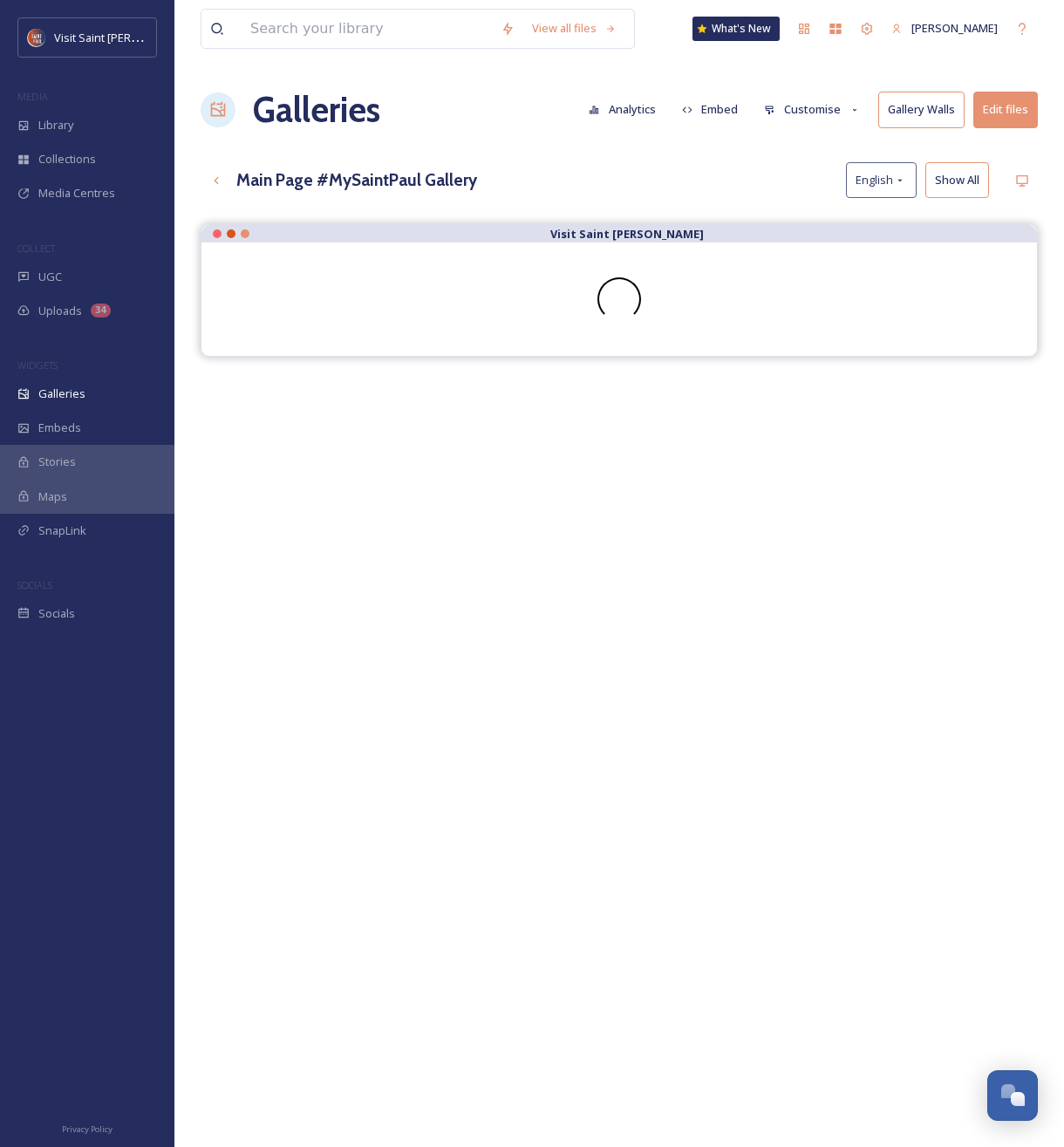
click at [990, 112] on button "Edit files" at bounding box center [1005, 110] width 65 height 36
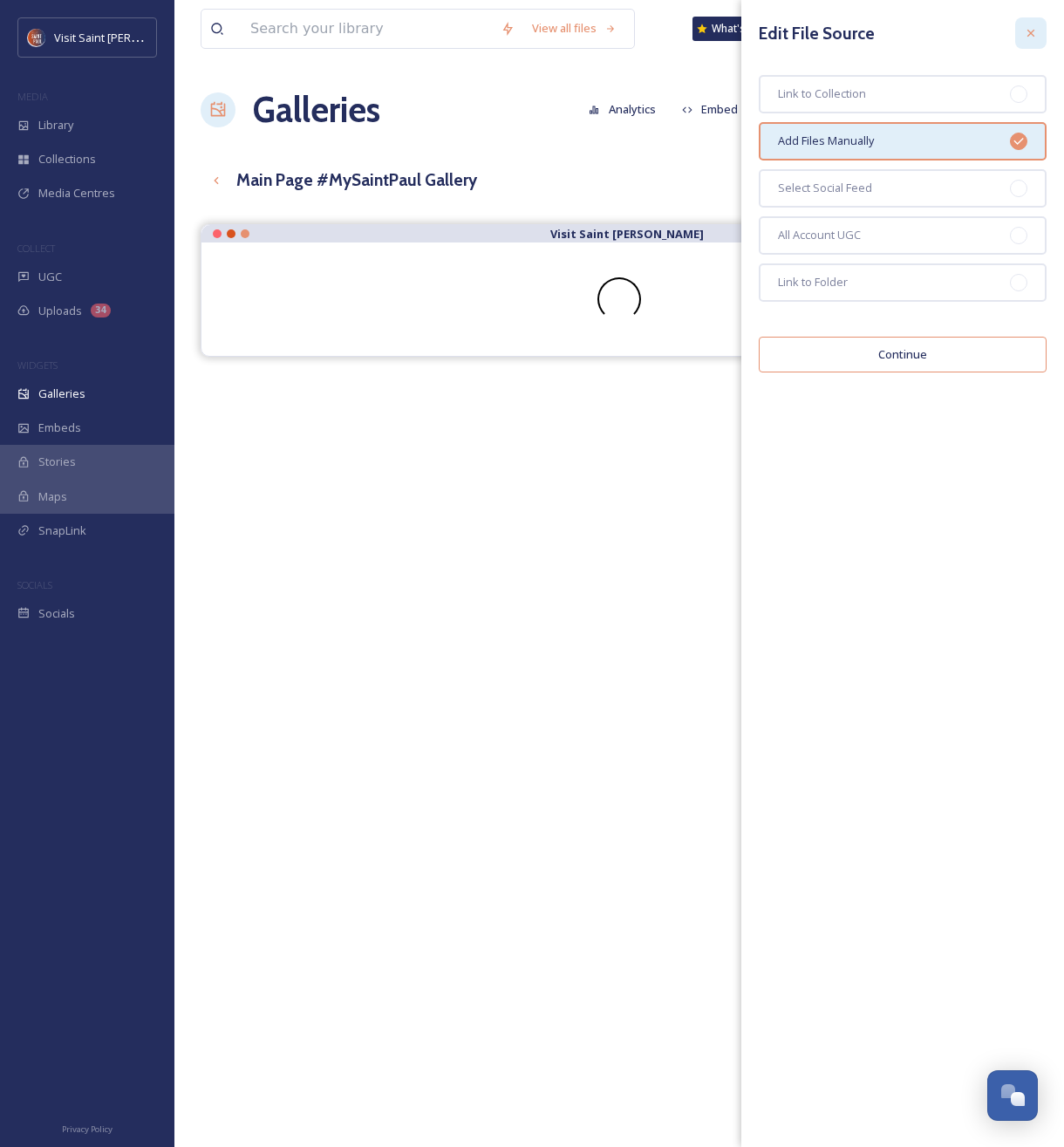
click at [1018, 32] on div at bounding box center [1031, 34] width 32 height 32
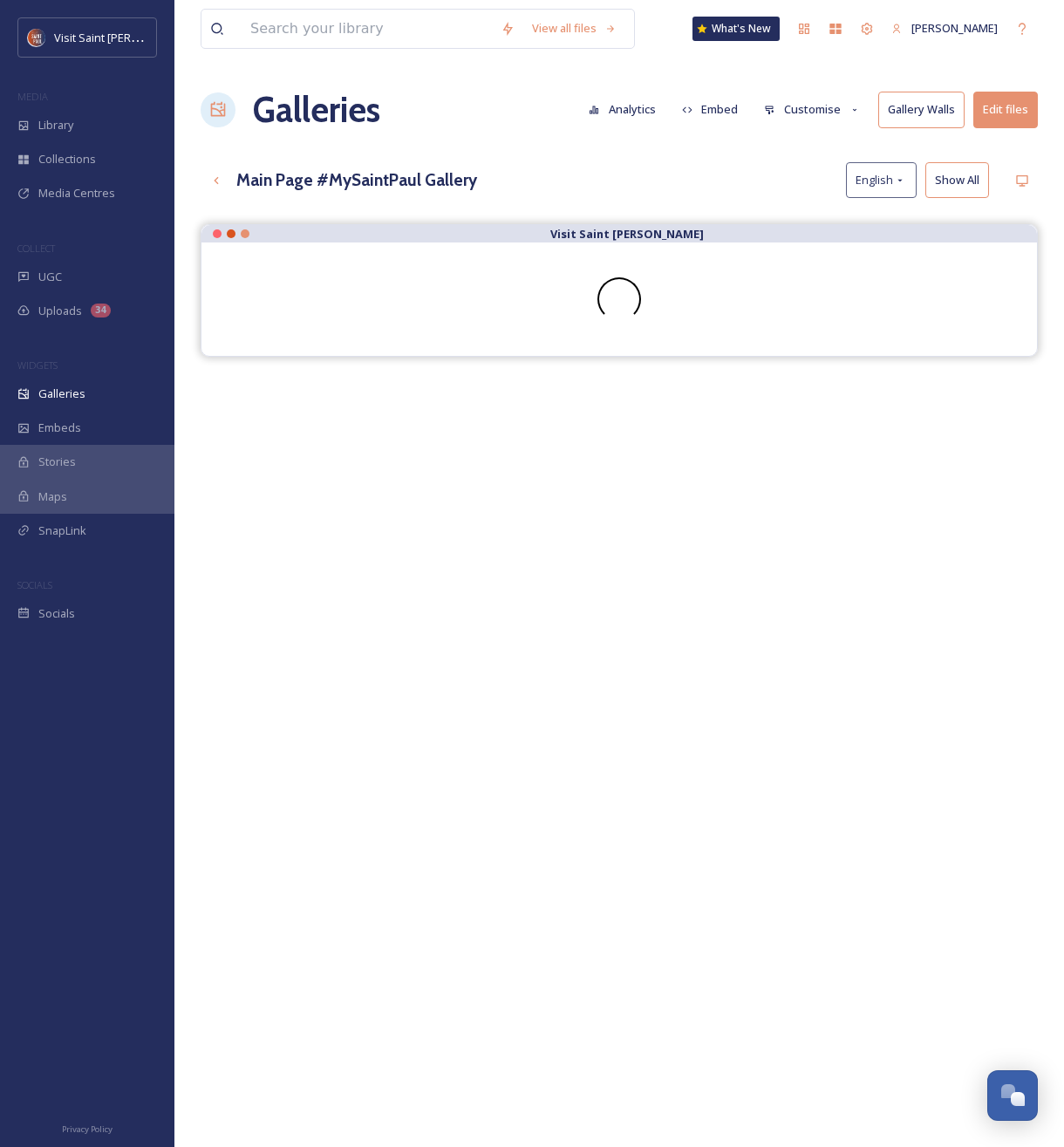
click at [786, 114] on button "Customise" at bounding box center [812, 110] width 115 height 34
click at [651, 160] on div "View all files What's New Hunter Meyer Galleries Analytics Embed Customise Gall…" at bounding box center [619, 699] width 890 height 1398
click at [225, 180] on div "Up one level" at bounding box center [216, 180] width 32 height 32
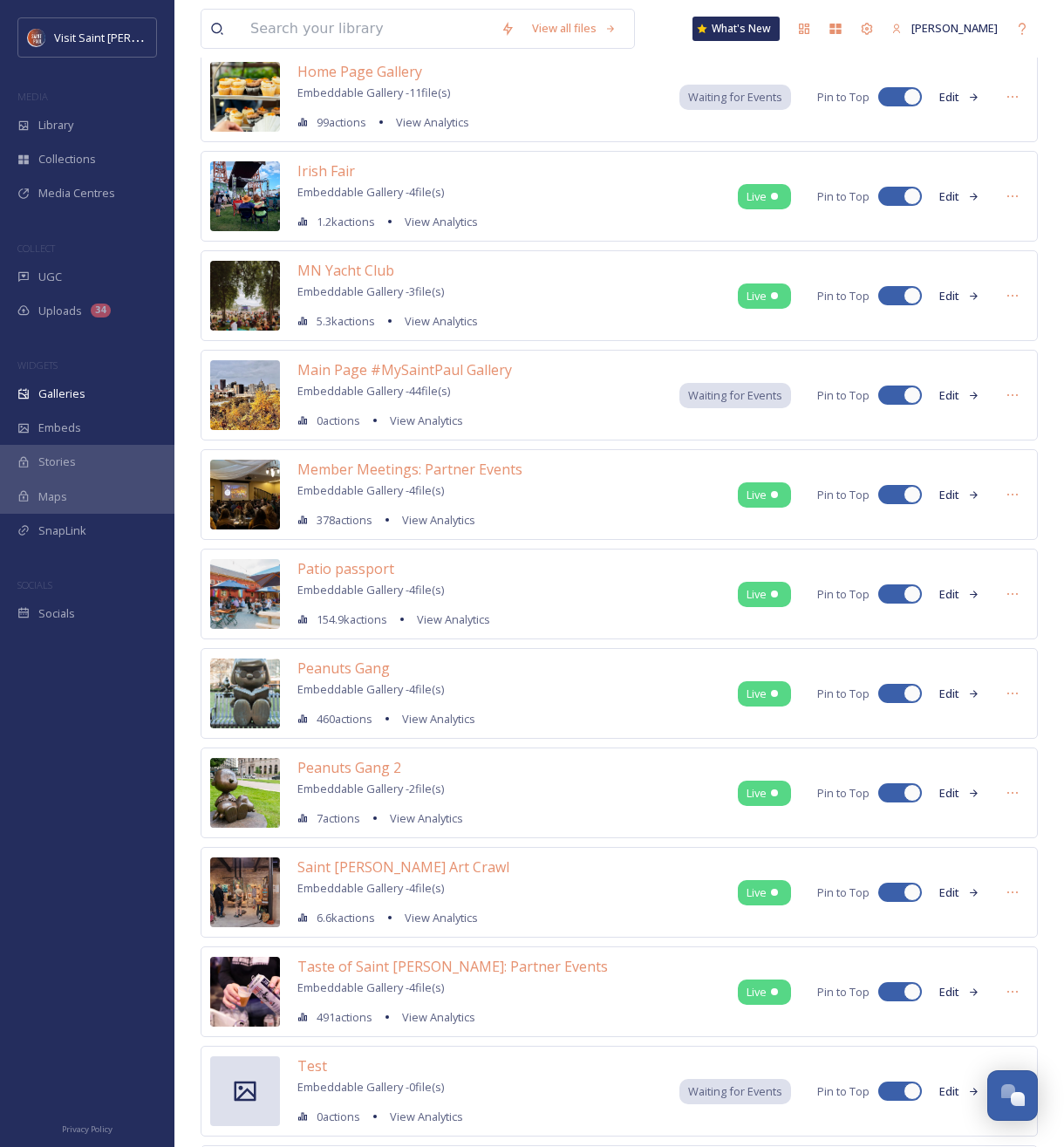
scroll to position [819, 0]
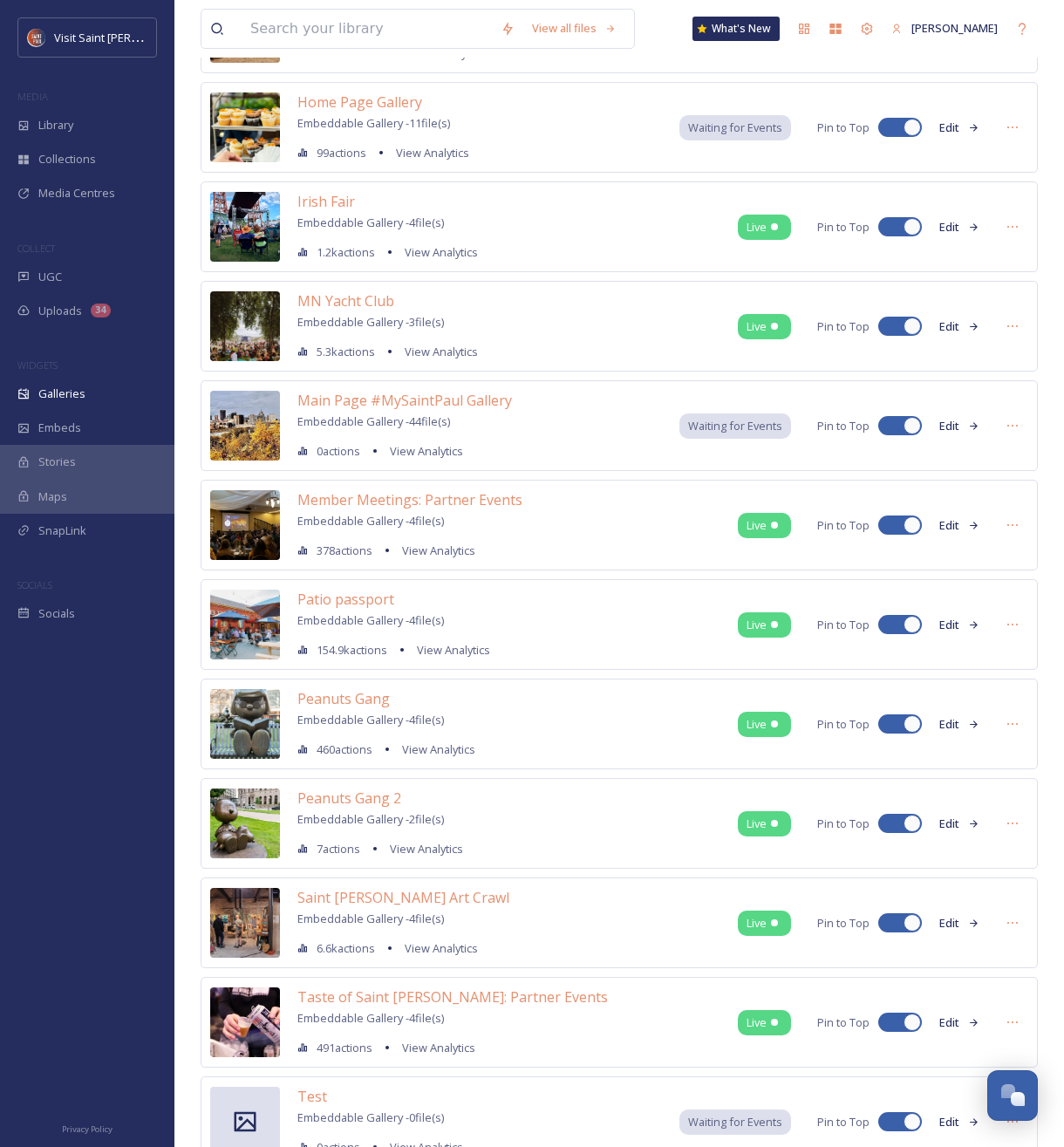
click at [338, 652] on span "154.9k actions" at bounding box center [352, 650] width 71 height 17
click at [453, 650] on span "View Analytics" at bounding box center [453, 650] width 74 height 16
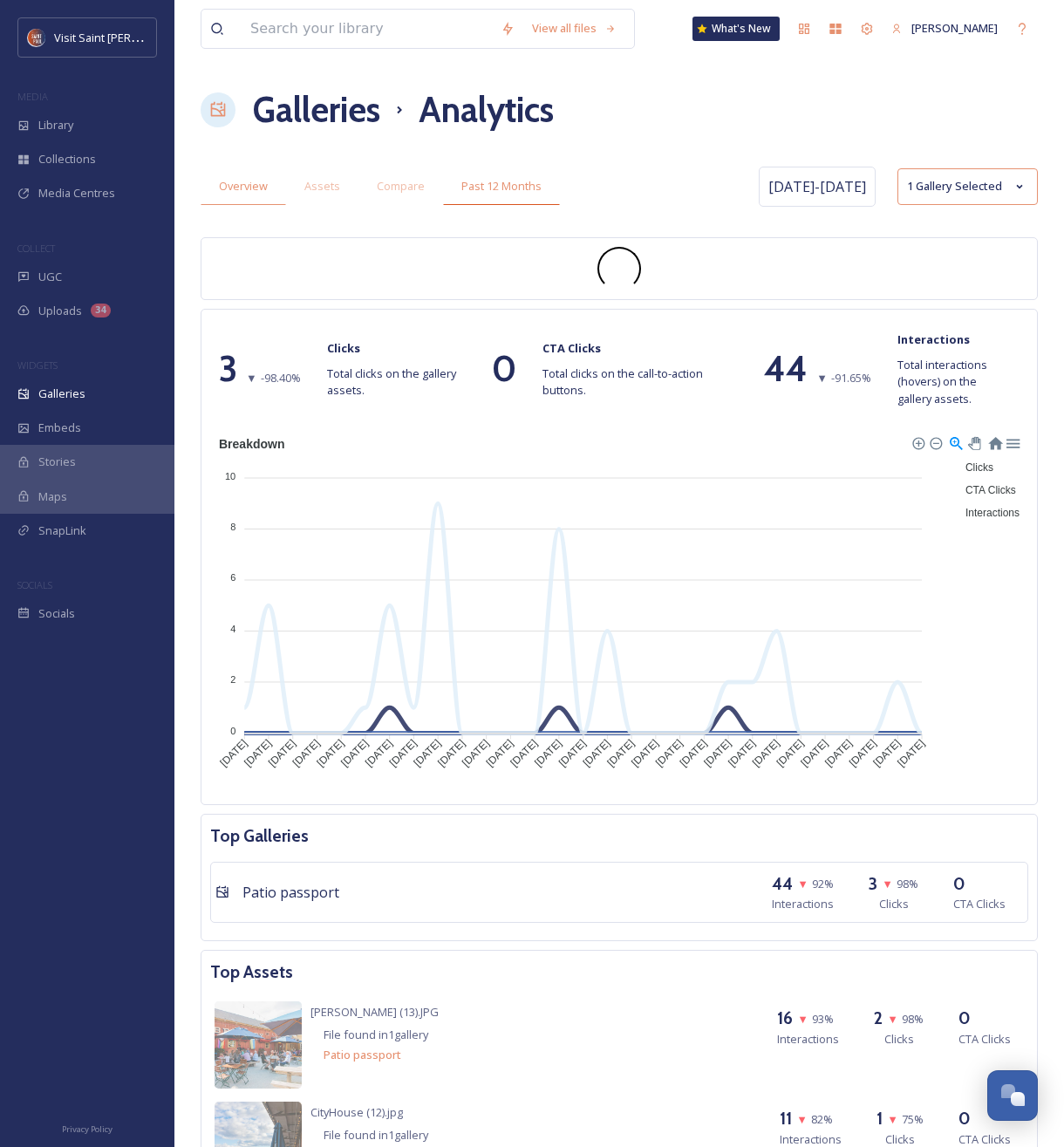
click at [463, 190] on span "Past 12 Months" at bounding box center [501, 186] width 81 height 17
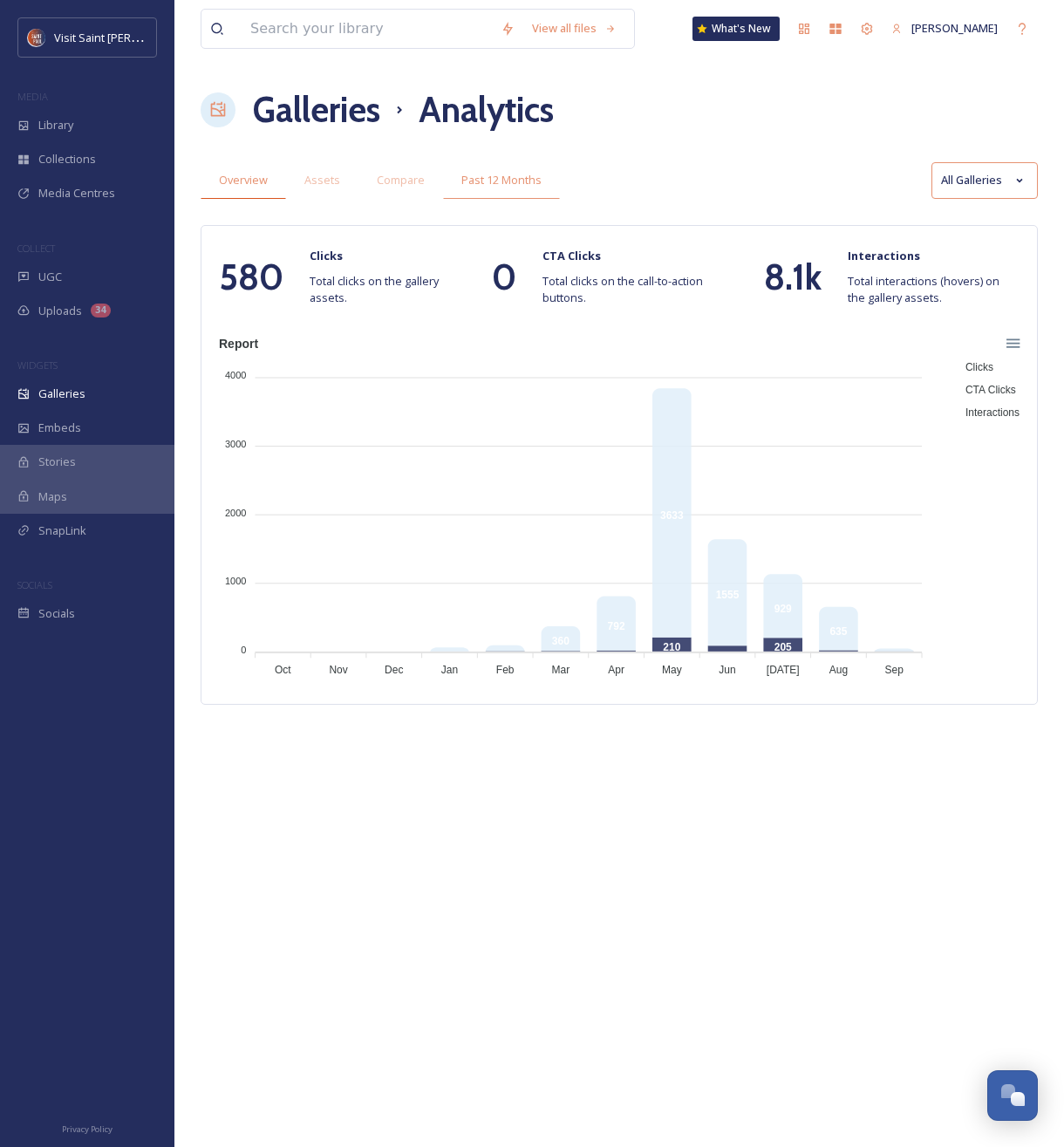
click at [231, 181] on span "Overview" at bounding box center [243, 179] width 49 height 17
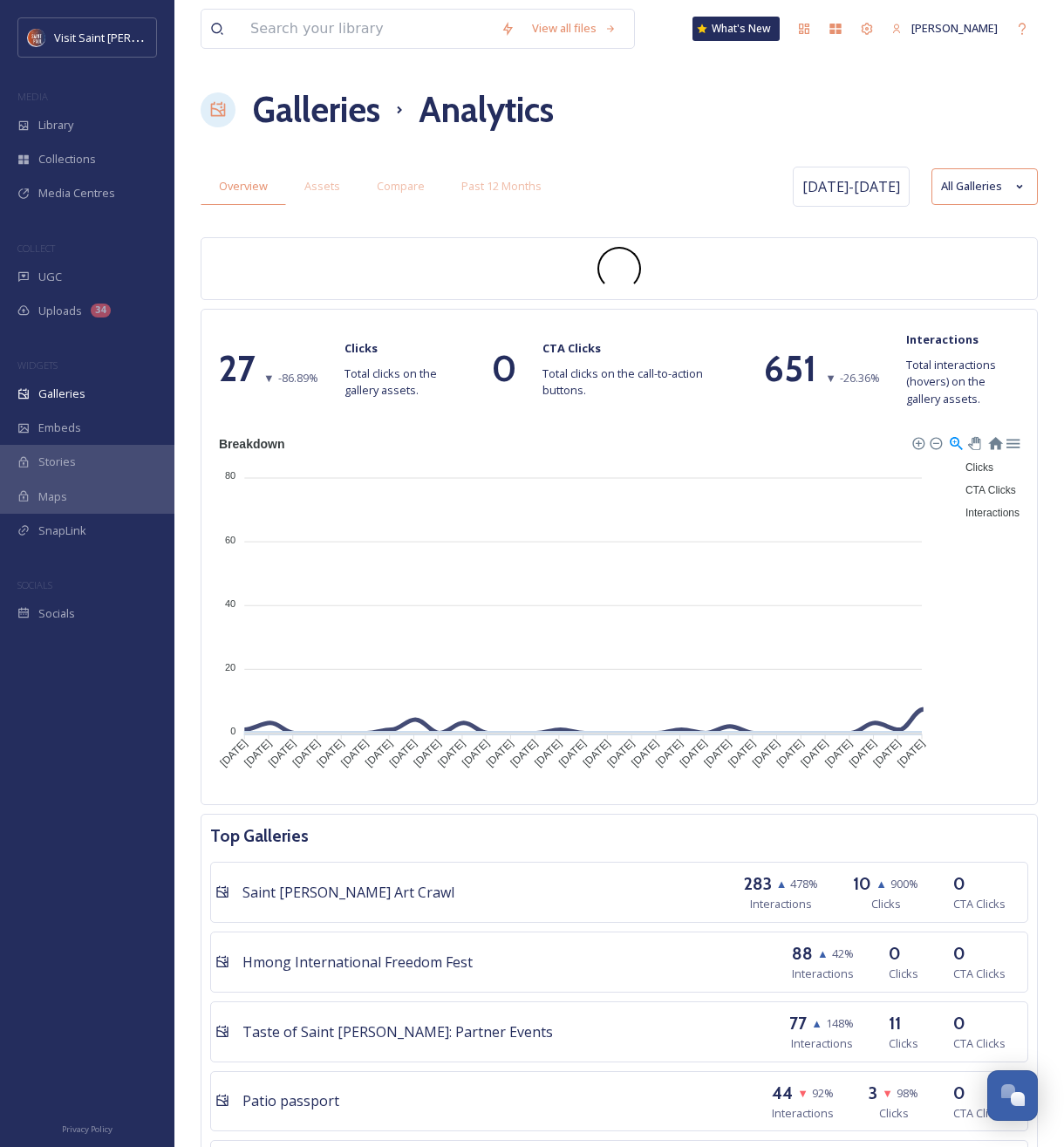
click at [65, 476] on div "Stories" at bounding box center [87, 461] width 174 height 34
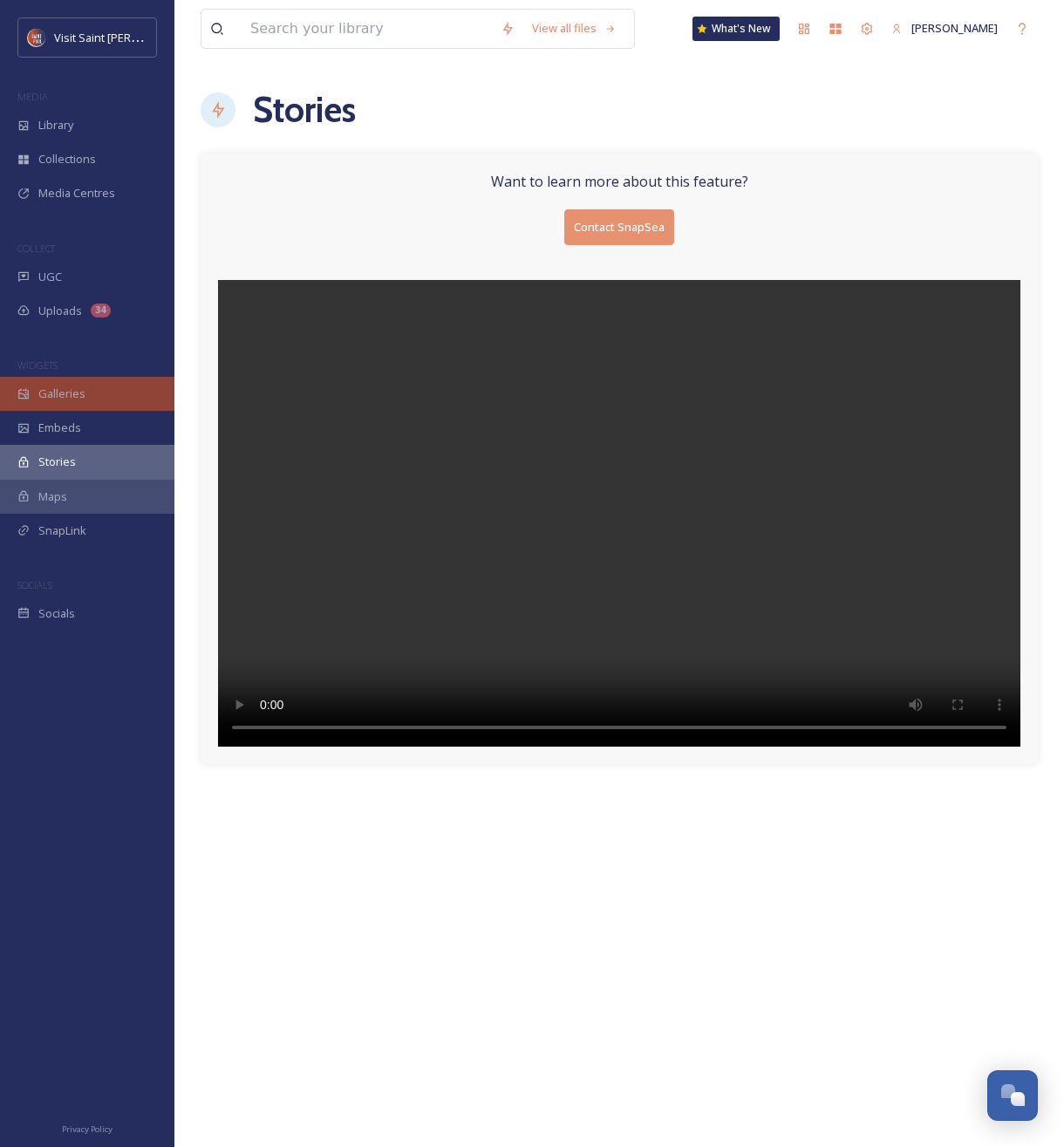
click at [67, 399] on span "Galleries" at bounding box center [62, 394] width 47 height 17
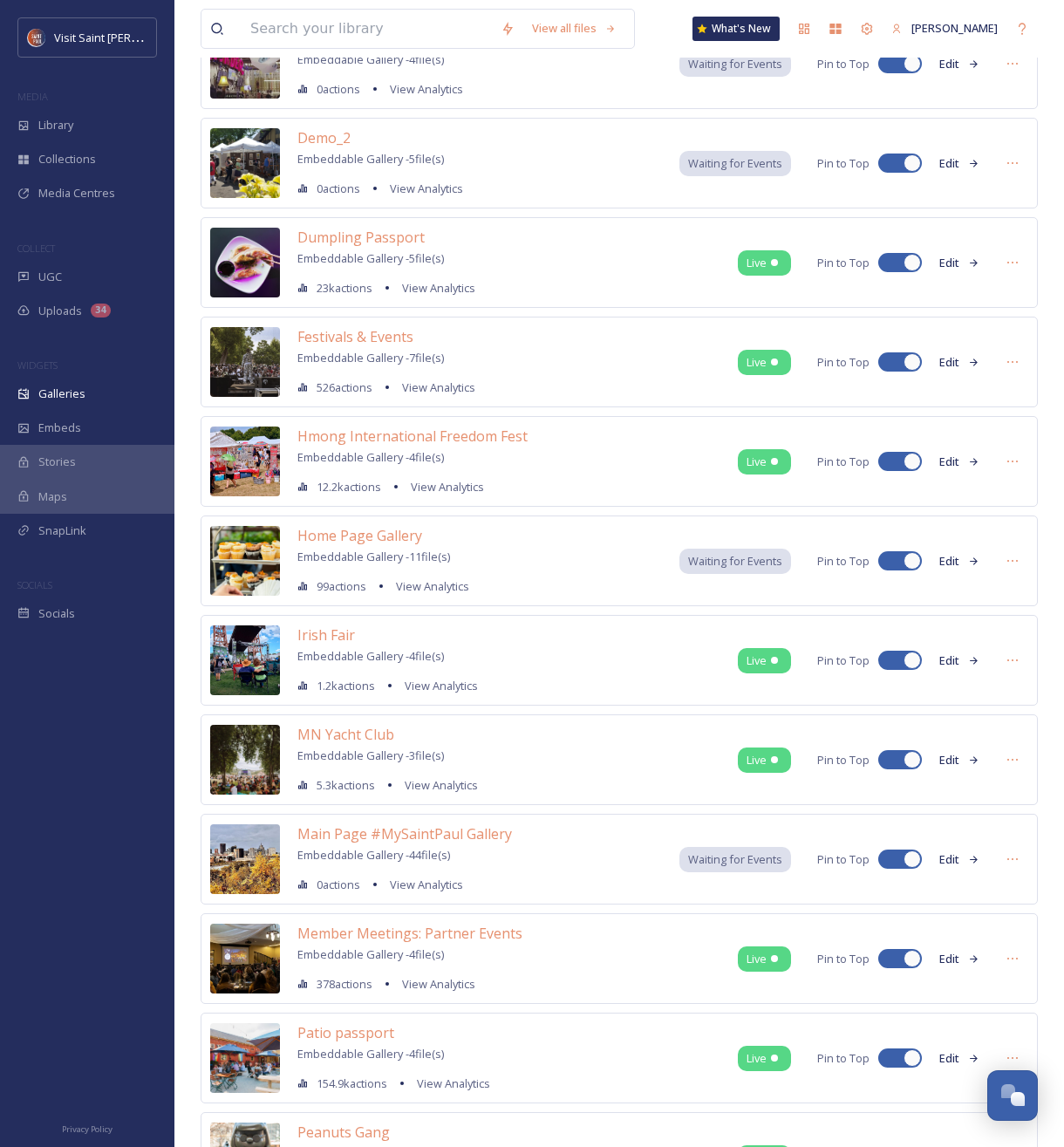
scroll to position [600, 0]
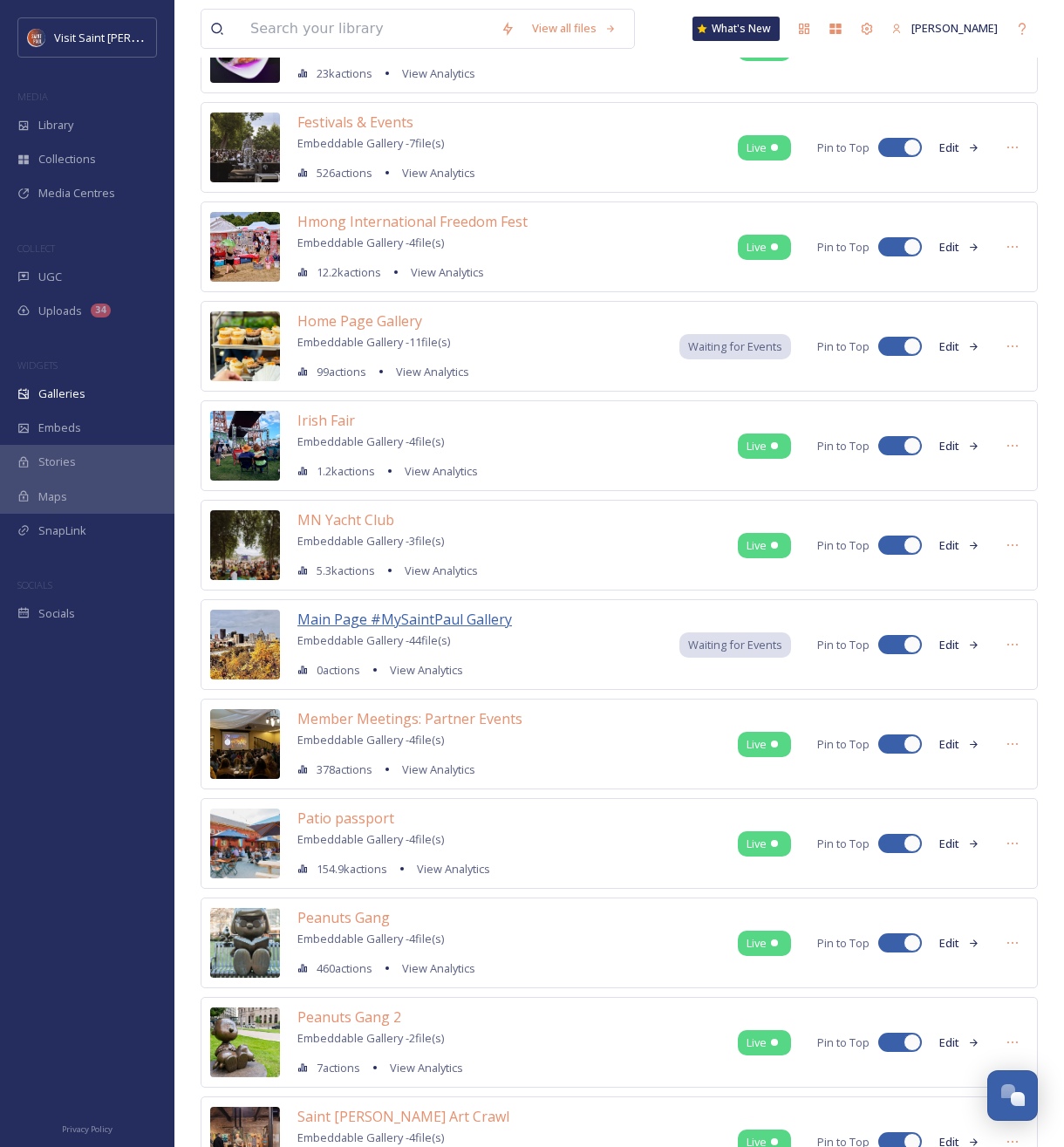
click at [425, 621] on span "Main Page #MySaintPaul Gallery" at bounding box center [404, 619] width 214 height 19
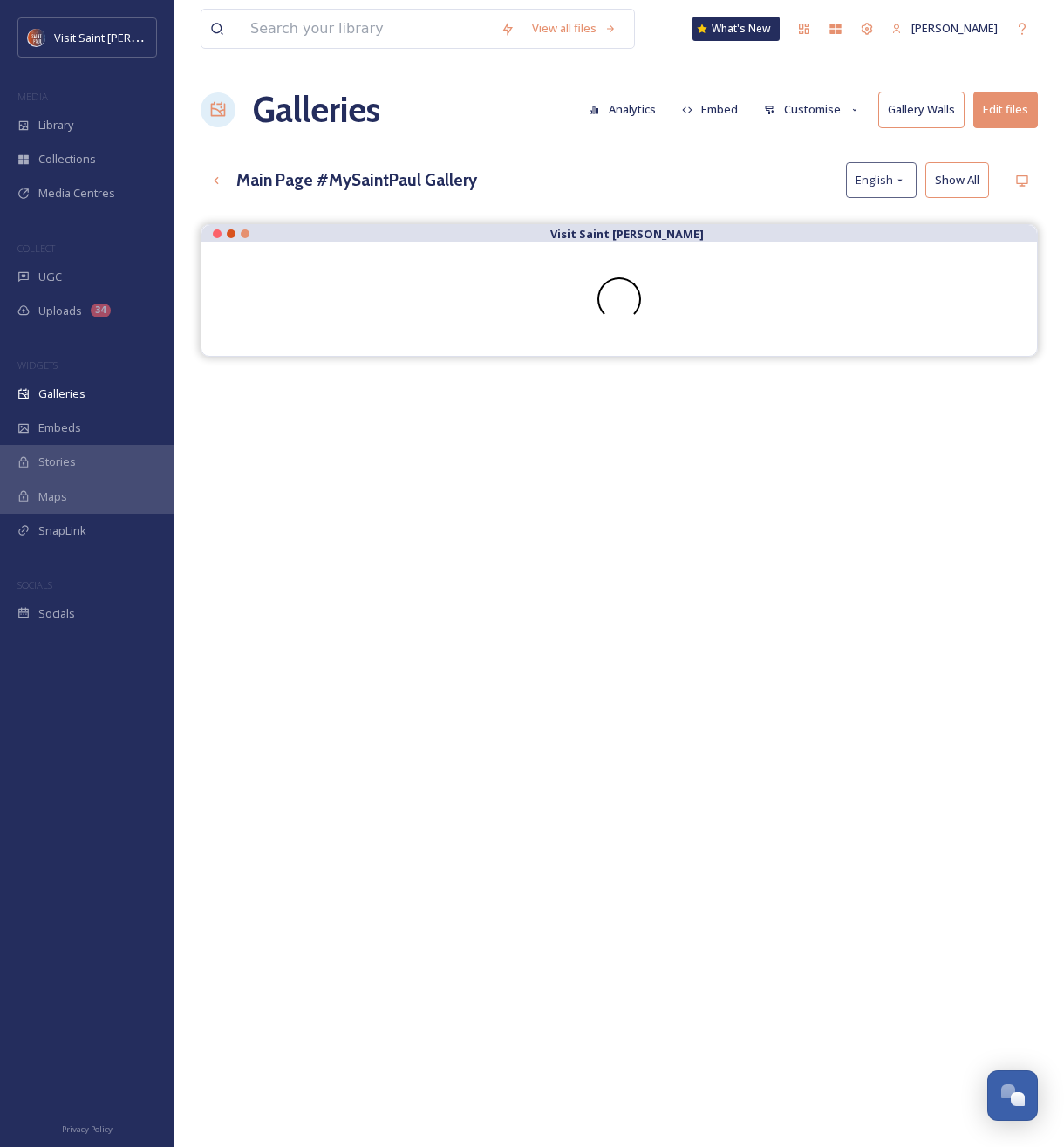
click at [818, 102] on button "Customise" at bounding box center [812, 110] width 115 height 34
click at [820, 153] on div "Layout" at bounding box center [817, 149] width 122 height 34
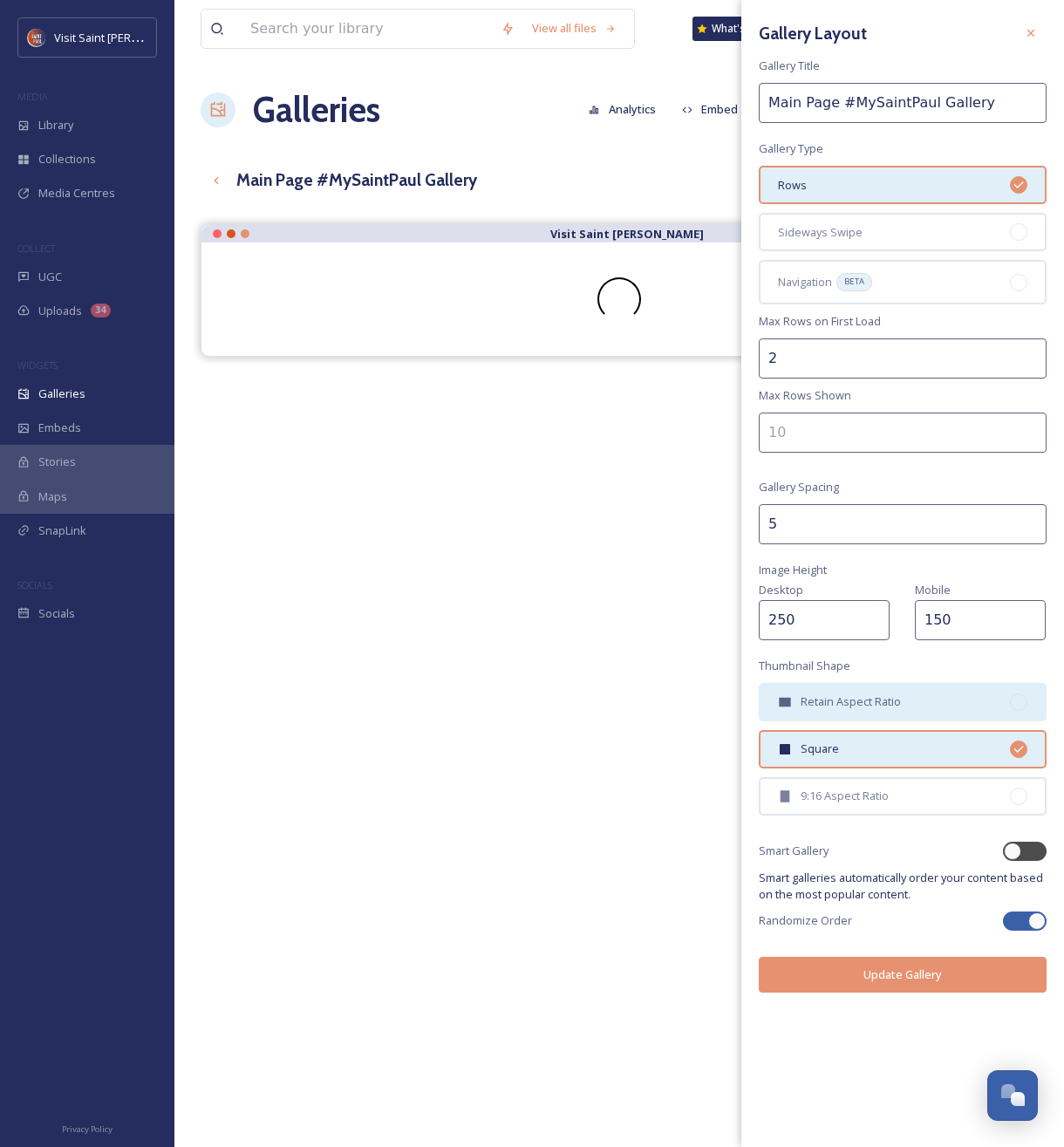
click at [836, 709] on span "Retain Aspect Ratio" at bounding box center [851, 702] width 101 height 17
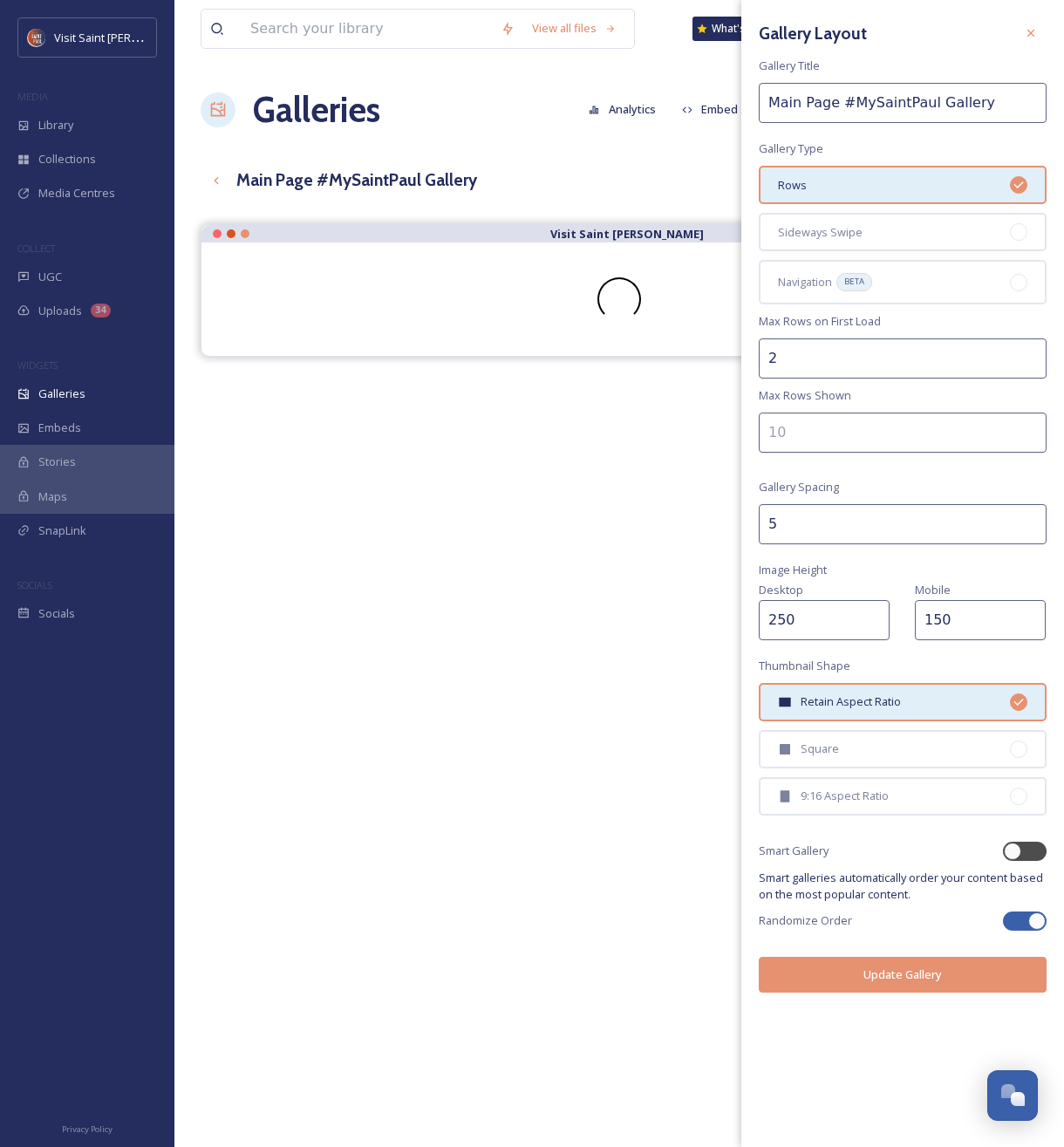
click at [1020, 923] on div at bounding box center [1016, 921] width 12 height 9
checkbox input "false"
click at [964, 756] on div "Square" at bounding box center [903, 749] width 288 height 39
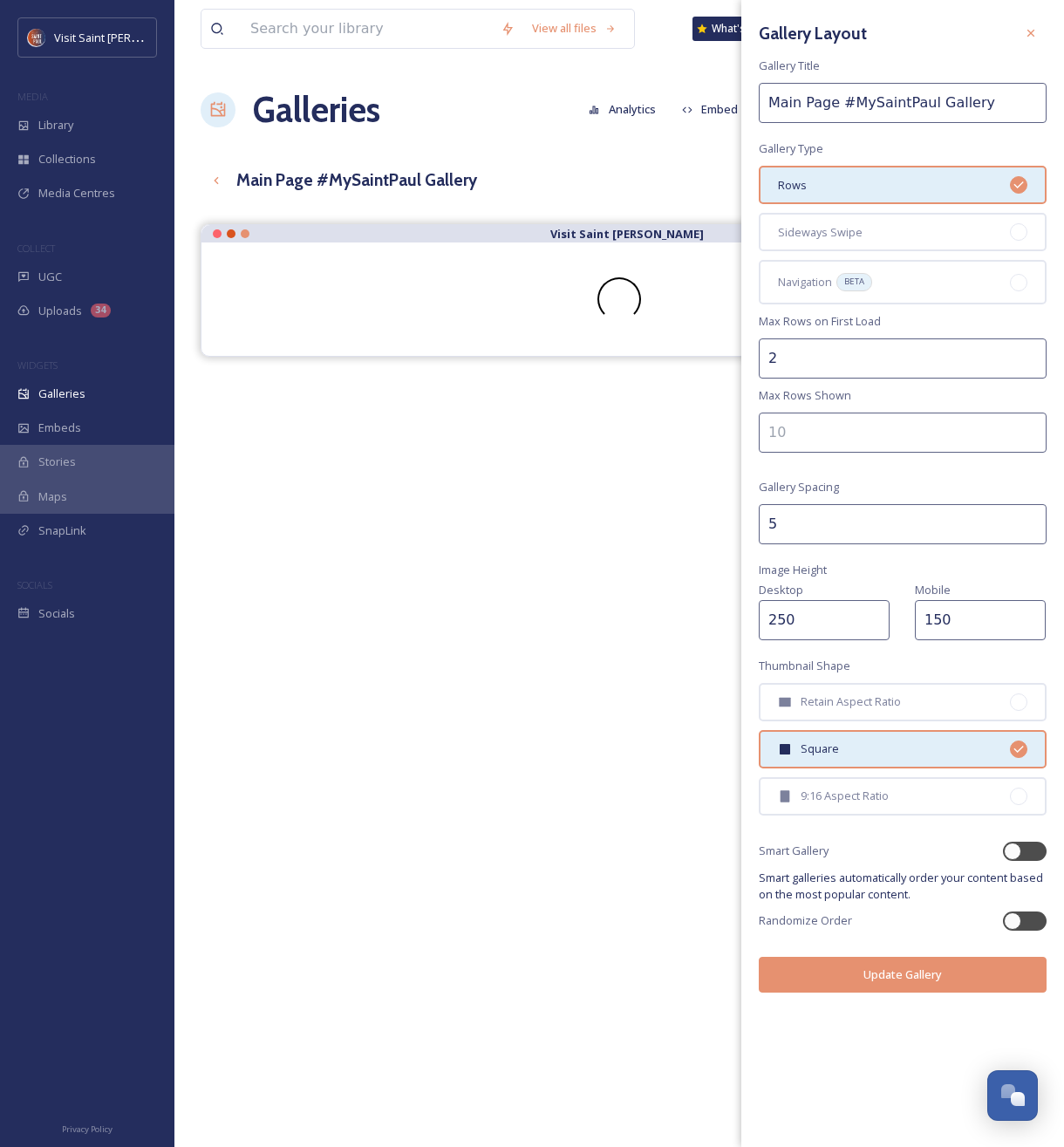
click at [915, 982] on button "Update Gallery" at bounding box center [903, 975] width 288 height 36
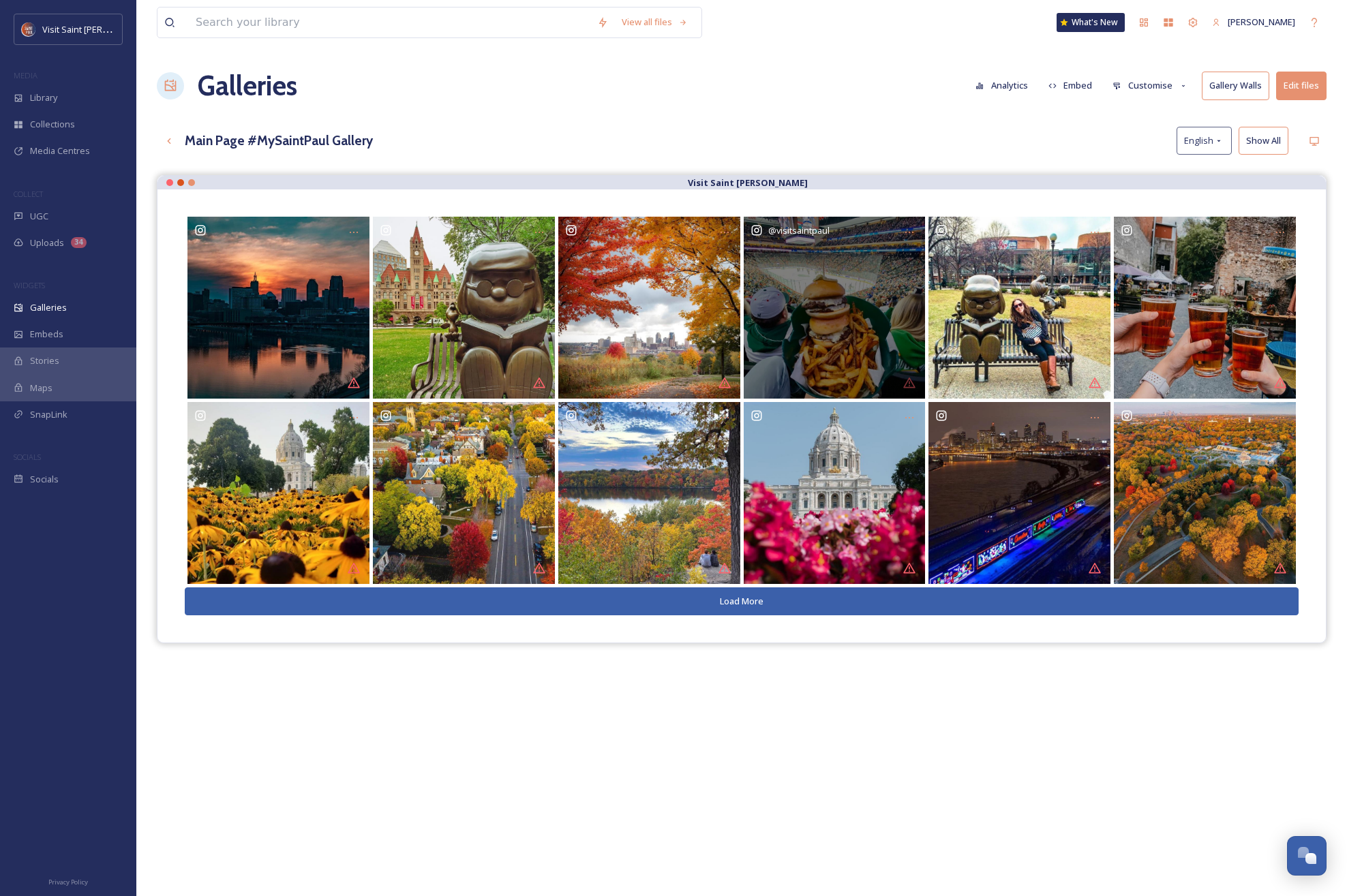
click at [831, 383] on div "@ visitsaintpaul" at bounding box center [835, 307] width 182 height 182
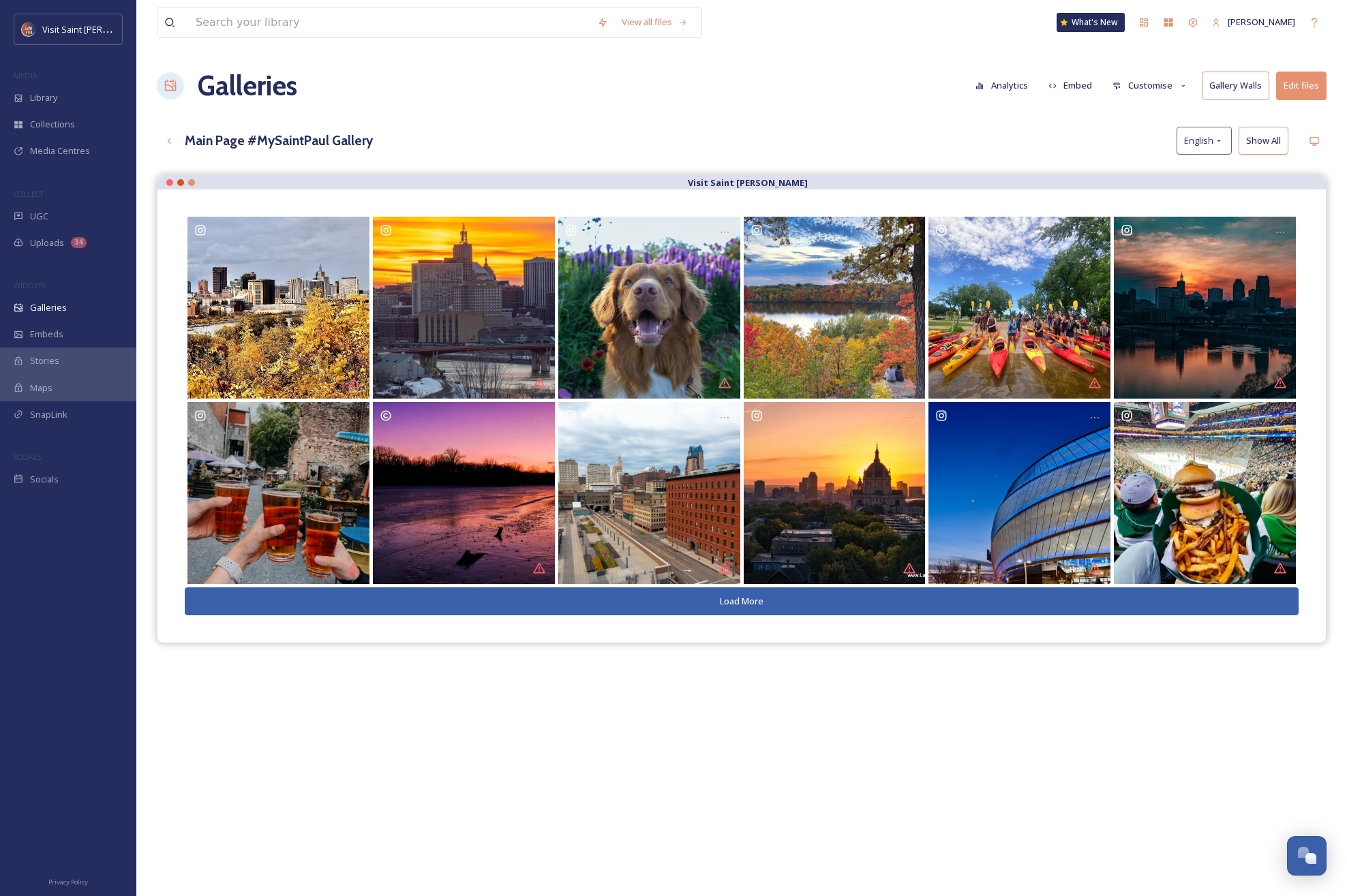
click at [831, 90] on icon at bounding box center [1117, 86] width 9 height 9
click at [831, 115] on div "Layout" at bounding box center [1154, 117] width 95 height 26
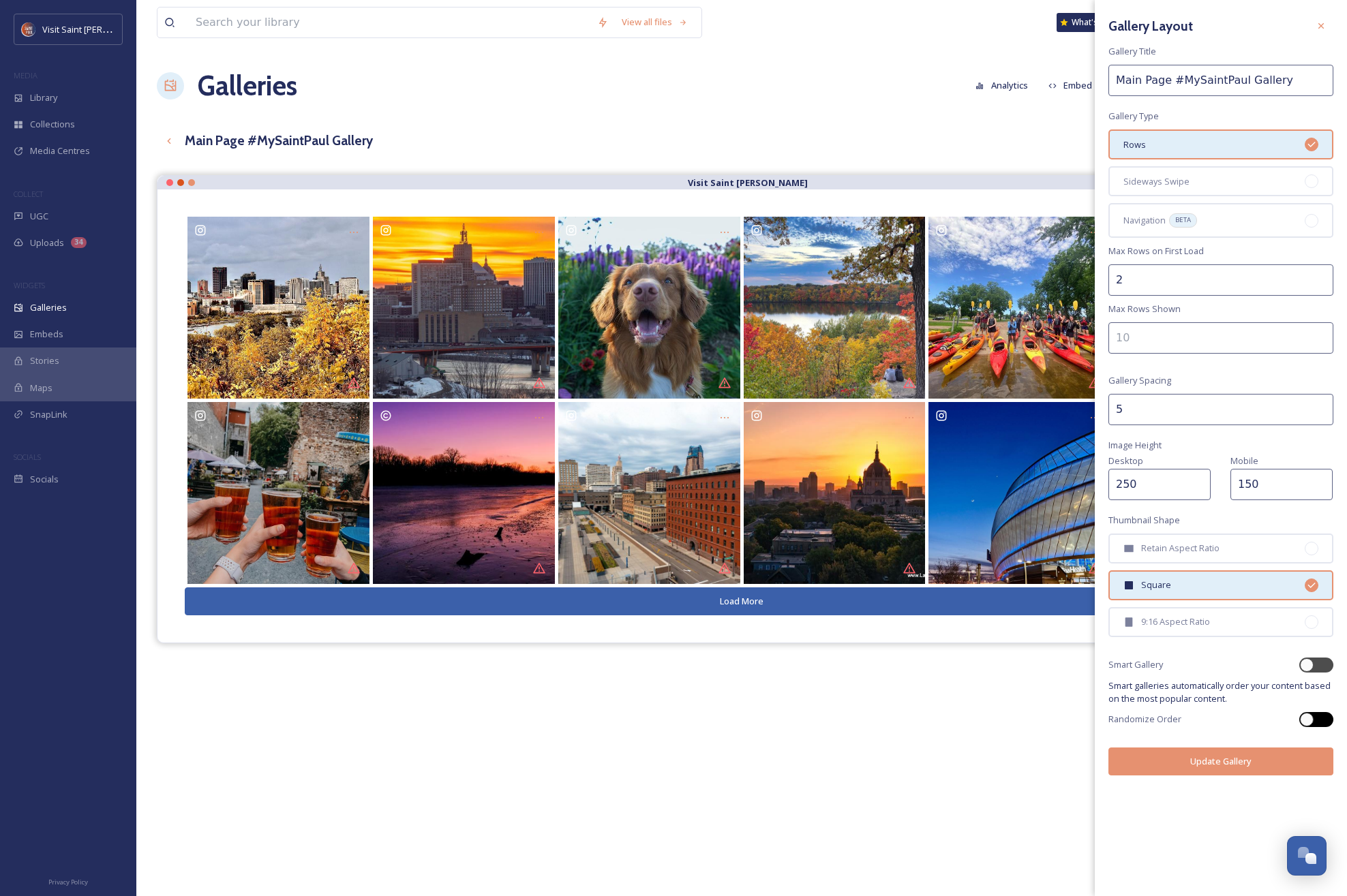
click at [831, 719] on div at bounding box center [1323, 719] width 7 height 7
checkbox input "true"
click at [831, 761] on button "Update Gallery" at bounding box center [1221, 761] width 225 height 28
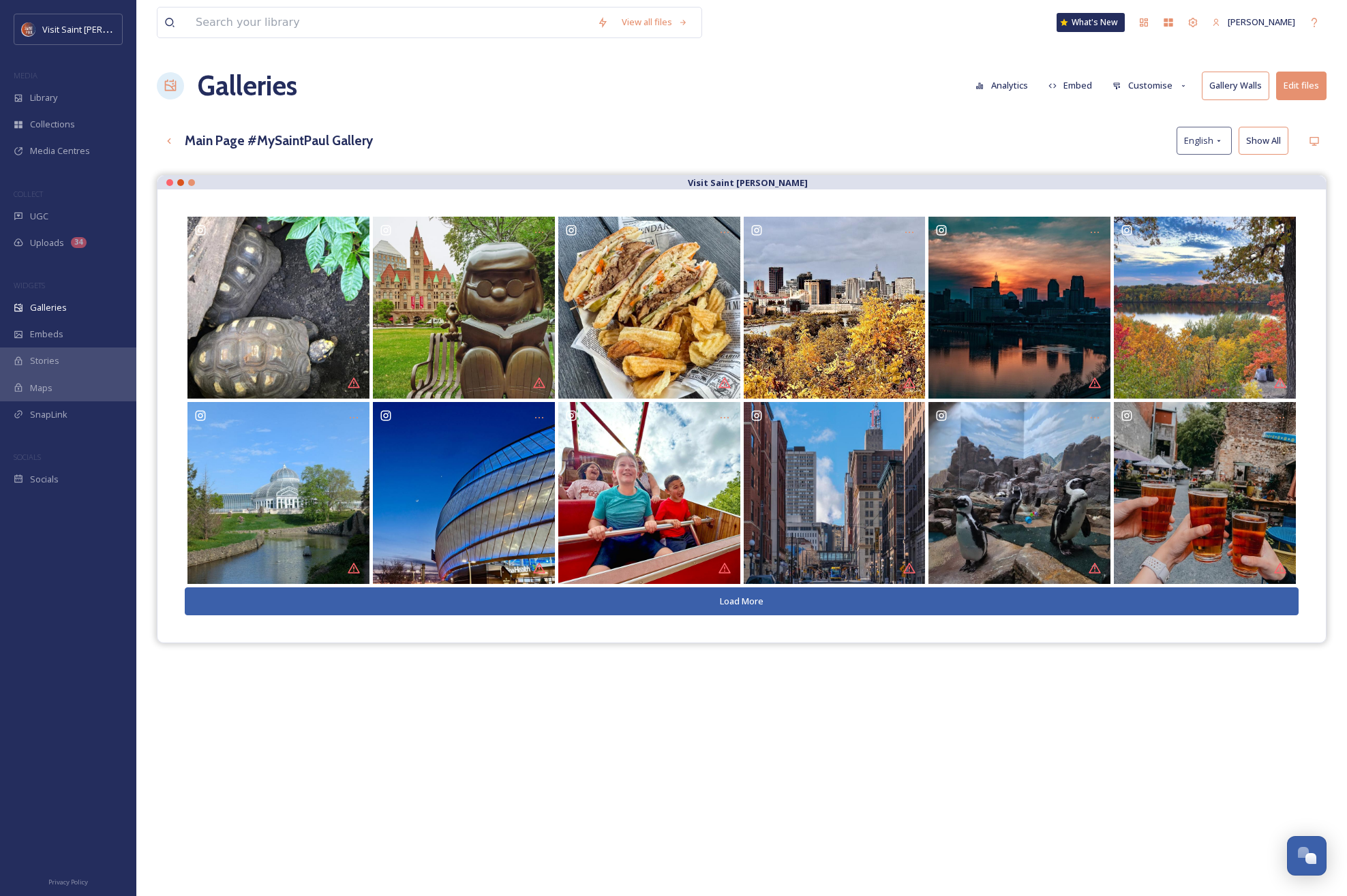
click at [831, 87] on button "Customise" at bounding box center [1150, 86] width 90 height 26
click at [831, 167] on span "Buttons" at bounding box center [1129, 170] width 32 height 13
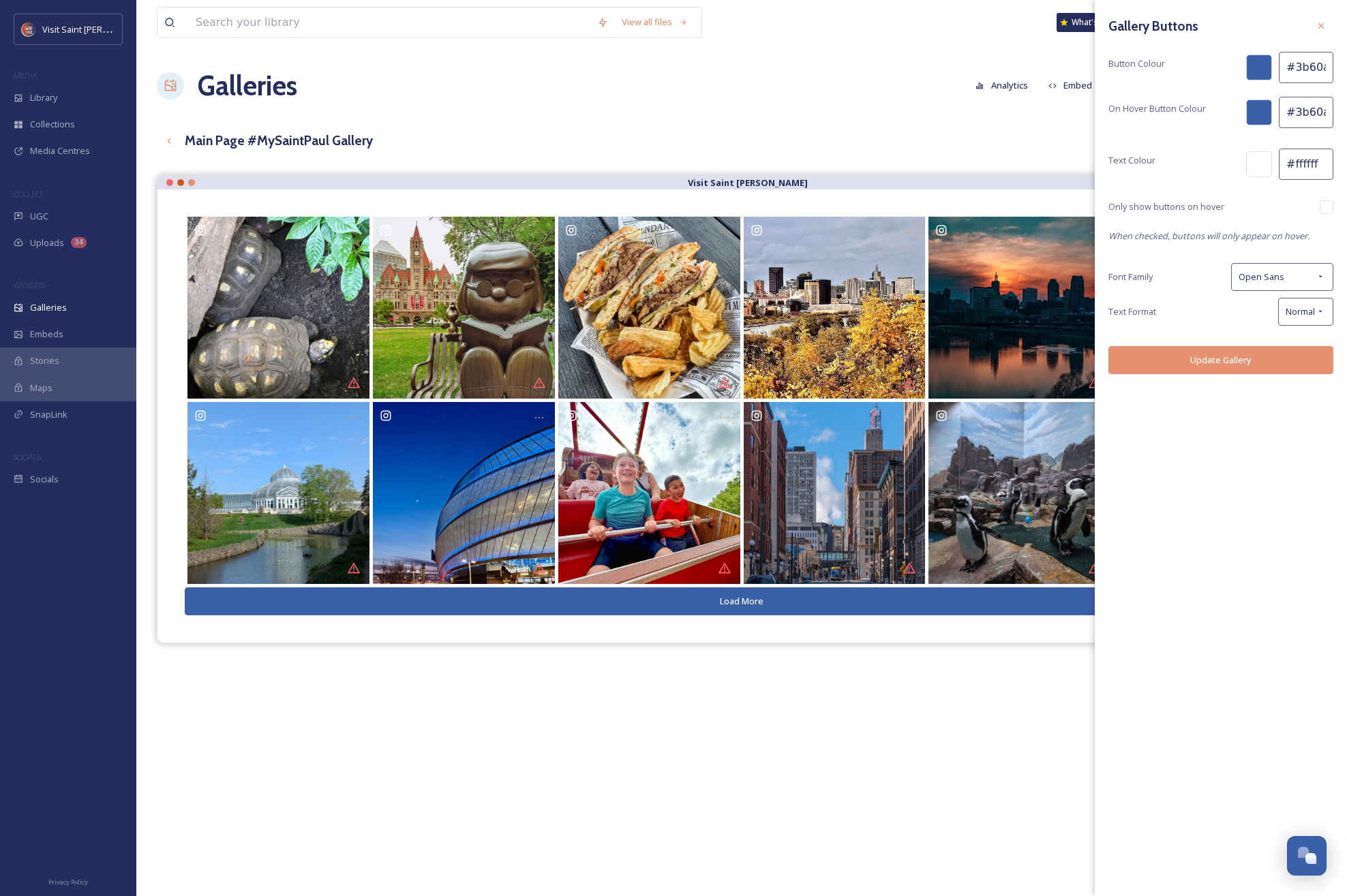
click at [831, 65] on div at bounding box center [1258, 67] width 26 height 26
click at [831, 69] on span "Button Colour" at bounding box center [1137, 64] width 57 height 13
drag, startPoint x: 1284, startPoint y: 70, endPoint x: 1346, endPoint y: 67, distance: 62.1
click at [831, 67] on div "Gallery Buttons Button Colour #3b60aa On Hover Button Colour #3b60aa Text Colou…" at bounding box center [1221, 194] width 252 height 388
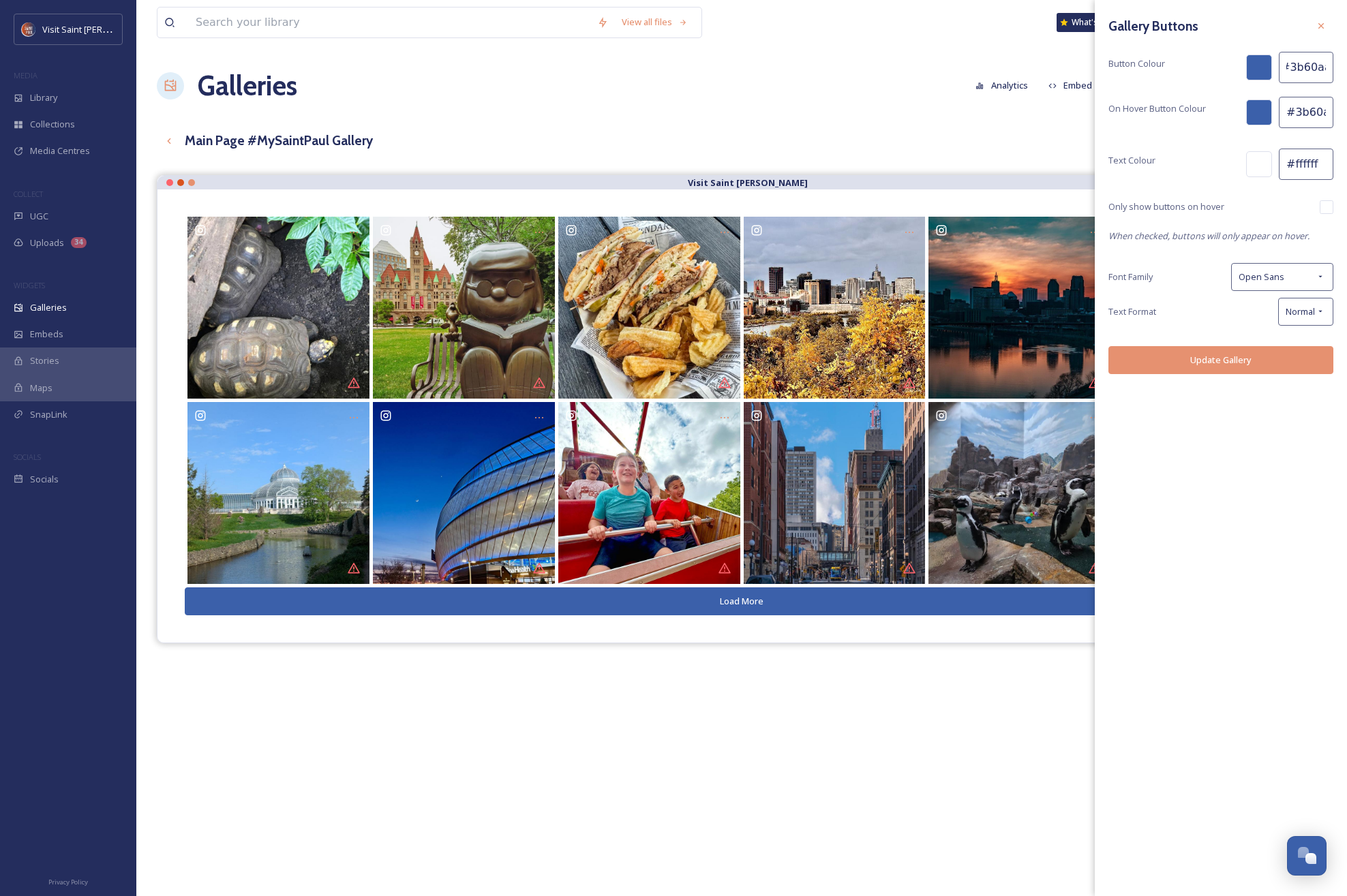
paste input "<blockquote class="instagram-media" data-instgrm-permalink="https://www.instagr…"
type input "<blockquote class="instagram-media" data-instgrm-permalink="https://www.instagr…"
drag, startPoint x: 1324, startPoint y: 69, endPoint x: 1103, endPoint y: 66, distance: 221.0
click at [831, 66] on div "Gallery Buttons Button Colour On Hover Button Colour #3b60aa Text Colour #fffff…" at bounding box center [1221, 194] width 252 height 388
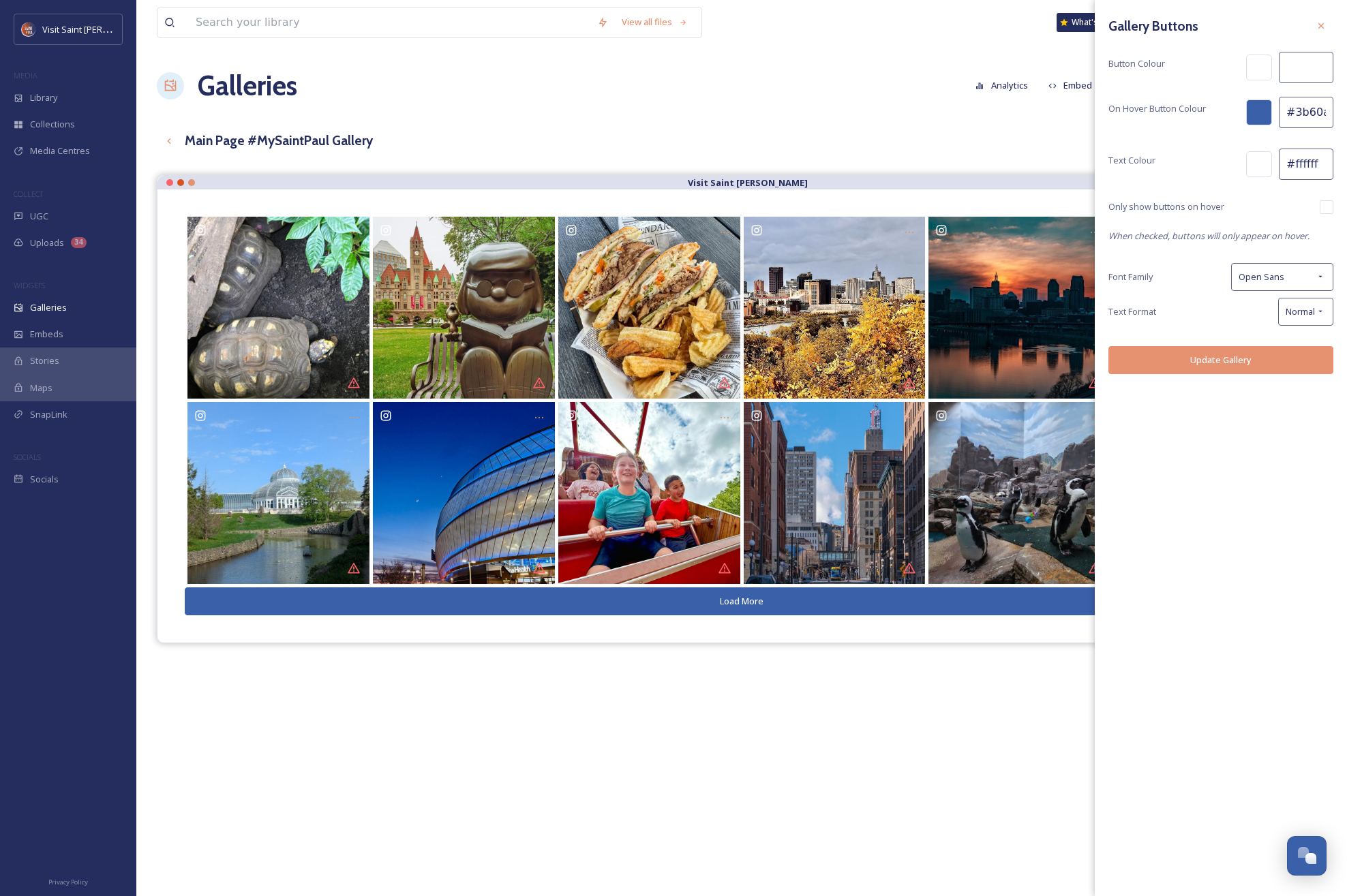
paste input "#d9531e"
type input "#d9531e"
click at [831, 116] on input "#3b60aa" at bounding box center [1306, 112] width 55 height 31
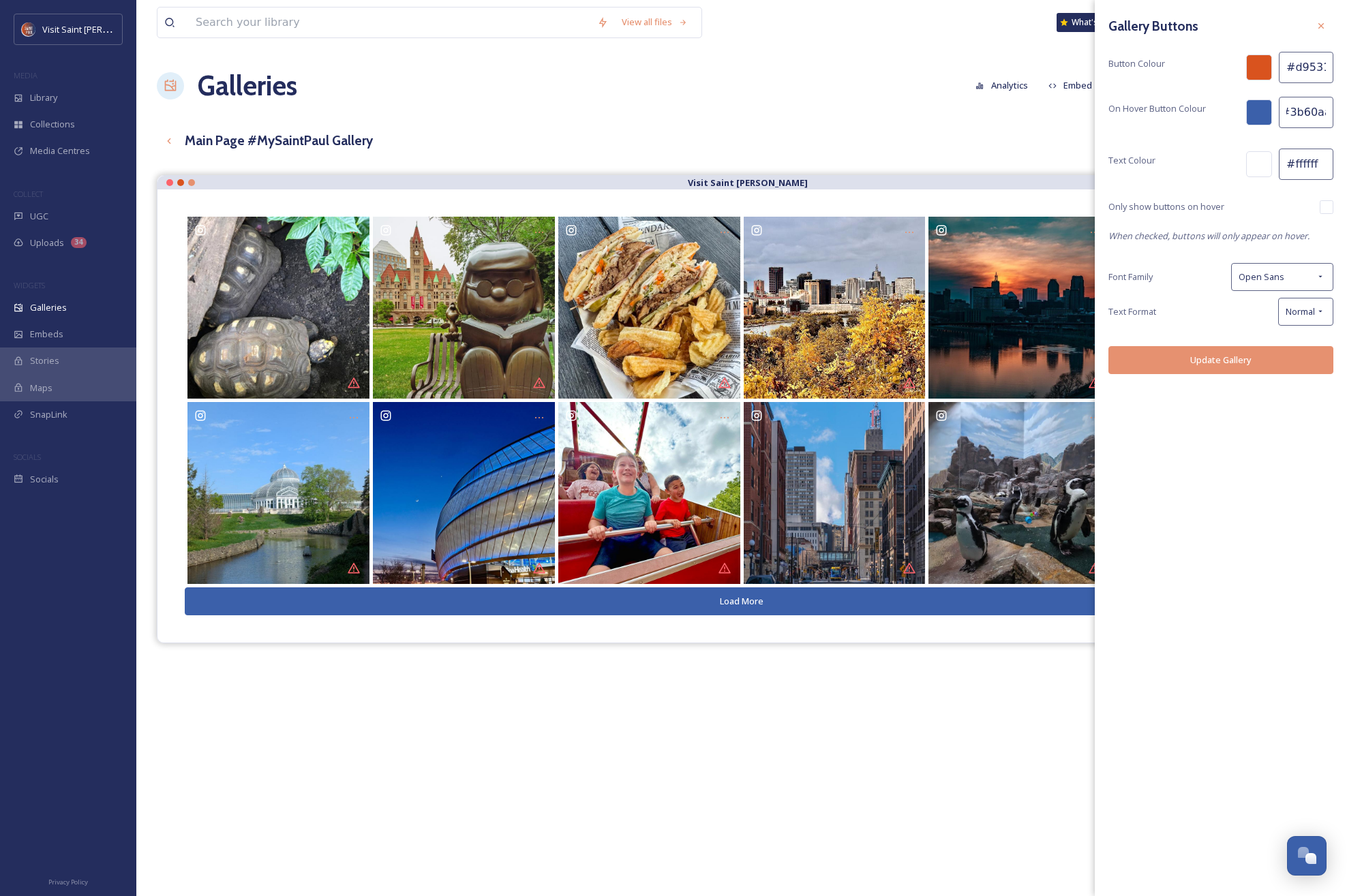
drag, startPoint x: 1310, startPoint y: 112, endPoint x: 1366, endPoint y: 112, distance: 56.0
click at [831, 112] on html "Visit Saint Paul MEDIA Library Collections Media Centres COLLECT UGC Uploads 34…" at bounding box center [674, 546] width 1347 height 1092
paste input "d9531e"
type input "#d9531e"
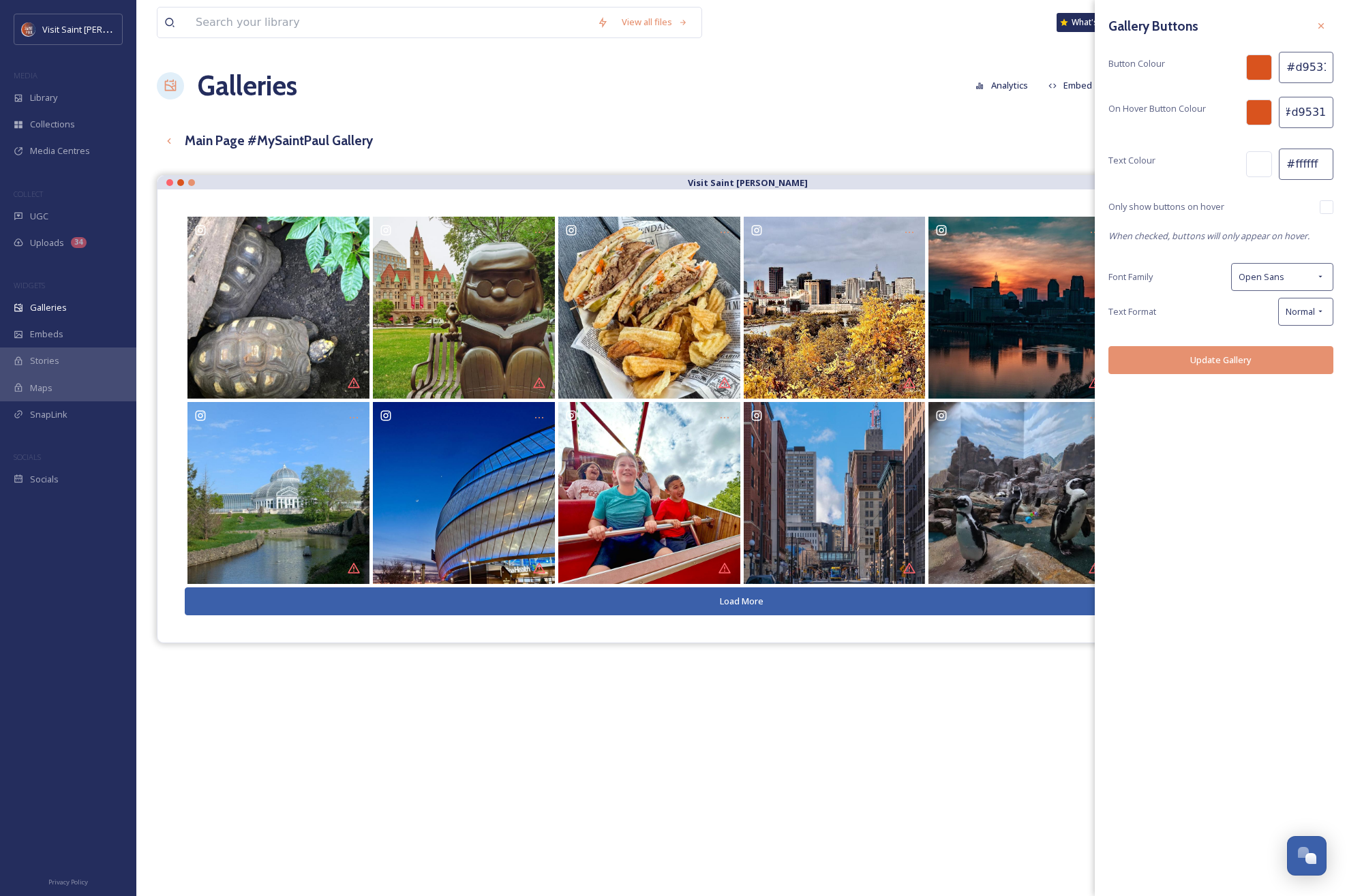
scroll to position [0, 0]
click at [831, 208] on div "Only show buttons on hover" at bounding box center [1221, 207] width 225 height 14
click at [831, 208] on input "checkbox" at bounding box center [1327, 207] width 14 height 14
checkbox input "true"
click at [831, 277] on div "Open Sans" at bounding box center [1282, 277] width 102 height 28
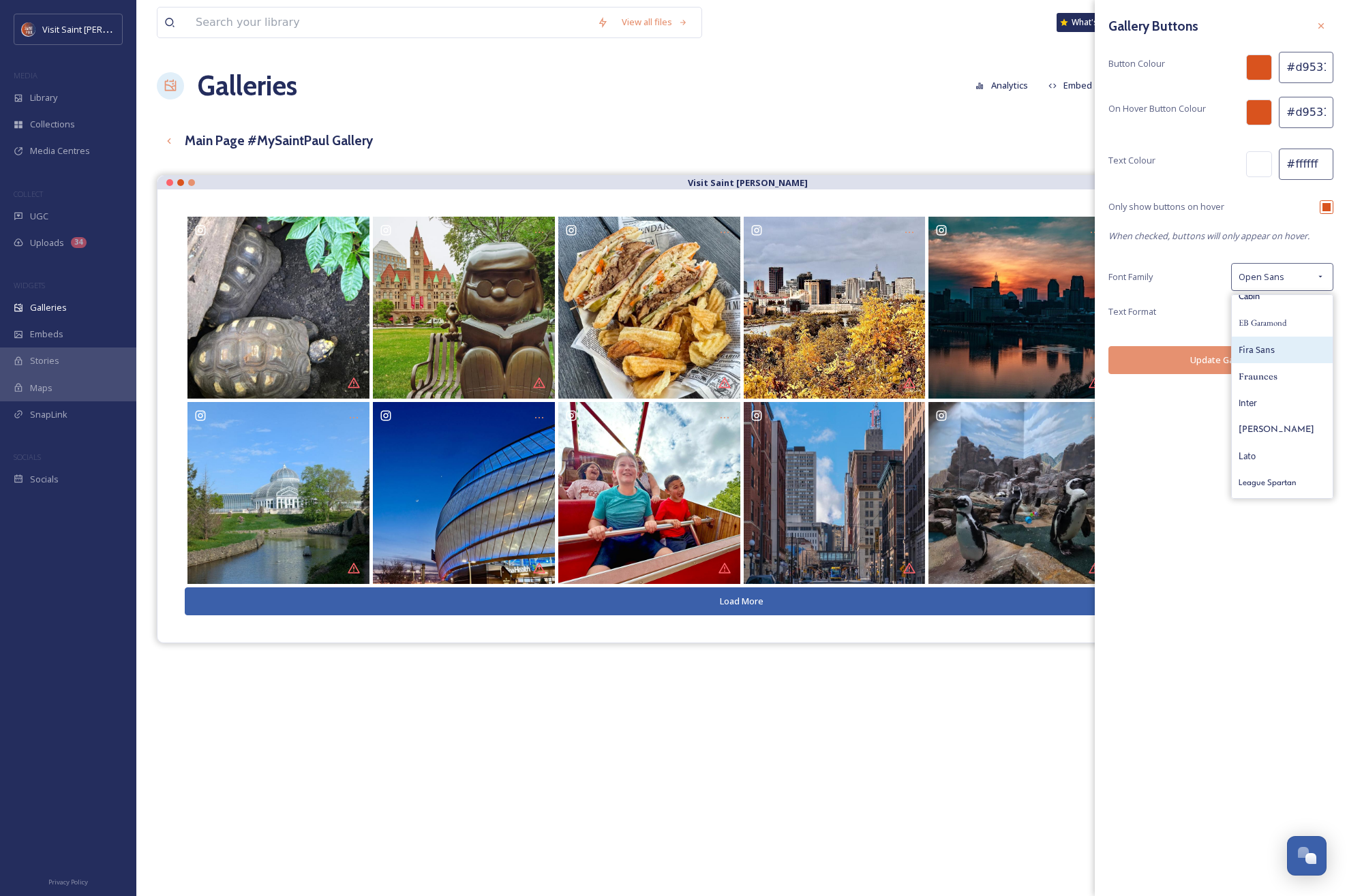
scroll to position [63, 0]
click at [831, 359] on div "Fira Sans" at bounding box center [1282, 353] width 101 height 26
click at [831, 309] on span "Normal" at bounding box center [1300, 311] width 30 height 13
click at [831, 395] on span "ALL UPPERCASE" at bounding box center [1294, 396] width 64 height 13
click at [831, 363] on button "Update Gallery" at bounding box center [1221, 360] width 225 height 28
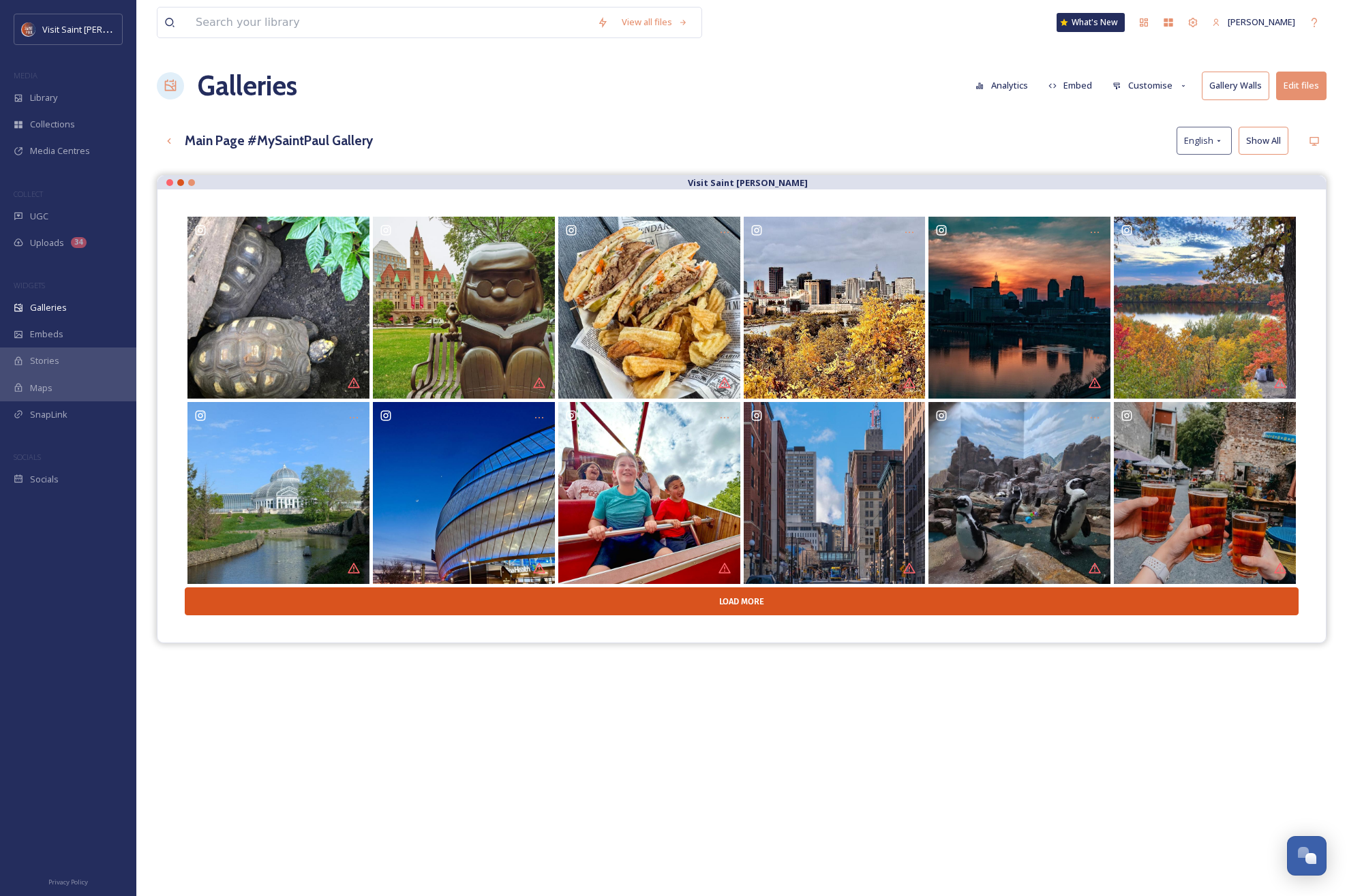
click at [749, 605] on button "Load More" at bounding box center [741, 602] width 1114 height 28
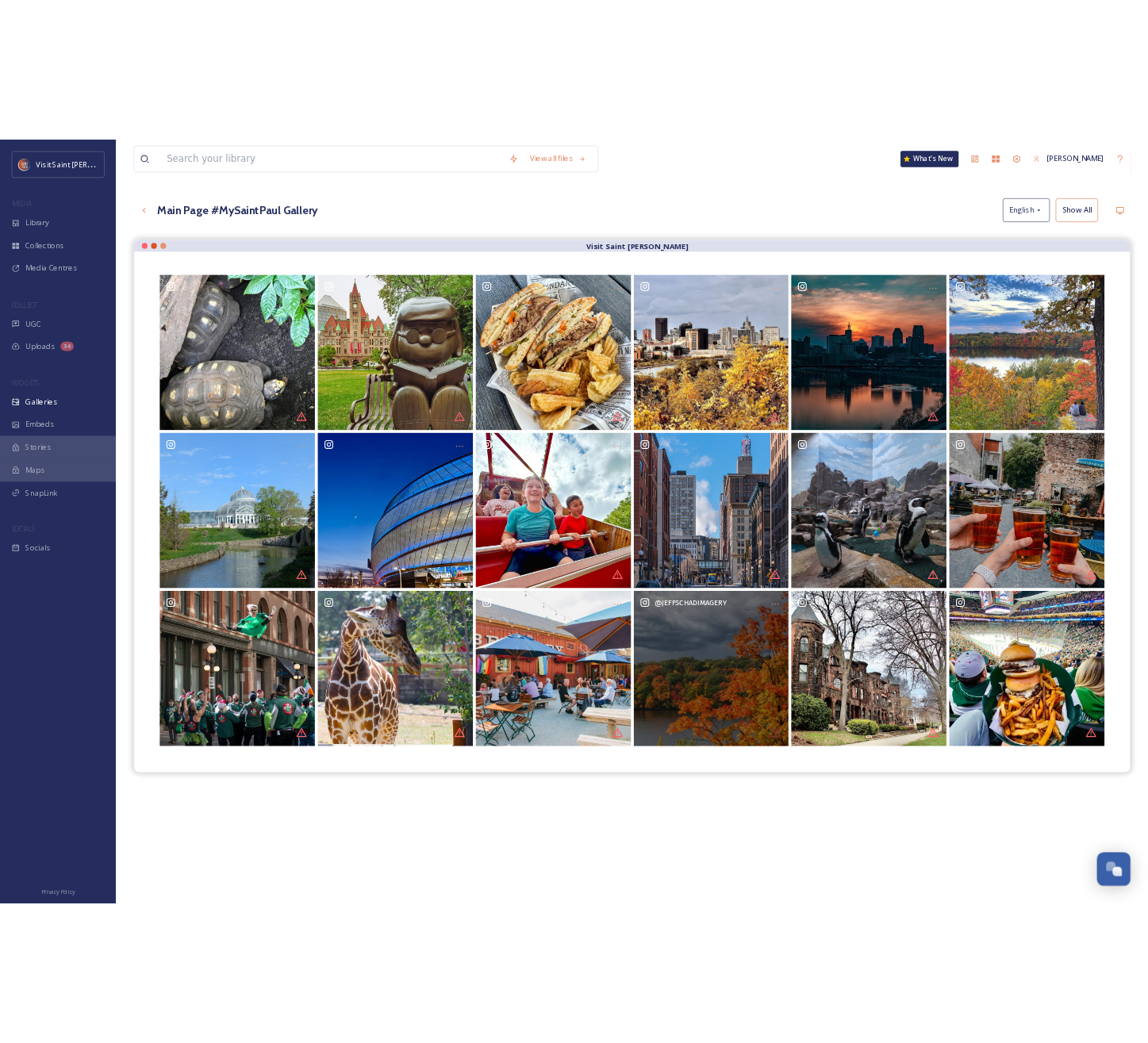
scroll to position [0, 0]
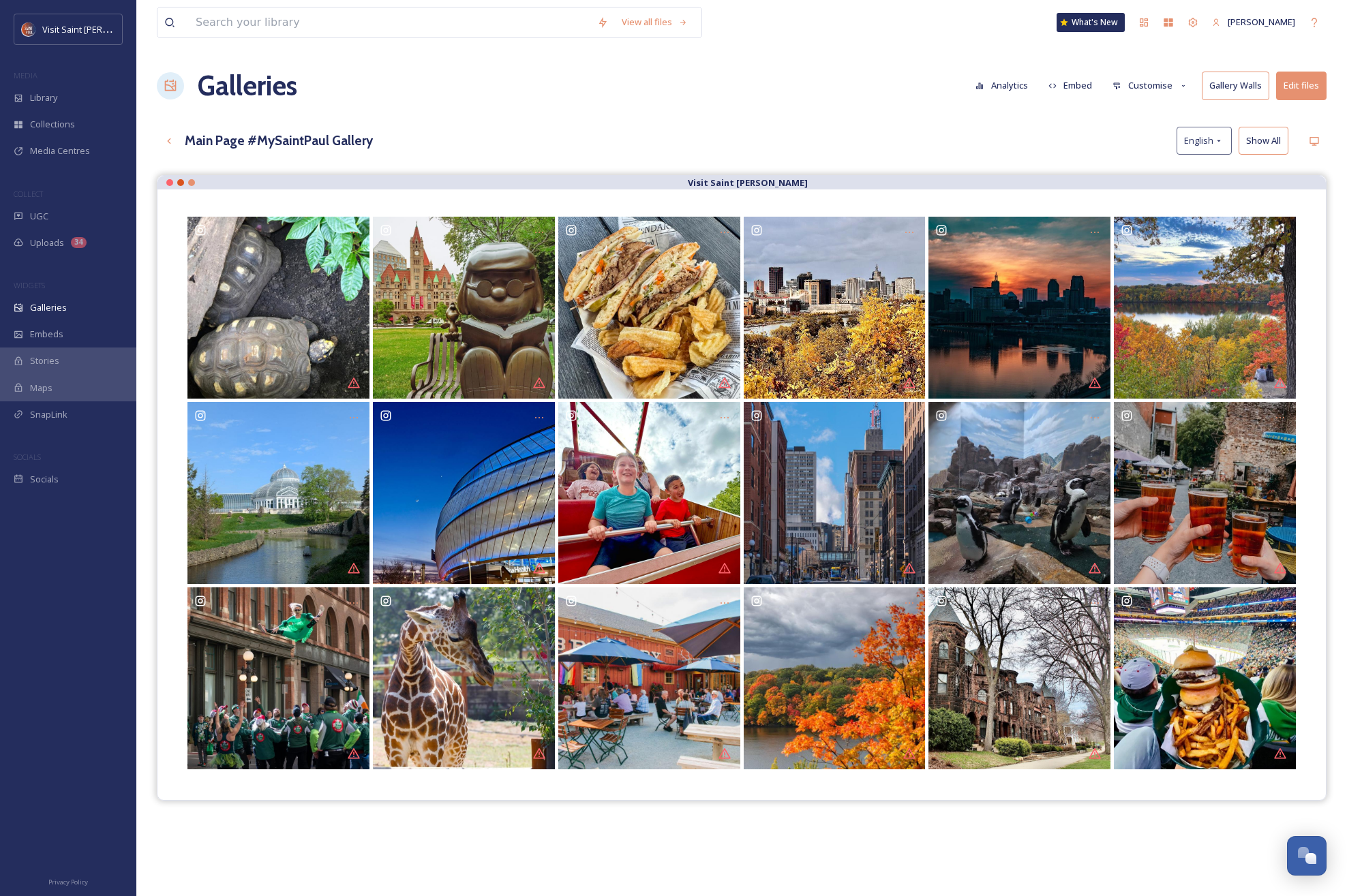
click at [831, 89] on button "Customise" at bounding box center [1150, 86] width 90 height 26
click at [831, 114] on span "Layout" at bounding box center [1127, 117] width 26 height 13
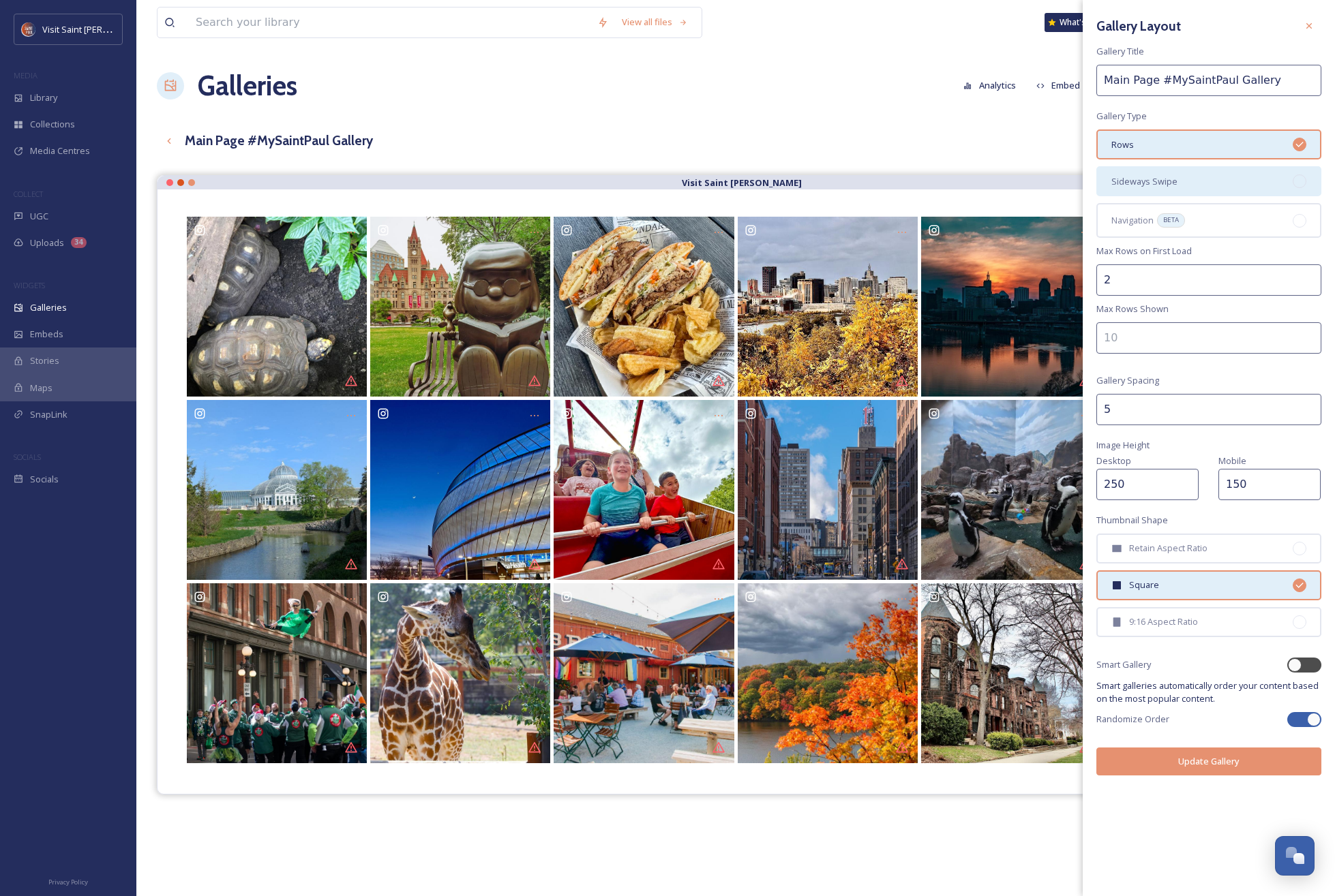
click at [831, 191] on div "Sideways Swipe" at bounding box center [1209, 181] width 225 height 30
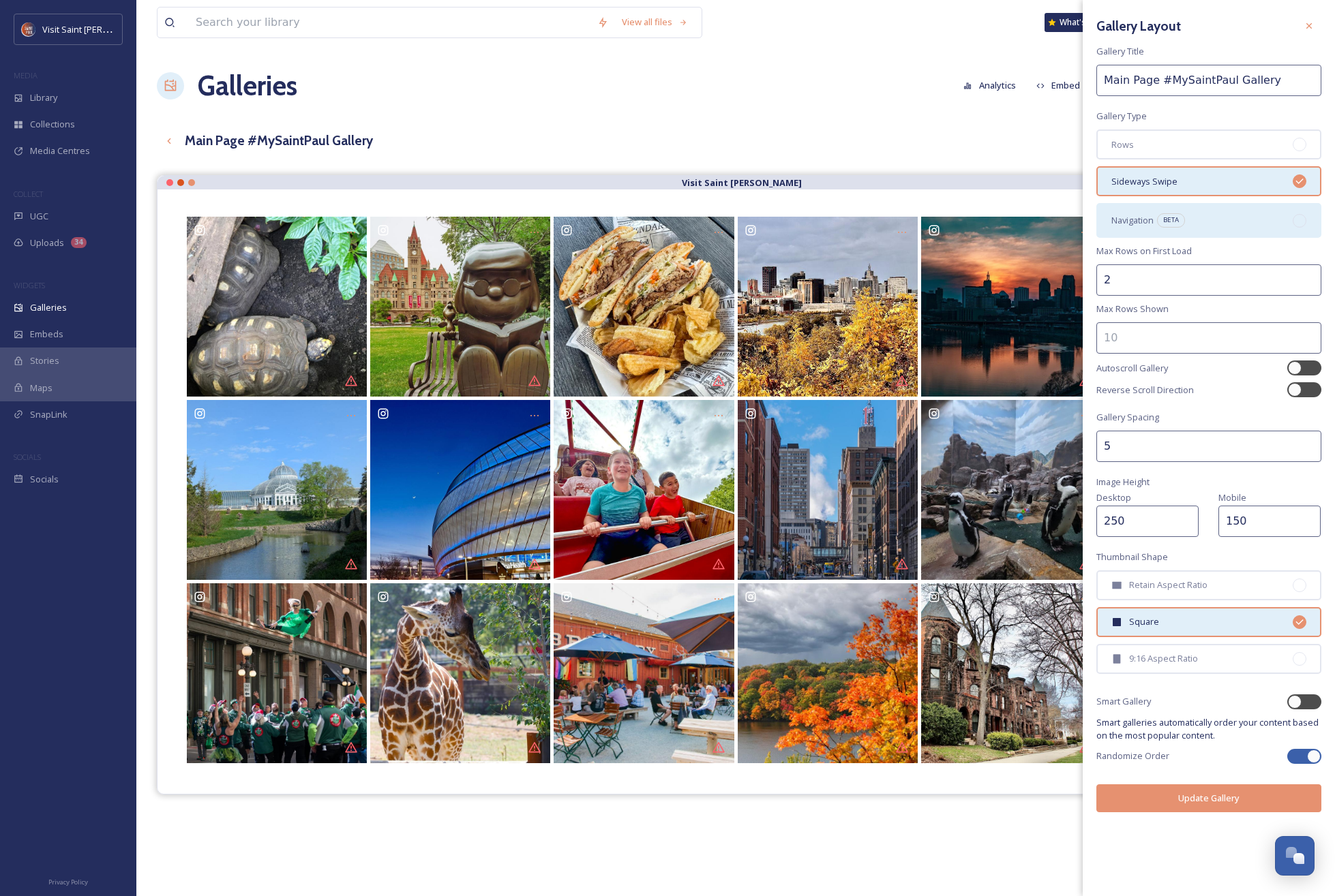
click at [831, 215] on div "Navigation BETA" at bounding box center [1209, 220] width 225 height 34
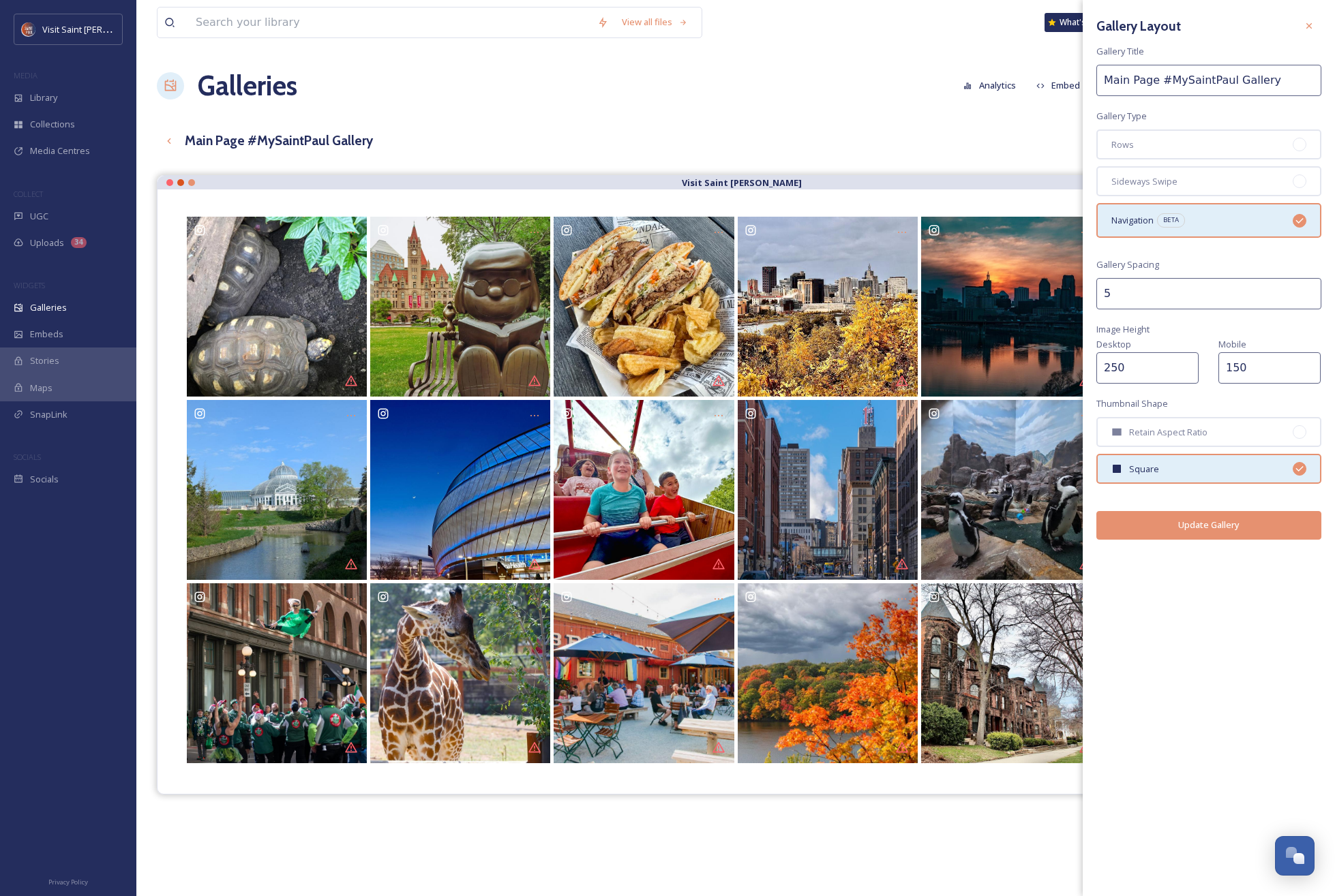
click at [831, 517] on button "Update Gallery" at bounding box center [1209, 525] width 225 height 28
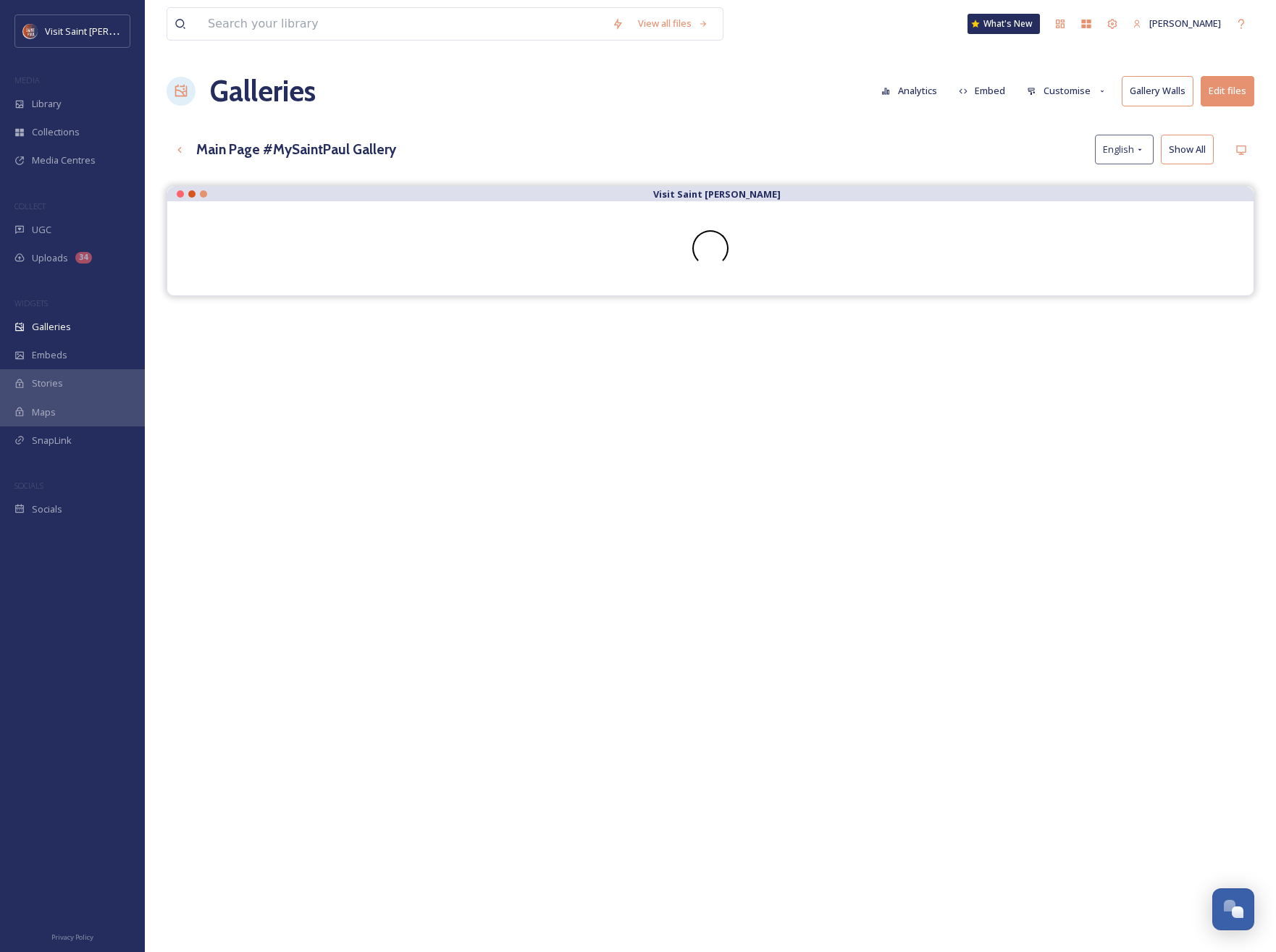
click at [882, 98] on button "Customise" at bounding box center [1067, 91] width 95 height 28
click at [882, 122] on div "Layout" at bounding box center [1071, 124] width 101 height 28
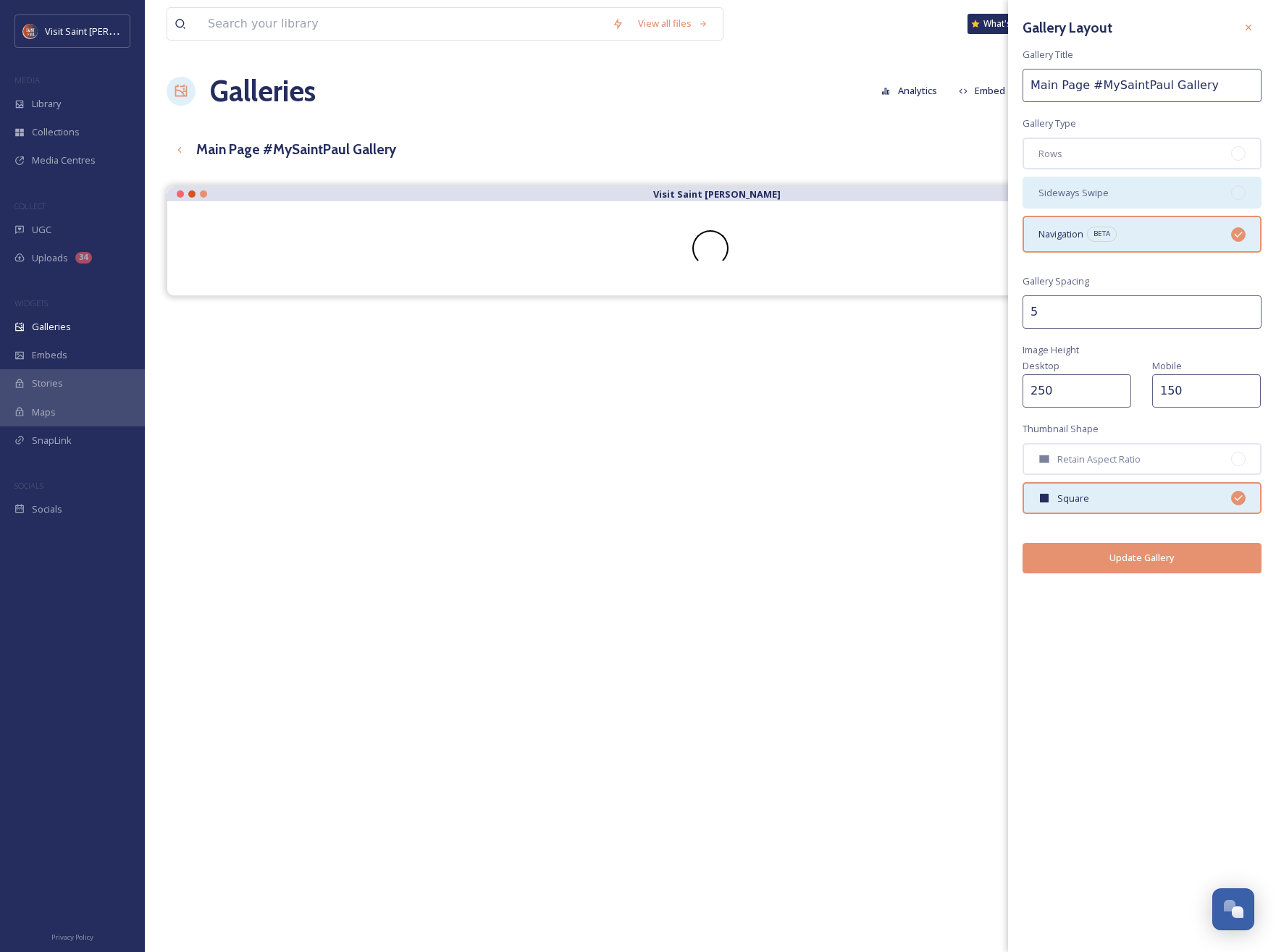
click at [882, 192] on div "Sideways Swipe" at bounding box center [1141, 193] width 239 height 32
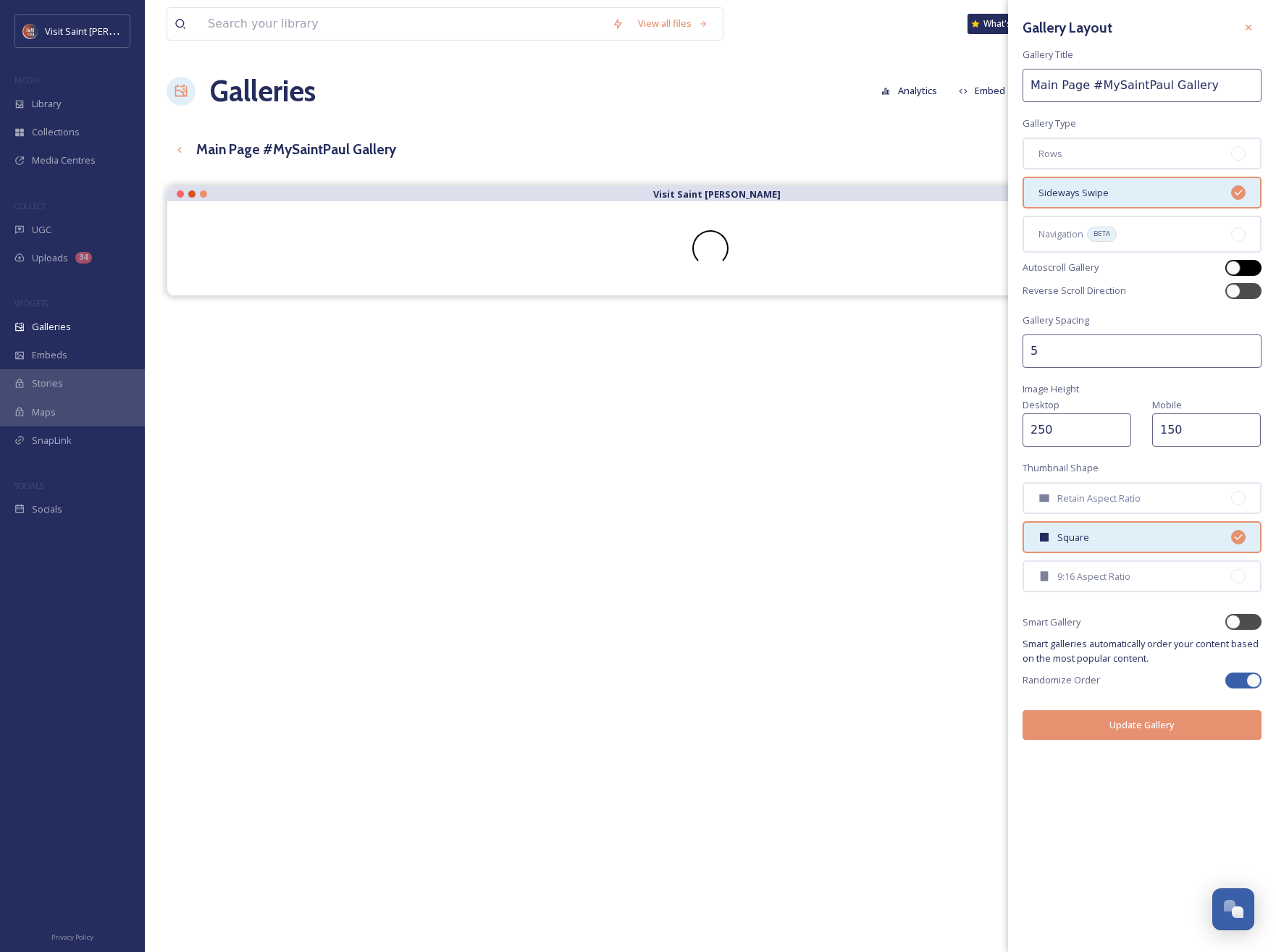
click at [882, 268] on div at bounding box center [1250, 268] width 7 height 7
checkbox input "true"
click at [882, 732] on button "Update Gallery" at bounding box center [1141, 725] width 239 height 30
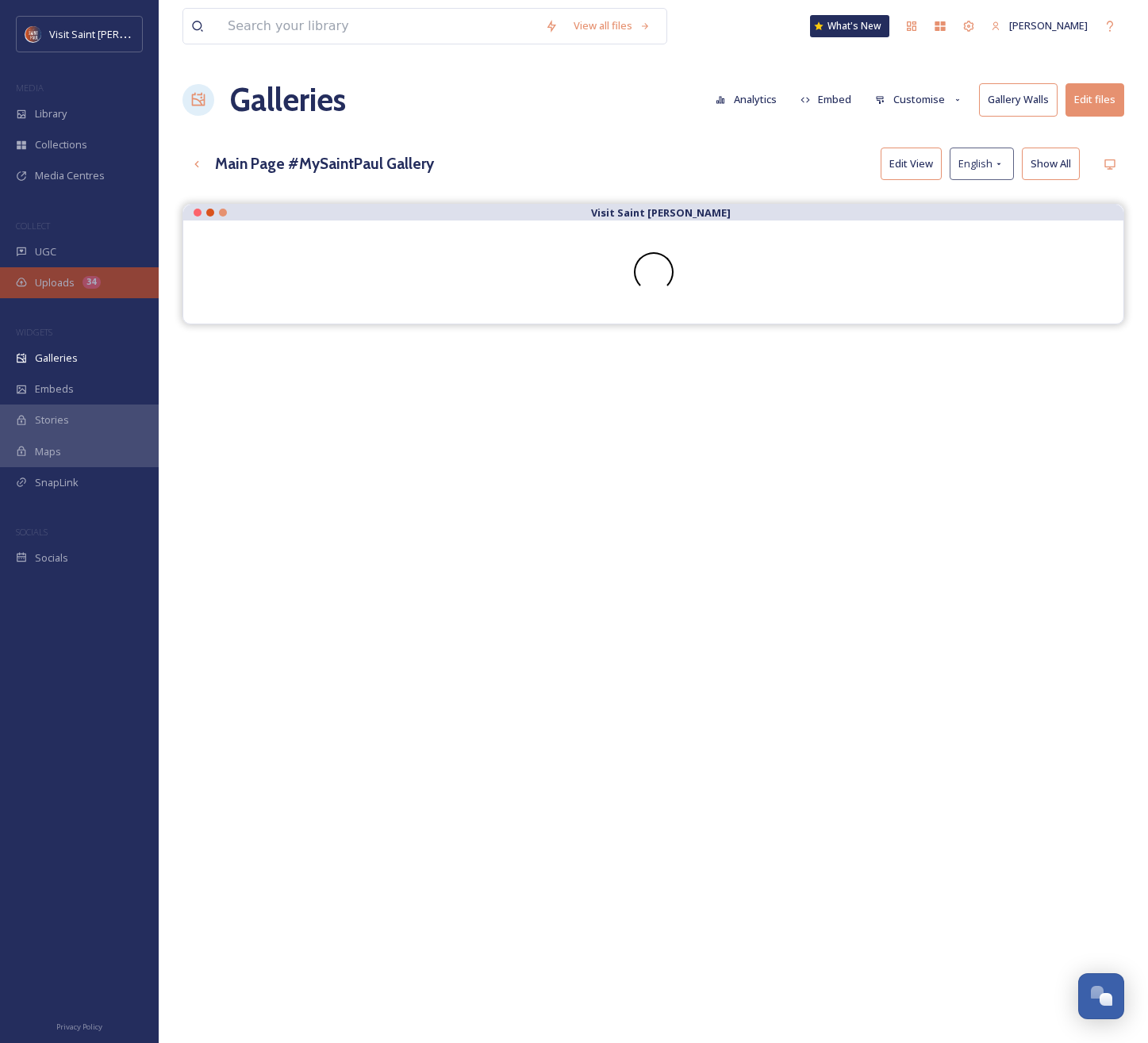
click at [67, 281] on span "Uploads" at bounding box center [55, 283] width 40 height 15
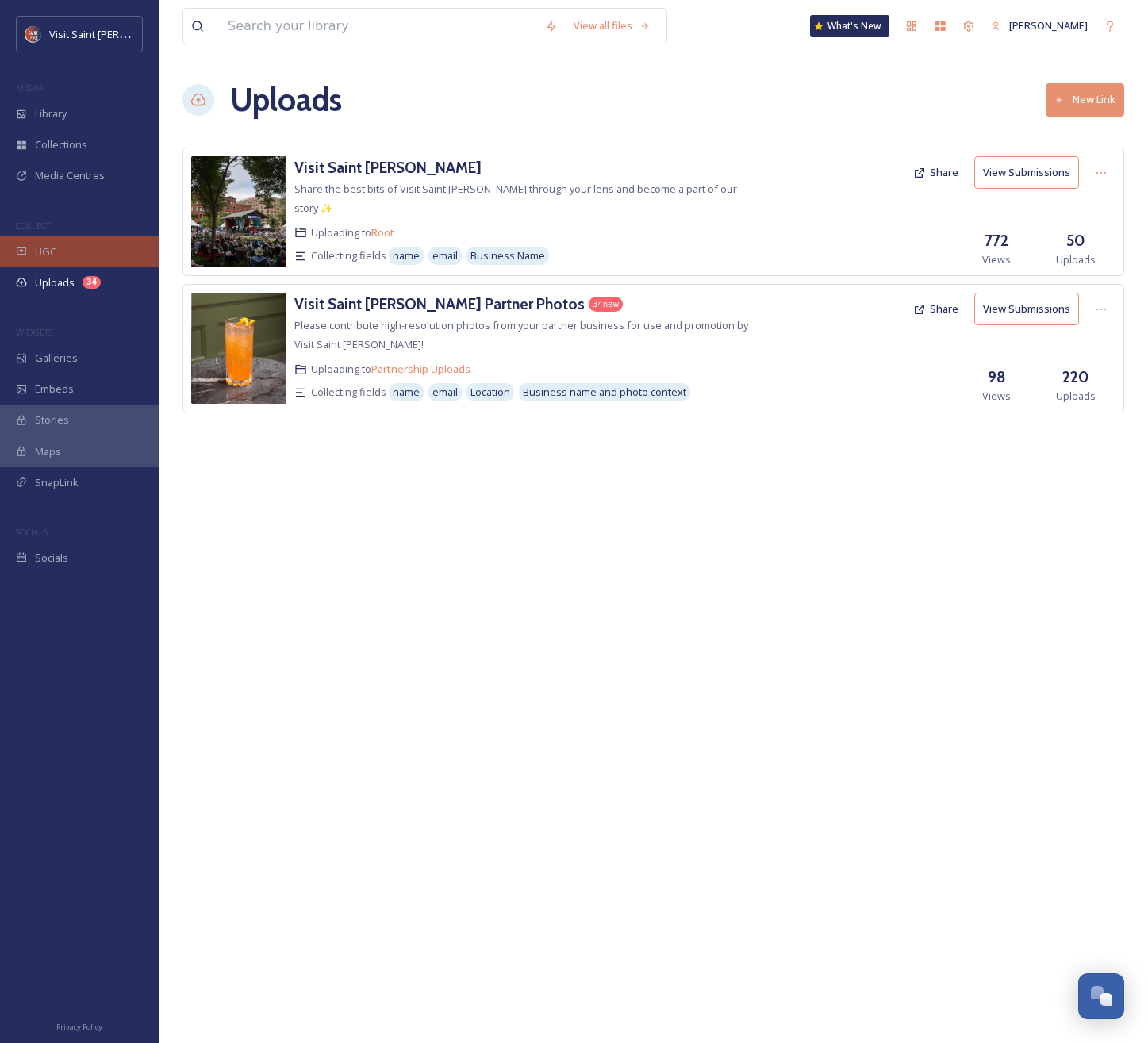
click at [60, 257] on div "UGC" at bounding box center [79, 252] width 159 height 31
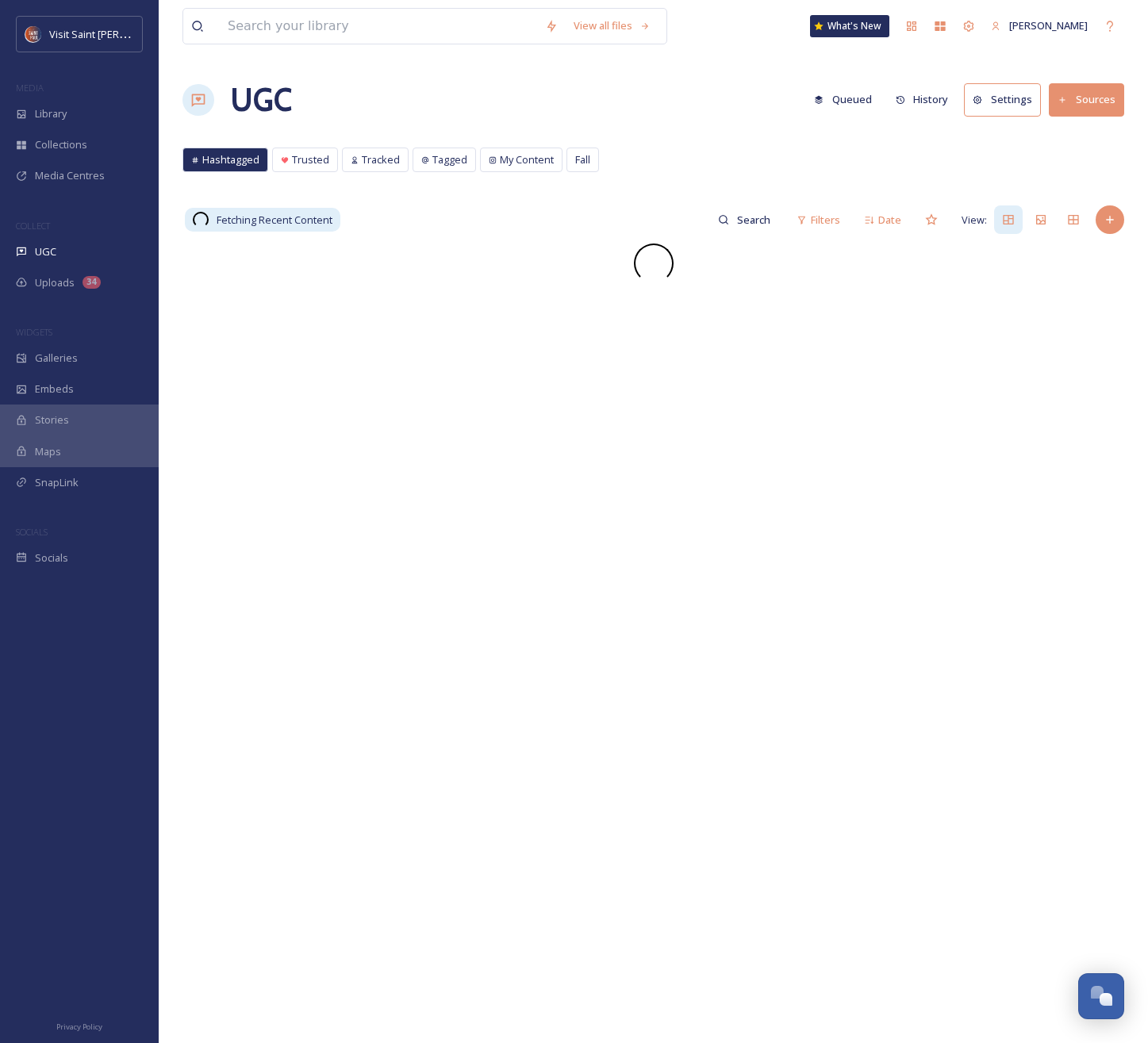
click at [967, 94] on button "Settings" at bounding box center [1002, 100] width 77 height 33
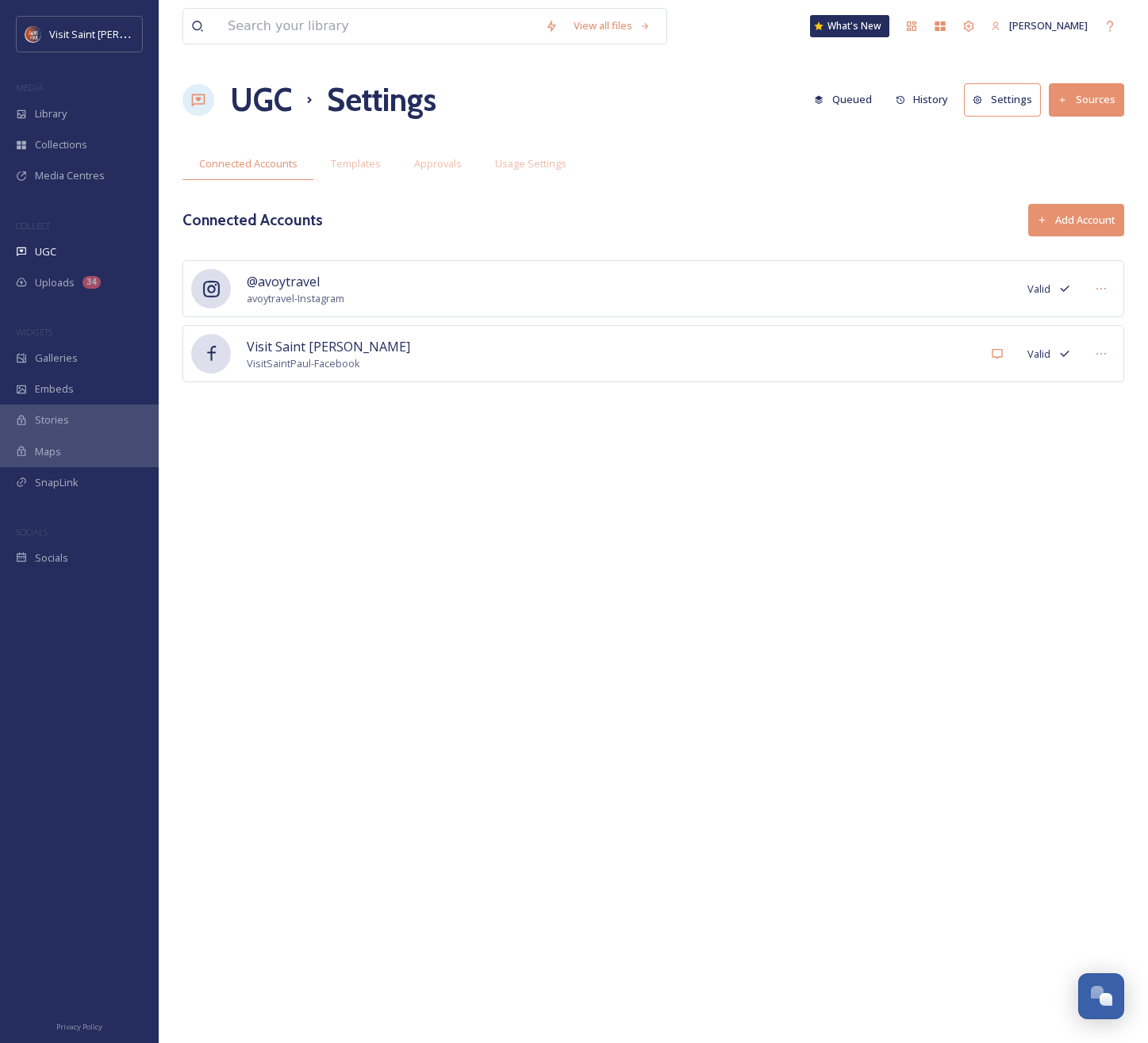
click at [967, 214] on button "Add Account" at bounding box center [1076, 220] width 96 height 33
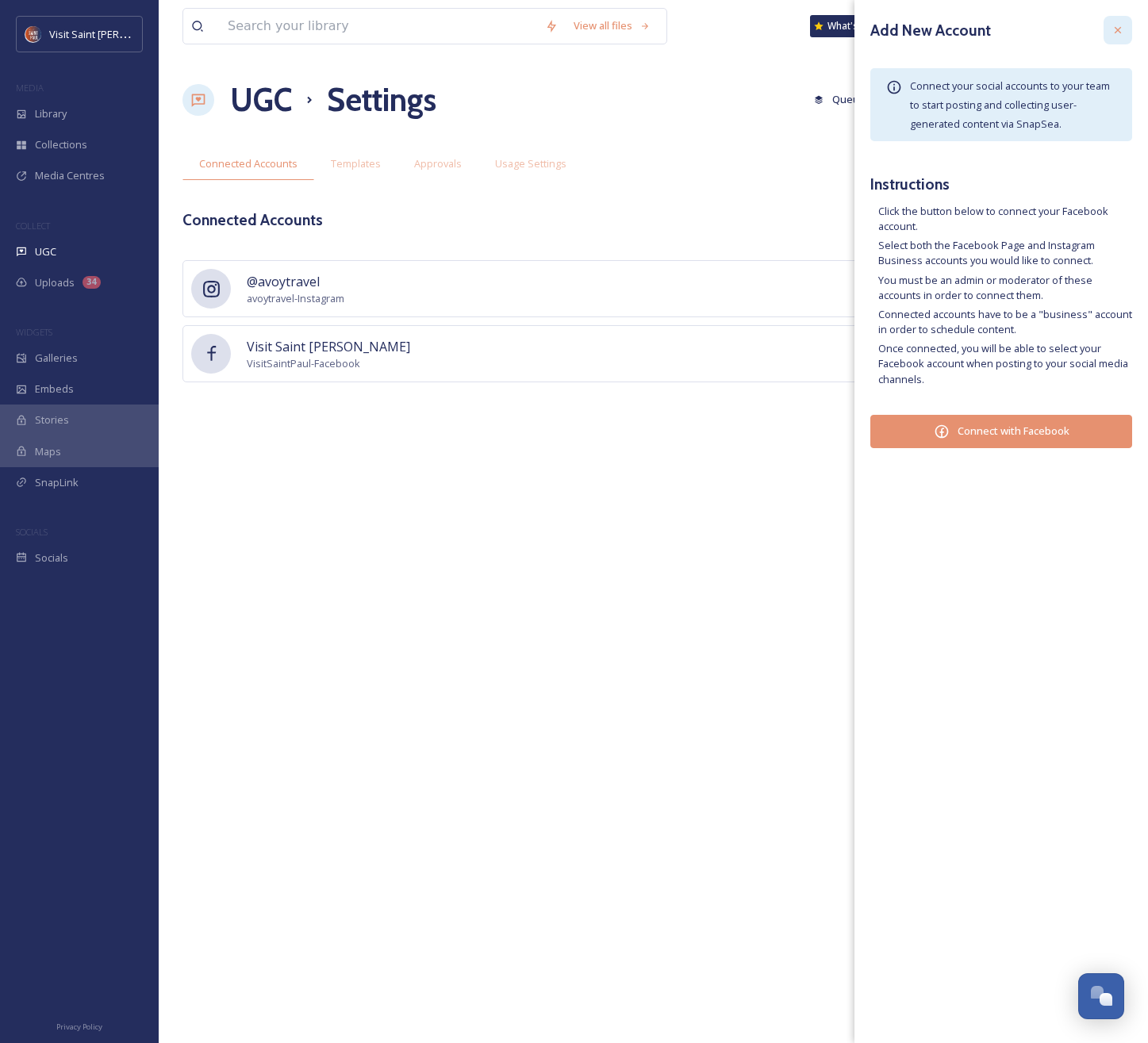
click at [967, 40] on div at bounding box center [1118, 31] width 29 height 29
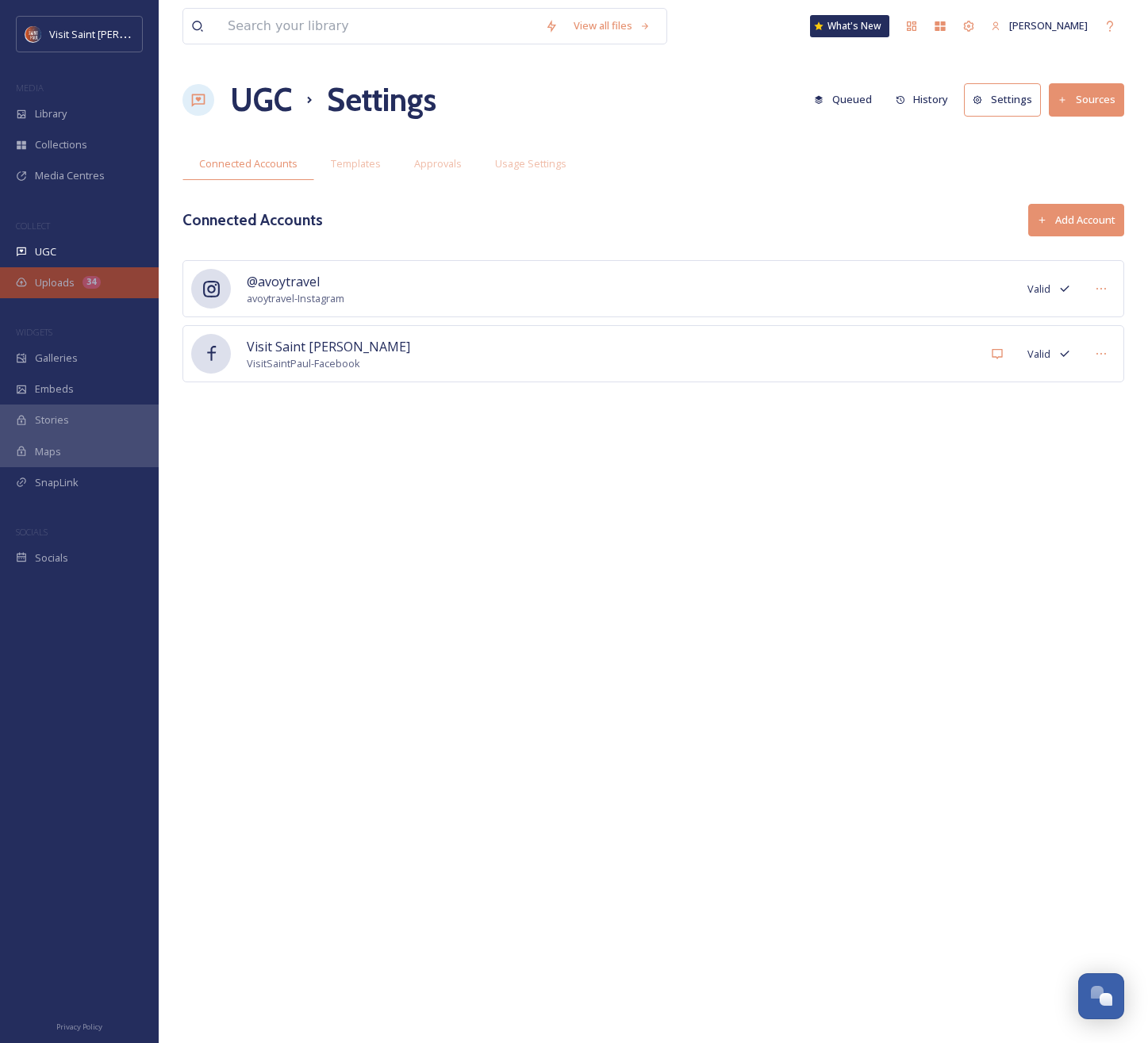
click at [97, 285] on div "34" at bounding box center [92, 283] width 18 height 13
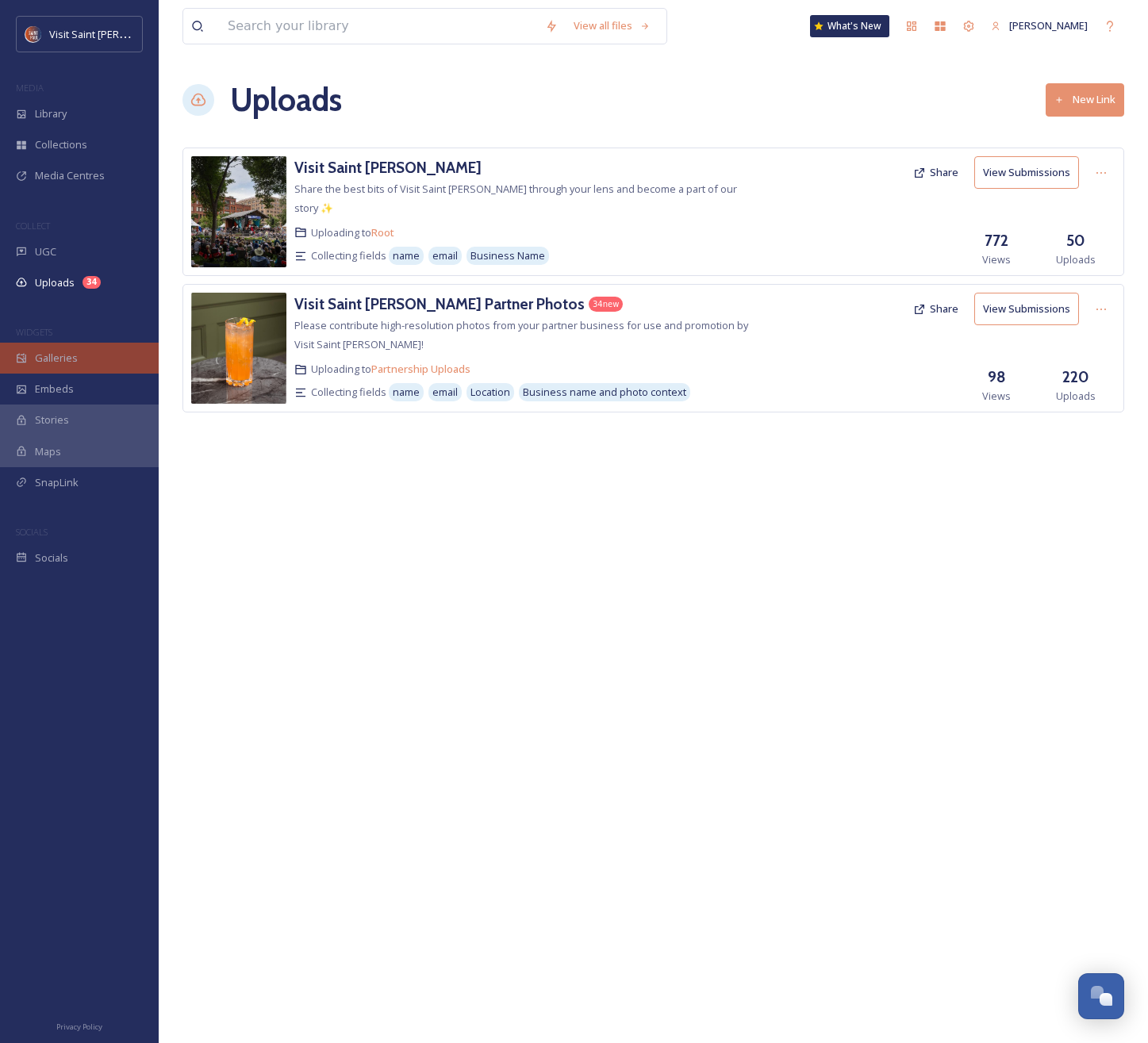
click at [84, 363] on div "Galleries" at bounding box center [79, 358] width 159 height 31
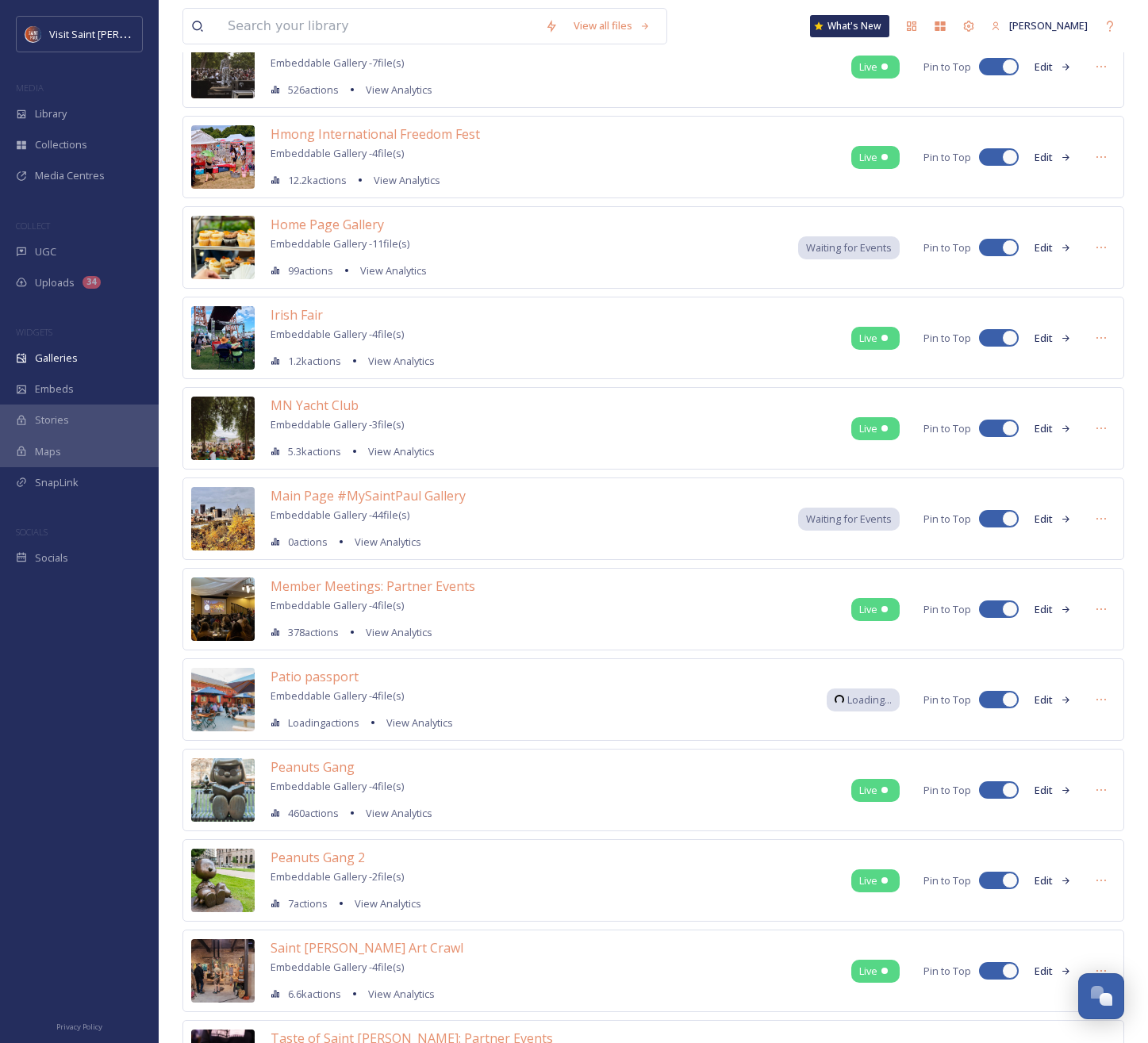
scroll to position [621, 0]
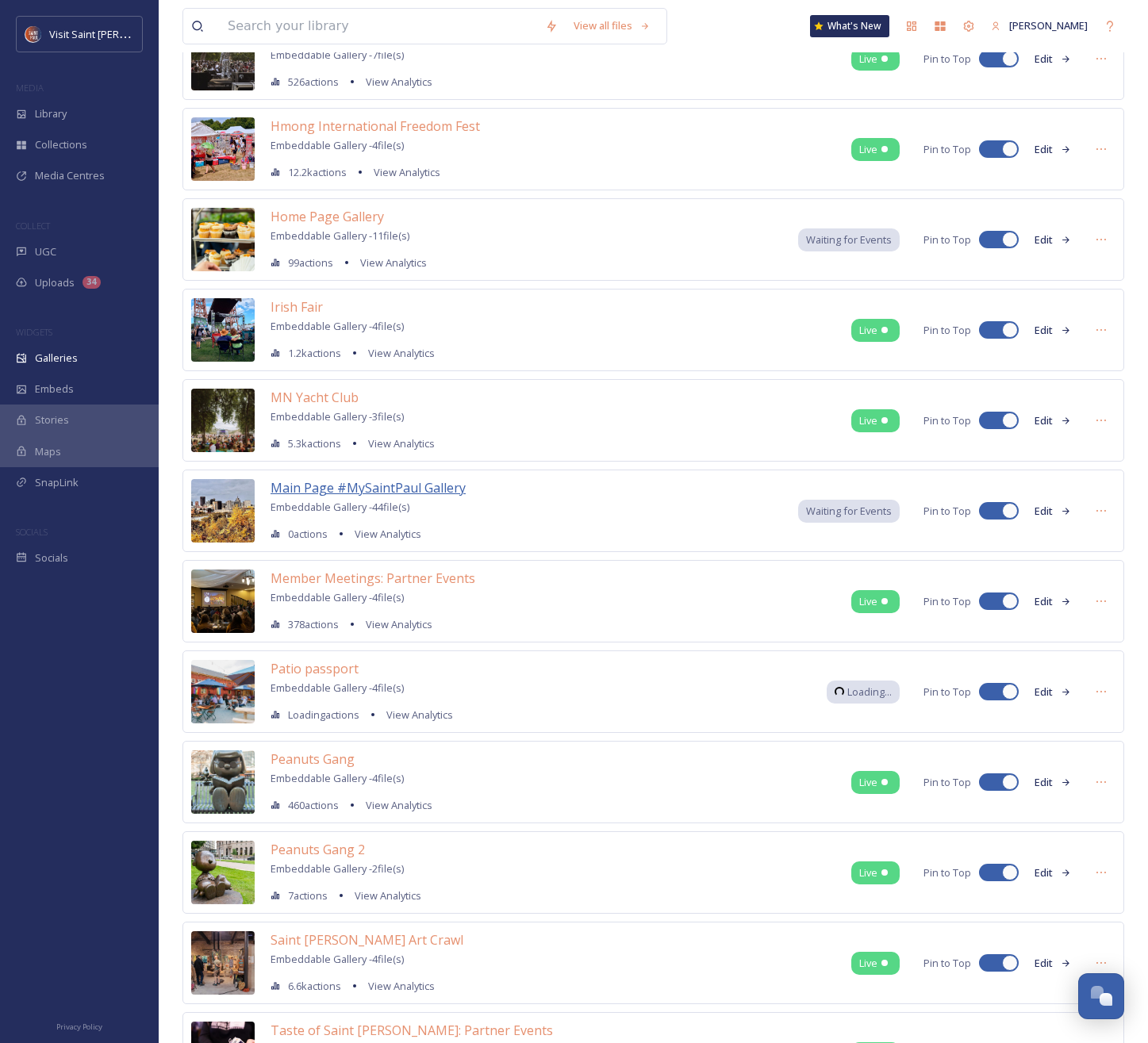
click at [401, 485] on span "Main Page #MySaintPaul Gallery" at bounding box center [368, 488] width 195 height 17
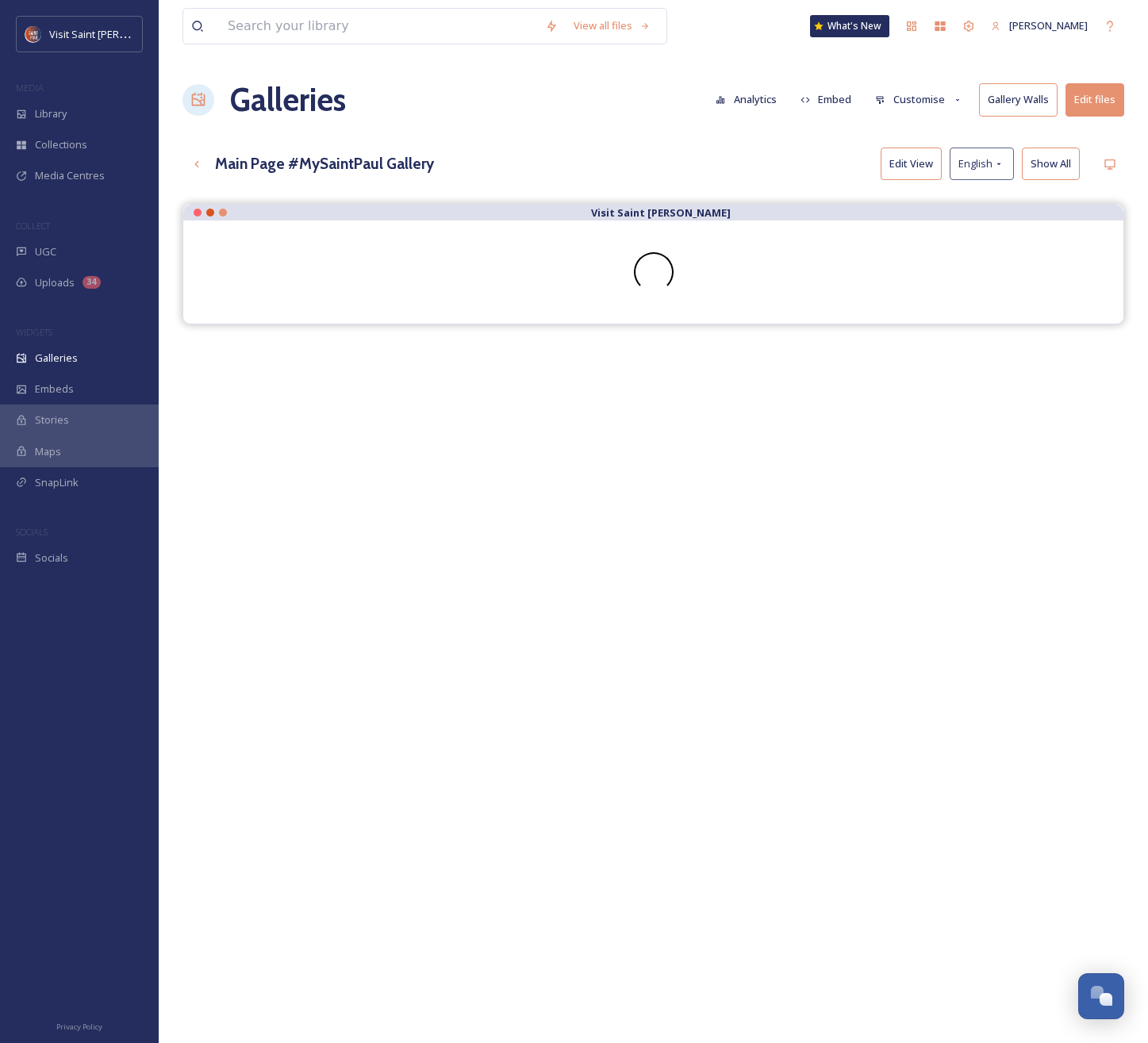
click at [912, 101] on button "Customise" at bounding box center [919, 100] width 104 height 31
click at [911, 141] on div "Layout" at bounding box center [923, 136] width 111 height 31
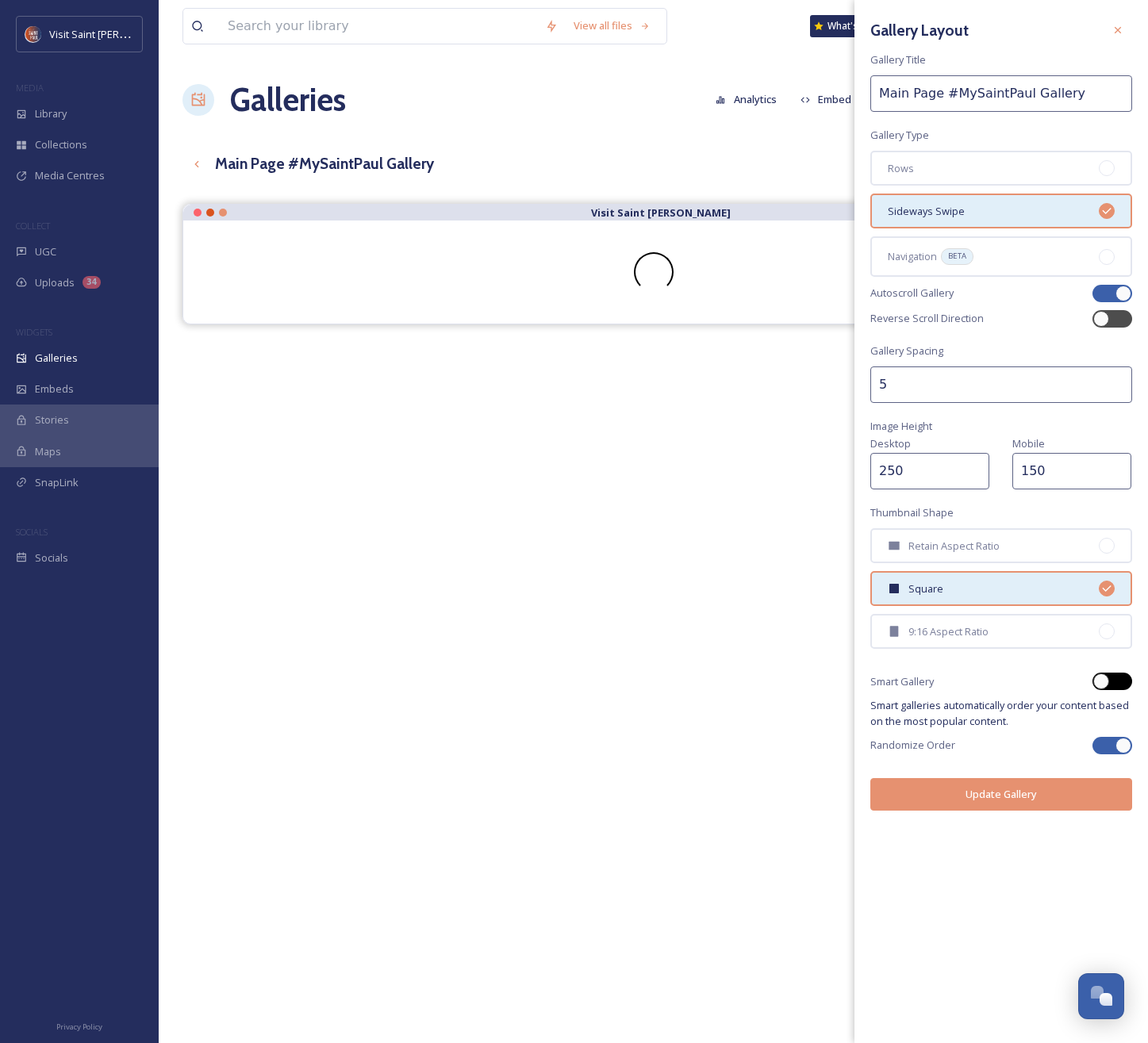
click at [967, 688] on div at bounding box center [1113, 681] width 40 height 17
checkbox input "true"
checkbox input "false"
click at [967, 793] on button "Update Gallery" at bounding box center [1000, 795] width 262 height 33
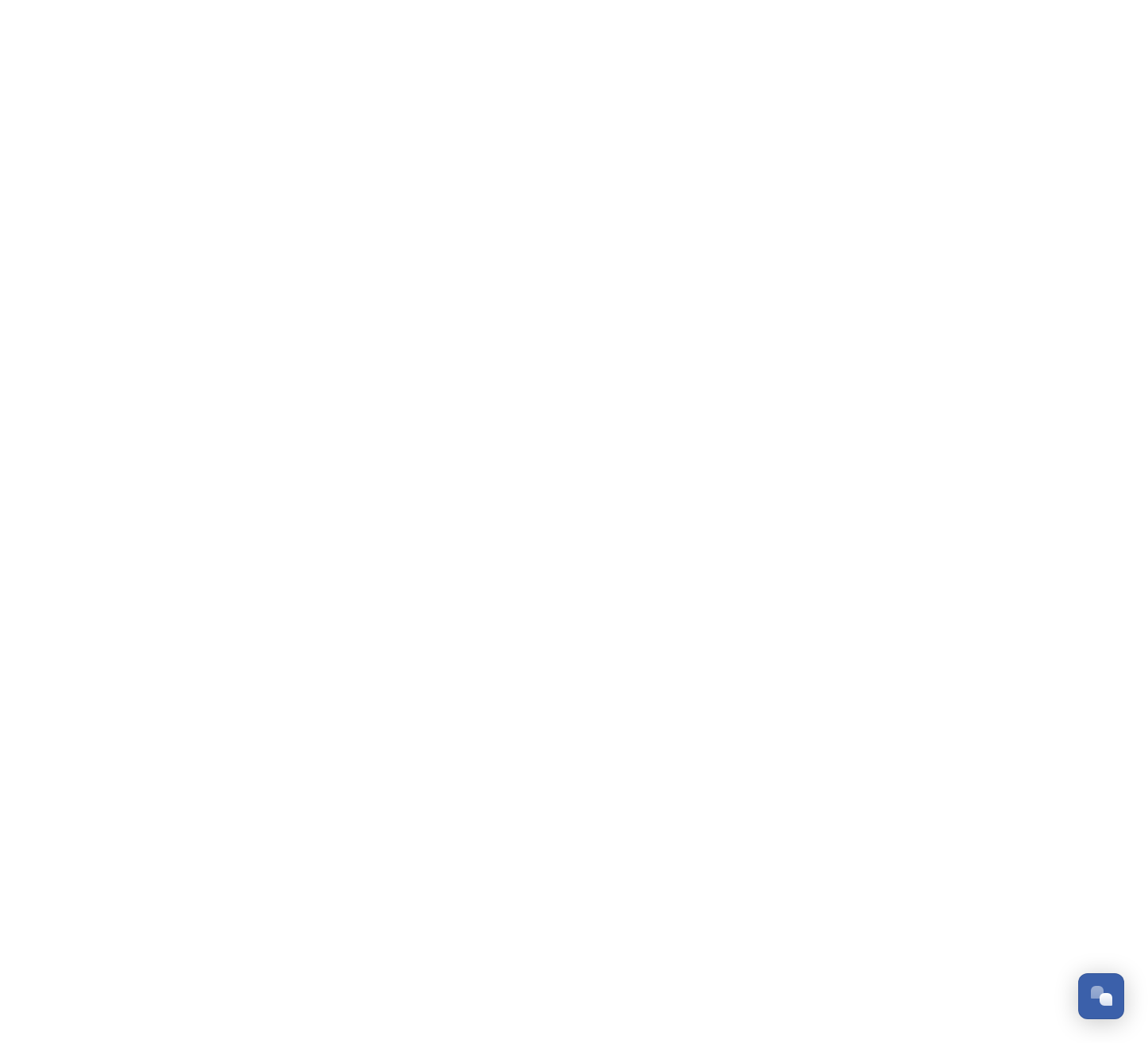
scroll to position [2703, 0]
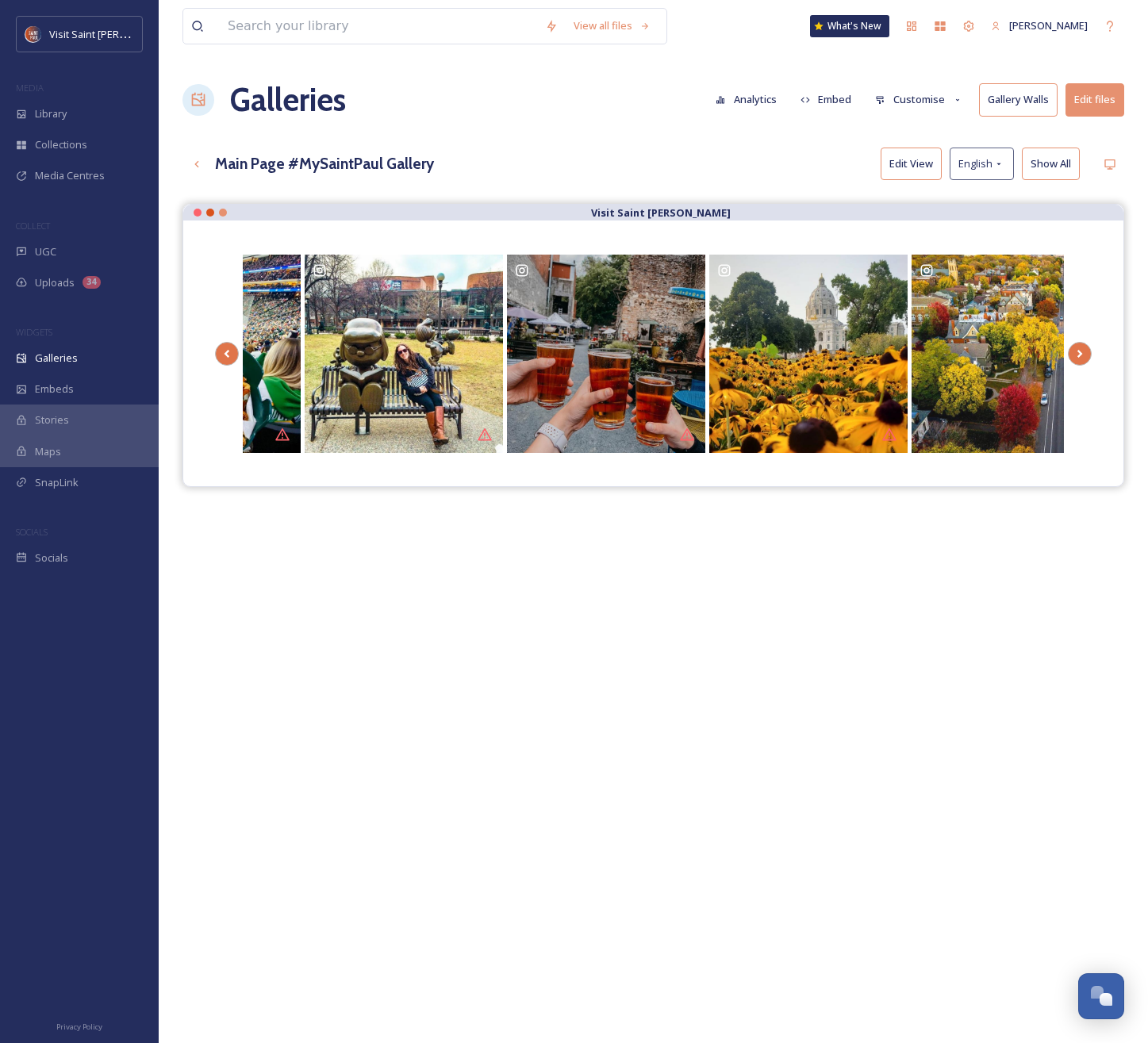
click at [825, 96] on button "Embed" at bounding box center [826, 100] width 67 height 31
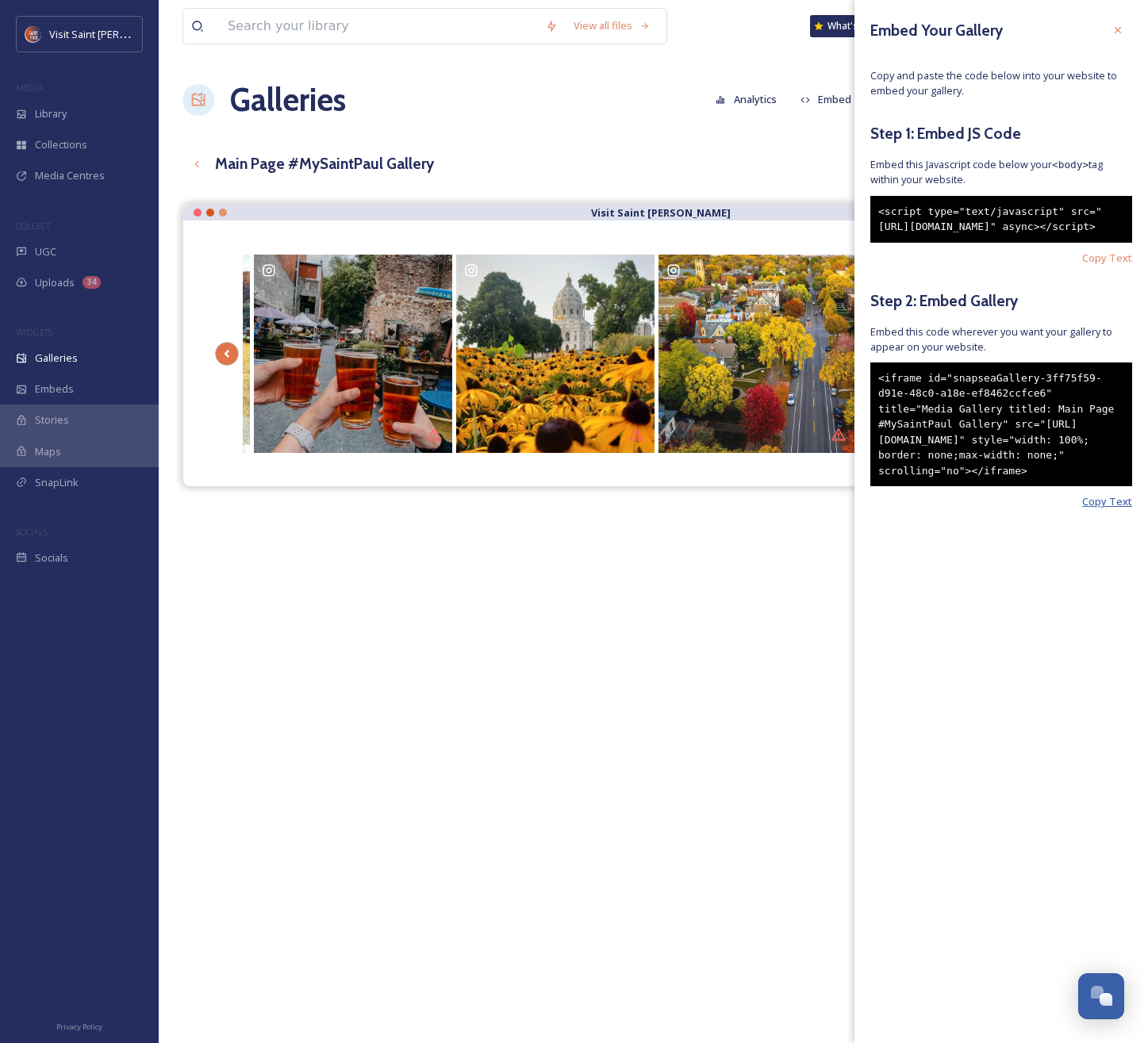
click at [1114, 509] on span "Copy Text" at bounding box center [1106, 501] width 50 height 15
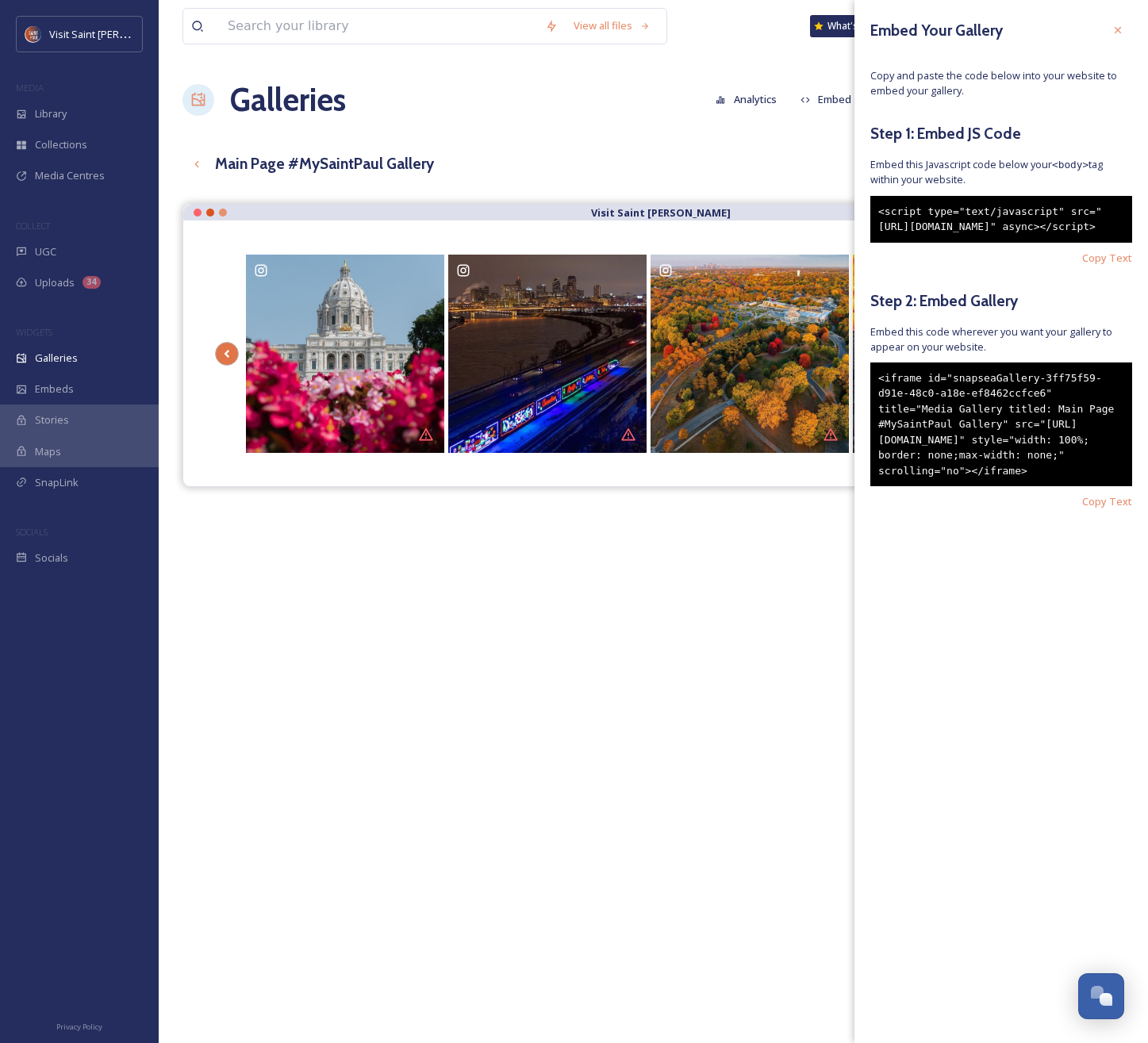
click at [460, 111] on div "Galleries Analytics Embed Customise Gallery Walls Edit files" at bounding box center [652, 100] width 941 height 48
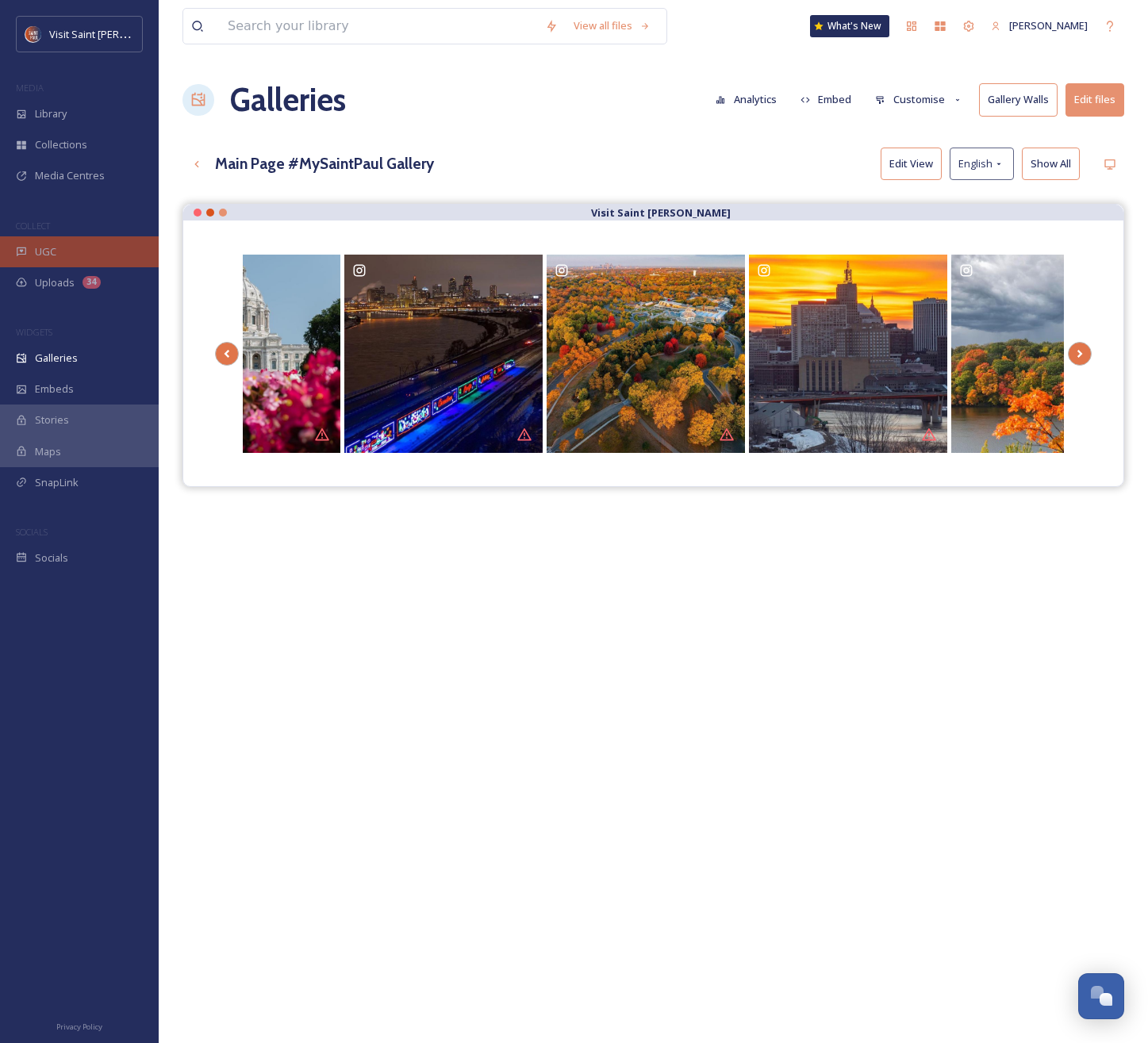
click at [75, 247] on div "UGC" at bounding box center [79, 252] width 159 height 31
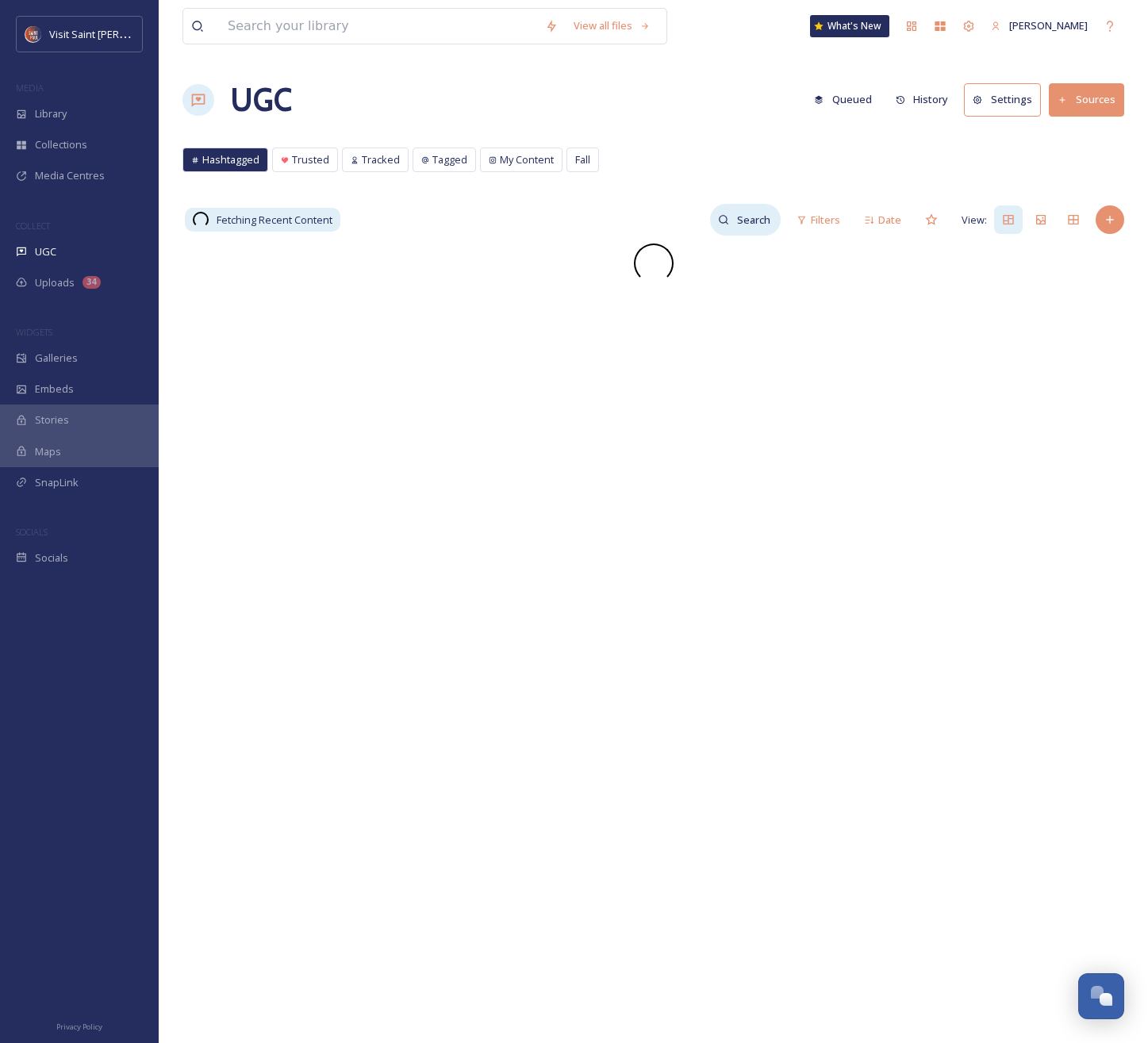
click at [746, 218] on input at bounding box center [755, 219] width 52 height 32
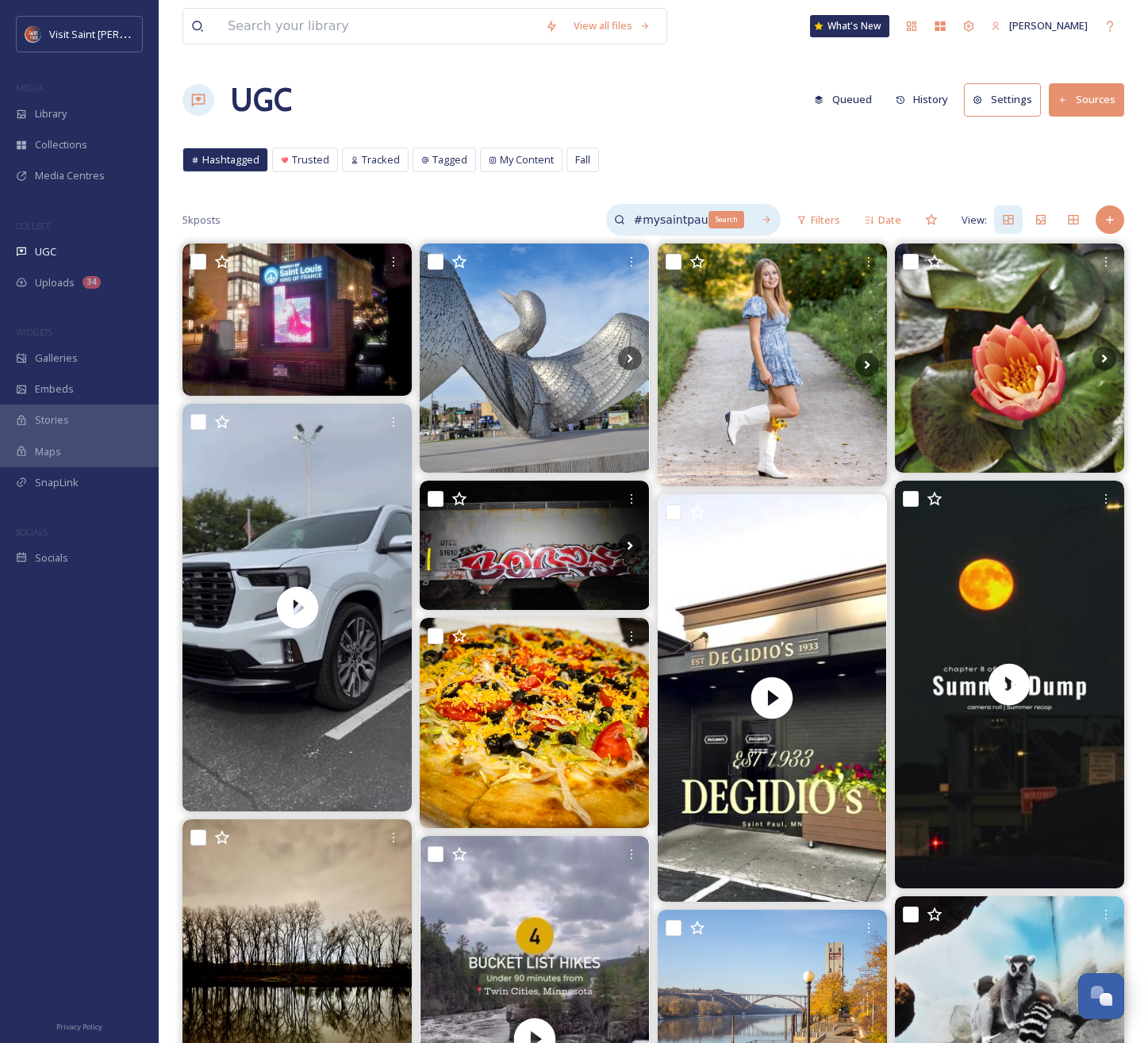
scroll to position [0, 1]
type input "#mysaintpaul coffee"
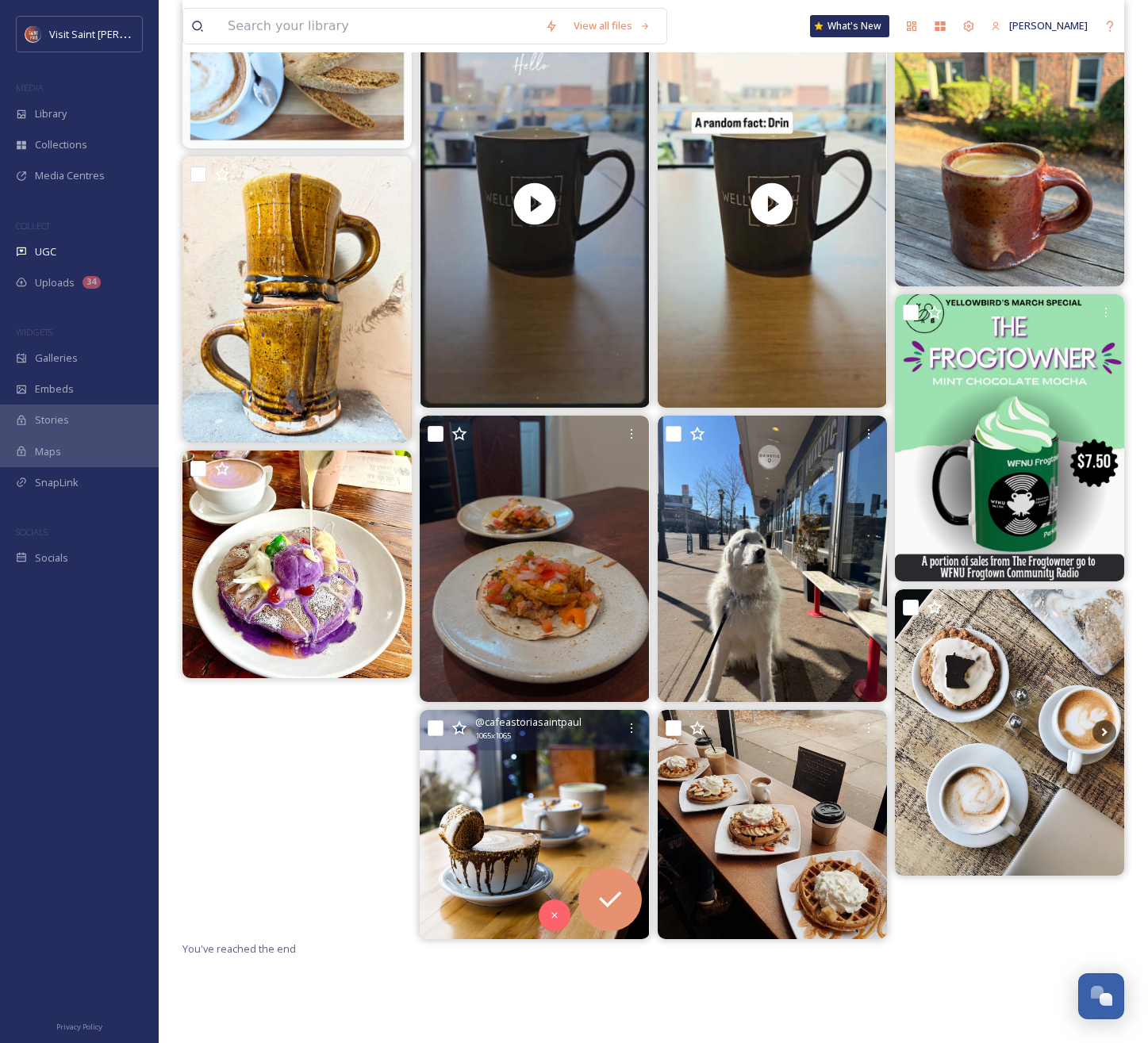
click at [438, 729] on input "checkbox" at bounding box center [436, 729] width 16 height 16
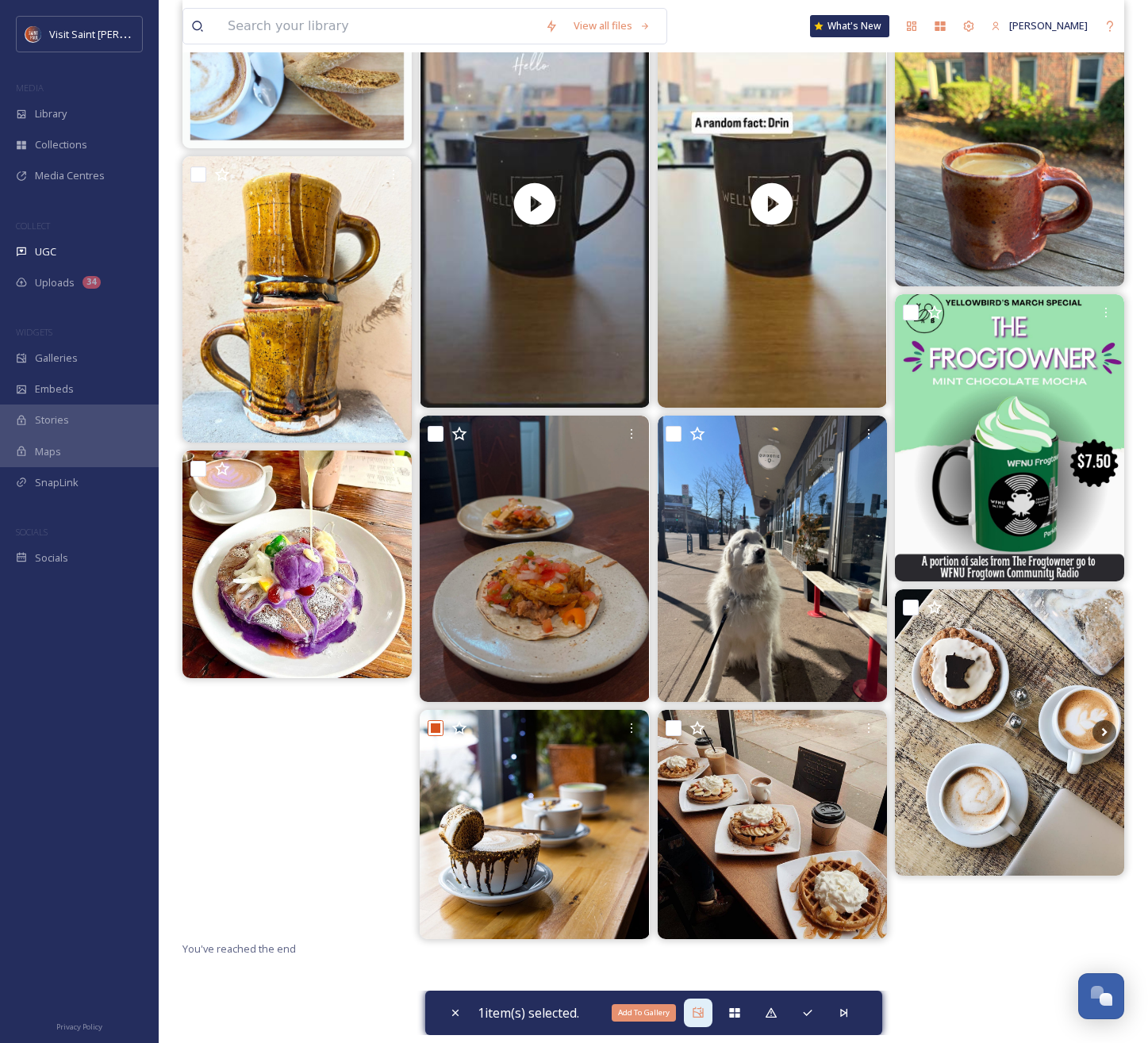
click at [698, 1012] on icon at bounding box center [698, 1013] width 13 height 13
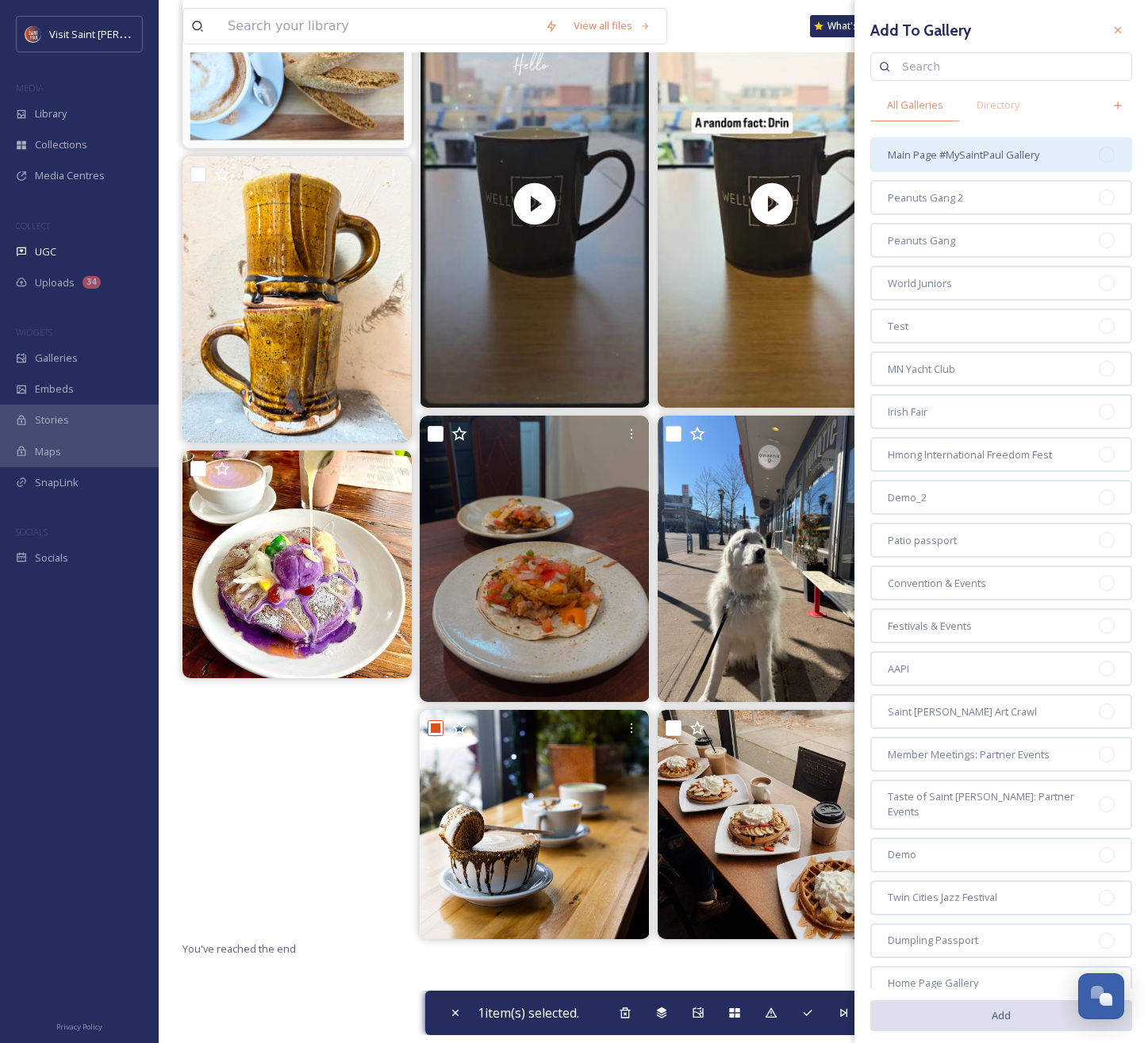
click at [1001, 158] on span "Main Page #MySaintPaul Gallery" at bounding box center [963, 155] width 151 height 15
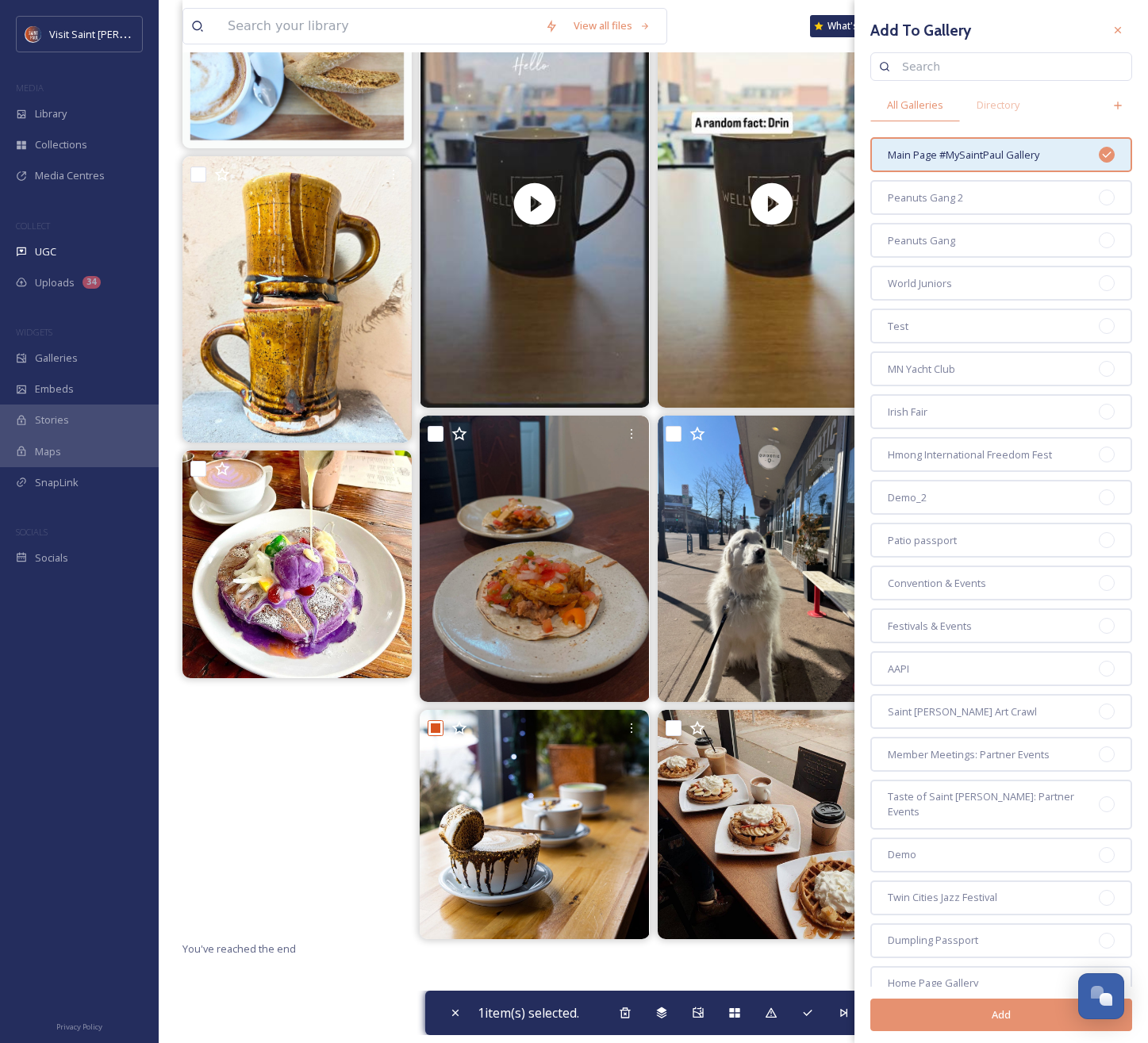
click at [1003, 1010] on button "Add" at bounding box center [1000, 1015] width 262 height 33
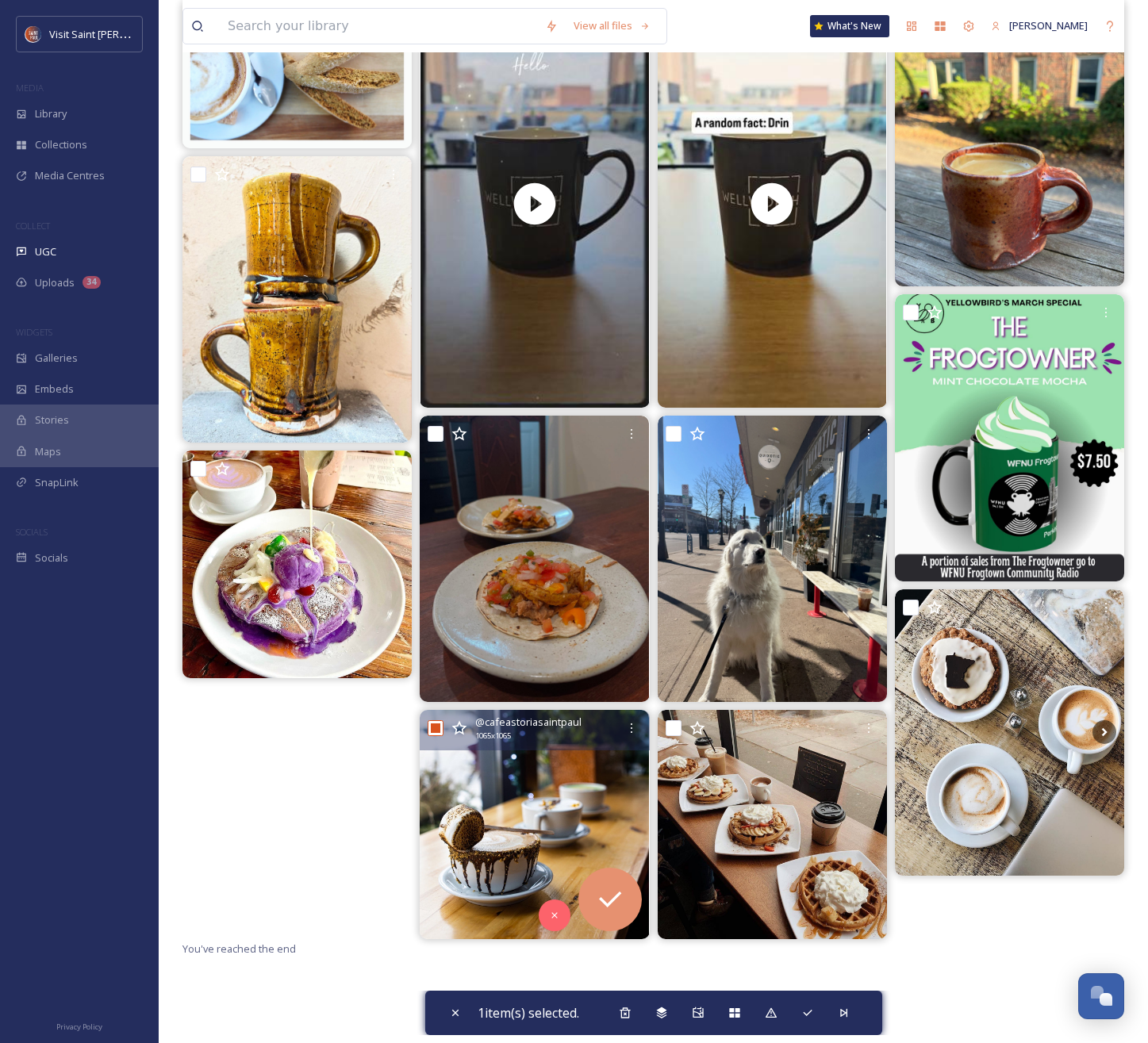
click at [443, 731] on div "@ cafeastoriasaintpaul 1065 x 1065" at bounding box center [534, 730] width 229 height 41
click at [433, 732] on input "checkbox" at bounding box center [436, 729] width 16 height 16
checkbox input "false"
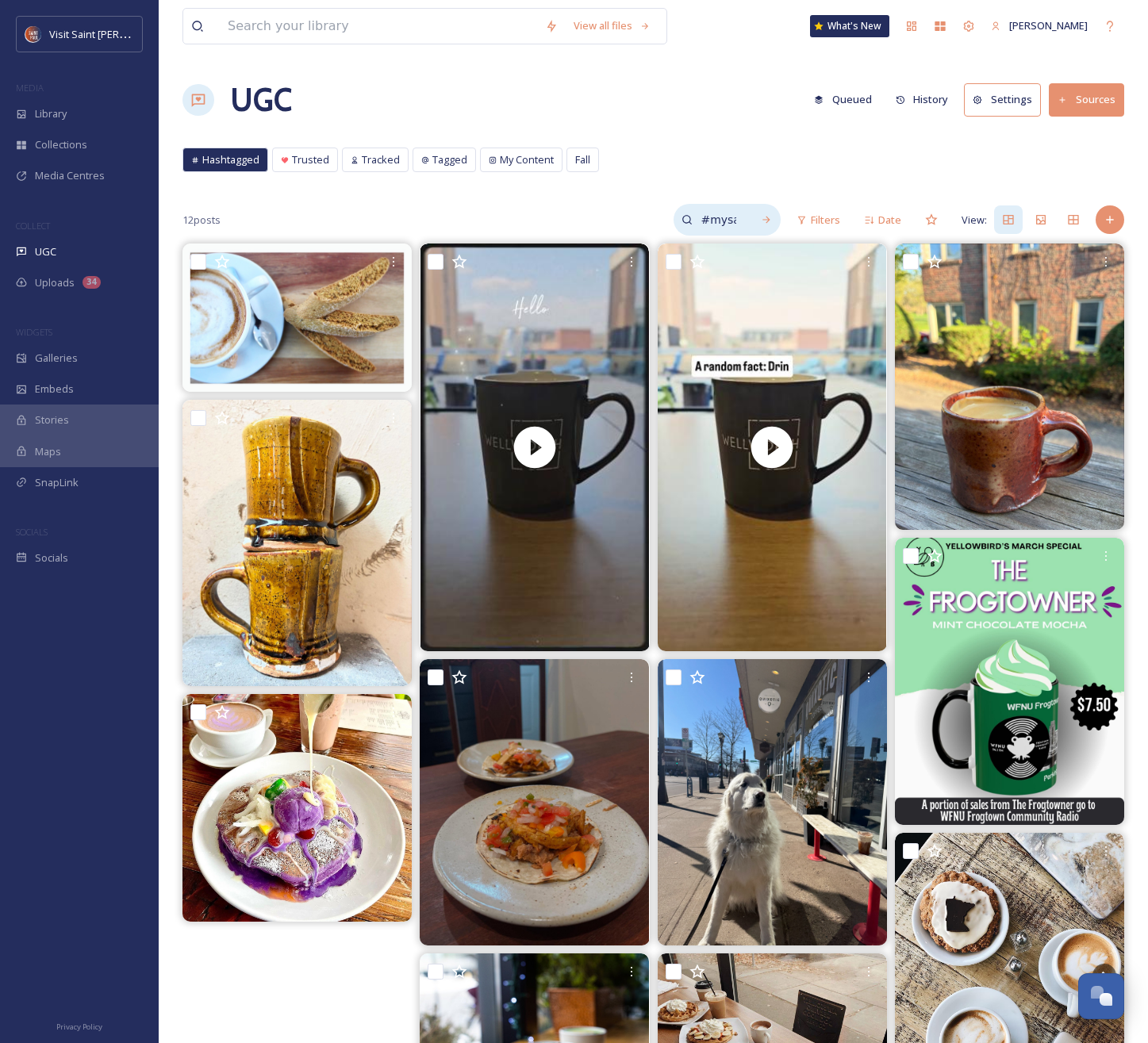
click at [724, 204] on input "#mysaintpaul coffee" at bounding box center [718, 219] width 52 height 32
click at [763, 218] on icon at bounding box center [767, 219] width 11 height 11
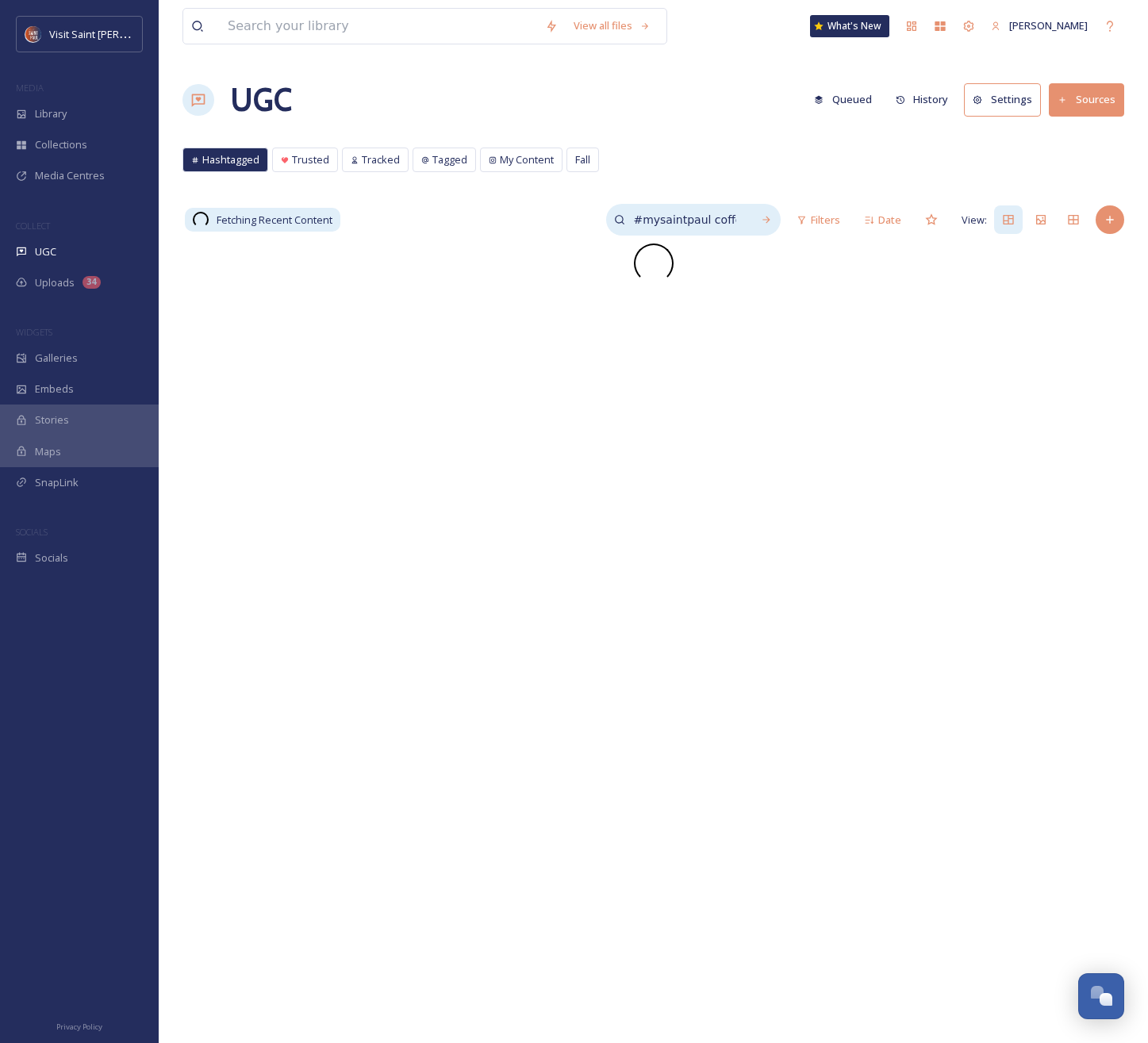
click at [736, 220] on input "#mysaintpaul coffee" at bounding box center [684, 219] width 119 height 32
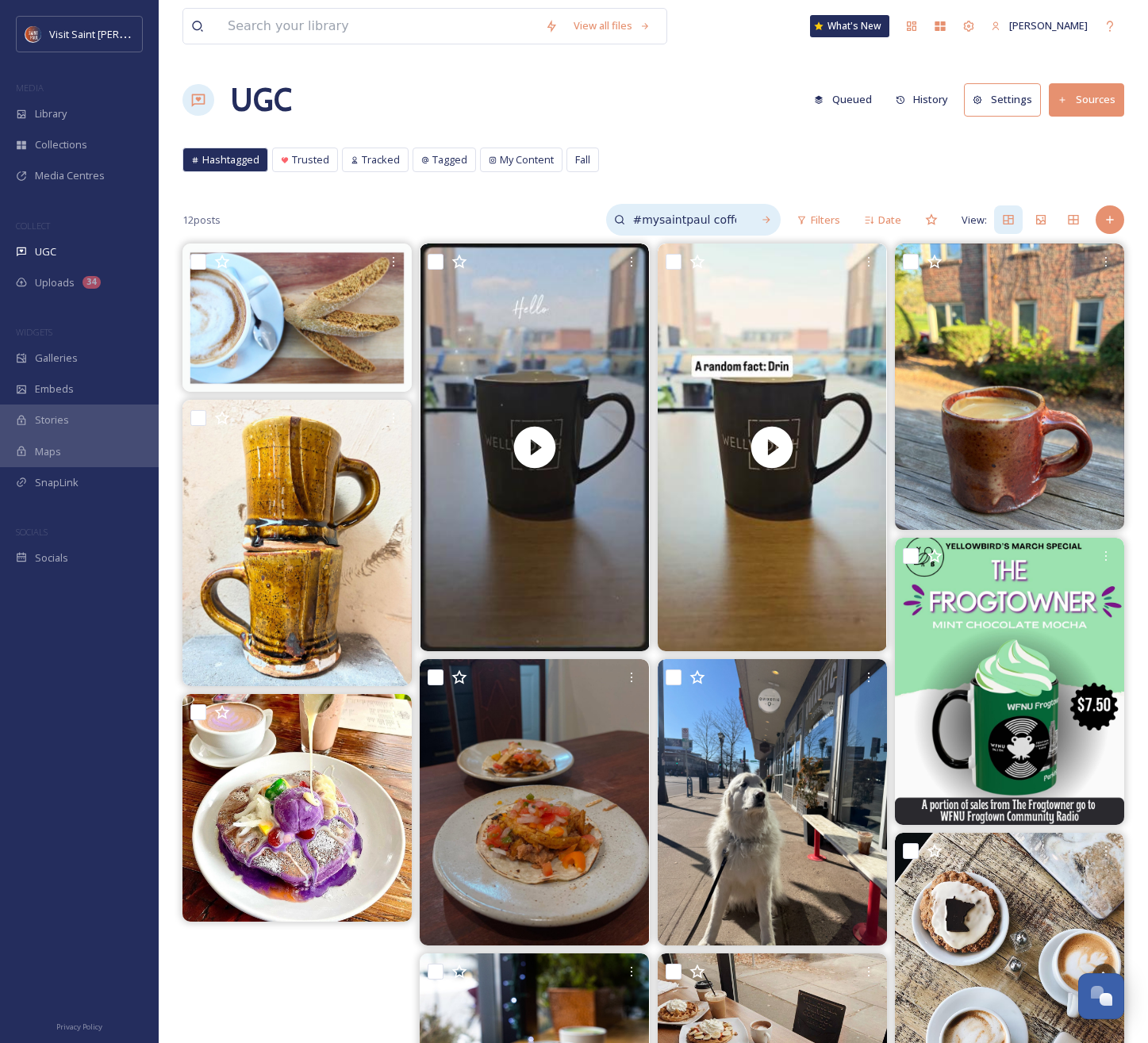
click at [747, 220] on div "#mysaintpaul coffee" at bounding box center [693, 219] width 175 height 32
type input "#mysaintpaul winter"
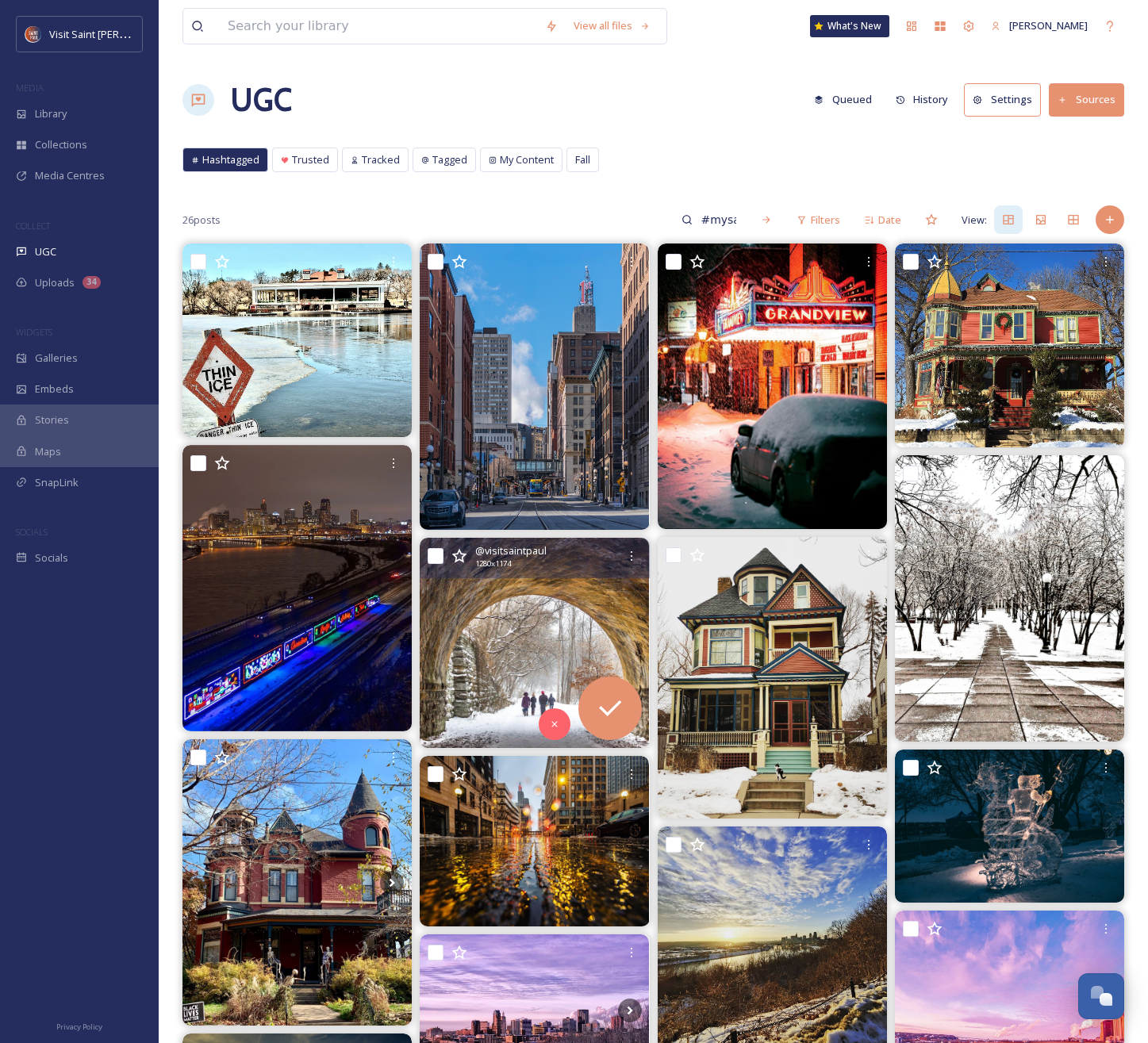
click at [434, 556] on input "checkbox" at bounding box center [436, 556] width 16 height 16
checkbox input "true"
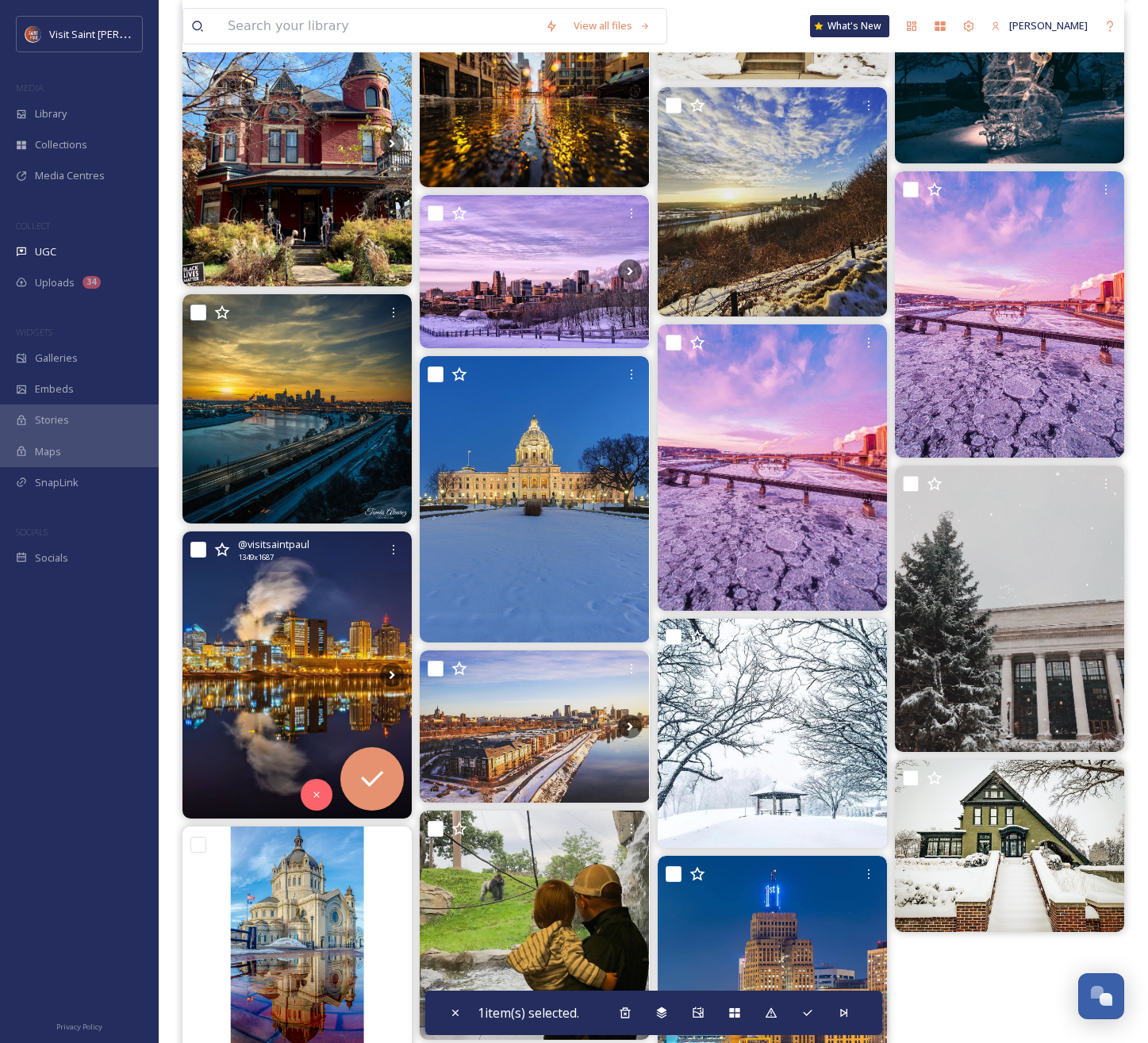
scroll to position [731, 0]
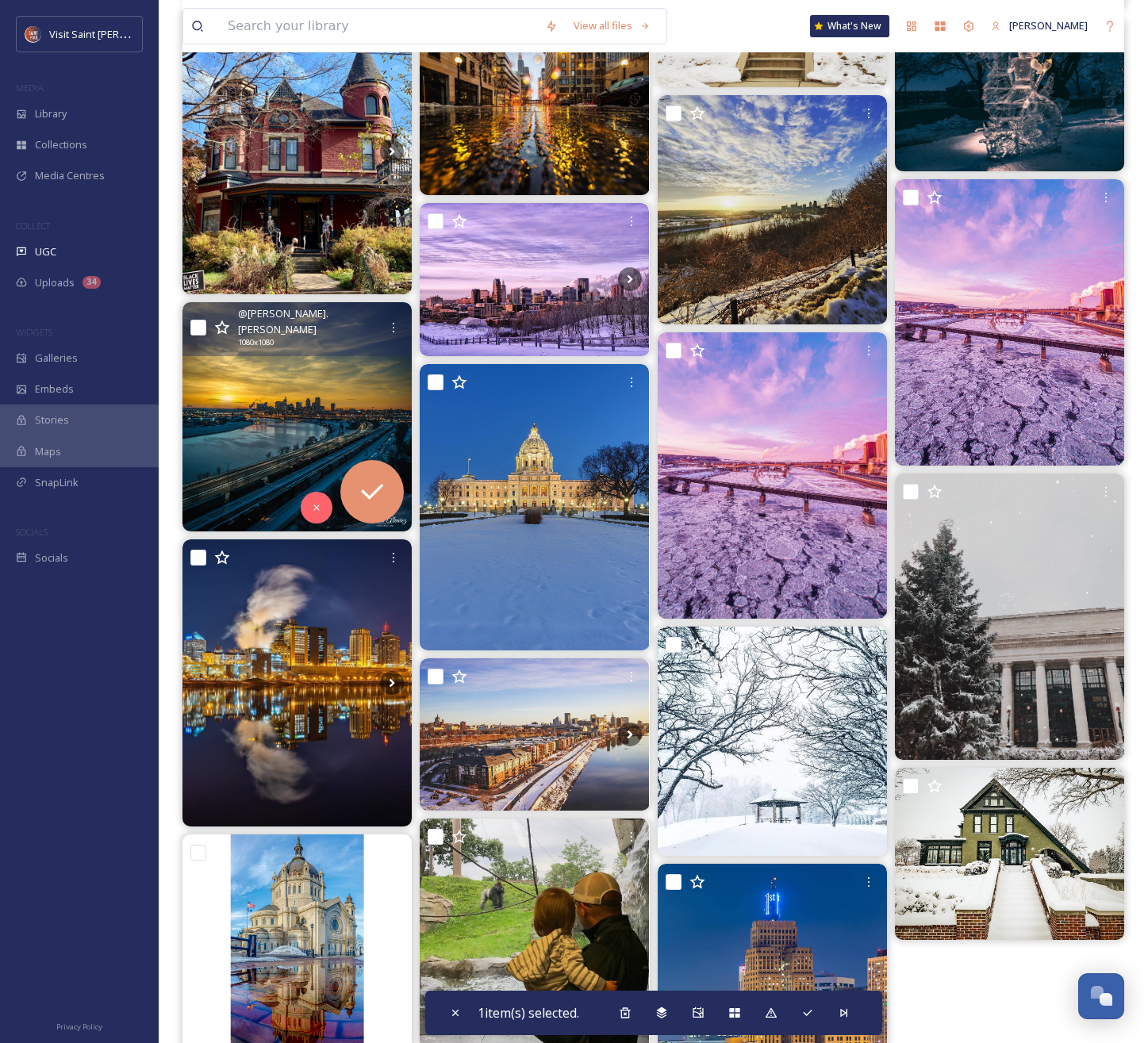
click at [198, 327] on input "checkbox" at bounding box center [198, 328] width 16 height 16
checkbox input "true"
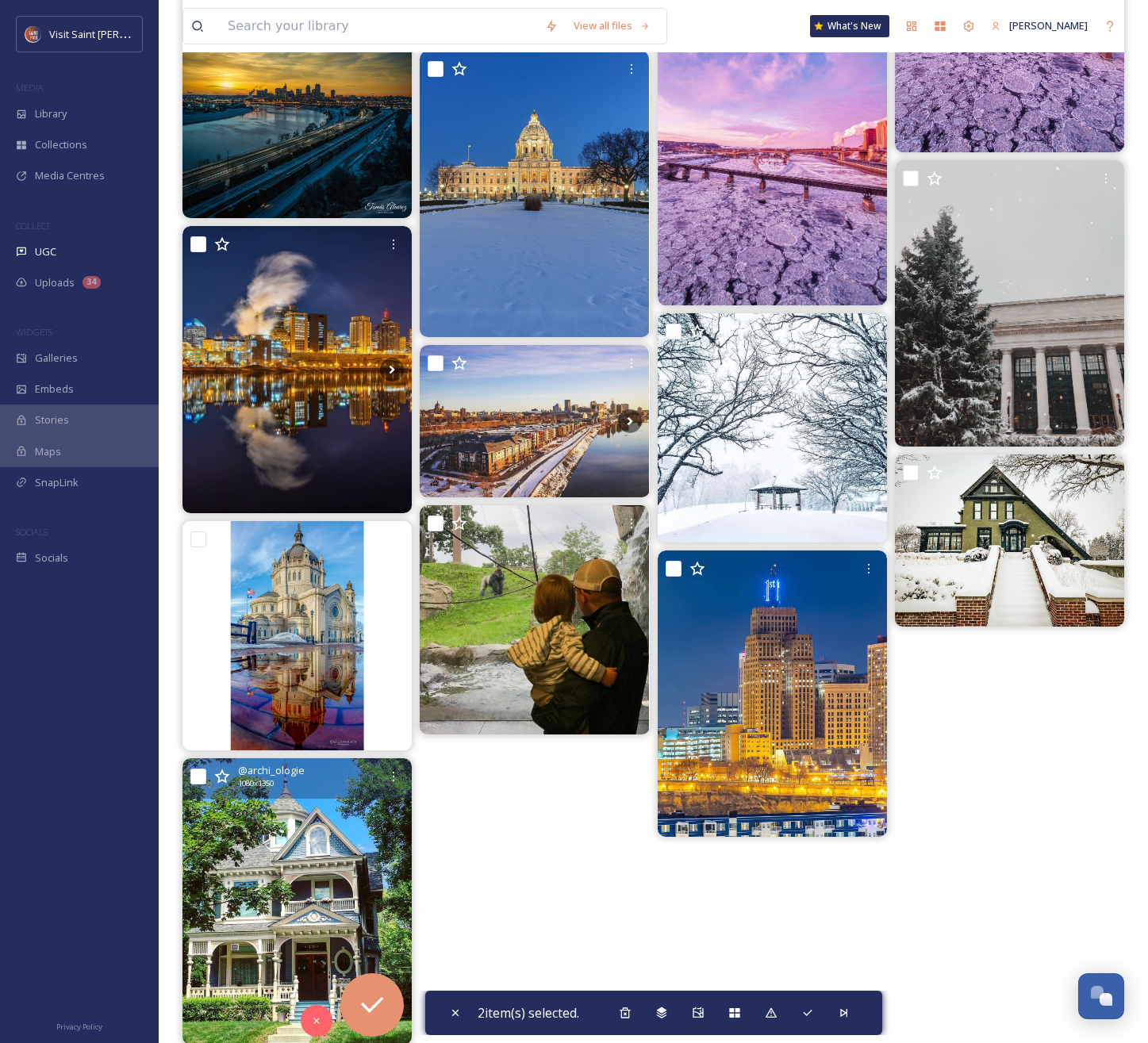
scroll to position [1066, 0]
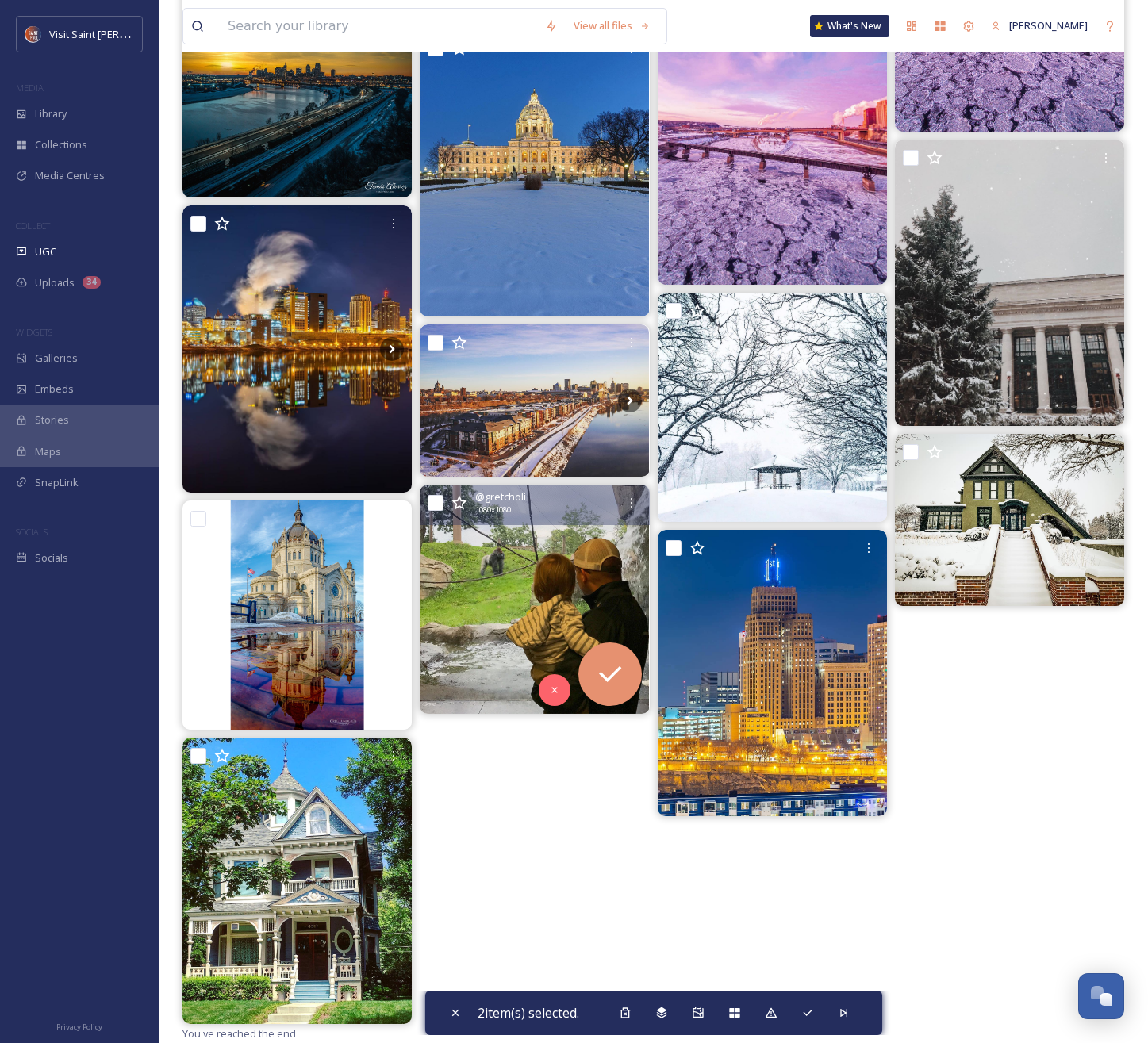
click at [430, 507] on input "checkbox" at bounding box center [436, 503] width 16 height 16
checkbox input "true"
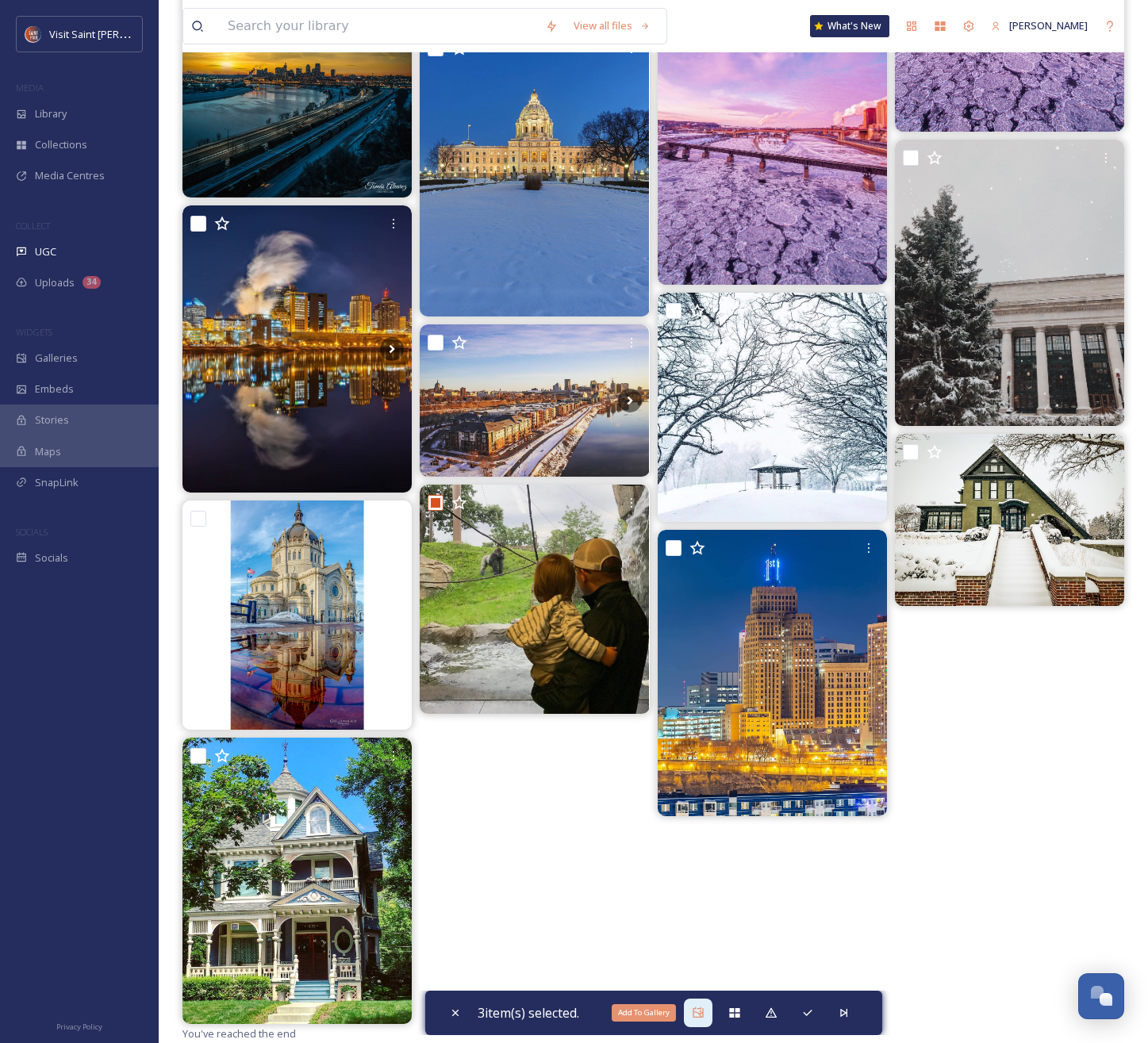
click at [710, 1011] on div "Add To Gallery" at bounding box center [699, 1013] width 29 height 29
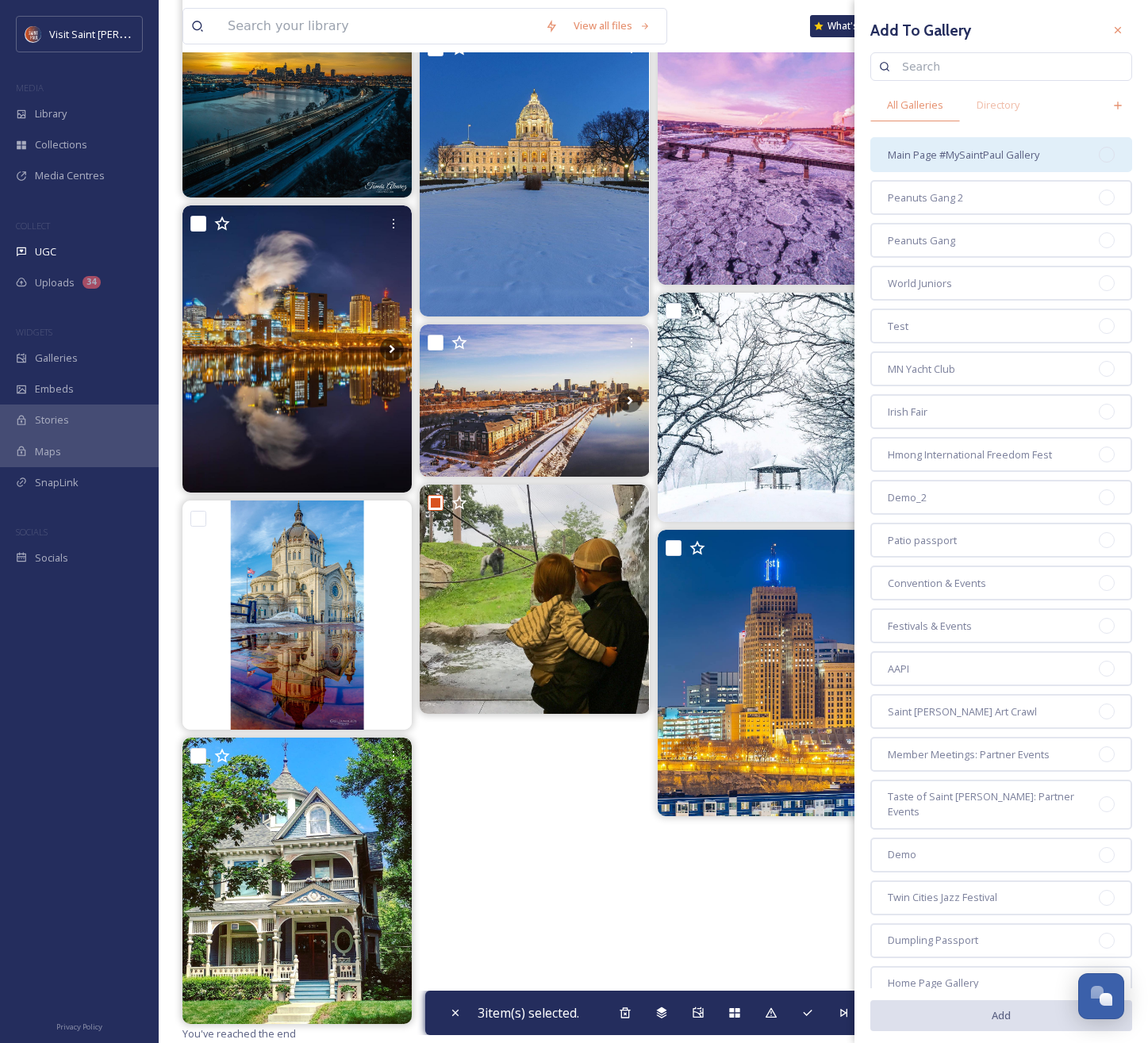
click at [1067, 149] on div "Main Page #MySaintPaul Gallery" at bounding box center [1000, 154] width 262 height 35
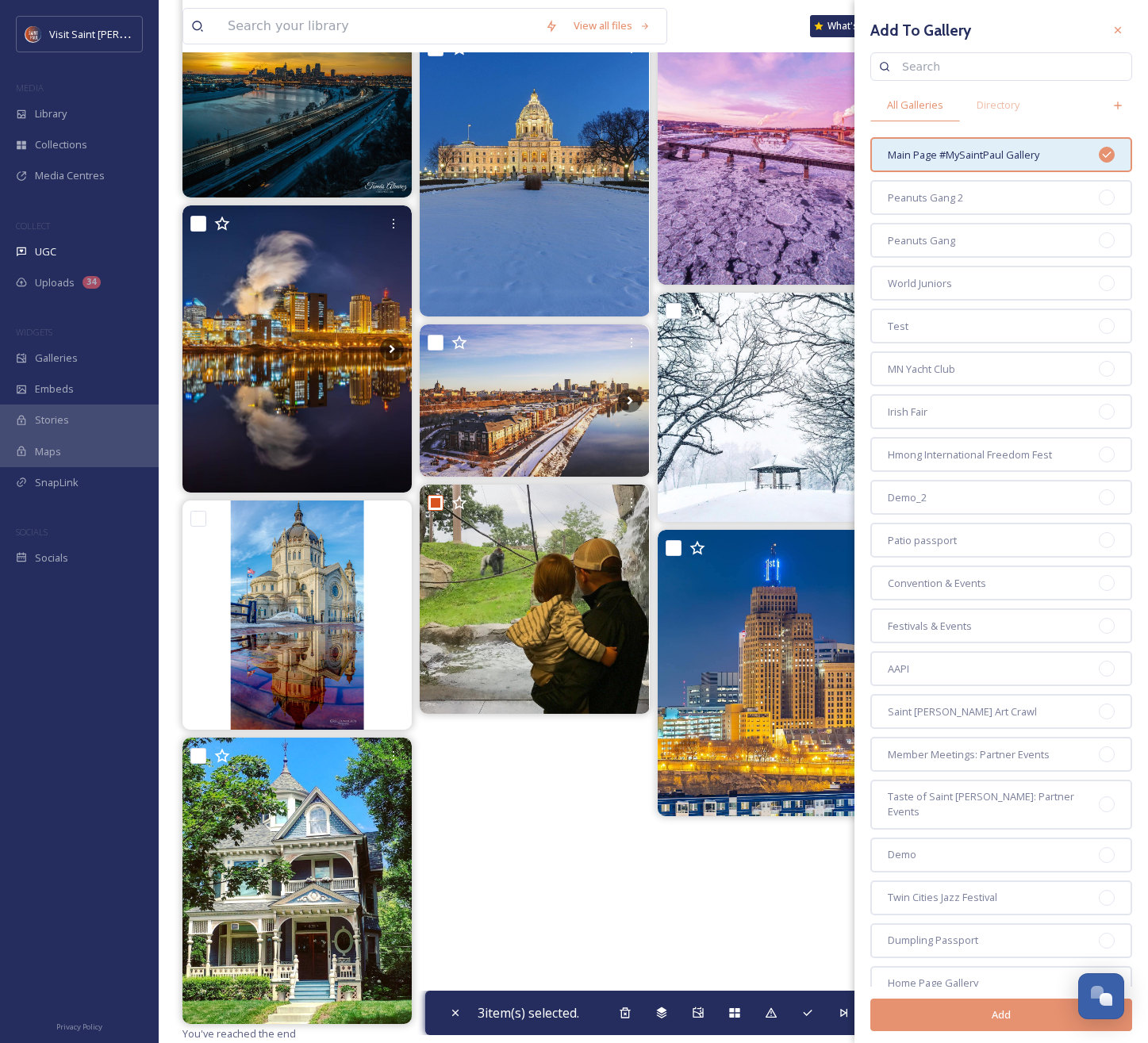
click at [968, 1018] on button "Add" at bounding box center [1000, 1015] width 262 height 33
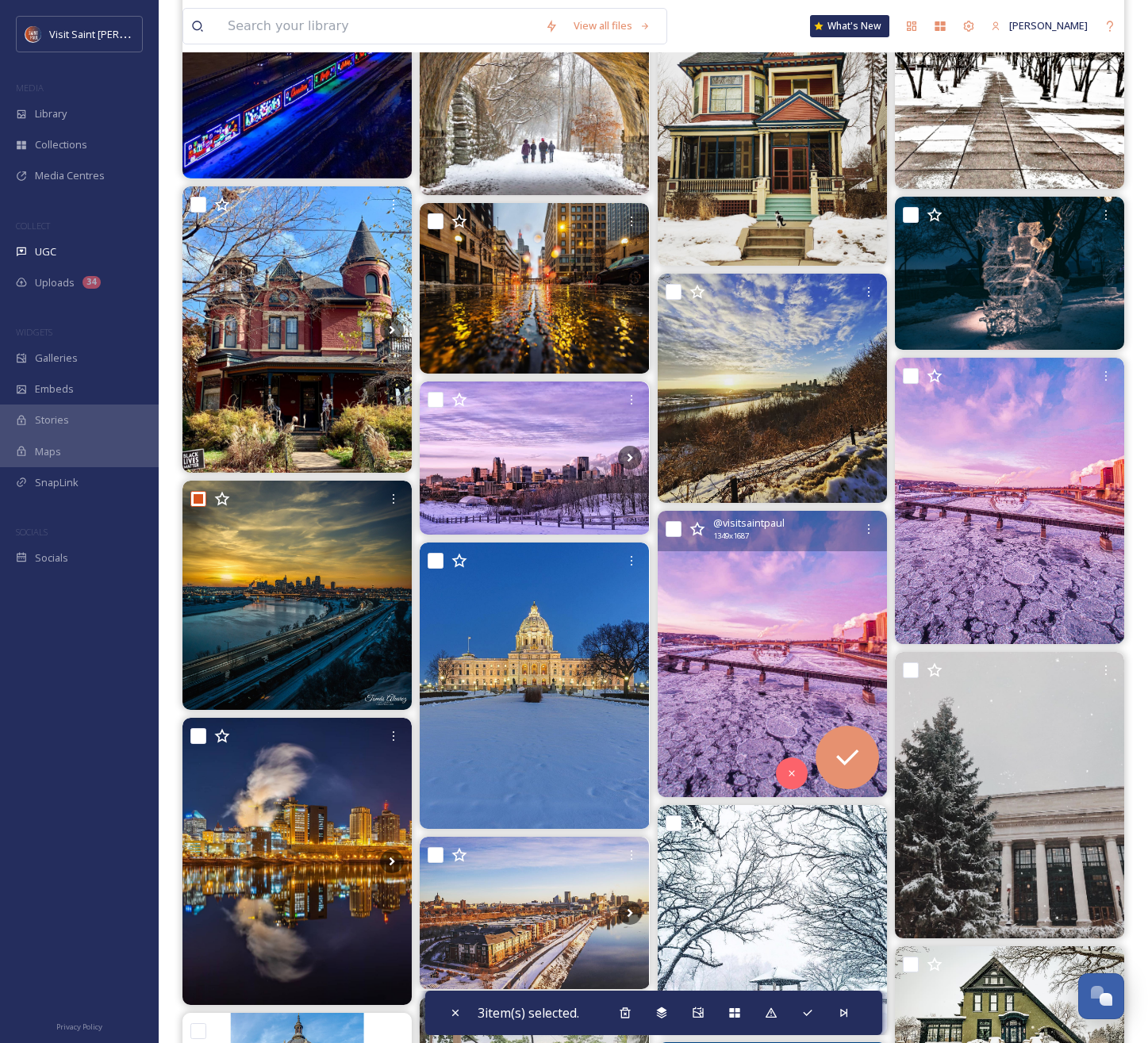
scroll to position [0, 0]
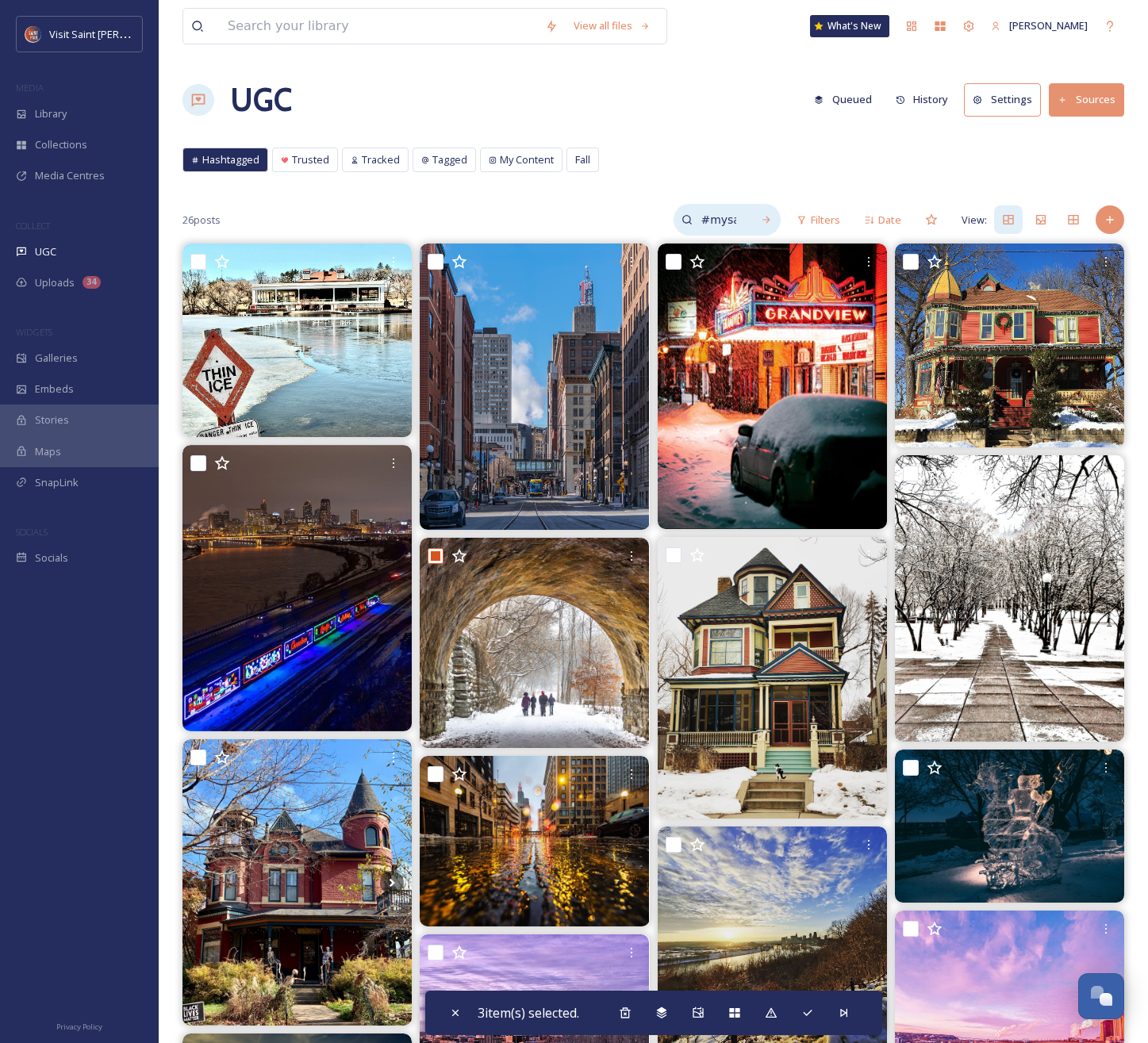
click at [740, 226] on input "#mysaintpaul winter" at bounding box center [718, 219] width 52 height 32
drag, startPoint x: 738, startPoint y: 222, endPoint x: 708, endPoint y: 224, distance: 30.1
click at [708, 224] on input "#mysaintpaul winter" at bounding box center [684, 219] width 119 height 32
type input "#mysaintpaul union depot"
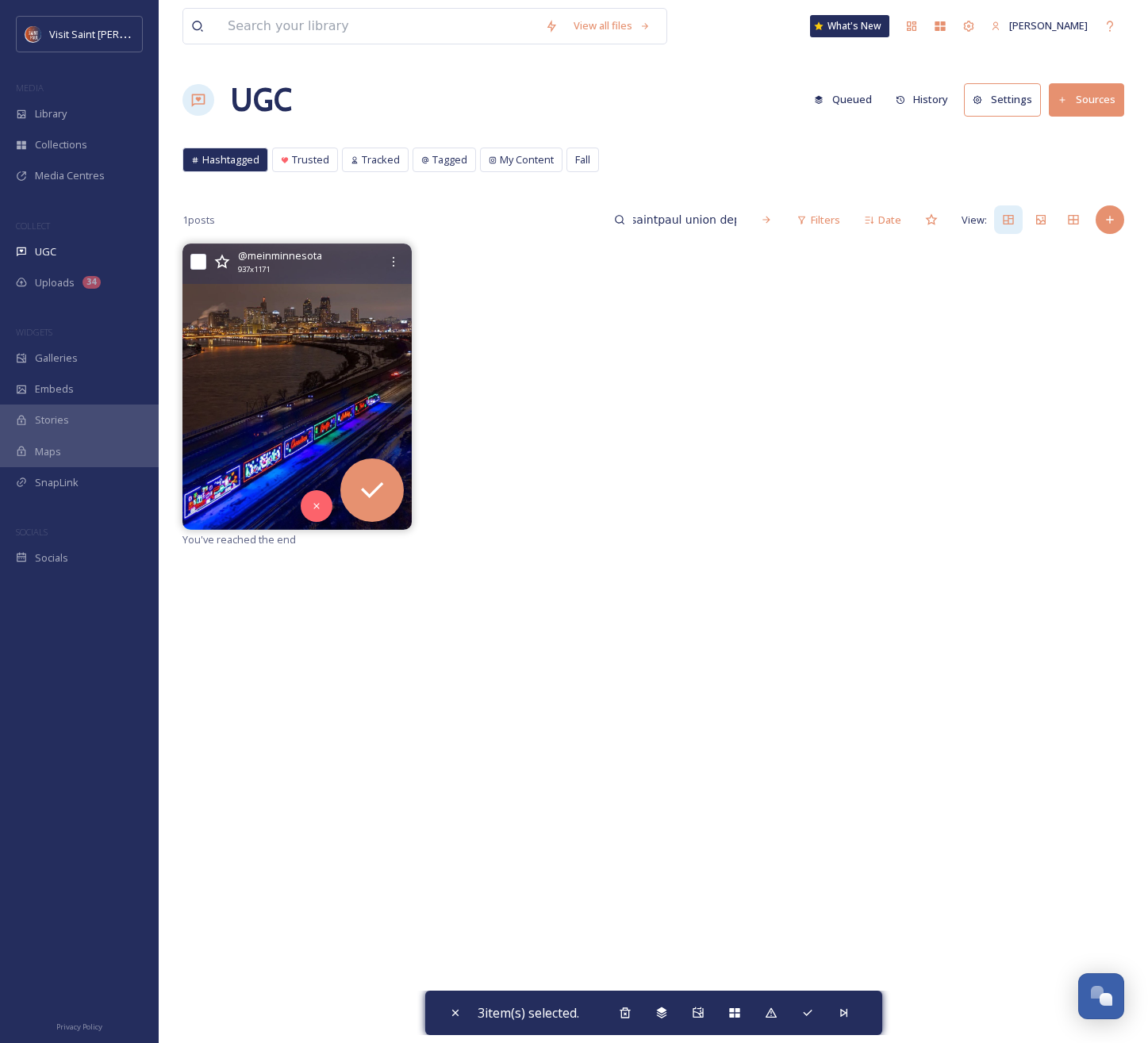
click at [193, 262] on input "checkbox" at bounding box center [198, 262] width 16 height 16
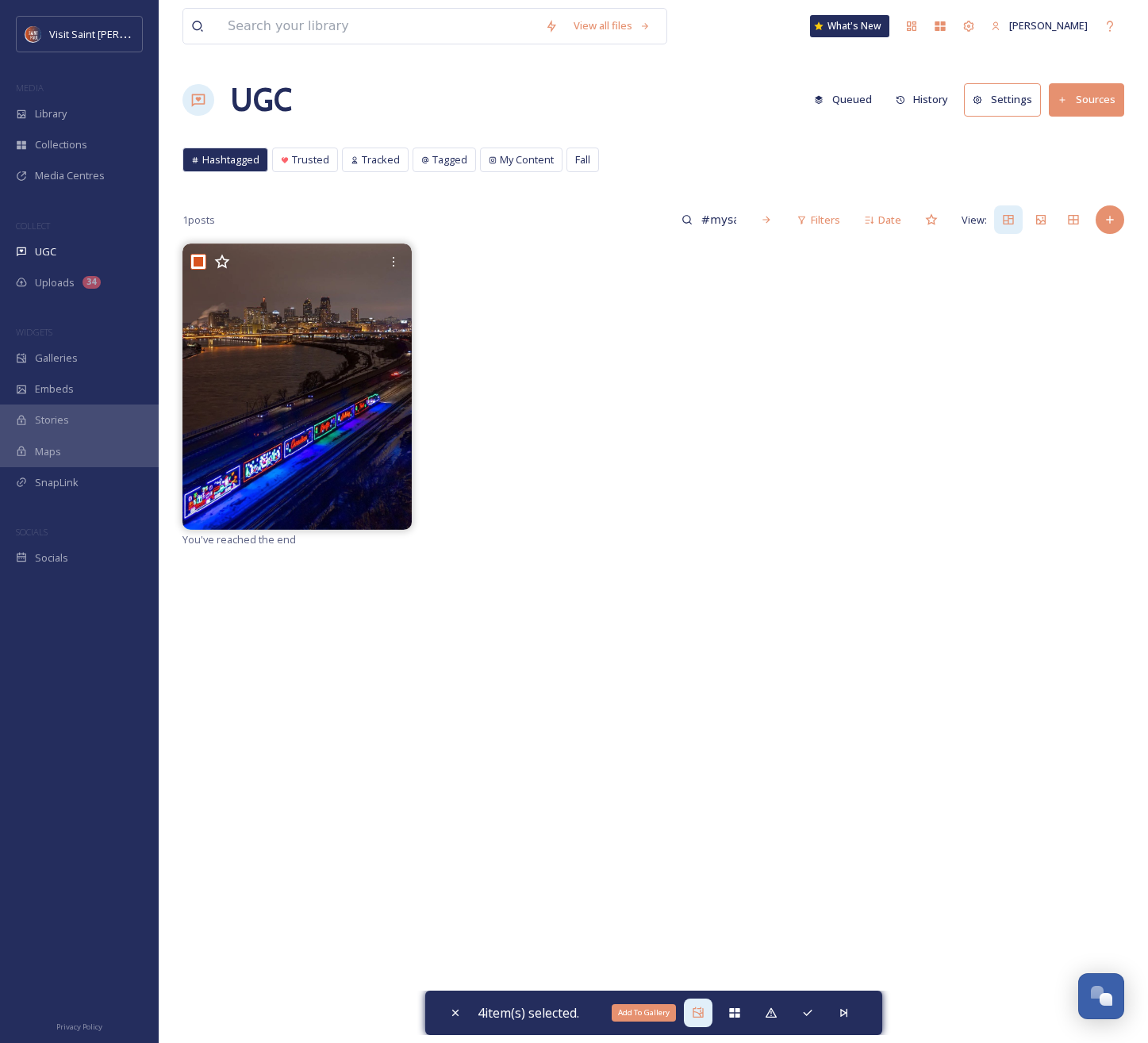
click at [696, 1016] on icon at bounding box center [698, 1013] width 13 height 13
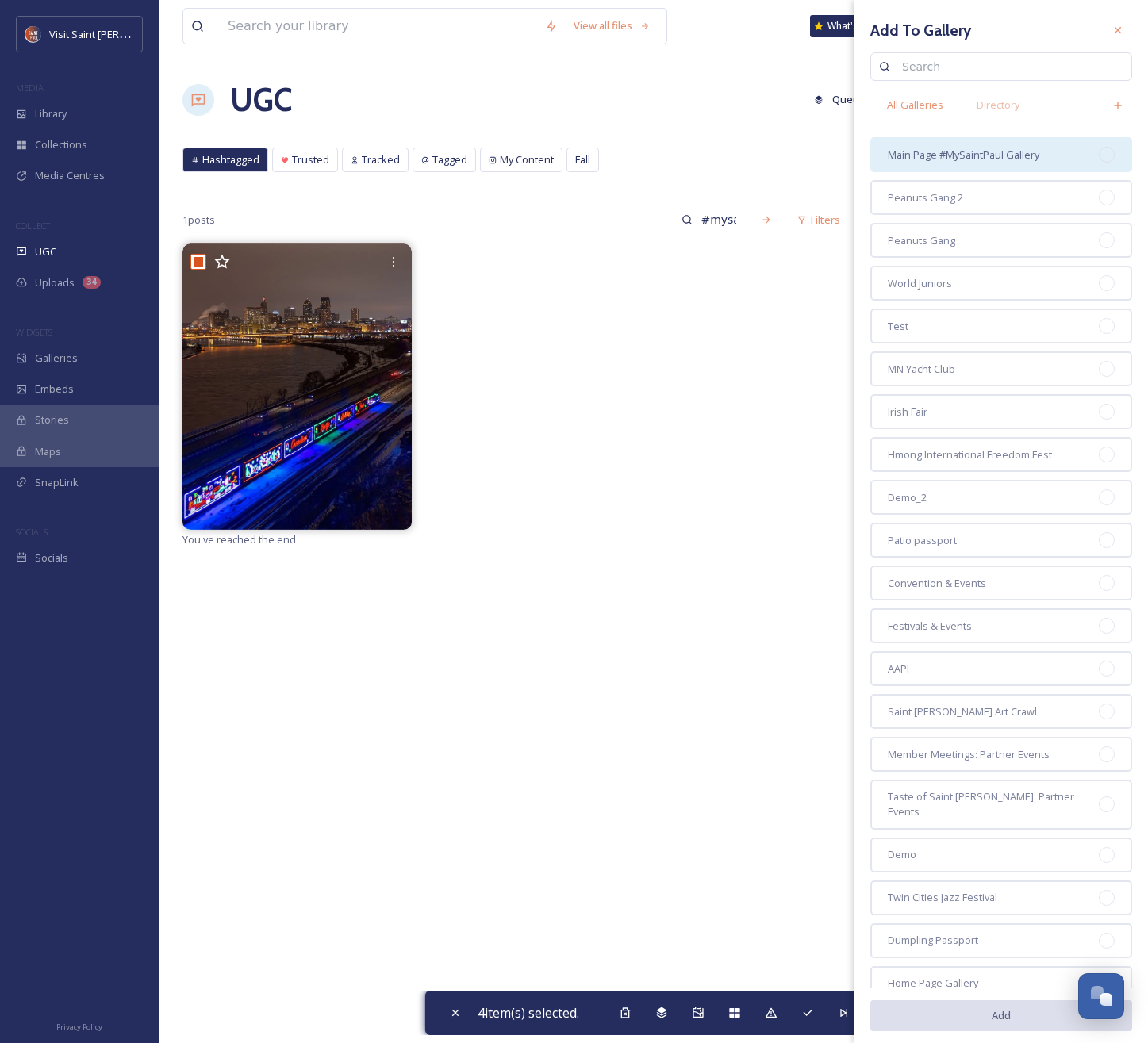
click at [950, 163] on div "Main Page #MySaintPaul Gallery" at bounding box center [1000, 154] width 262 height 35
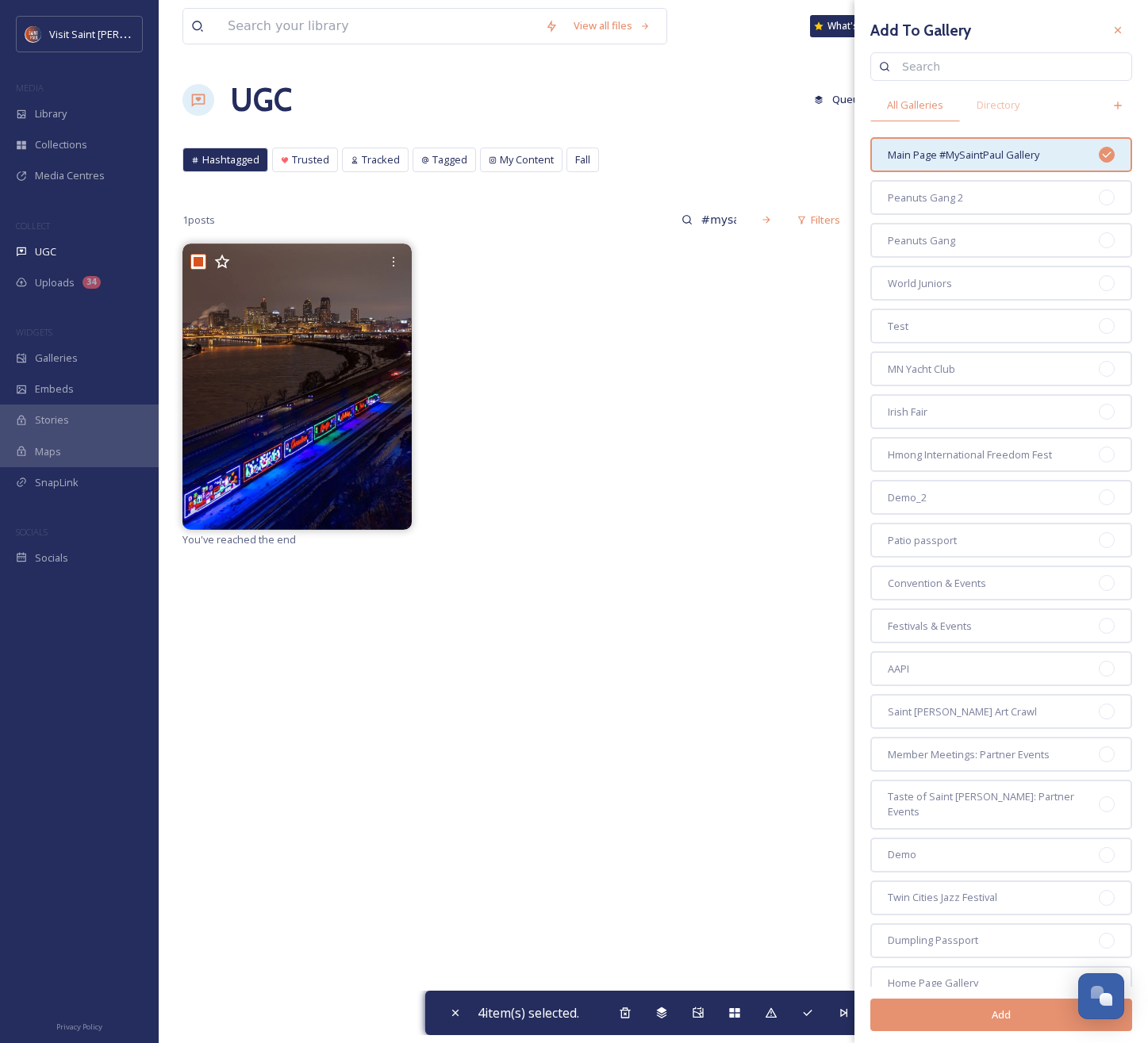
click at [1003, 1003] on button "Add" at bounding box center [1000, 1015] width 262 height 33
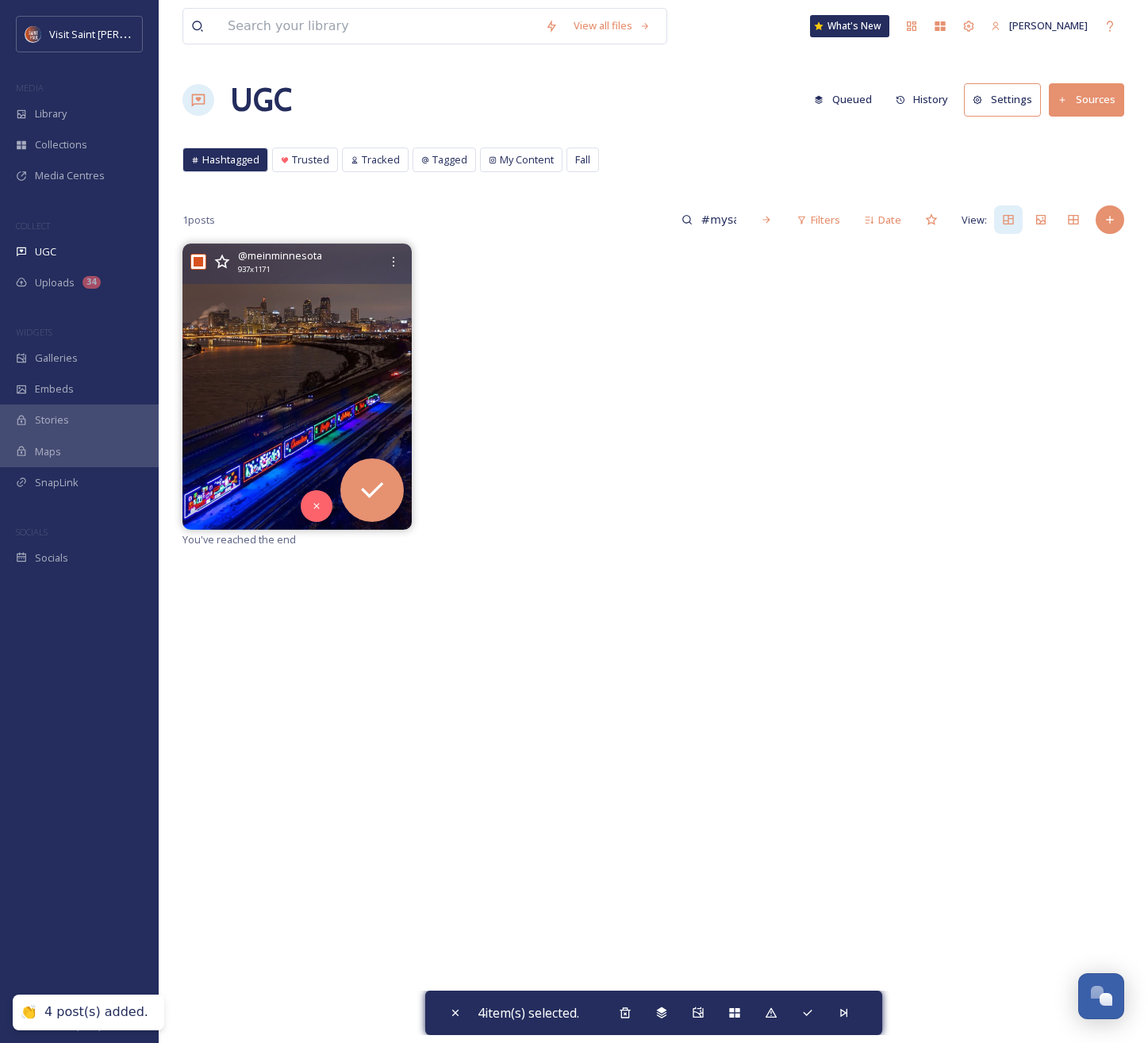
click at [190, 258] on input "checkbox" at bounding box center [198, 262] width 16 height 16
checkbox input "false"
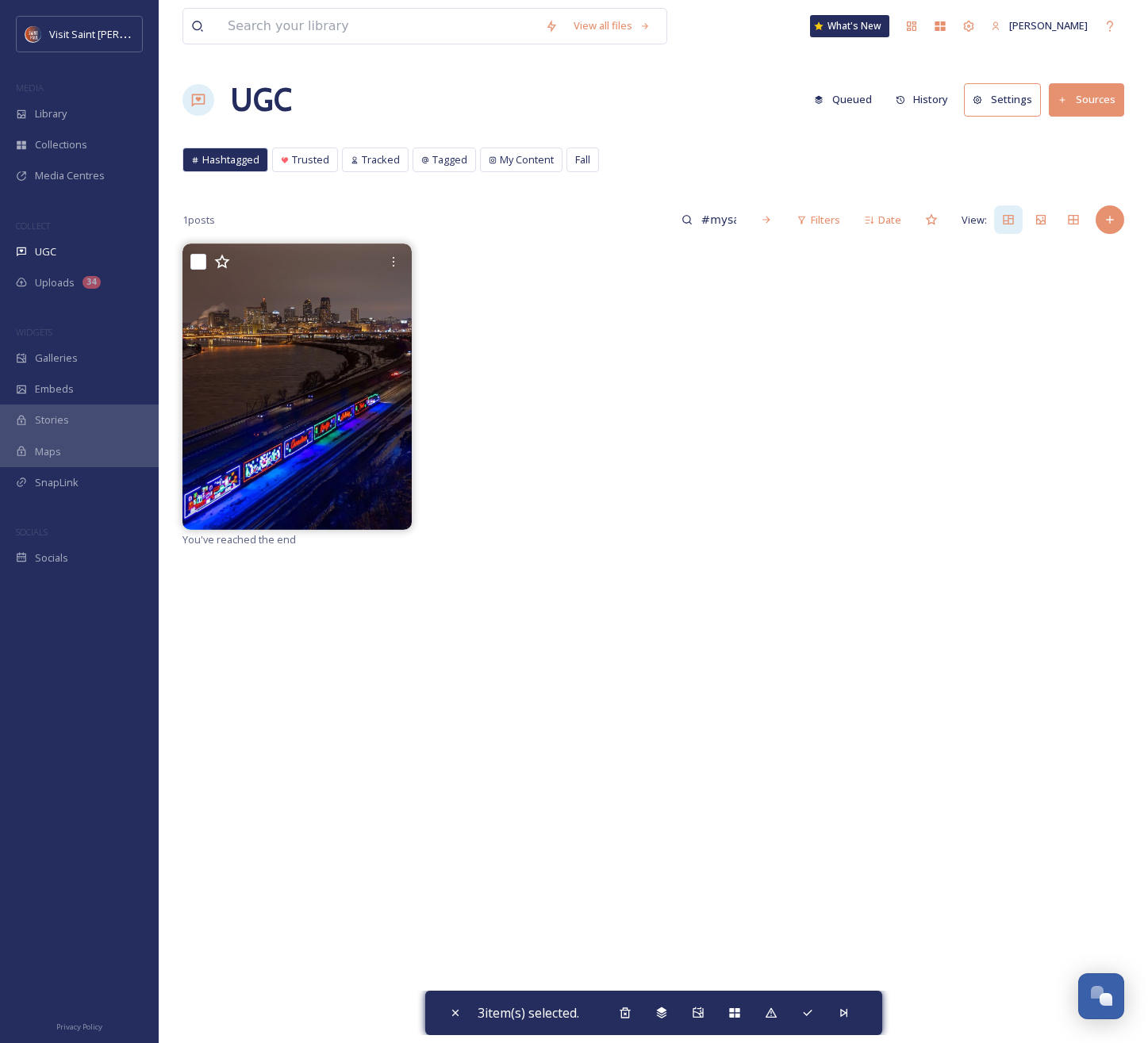
click at [555, 282] on div at bounding box center [534, 387] width 229 height 286
click at [724, 215] on input "#mysaintpaul union depot" at bounding box center [718, 219] width 52 height 32
drag, startPoint x: 723, startPoint y: 219, endPoint x: 632, endPoint y: 216, distance: 91.0
click at [632, 216] on input "#mysaintpaul union depot" at bounding box center [684, 219] width 119 height 32
click at [635, 224] on input "#mysaintpaul union depot" at bounding box center [684, 219] width 119 height 32
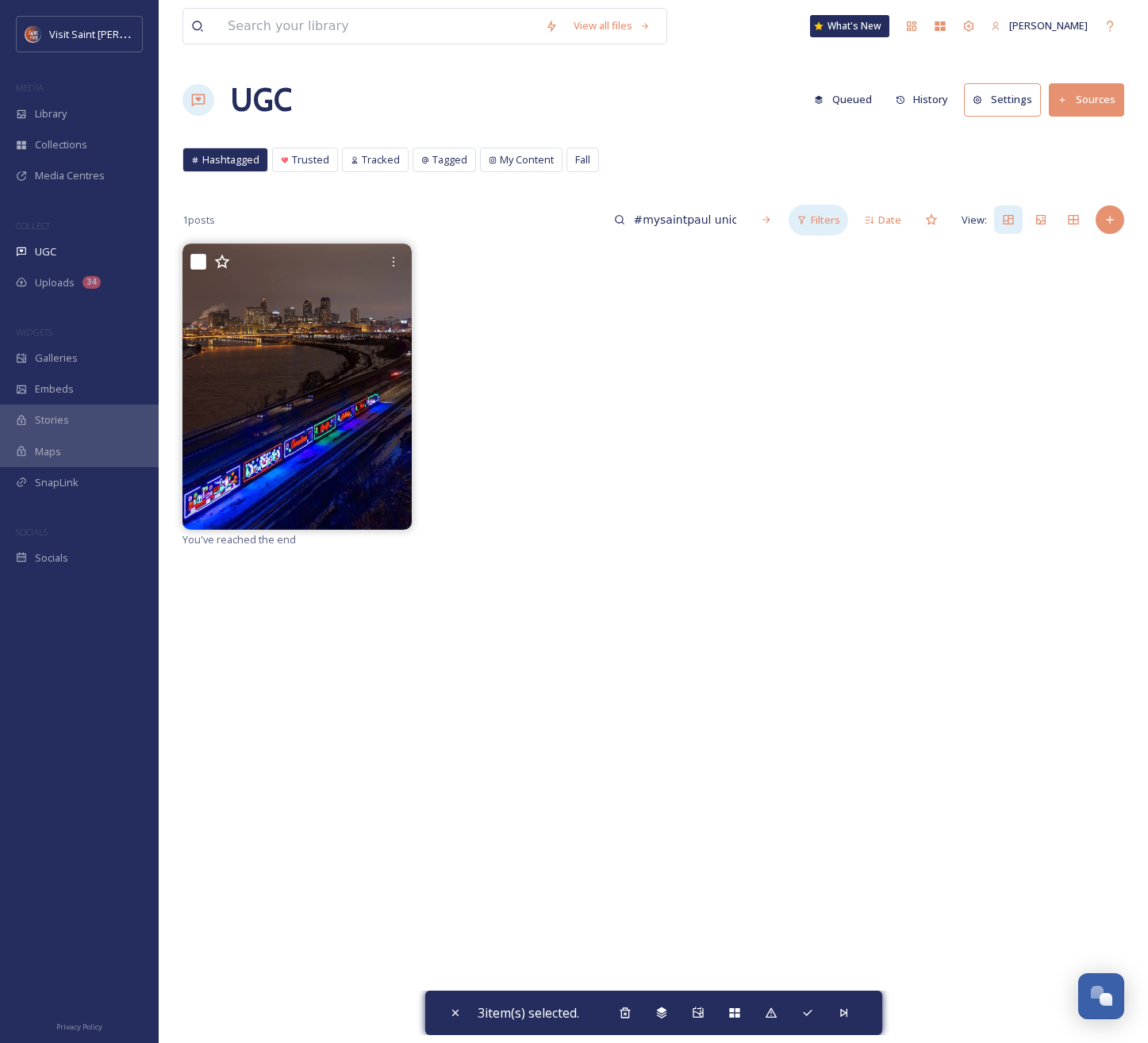
scroll to position [0, 29]
drag, startPoint x: 634, startPoint y: 222, endPoint x: 815, endPoint y: 221, distance: 181.0
click at [818, 221] on div "1 posts #mysaintpaul union depot Filters Date View:" at bounding box center [652, 219] width 941 height 32
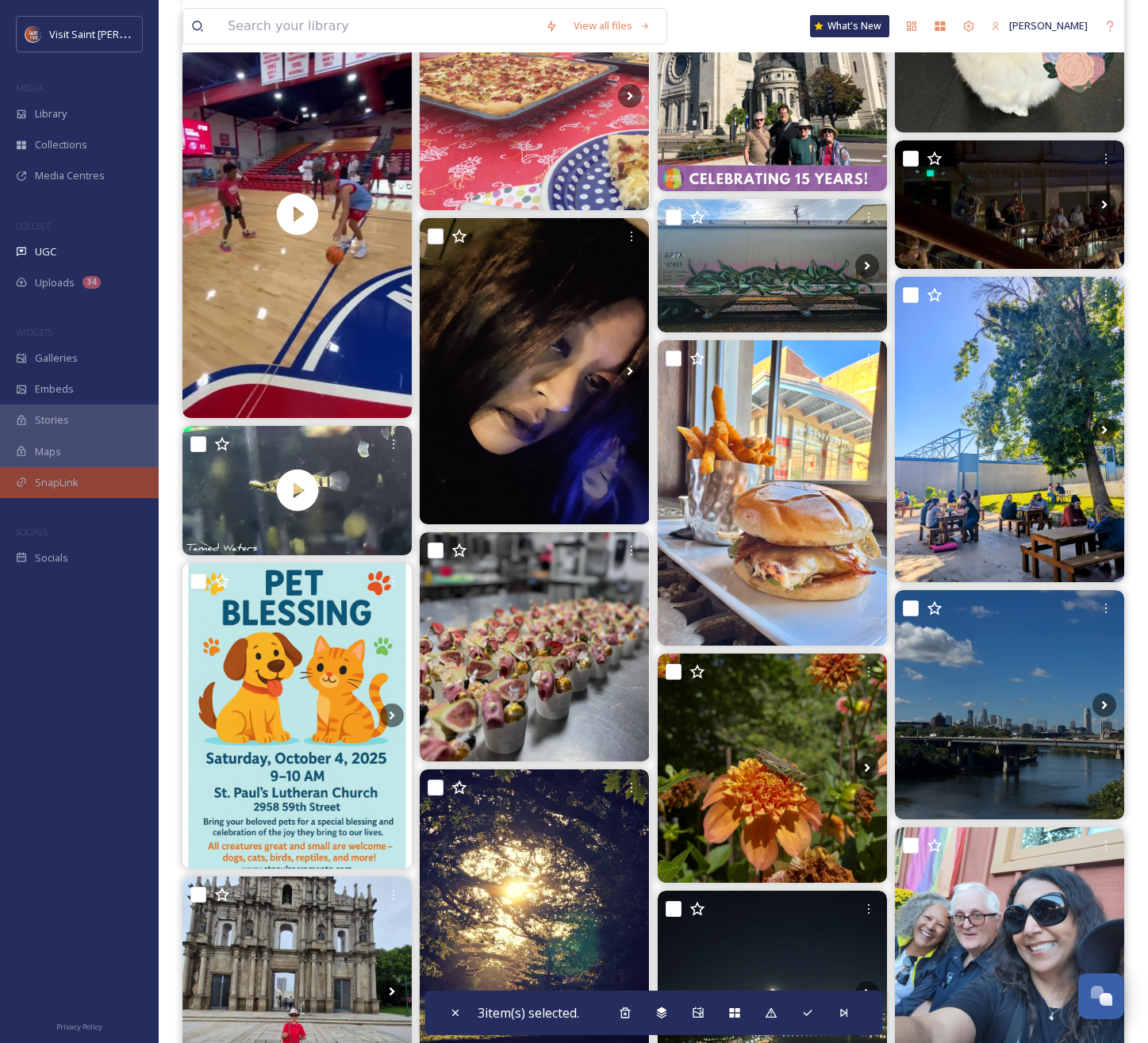
scroll to position [2727, 0]
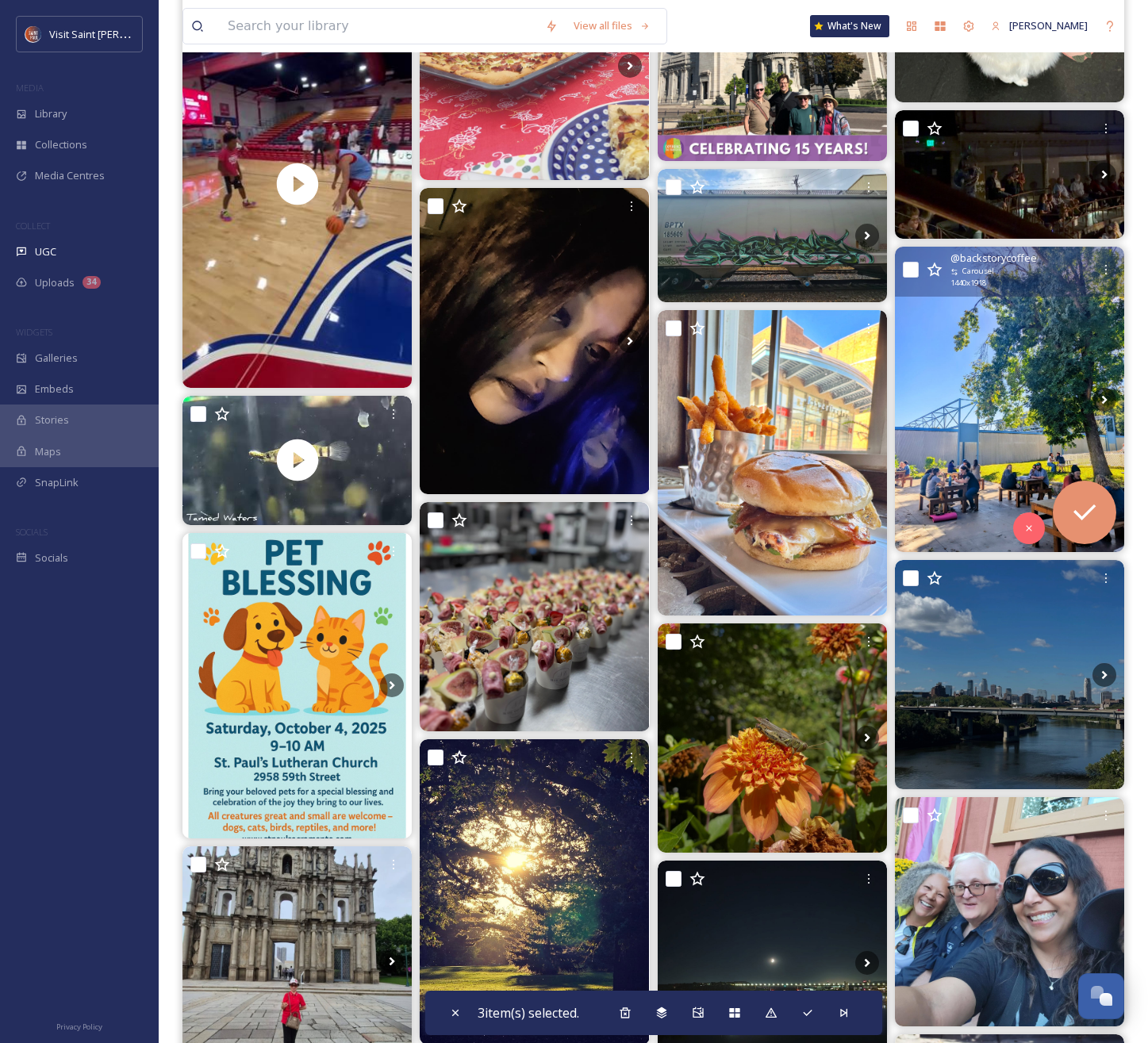
click at [913, 265] on input "checkbox" at bounding box center [911, 270] width 16 height 16
checkbox input "true"
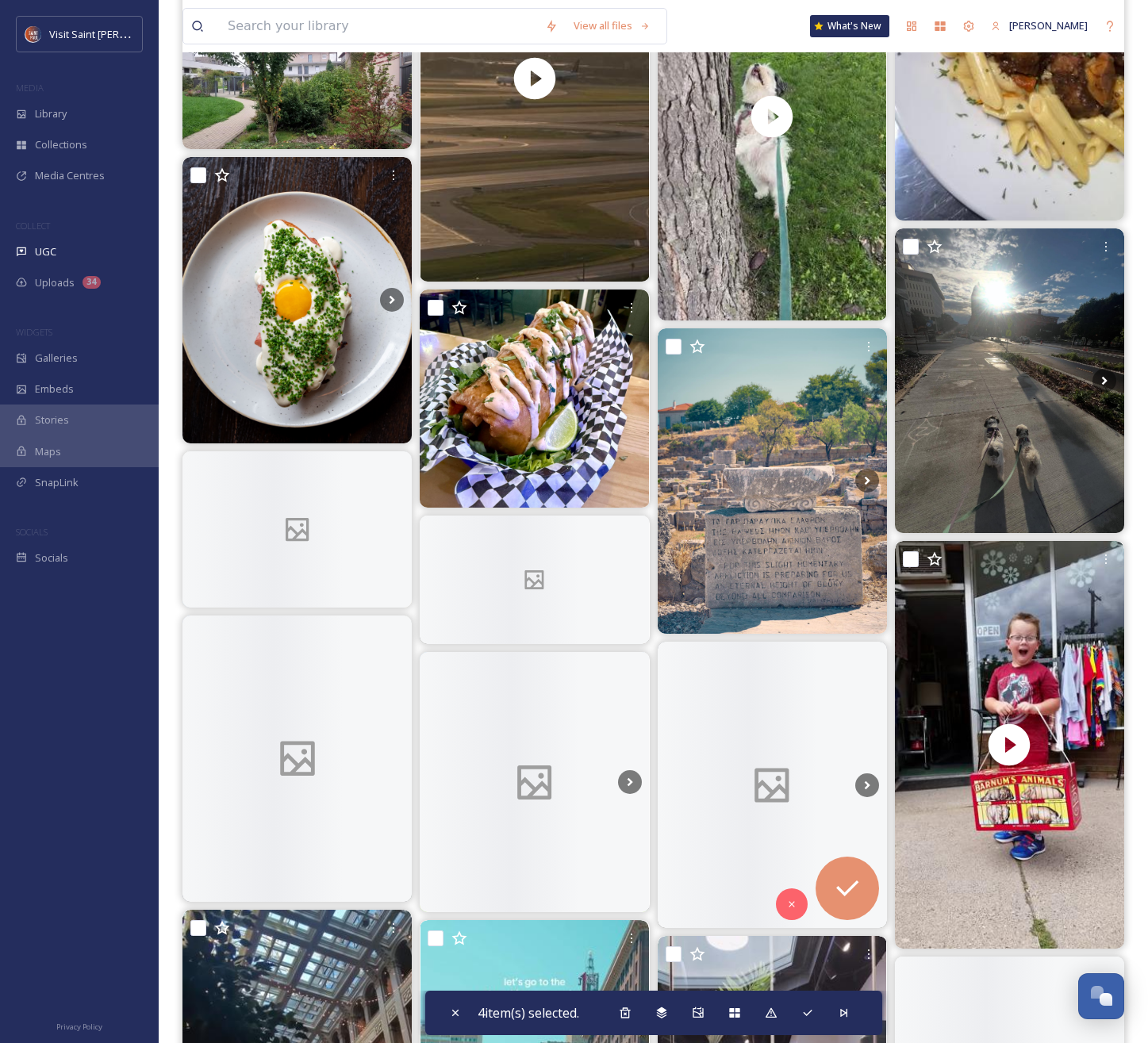
scroll to position [5145, 0]
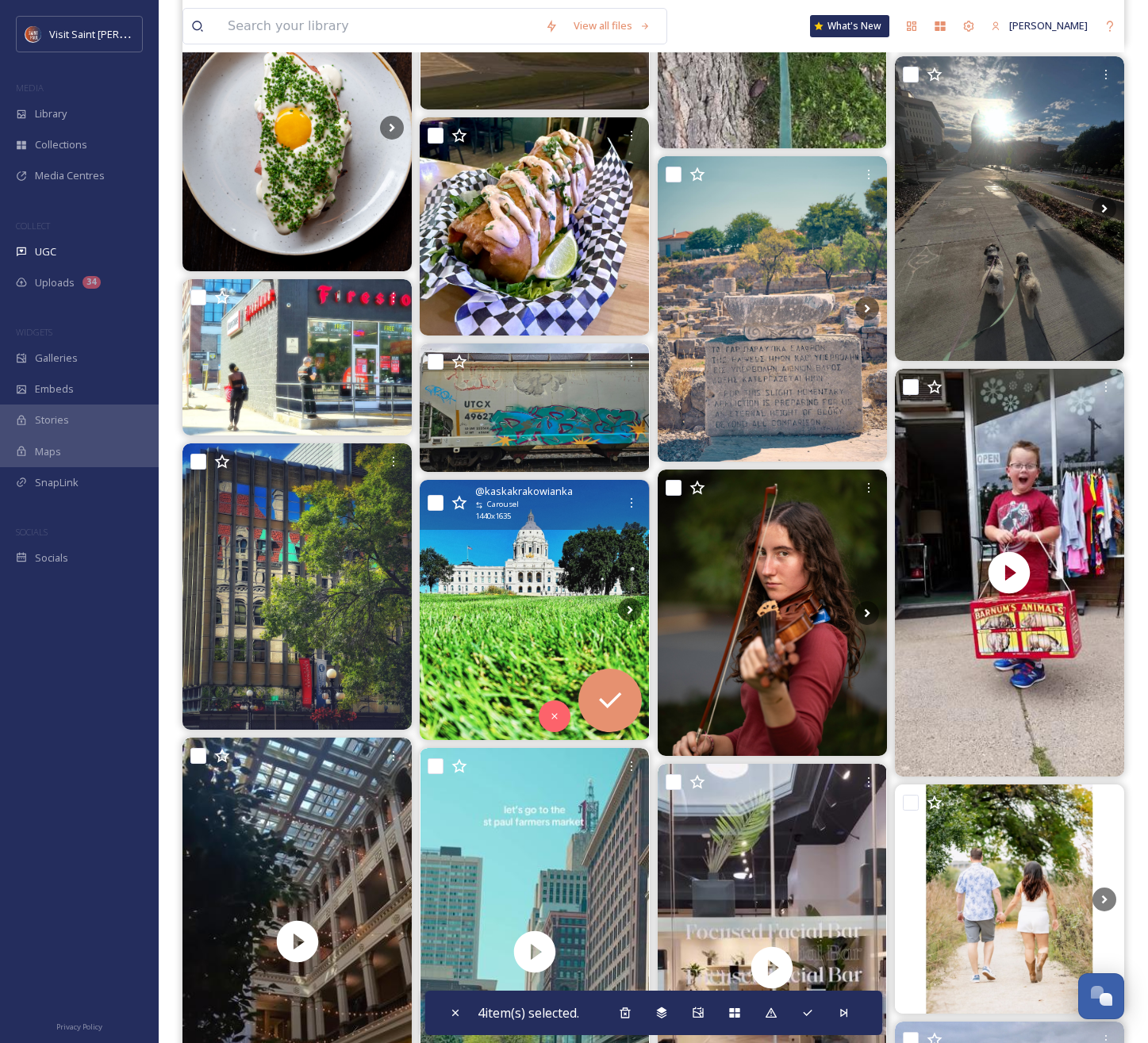
click at [439, 500] on input "checkbox" at bounding box center [436, 503] width 16 height 16
checkbox input "true"
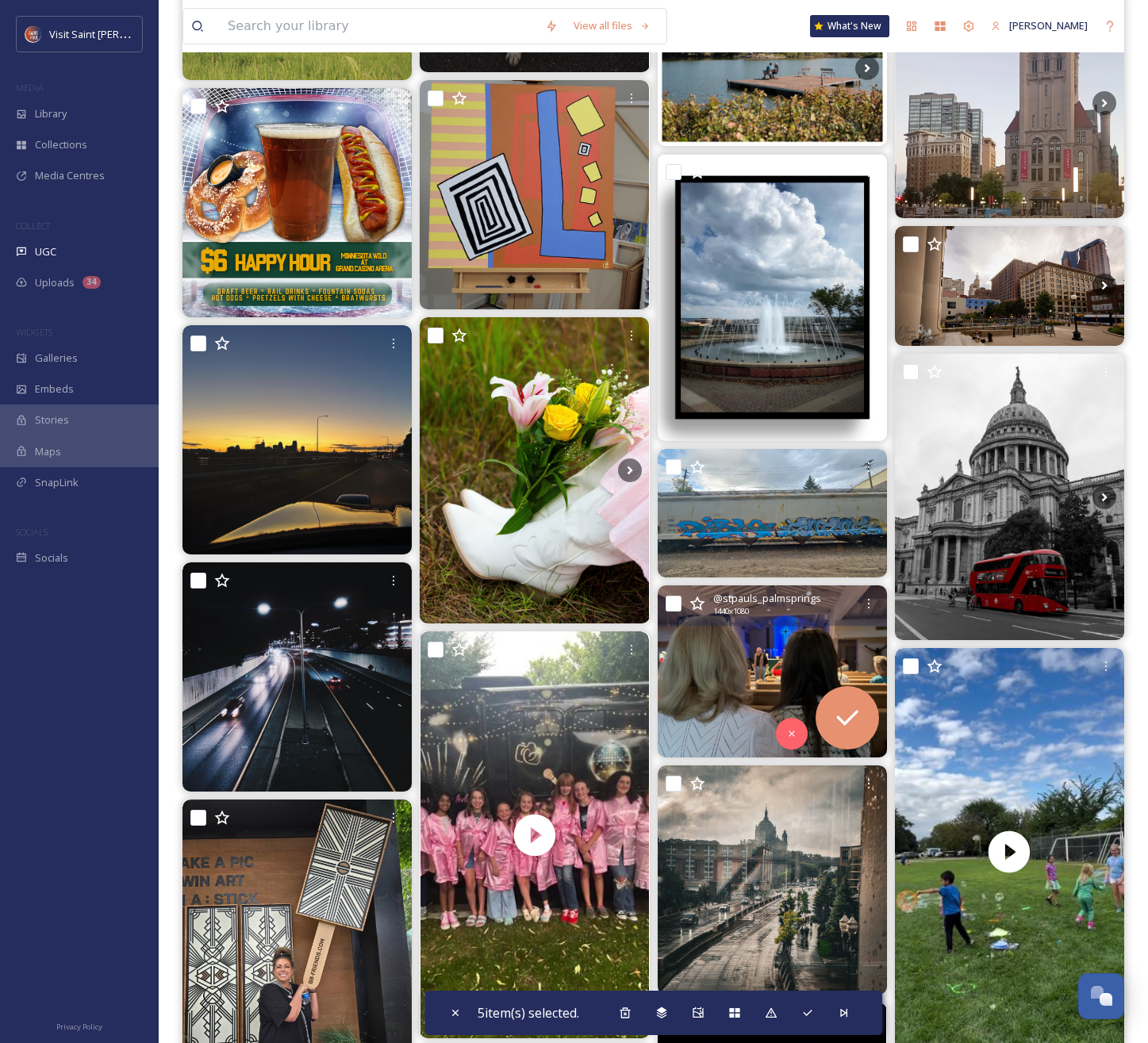
scroll to position [8405, 0]
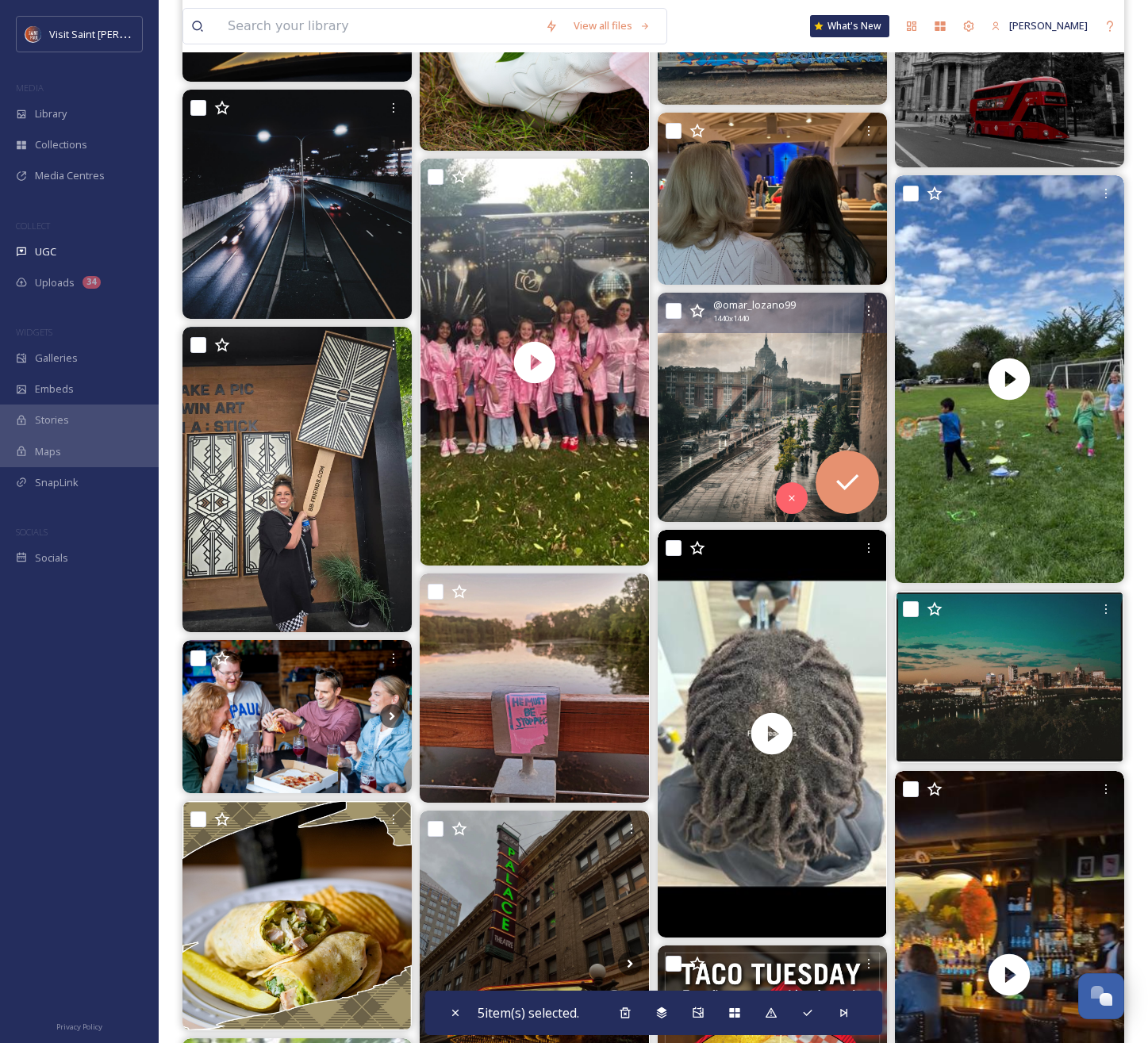
click at [674, 314] on input "checkbox" at bounding box center [674, 311] width 16 height 16
checkbox input "true"
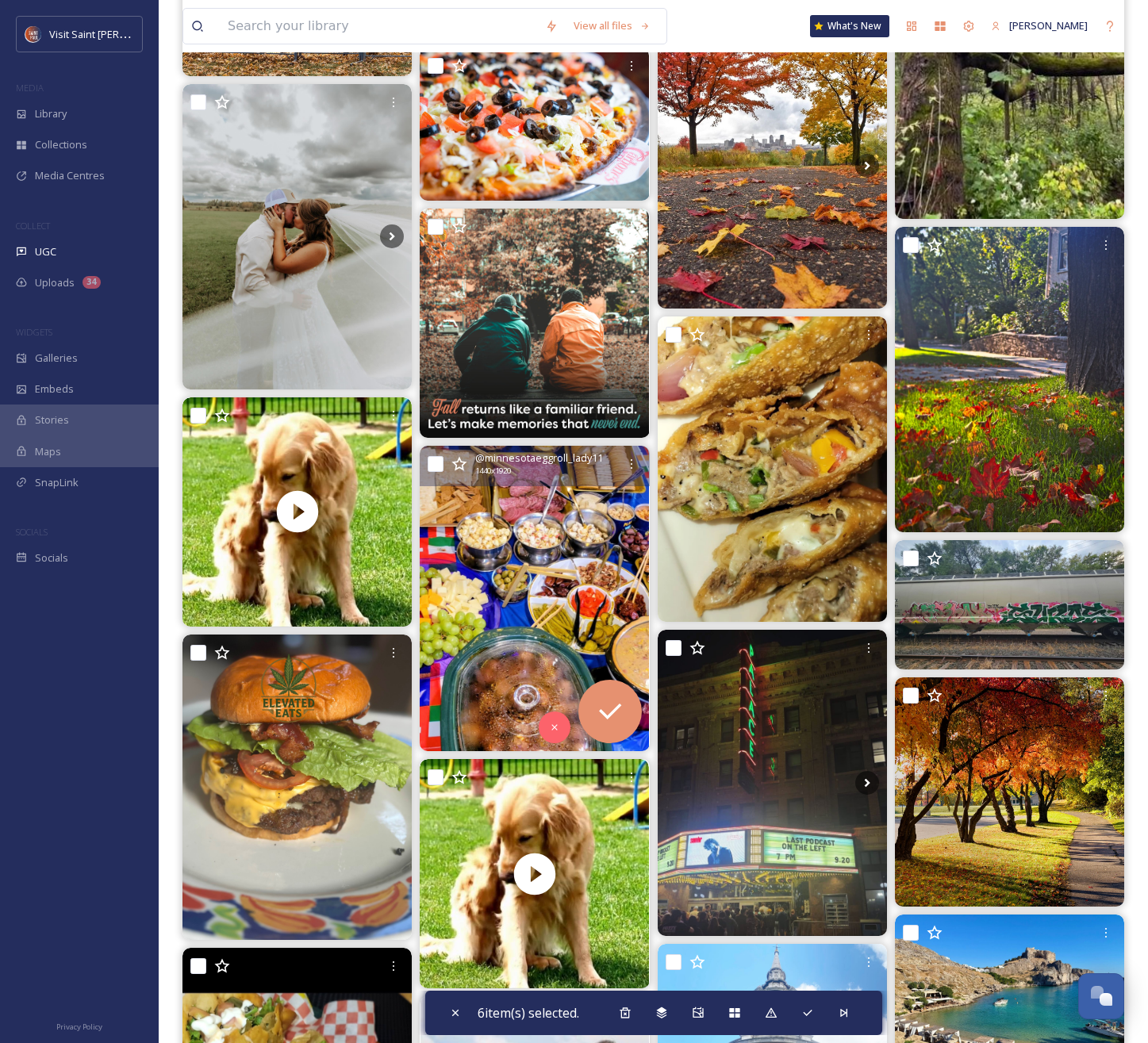
scroll to position [11011, 0]
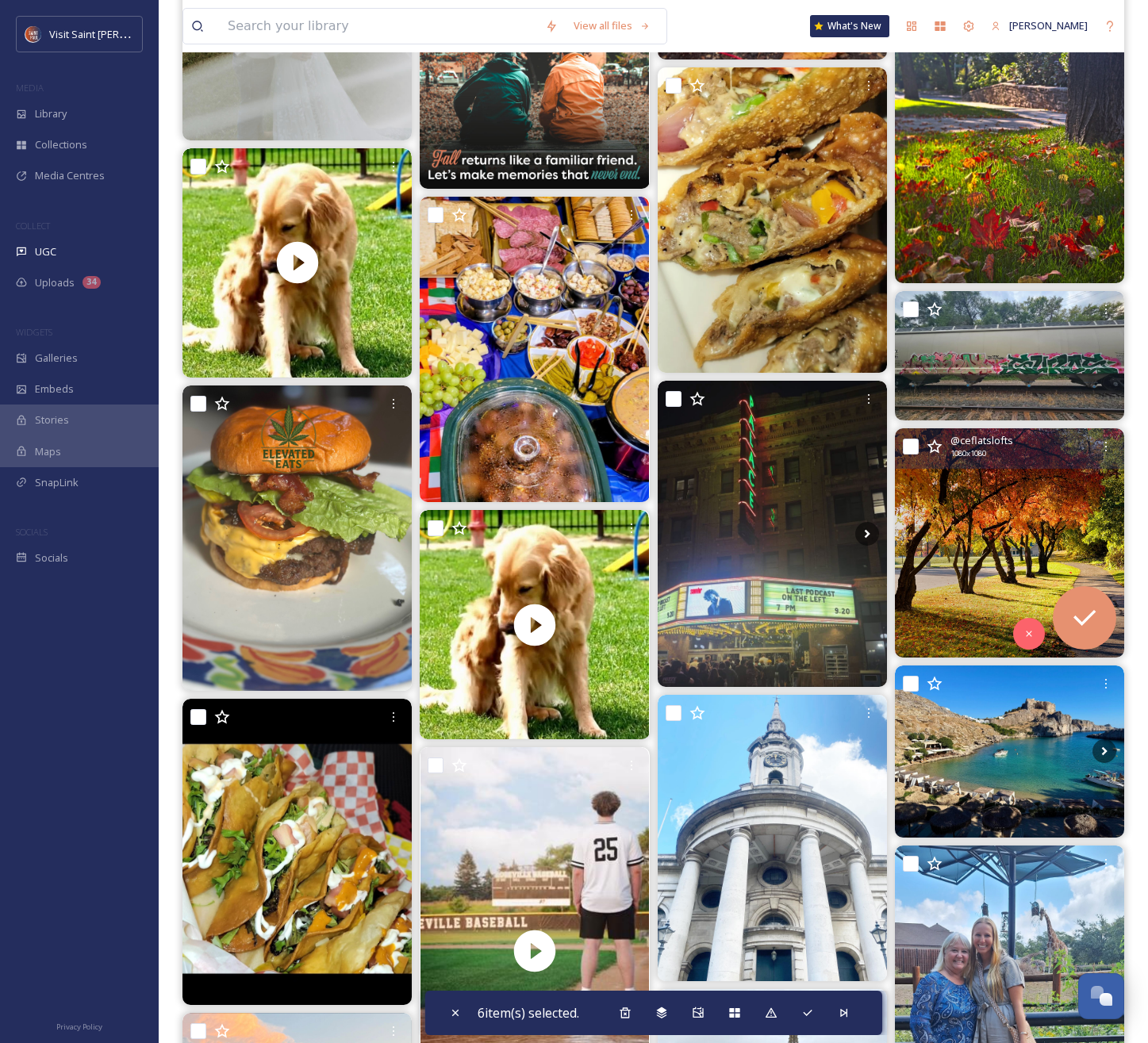
click at [909, 449] on input "checkbox" at bounding box center [911, 447] width 16 height 16
checkbox input "true"
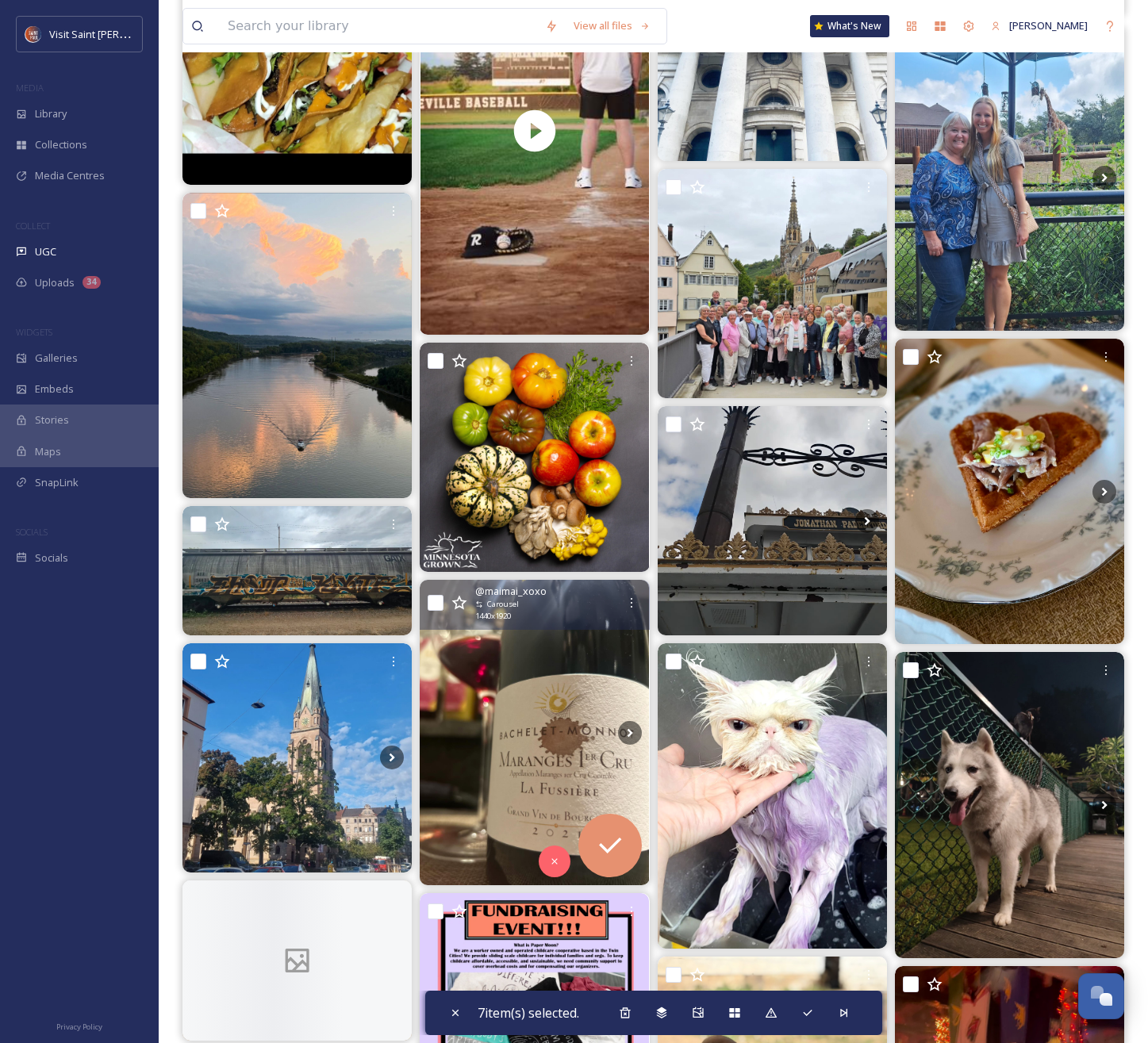
scroll to position [11799, 0]
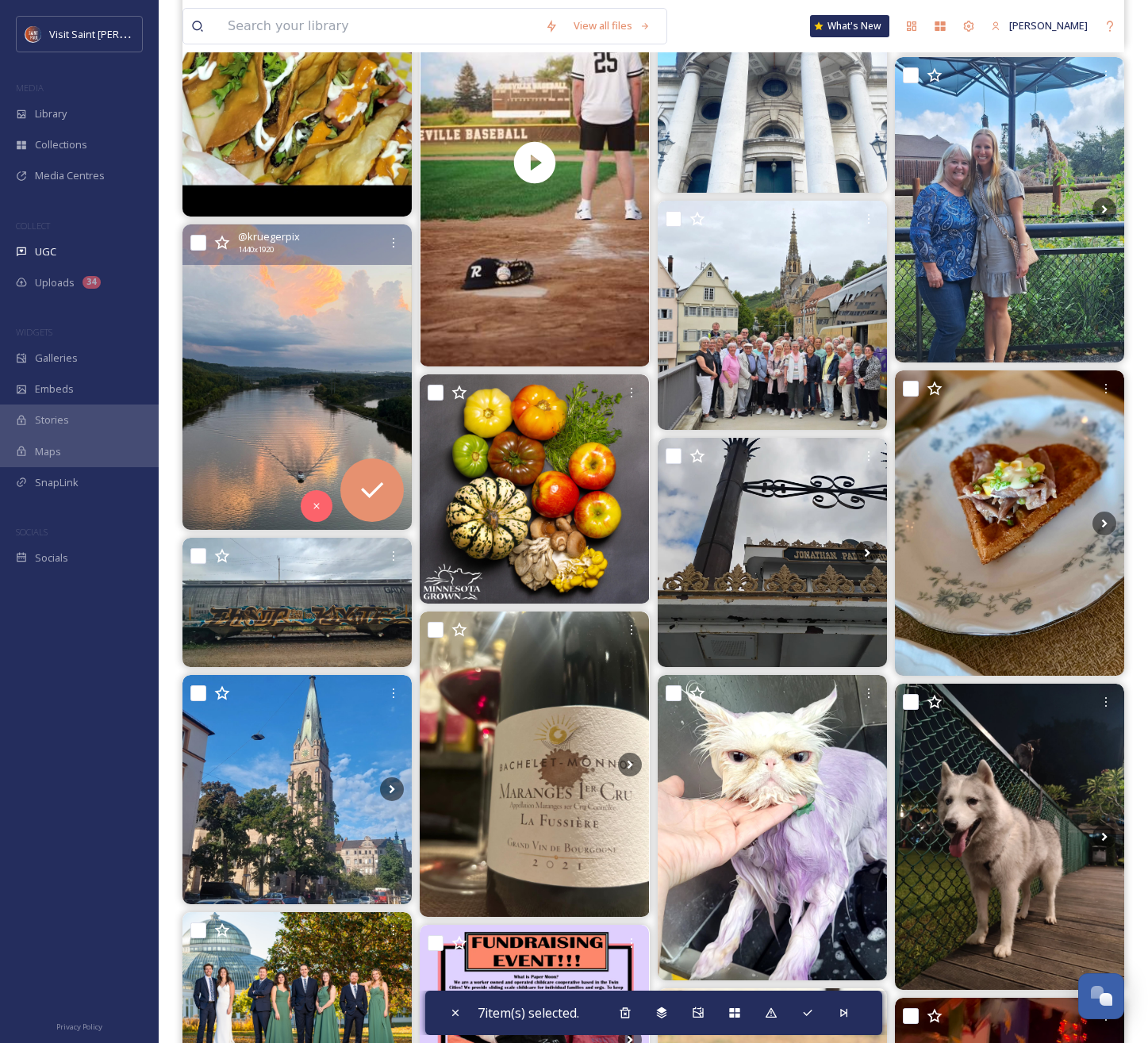
click at [200, 238] on input "checkbox" at bounding box center [198, 243] width 16 height 16
checkbox input "true"
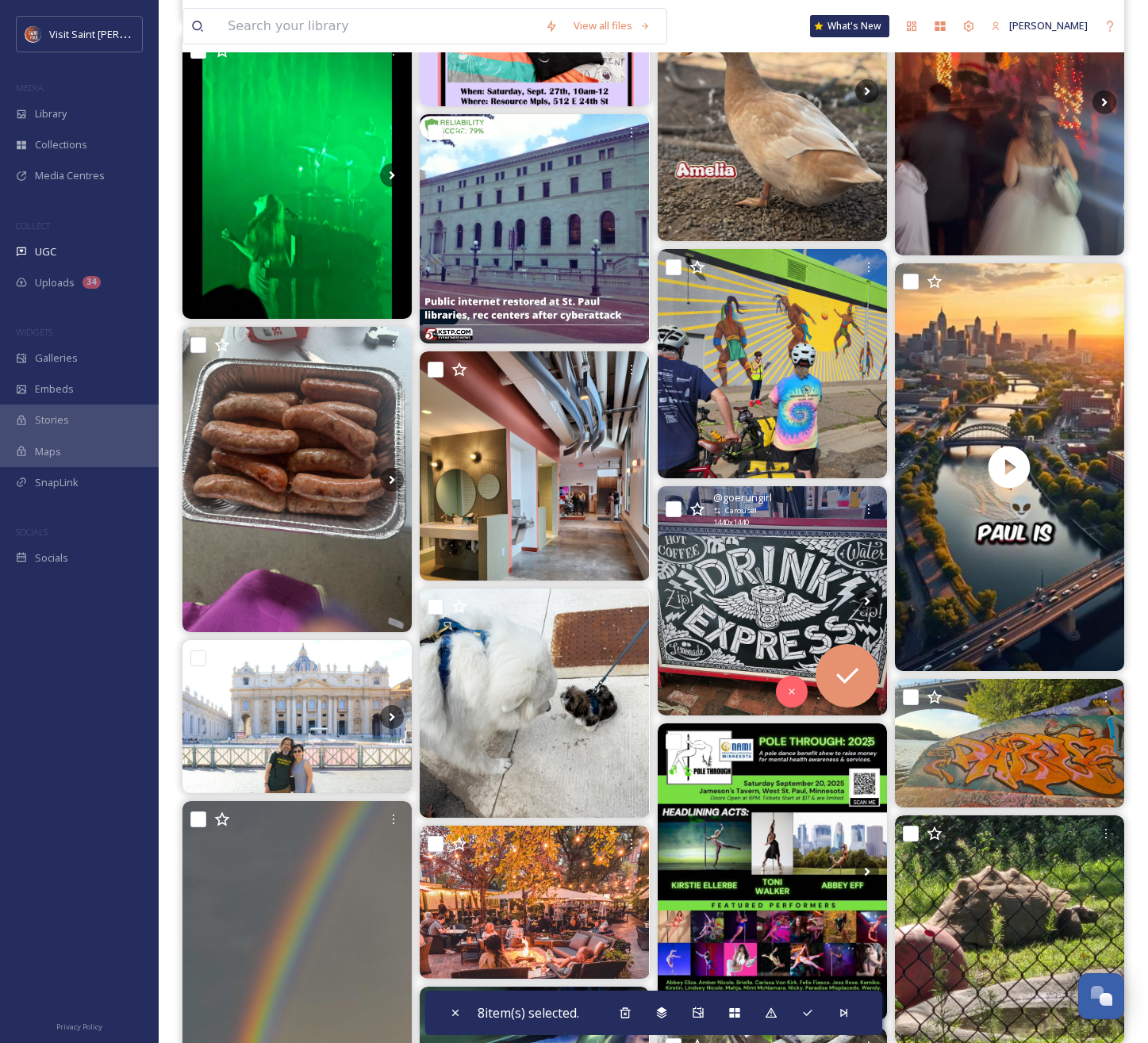
scroll to position [13326, 0]
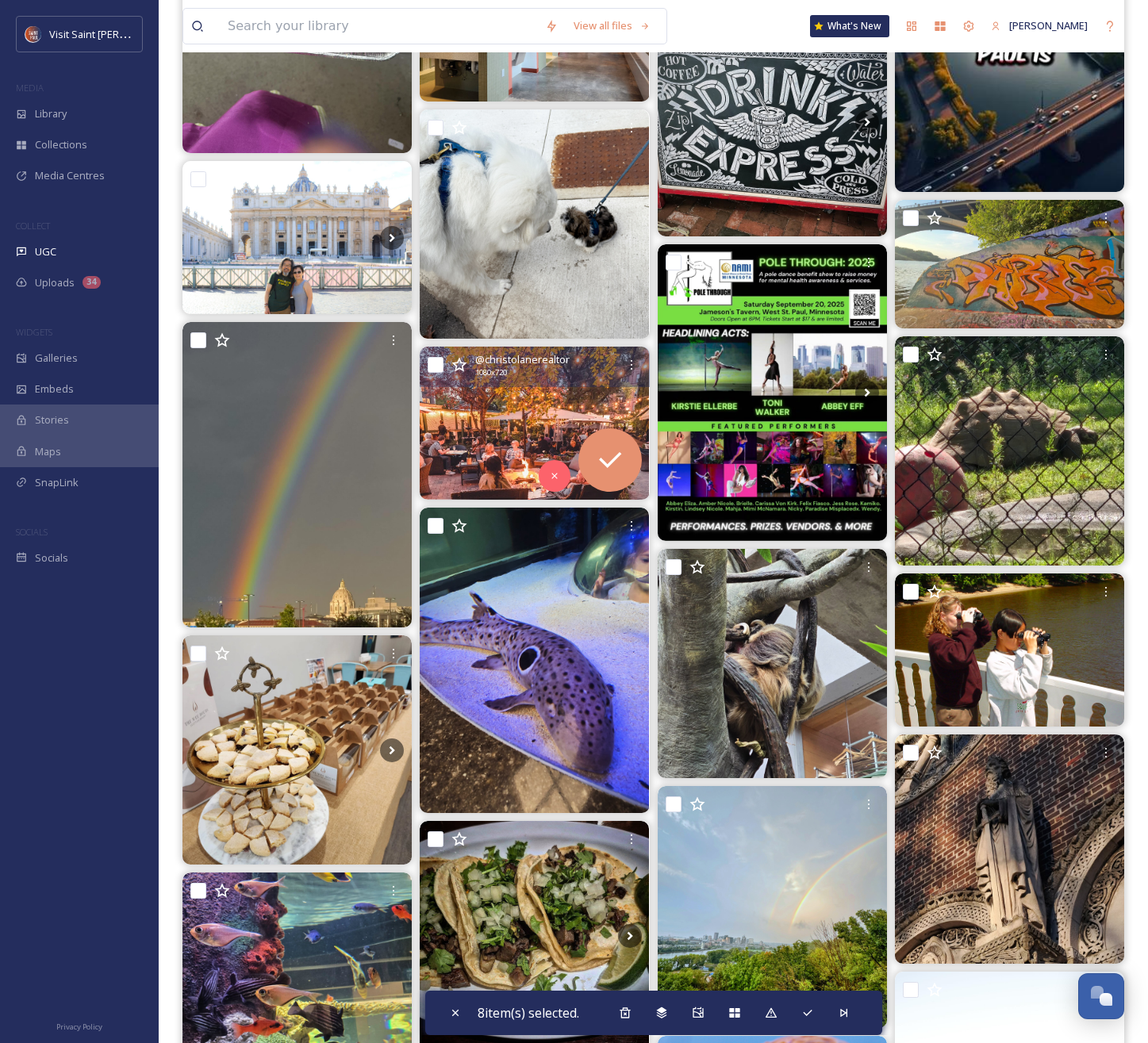
click at [430, 367] on input "checkbox" at bounding box center [436, 365] width 16 height 16
checkbox input "true"
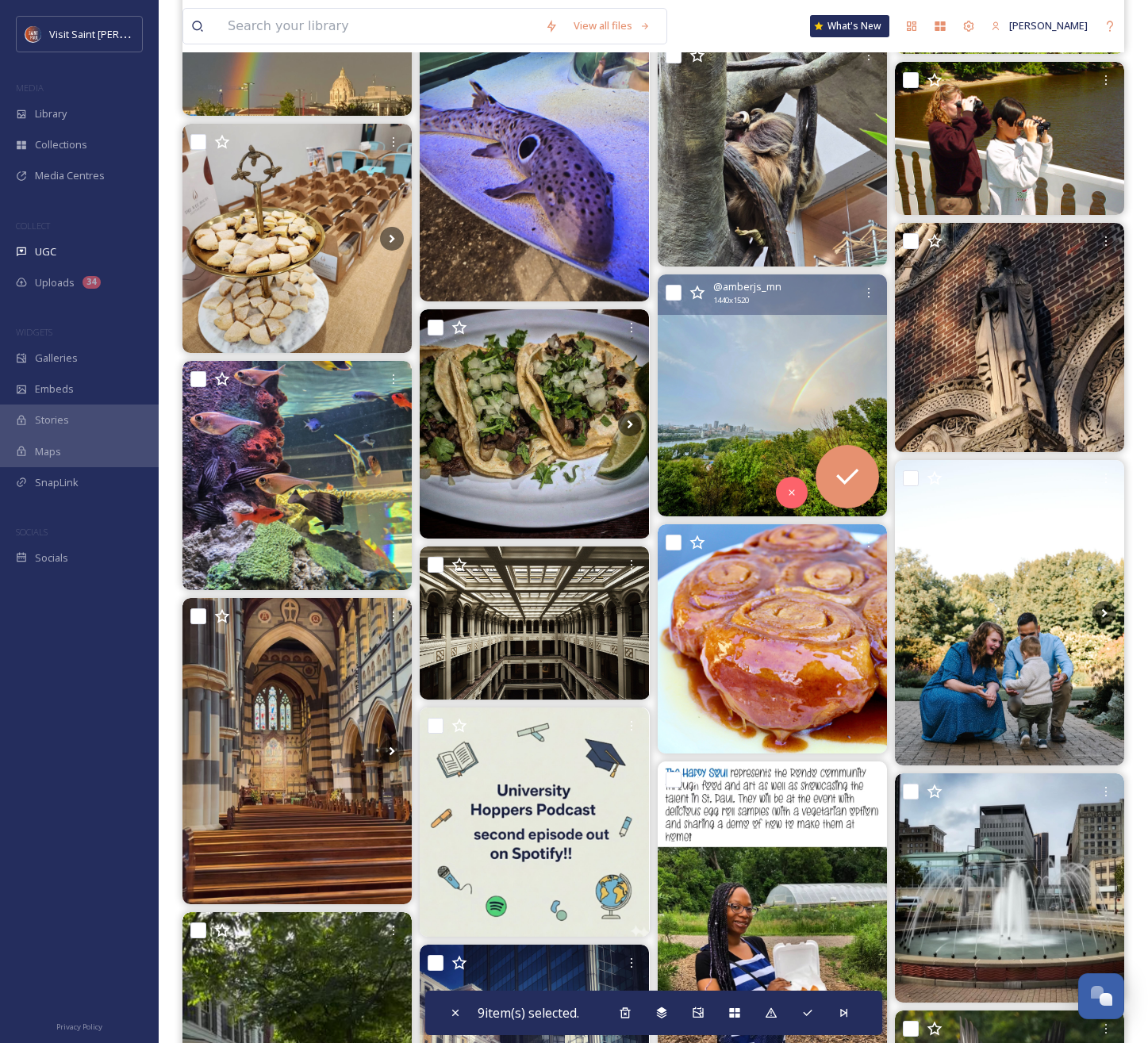
scroll to position [13837, 0]
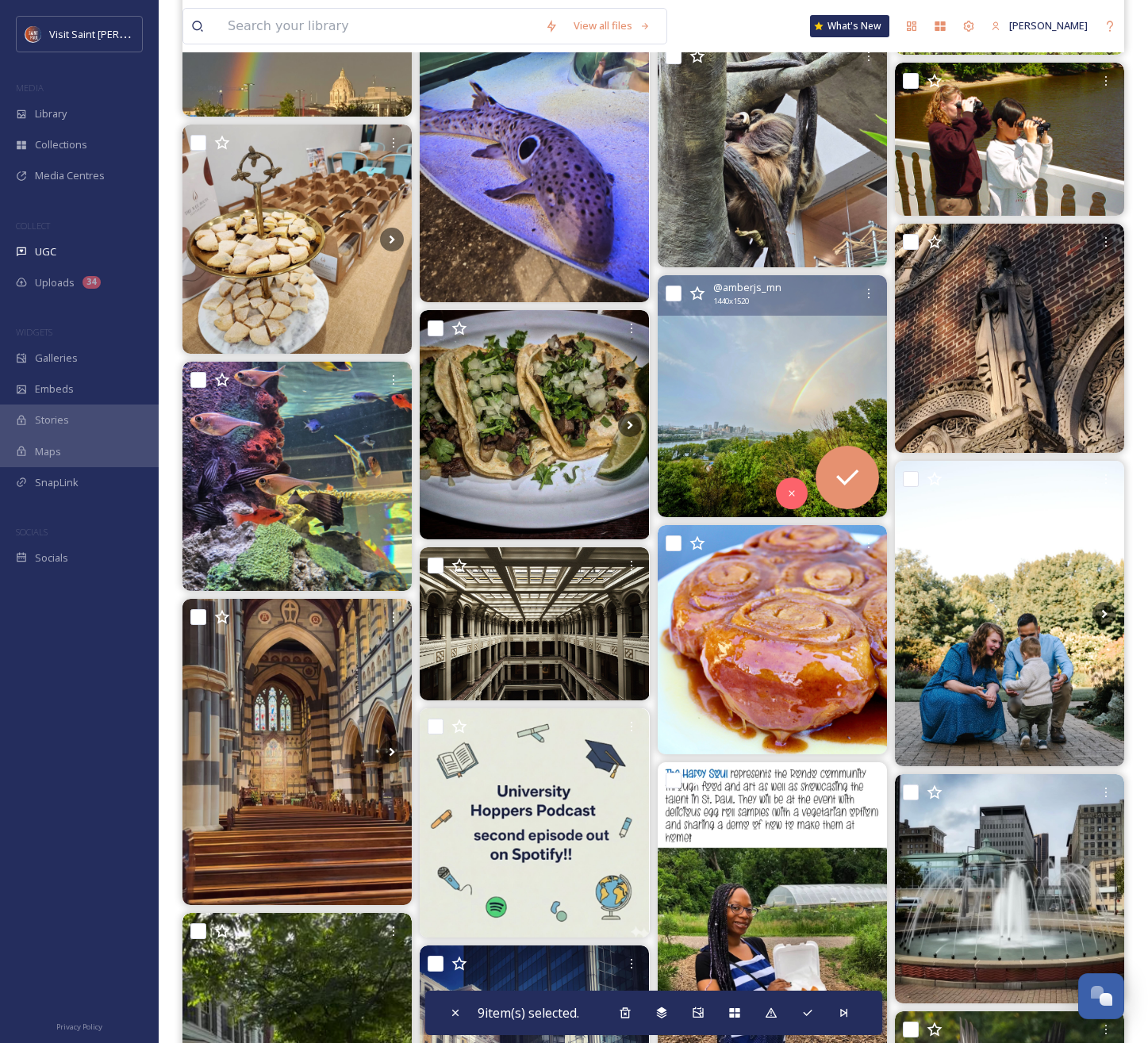
drag, startPoint x: 673, startPoint y: 295, endPoint x: 666, endPoint y: 424, distance: 129.2
click at [673, 295] on input "checkbox" at bounding box center [674, 294] width 16 height 16
checkbox input "true"
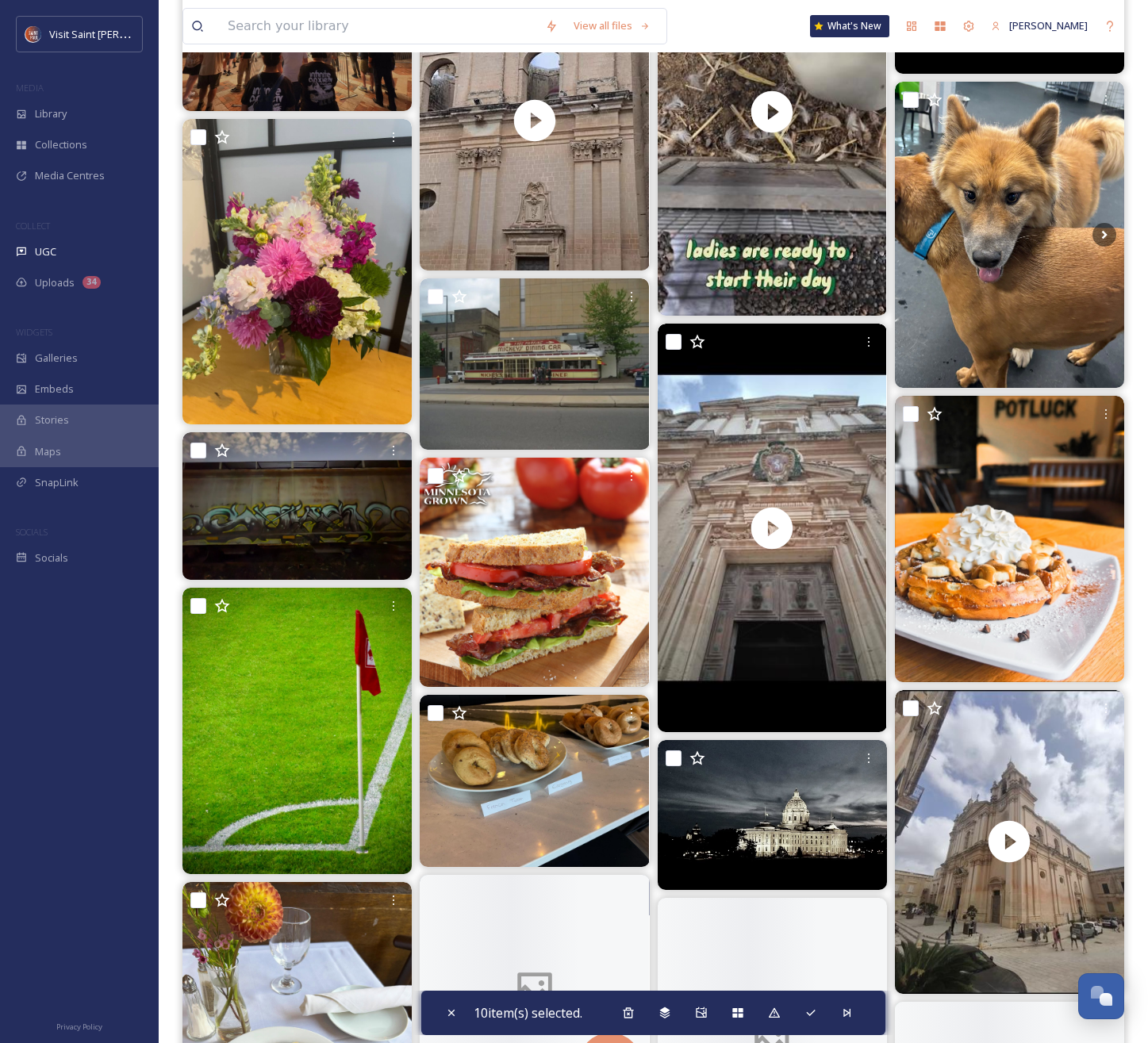
scroll to position [15847, 0]
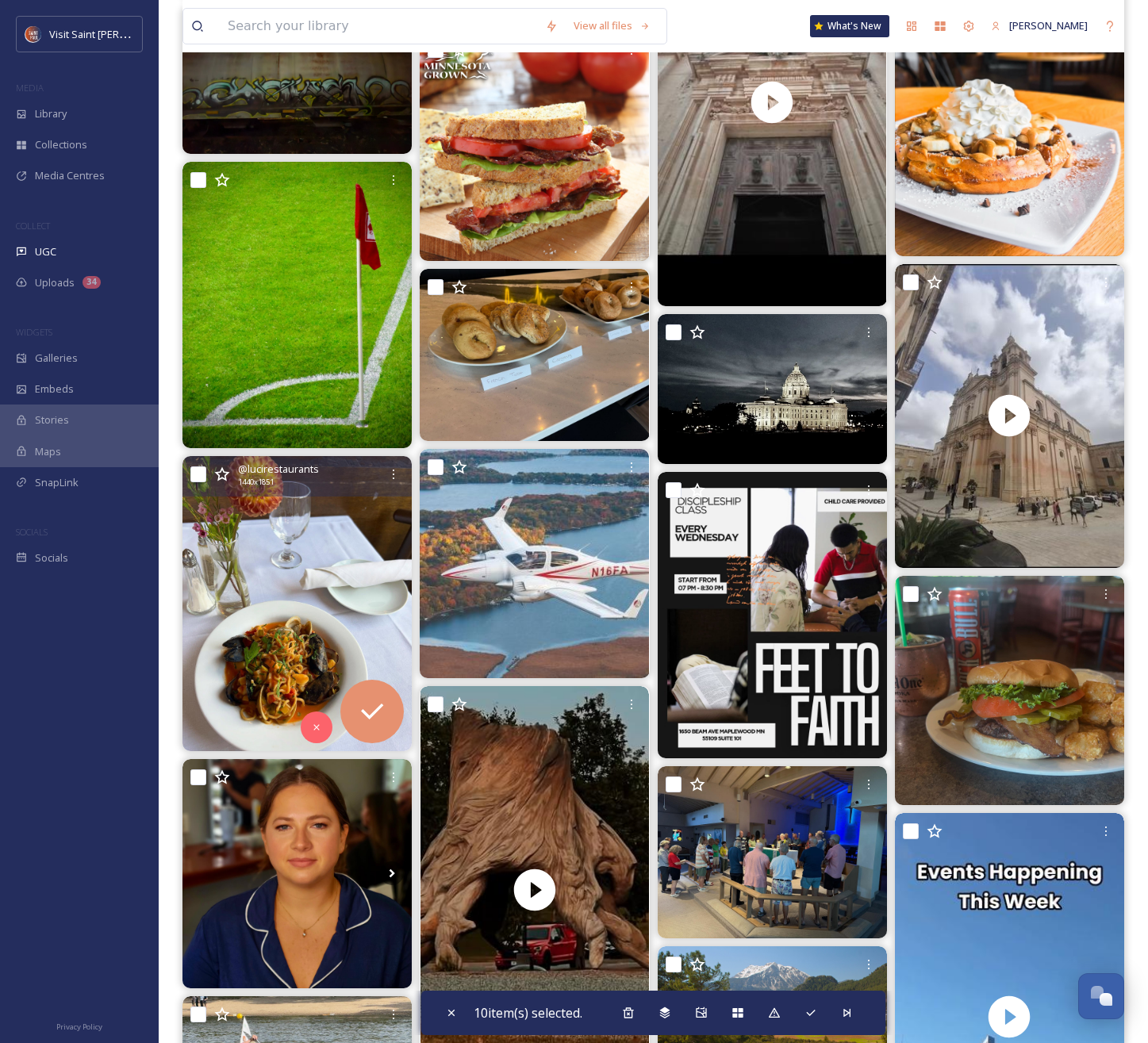
click at [196, 480] on input "checkbox" at bounding box center [198, 475] width 16 height 16
checkbox input "true"
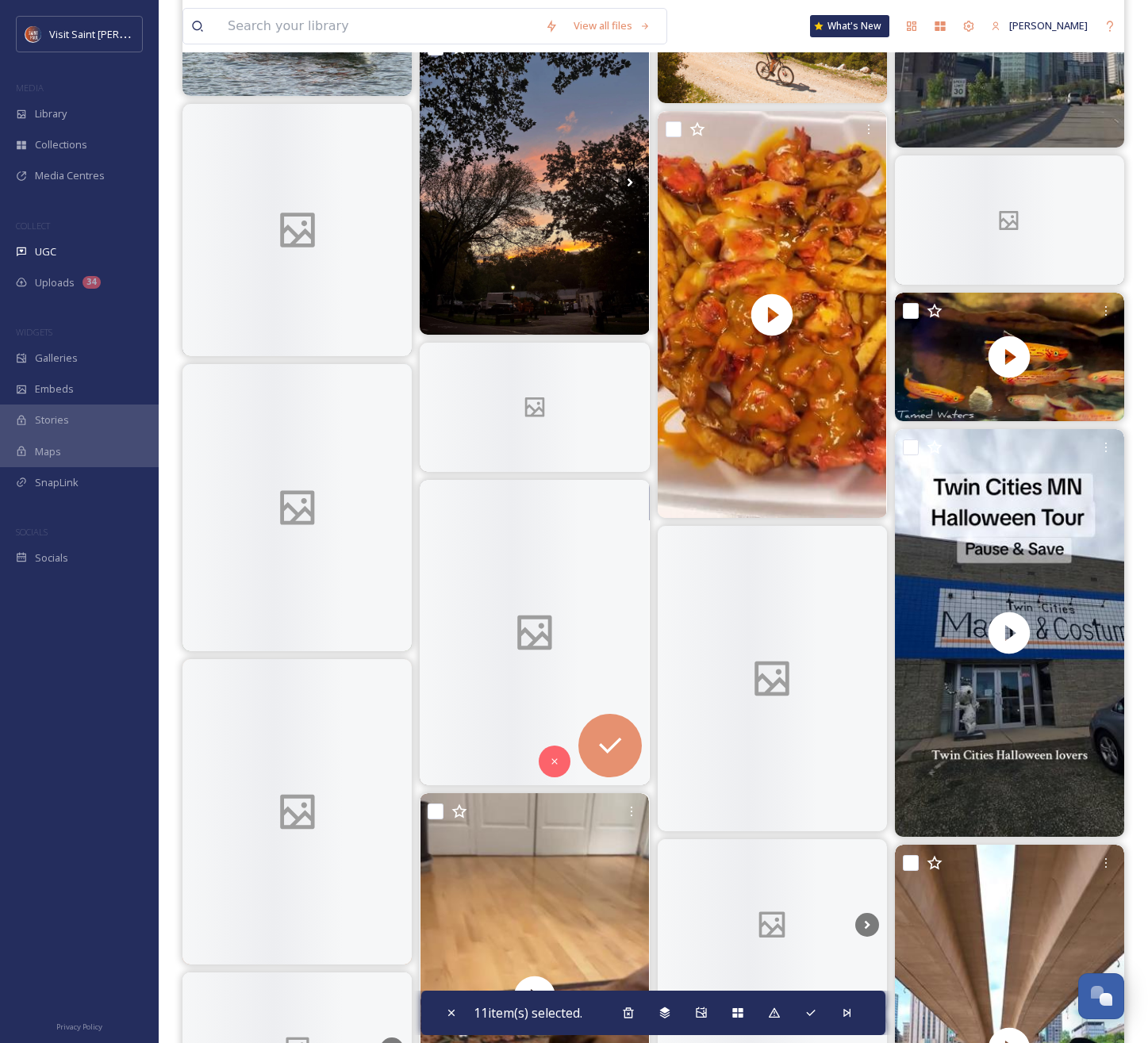
scroll to position [16992, 0]
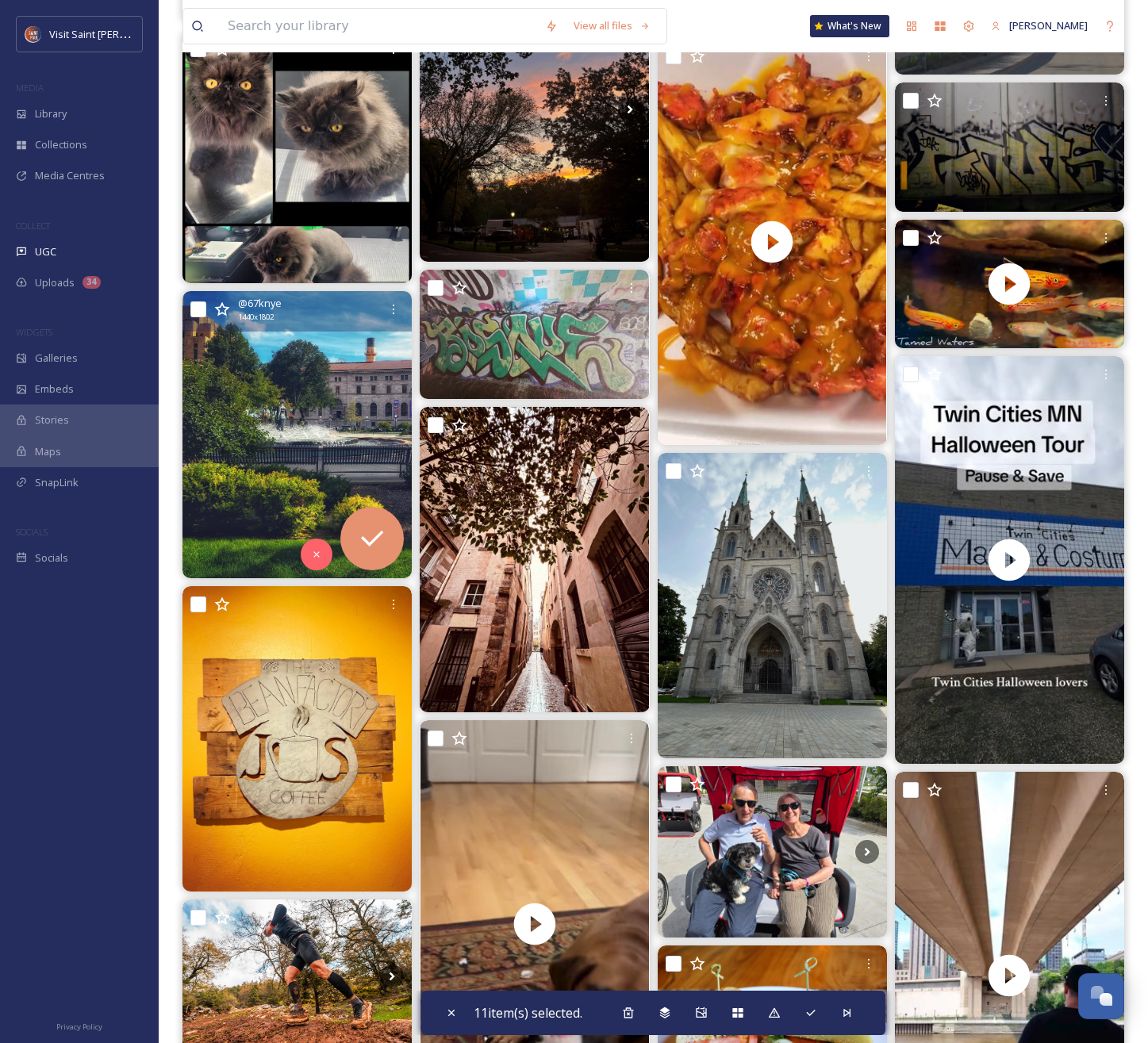
drag, startPoint x: 192, startPoint y: 303, endPoint x: 264, endPoint y: 346, distance: 83.9
click at [192, 303] on input "checkbox" at bounding box center [198, 310] width 16 height 16
checkbox input "true"
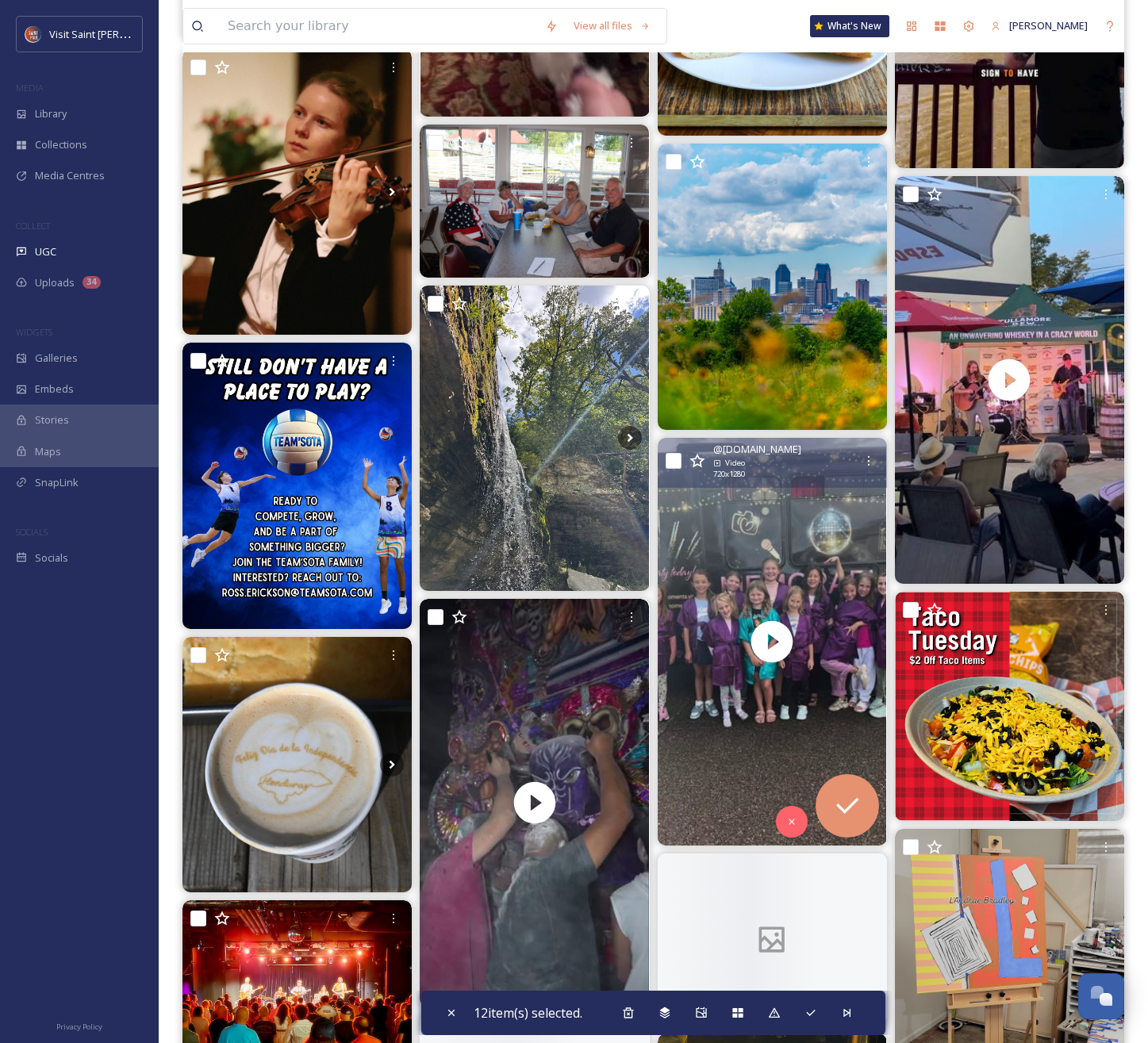
scroll to position [17977, 0]
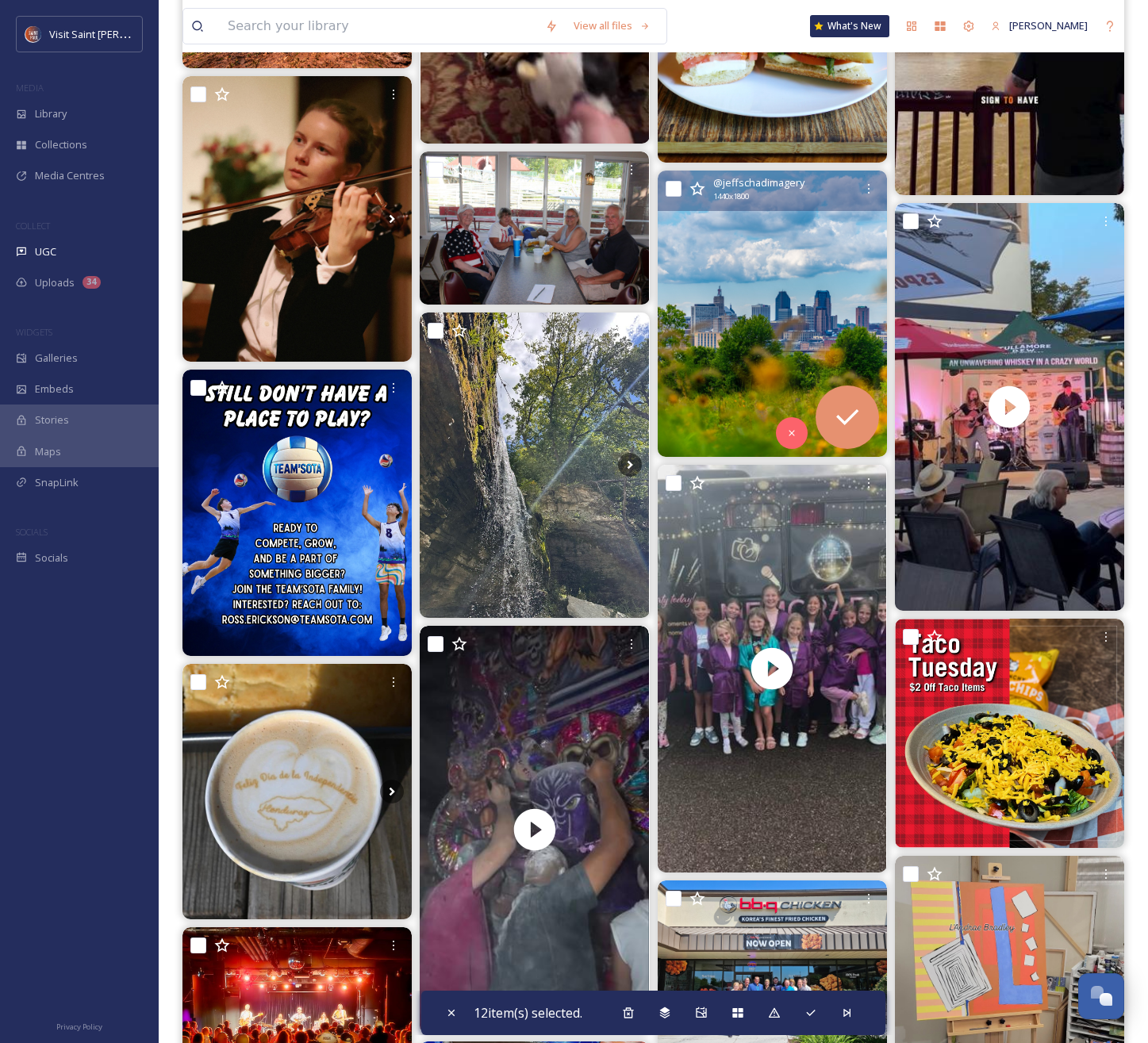
click at [676, 192] on input "checkbox" at bounding box center [674, 189] width 16 height 16
checkbox input "true"
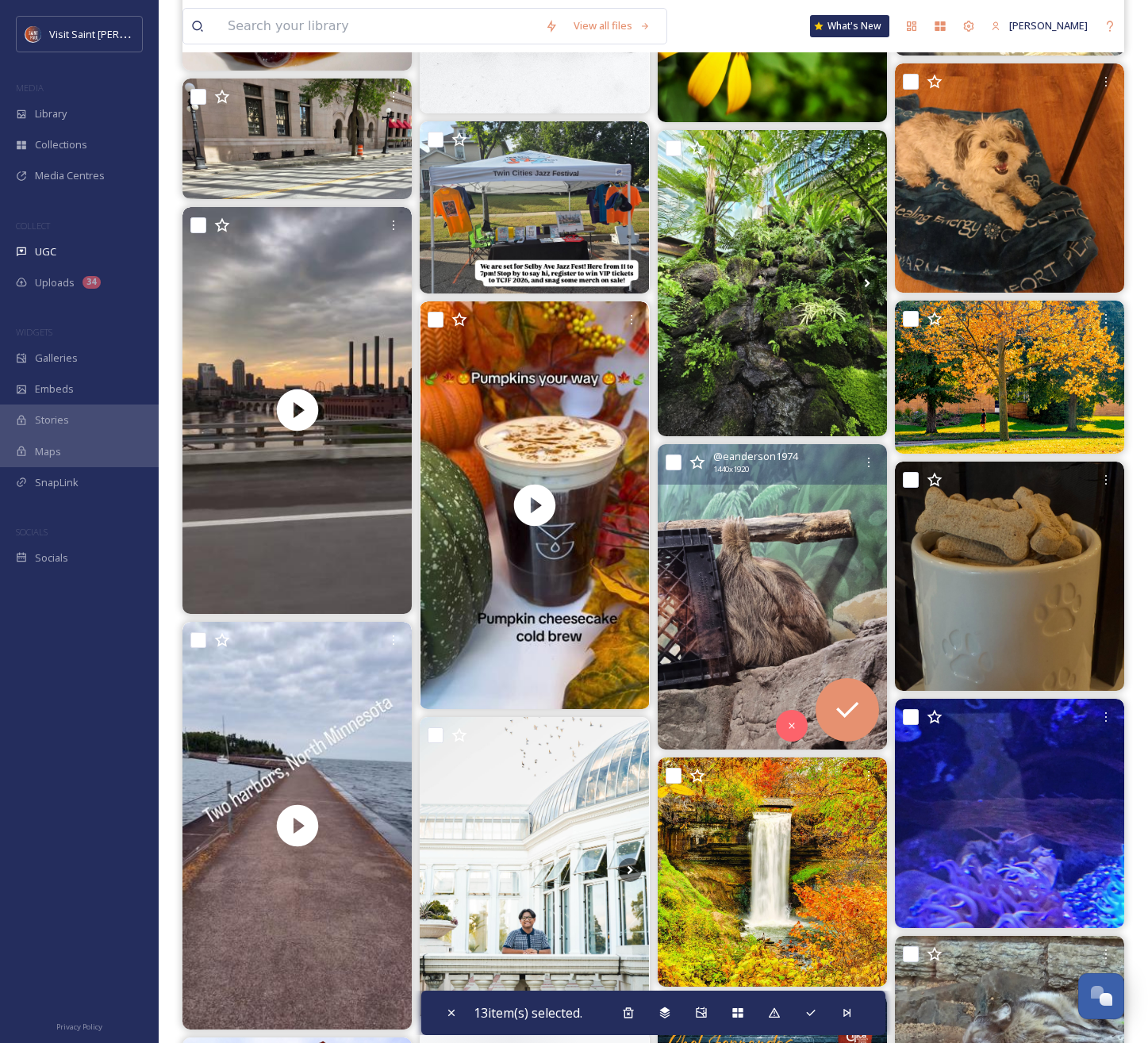
scroll to position [20730, 0]
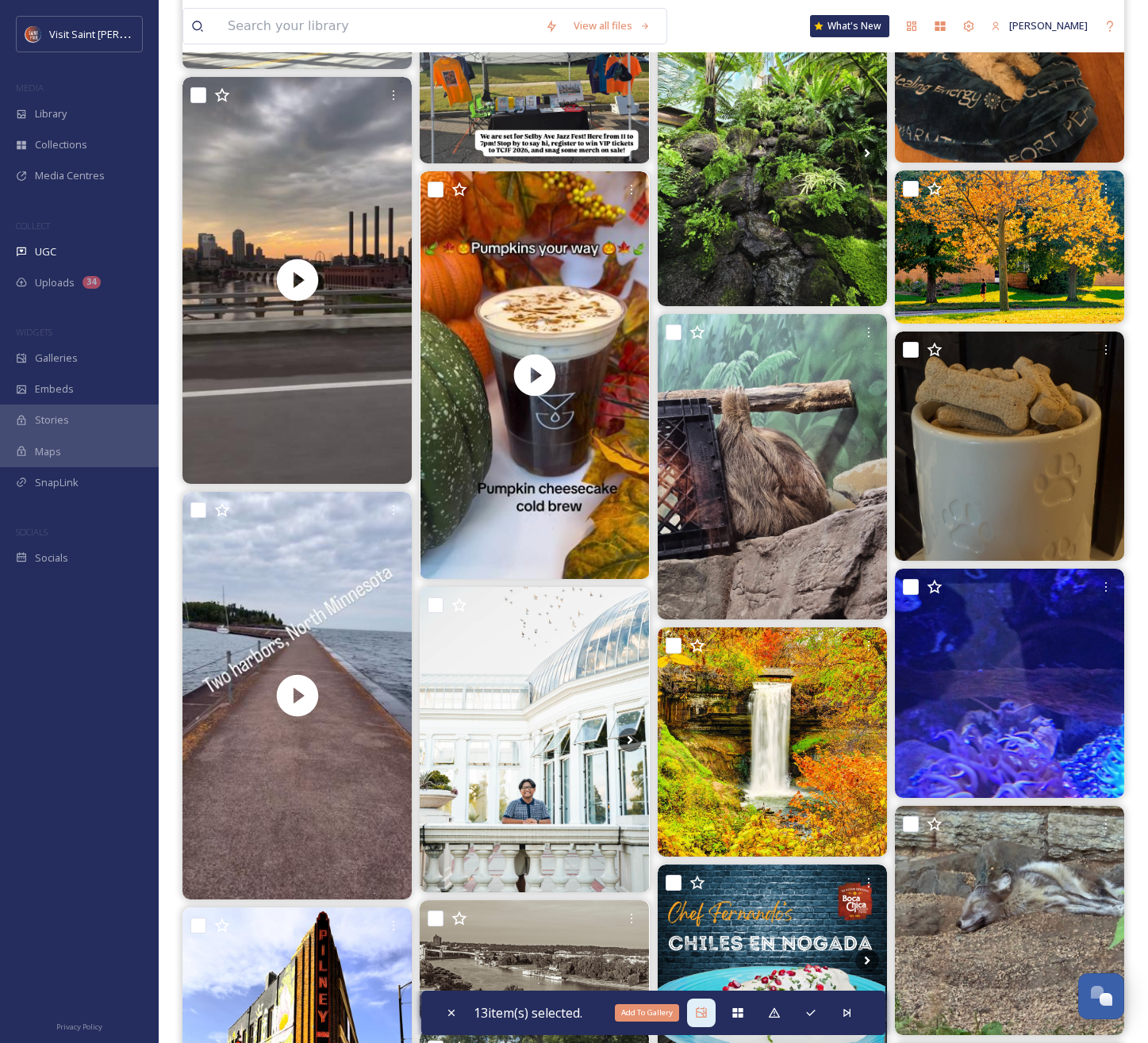
click at [700, 1016] on icon at bounding box center [701, 1013] width 13 height 13
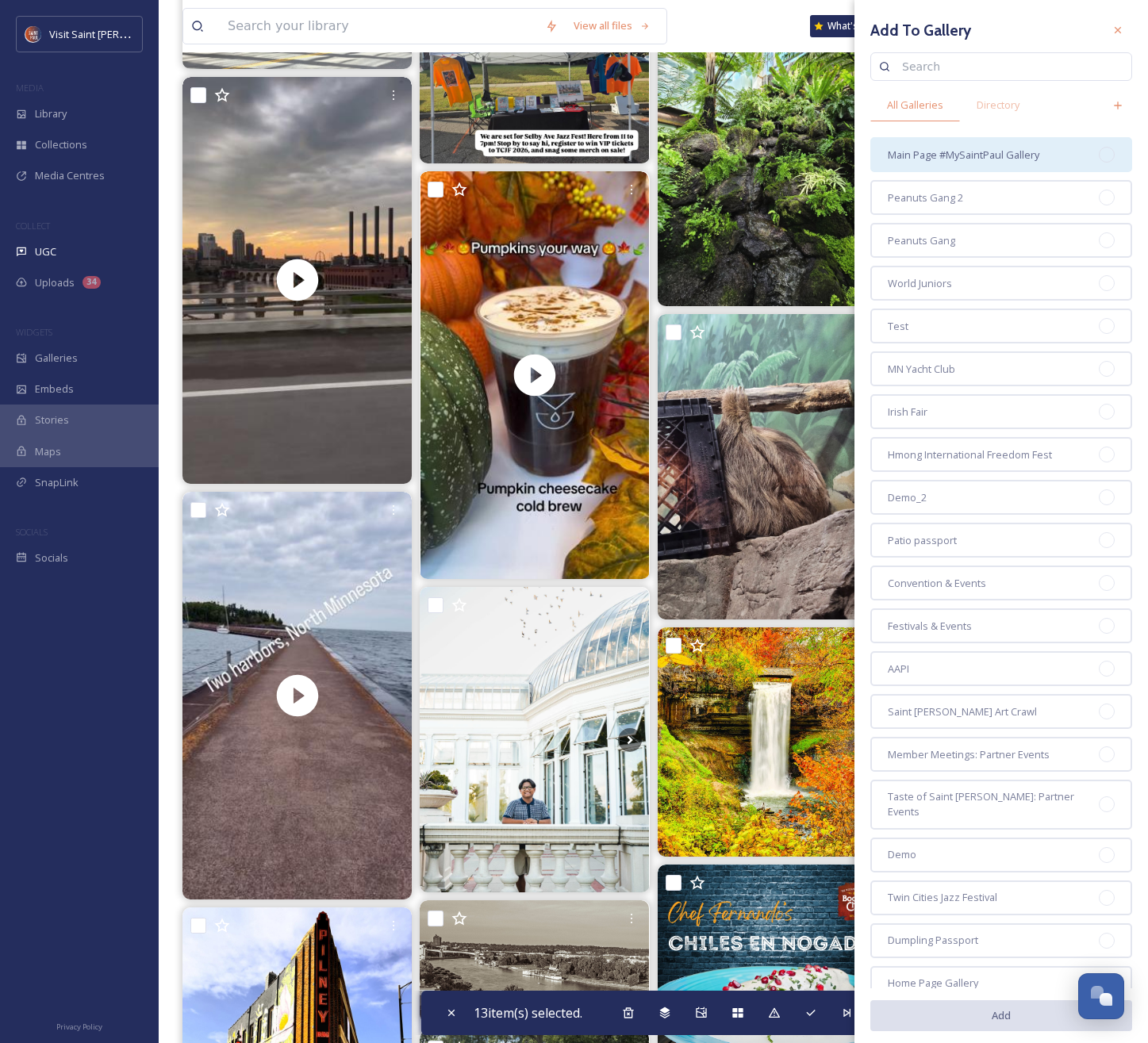
click at [956, 158] on span "Main Page #MySaintPaul Gallery" at bounding box center [963, 155] width 151 height 15
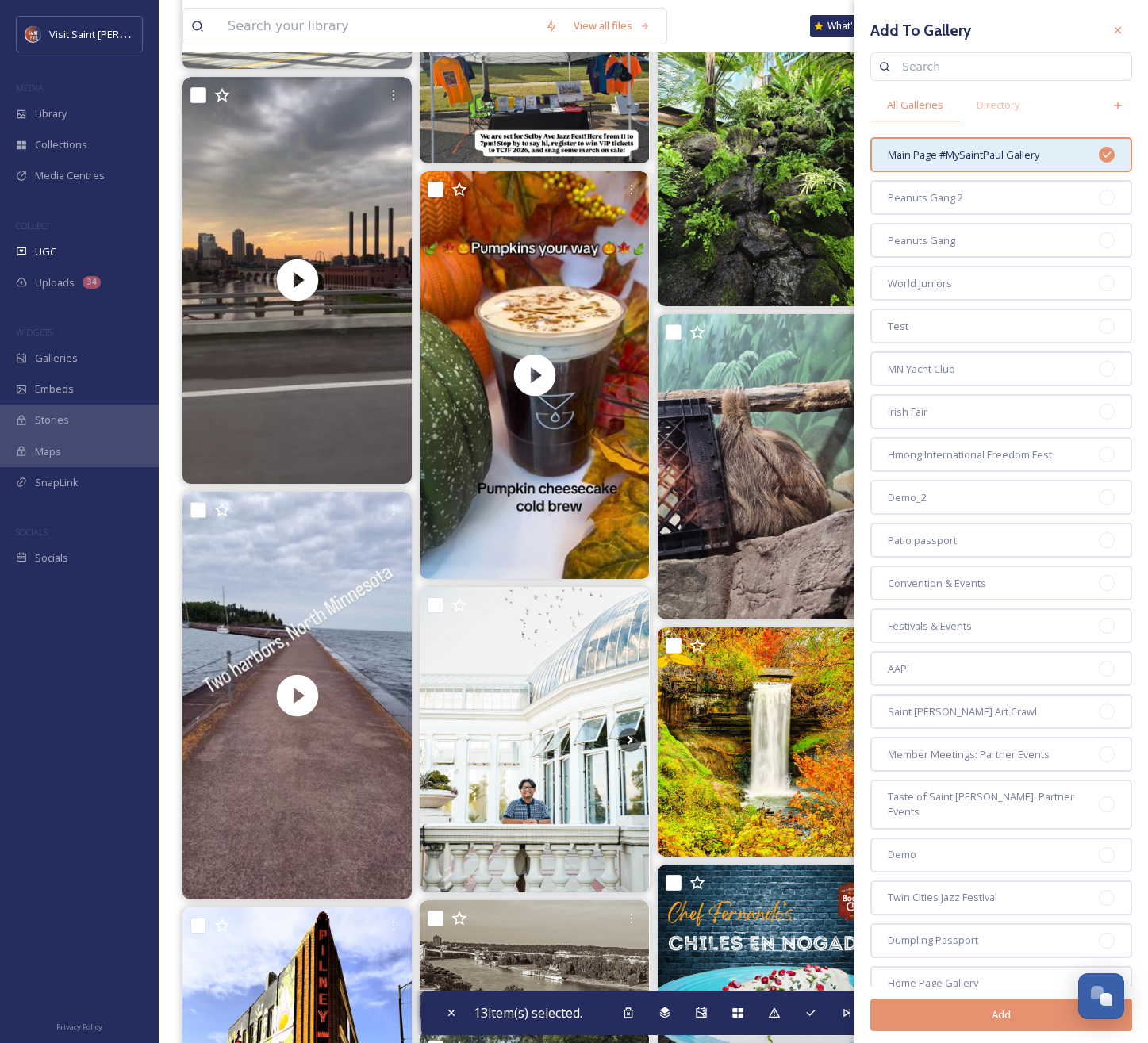
click at [1028, 1024] on button "Add" at bounding box center [1000, 1015] width 262 height 33
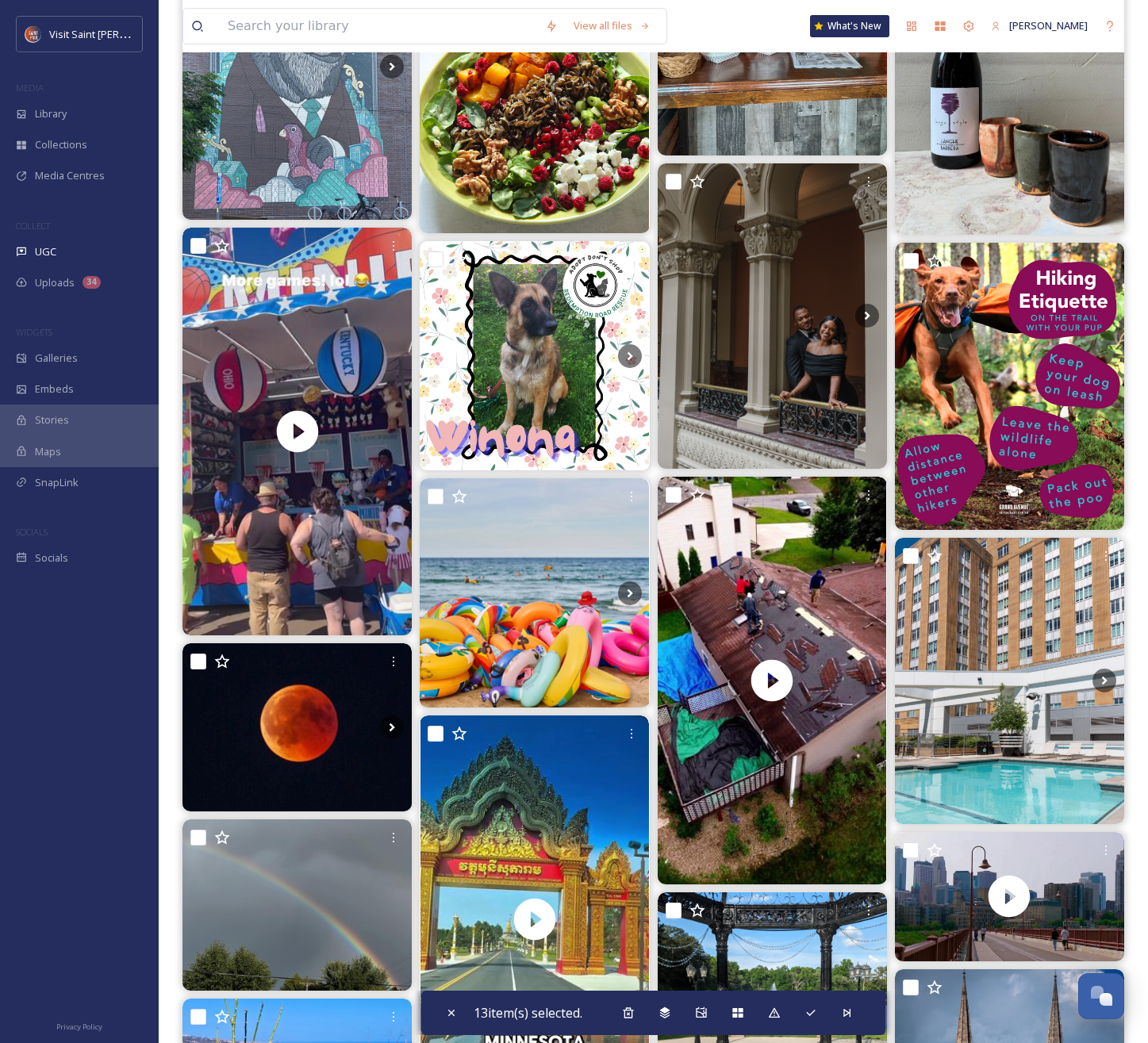
scroll to position [25601, 0]
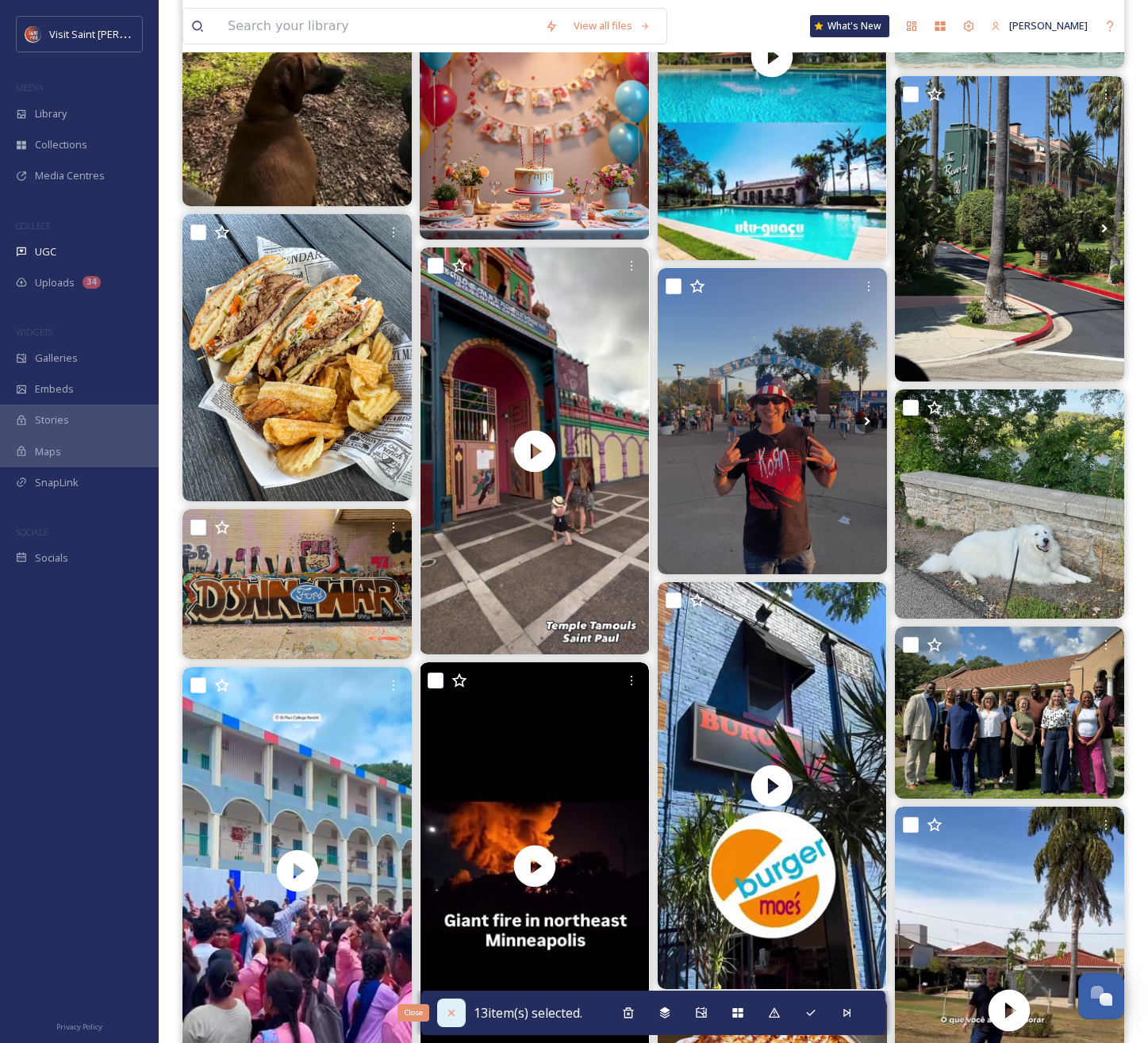
click at [449, 1015] on icon at bounding box center [451, 1013] width 13 height 13
checkbox input "false"
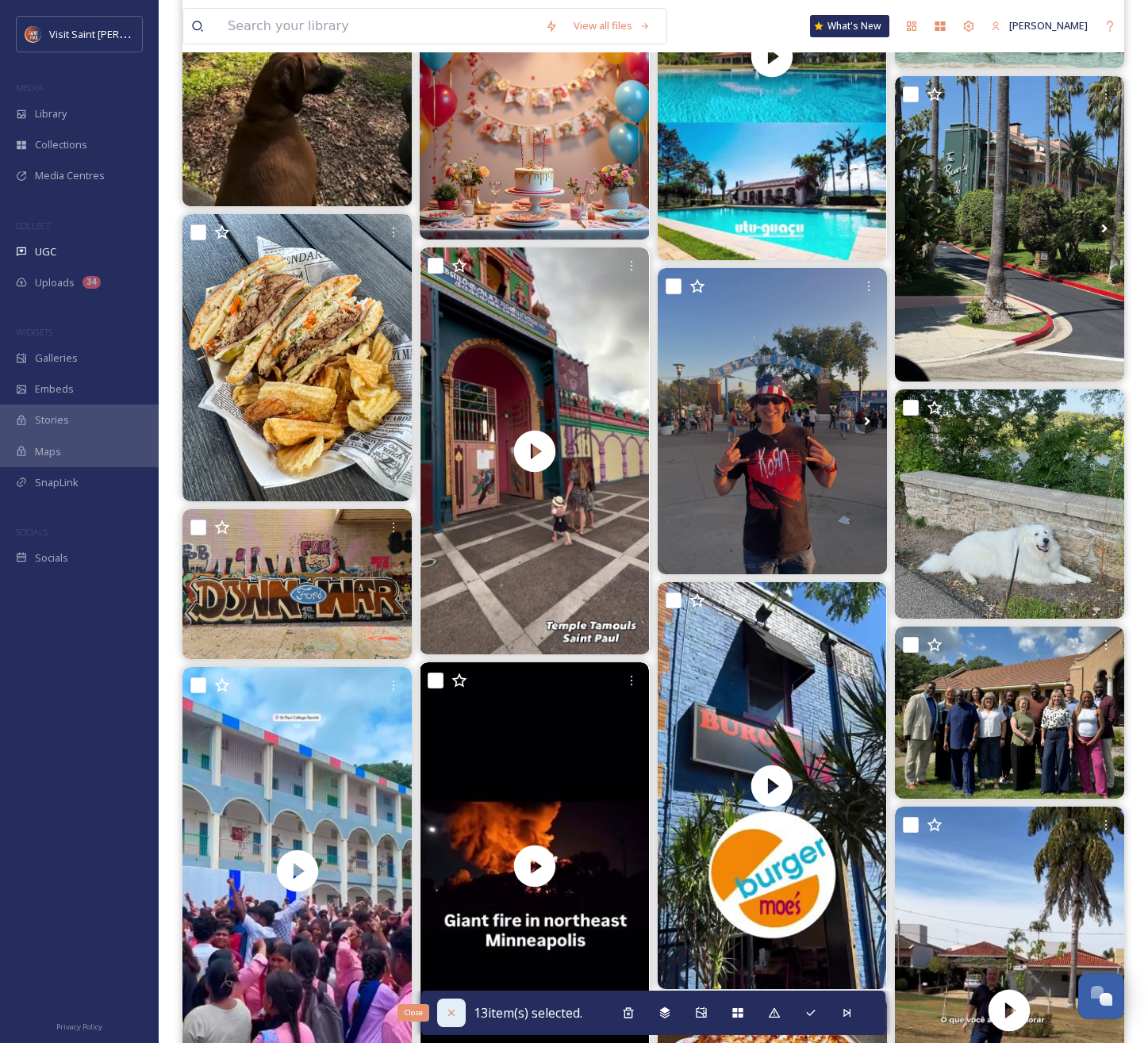
checkbox input "false"
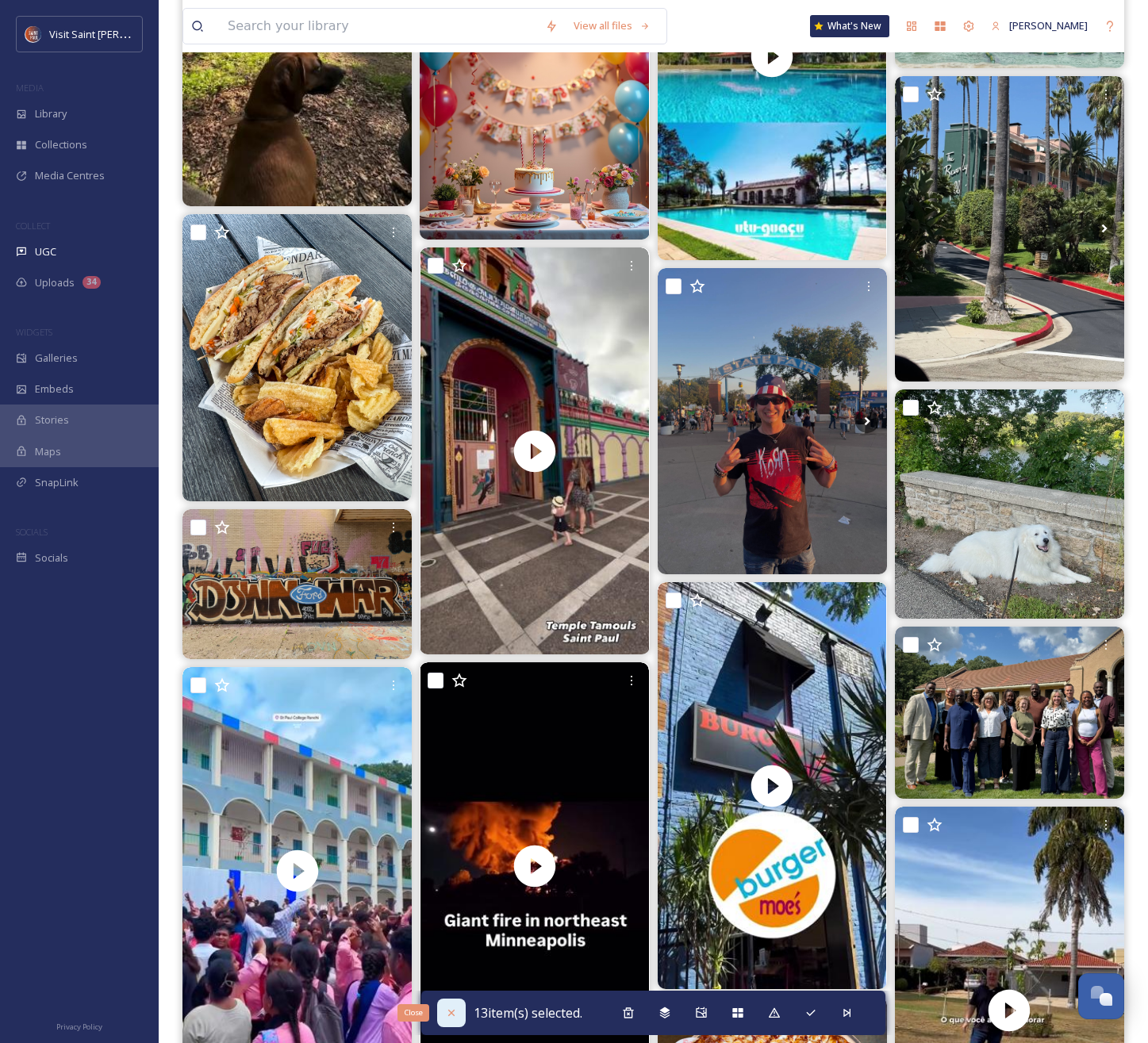
checkbox input "false"
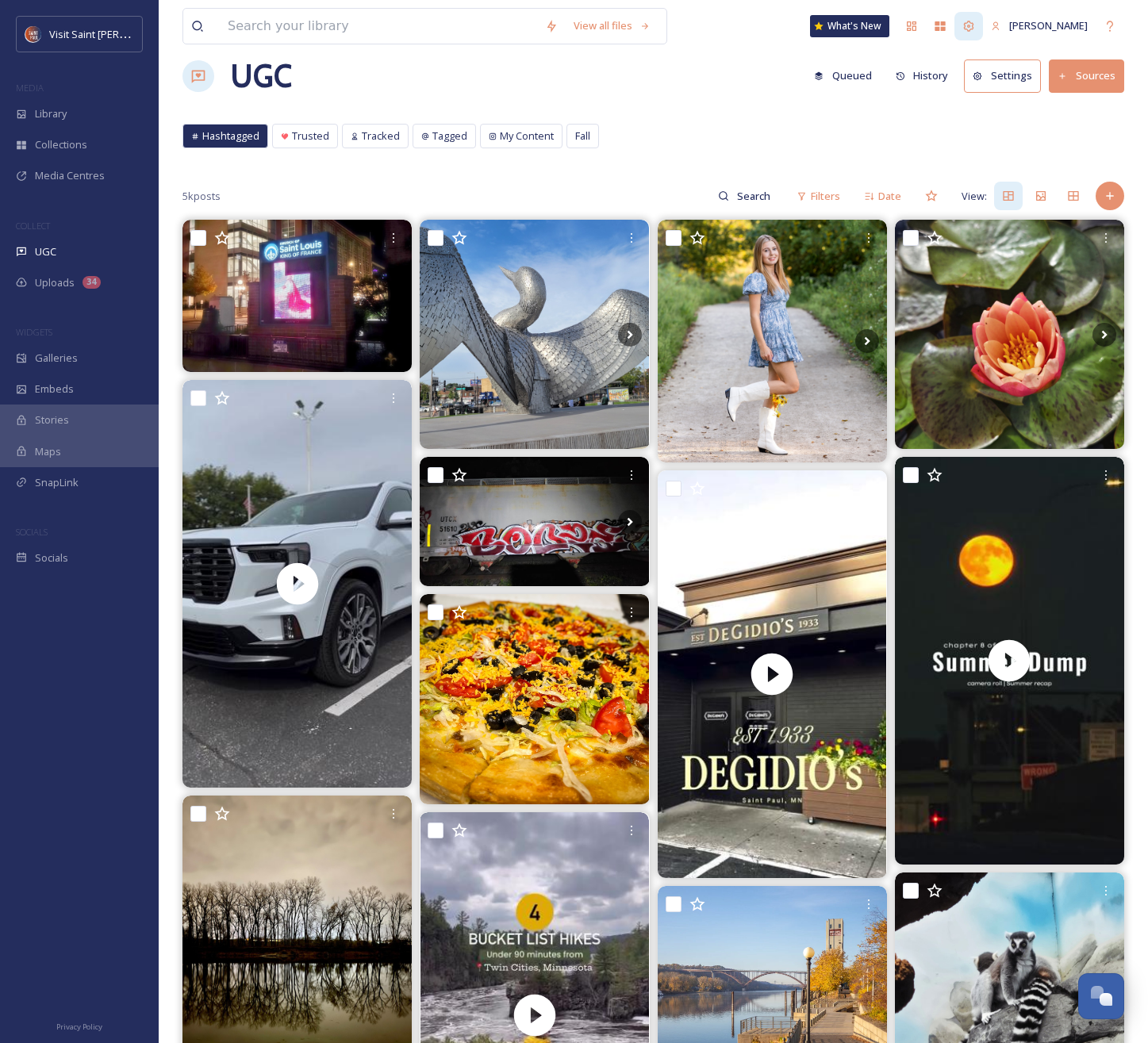
scroll to position [0, 0]
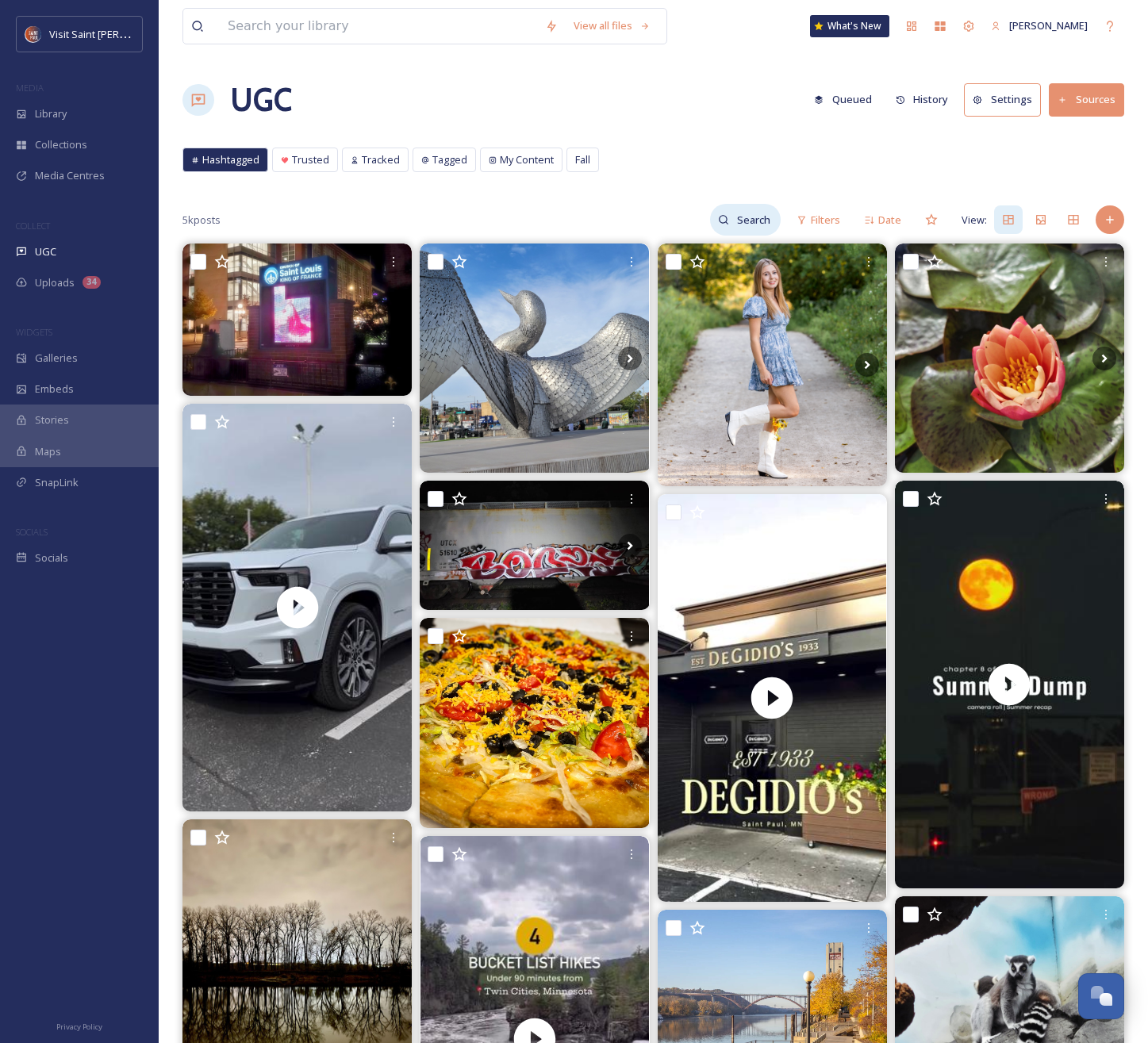
click at [762, 223] on input at bounding box center [755, 219] width 52 height 32
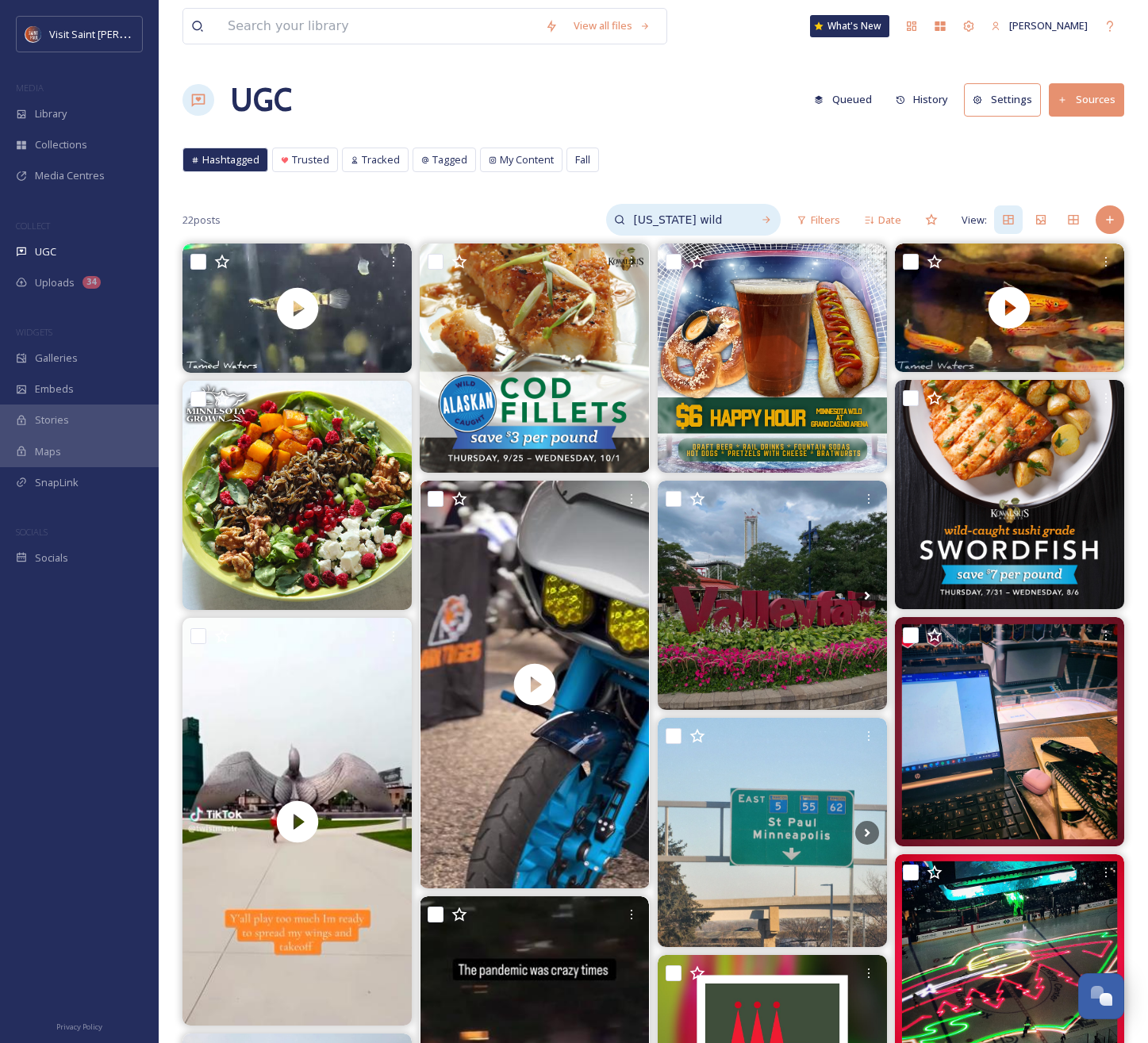
drag, startPoint x: 729, startPoint y: 218, endPoint x: 613, endPoint y: 217, distance: 116.0
click at [613, 217] on div "[US_STATE] wild" at bounding box center [693, 219] width 175 height 32
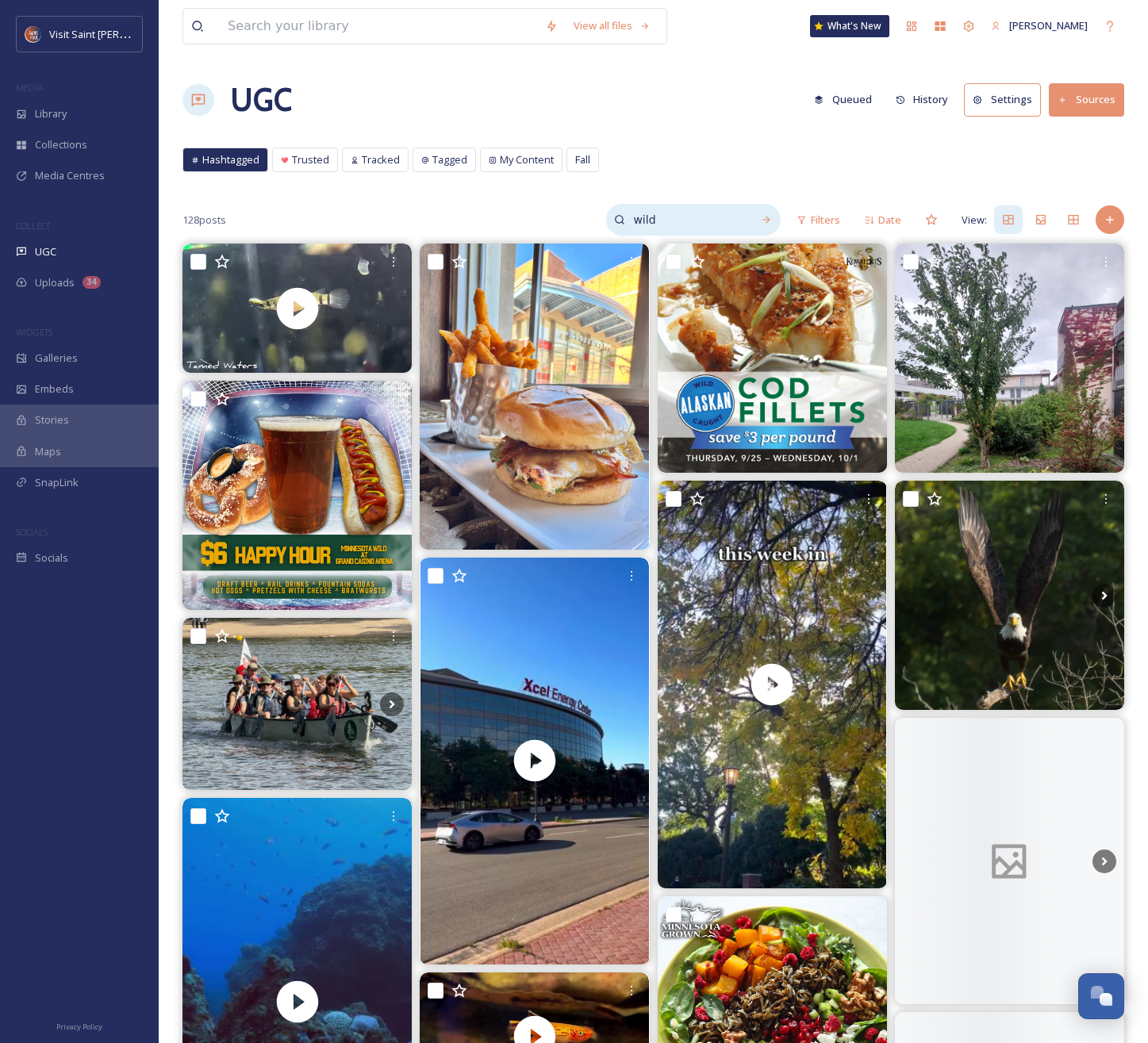
drag, startPoint x: 706, startPoint y: 218, endPoint x: 624, endPoint y: 216, distance: 82.0
click at [624, 216] on div "wild" at bounding box center [693, 219] width 175 height 32
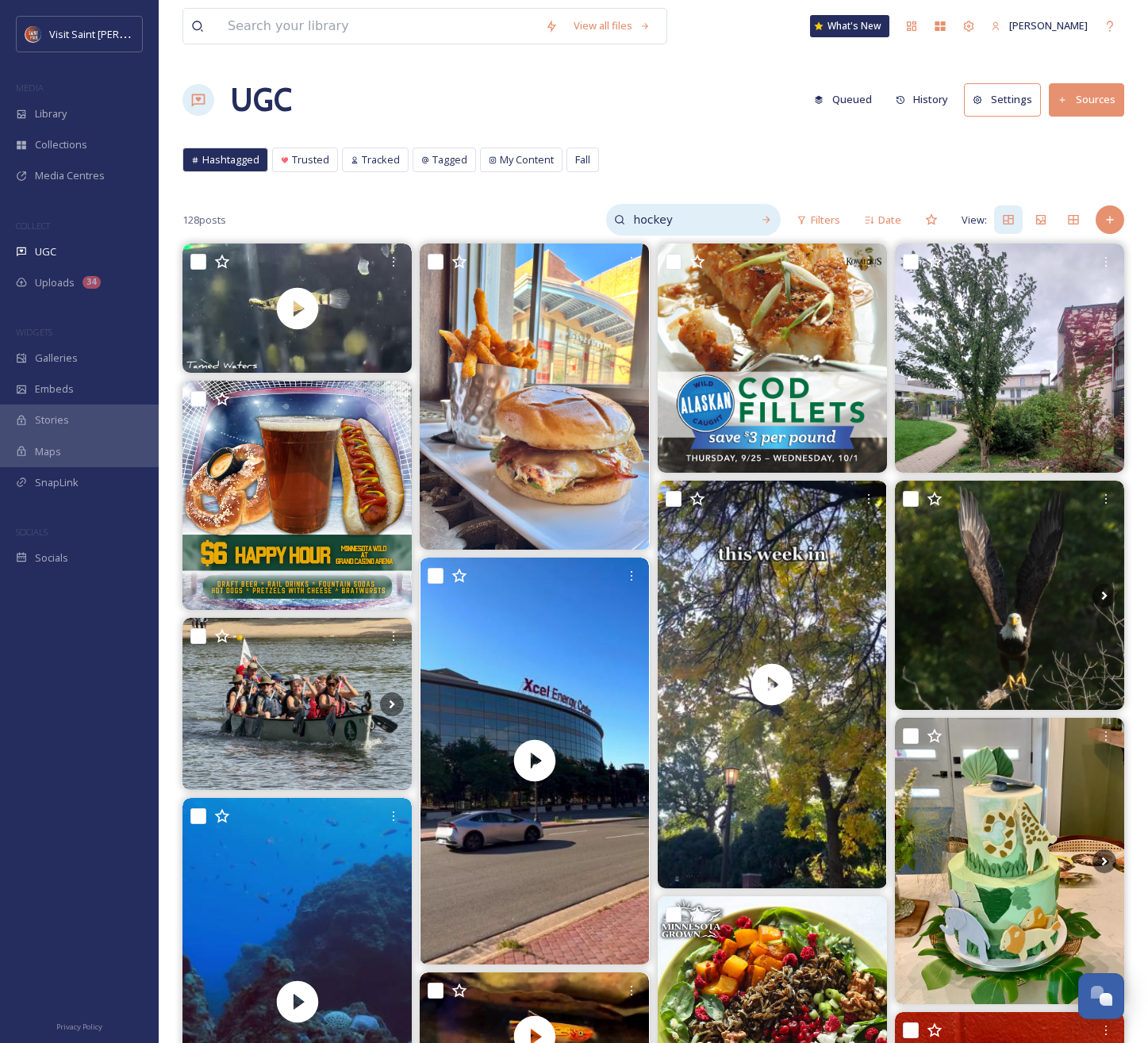
type input "hockey"
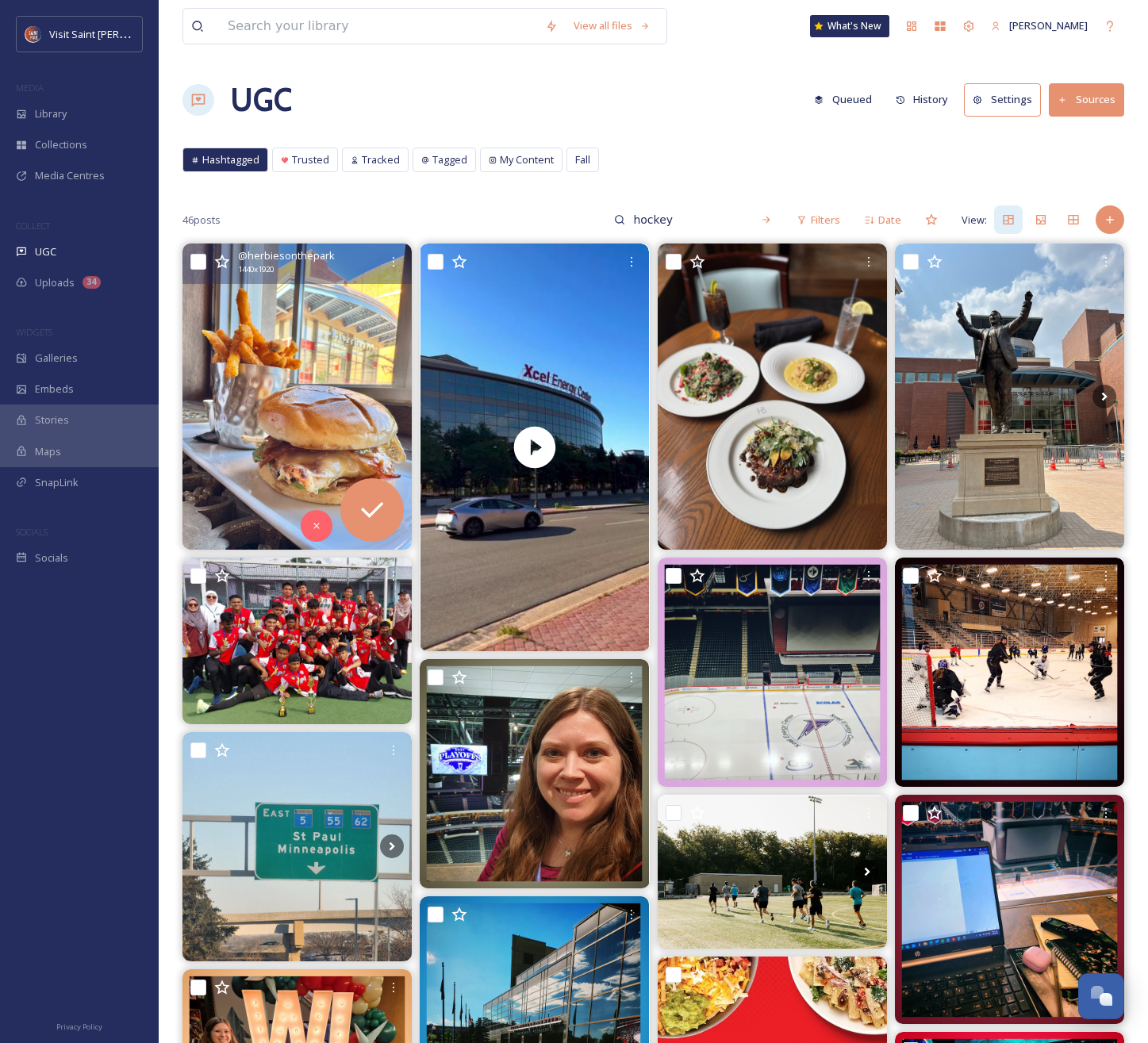
click at [196, 257] on input "checkbox" at bounding box center [198, 262] width 16 height 16
checkbox input "true"
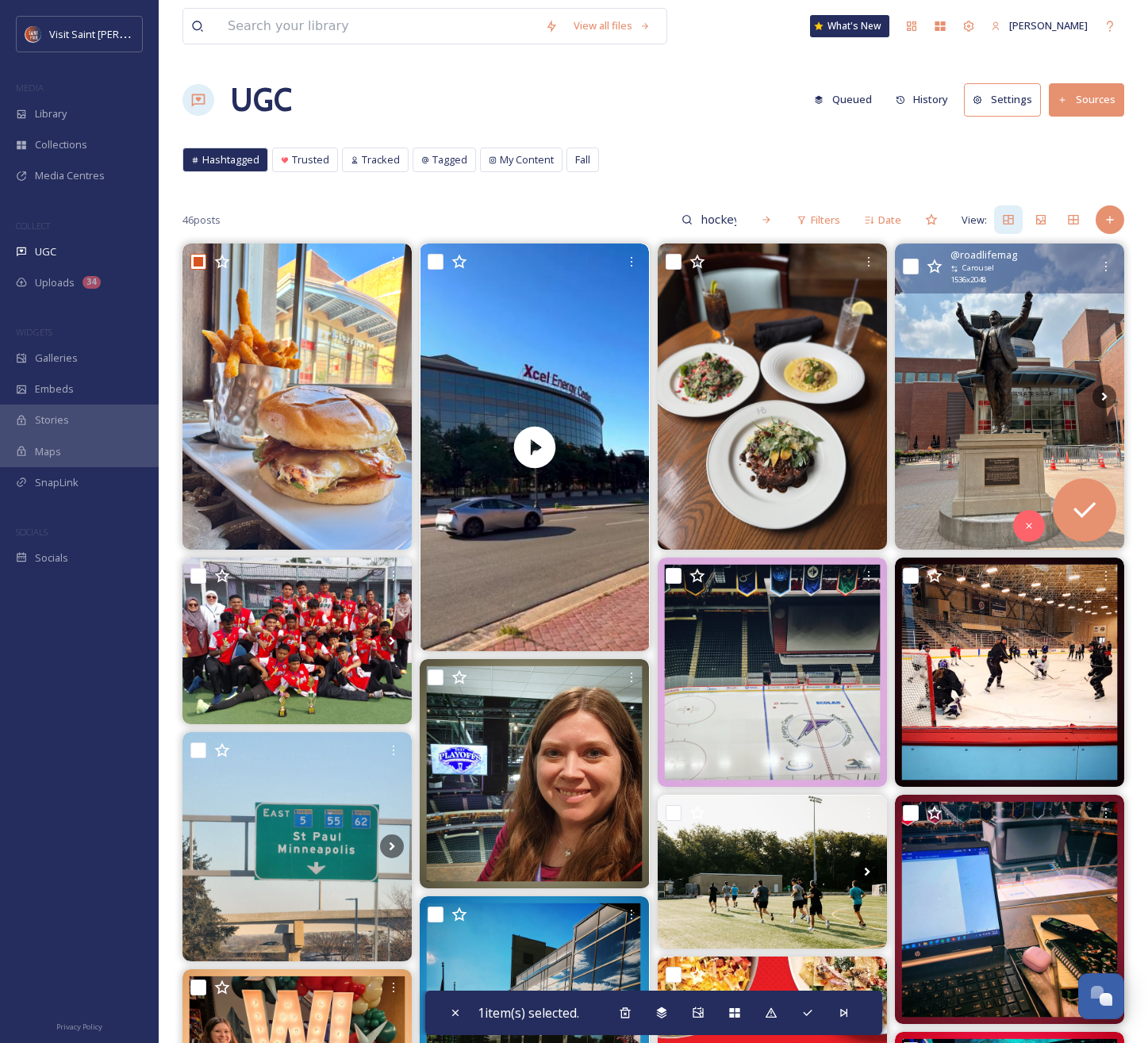
click at [907, 268] on input "checkbox" at bounding box center [911, 266] width 16 height 16
checkbox input "true"
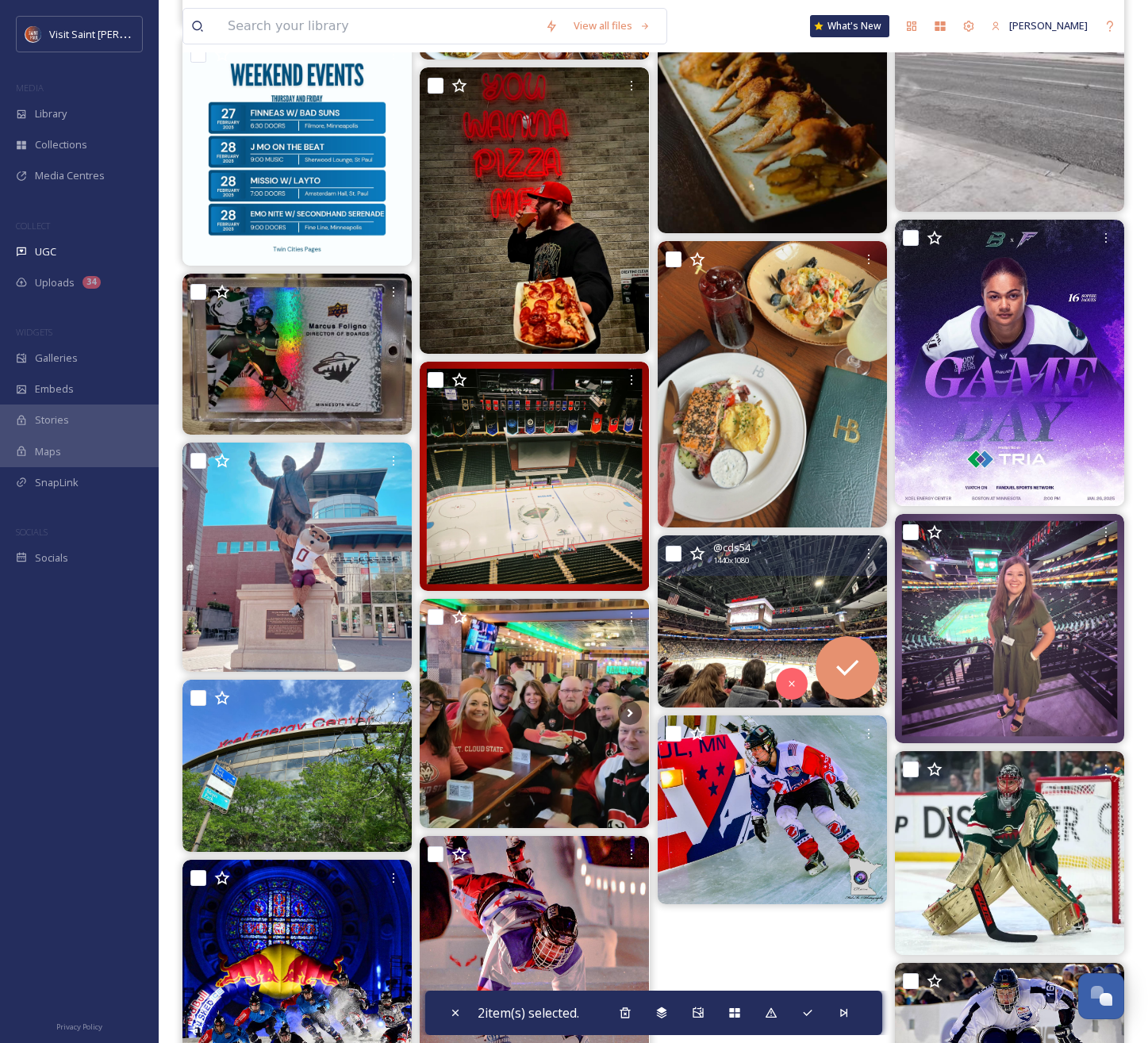
scroll to position [2121, 0]
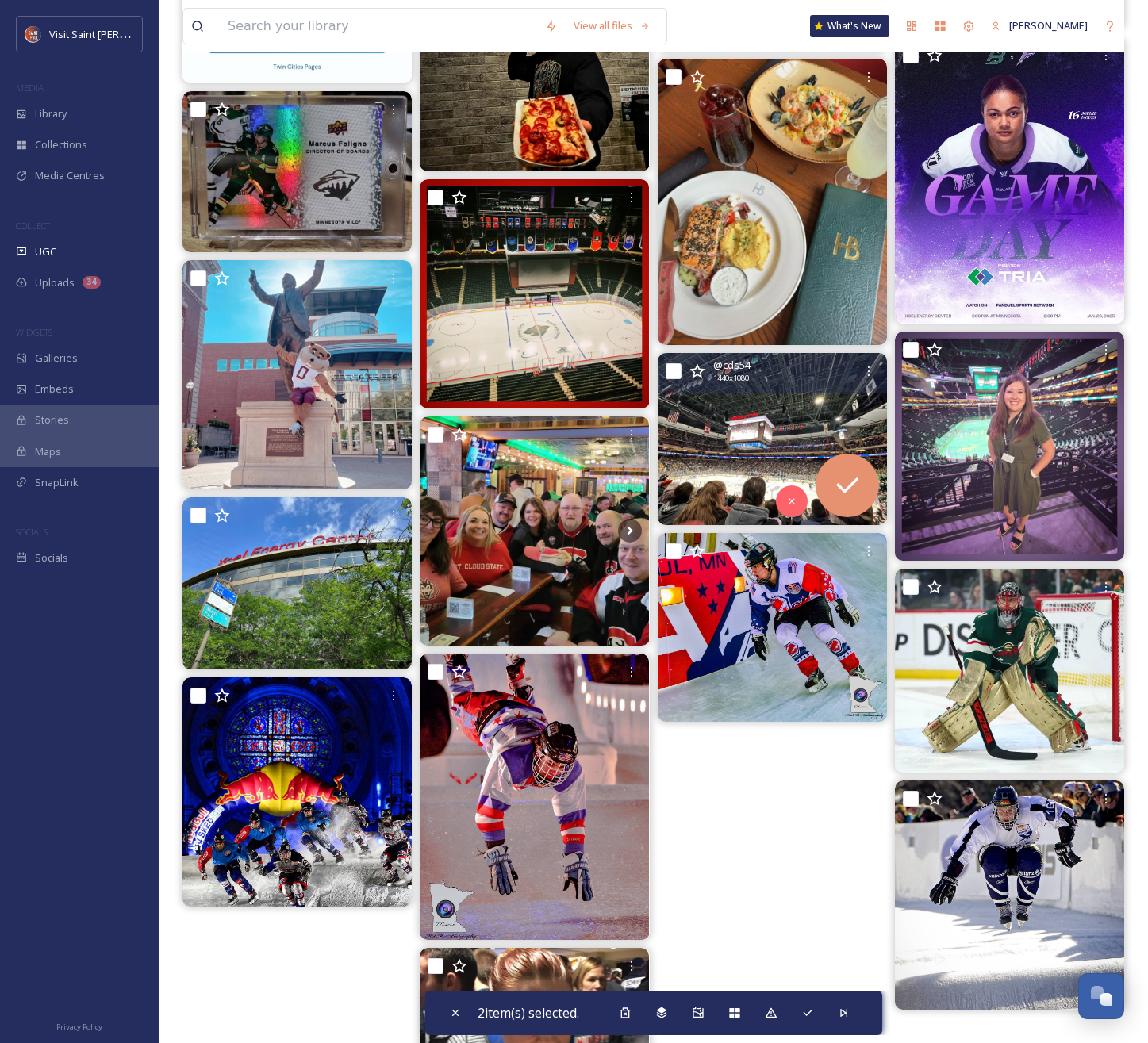
click at [675, 371] on input "checkbox" at bounding box center [674, 372] width 16 height 16
checkbox input "true"
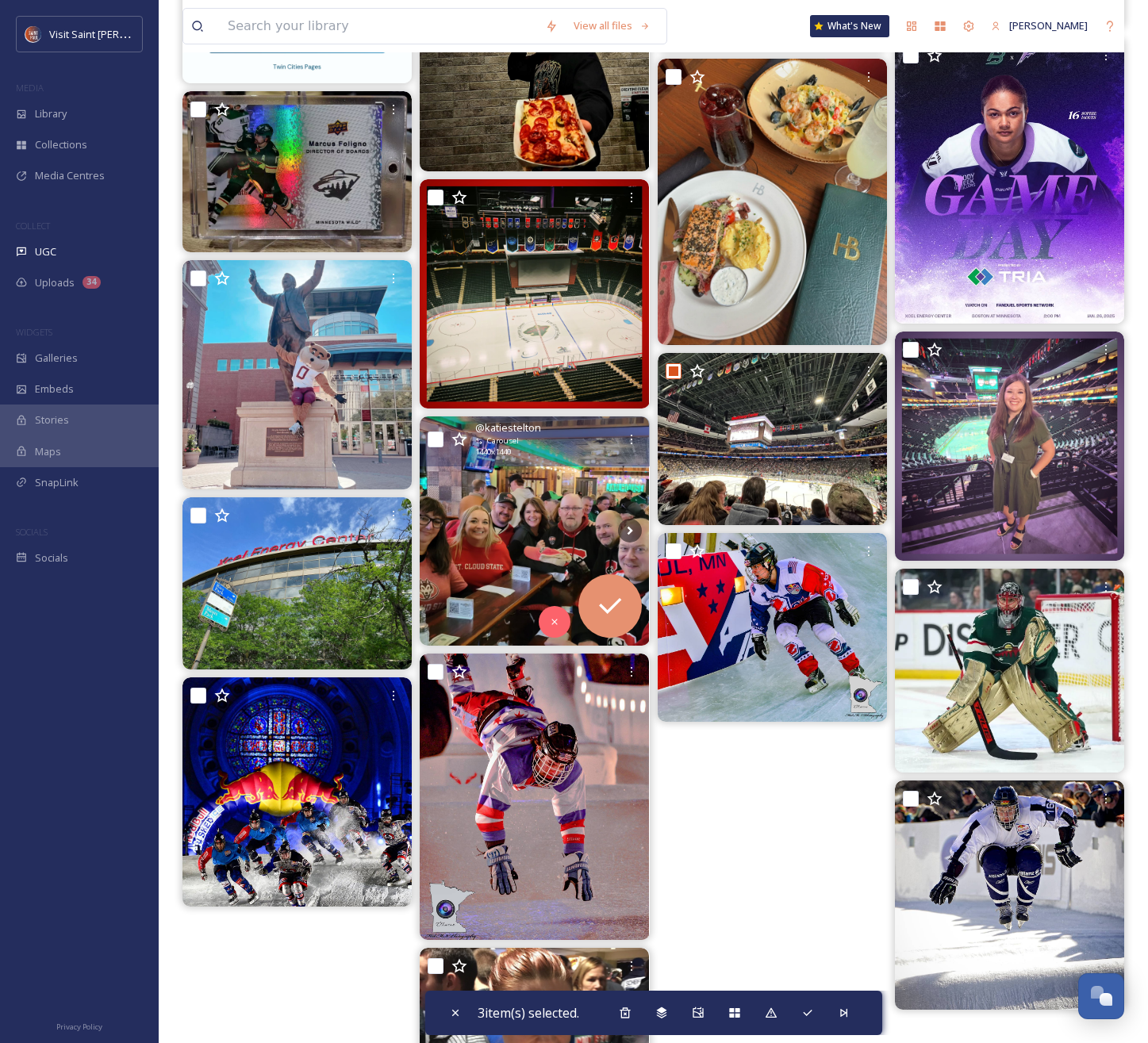
scroll to position [2274, 0]
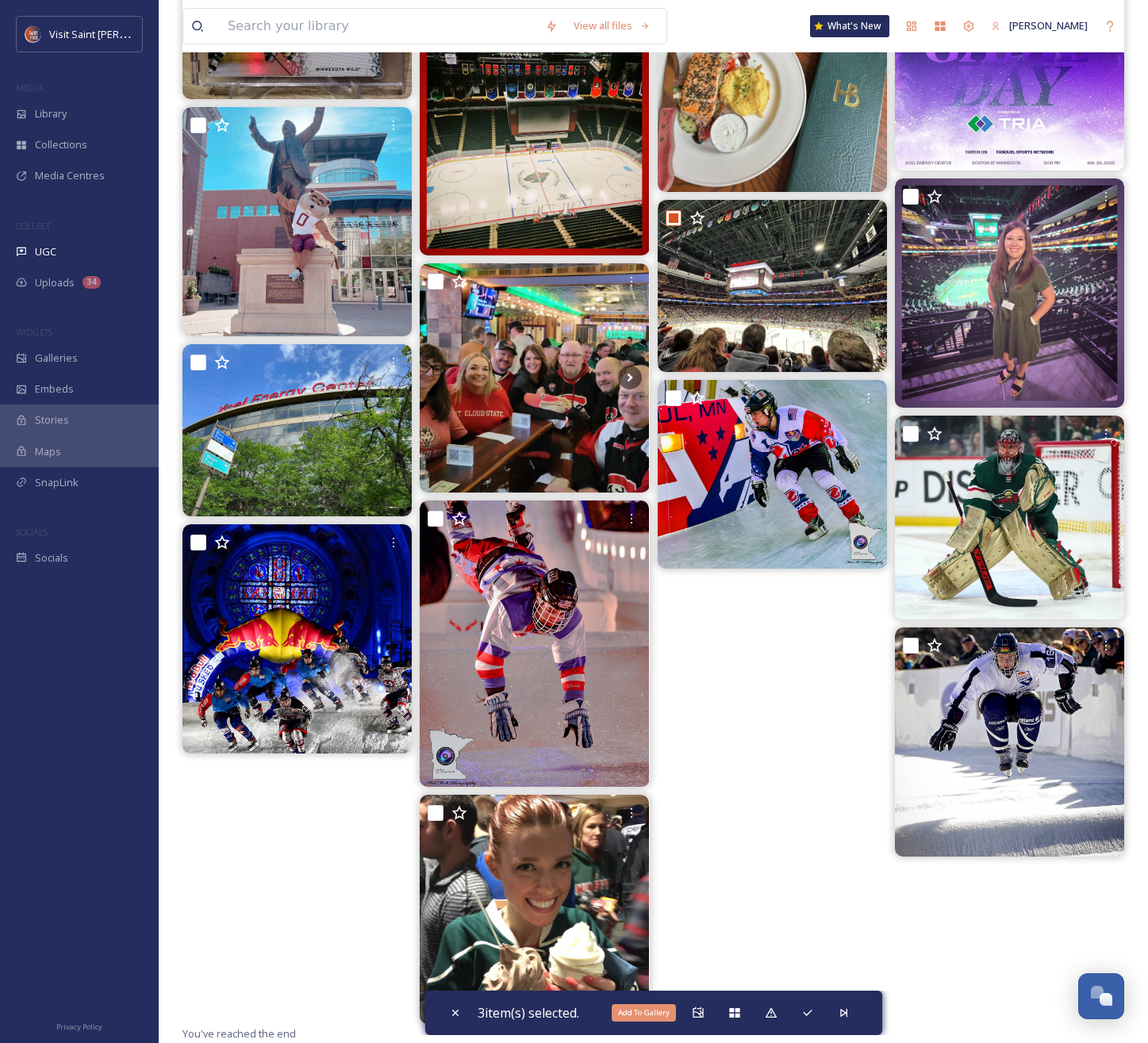
drag, startPoint x: 691, startPoint y: 1012, endPoint x: 699, endPoint y: 983, distance: 30.1
click at [691, 1012] on div "Add To Gallery" at bounding box center [699, 1013] width 29 height 29
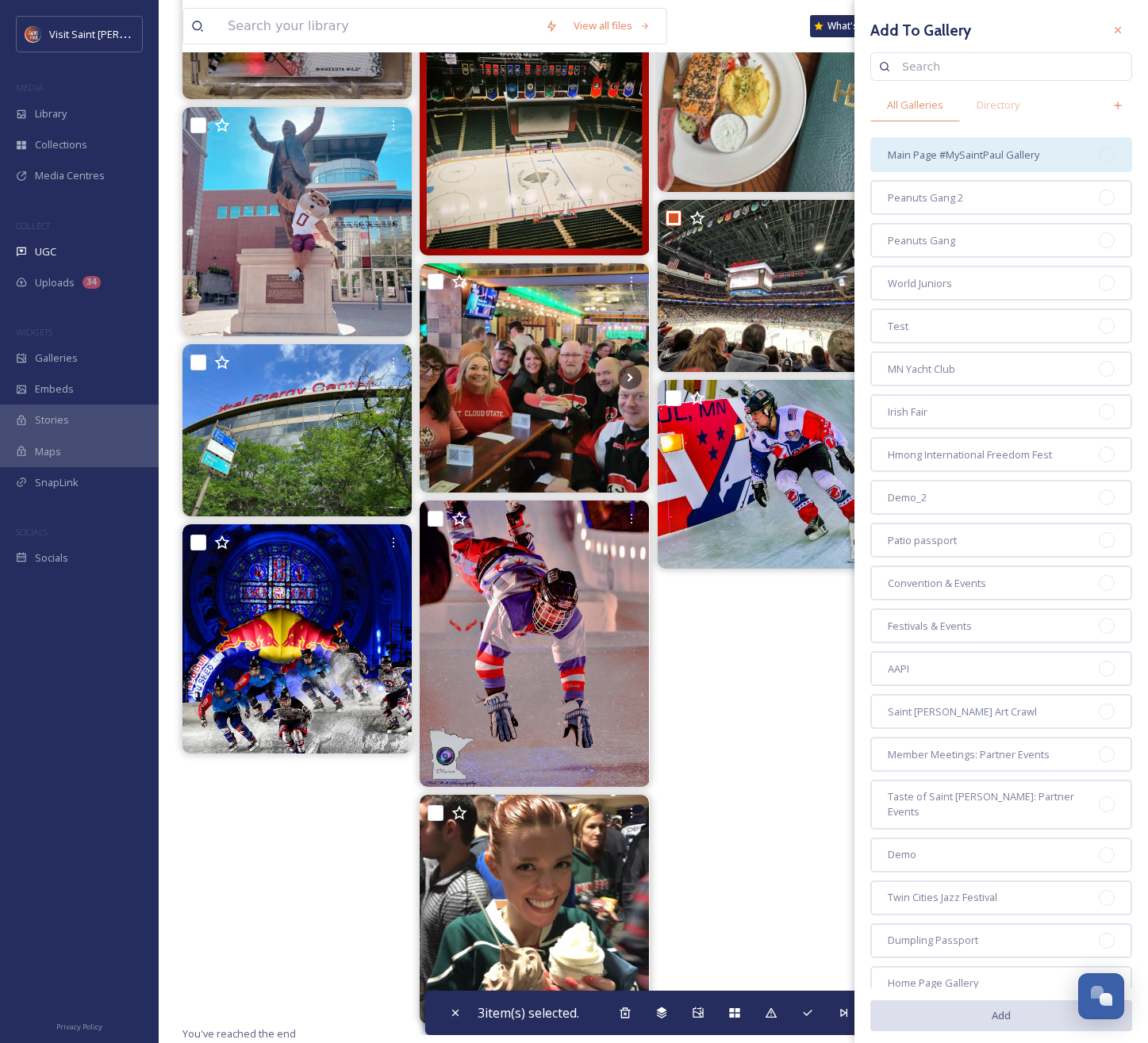
click at [939, 157] on span "Main Page #MySaintPaul Gallery" at bounding box center [963, 155] width 151 height 15
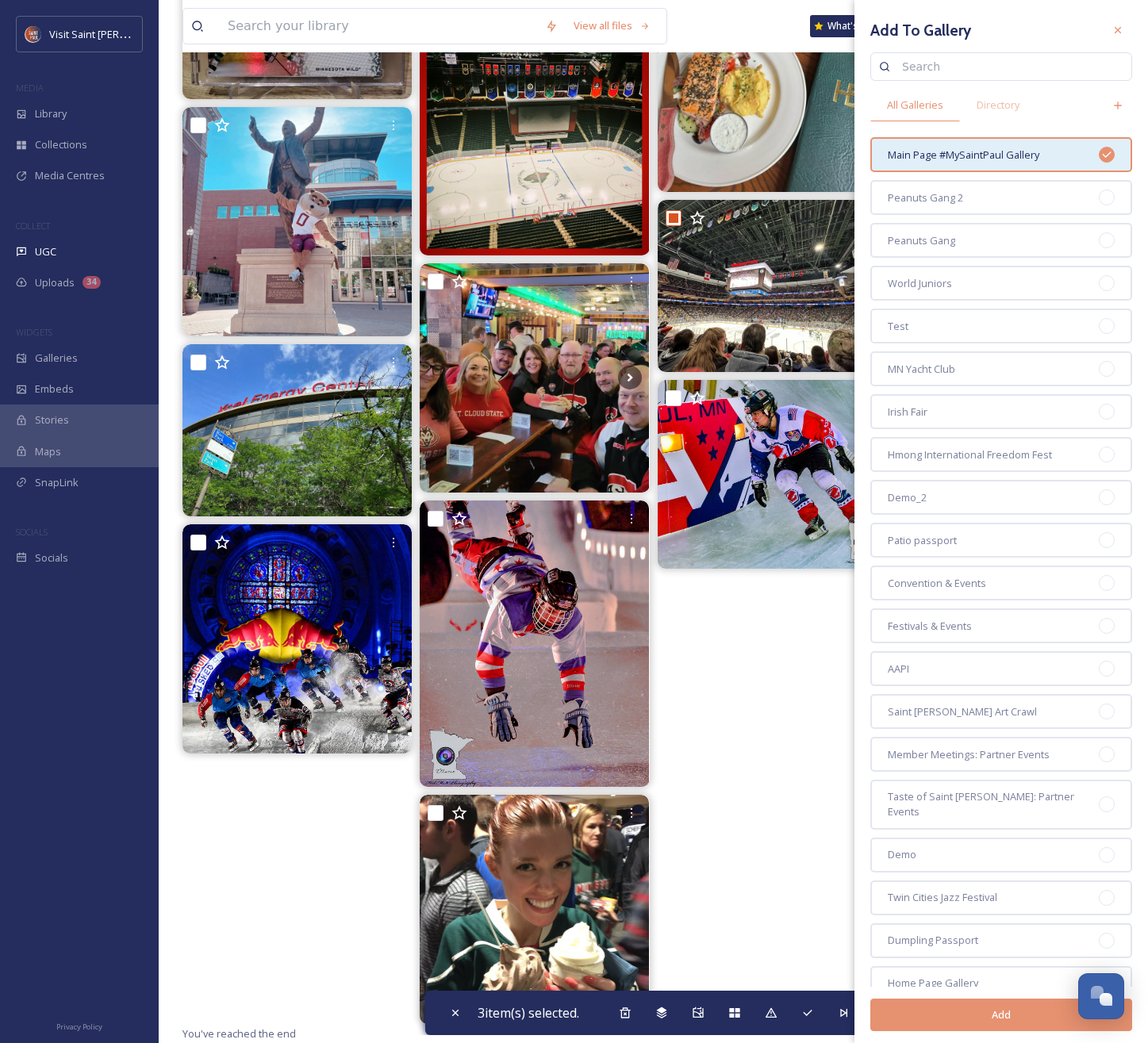
click at [980, 1015] on button "Add" at bounding box center [1000, 1015] width 262 height 33
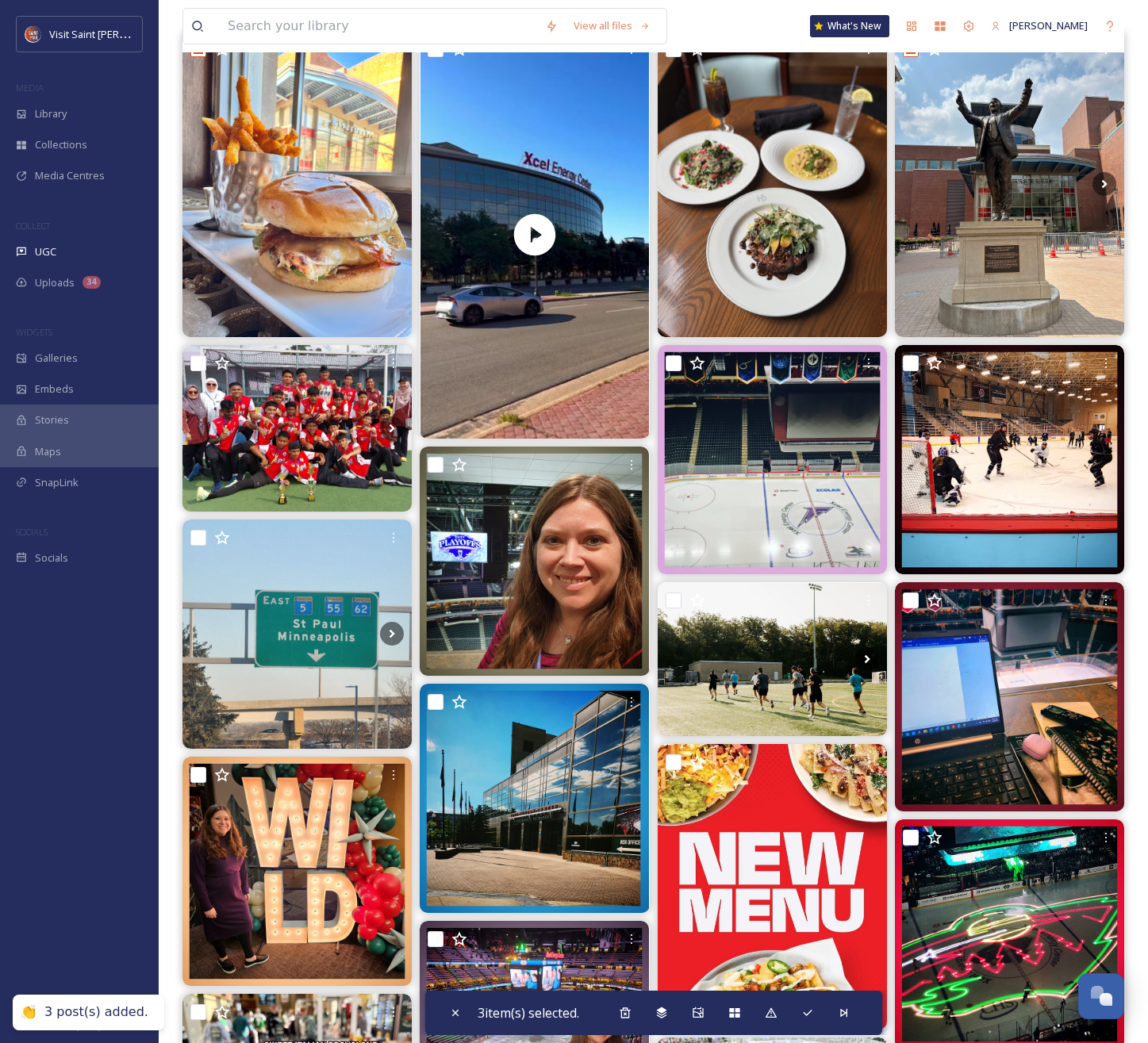
scroll to position [0, 0]
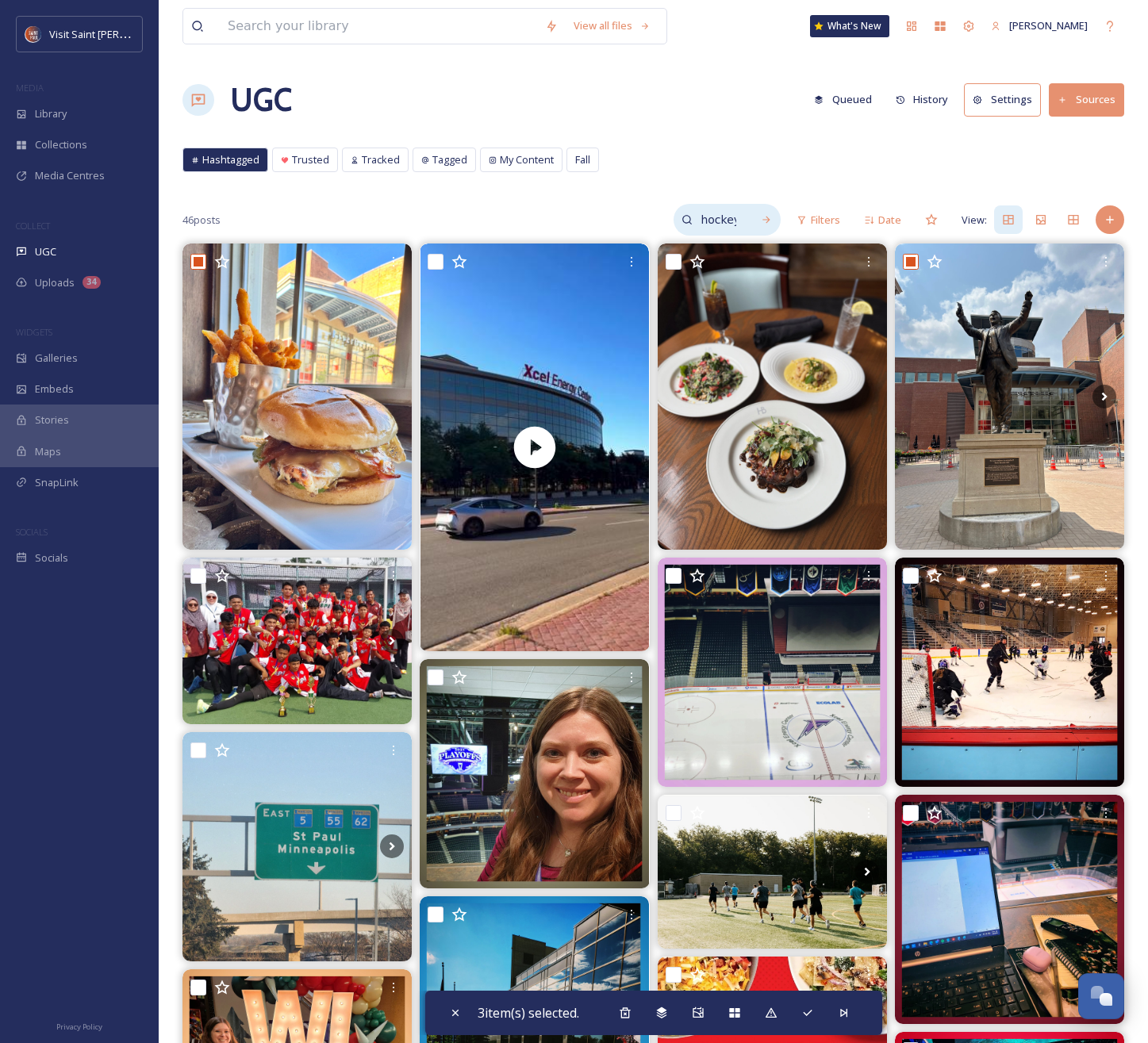
click at [713, 220] on input "hockey" at bounding box center [718, 219] width 52 height 32
drag, startPoint x: 722, startPoint y: 220, endPoint x: 634, endPoint y: 216, distance: 88.1
click at [634, 216] on input "hockey" at bounding box center [684, 219] width 119 height 32
type input "baseball"
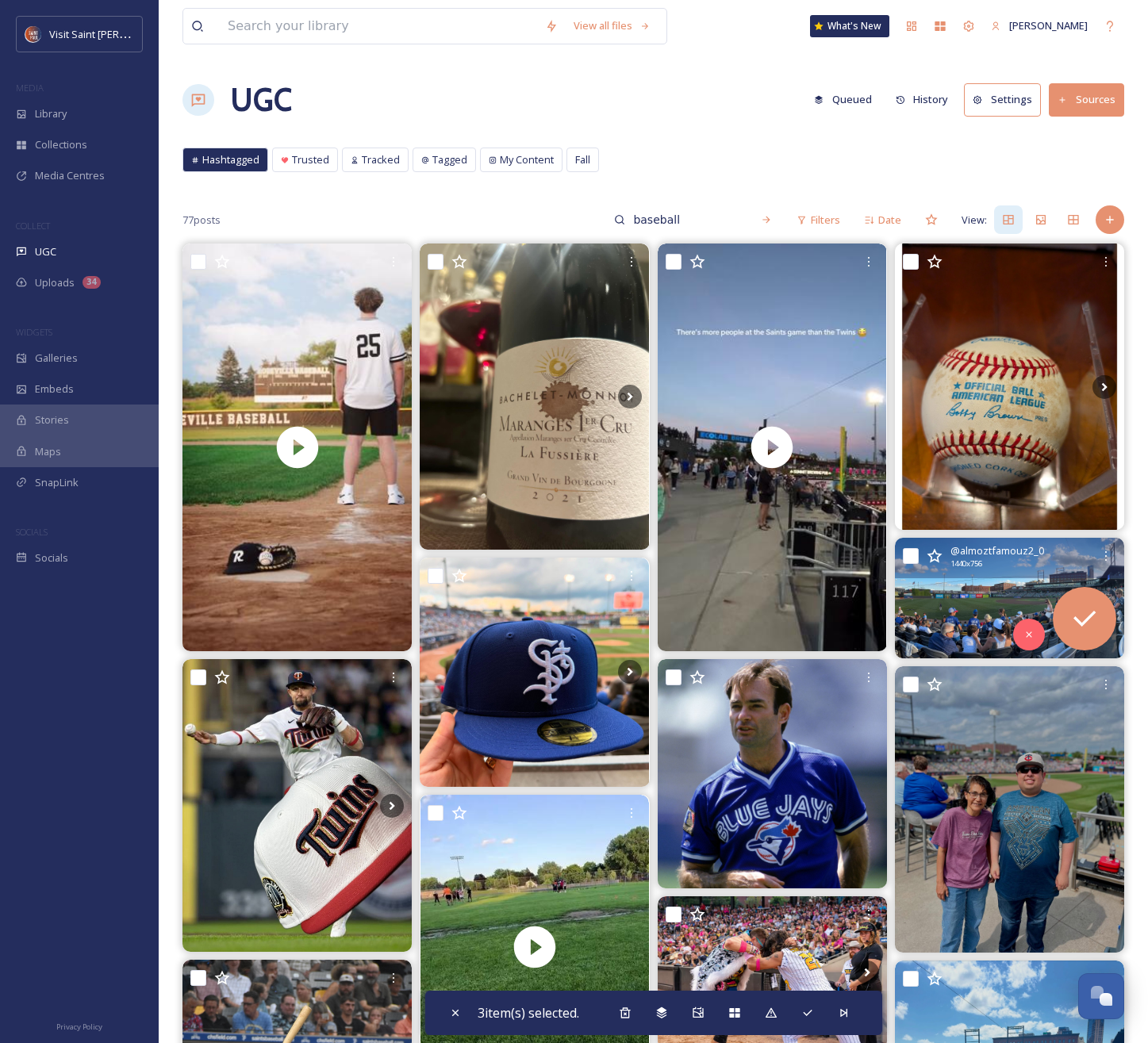
click at [910, 555] on input "checkbox" at bounding box center [911, 556] width 16 height 16
checkbox input "true"
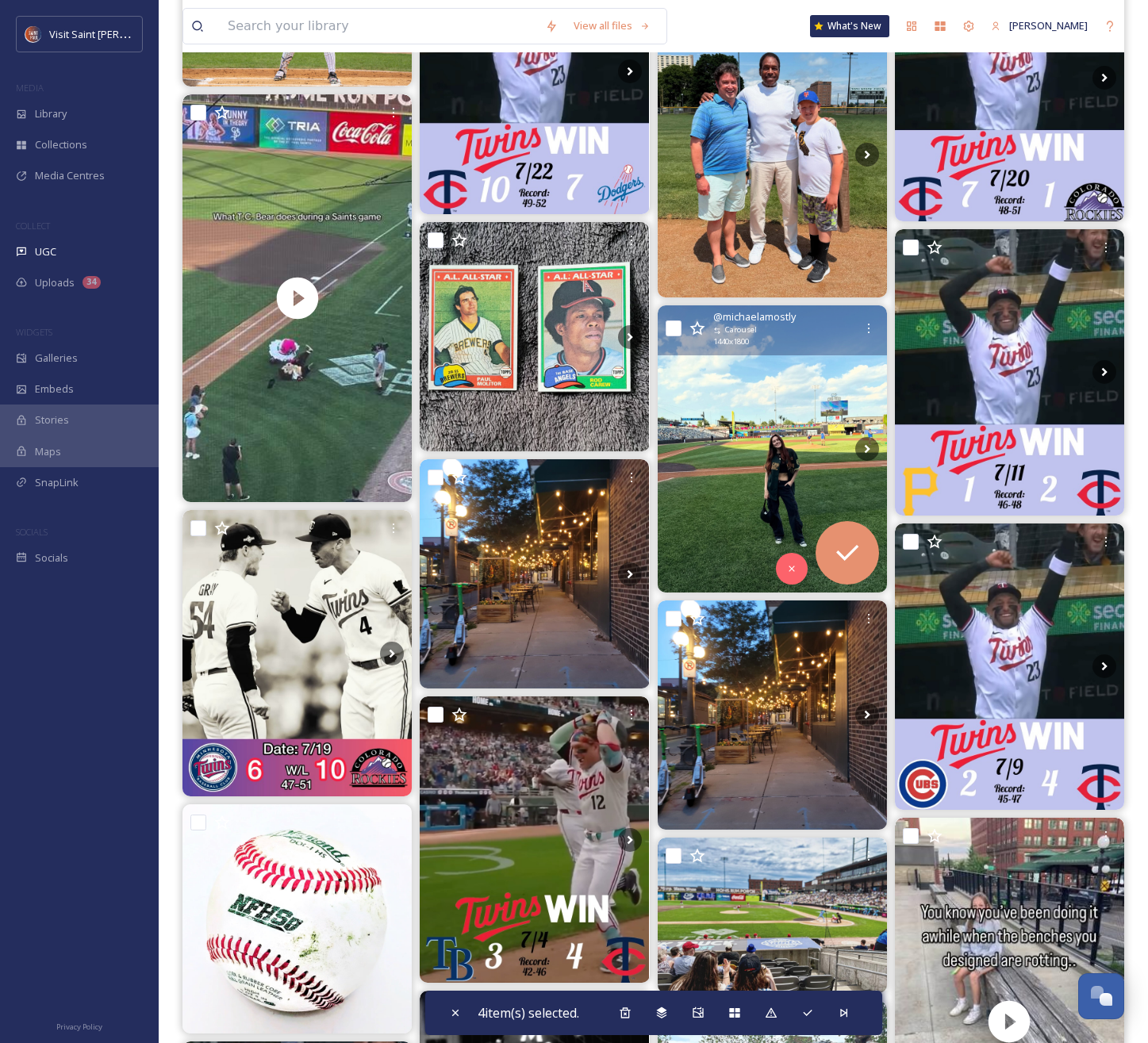
scroll to position [1341, 0]
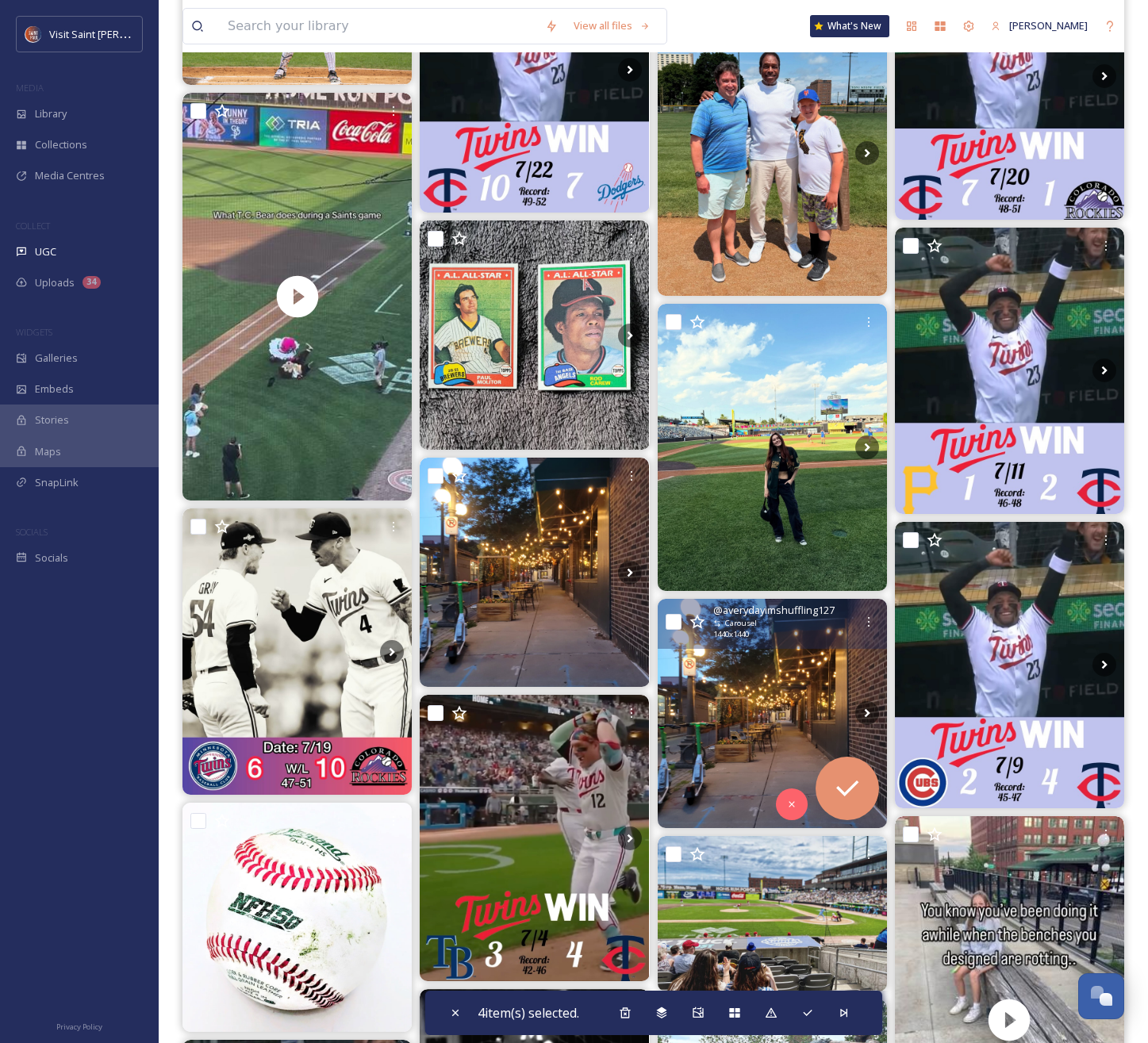
click at [678, 628] on input "checkbox" at bounding box center [674, 623] width 16 height 16
checkbox input "true"
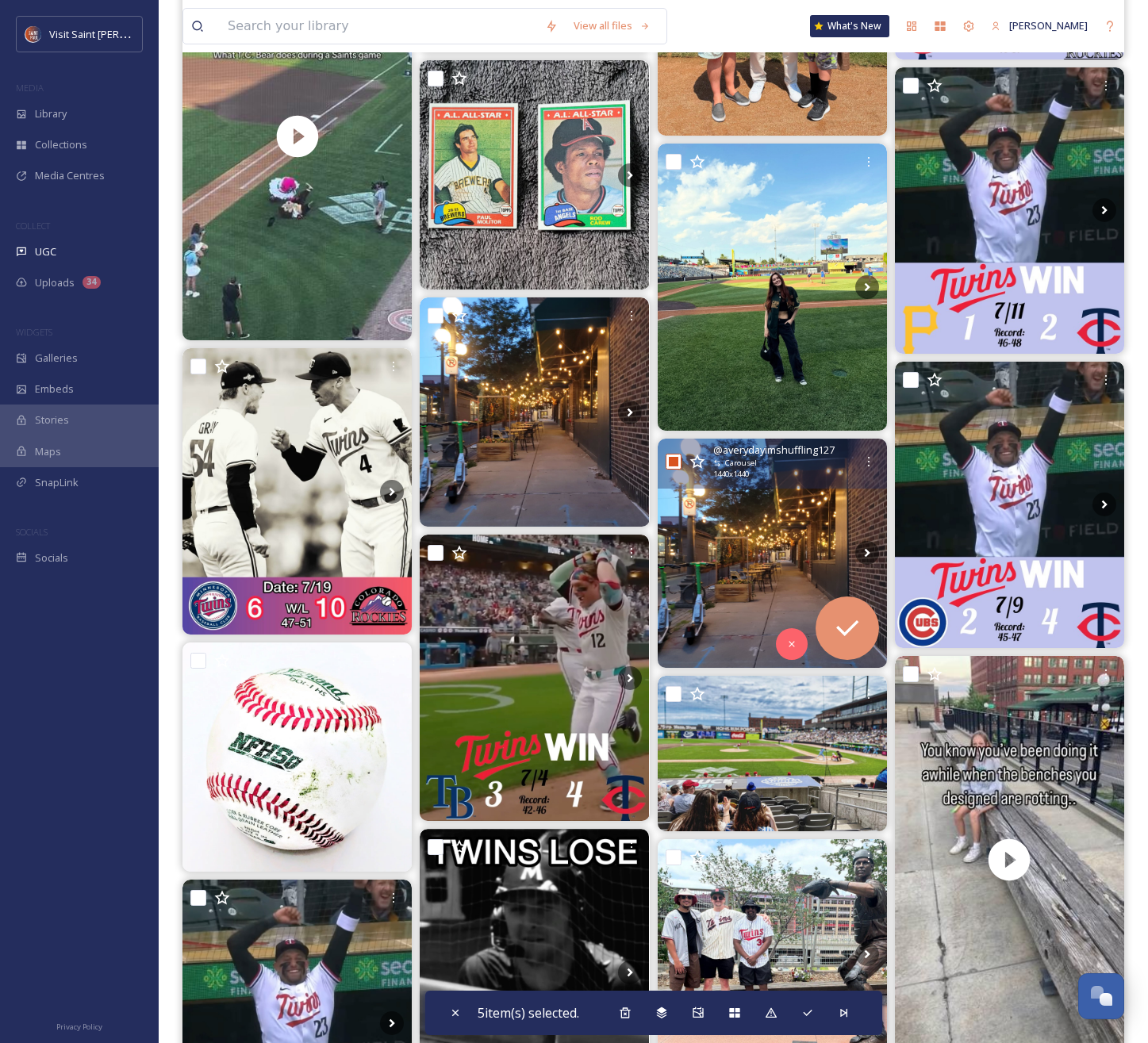
scroll to position [1687, 0]
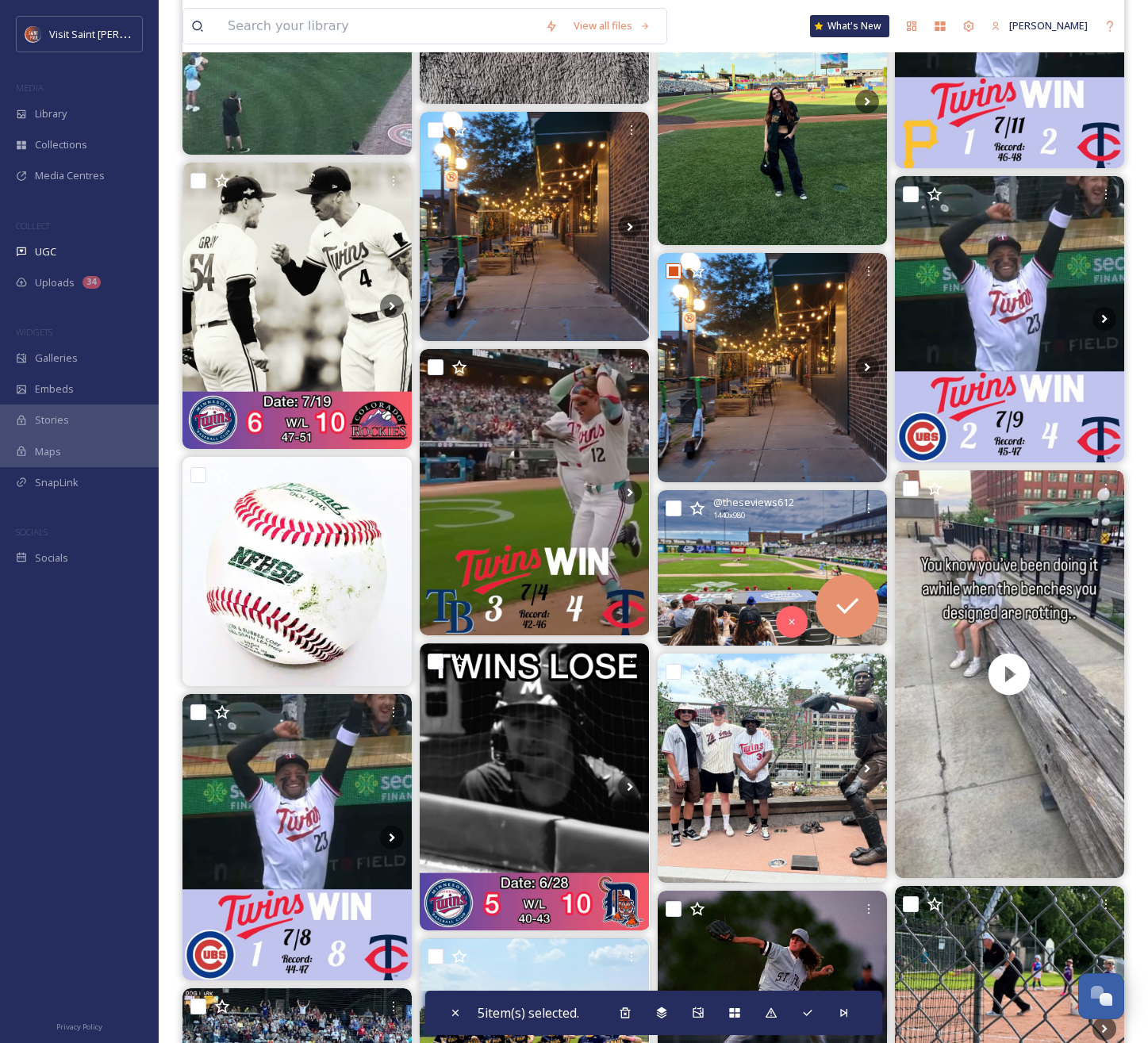
click at [677, 507] on input "checkbox" at bounding box center [674, 508] width 16 height 16
checkbox input "true"
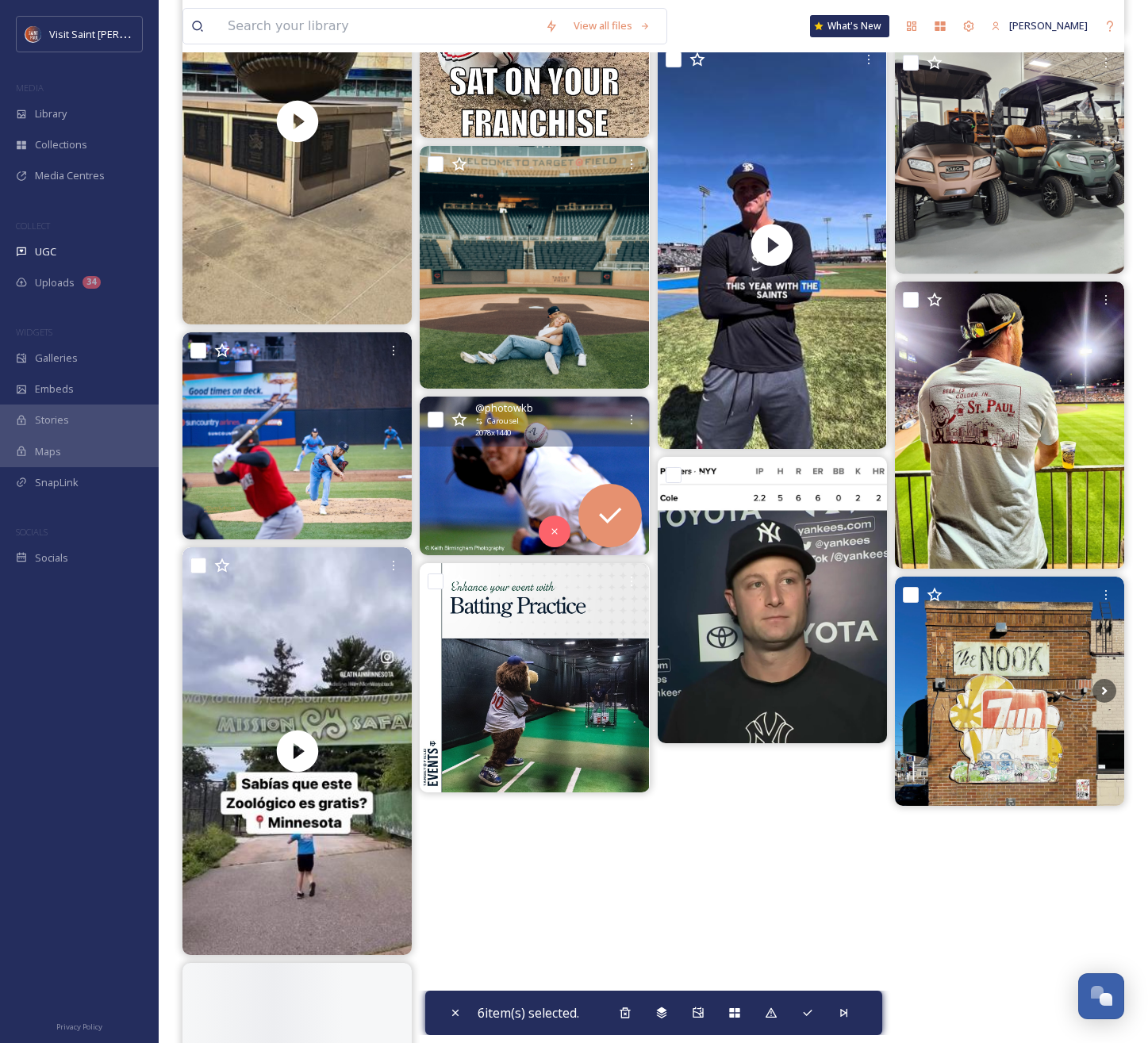
scroll to position [4839, 0]
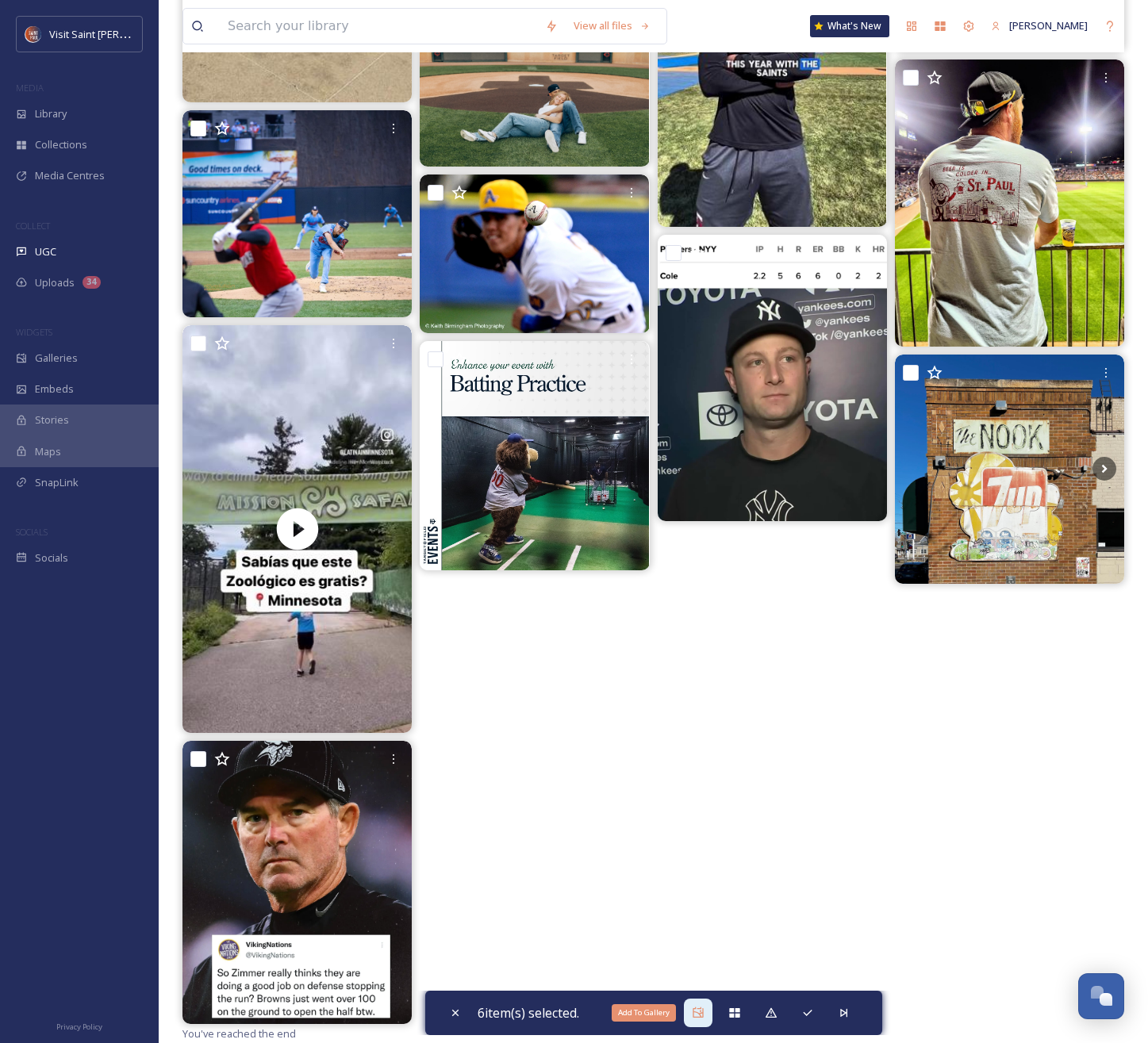
click at [704, 1018] on icon at bounding box center [698, 1013] width 13 height 13
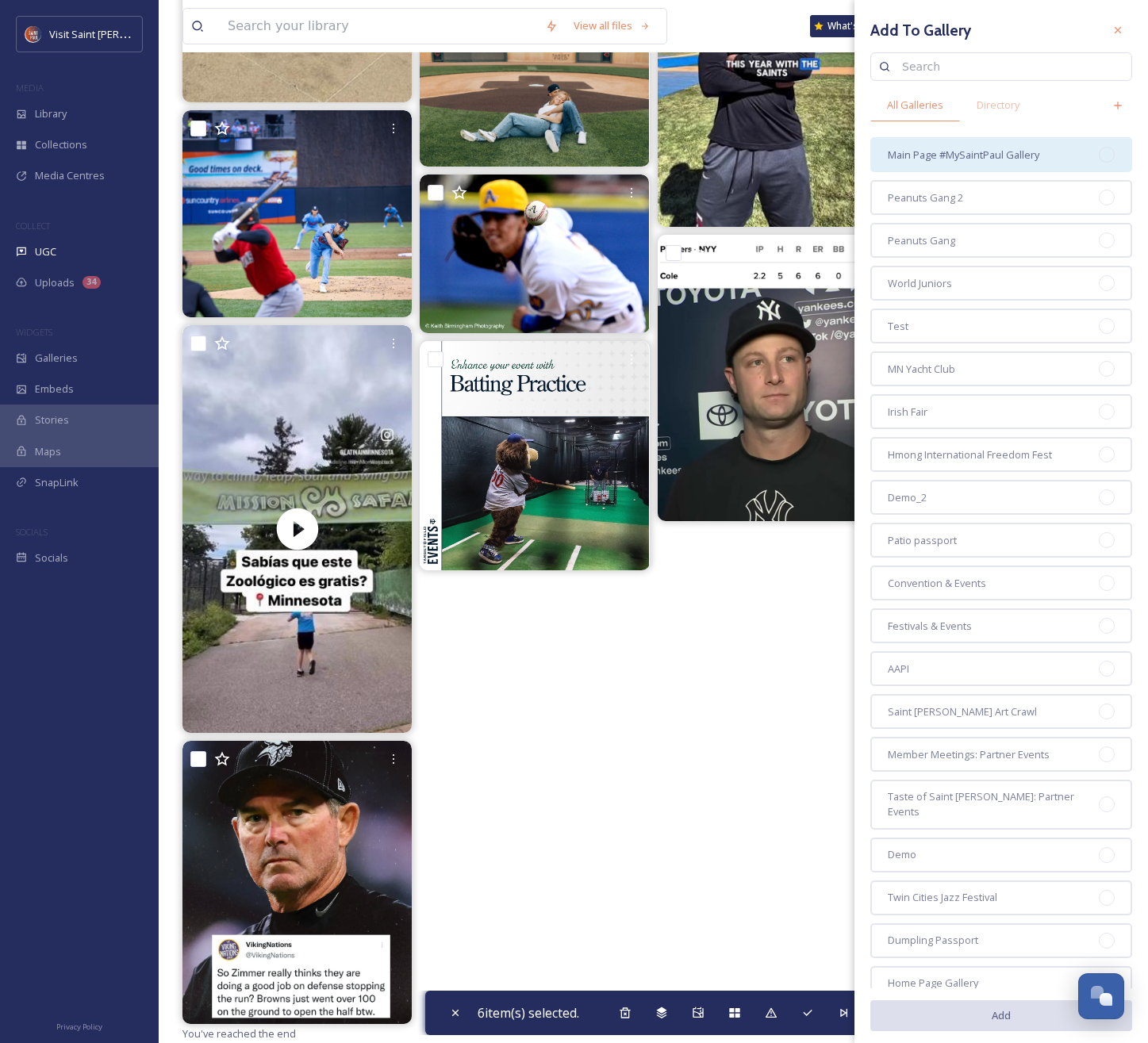
click at [989, 143] on div "Main Page #MySaintPaul Gallery" at bounding box center [1000, 154] width 262 height 35
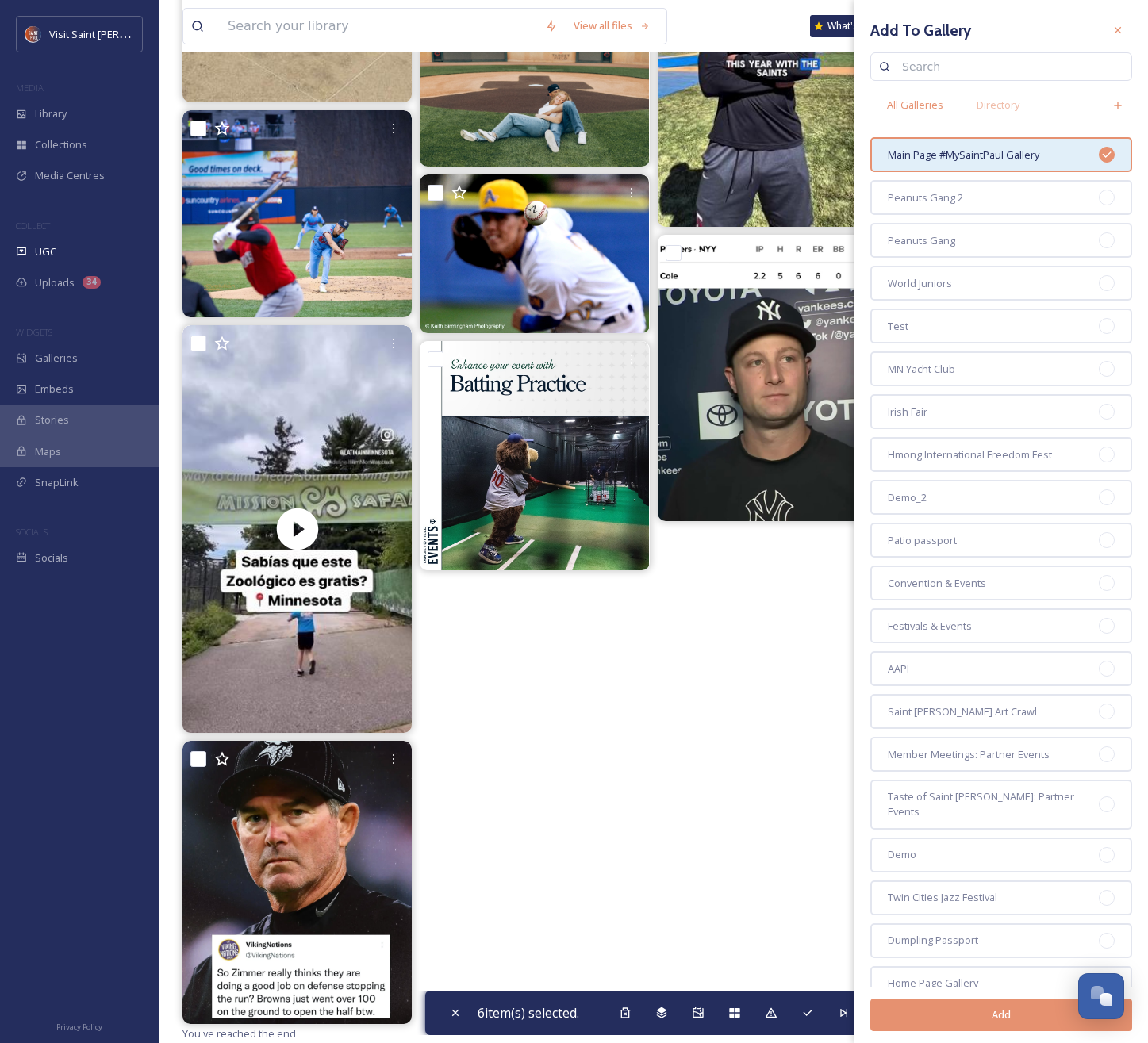
click at [1001, 1022] on button "Add" at bounding box center [1000, 1015] width 262 height 33
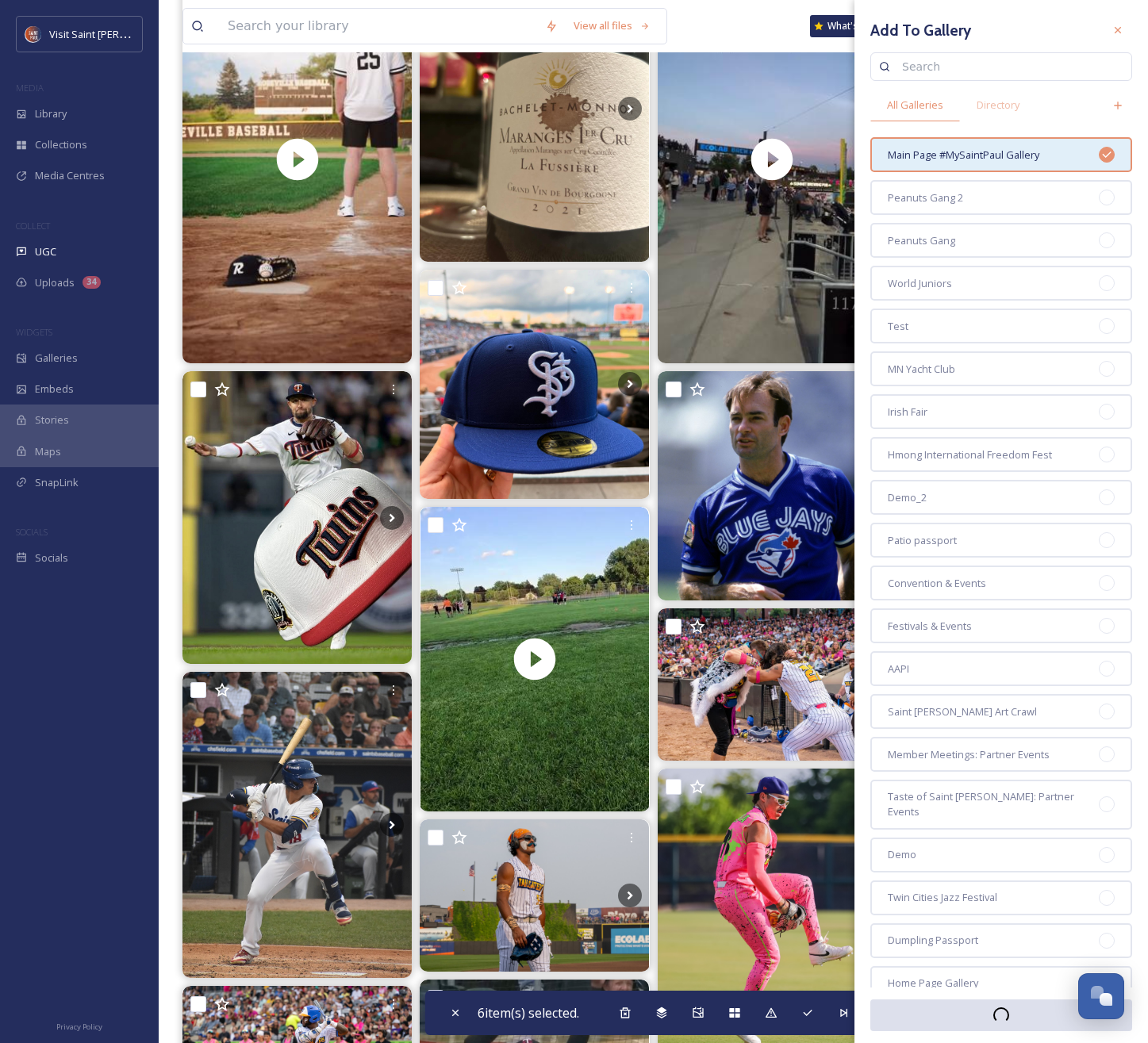
scroll to position [0, 0]
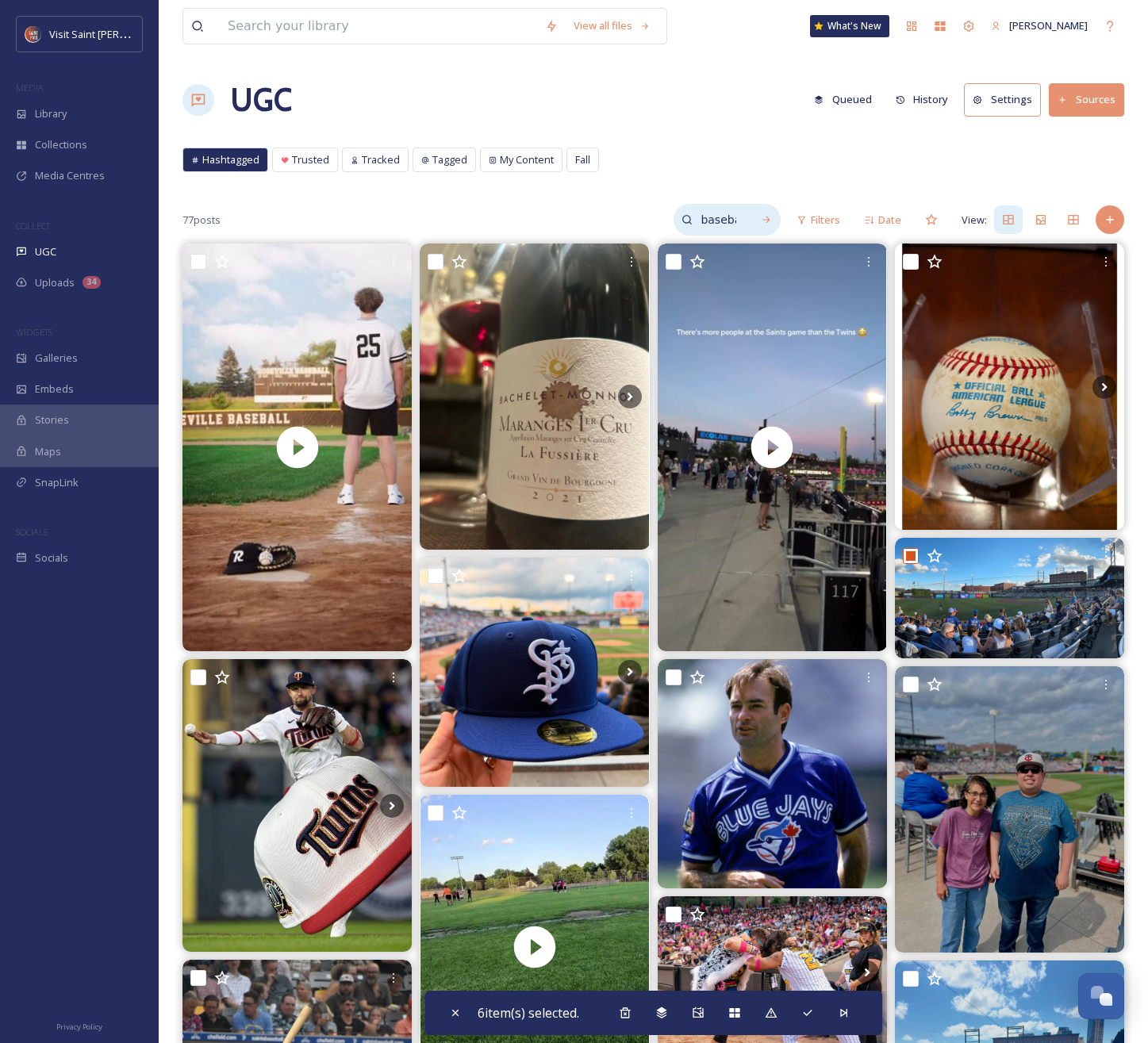
click at [719, 218] on input "baseball" at bounding box center [718, 219] width 52 height 32
drag, startPoint x: 725, startPoint y: 220, endPoint x: 625, endPoint y: 216, distance: 100.1
click at [625, 216] on input "baseball" at bounding box center [684, 219] width 119 height 32
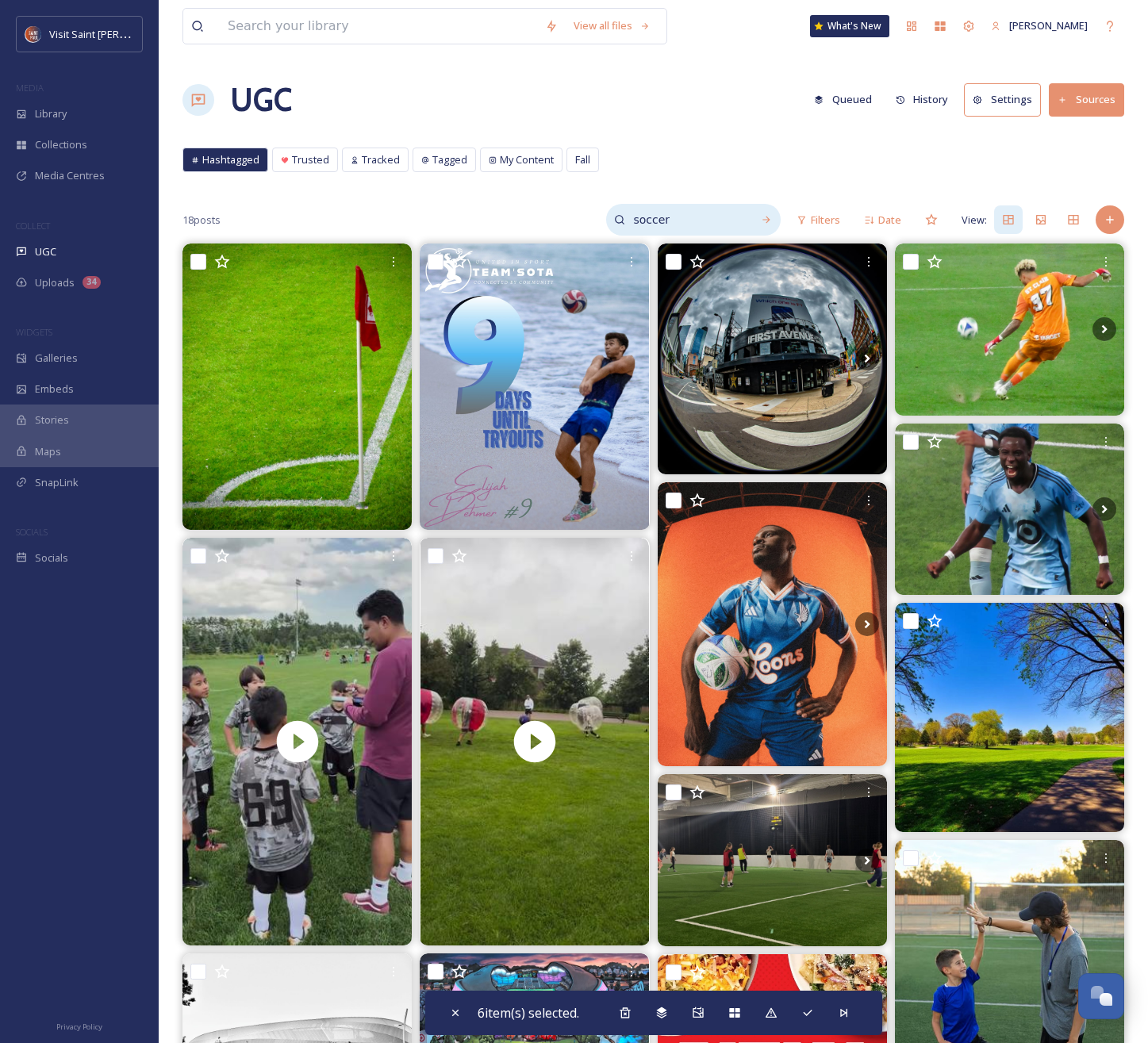
click at [686, 227] on input "soccer" at bounding box center [684, 219] width 119 height 32
drag, startPoint x: 707, startPoint y: 225, endPoint x: 614, endPoint y: 219, distance: 93.2
click at [614, 219] on div "soccer" at bounding box center [693, 219] width 175 height 32
type input "allianz"
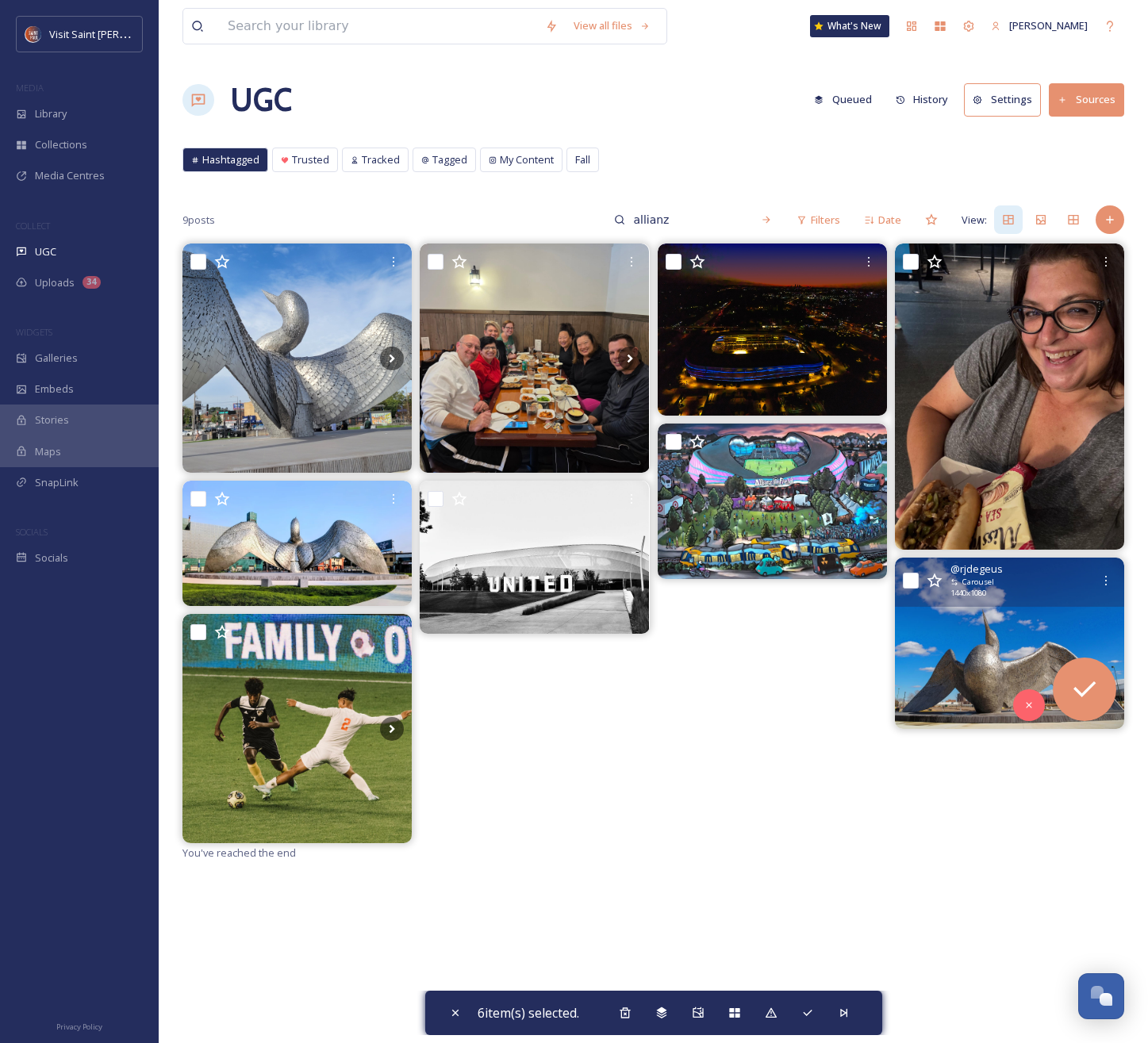
click at [909, 584] on input "checkbox" at bounding box center [911, 581] width 16 height 16
checkbox input "true"
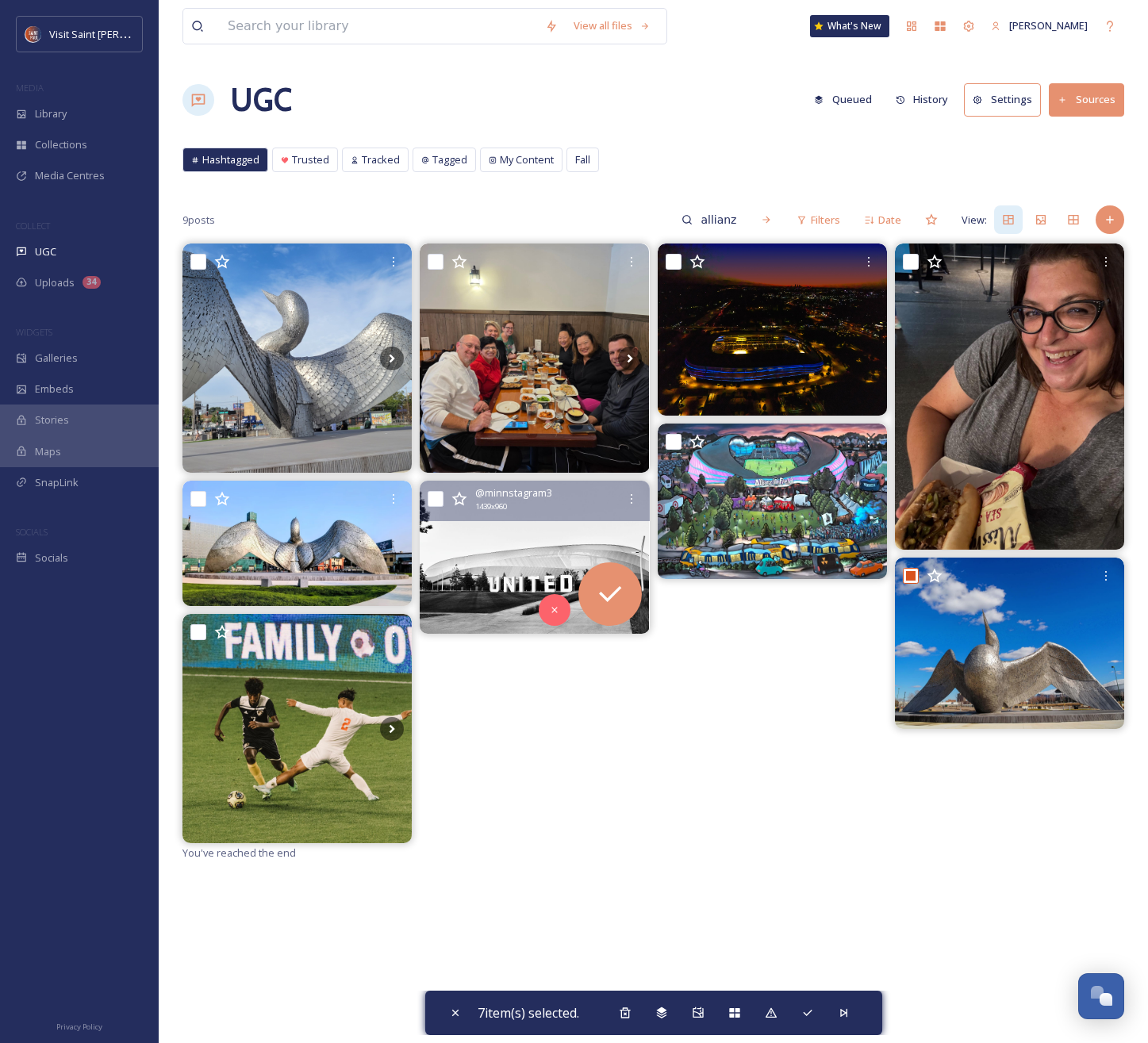
click at [436, 499] on input "checkbox" at bounding box center [436, 499] width 16 height 16
checkbox input "true"
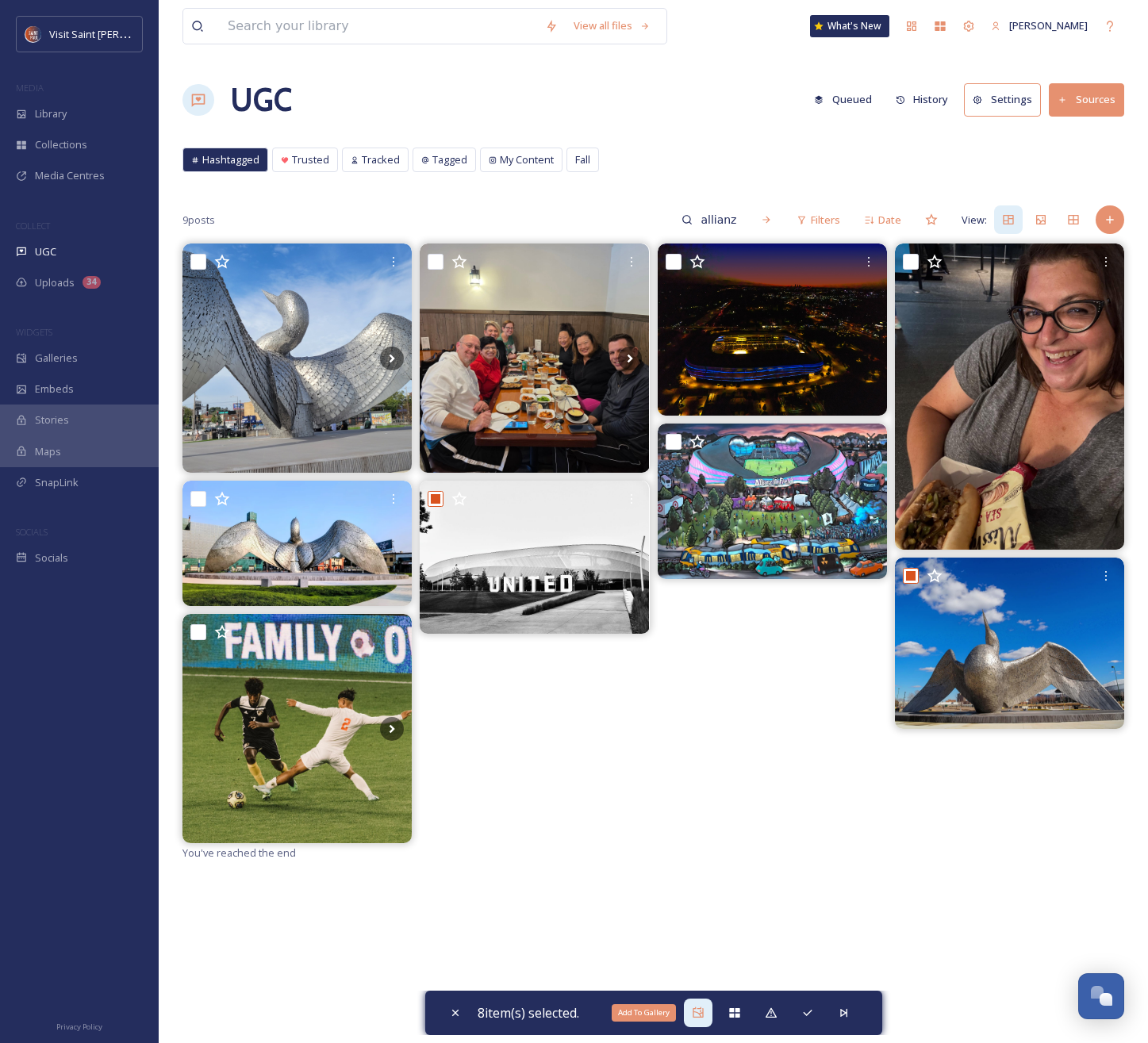
click at [695, 1016] on icon at bounding box center [697, 1012] width 10 height 10
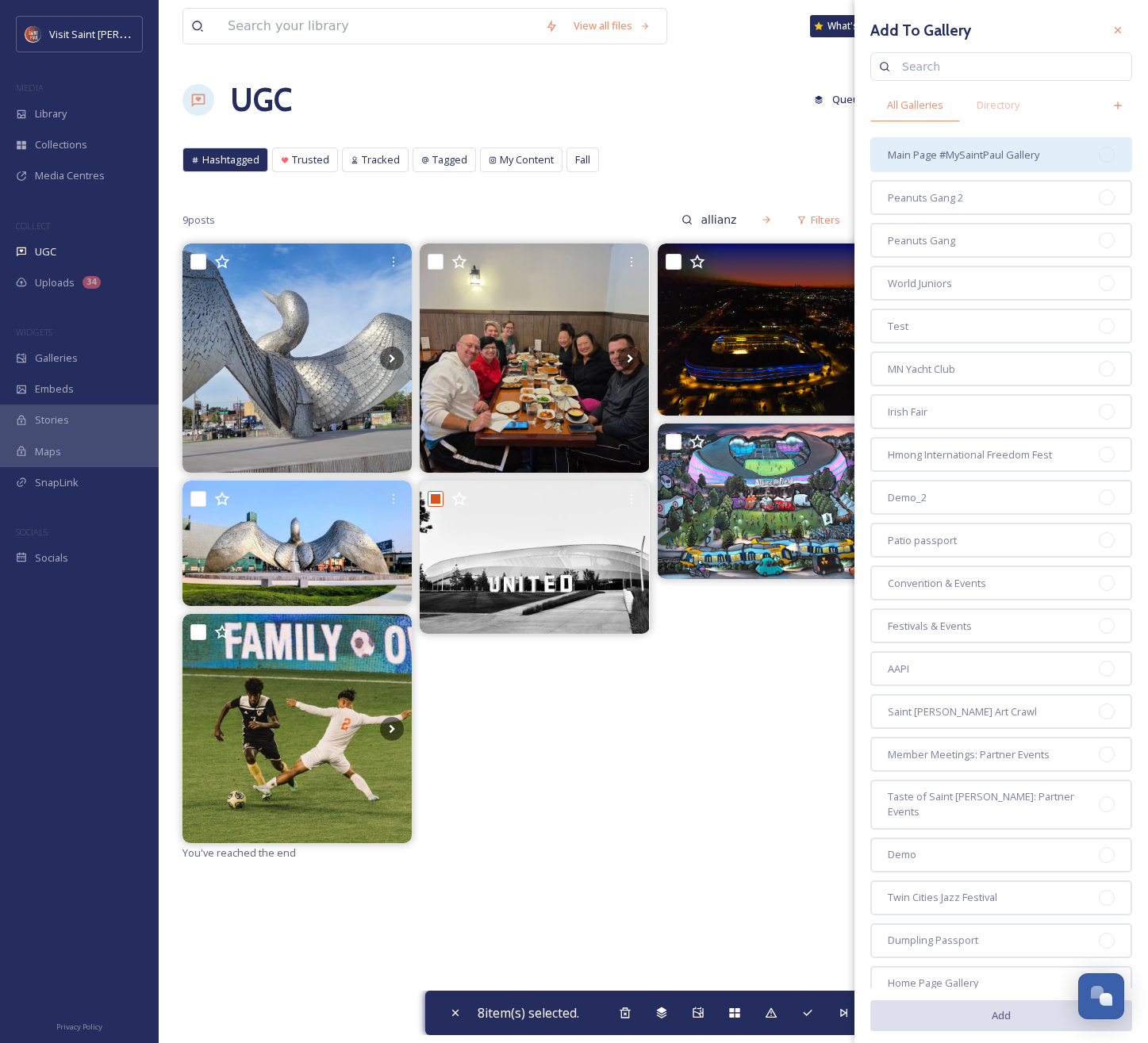
click at [965, 155] on span "Main Page #MySaintPaul Gallery" at bounding box center [963, 155] width 151 height 15
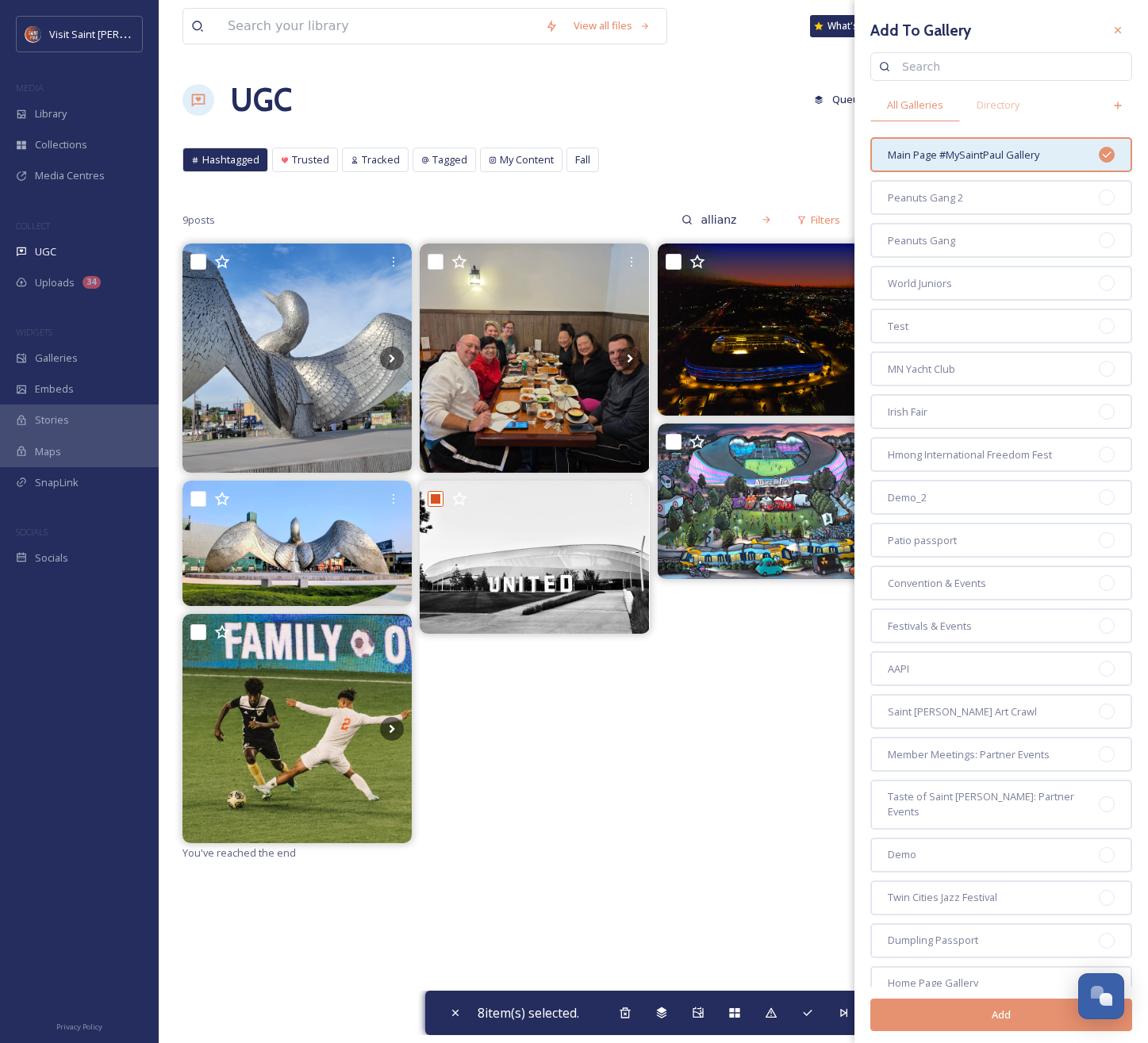
click at [979, 1022] on button "Add" at bounding box center [1000, 1015] width 262 height 33
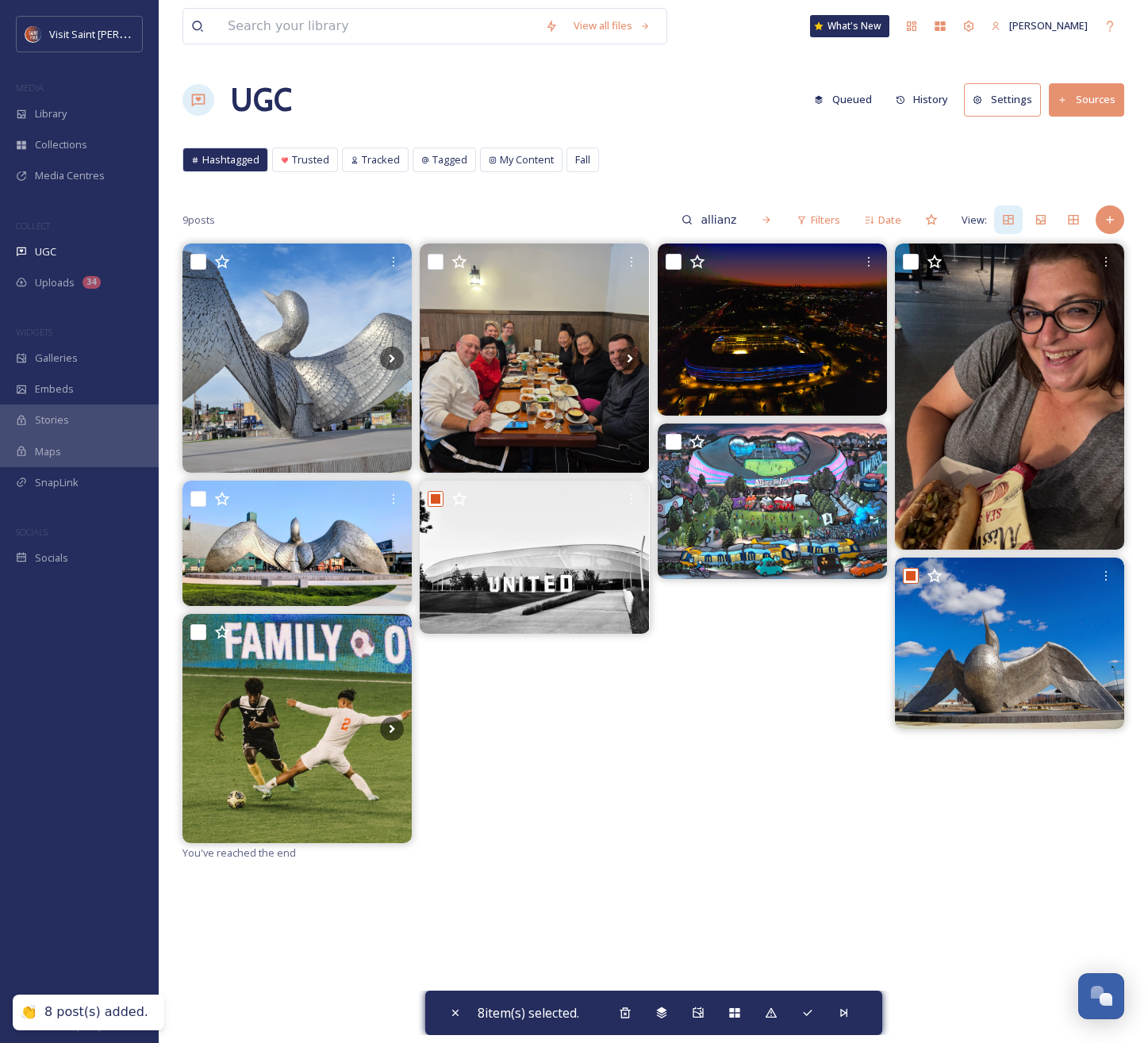
click at [603, 210] on div "9 posts allianz Filters Date View:" at bounding box center [652, 219] width 941 height 32
click at [685, 215] on icon at bounding box center [688, 219] width 10 height 10
drag, startPoint x: 719, startPoint y: 219, endPoint x: 570, endPoint y: 212, distance: 149.2
click at [570, 212] on div "9 posts allianz Filters Date View:" at bounding box center [652, 219] width 941 height 32
type input "cathedral"
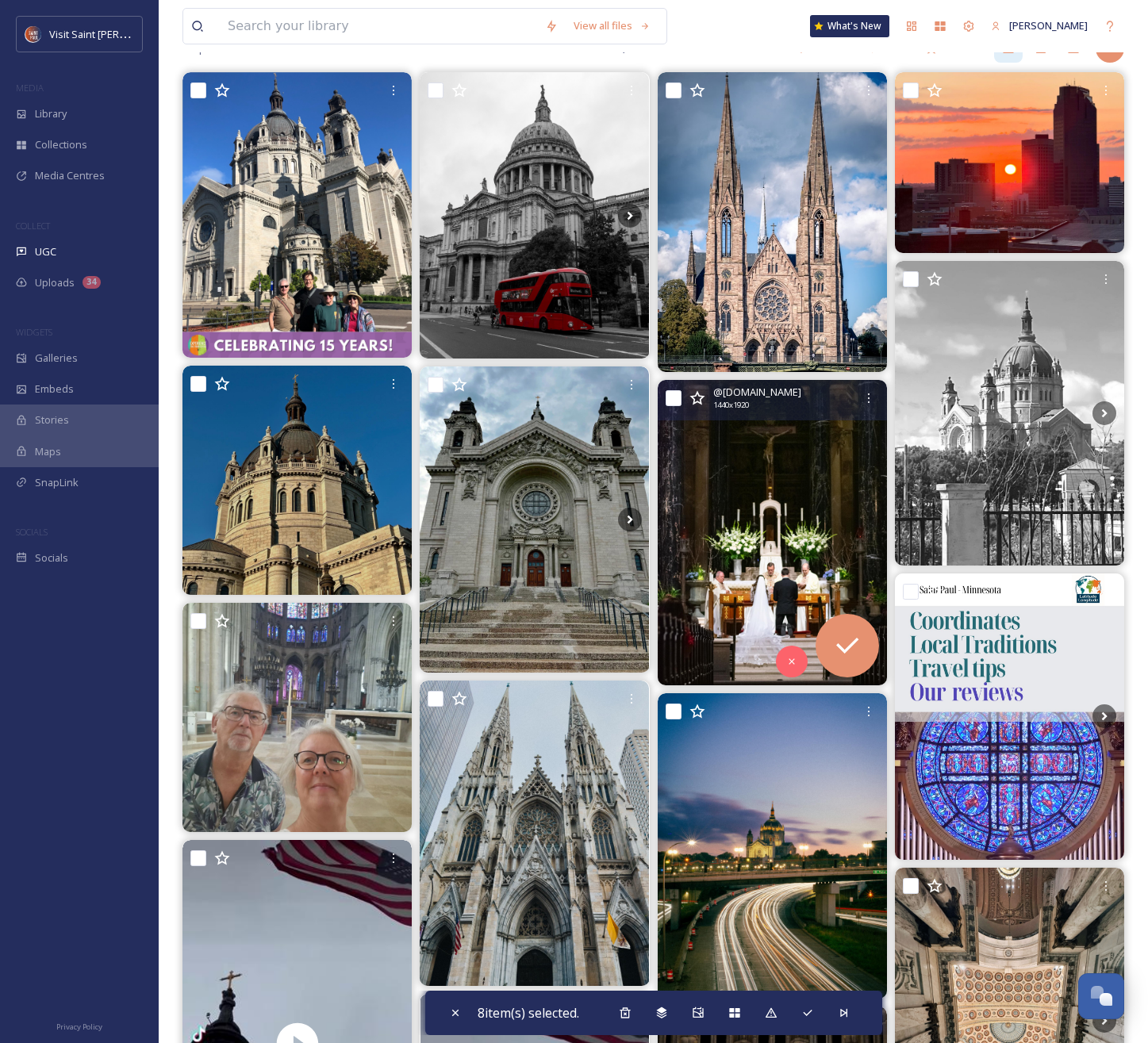
scroll to position [179, 0]
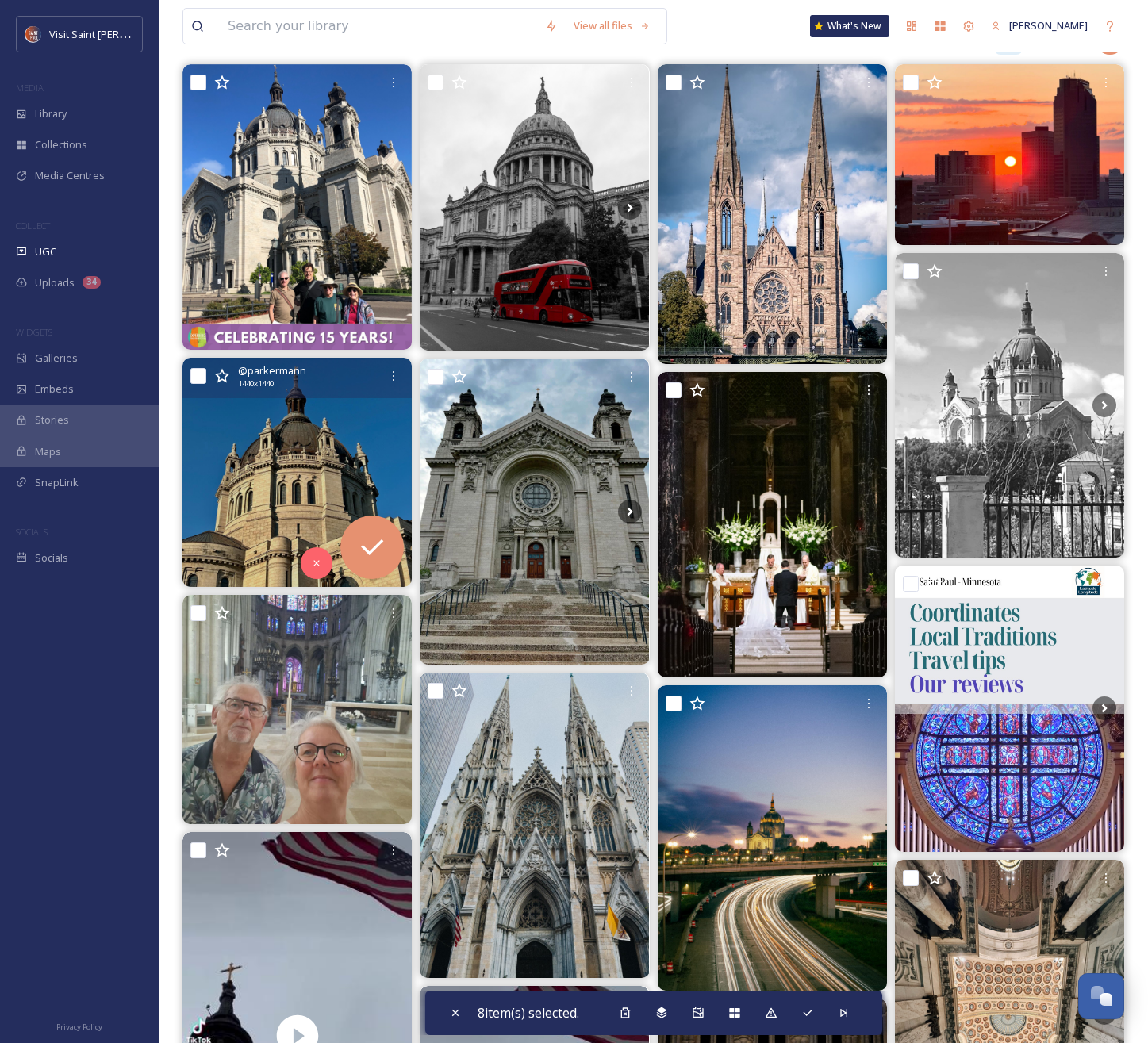
click at [202, 380] on input "checkbox" at bounding box center [198, 376] width 16 height 16
checkbox input "true"
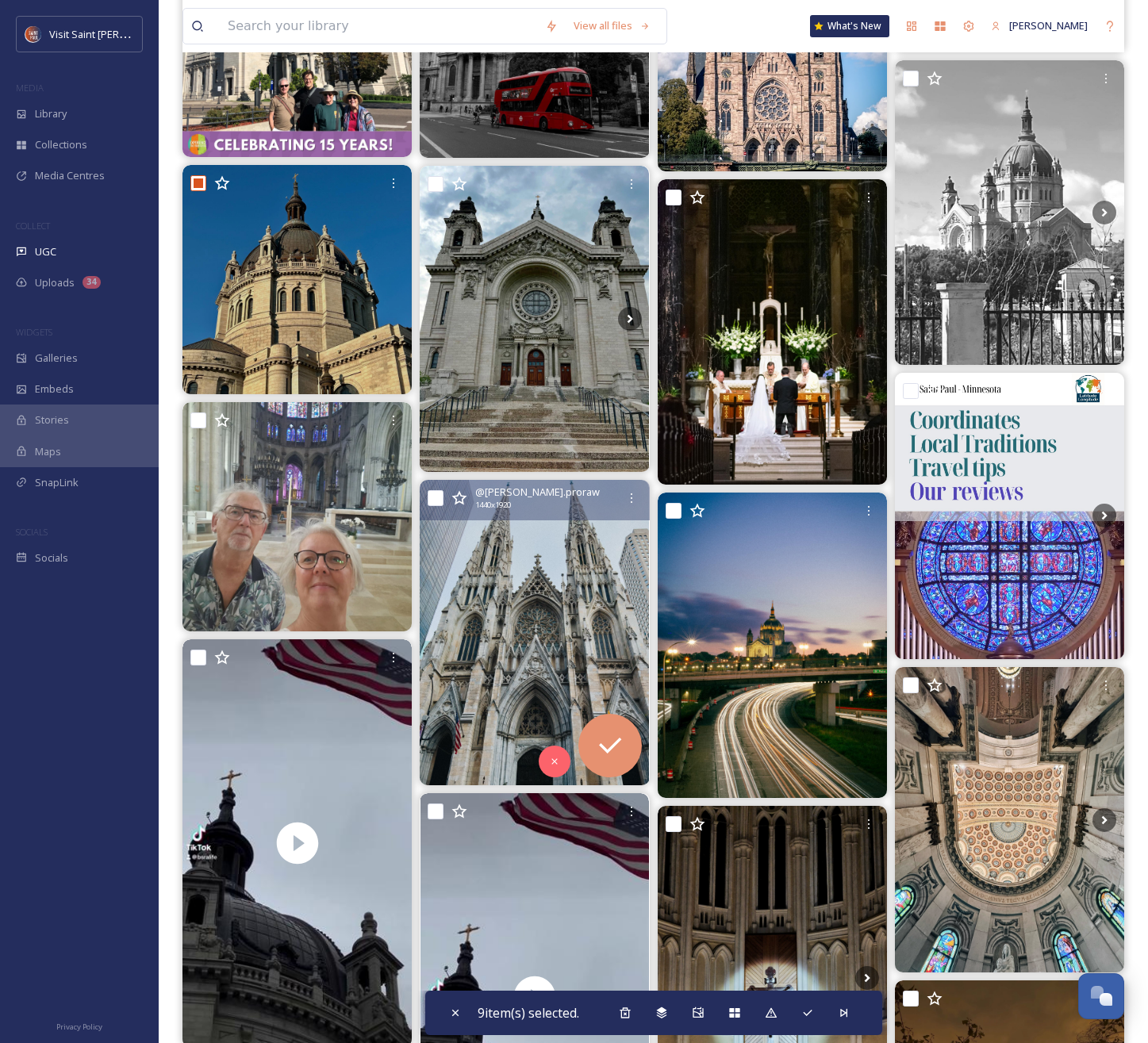
scroll to position [536, 0]
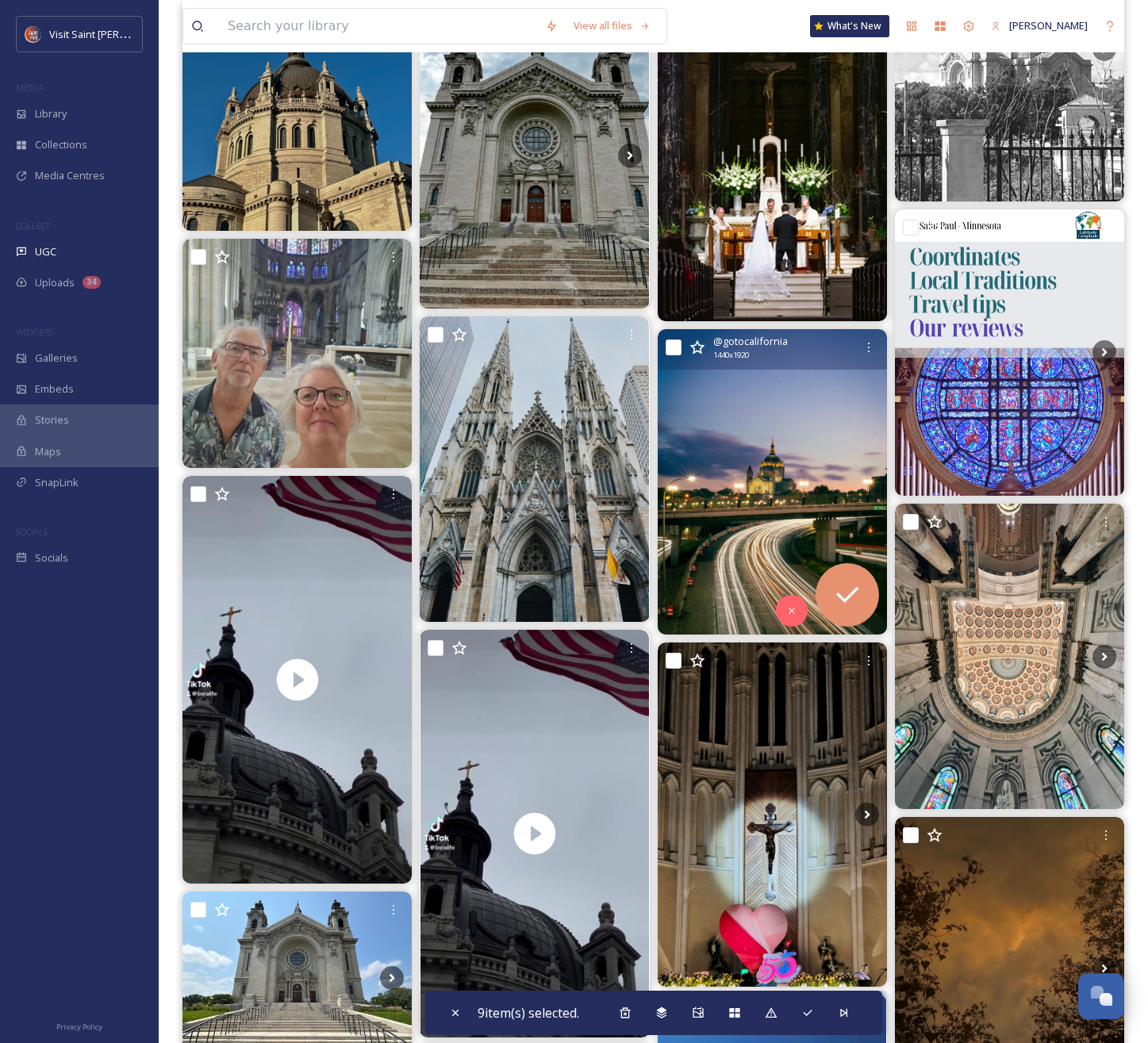
click at [673, 350] on input "checkbox" at bounding box center [674, 348] width 16 height 16
click at [674, 335] on div "@ gotocalifornia 1440 x 1920" at bounding box center [772, 349] width 229 height 41
click at [673, 345] on input "checkbox" at bounding box center [674, 348] width 16 height 16
checkbox input "false"
click at [820, 353] on div "@ gotocalifornia 1440 x 1920" at bounding box center [784, 348] width 141 height 27
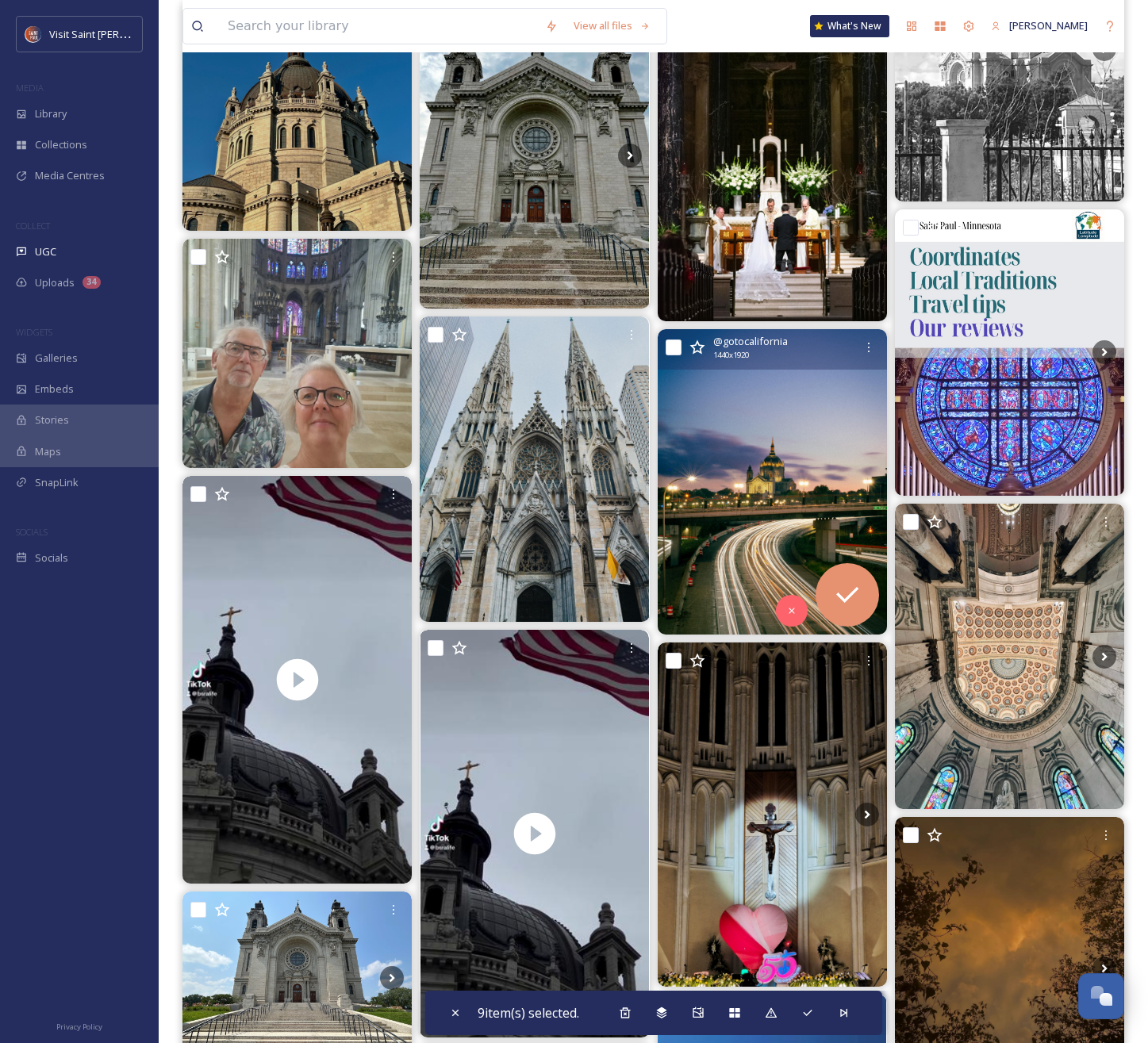
click at [759, 448] on img at bounding box center [772, 481] width 229 height 305
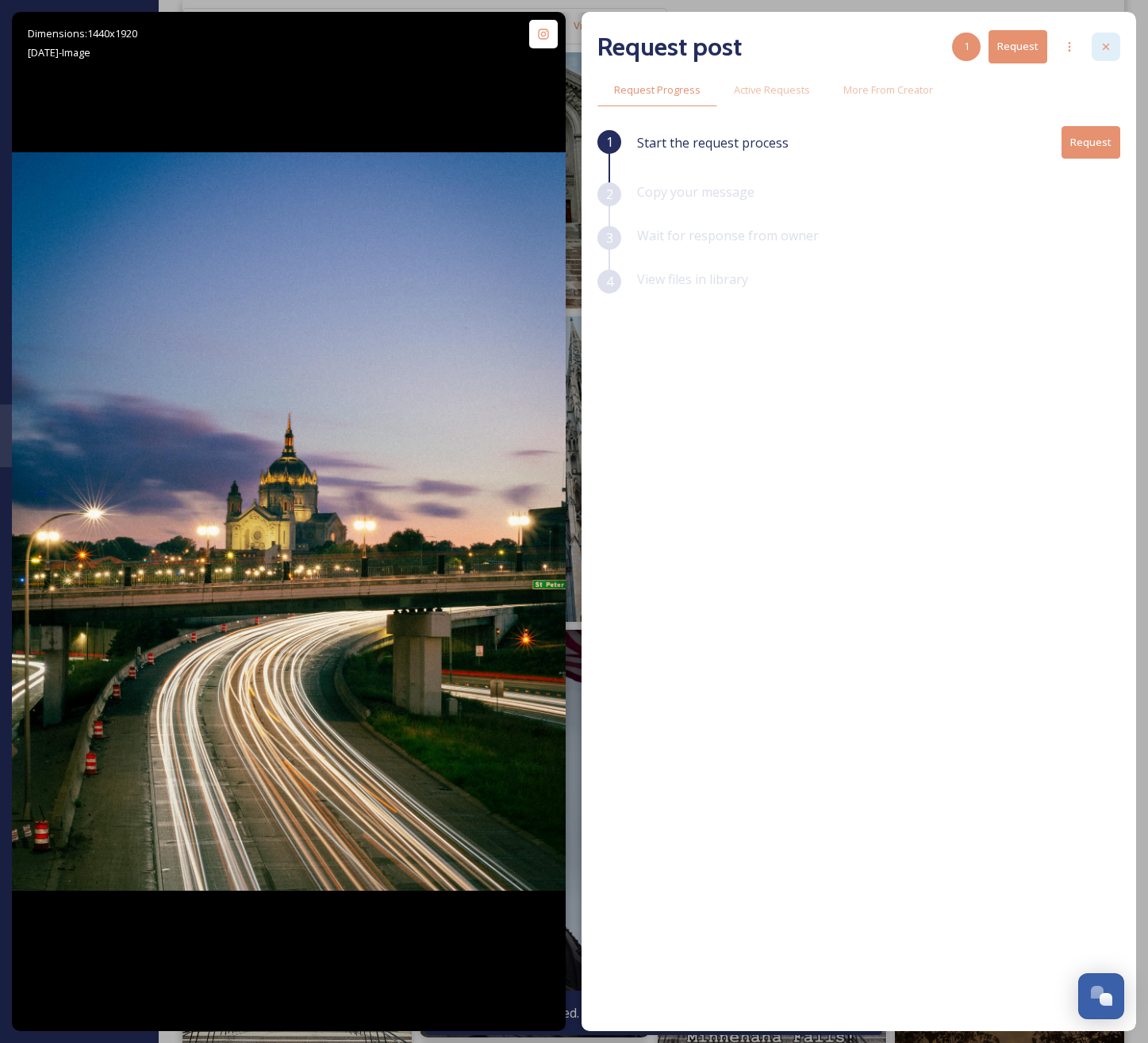
click at [1107, 42] on icon at bounding box center [1105, 47] width 13 height 13
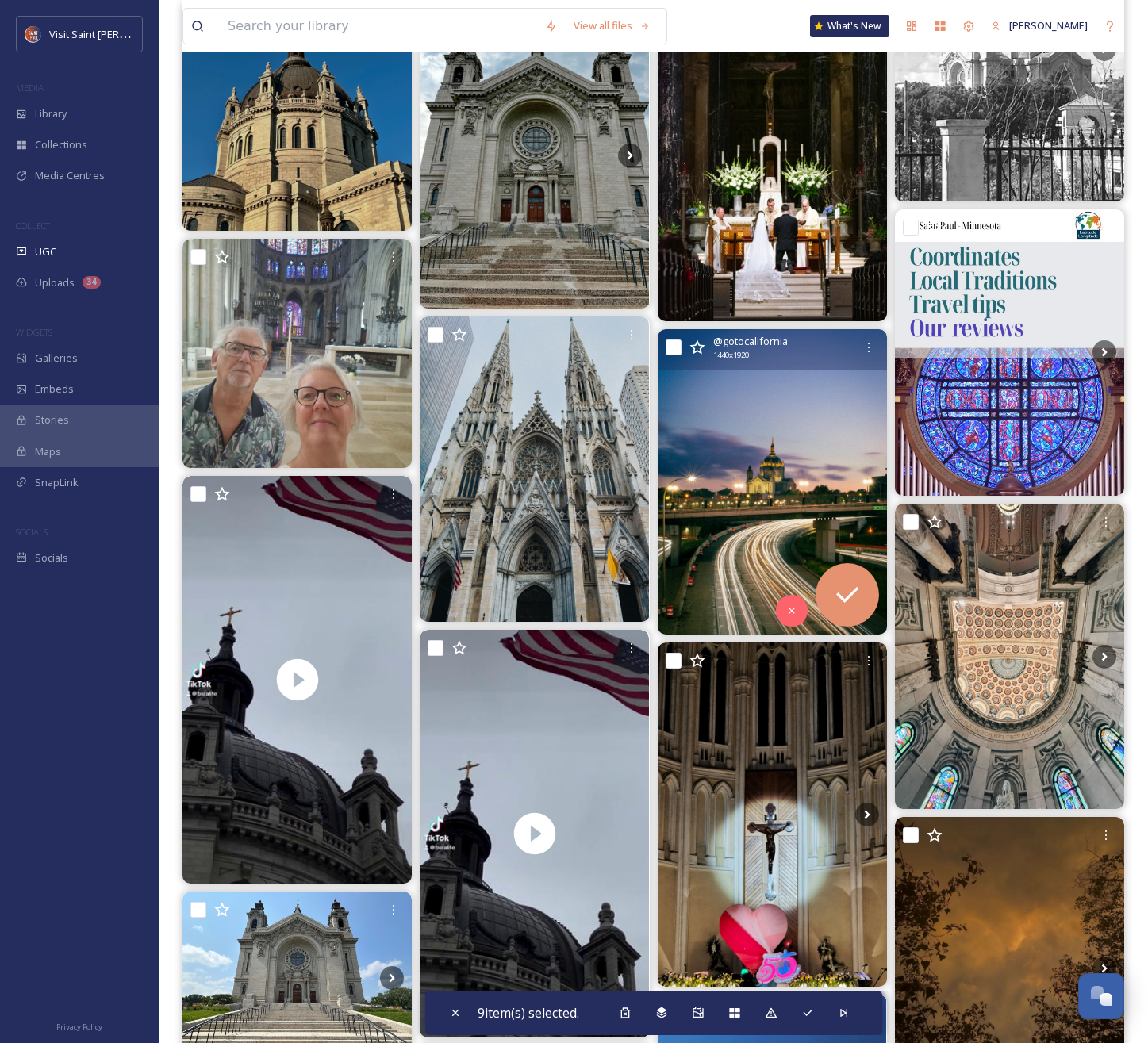
click at [672, 347] on input "checkbox" at bounding box center [674, 348] width 16 height 16
checkbox input "true"
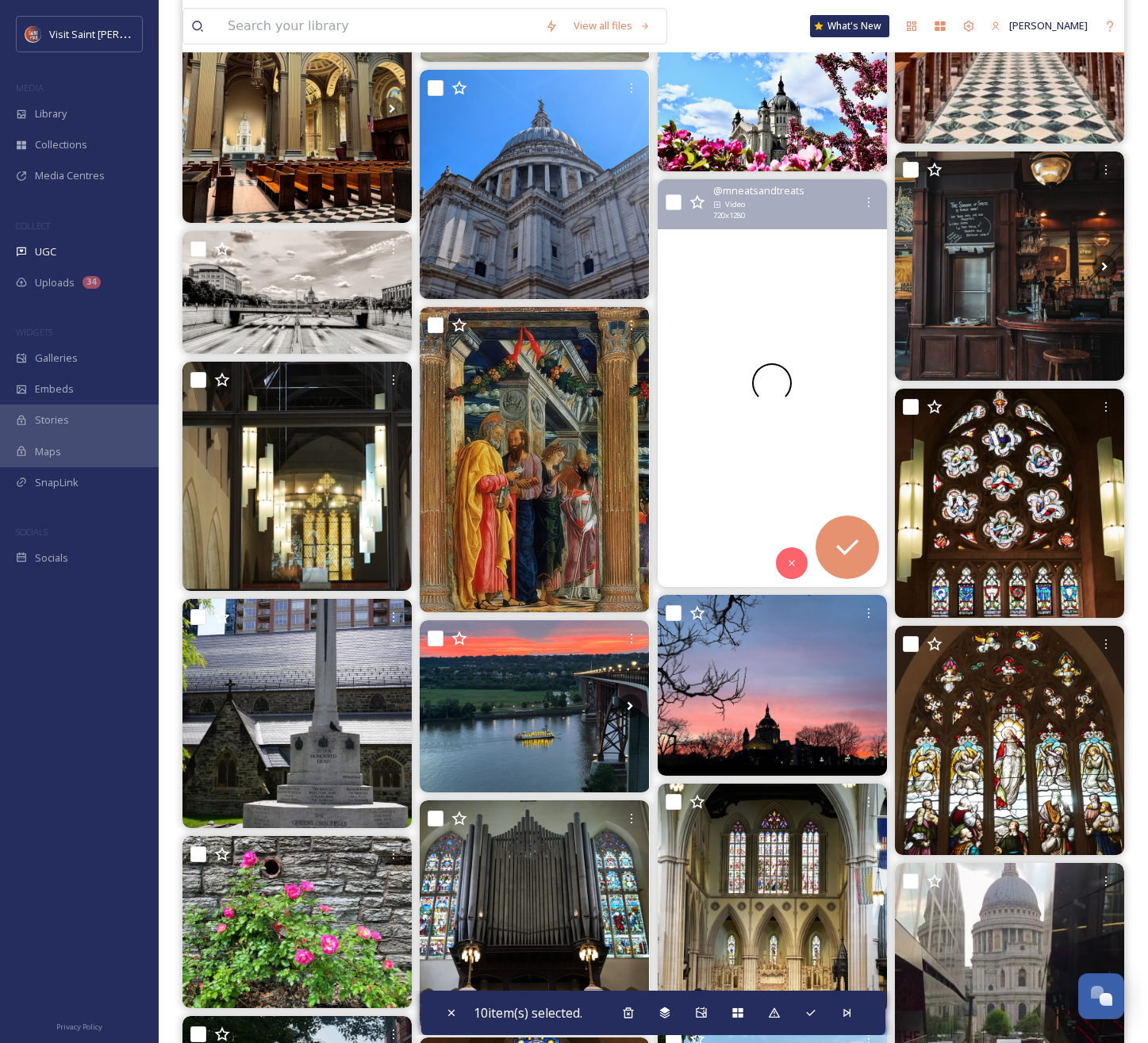
scroll to position [2031, 0]
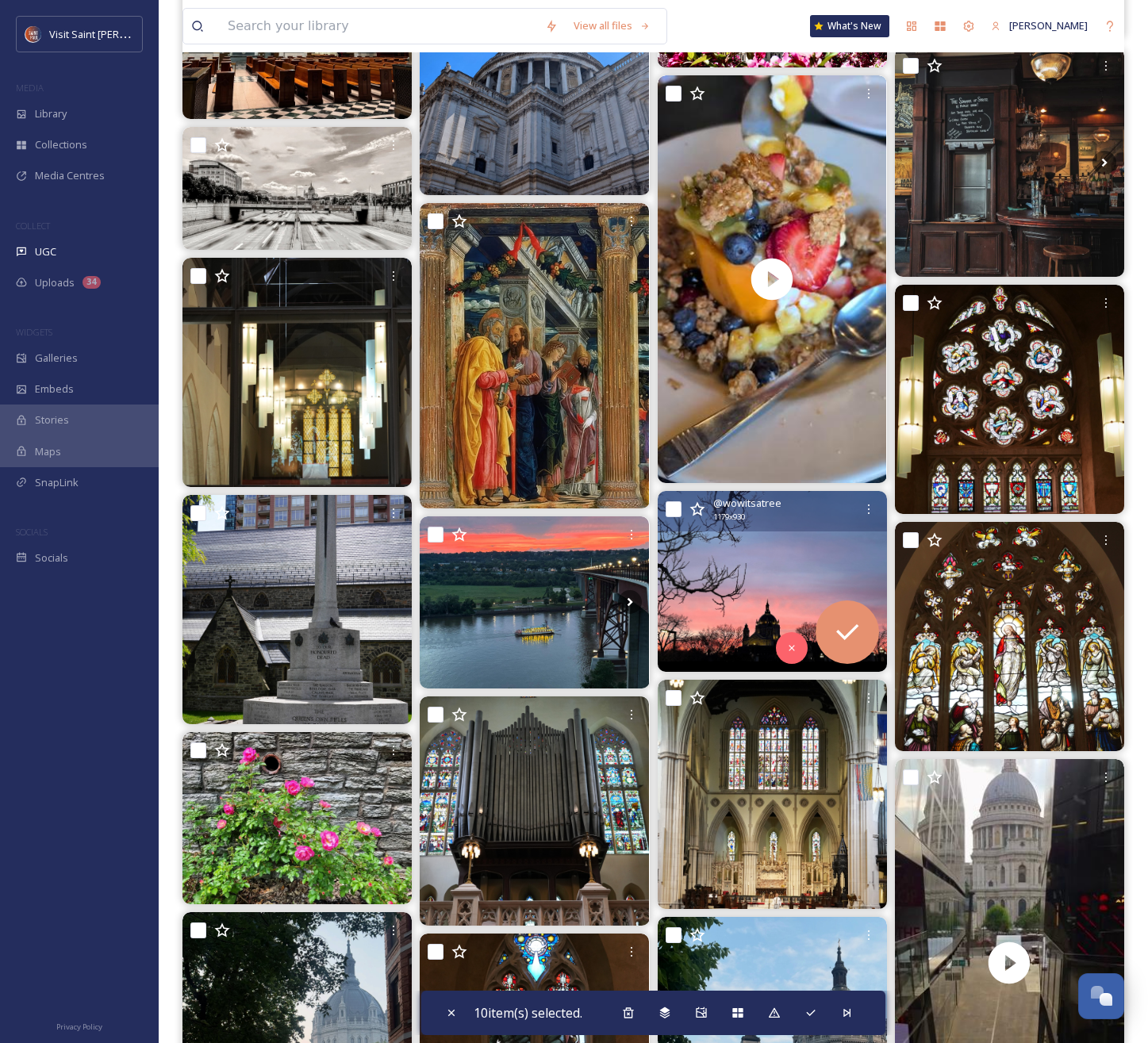
click at [678, 508] on input "checkbox" at bounding box center [674, 509] width 16 height 16
checkbox input "true"
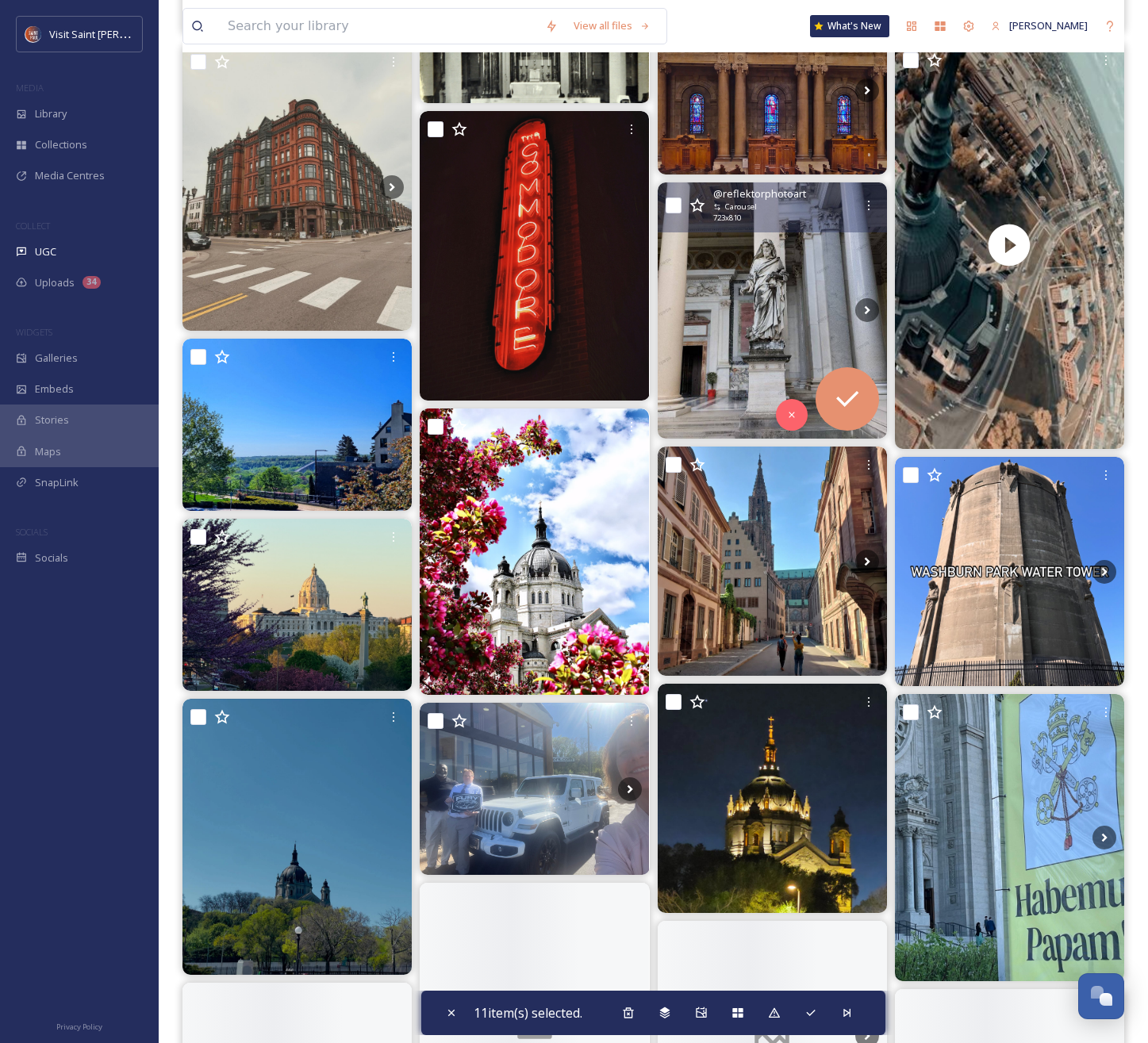
scroll to position [3749, 0]
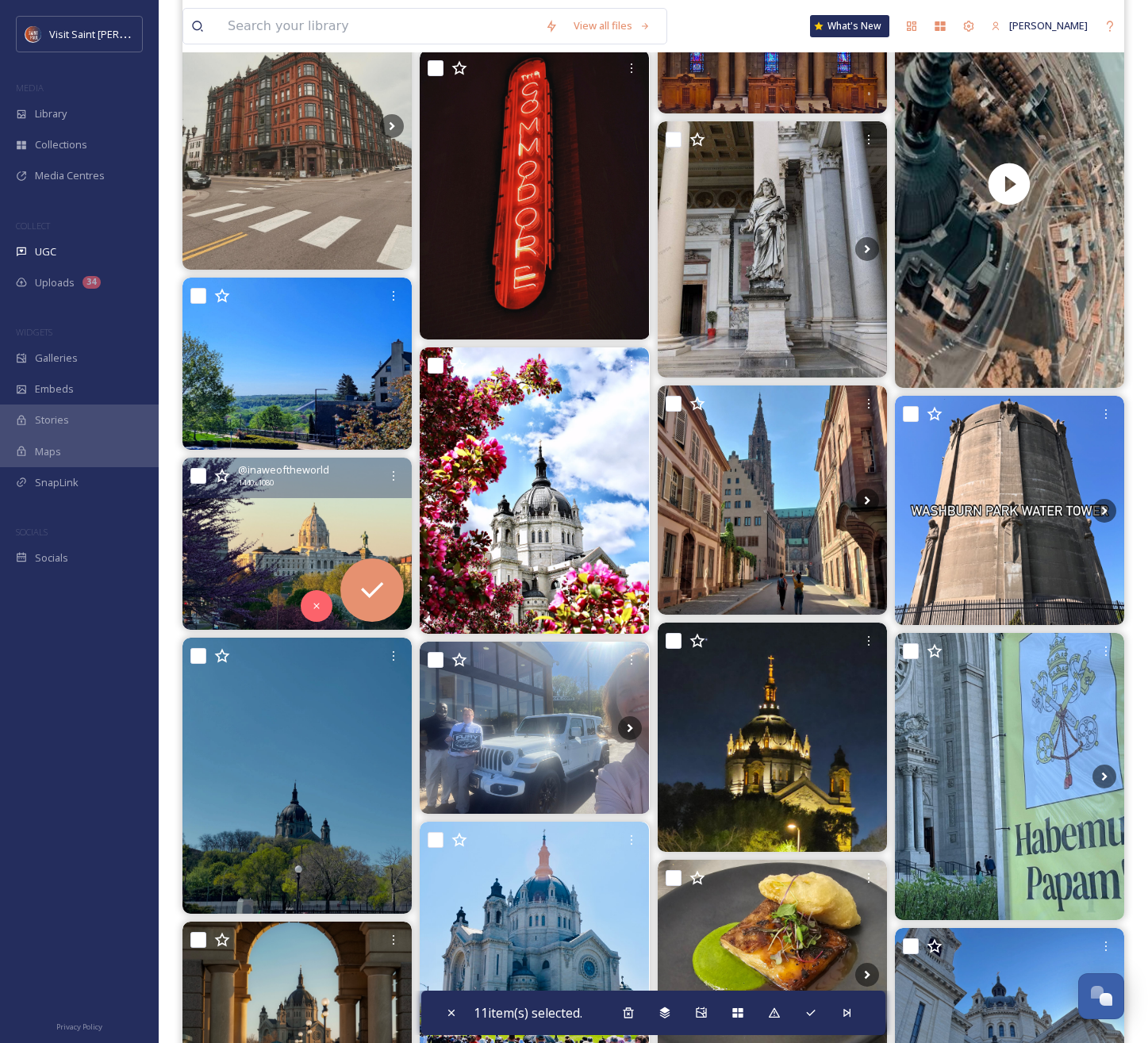
click at [191, 478] on input "checkbox" at bounding box center [198, 477] width 16 height 16
checkbox input "true"
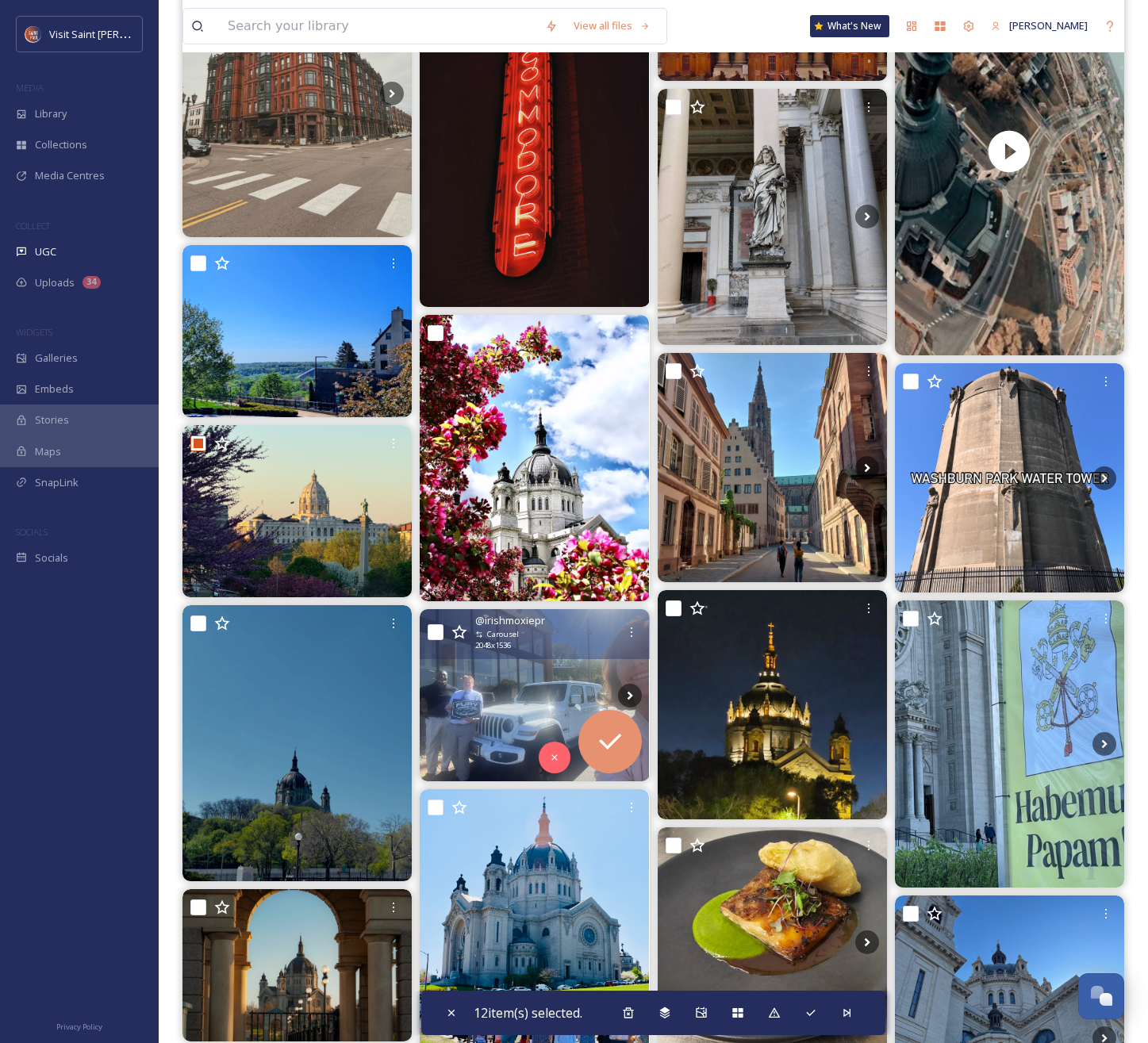
scroll to position [4022, 0]
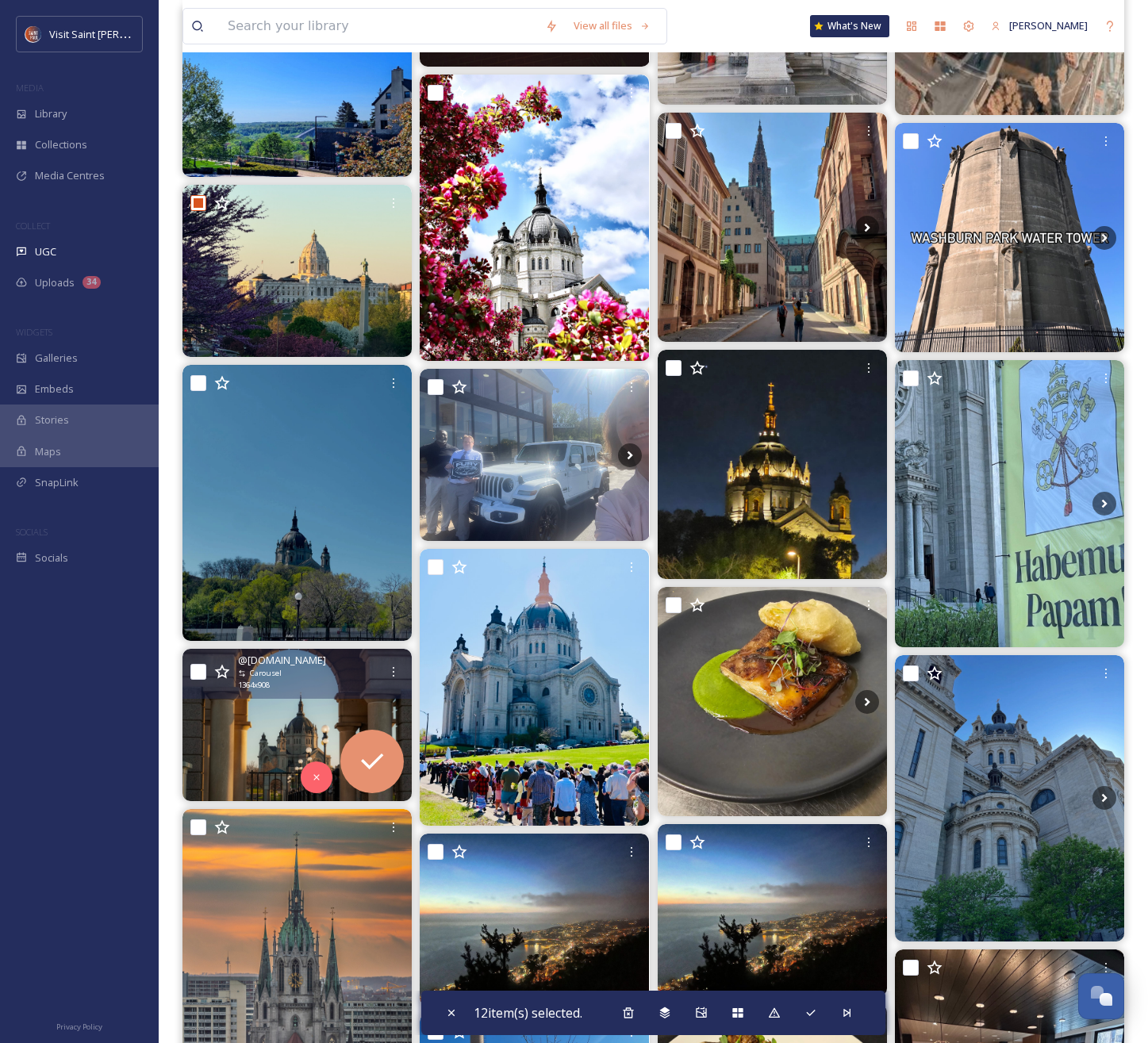
click at [198, 667] on input "checkbox" at bounding box center [198, 672] width 16 height 16
checkbox input "true"
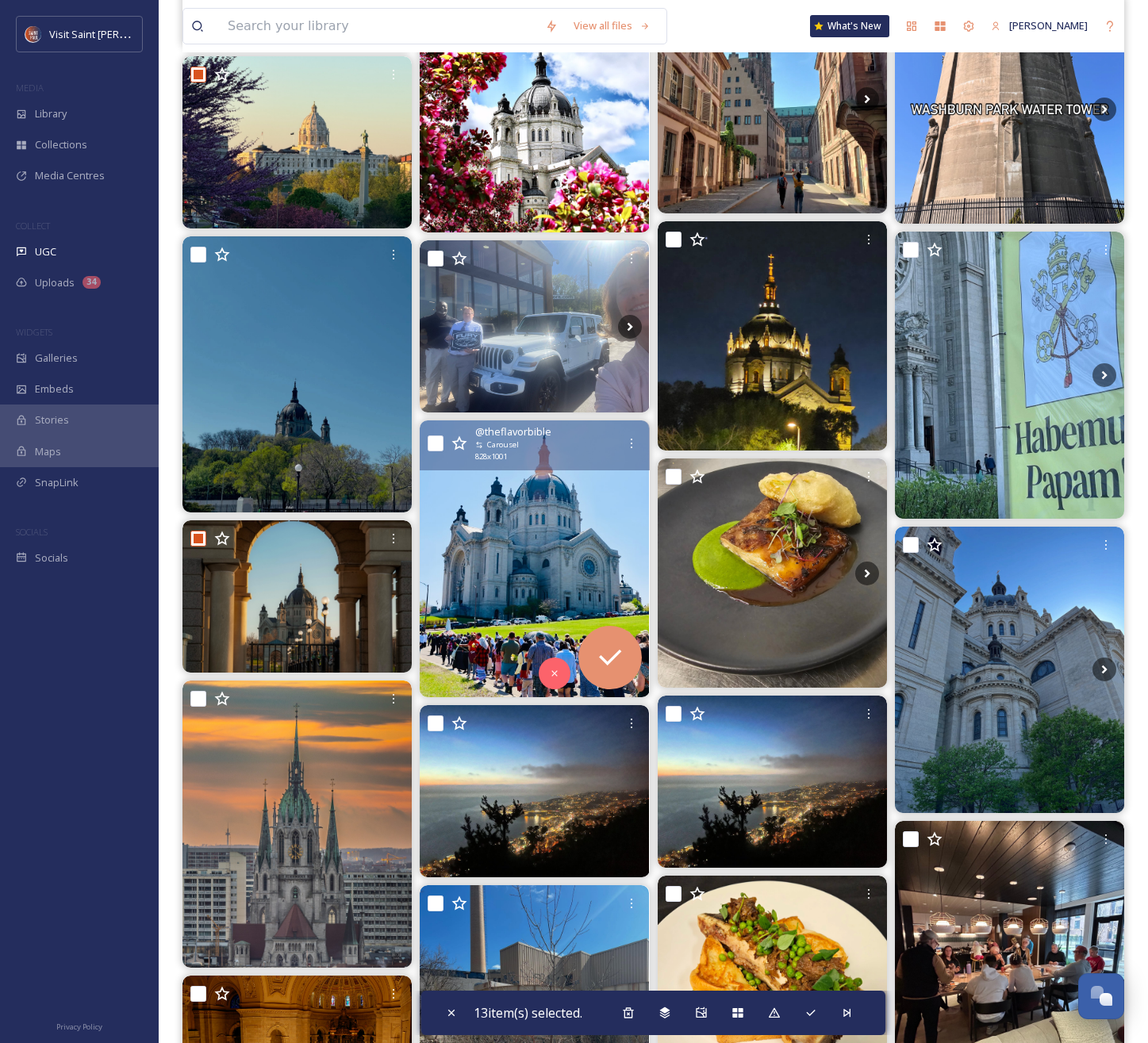
scroll to position [4333, 0]
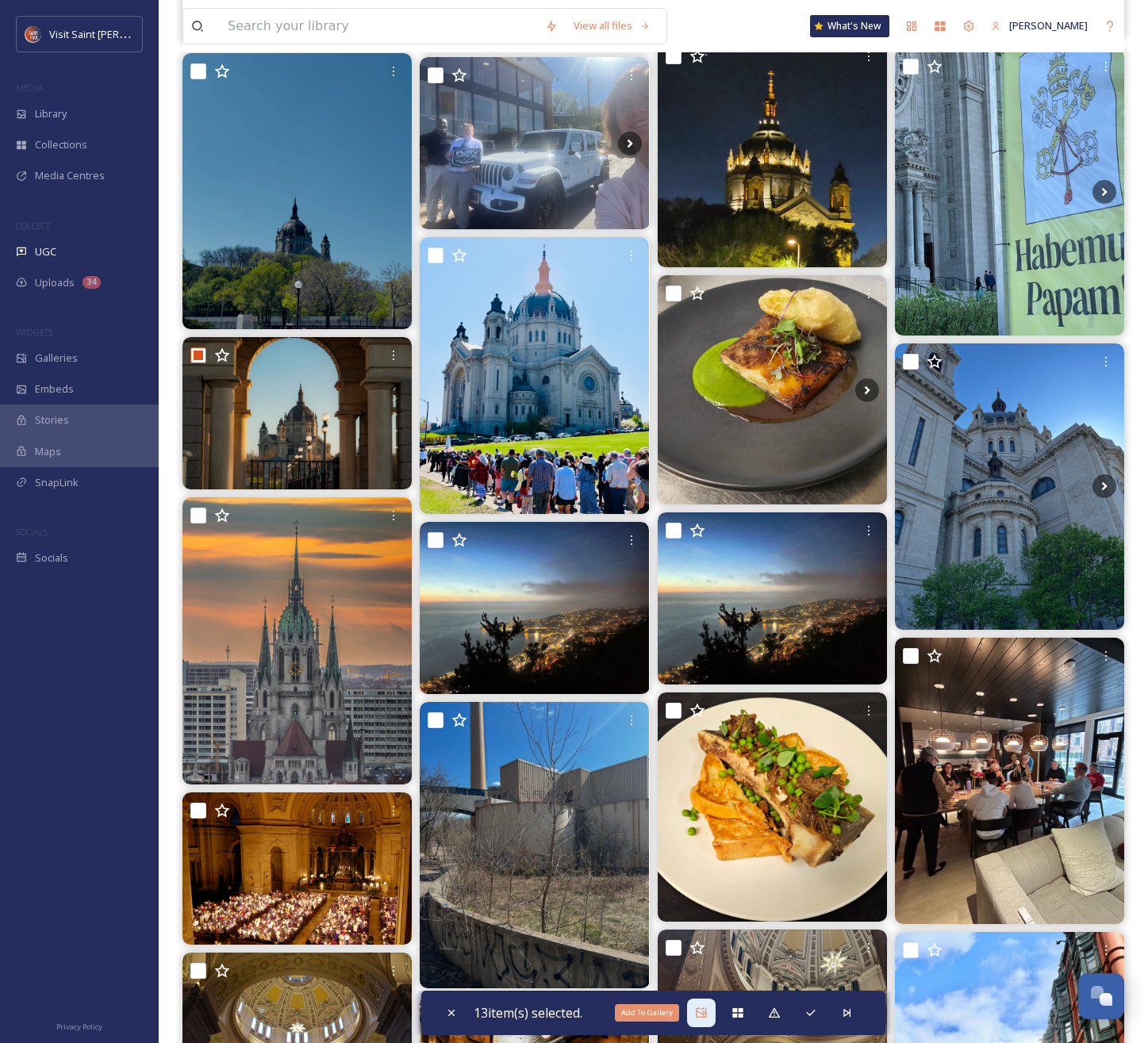
click at [710, 1020] on div "Add To Gallery" at bounding box center [701, 1013] width 29 height 29
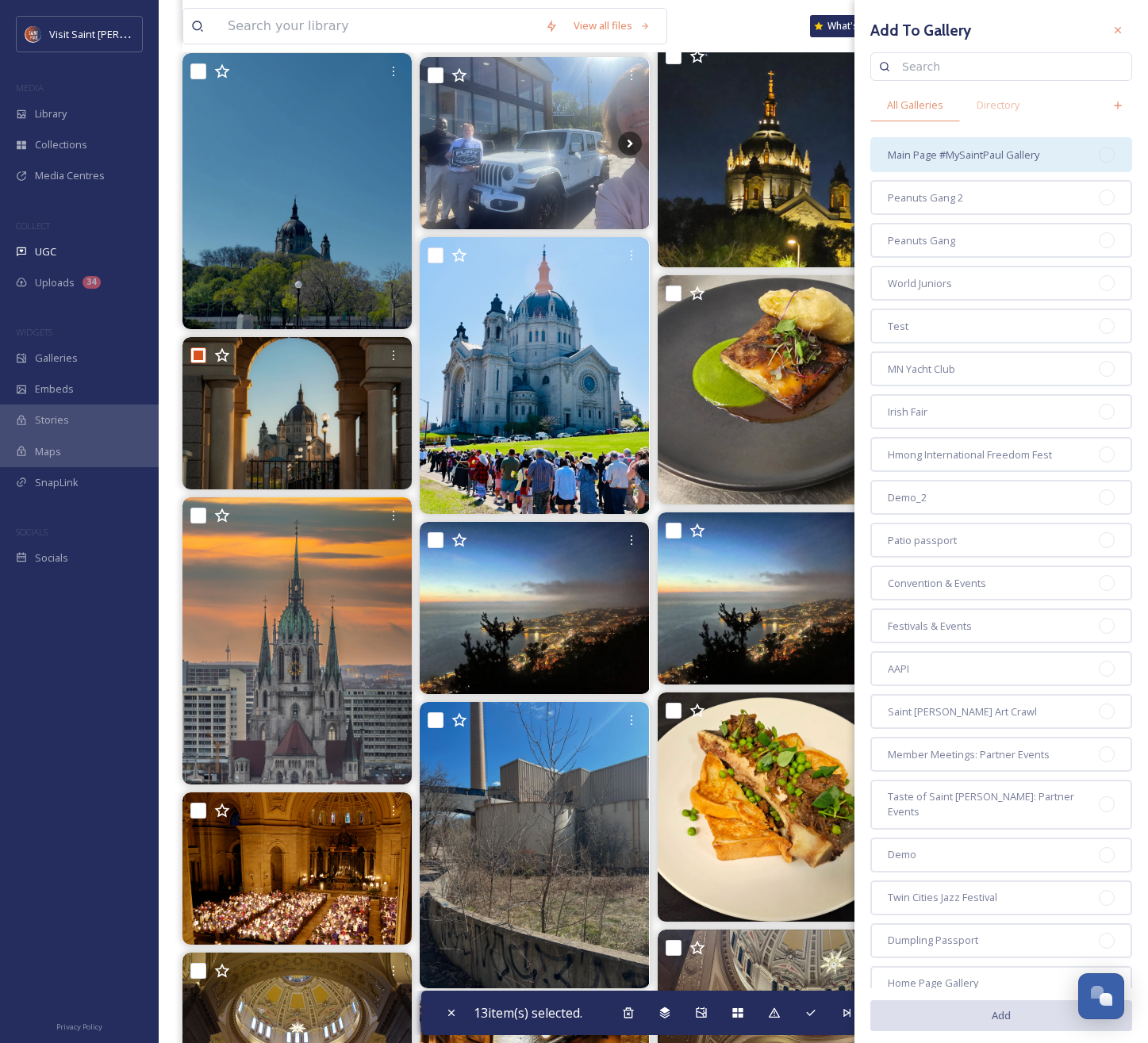
click at [945, 159] on span "Main Page #MySaintPaul Gallery" at bounding box center [963, 155] width 151 height 15
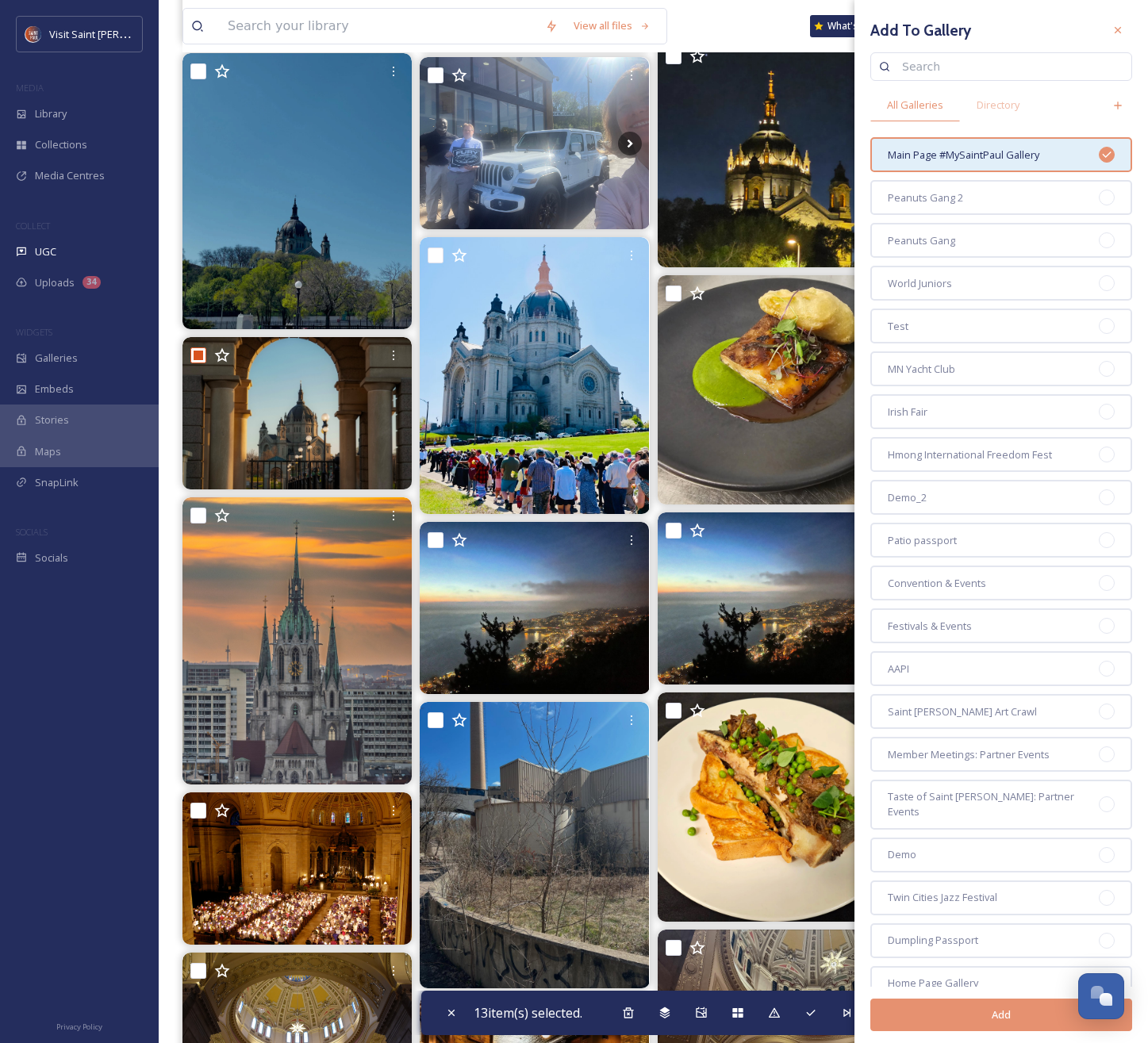
click at [982, 1019] on button "Add" at bounding box center [1000, 1015] width 262 height 33
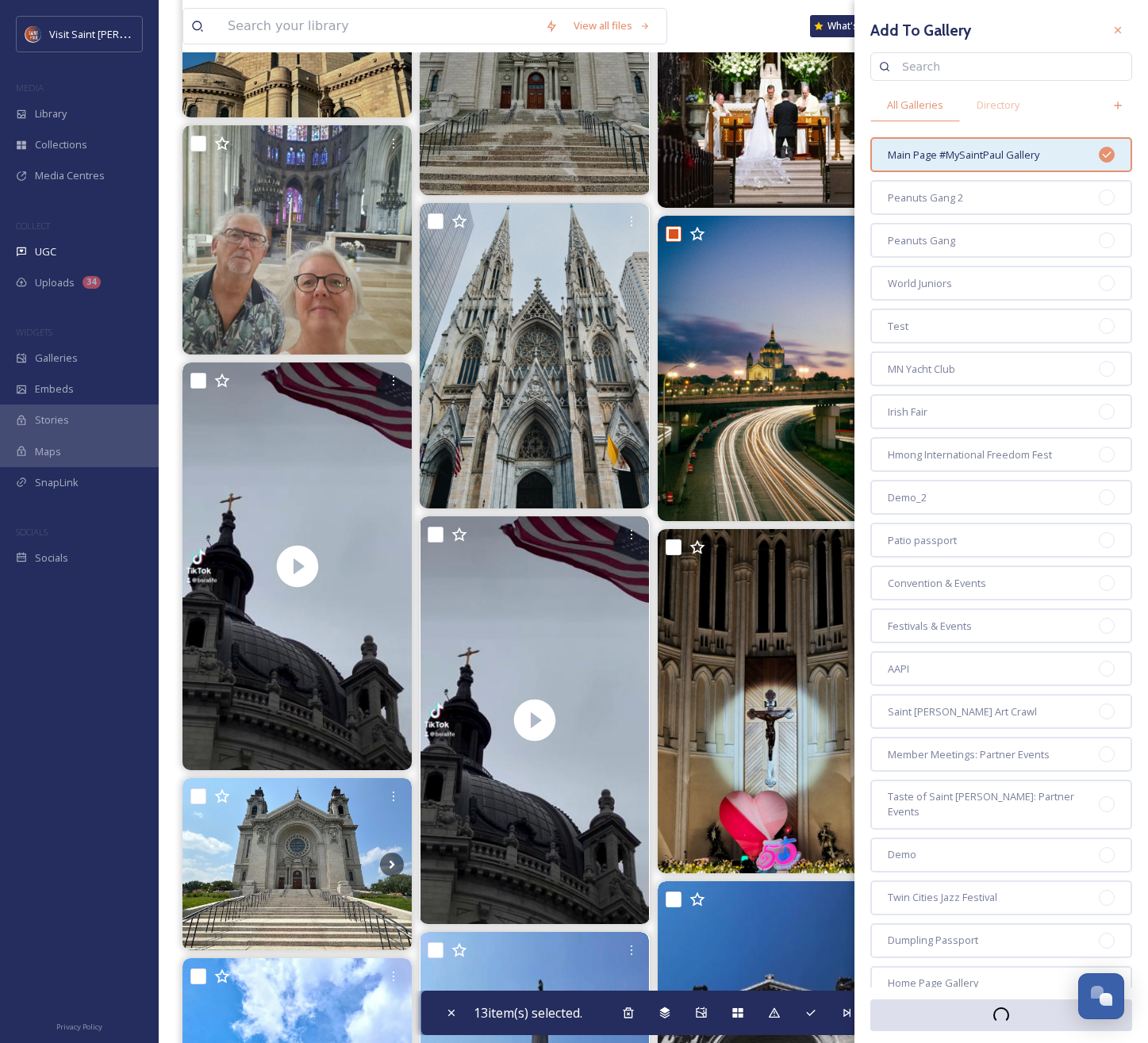
scroll to position [0, 0]
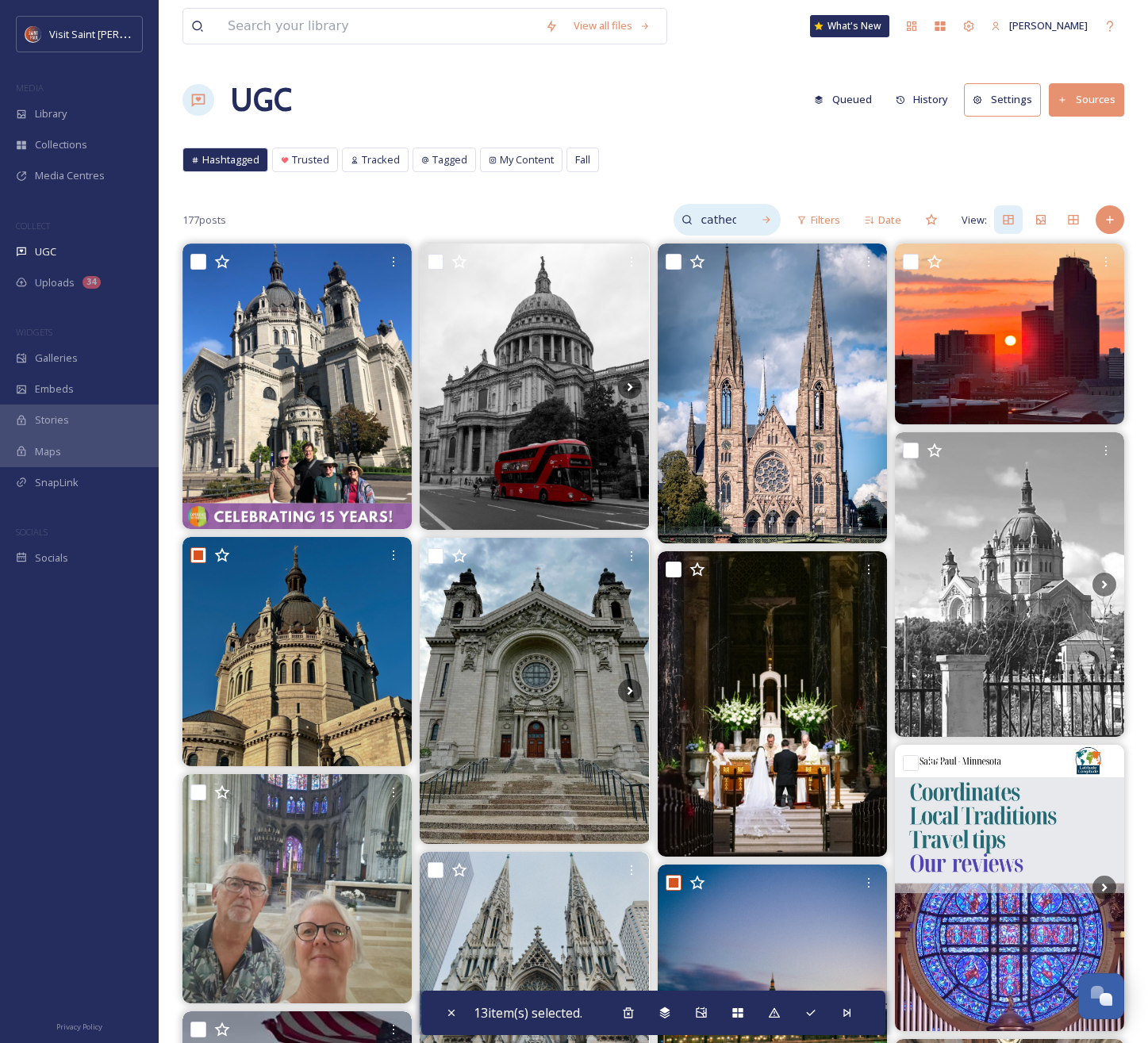
click at [728, 220] on input "cathedral" at bounding box center [718, 219] width 52 height 32
drag, startPoint x: 702, startPoint y: 217, endPoint x: 569, endPoint y: 196, distance: 134.6
type input "como"
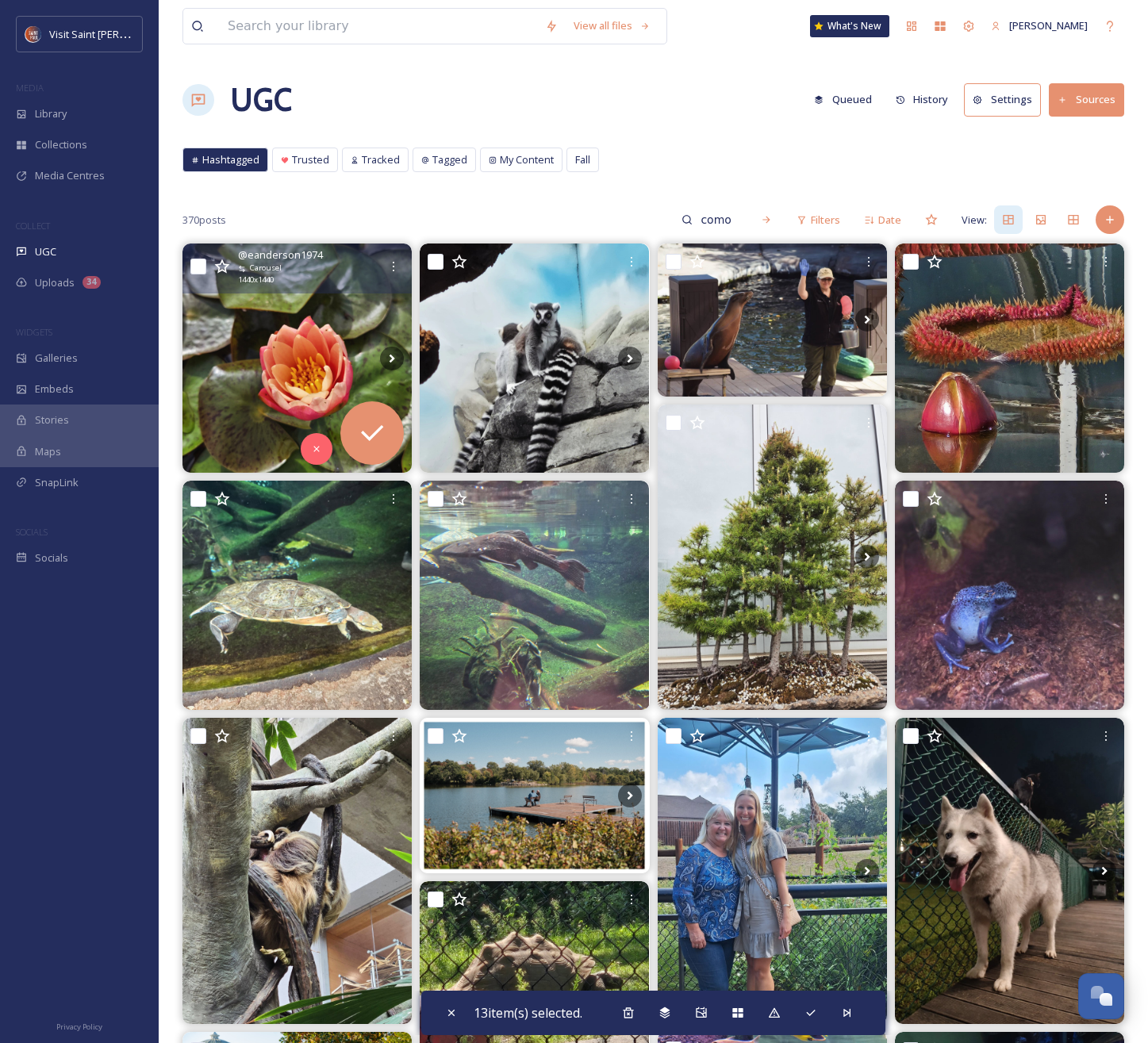
click at [198, 267] on input "checkbox" at bounding box center [198, 266] width 16 height 16
checkbox input "true"
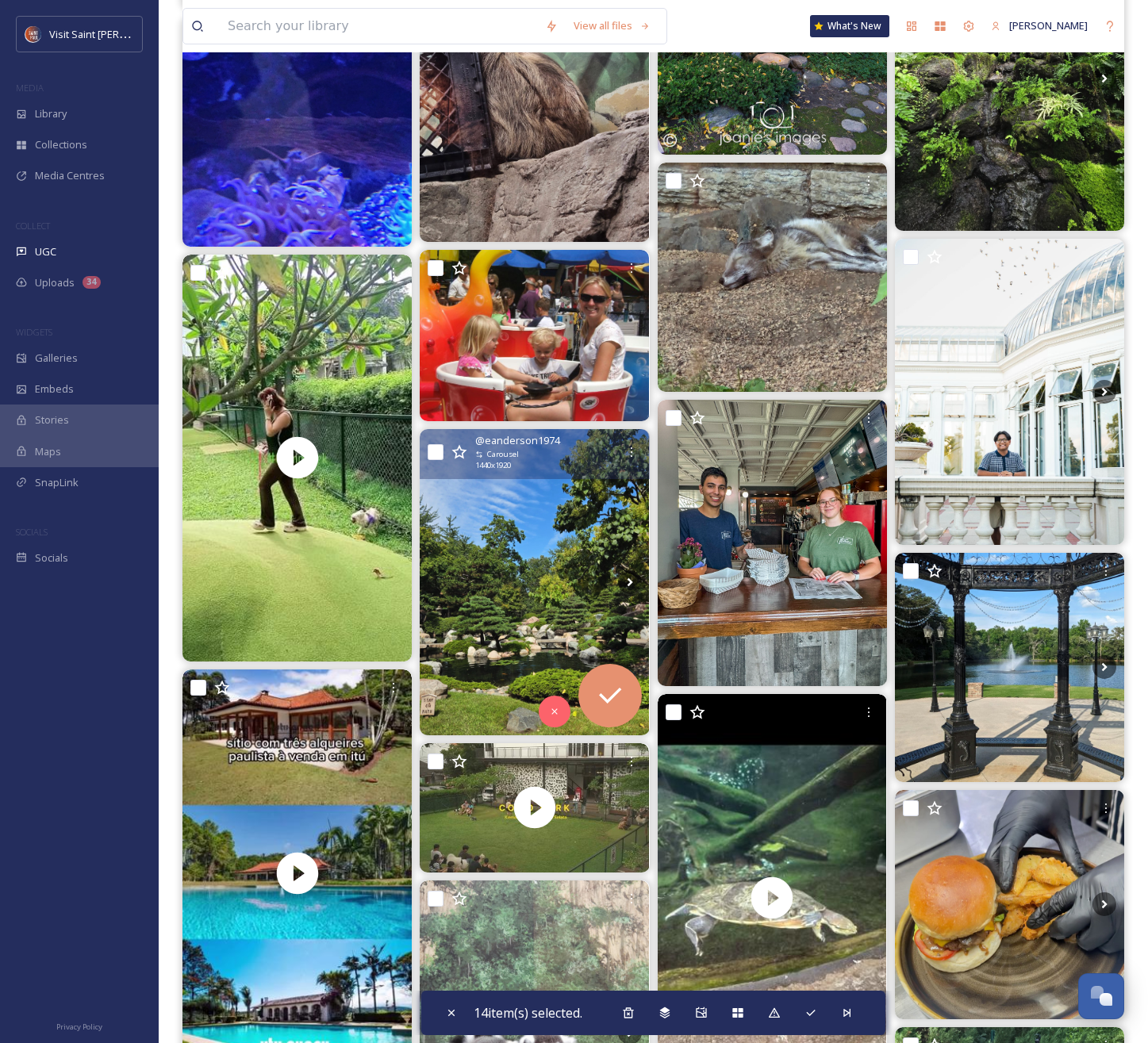
scroll to position [1430, 0]
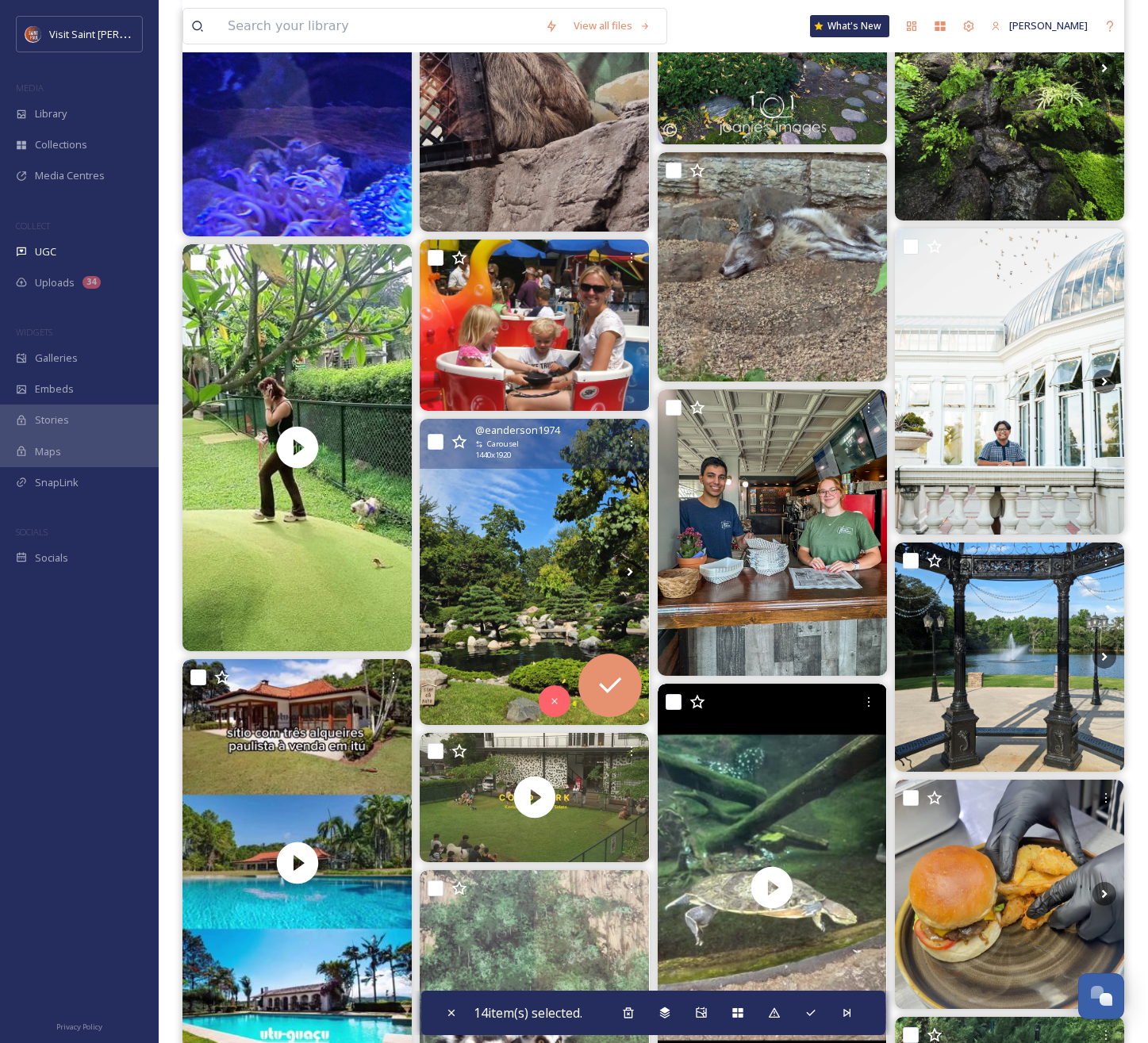
click at [440, 441] on input "checkbox" at bounding box center [436, 442] width 16 height 16
checkbox input "true"
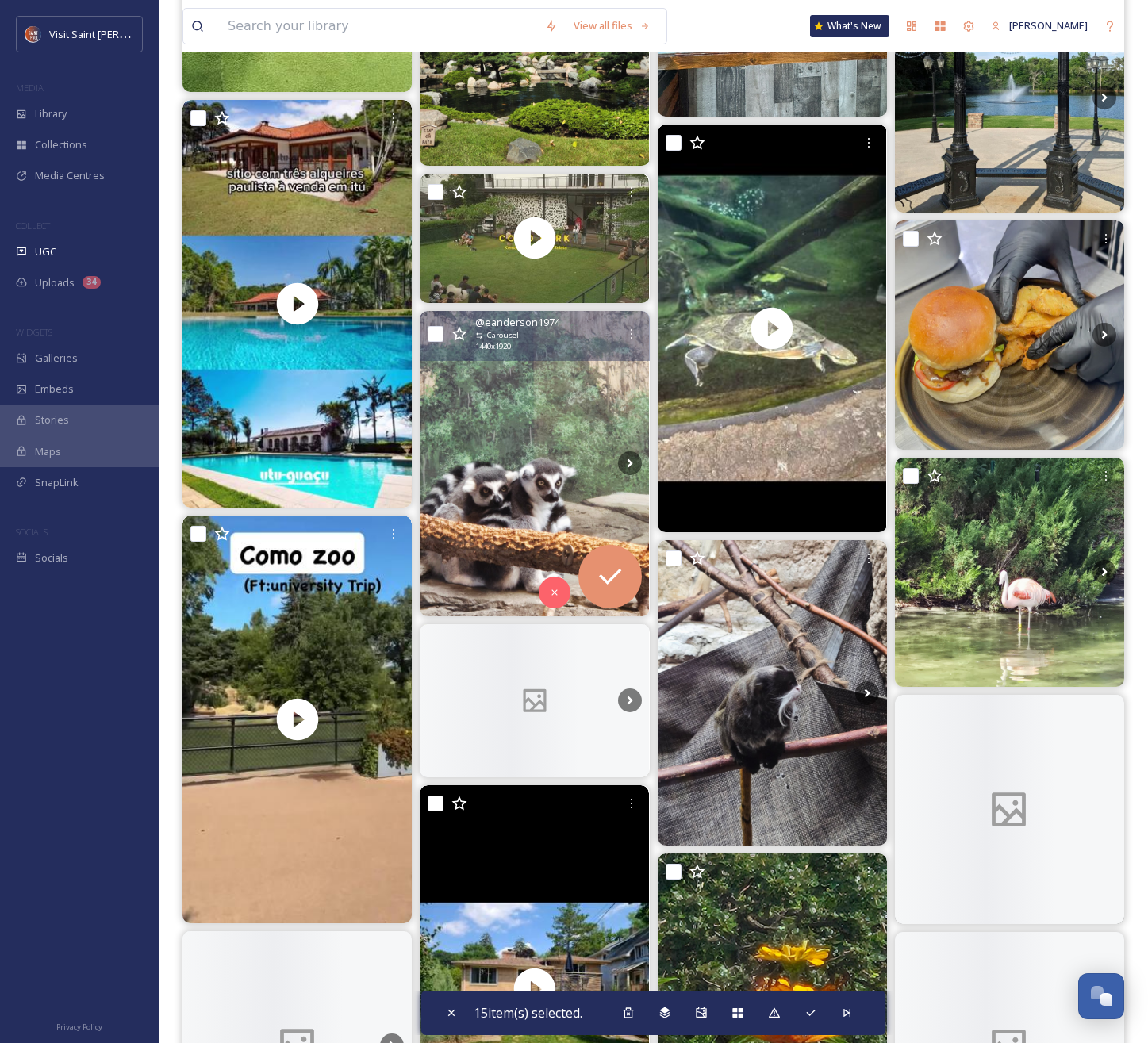
scroll to position [2156, 0]
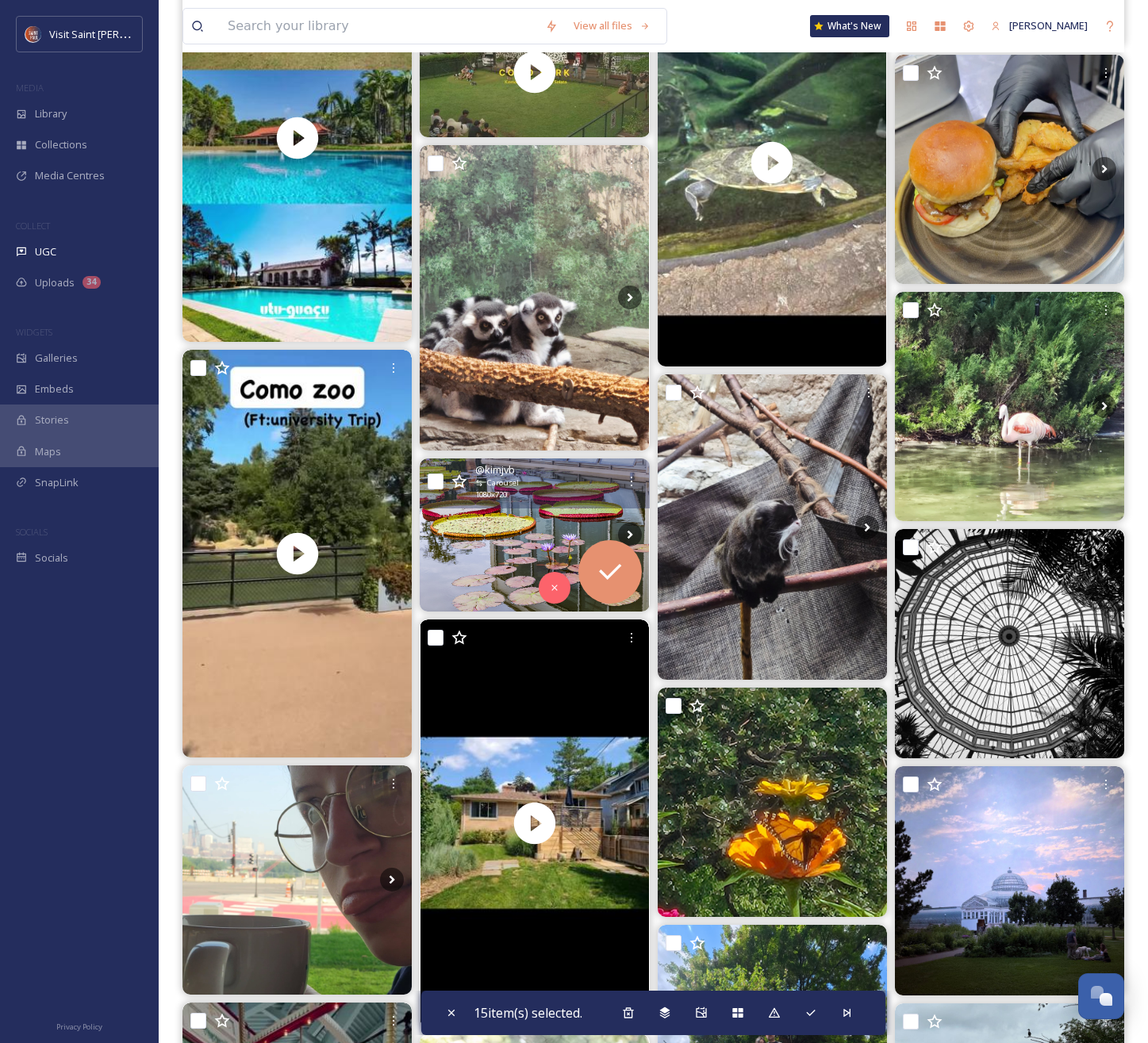
click at [434, 486] on input "checkbox" at bounding box center [436, 482] width 16 height 16
checkbox input "true"
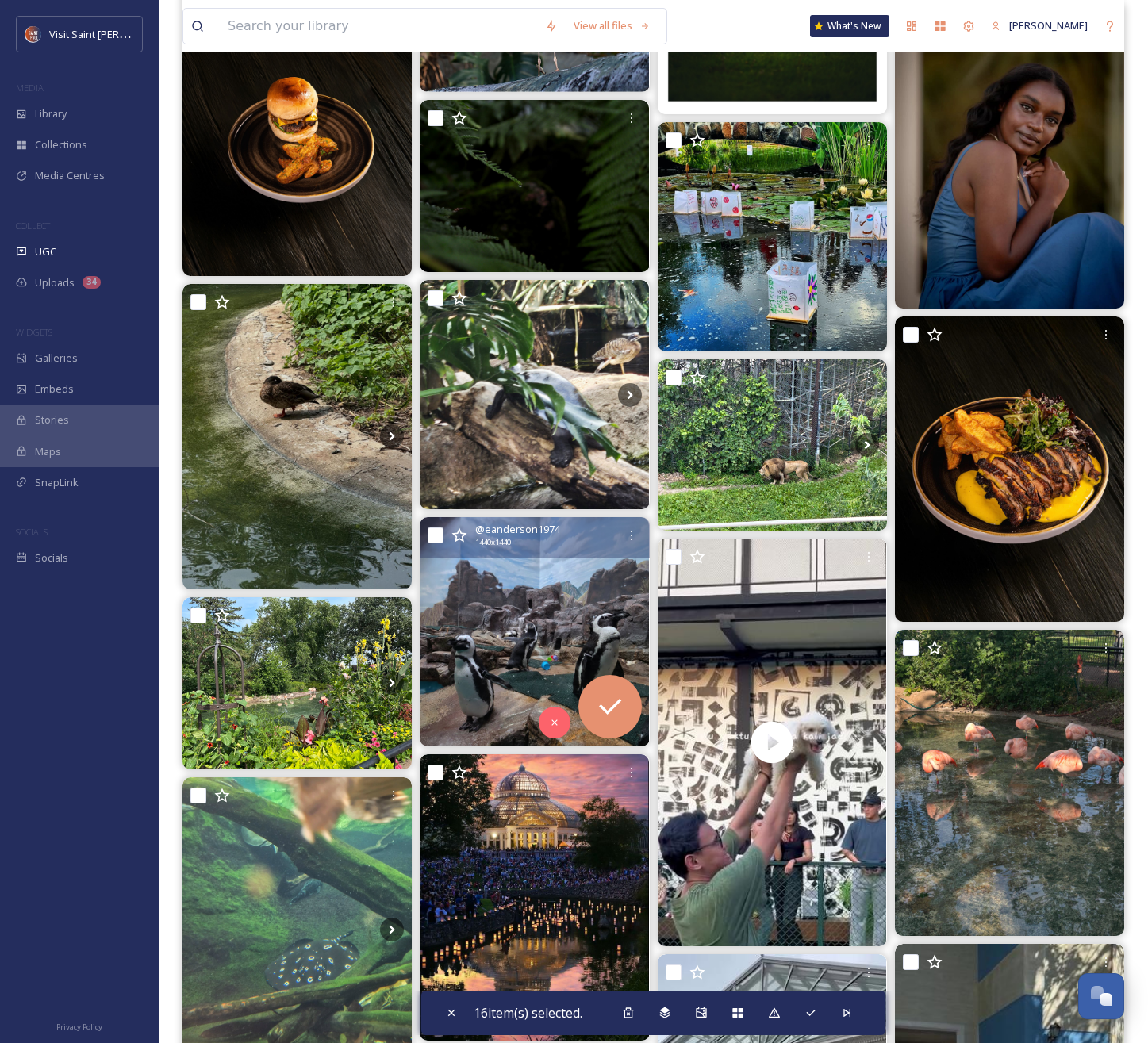
scroll to position [4266, 0]
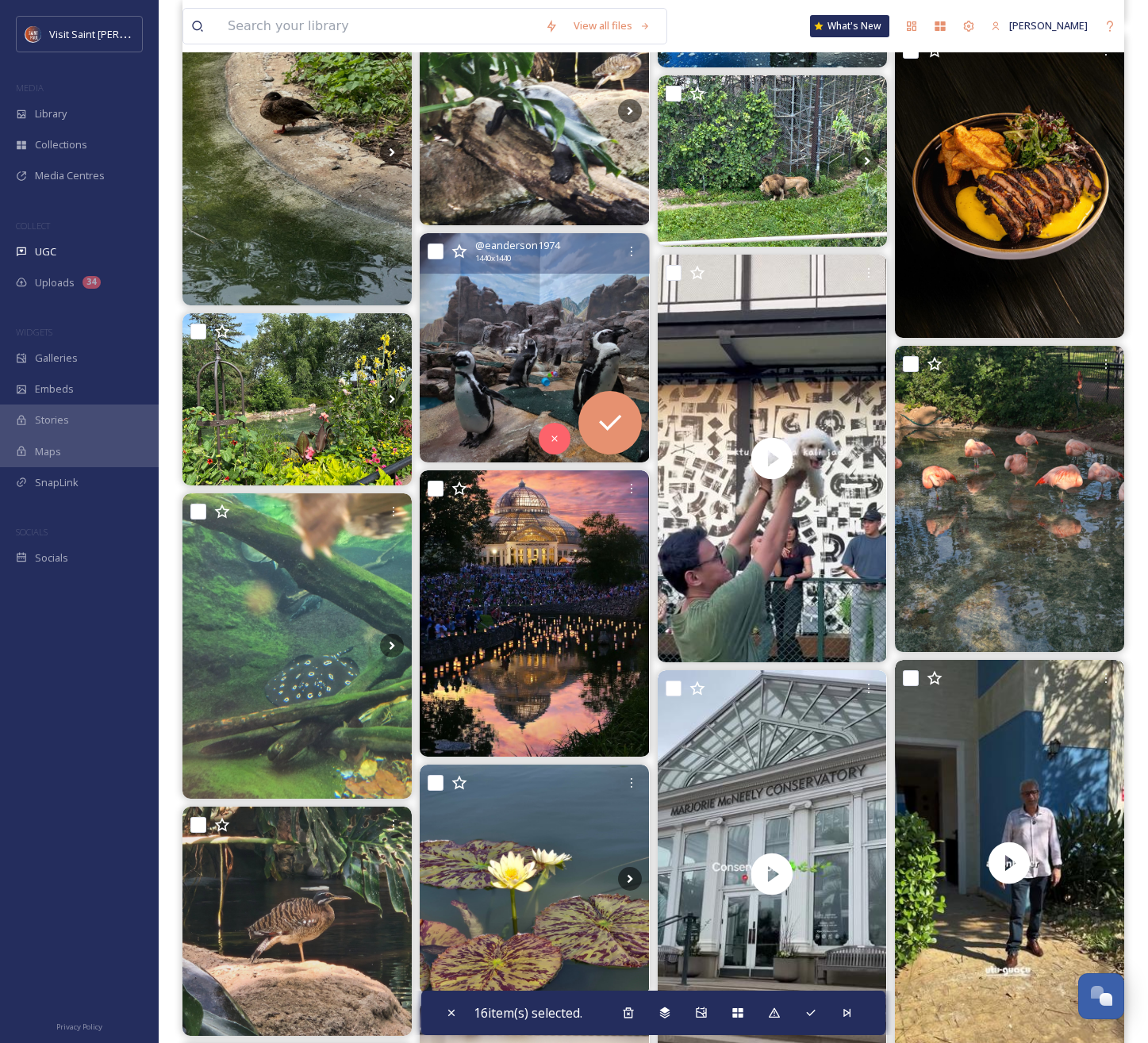
click at [436, 251] on input "checkbox" at bounding box center [436, 252] width 16 height 16
checkbox input "true"
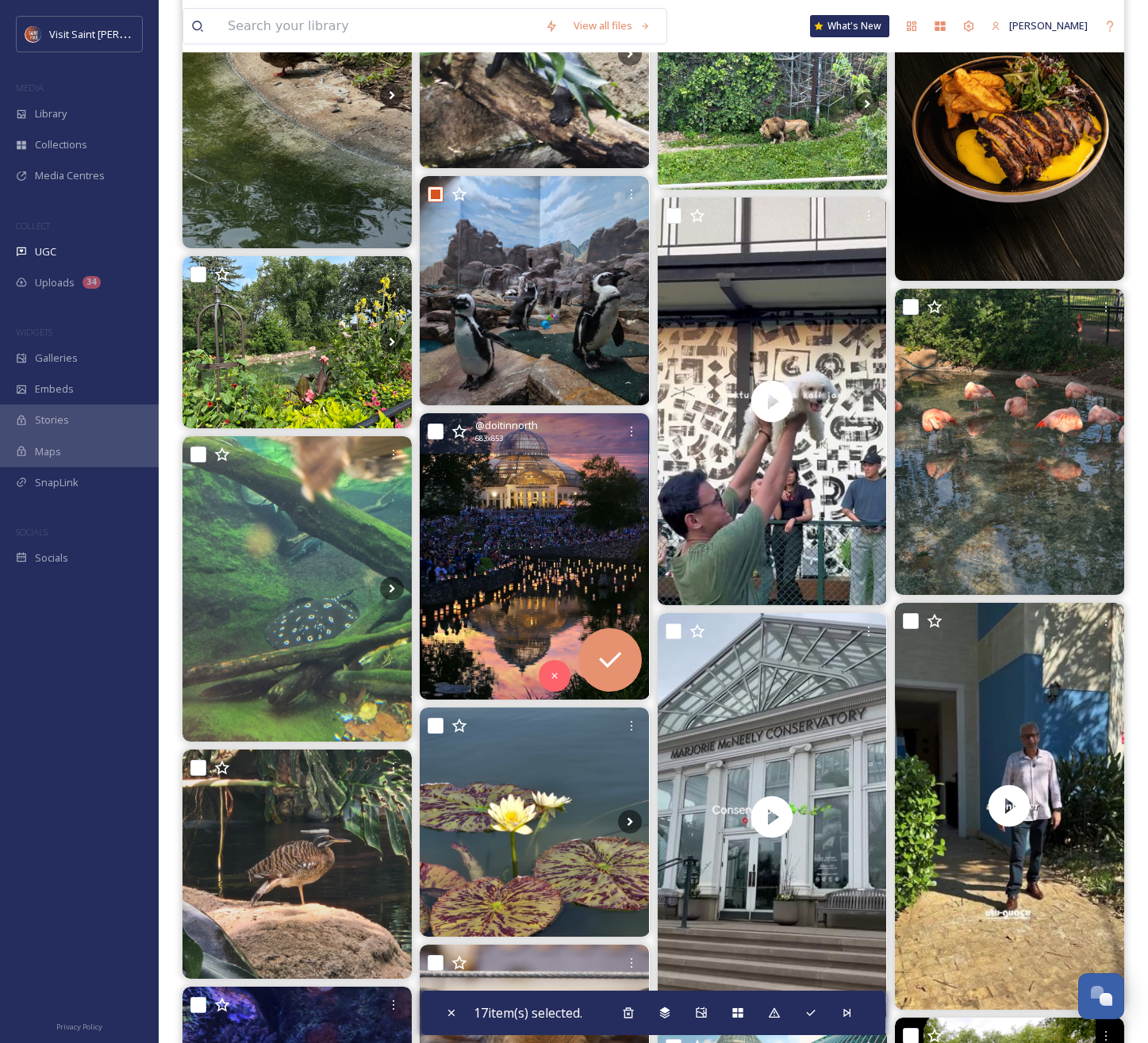
scroll to position [4345, 0]
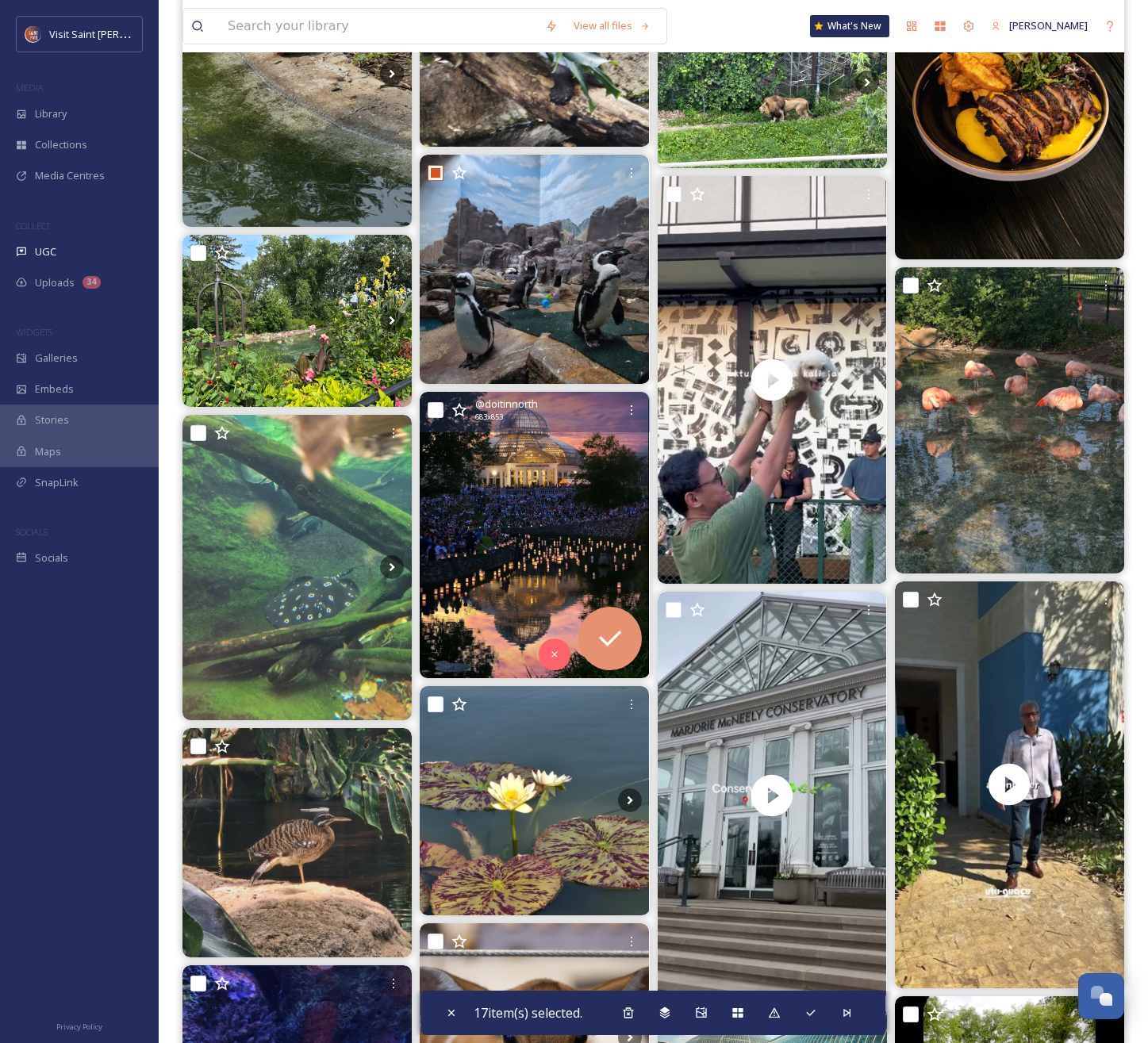
click at [439, 411] on input "checkbox" at bounding box center [436, 410] width 16 height 16
checkbox input "true"
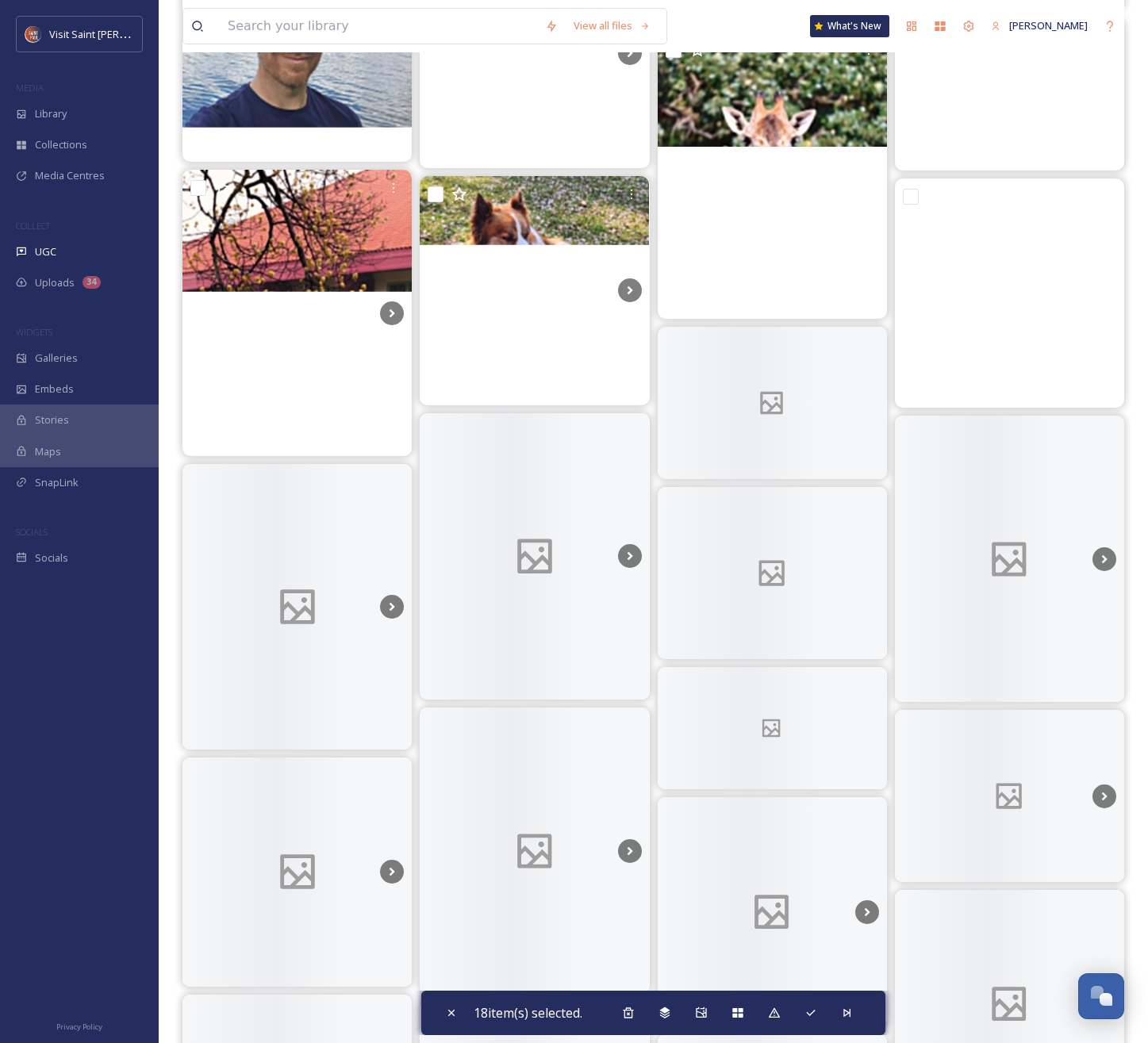
scroll to position [18315, 0]
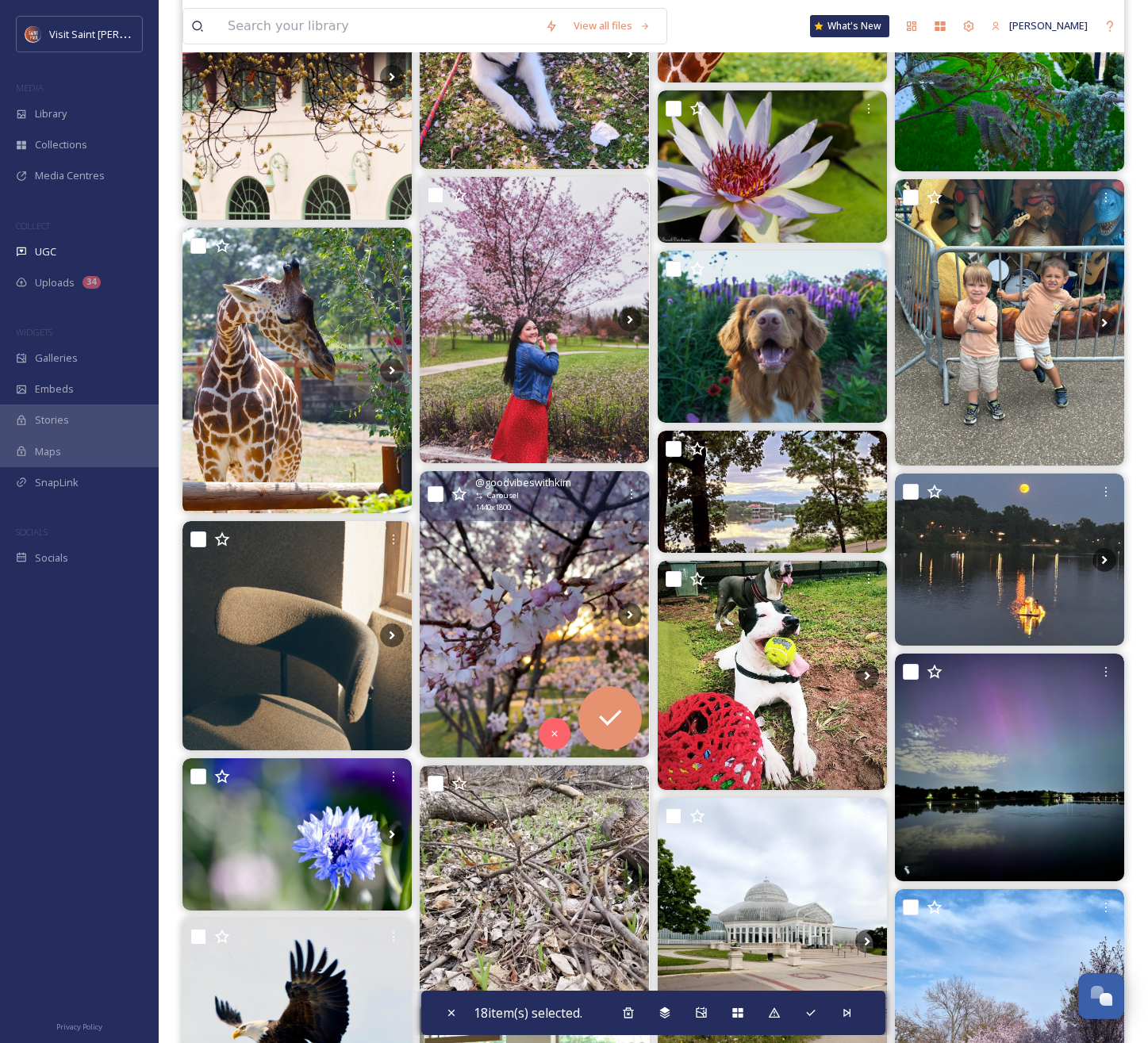
click at [434, 496] on input "checkbox" at bounding box center [436, 495] width 16 height 16
checkbox input "true"
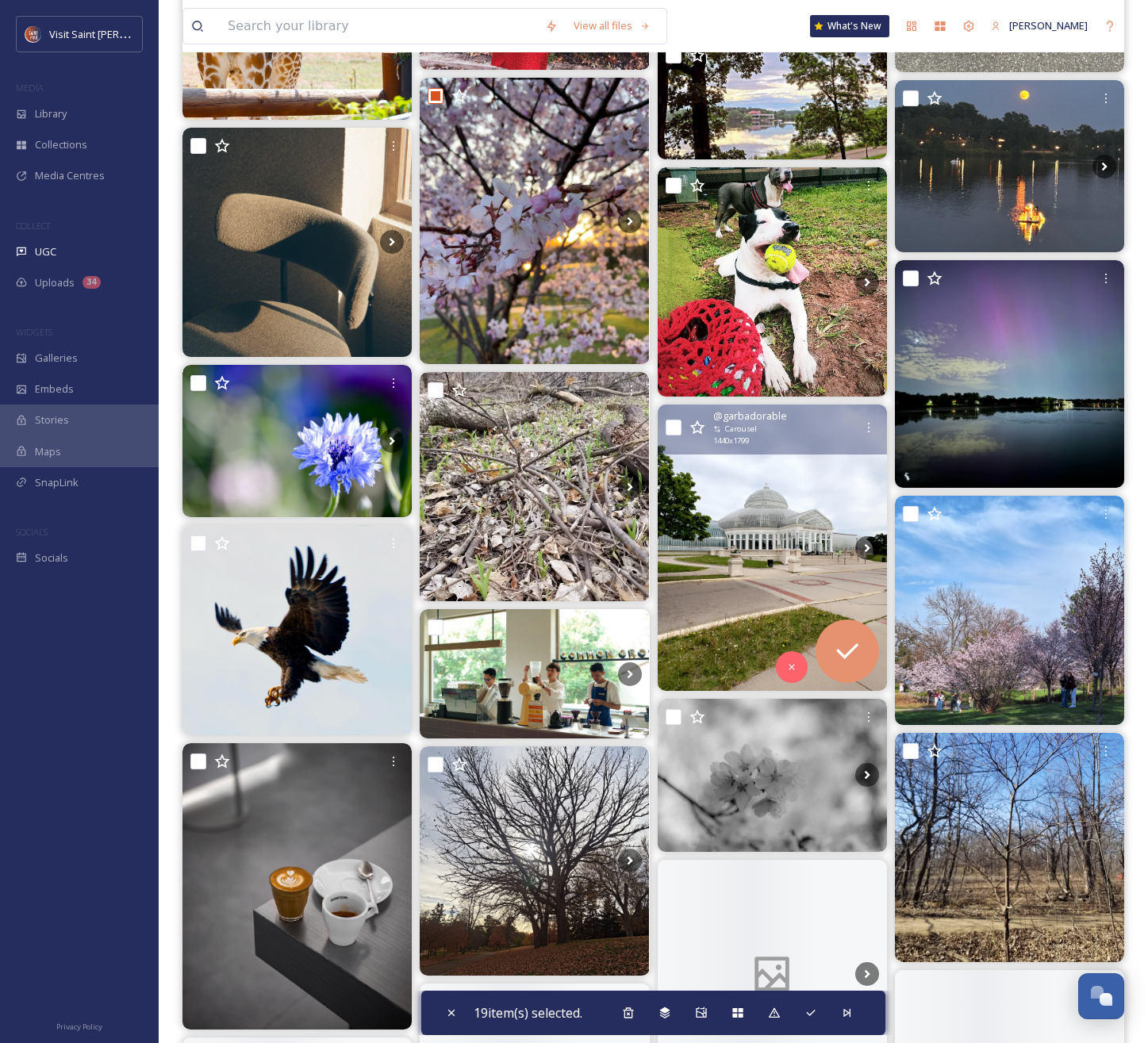
scroll to position [18905, 0]
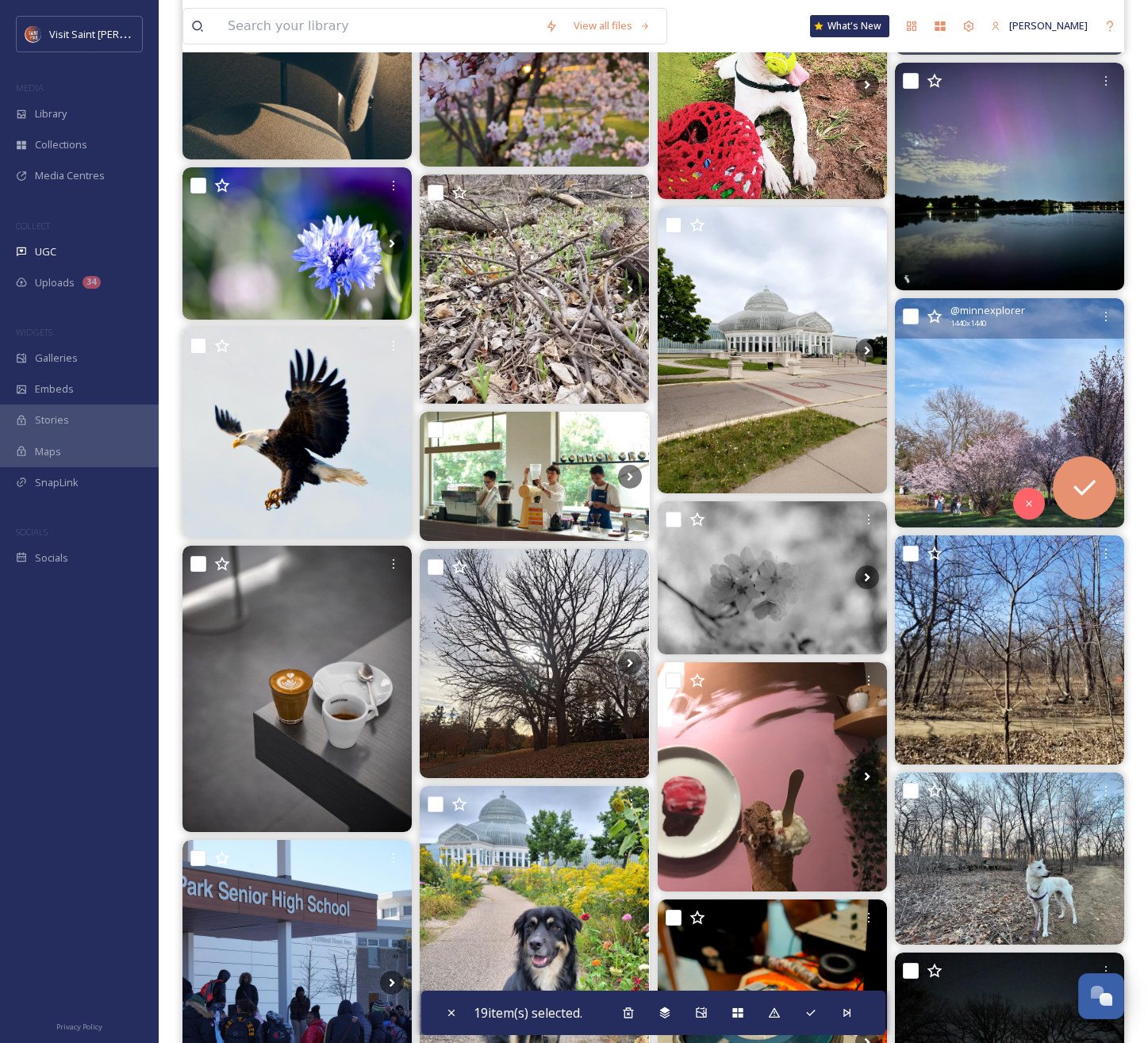
click at [911, 316] on input "checkbox" at bounding box center [911, 317] width 16 height 16
checkbox input "true"
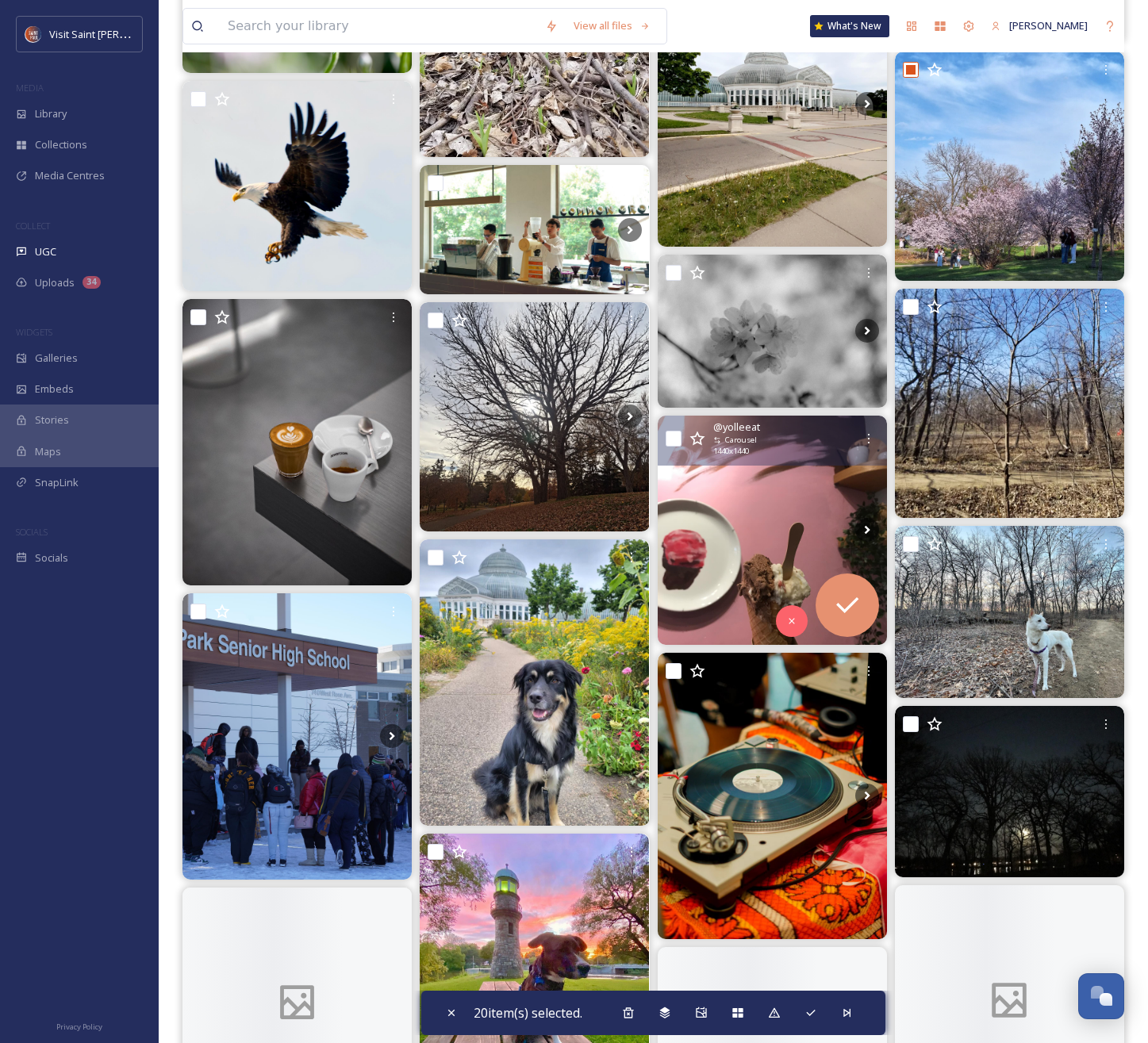
scroll to position [19455, 0]
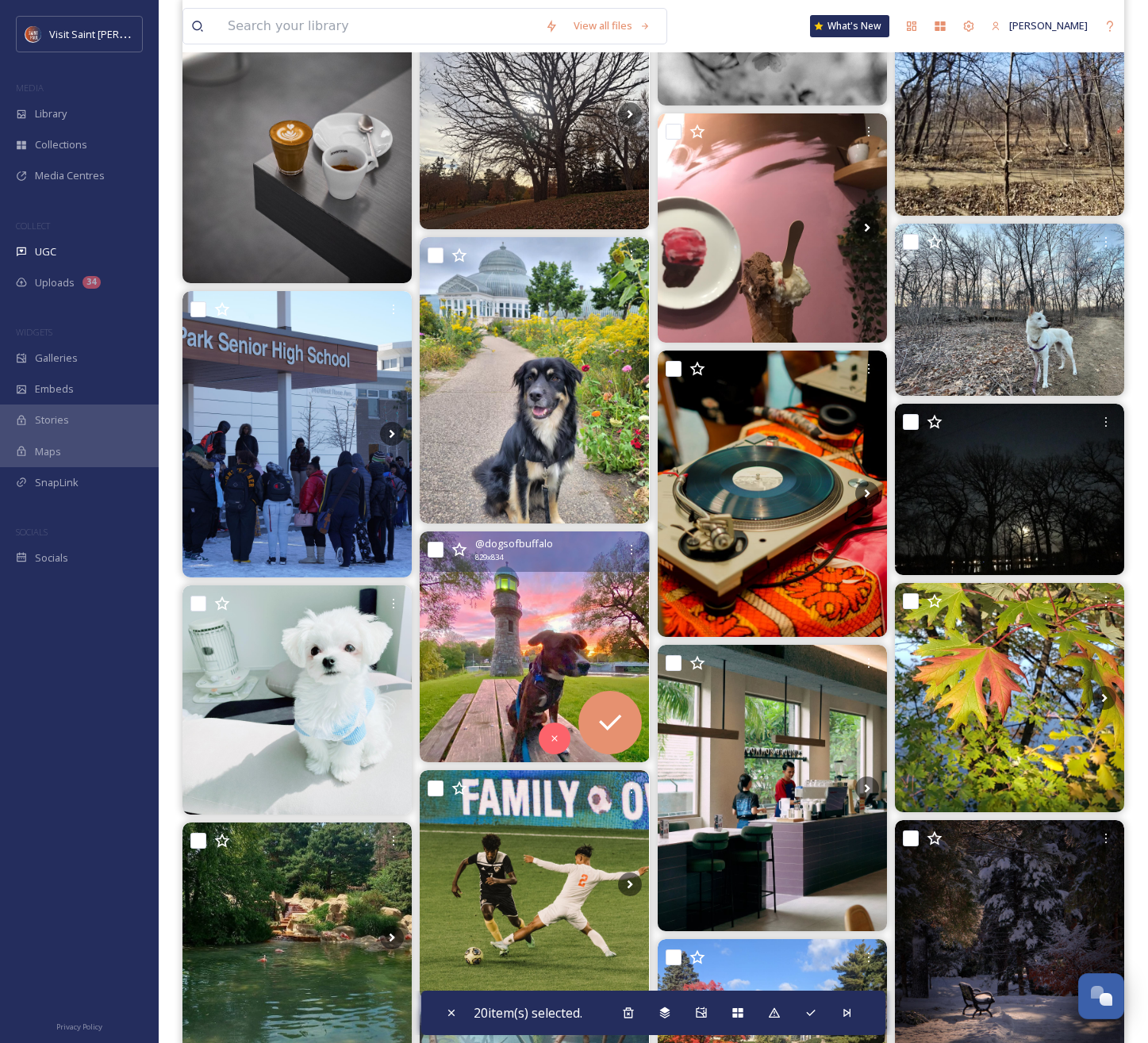
click at [435, 549] on input "checkbox" at bounding box center [436, 550] width 16 height 16
checkbox input "true"
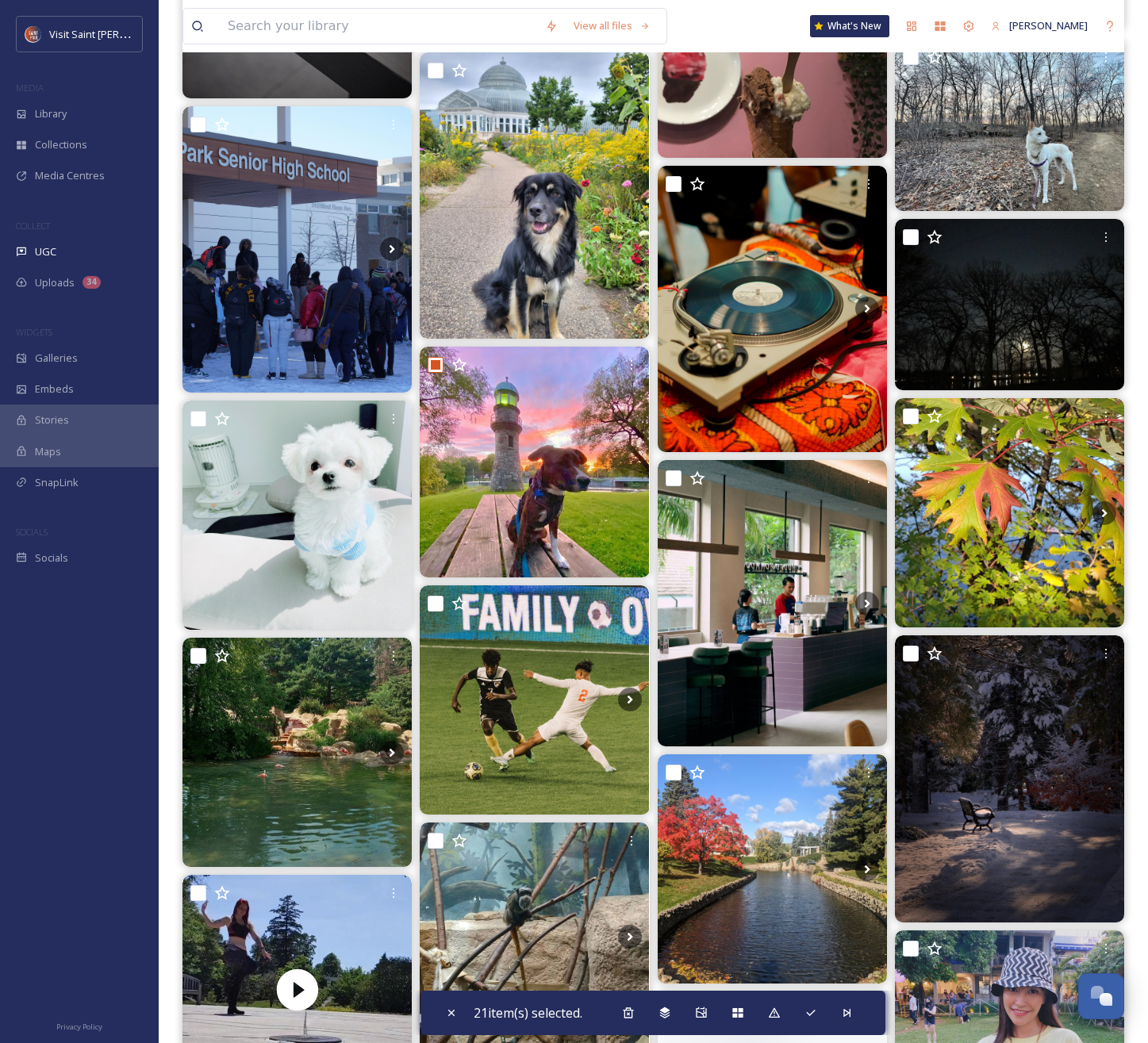
scroll to position [19938, 0]
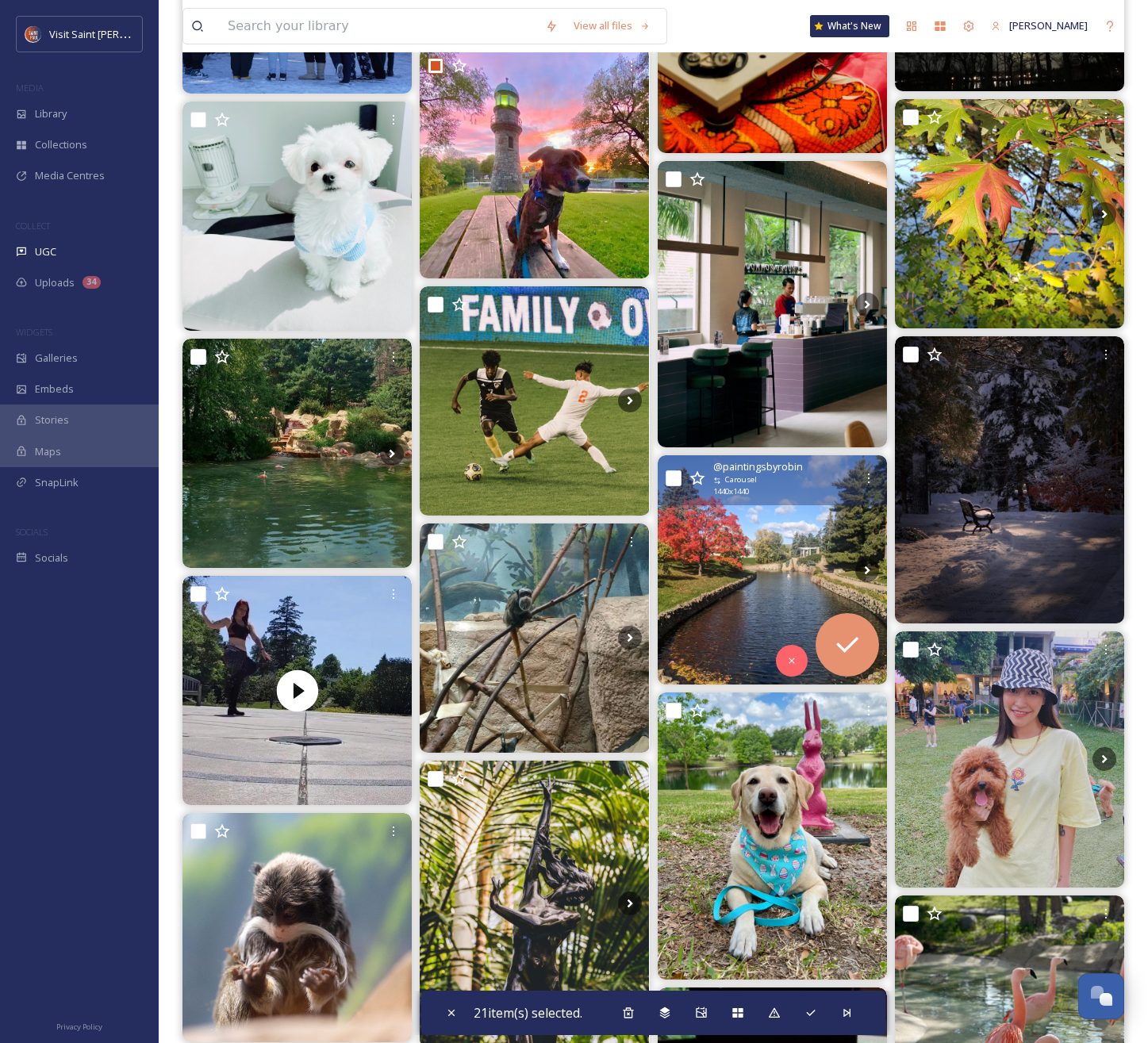
drag, startPoint x: 674, startPoint y: 475, endPoint x: 681, endPoint y: 497, distance: 23.1
click at [674, 475] on input "checkbox" at bounding box center [674, 478] width 16 height 16
checkbox input "true"
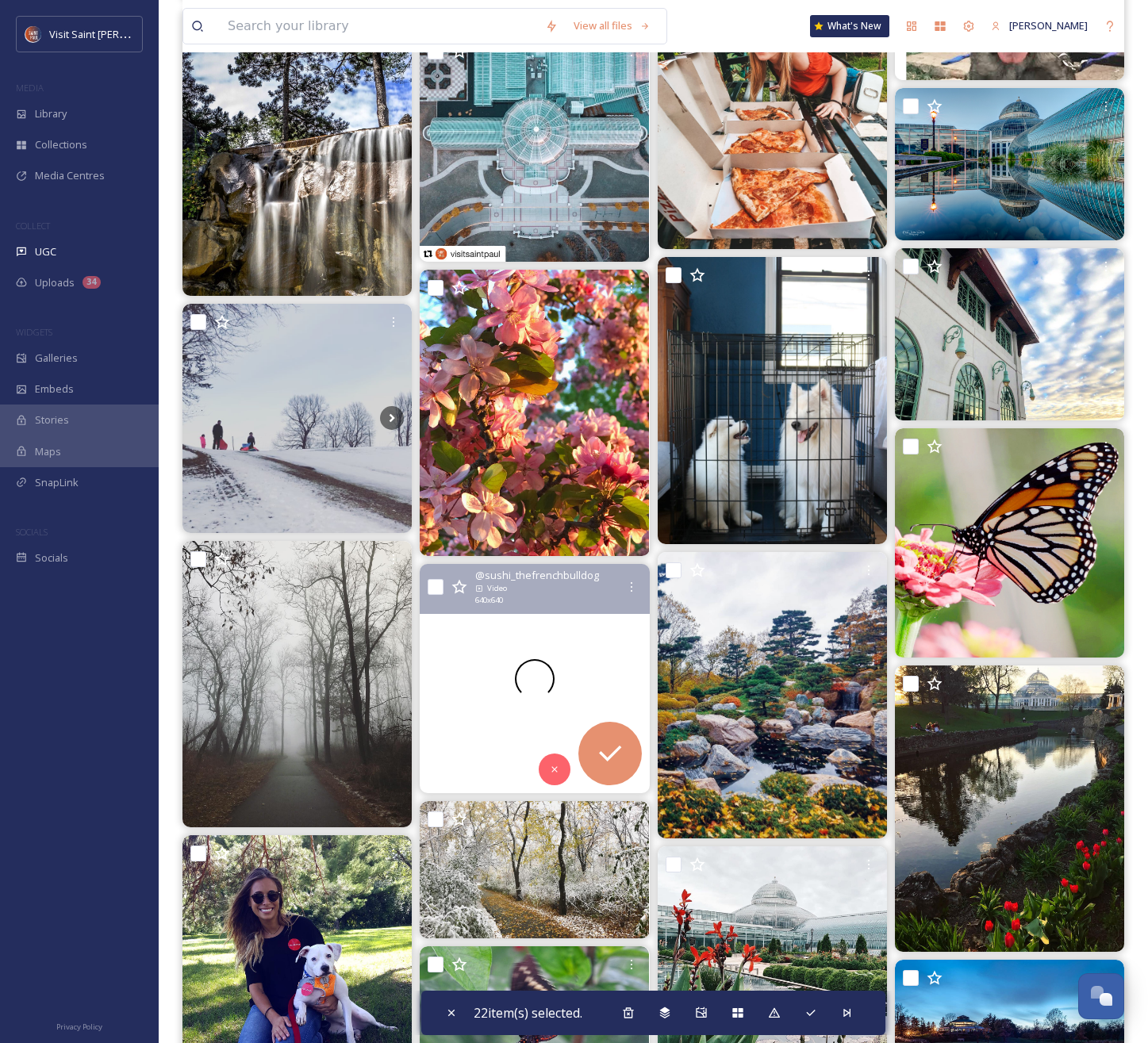
scroll to position [21618, 0]
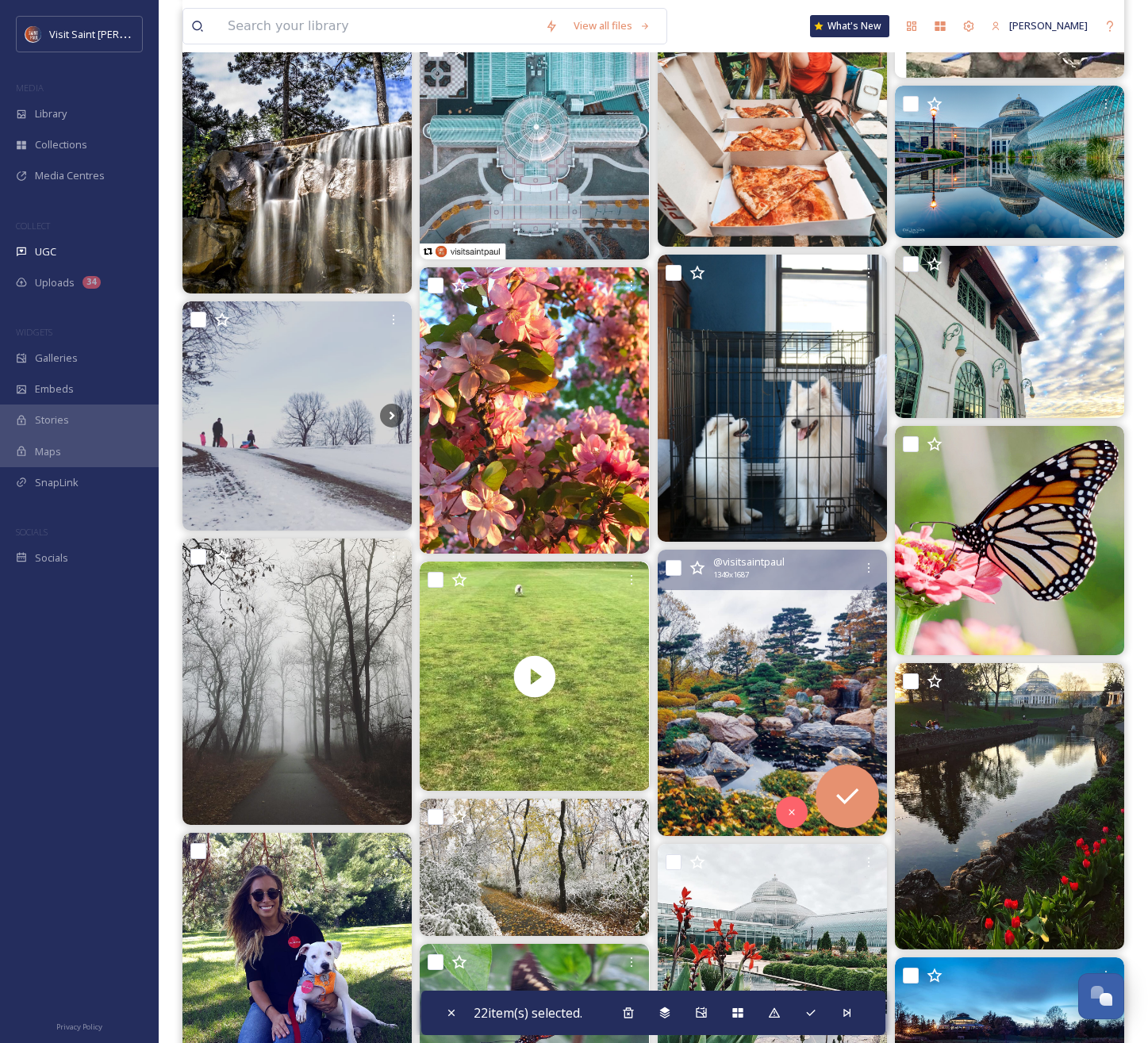
click at [670, 567] on input "checkbox" at bounding box center [674, 568] width 16 height 16
checkbox input "true"
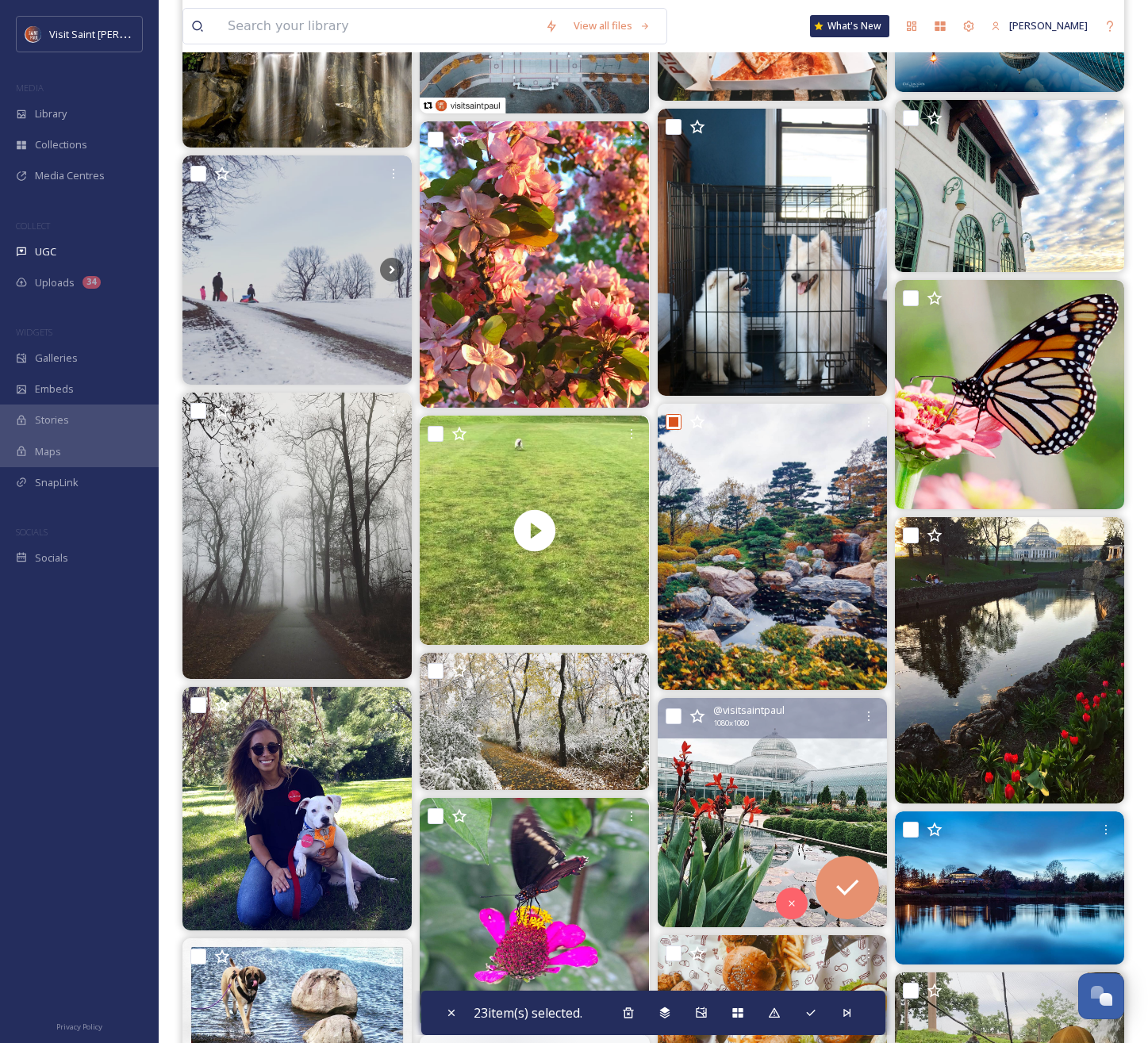
scroll to position [22086, 0]
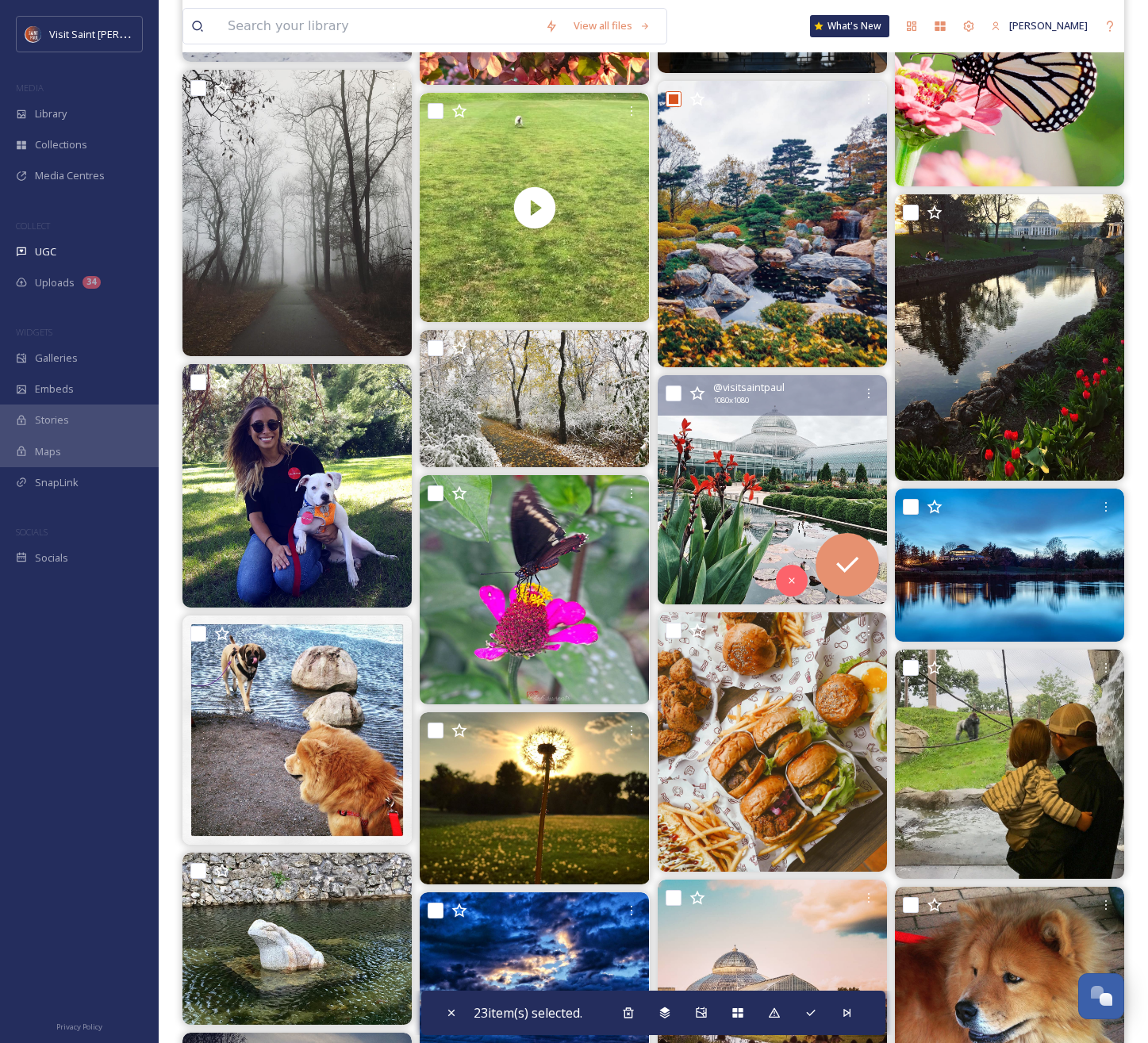
click at [672, 389] on input "checkbox" at bounding box center [674, 393] width 16 height 16
checkbox input "true"
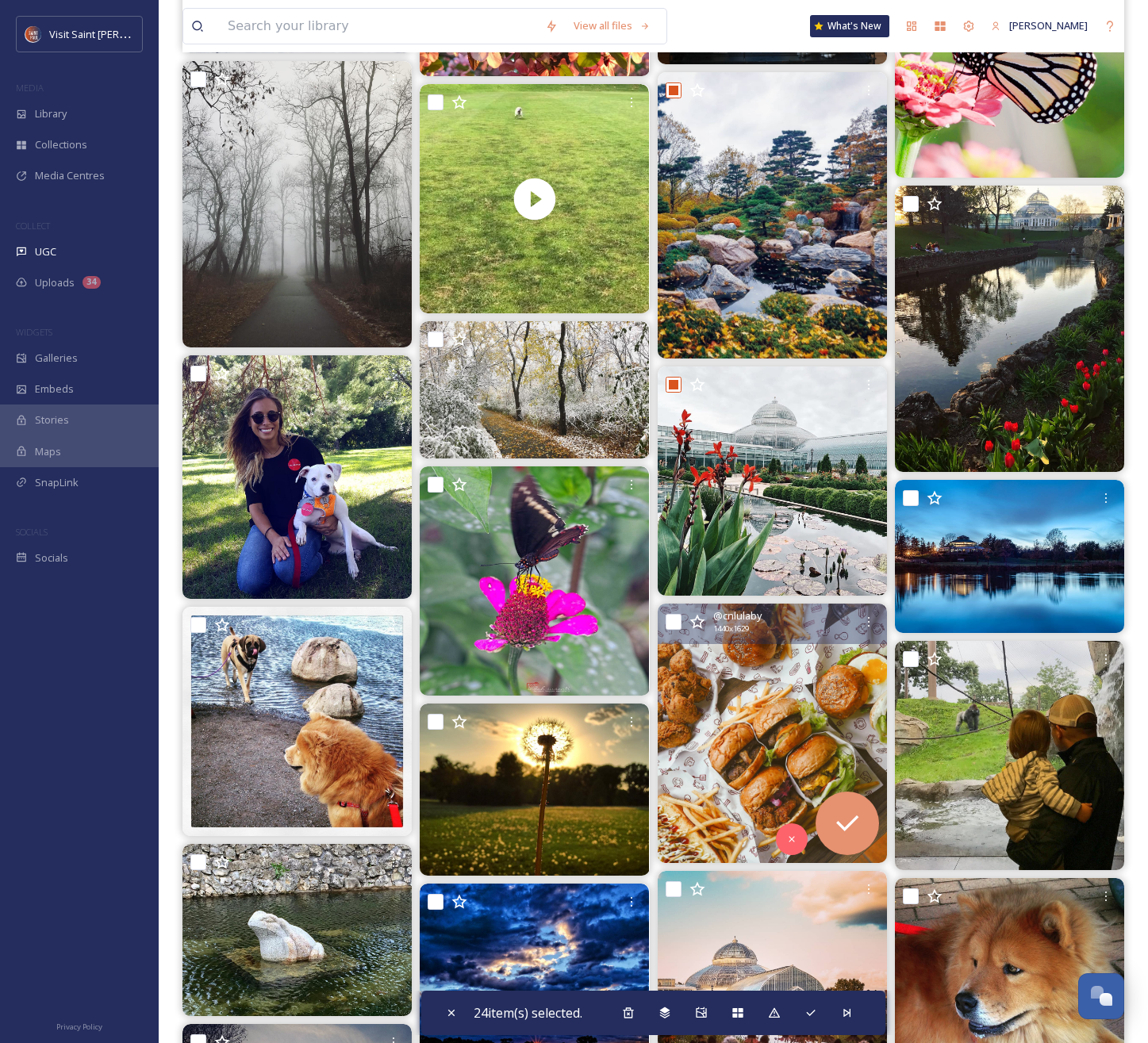
scroll to position [22564, 0]
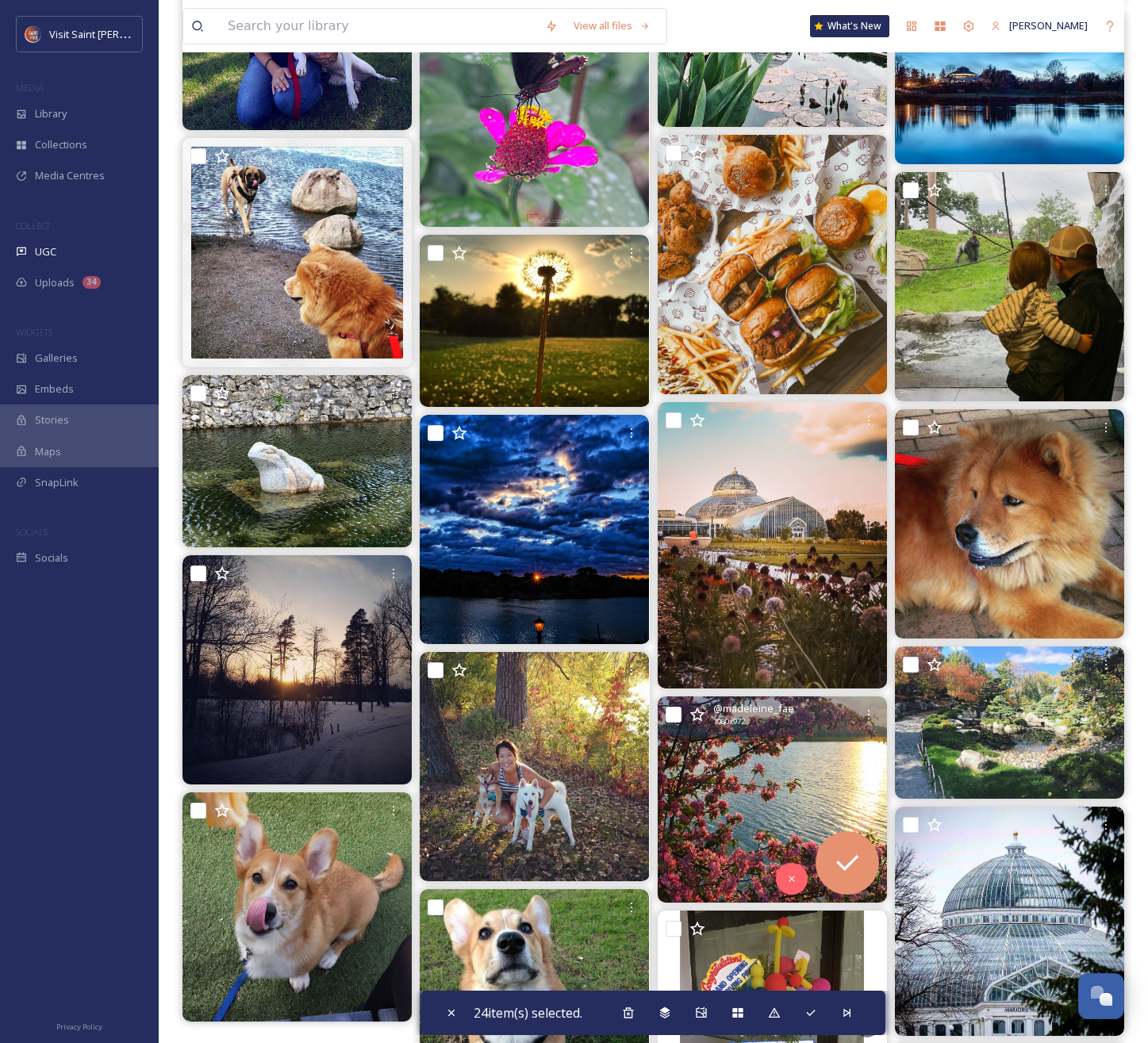
click at [678, 718] on input "checkbox" at bounding box center [674, 715] width 16 height 16
checkbox input "true"
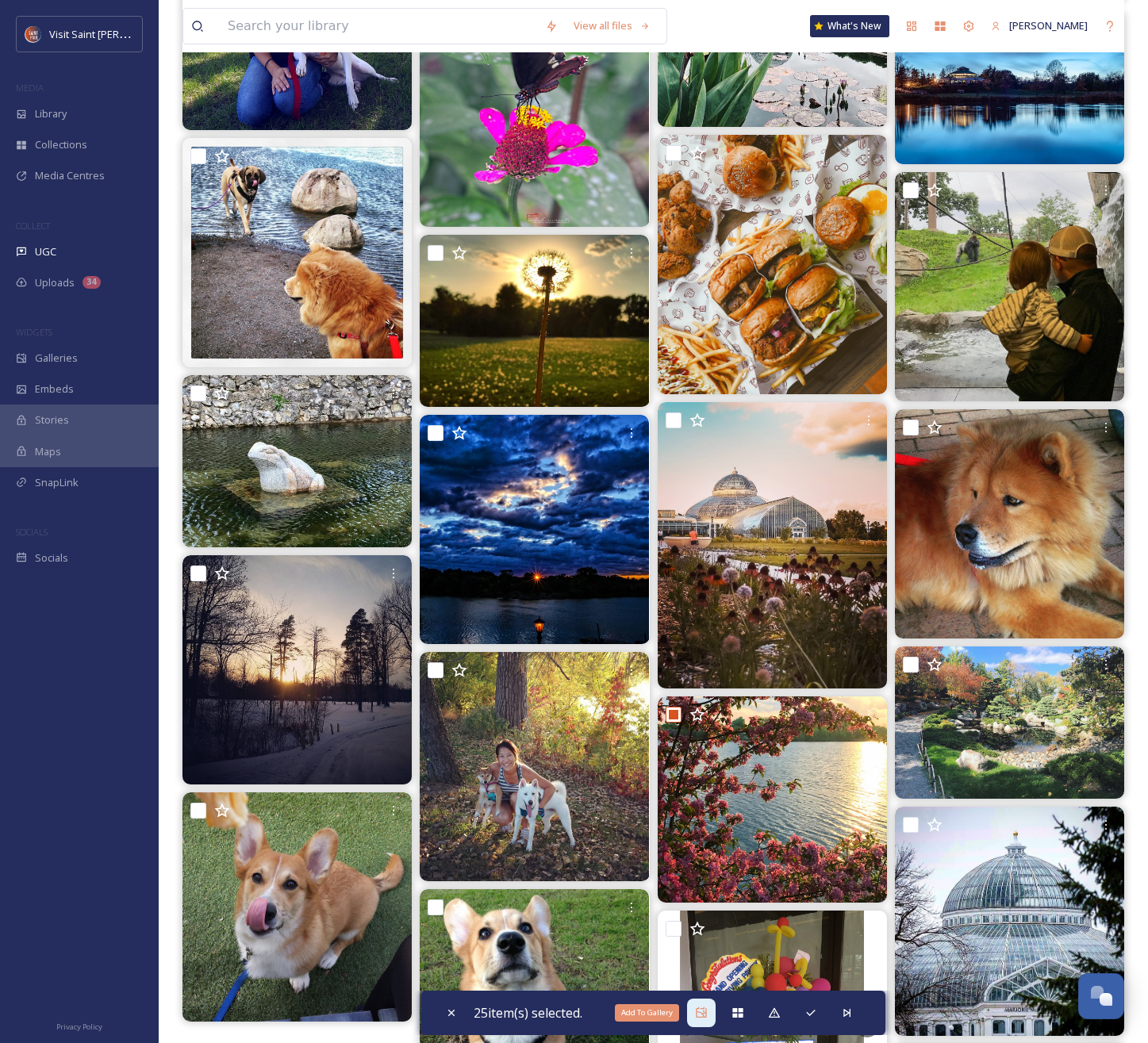
click at [695, 1021] on div "Add To Gallery" at bounding box center [701, 1013] width 29 height 29
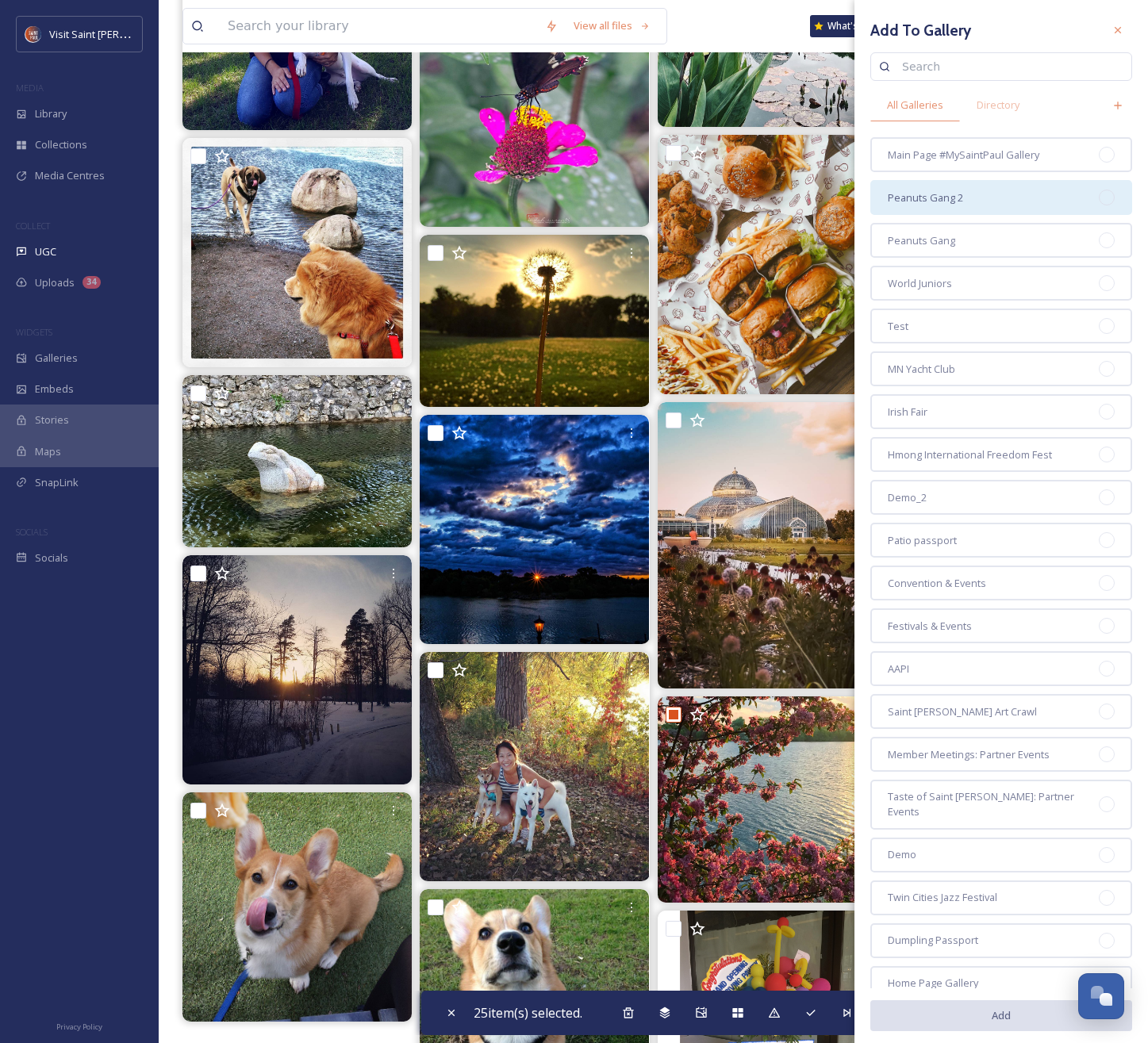
drag, startPoint x: 933, startPoint y: 143, endPoint x: 928, endPoint y: 210, distance: 67.2
click at [933, 143] on div "Main Page #MySaintPaul Gallery" at bounding box center [1000, 154] width 262 height 35
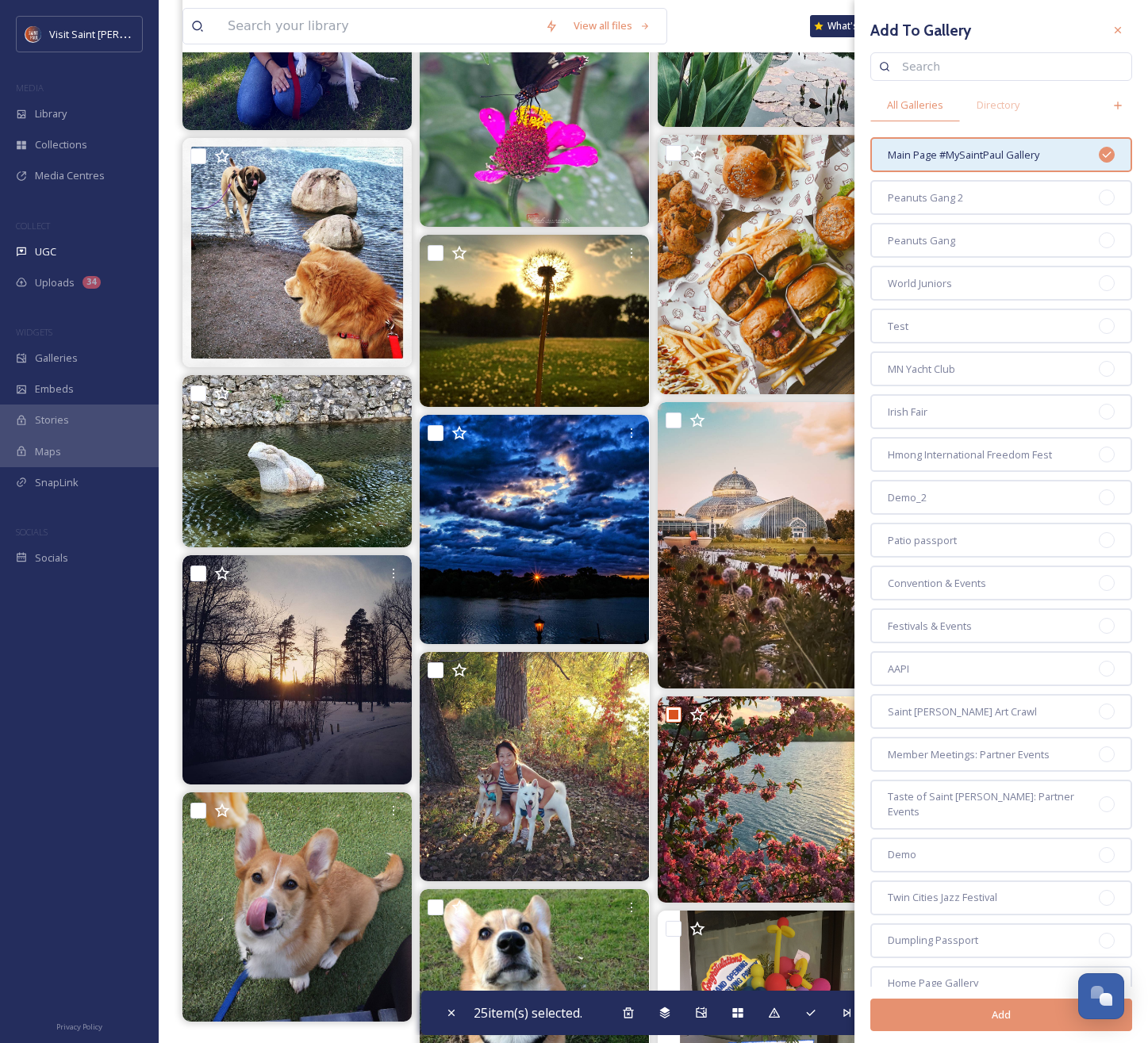
click at [982, 1011] on button "Add" at bounding box center [1000, 1015] width 262 height 33
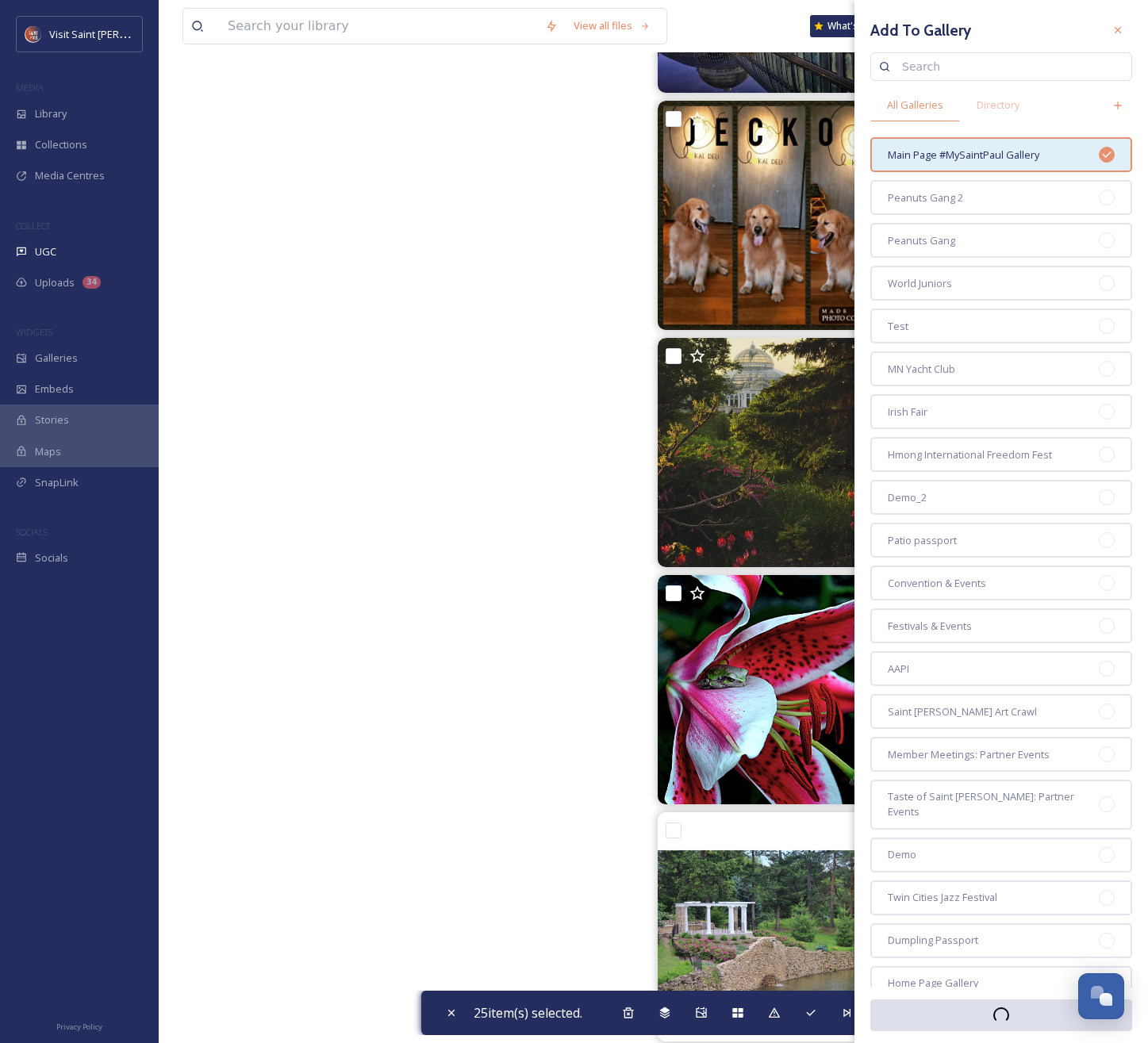
scroll to position [23809, 0]
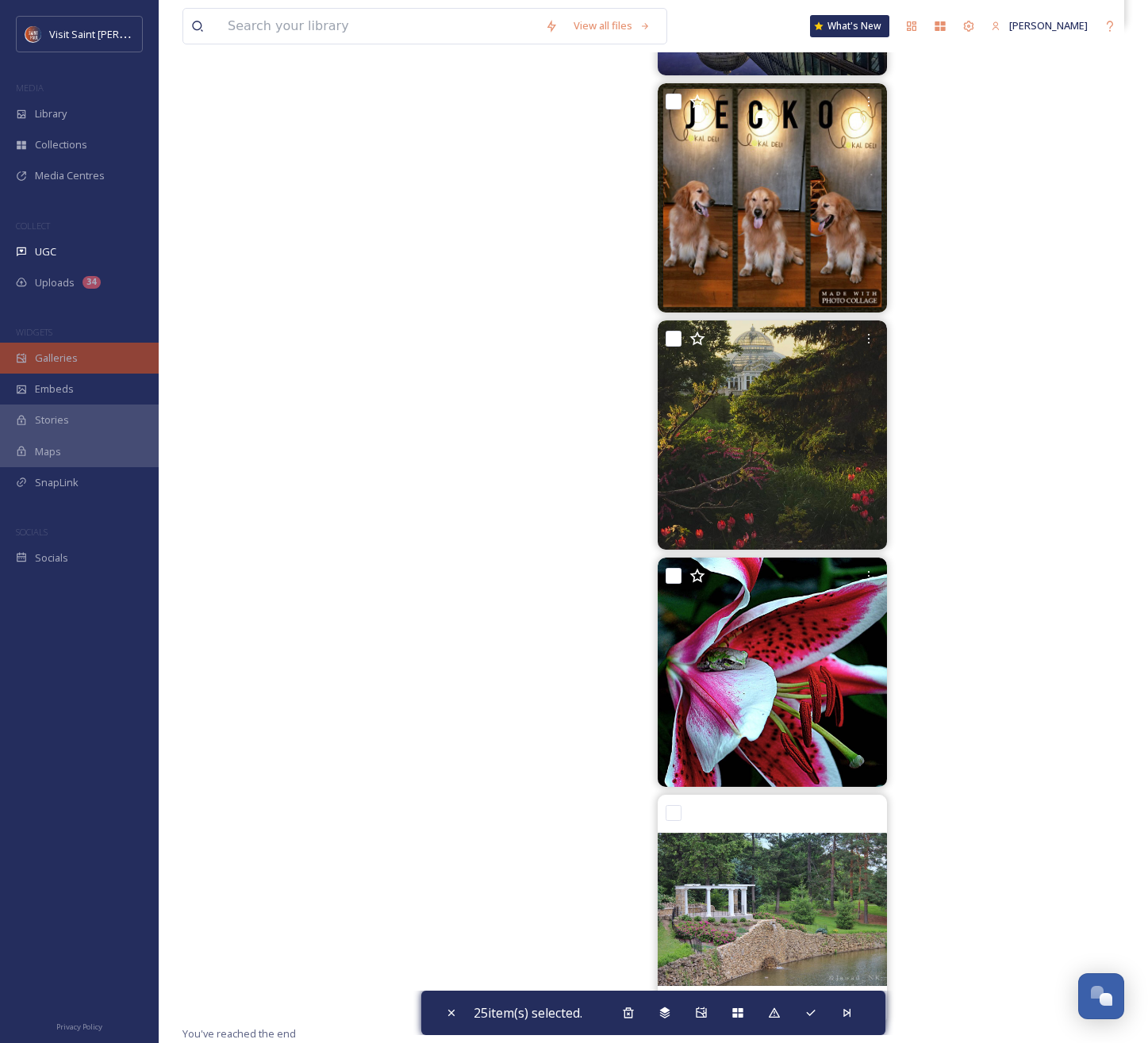
click at [73, 360] on span "Galleries" at bounding box center [56, 358] width 43 height 15
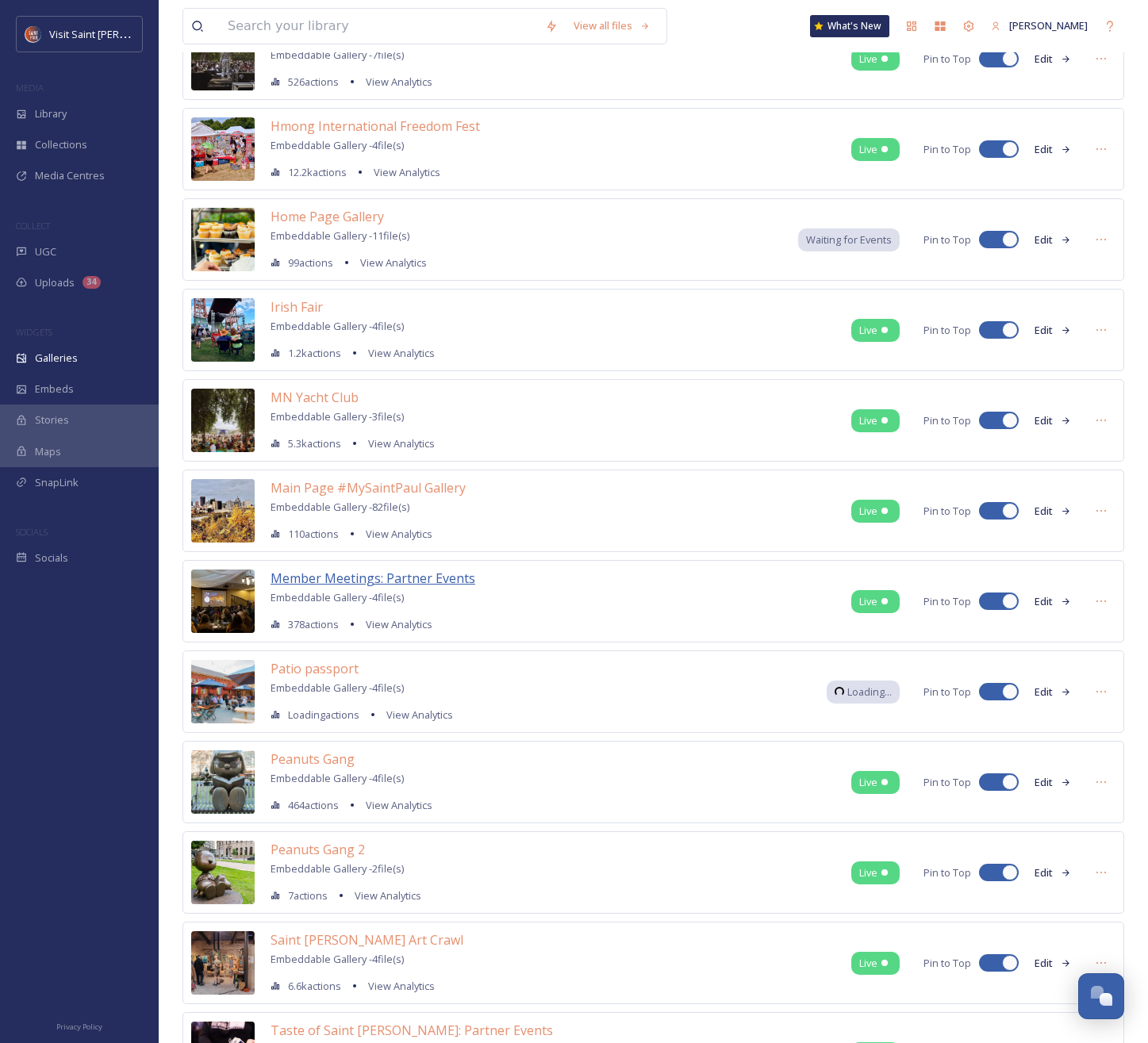
scroll to position [623, 0]
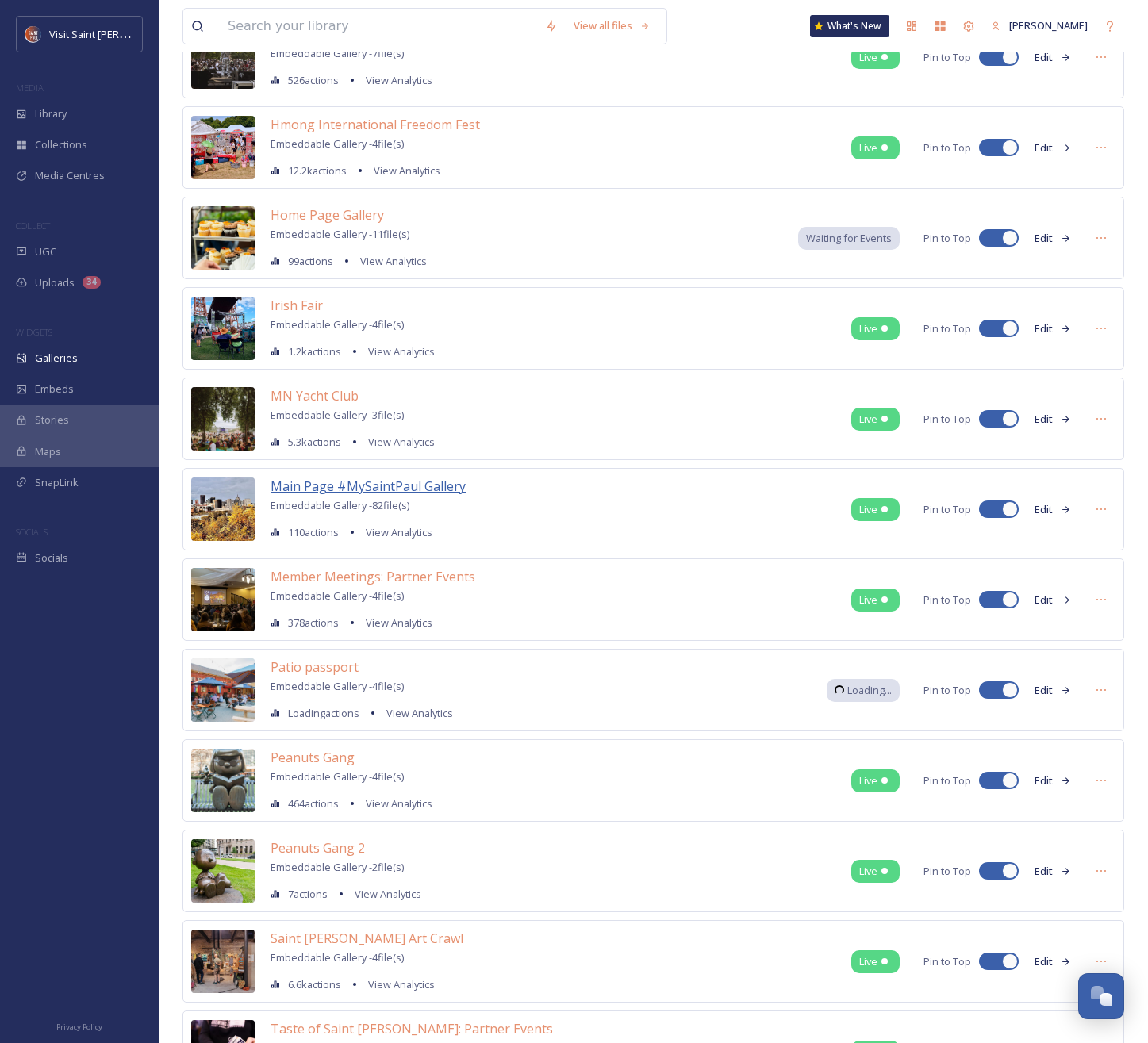
click at [380, 485] on span "Main Page #MySaintPaul Gallery" at bounding box center [368, 486] width 195 height 17
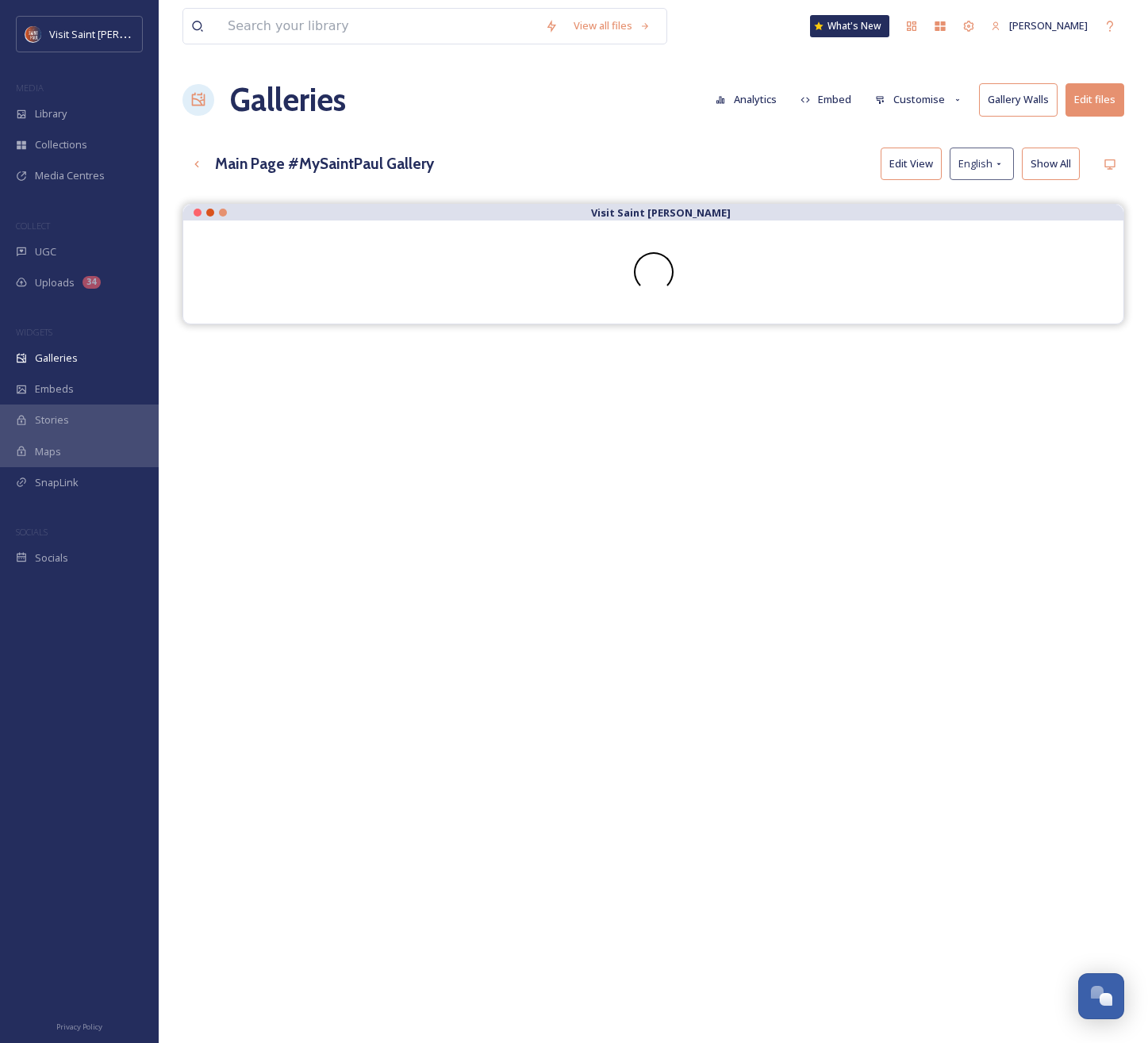
click at [914, 92] on button "Customise" at bounding box center [919, 100] width 104 height 31
click at [907, 129] on span "Layout" at bounding box center [892, 136] width 31 height 15
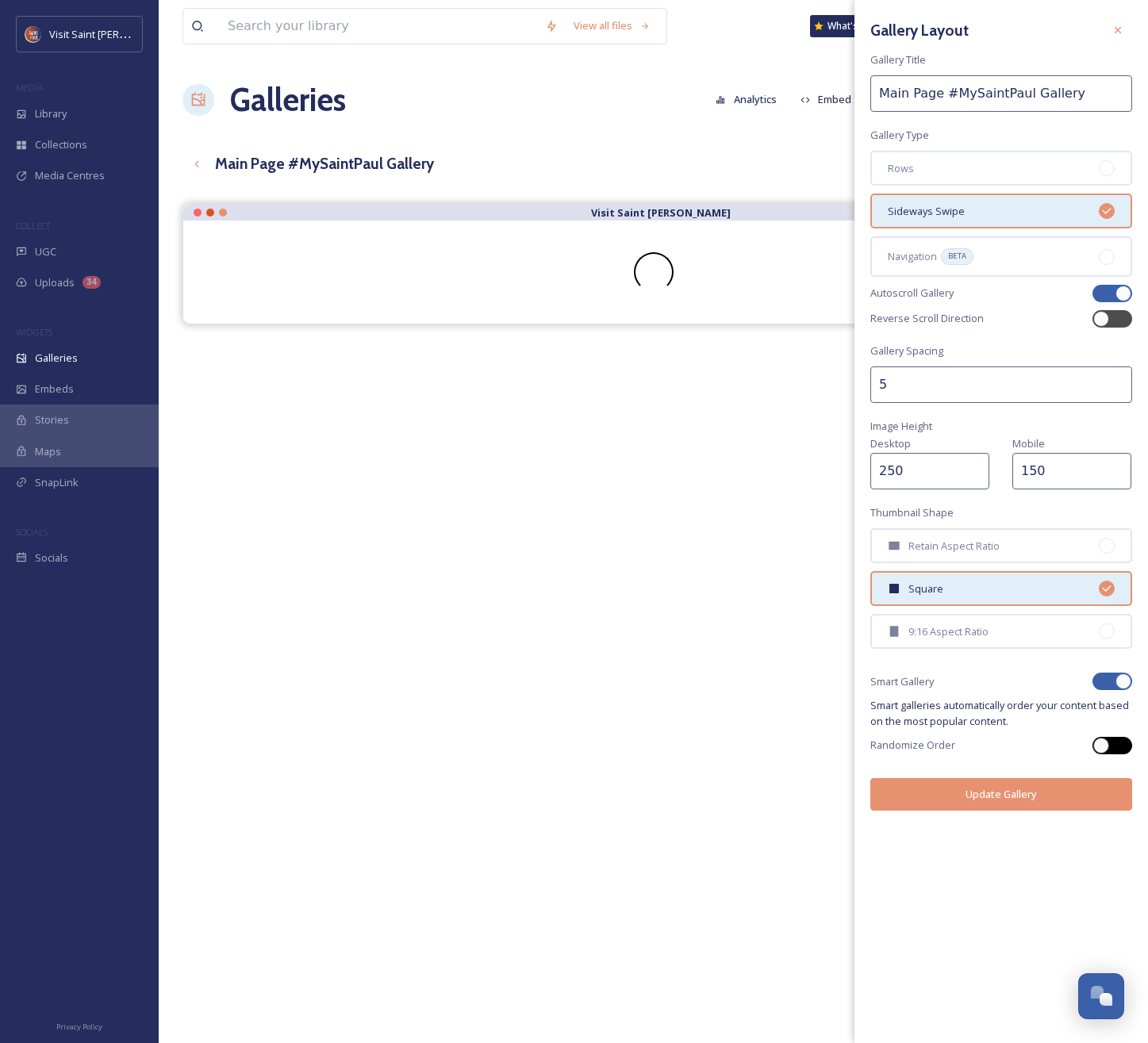
click at [1102, 747] on div at bounding box center [1101, 746] width 16 height 16
checkbox input "true"
checkbox input "false"
click at [1061, 799] on button "Update Gallery" at bounding box center [1000, 795] width 262 height 33
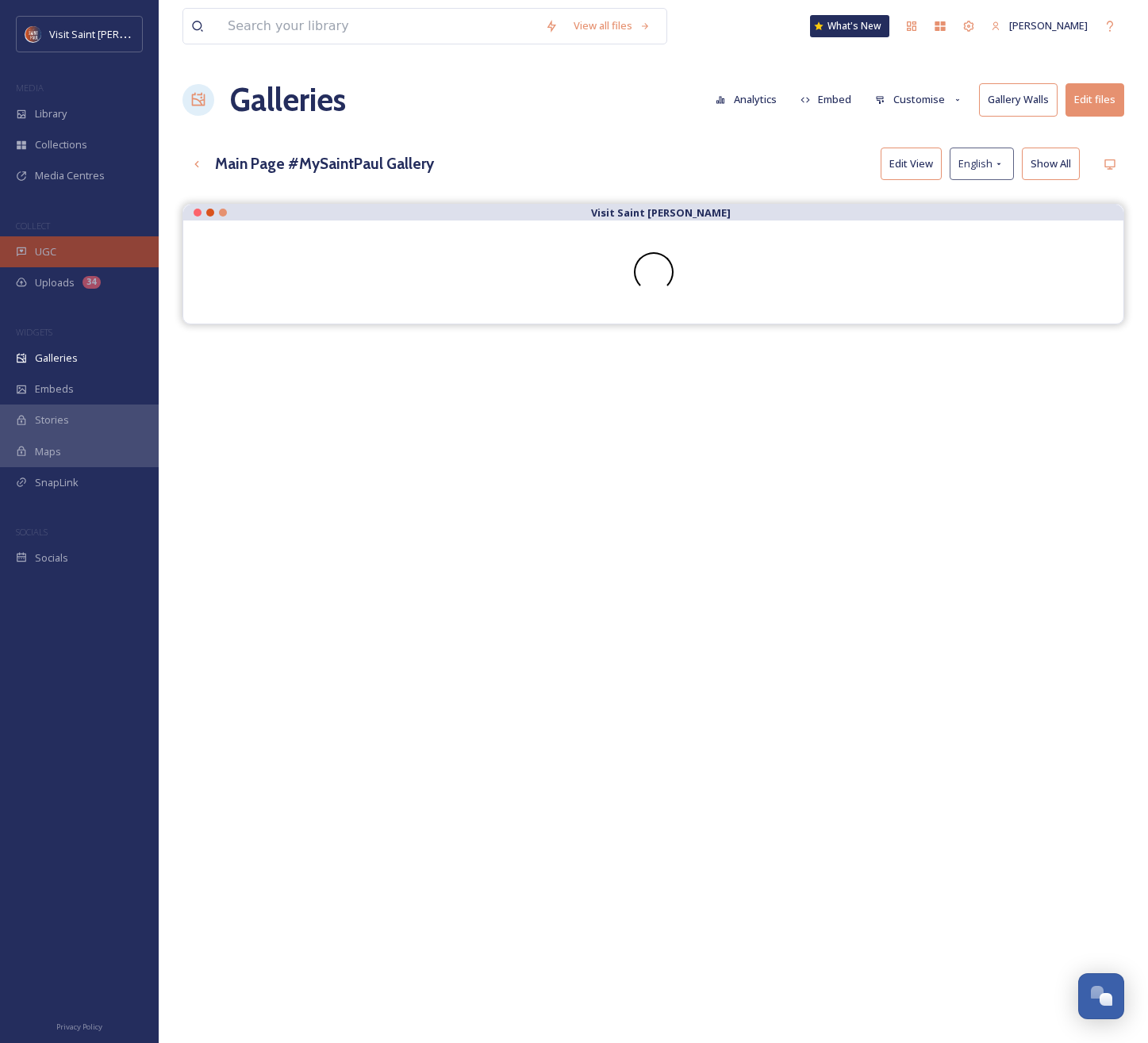
click at [56, 255] on div "UGC" at bounding box center [79, 252] width 159 height 31
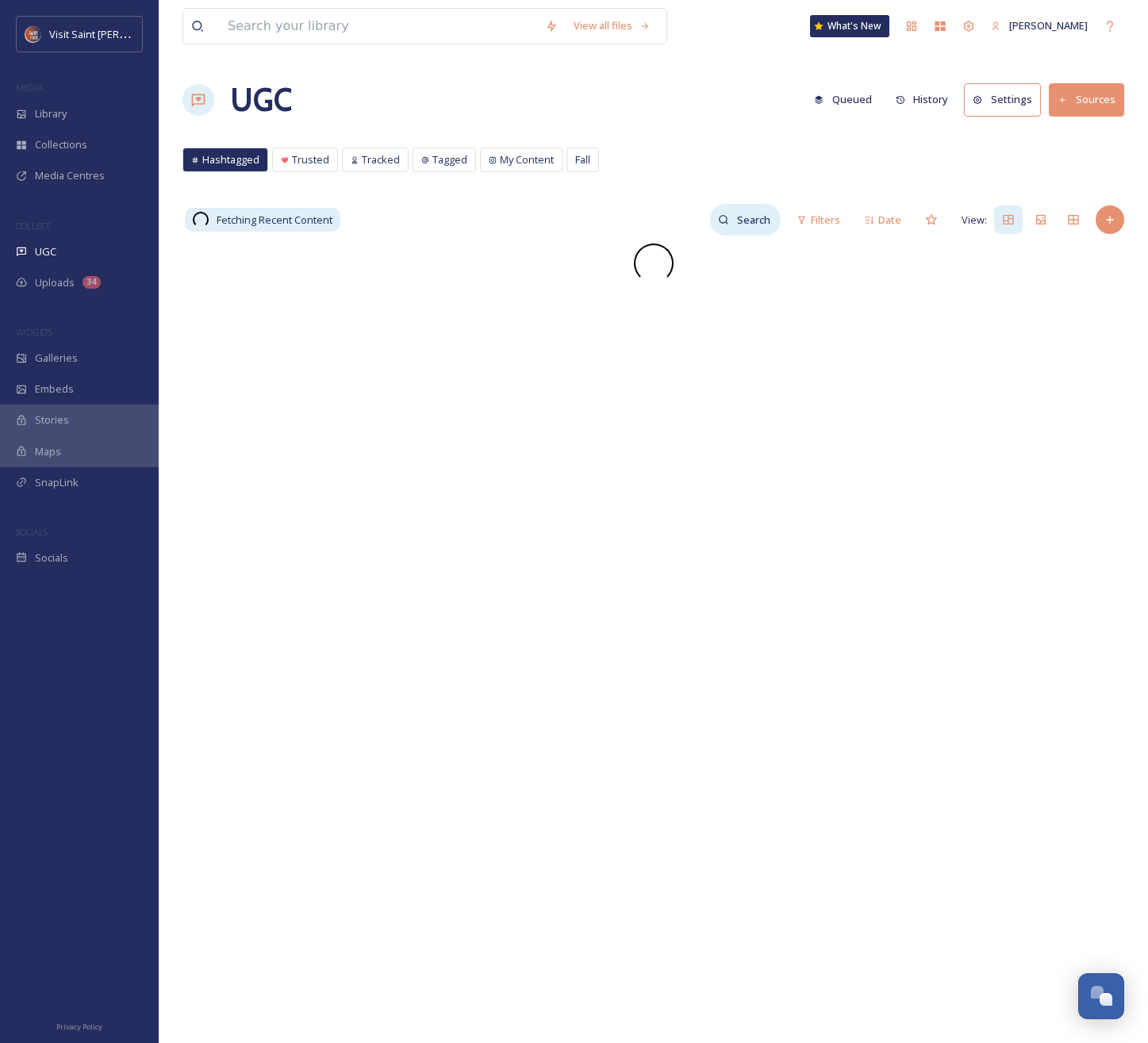
click at [760, 216] on input at bounding box center [755, 219] width 52 height 32
type input "beer"
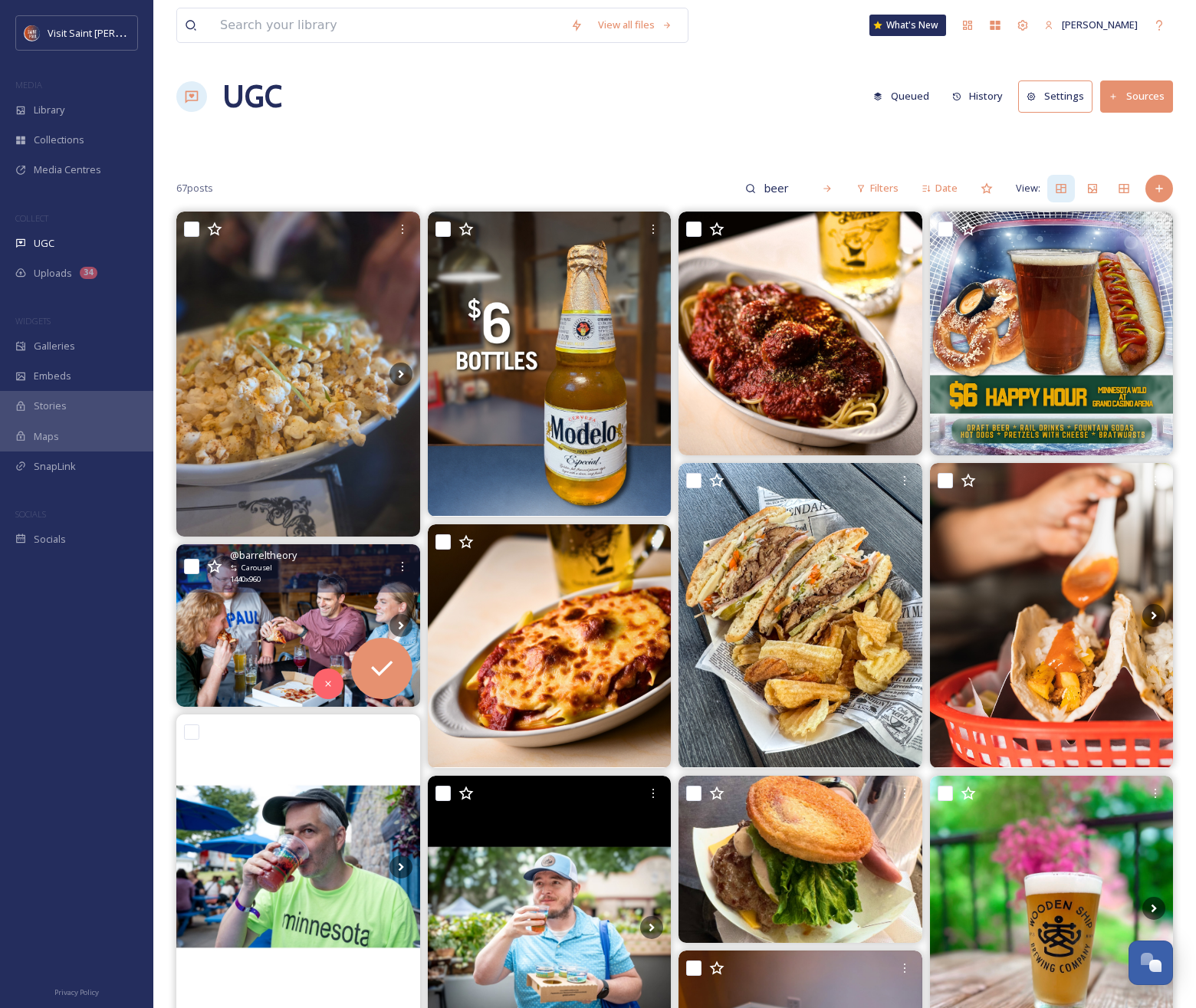
click at [189, 567] on input "checkbox" at bounding box center [192, 567] width 16 height 16
checkbox input "true"
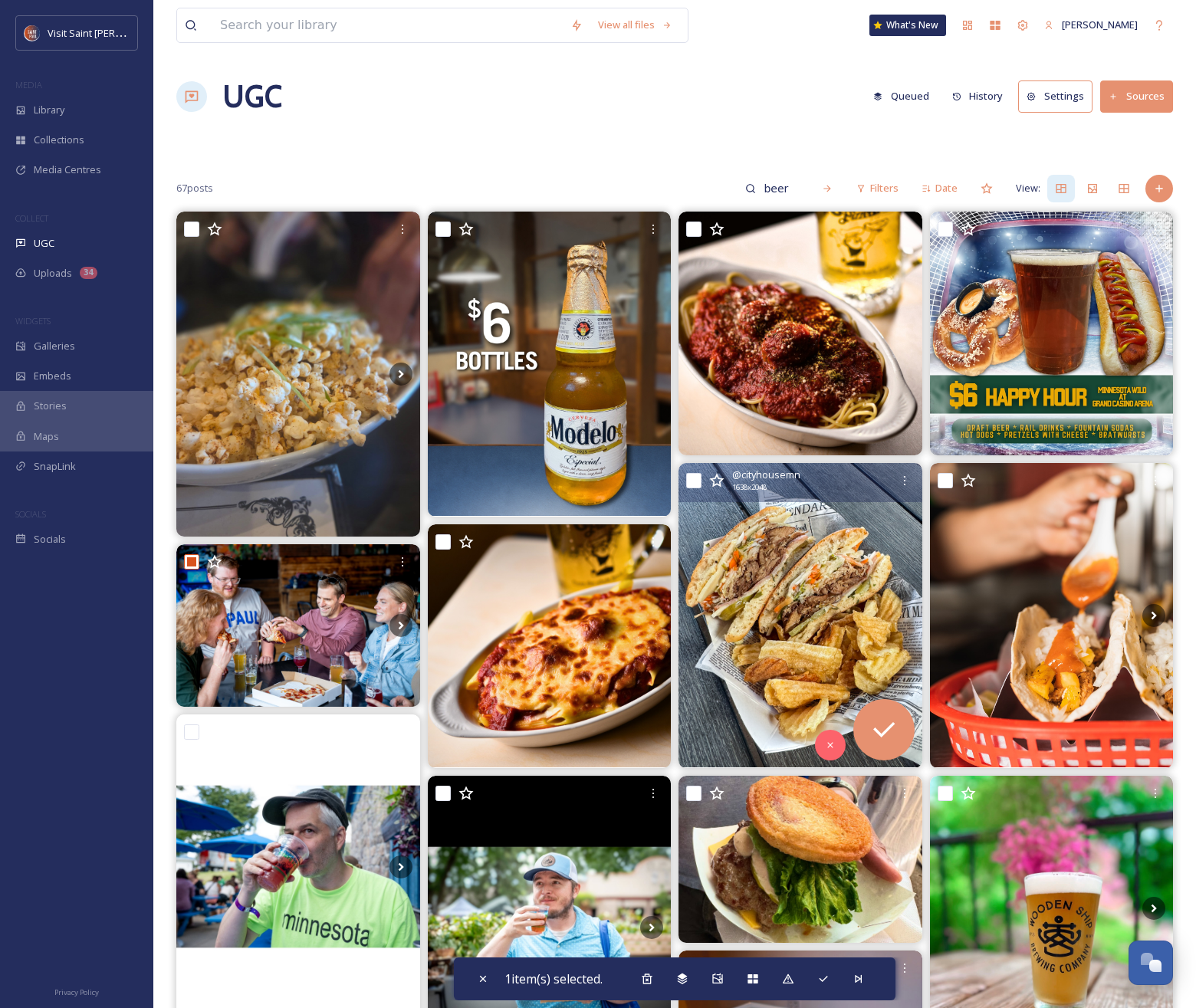
click at [699, 483] on input "checkbox" at bounding box center [694, 481] width 16 height 16
checkbox input "true"
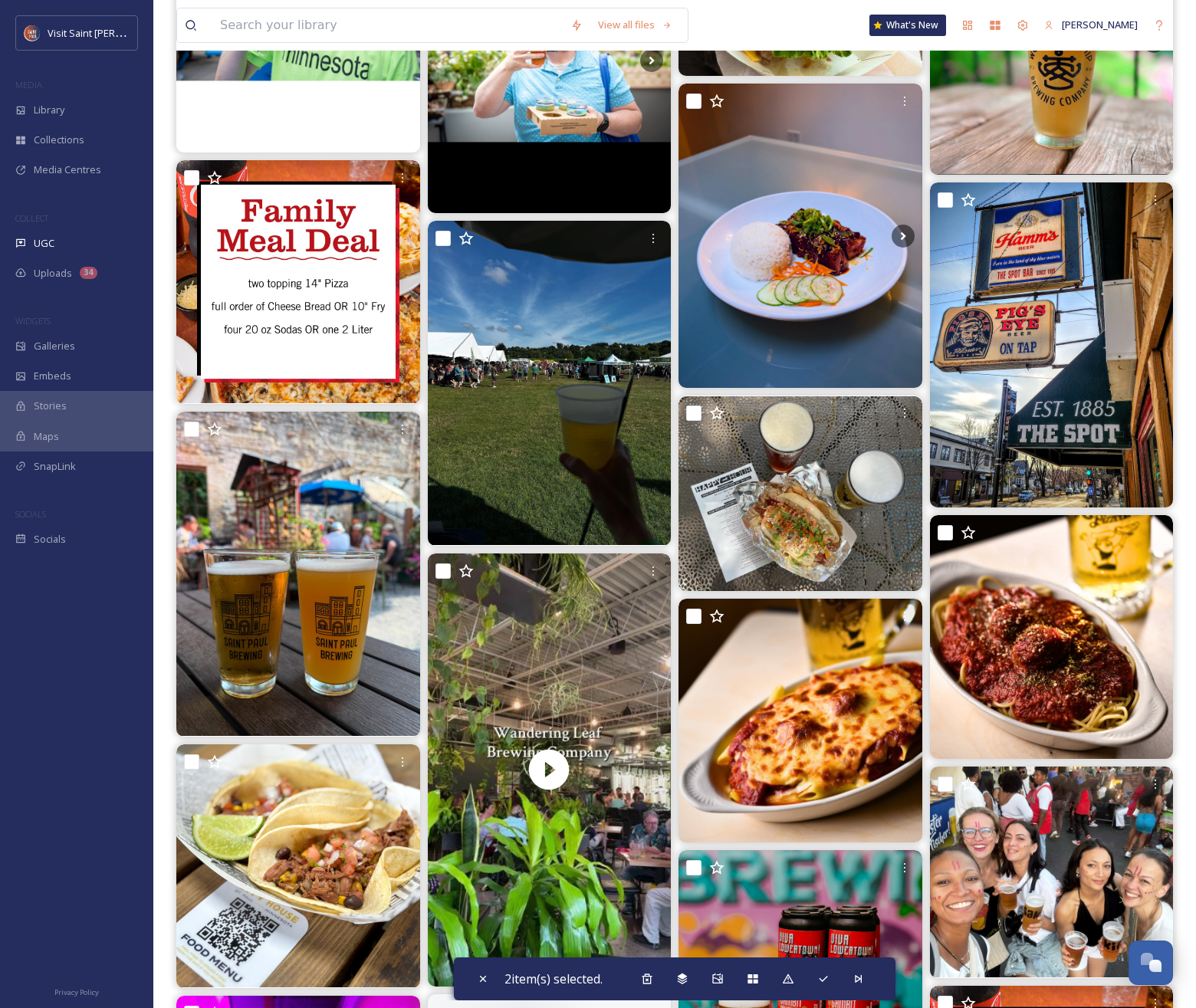
scroll to position [890, 0]
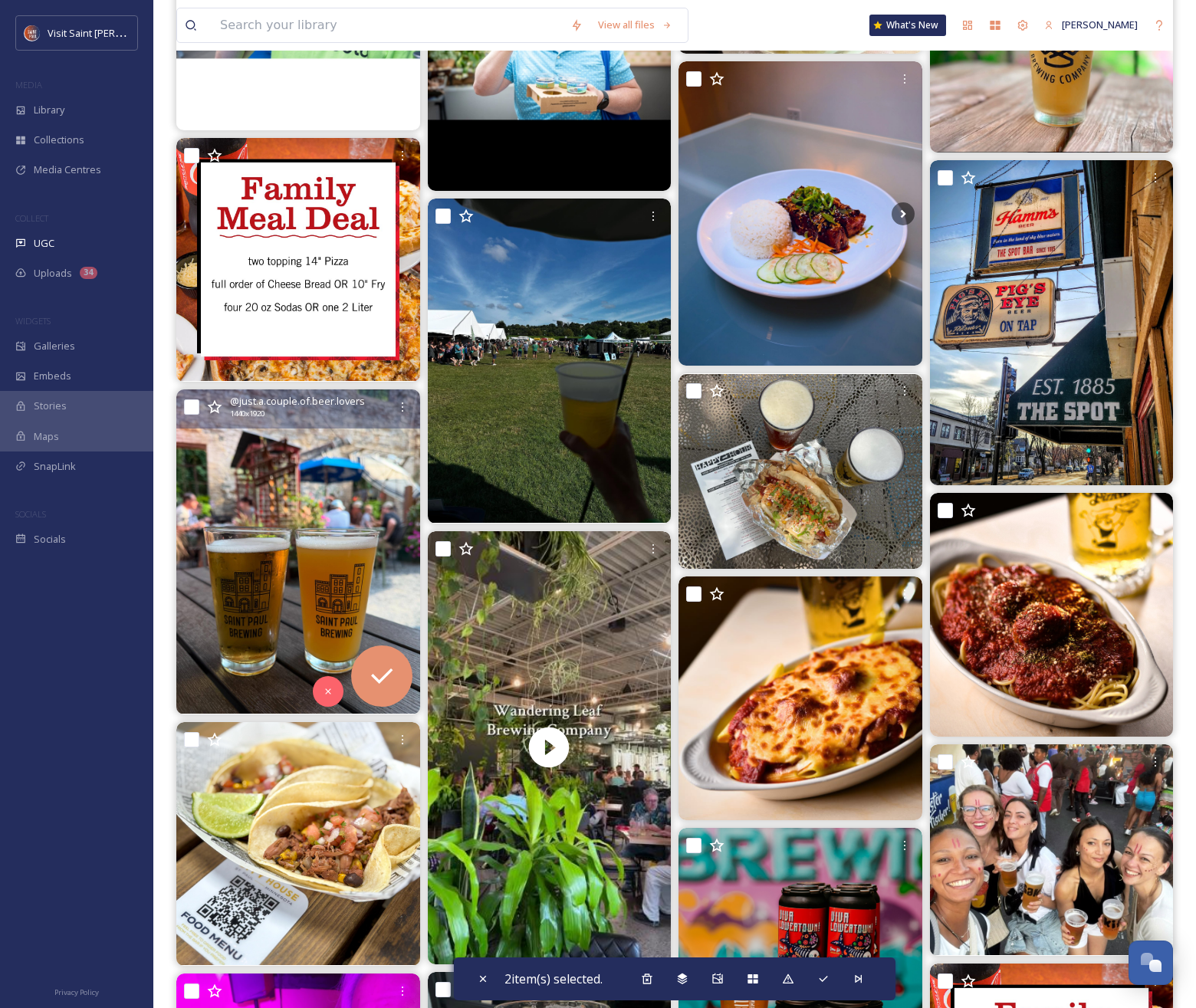
click at [195, 409] on input "checkbox" at bounding box center [192, 407] width 16 height 16
checkbox input "true"
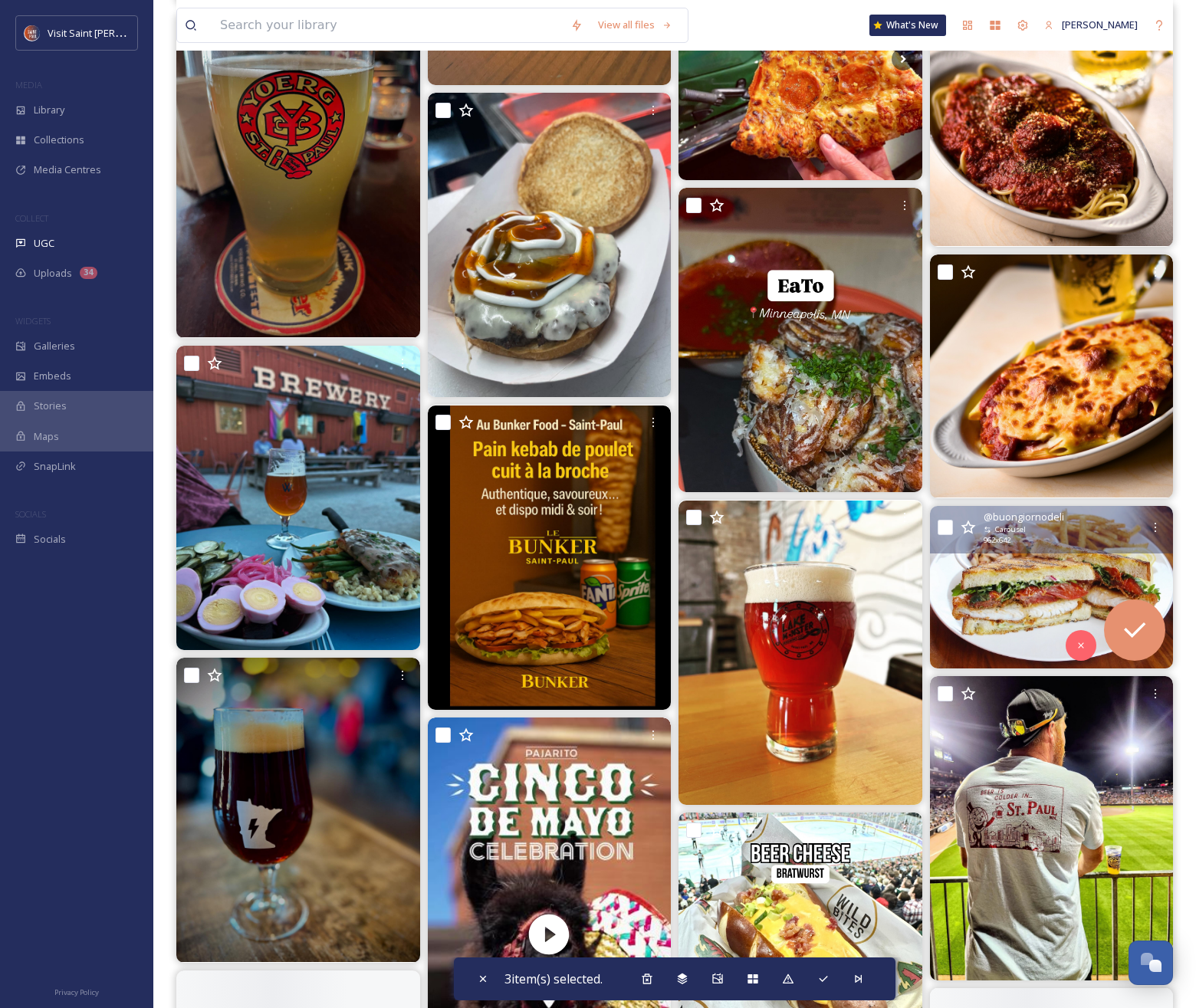
scroll to position [2221, 0]
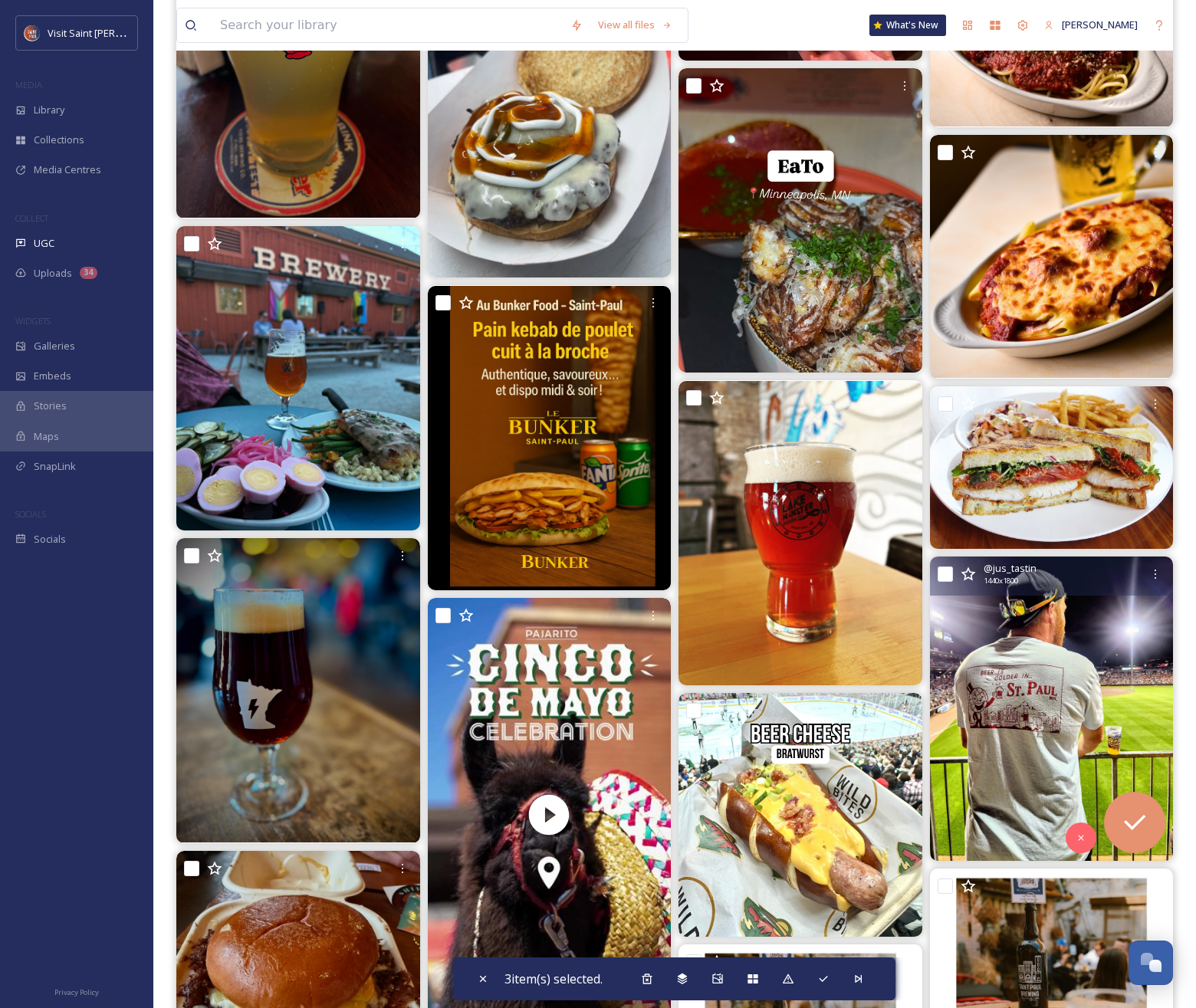
click at [943, 574] on input "checkbox" at bounding box center [946, 574] width 16 height 16
checkbox input "true"
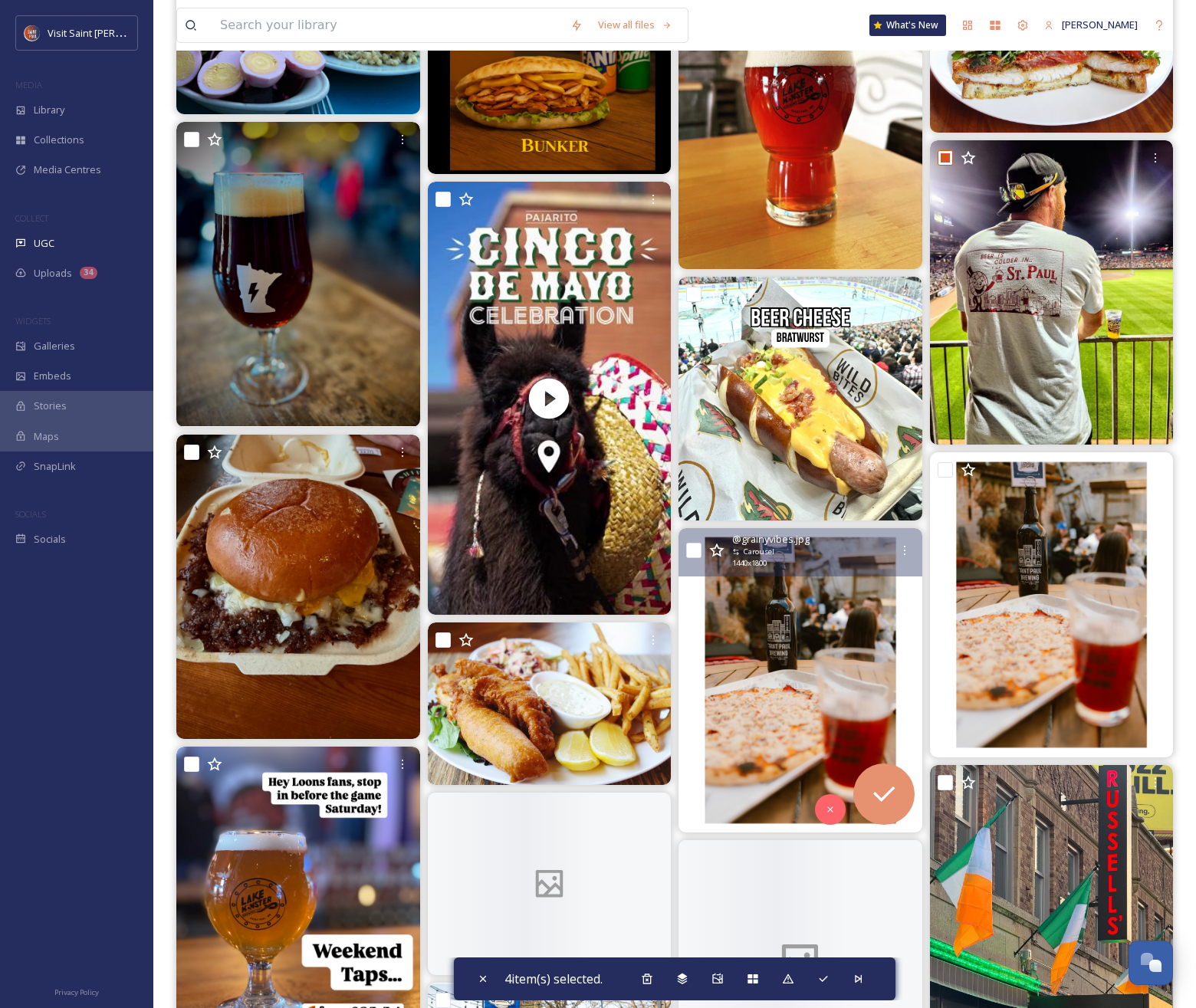
scroll to position [2669, 0]
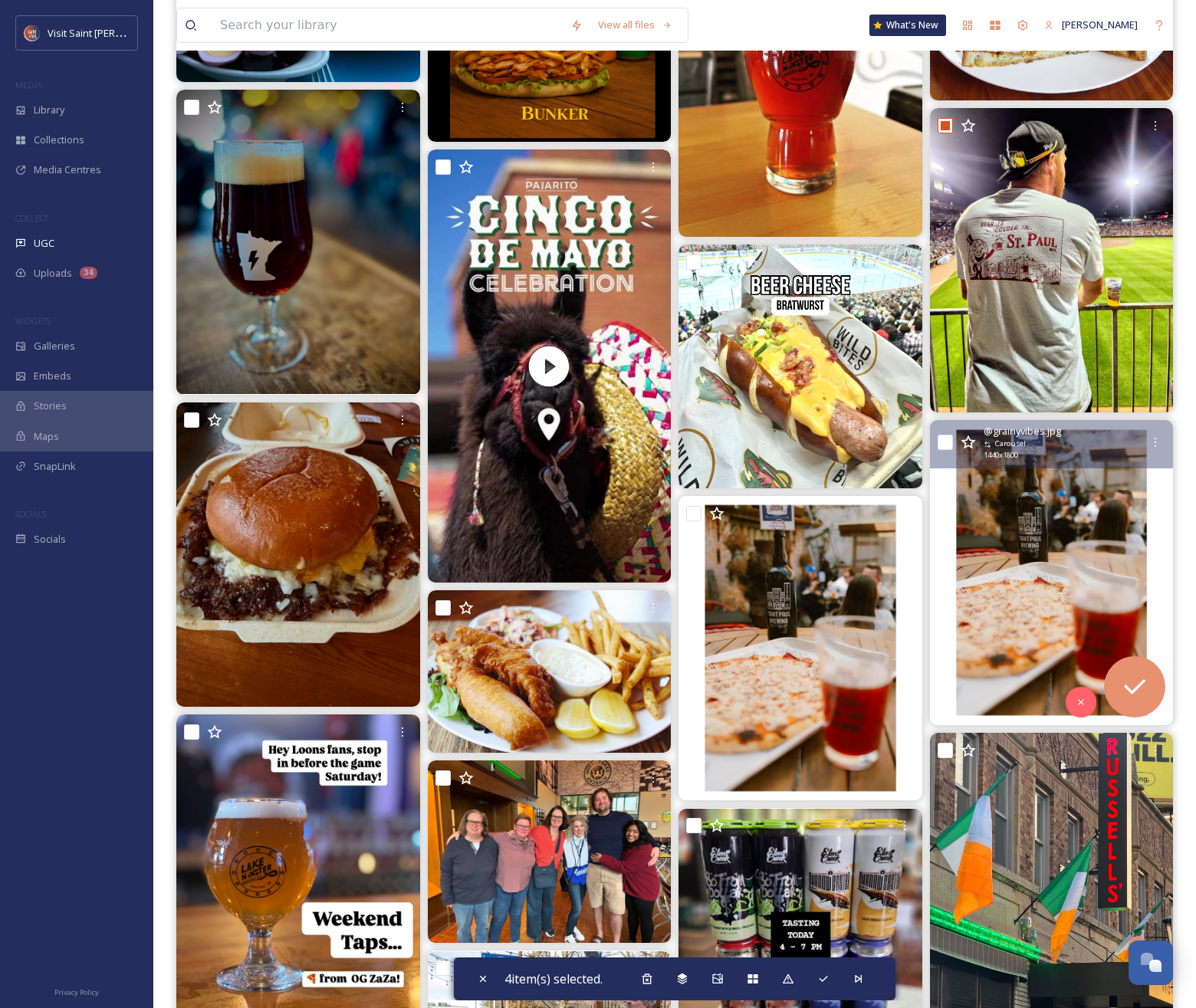
click at [951, 441] on input "checkbox" at bounding box center [946, 442] width 16 height 16
click at [945, 440] on input "checkbox" at bounding box center [946, 442] width 16 height 16
checkbox input "false"
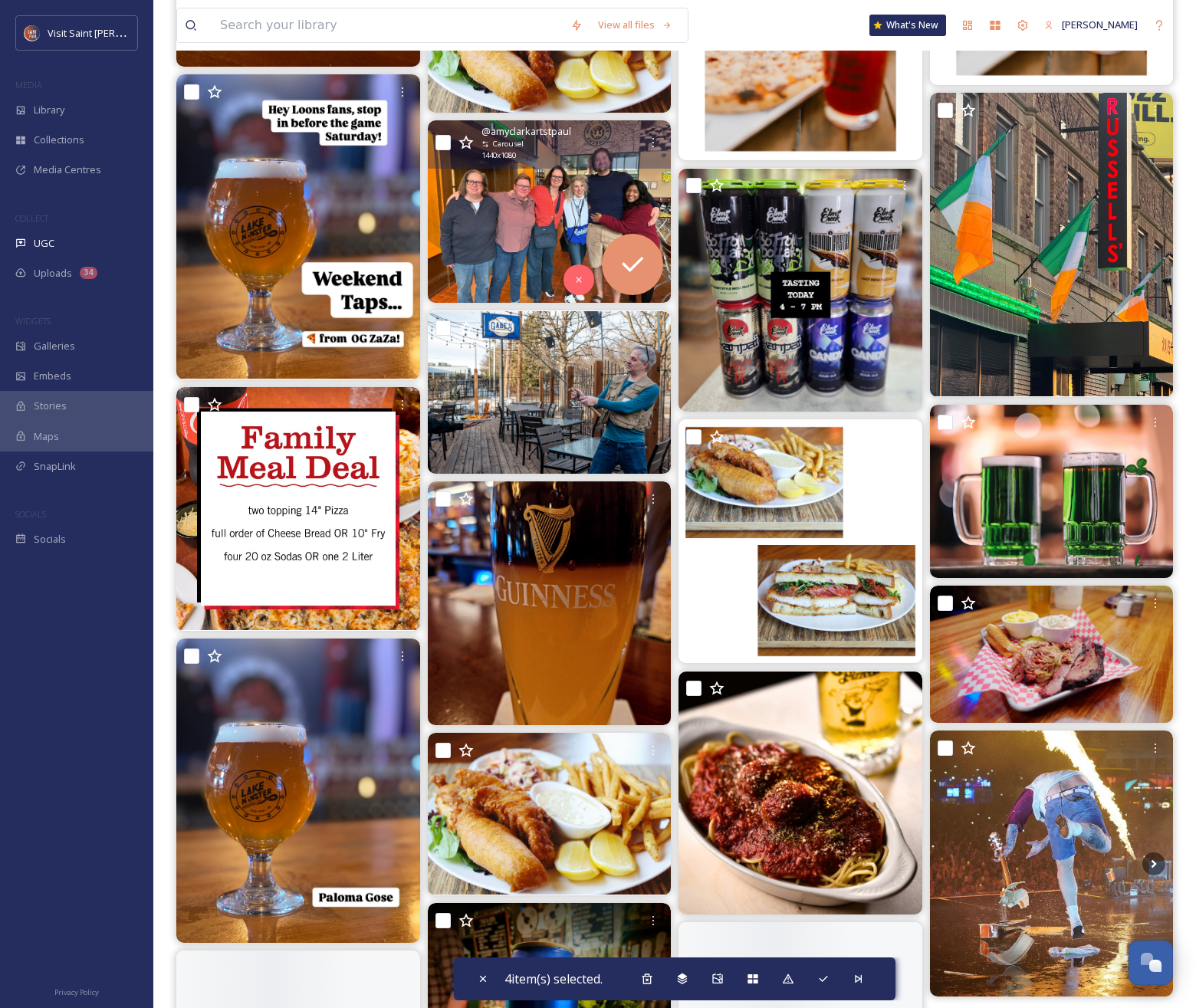
scroll to position [3353, 0]
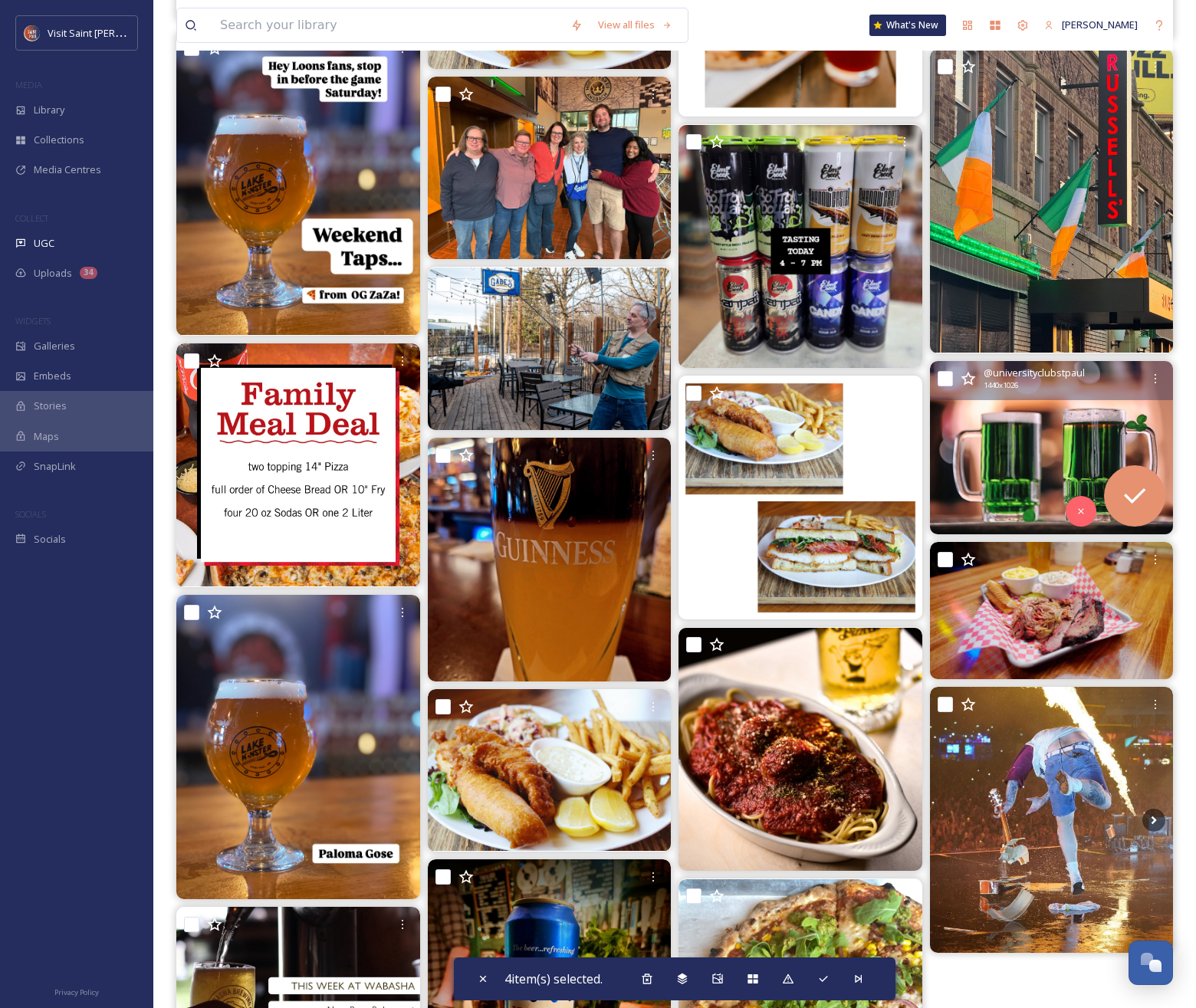
click at [950, 377] on input "checkbox" at bounding box center [946, 379] width 16 height 16
checkbox input "true"
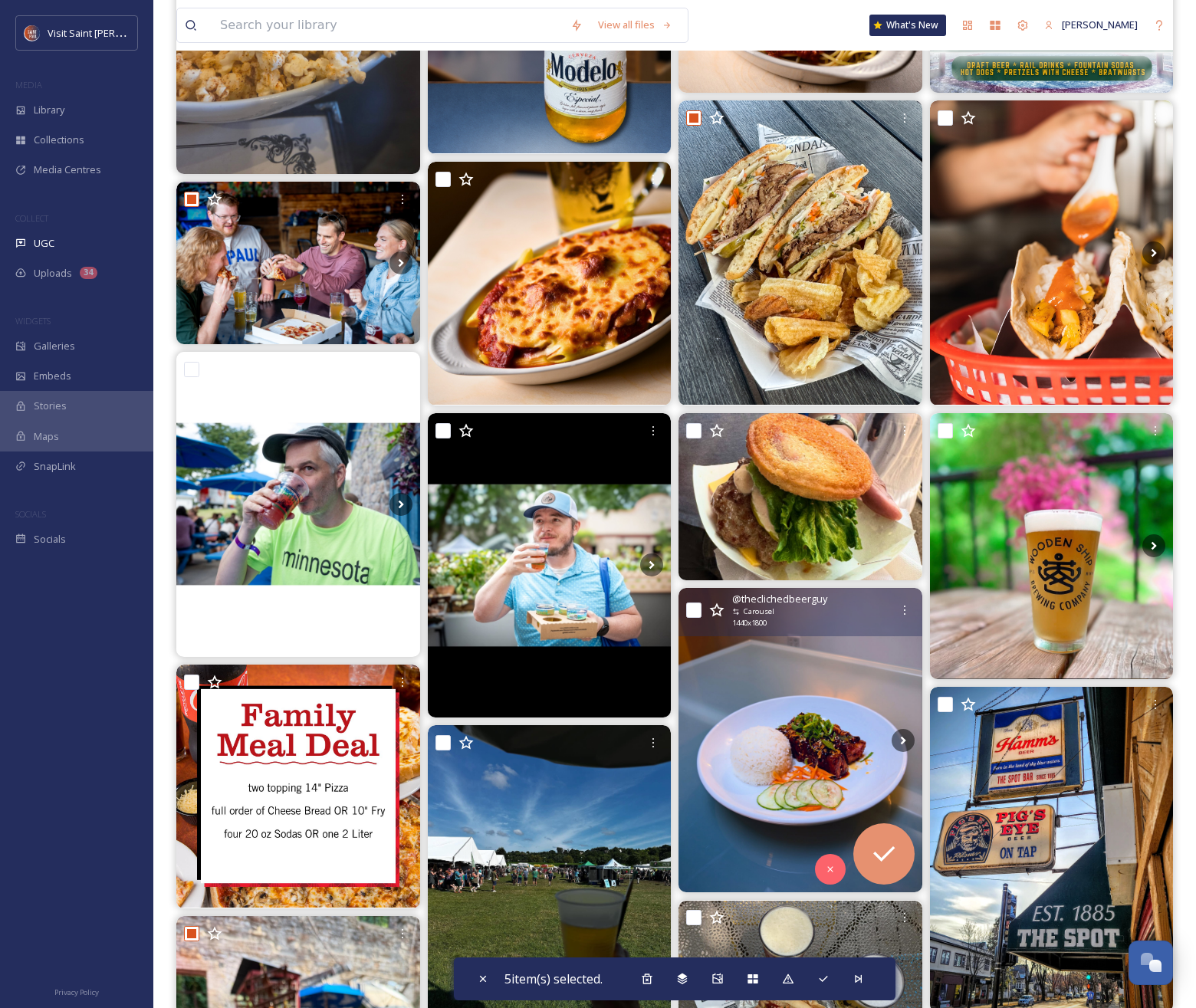
scroll to position [0, 0]
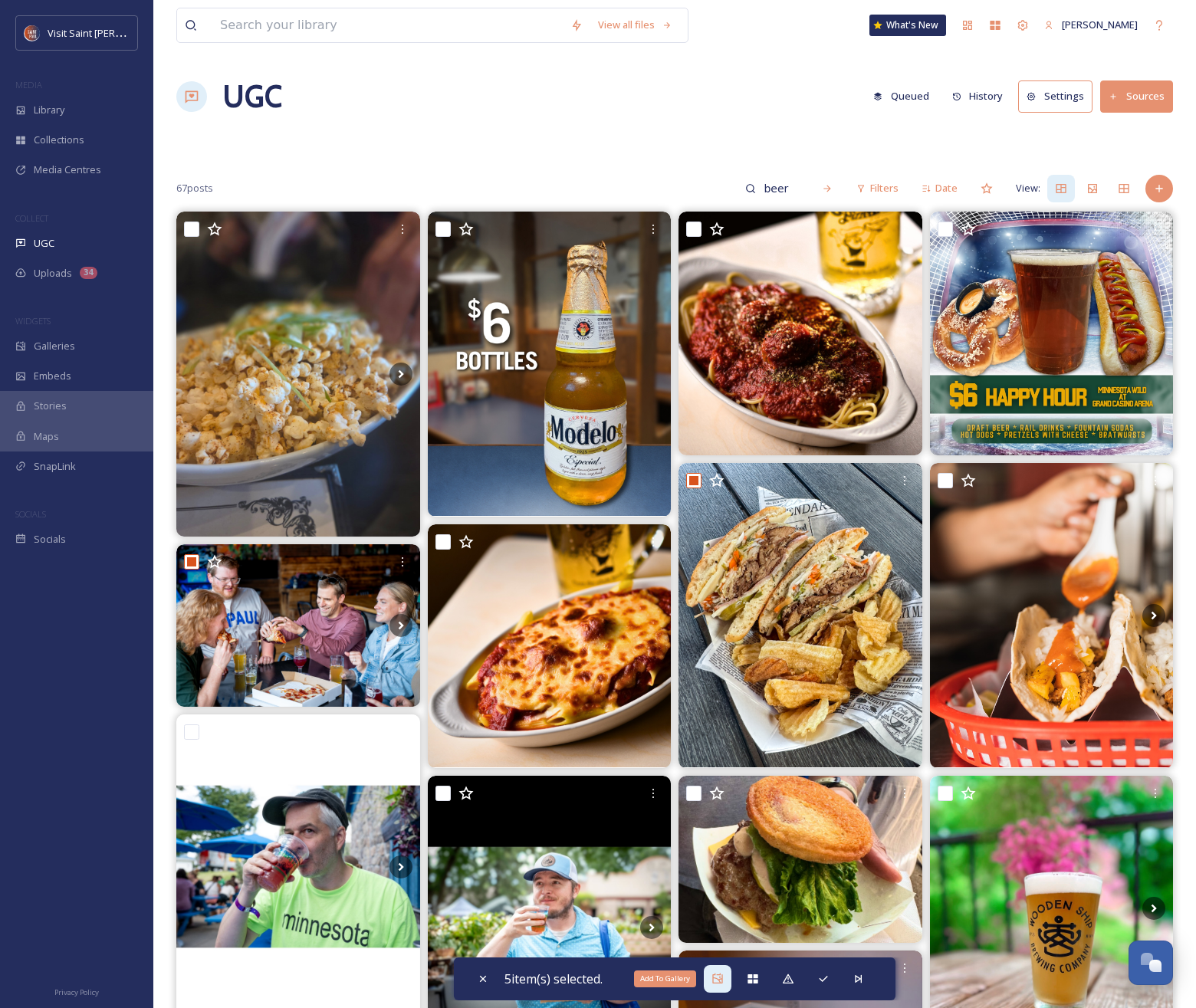
click at [720, 984] on icon at bounding box center [717, 979] width 12 height 12
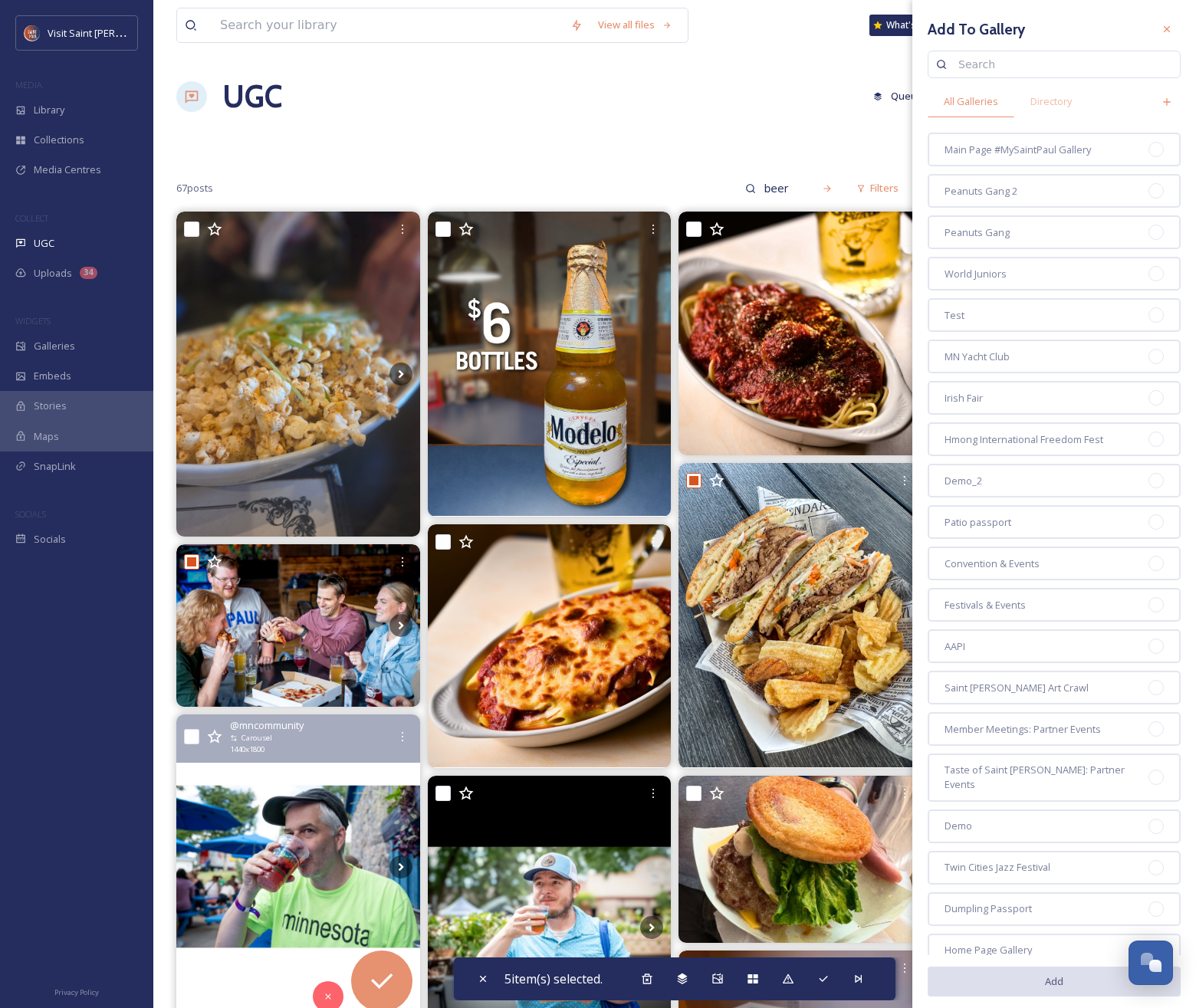
click at [192, 739] on input "checkbox" at bounding box center [192, 737] width 16 height 16
checkbox input "true"
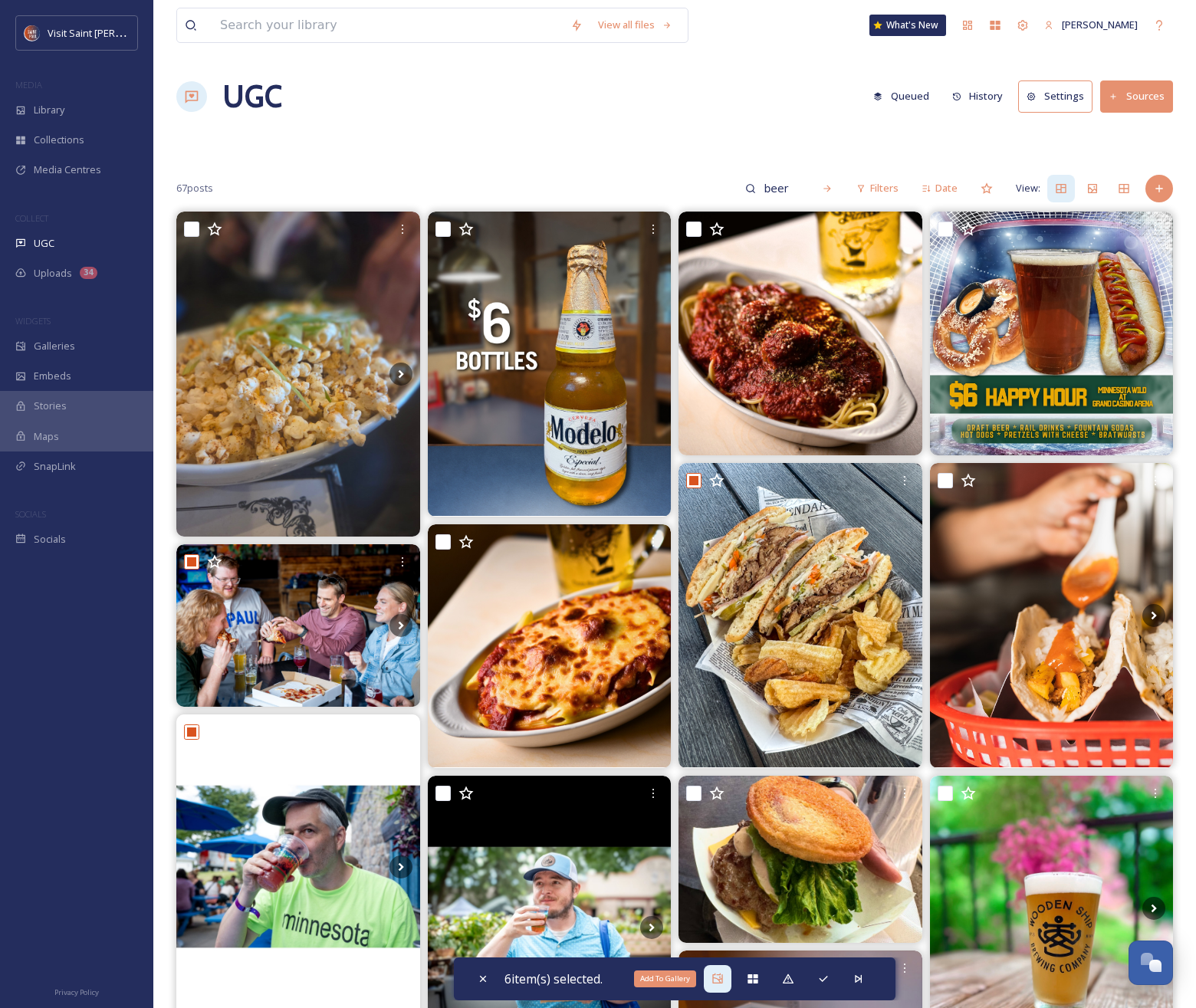
click at [717, 984] on icon at bounding box center [717, 979] width 12 height 12
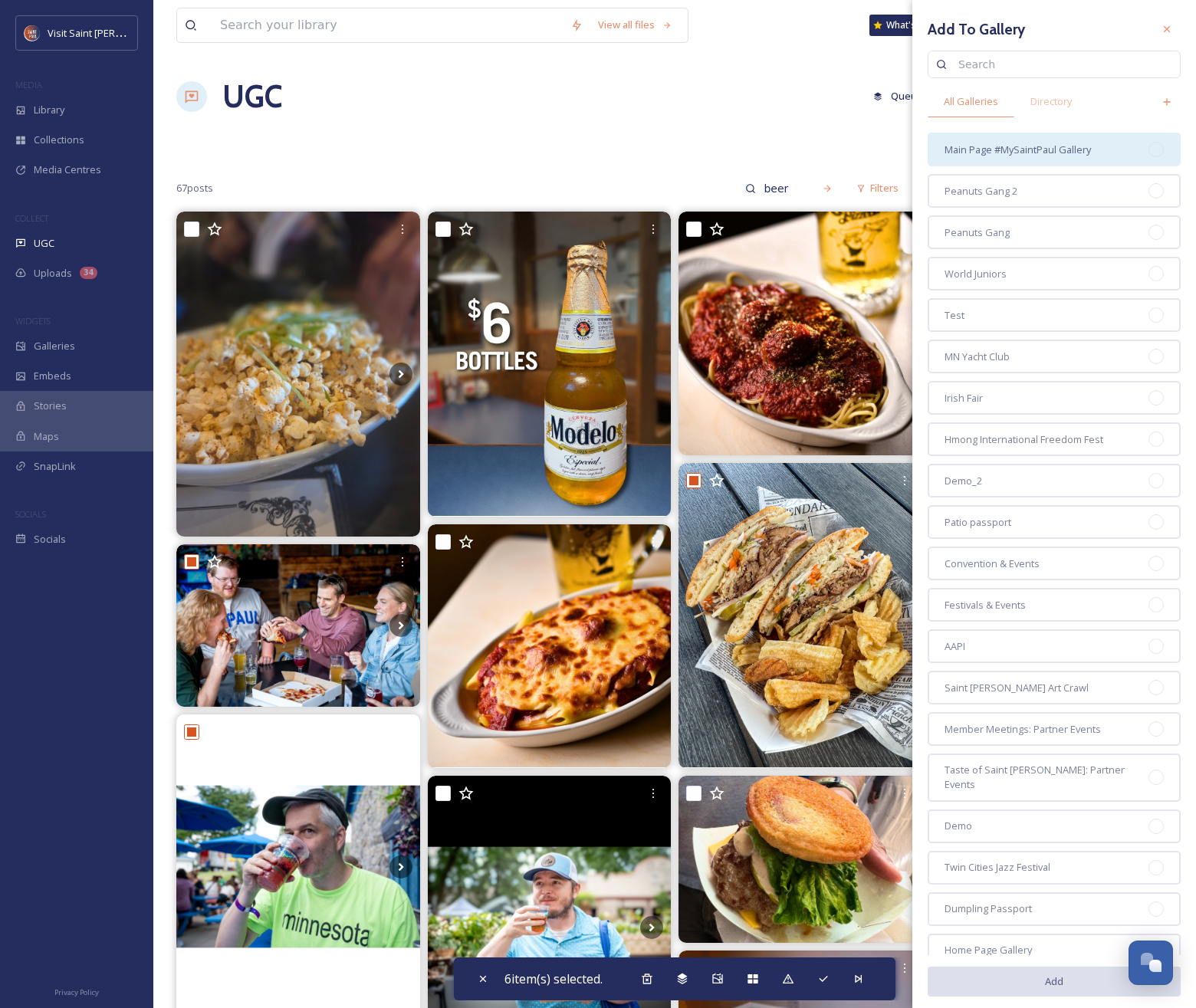
drag, startPoint x: 1027, startPoint y: 152, endPoint x: 1027, endPoint y: 164, distance: 12.0
click at [1027, 152] on span "Main Page #MySaintPaul Gallery" at bounding box center [1017, 150] width 146 height 15
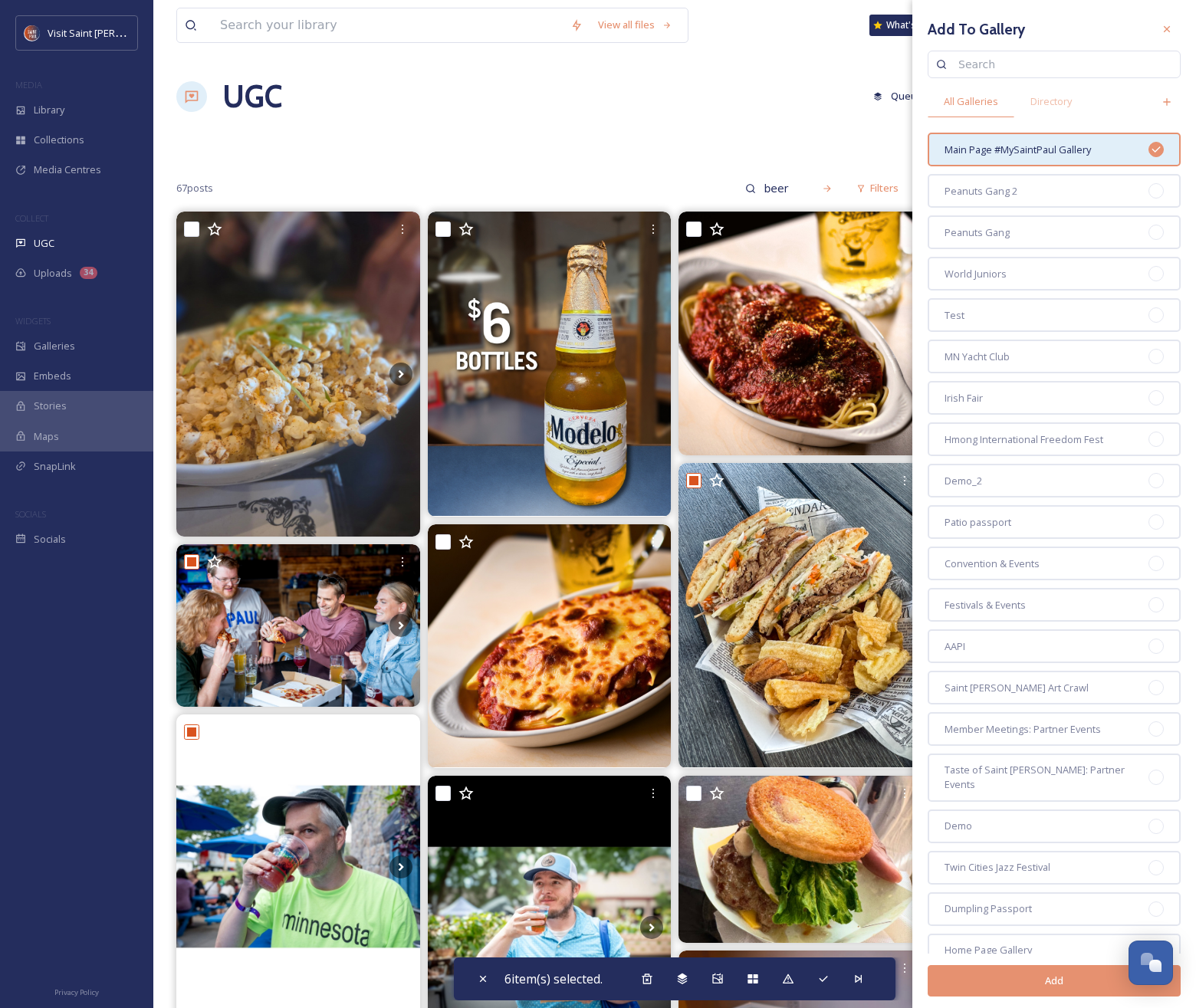
click at [995, 974] on button "Add" at bounding box center [1053, 981] width 253 height 32
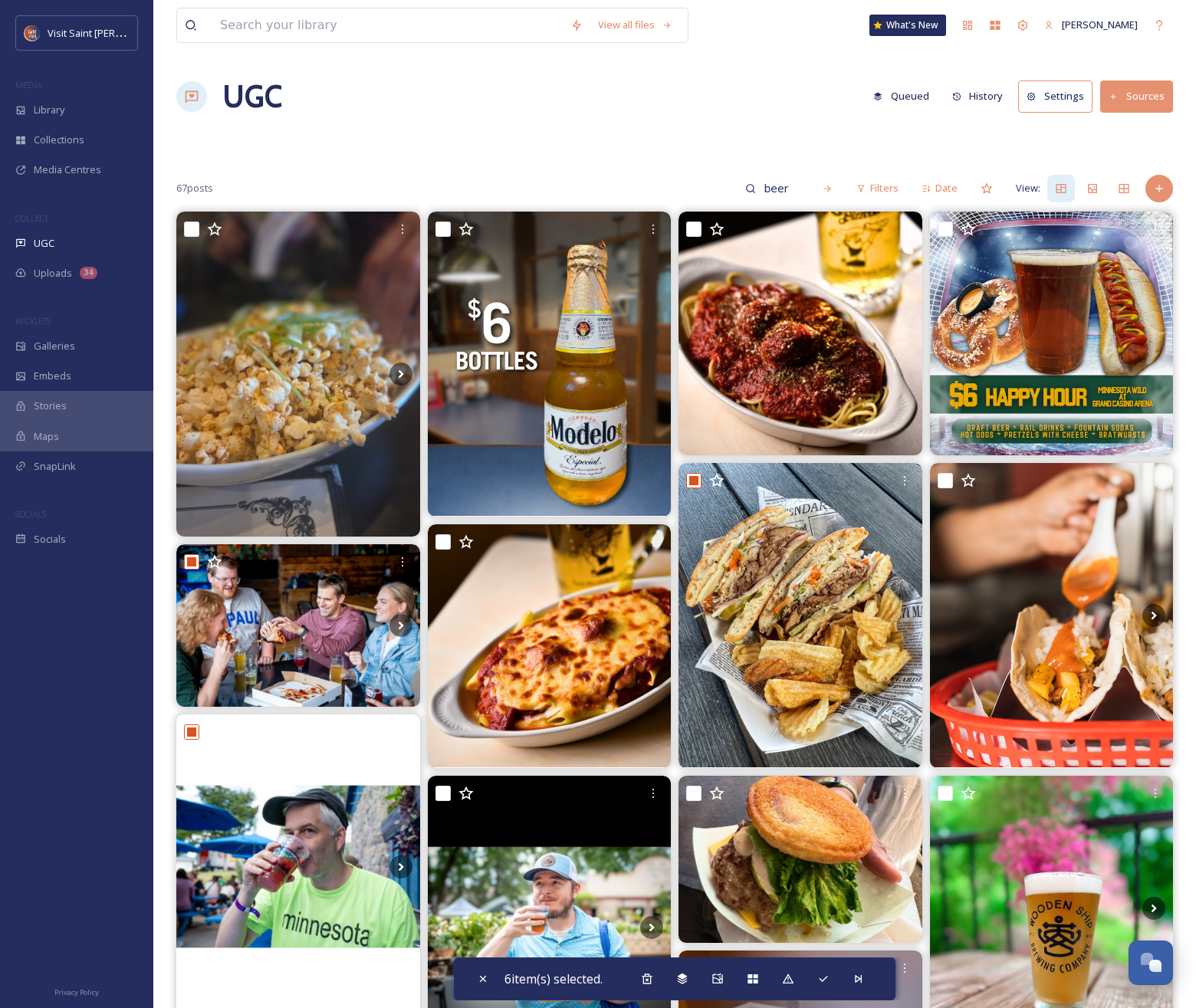
click at [78, 350] on div "Galleries" at bounding box center [76, 346] width 153 height 30
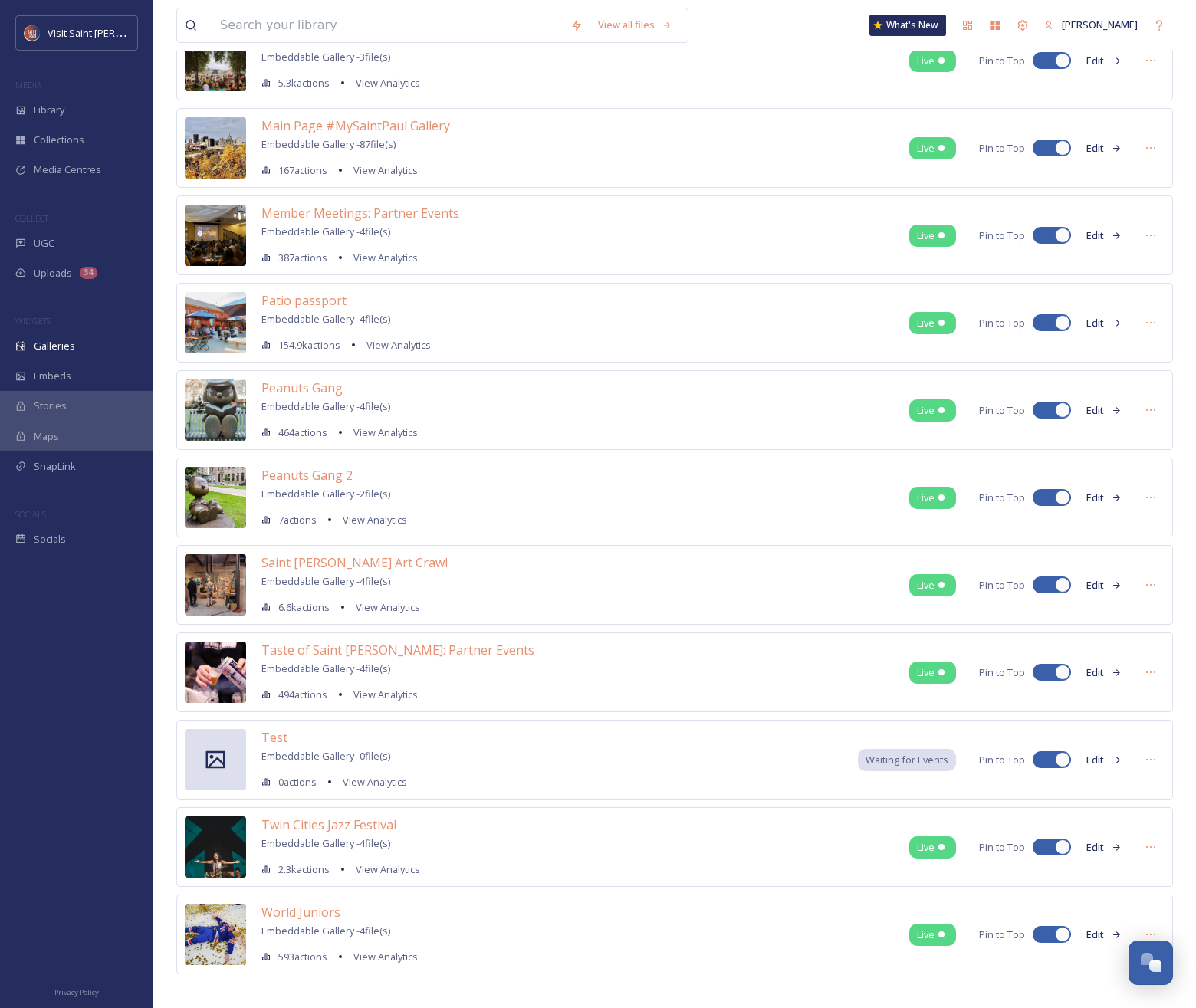
scroll to position [847, 0]
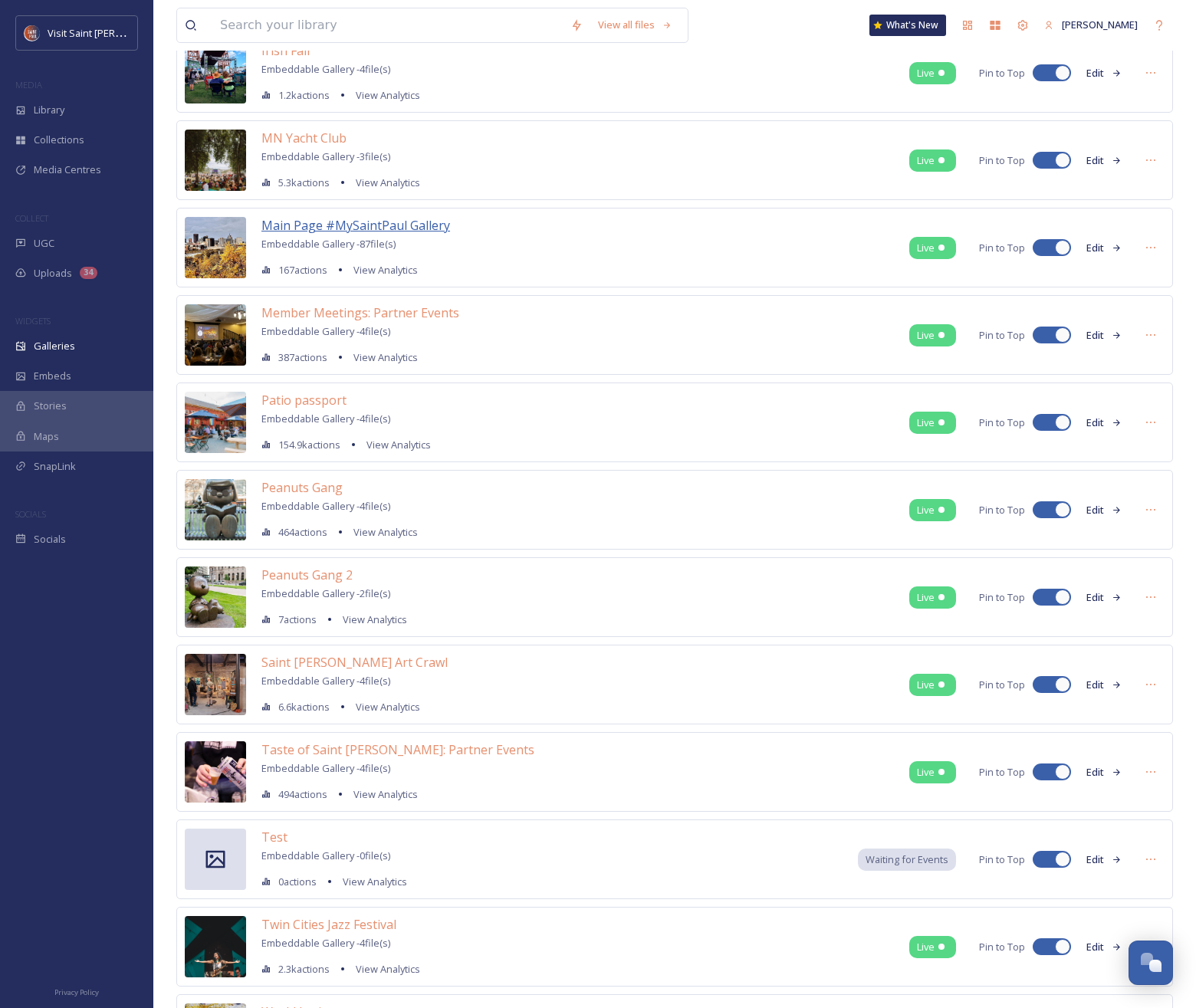
click at [310, 222] on span "Main Page #MySaintPaul Gallery" at bounding box center [355, 225] width 188 height 17
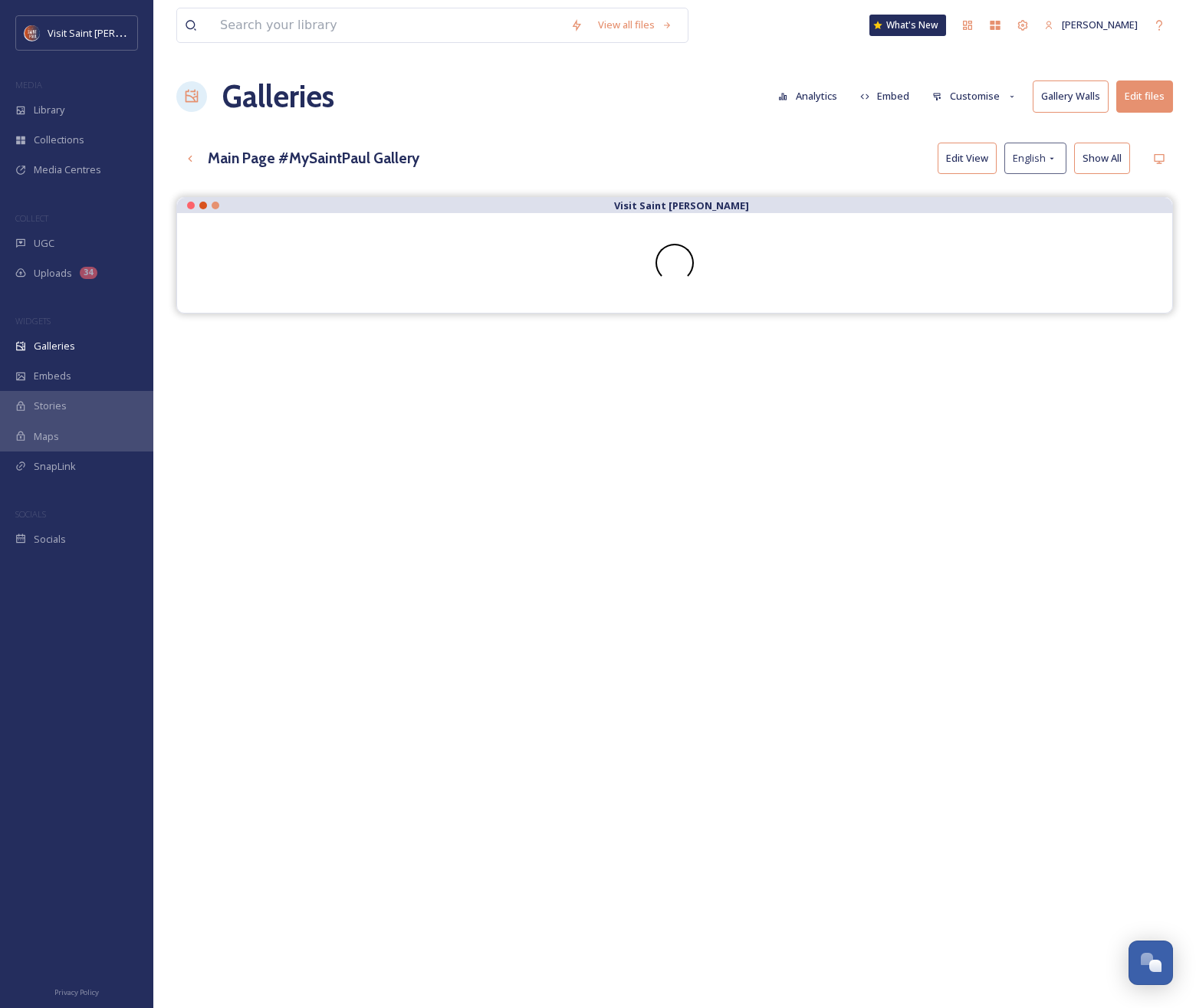
click at [1108, 99] on button "Edit files" at bounding box center [1144, 96] width 57 height 32
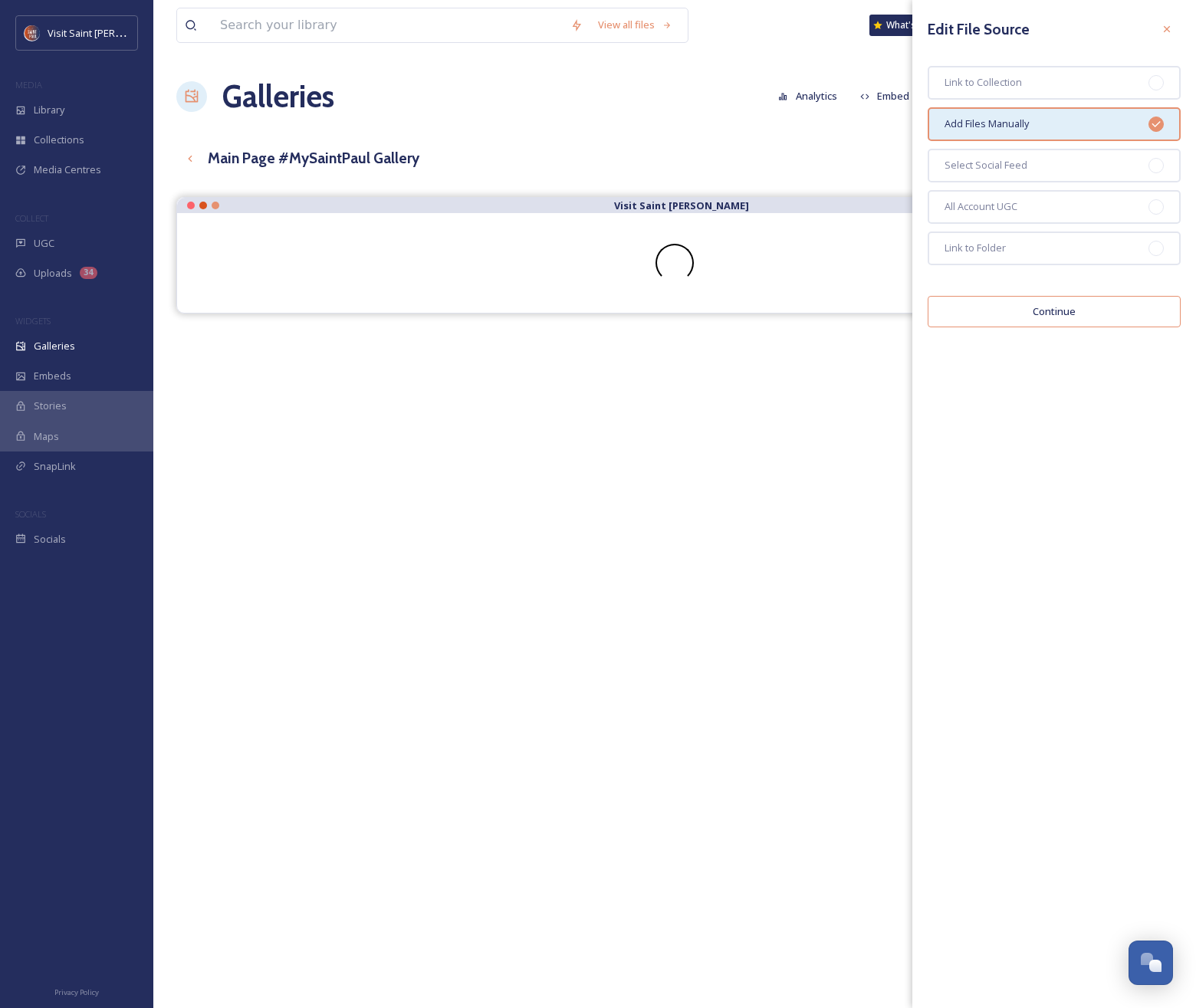
click at [1083, 317] on button "Continue" at bounding box center [1053, 312] width 253 height 32
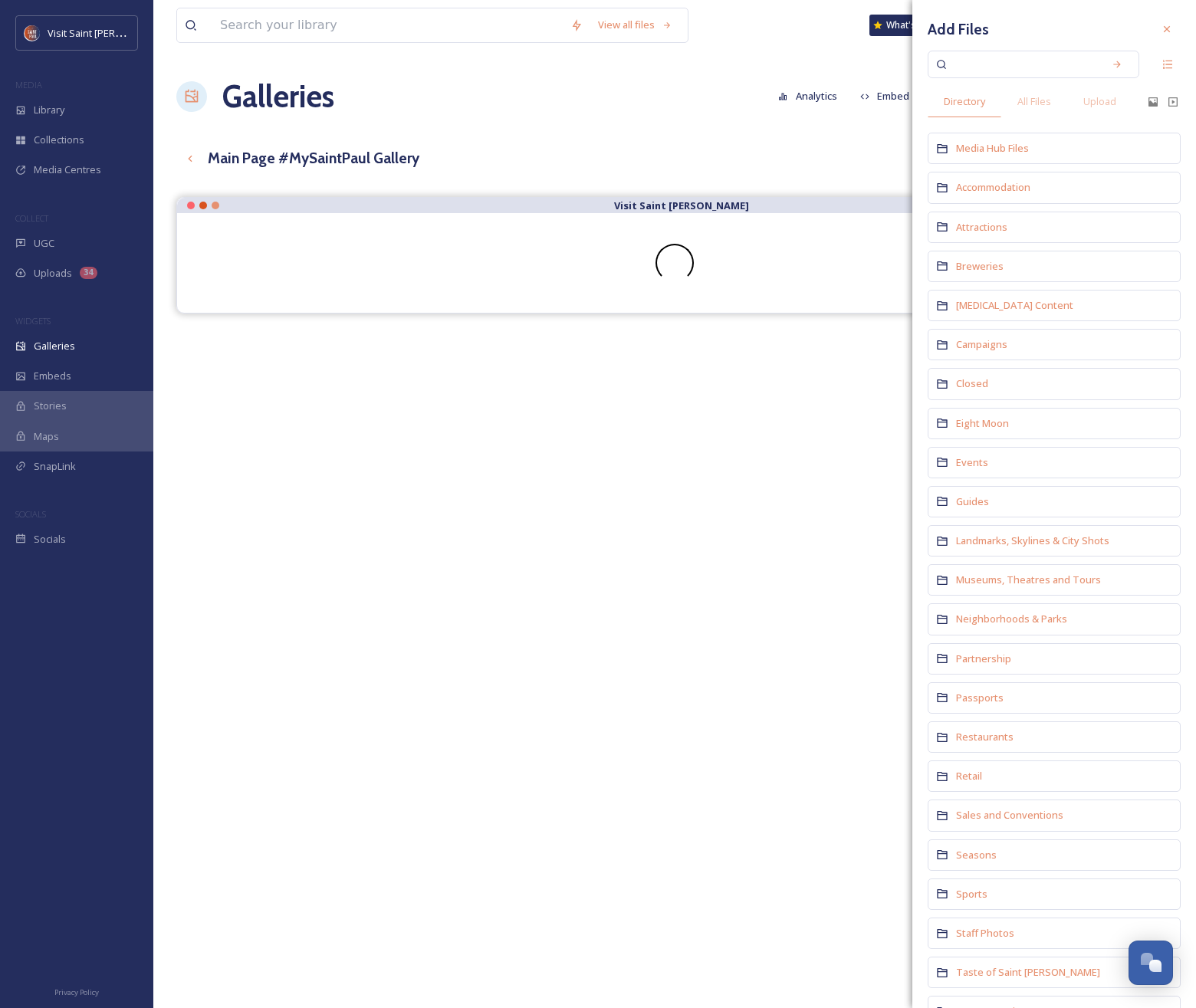
drag, startPoint x: 1166, startPoint y: 23, endPoint x: 1088, endPoint y: 48, distance: 81.9
click at [1108, 23] on icon at bounding box center [1166, 29] width 12 height 12
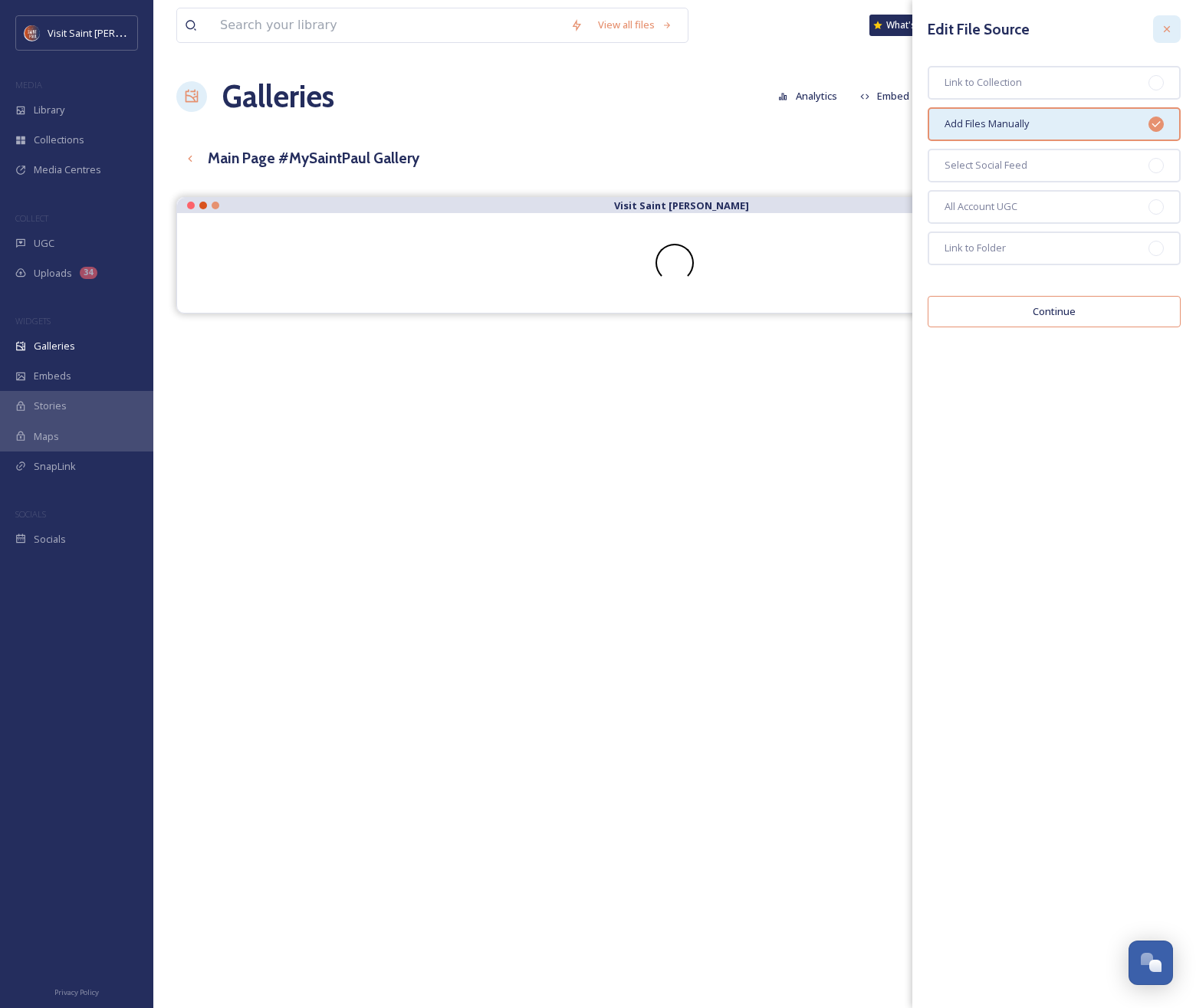
click at [1108, 31] on icon at bounding box center [1166, 29] width 6 height 6
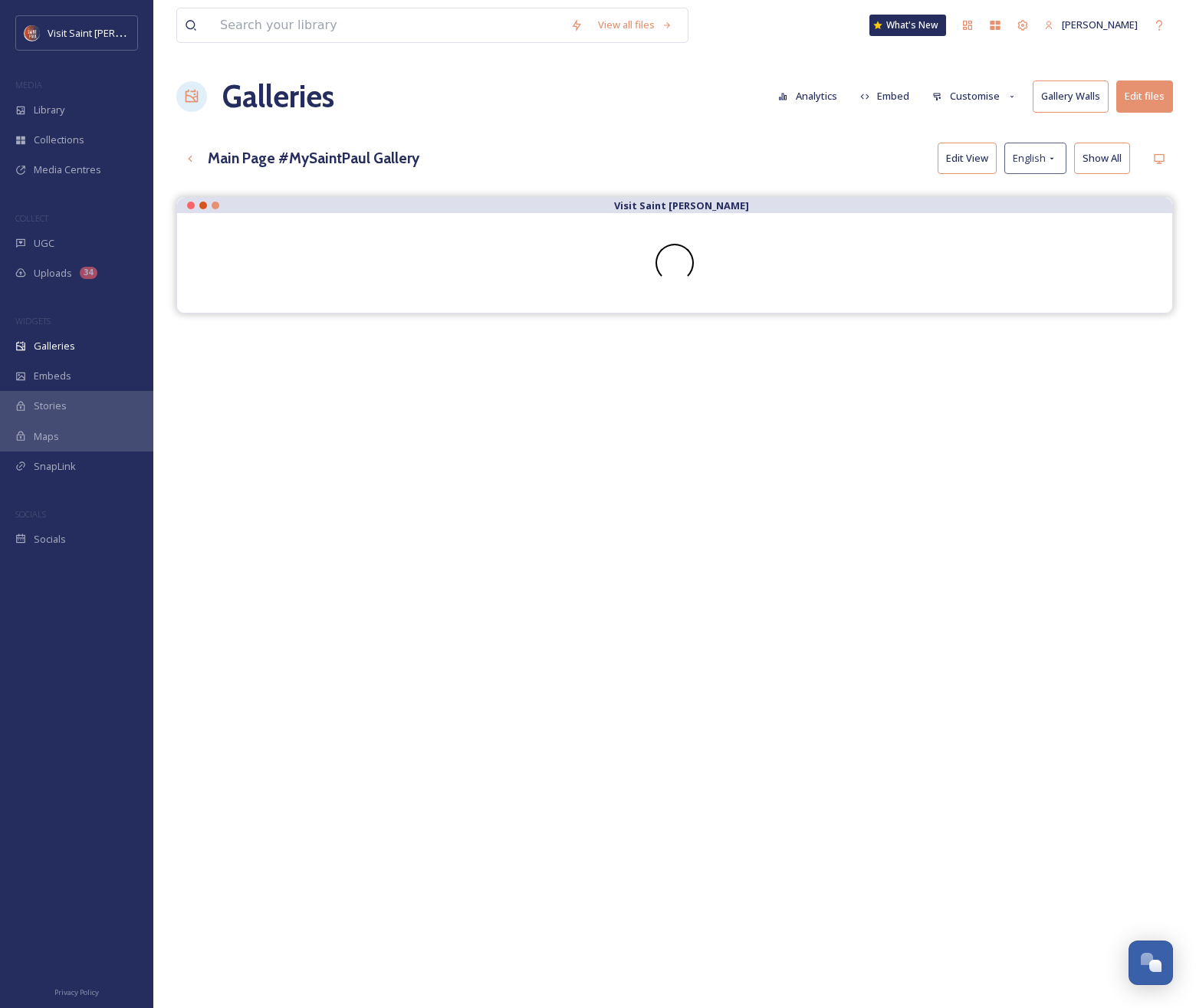
click at [1063, 99] on button "Gallery Walls" at bounding box center [1070, 96] width 76 height 32
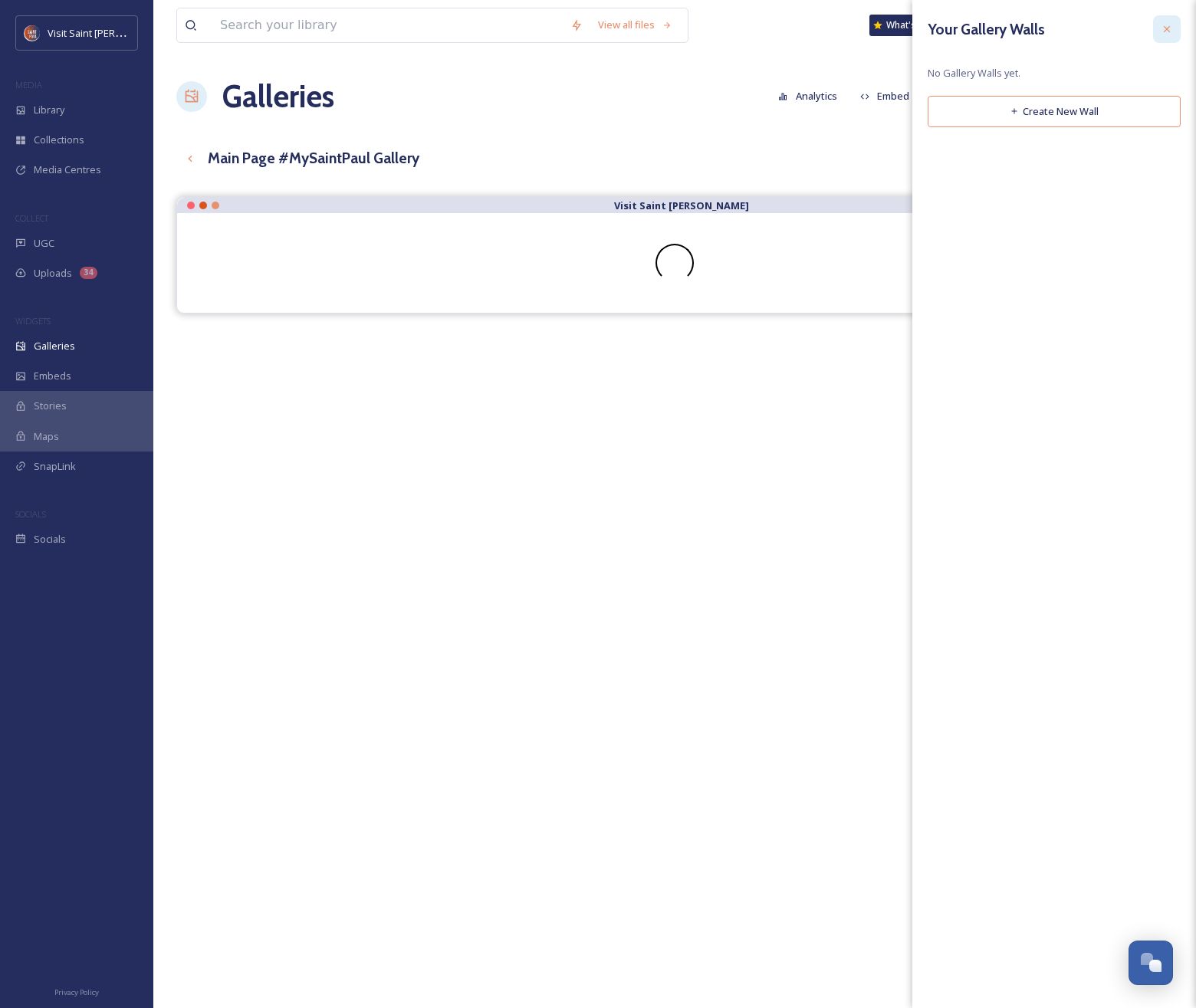
click at [1108, 28] on div "Your Gallery Walls No Gallery Walls yet. Create New Wall Create Gallery Wall A …" at bounding box center [1054, 71] width 284 height 143
click at [1108, 29] on div at bounding box center [1167, 30] width 28 height 28
